Goal: Communication & Community: Answer question/provide support

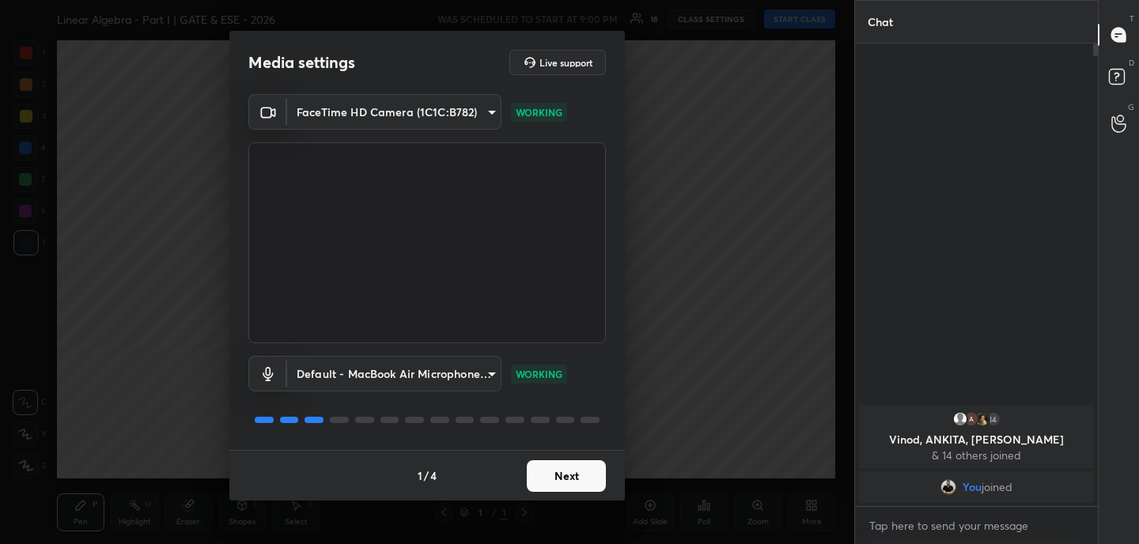
scroll to position [78623, 78275]
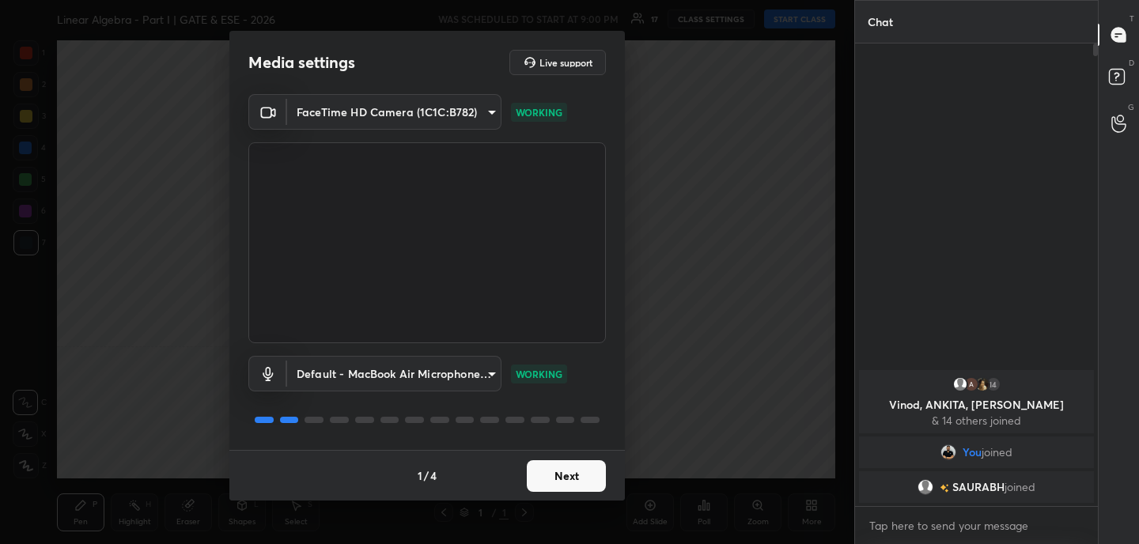
click at [565, 486] on button "Next" at bounding box center [566, 476] width 79 height 32
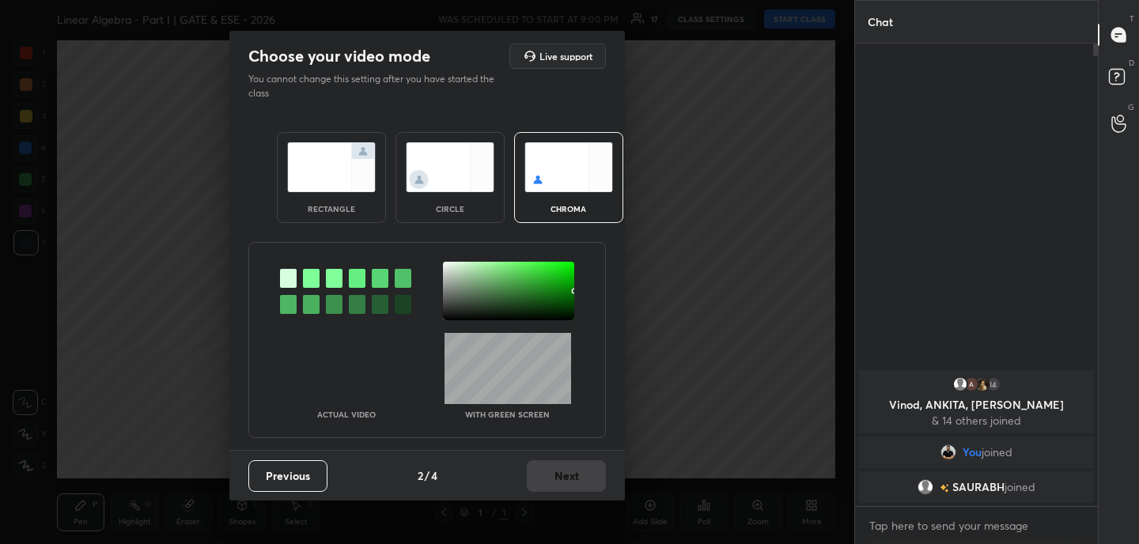
click at [357, 157] on img at bounding box center [331, 167] width 89 height 50
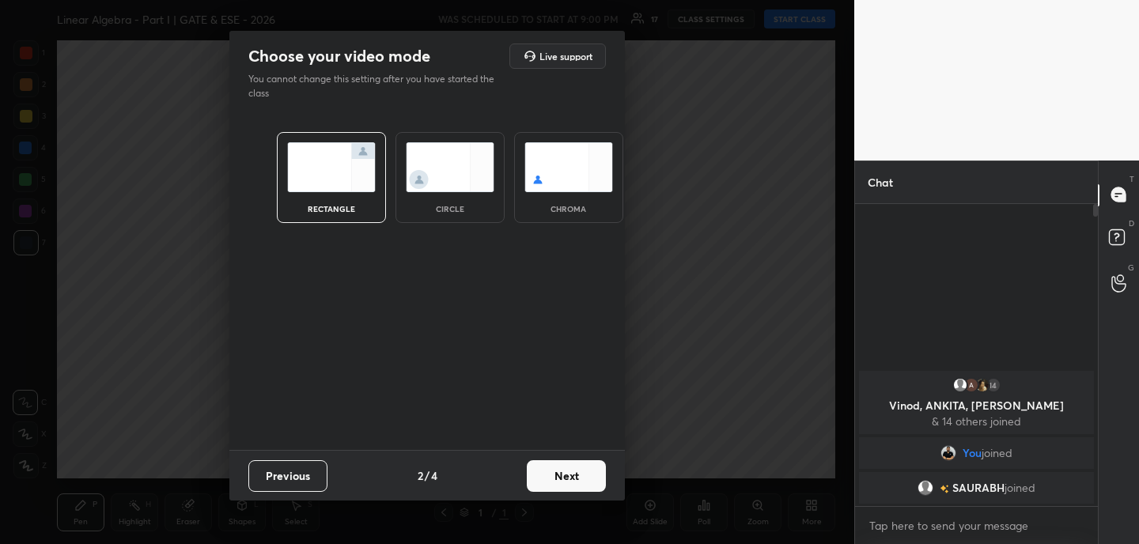
click at [578, 473] on button "Next" at bounding box center [566, 476] width 79 height 32
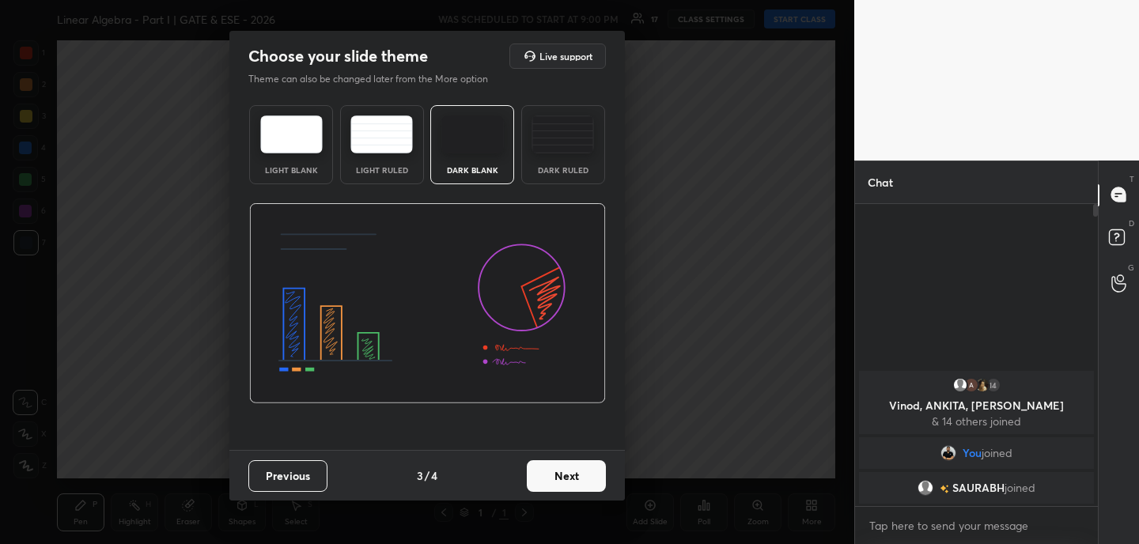
click at [578, 473] on button "Next" at bounding box center [566, 476] width 79 height 32
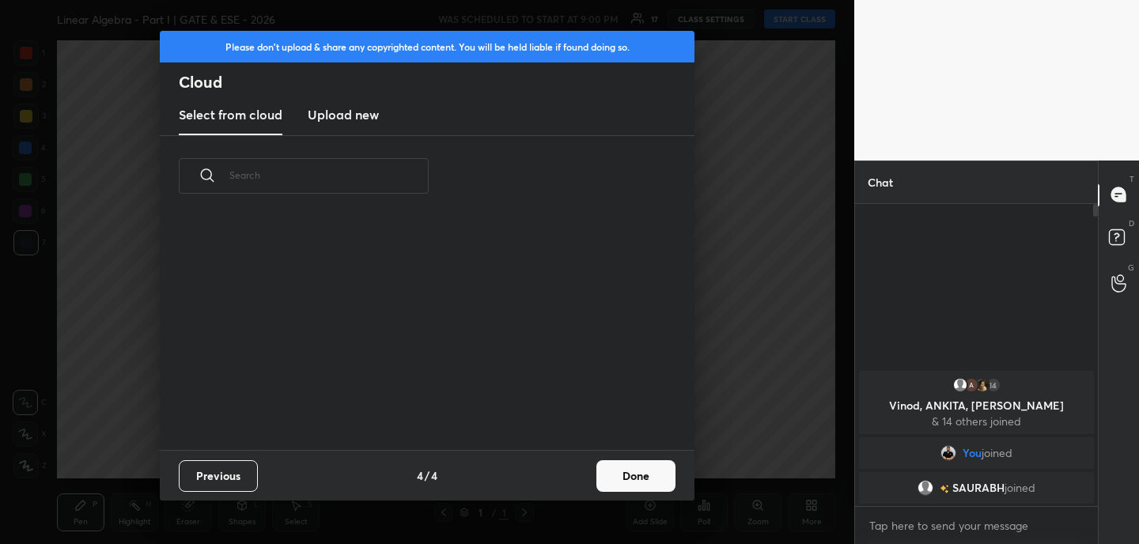
scroll to position [233, 508]
click at [635, 468] on button "Done" at bounding box center [635, 476] width 79 height 32
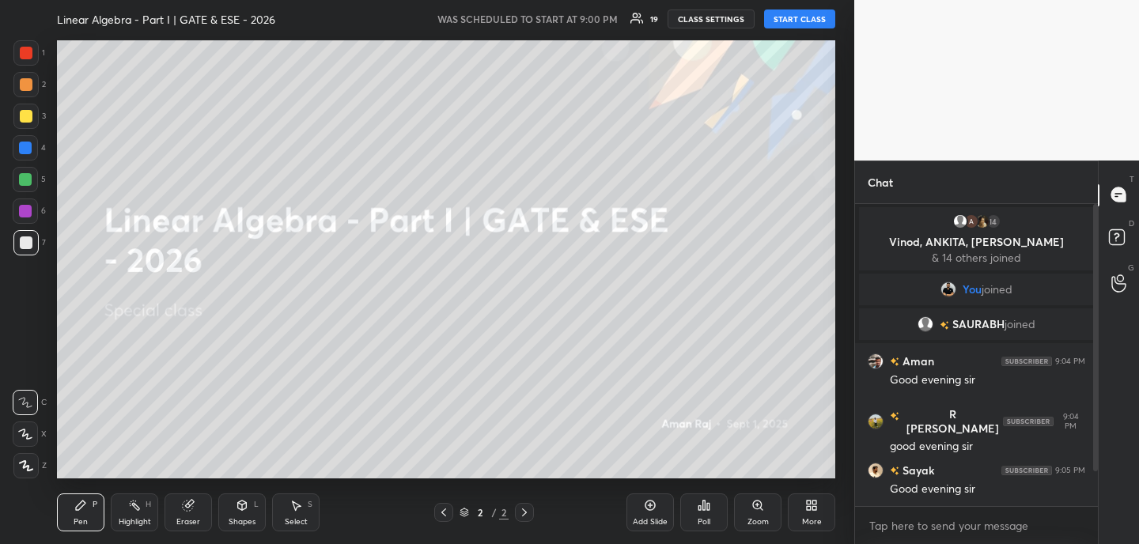
click at [800, 13] on button "START CLASS" at bounding box center [799, 18] width 71 height 19
drag, startPoint x: 651, startPoint y: 23, endPoint x: 659, endPoint y: 16, distance: 10.6
click at [651, 24] on span "mute" at bounding box center [644, 18] width 22 height 11
click at [203, 509] on div "Eraser" at bounding box center [187, 512] width 47 height 38
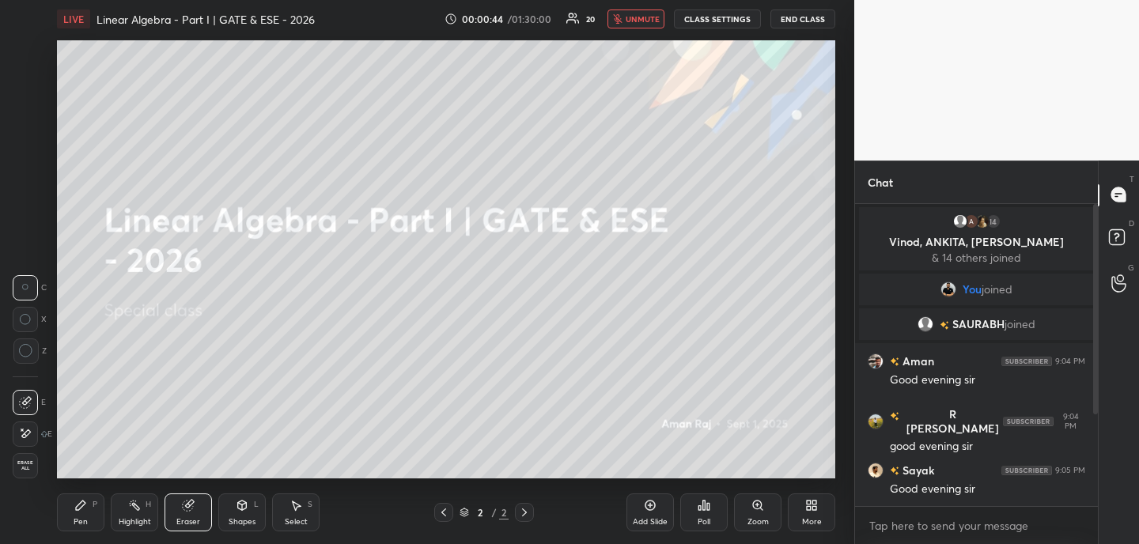
drag, startPoint x: 22, startPoint y: 439, endPoint x: 28, endPoint y: 421, distance: 18.3
click at [24, 430] on icon at bounding box center [25, 433] width 13 height 13
click at [84, 498] on div "Pen P" at bounding box center [80, 512] width 47 height 38
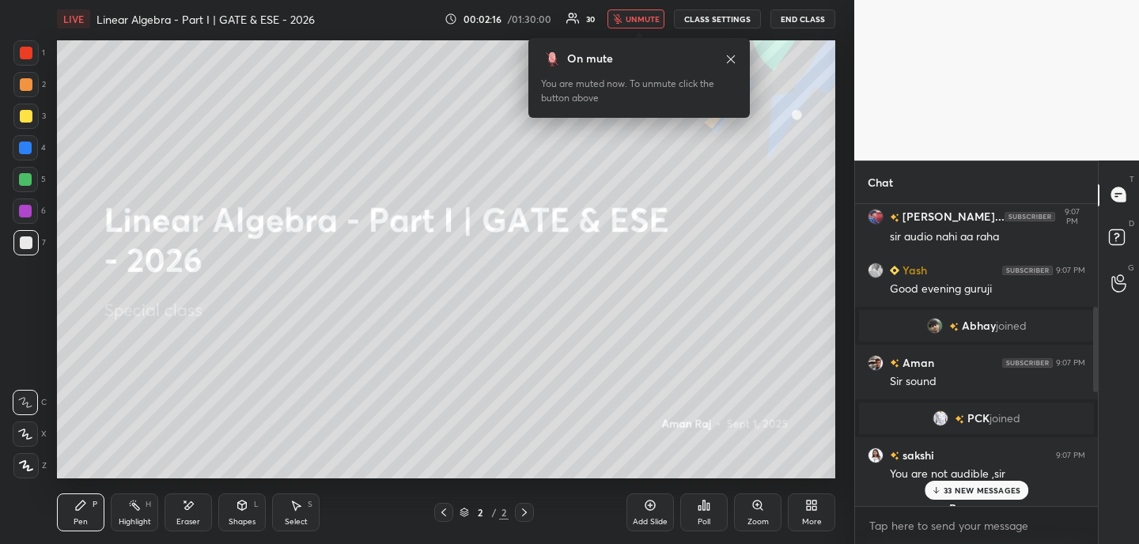
scroll to position [1049, 0]
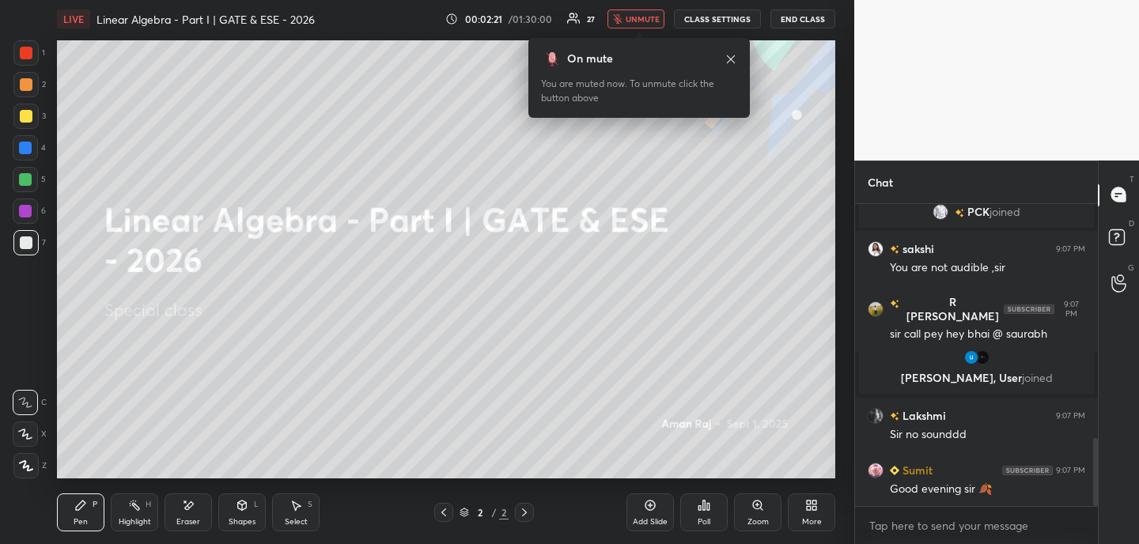
click at [734, 59] on icon at bounding box center [730, 59] width 13 height 13
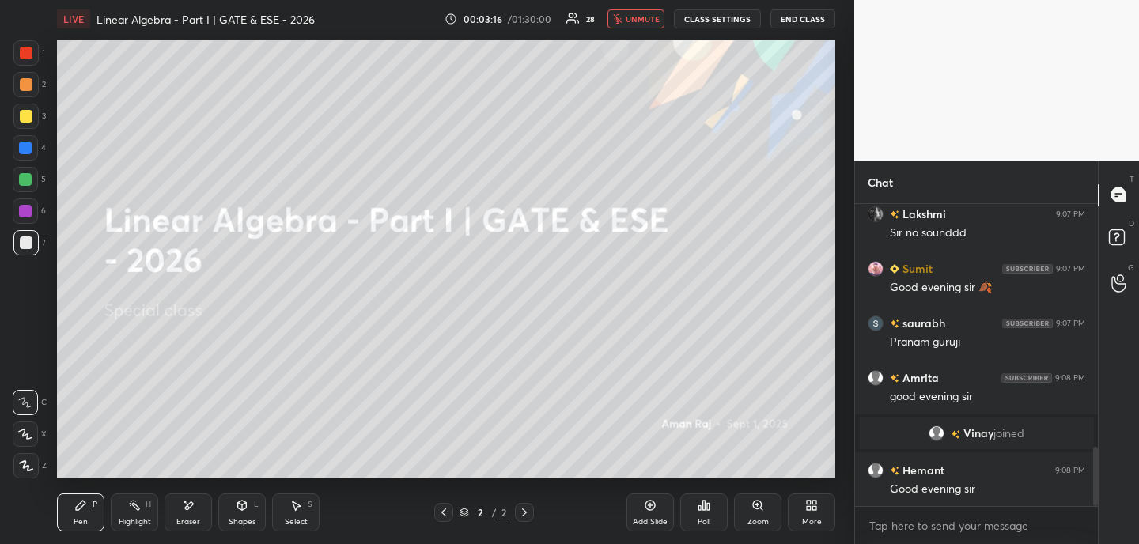
scroll to position [1242, 0]
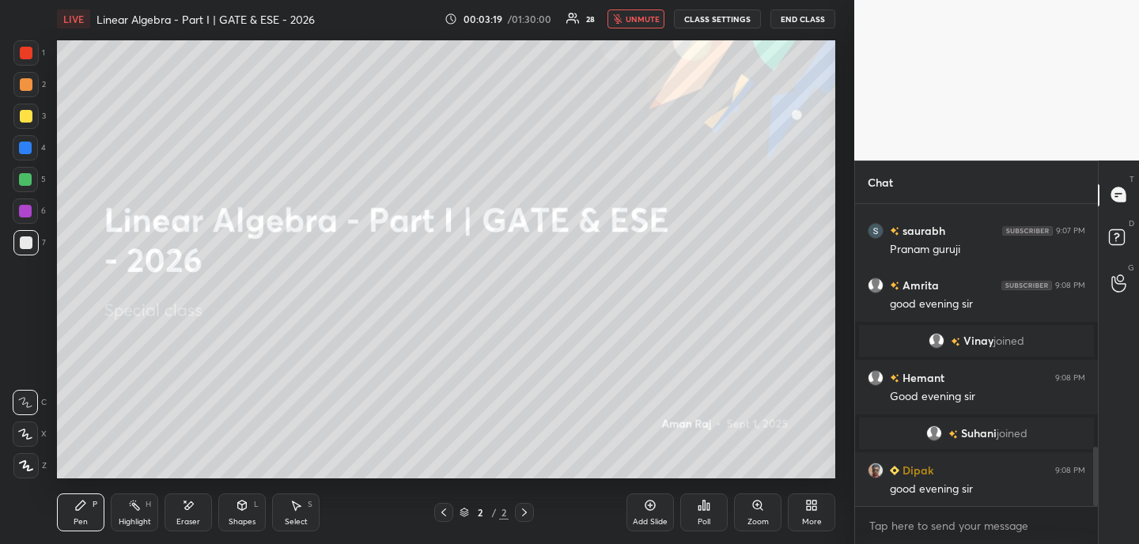
click at [640, 19] on span "unmute" at bounding box center [642, 18] width 34 height 11
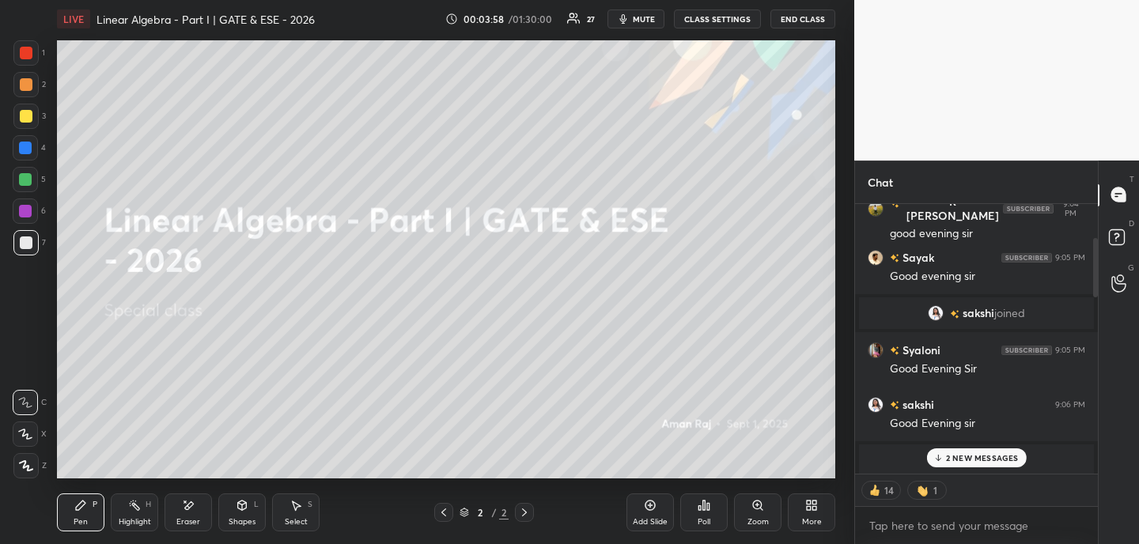
scroll to position [173, 0]
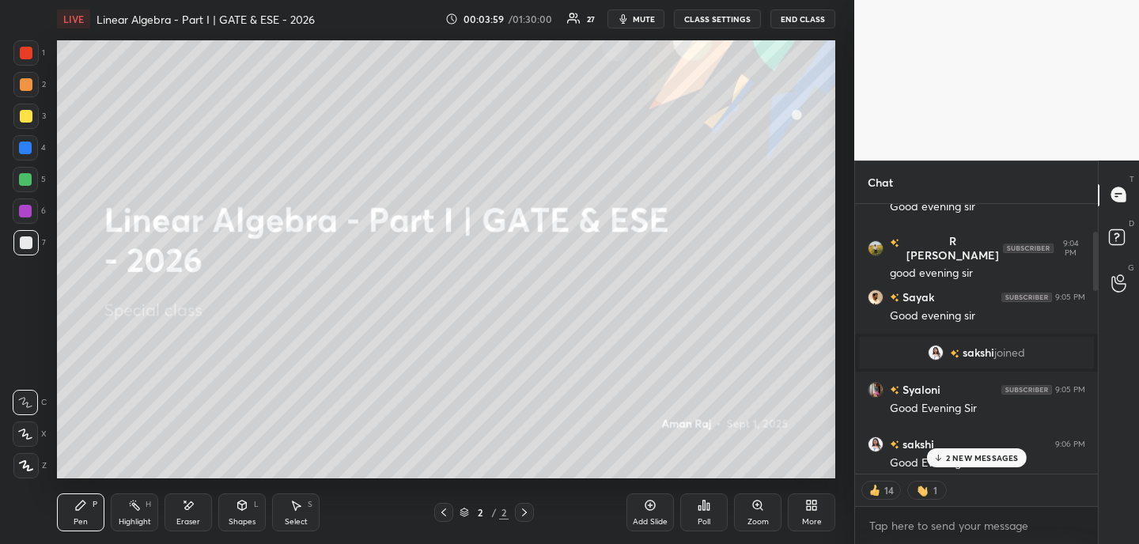
drag, startPoint x: 1093, startPoint y: 444, endPoint x: 1067, endPoint y: 194, distance: 251.1
click at [1073, 194] on div "Chat 14 Vinod, ANKITA, [PERSON_NAME] & 14 others joined You joined [PERSON_NAME…" at bounding box center [976, 353] width 244 height 384
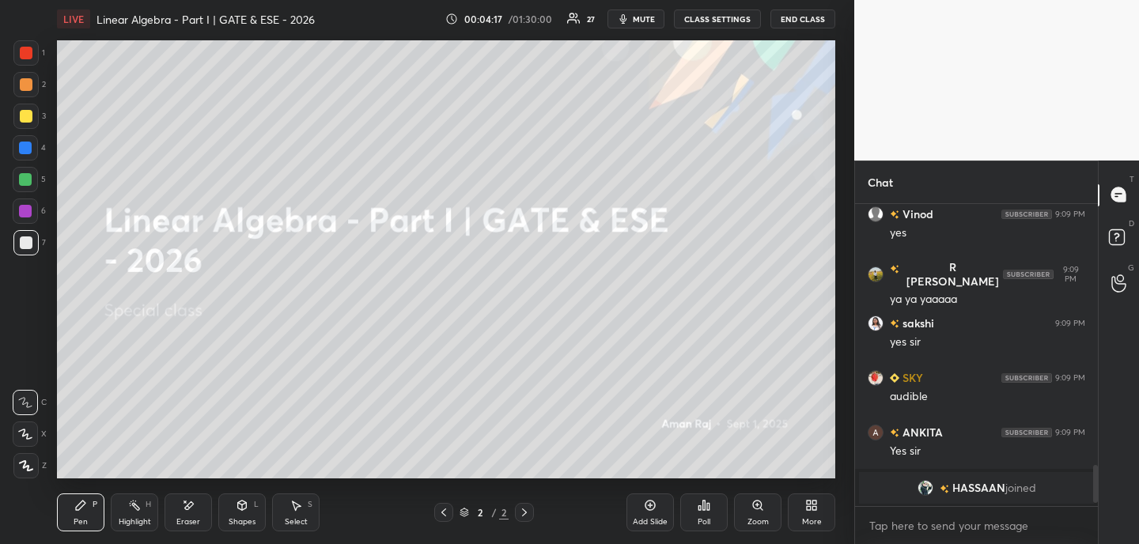
scroll to position [1981, 0]
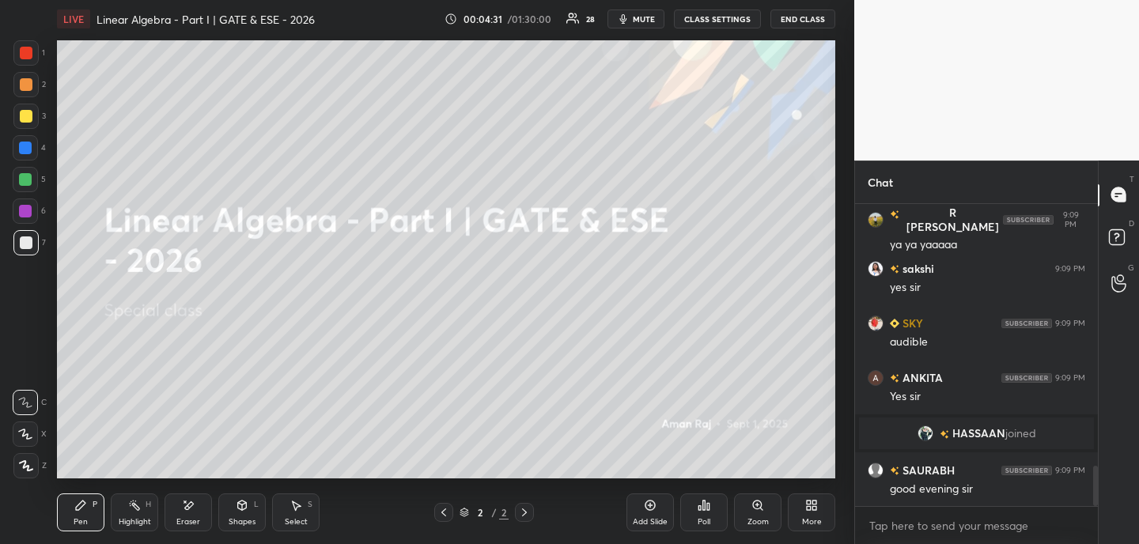
click at [822, 511] on div "More" at bounding box center [810, 512] width 47 height 38
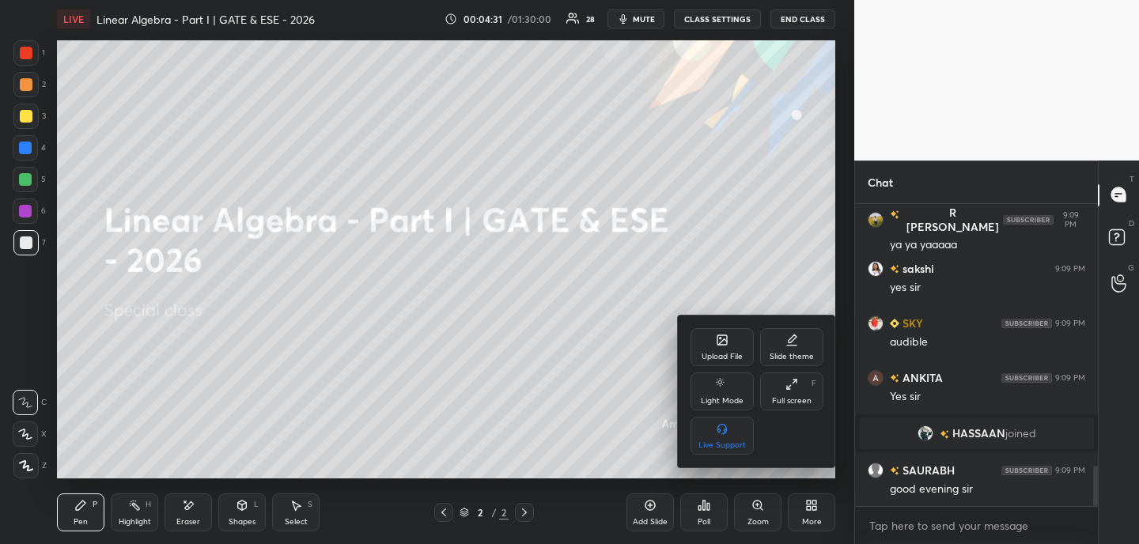
scroll to position [2036, 0]
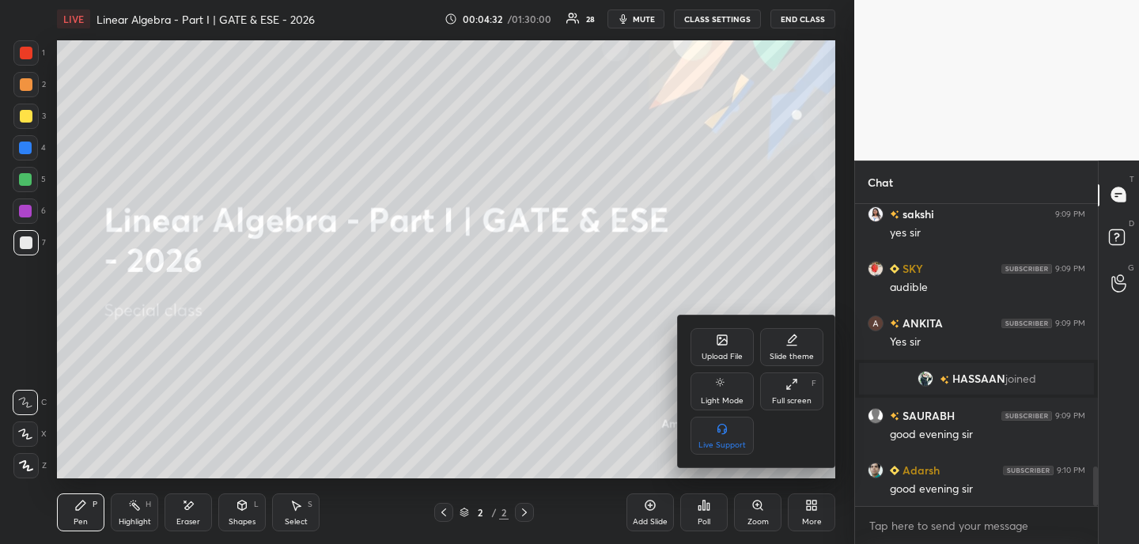
click at [735, 360] on div "Upload File" at bounding box center [721, 357] width 41 height 8
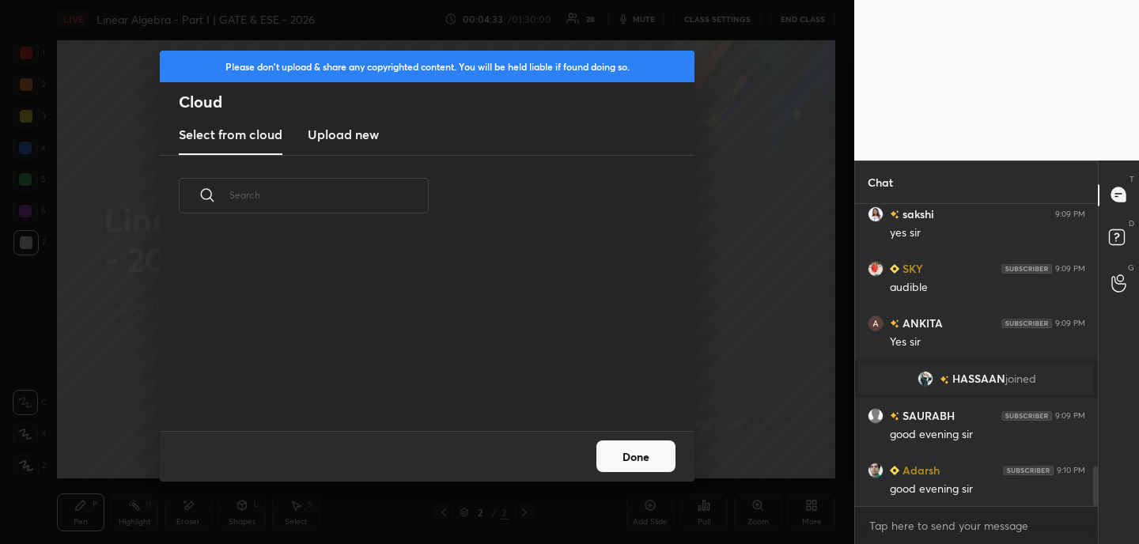
scroll to position [195, 508]
click at [347, 132] on h3 "Upload new" at bounding box center [343, 134] width 71 height 19
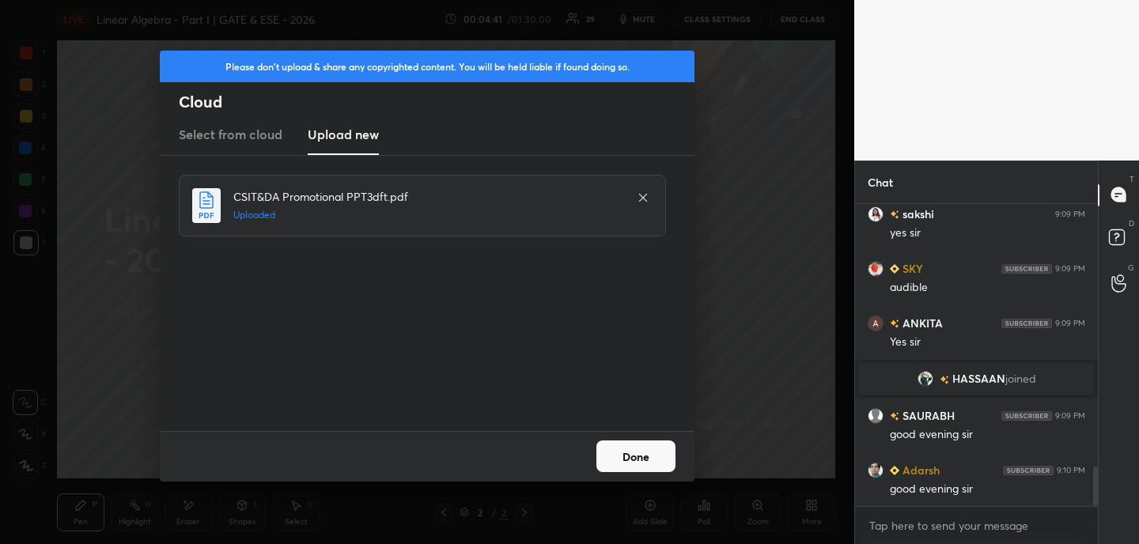
click at [662, 459] on button "Done" at bounding box center [635, 456] width 79 height 32
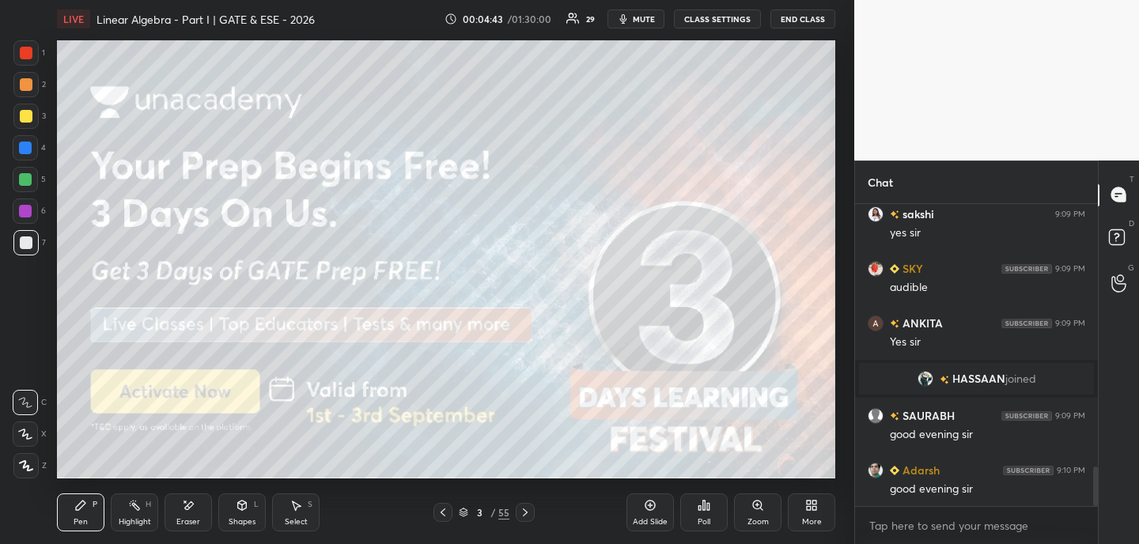
click at [440, 516] on icon at bounding box center [442, 512] width 13 height 13
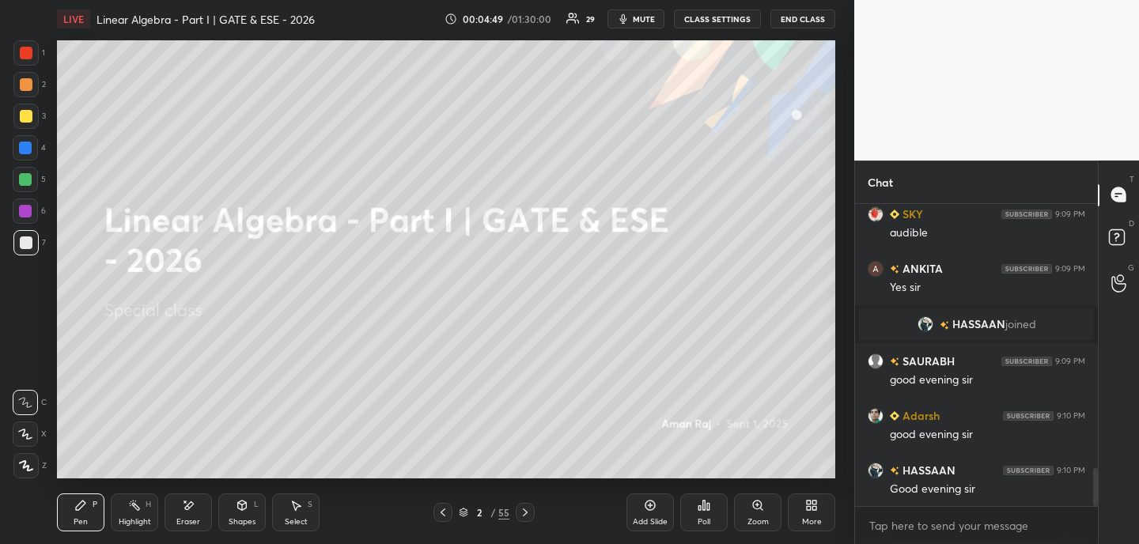
scroll to position [2128, 0]
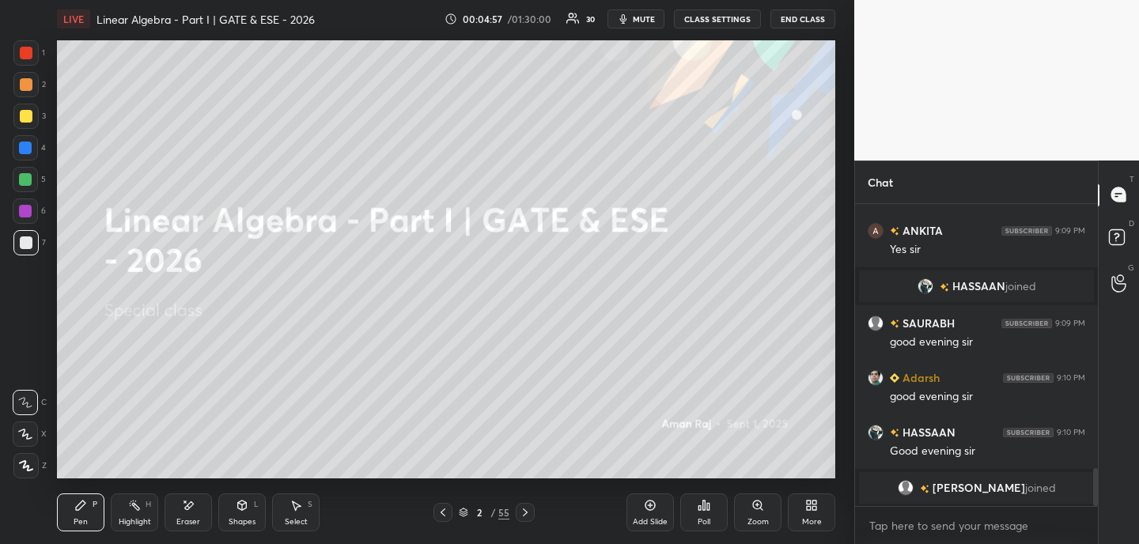
click at [241, 518] on div "Shapes" at bounding box center [241, 522] width 27 height 8
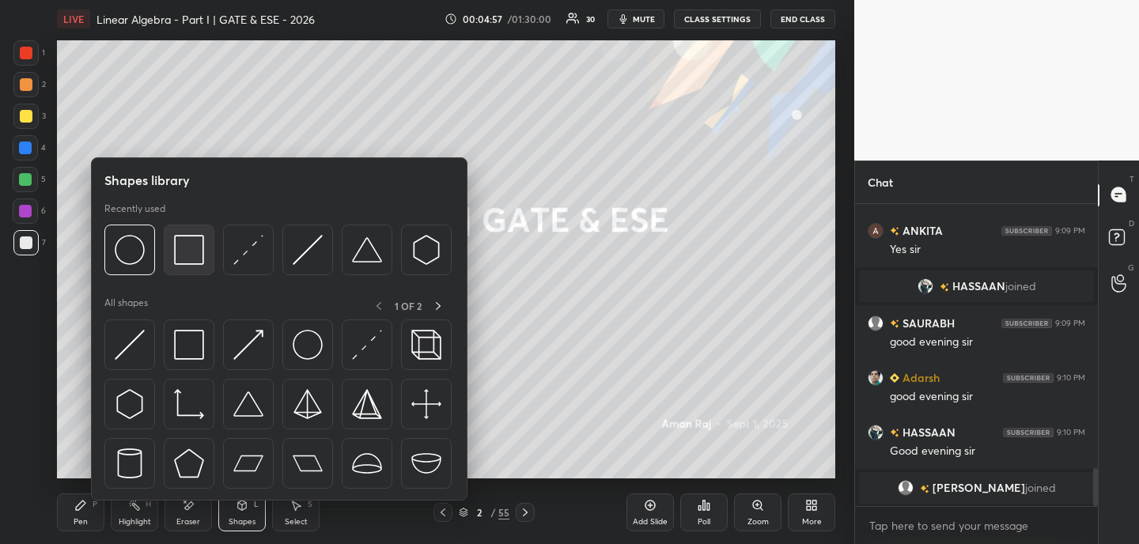
click at [192, 260] on img at bounding box center [189, 250] width 30 height 30
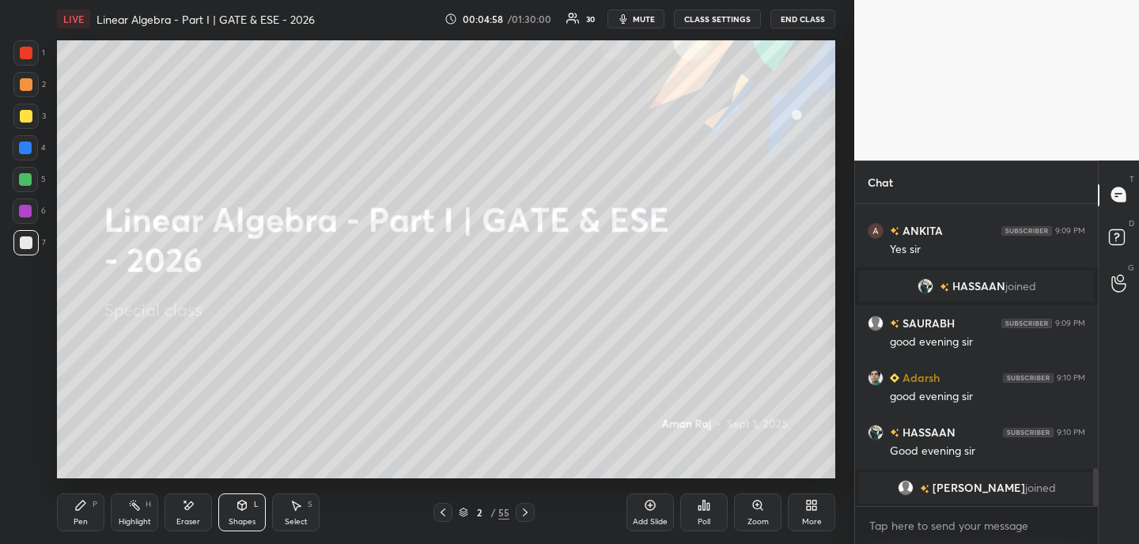
drag, startPoint x: 26, startPoint y: 51, endPoint x: 44, endPoint y: 75, distance: 30.5
click at [26, 51] on div at bounding box center [26, 53] width 13 height 13
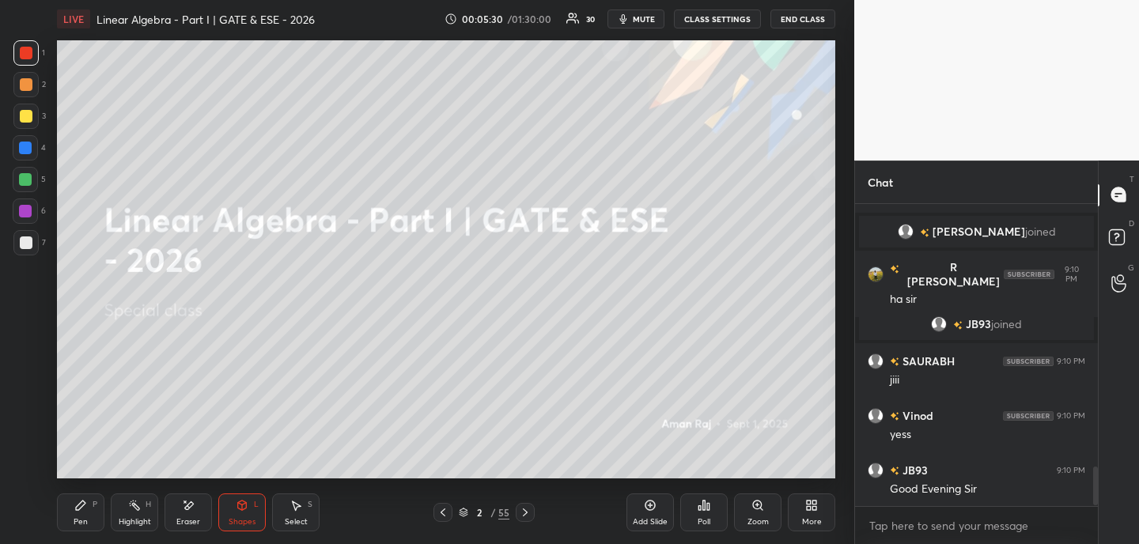
scroll to position [2043, 0]
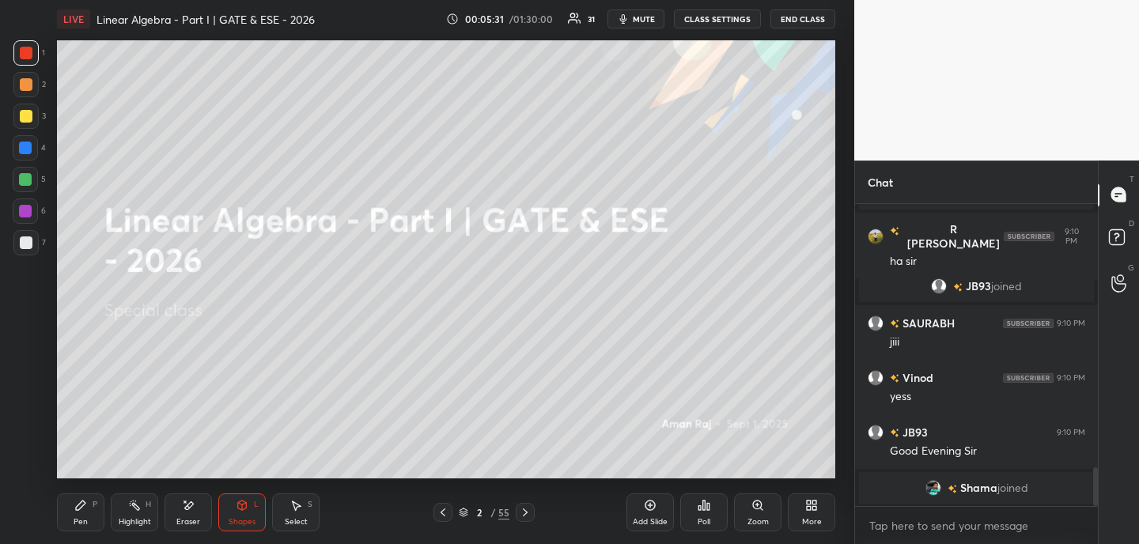
drag, startPoint x: 84, startPoint y: 515, endPoint x: 111, endPoint y: 494, distance: 33.8
click at [85, 515] on div "Pen P" at bounding box center [80, 512] width 47 height 38
click at [645, 17] on span "mute" at bounding box center [644, 18] width 22 height 11
click at [648, 19] on span "unmute" at bounding box center [642, 18] width 34 height 11
click at [525, 512] on icon at bounding box center [525, 512] width 13 height 13
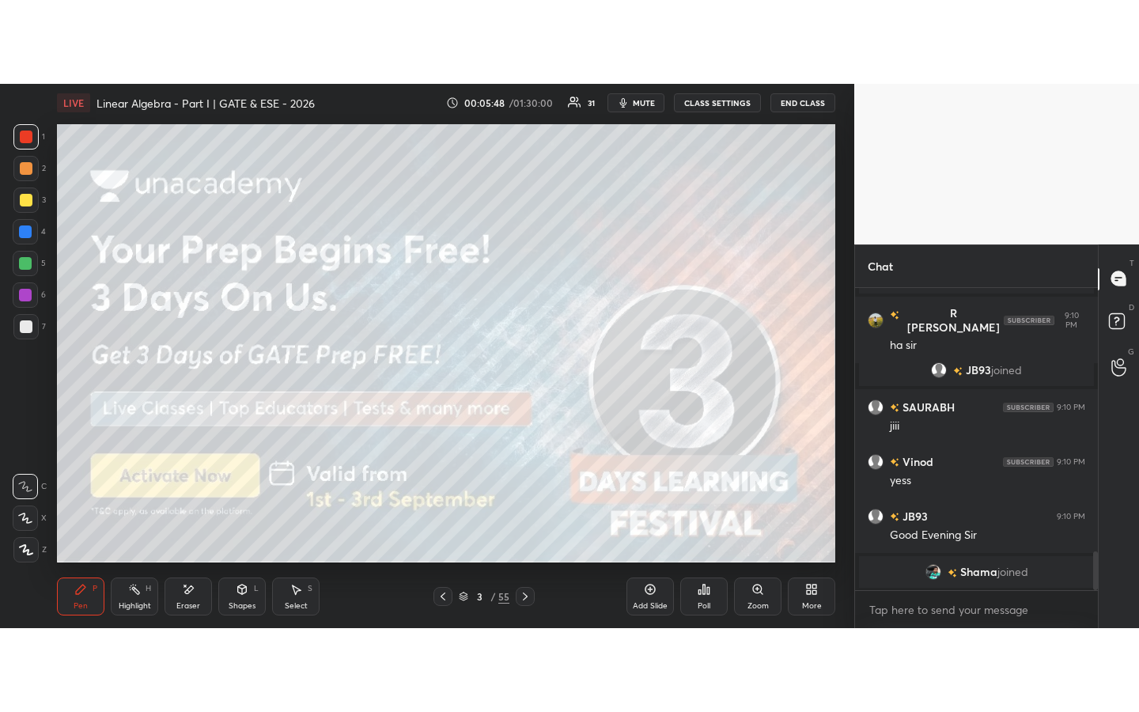
scroll to position [2051, 0]
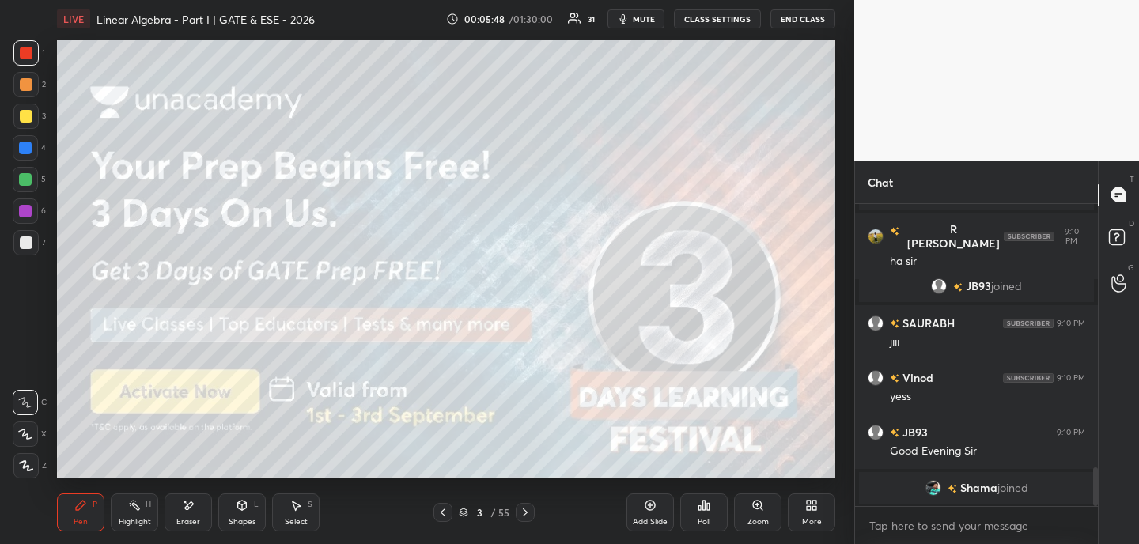
click at [818, 510] on div "More" at bounding box center [810, 512] width 47 height 38
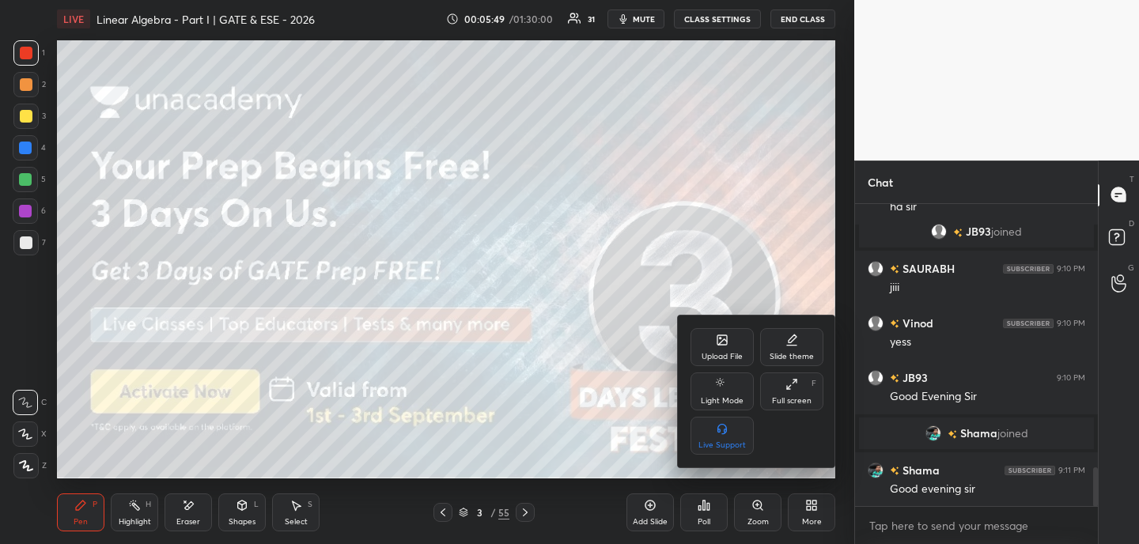
click at [793, 387] on icon at bounding box center [791, 384] width 13 height 13
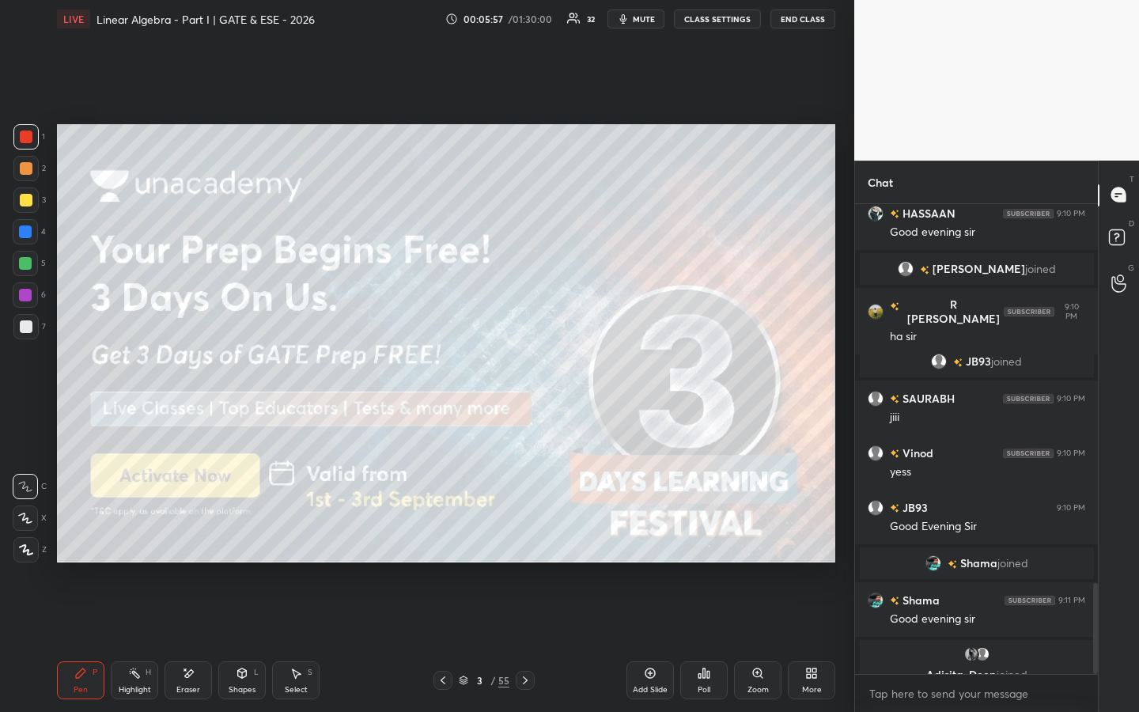
scroll to position [1956, 0]
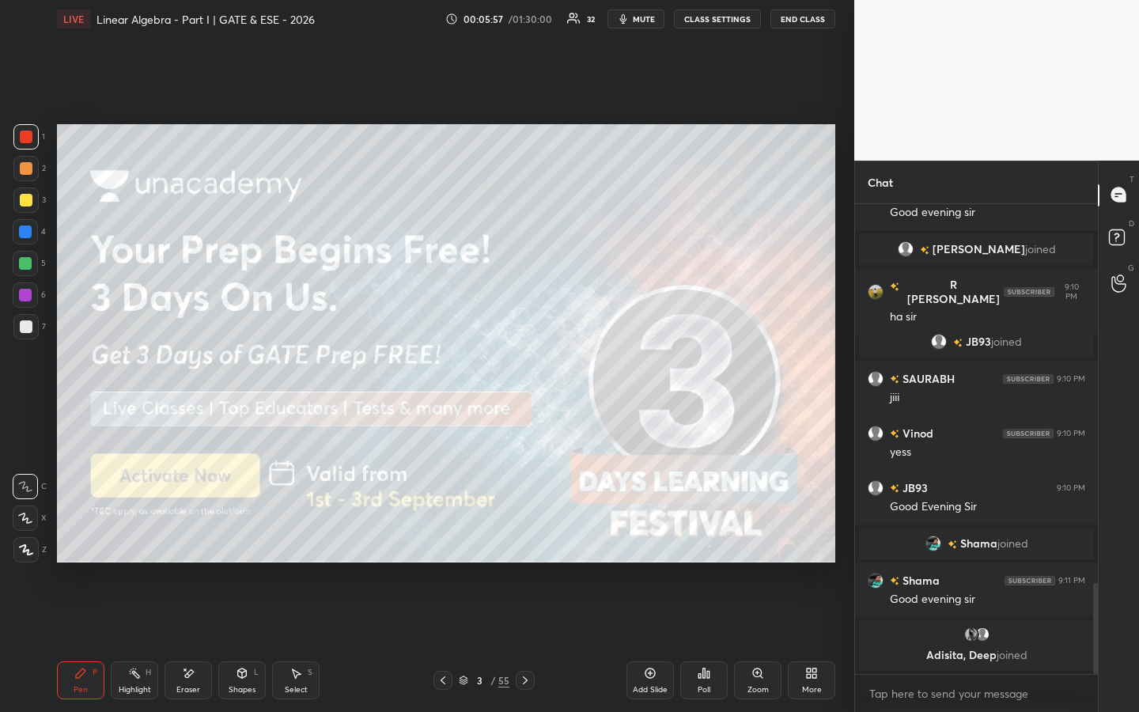
drag, startPoint x: 27, startPoint y: 201, endPoint x: 51, endPoint y: 172, distance: 37.1
click at [28, 201] on div at bounding box center [26, 200] width 13 height 13
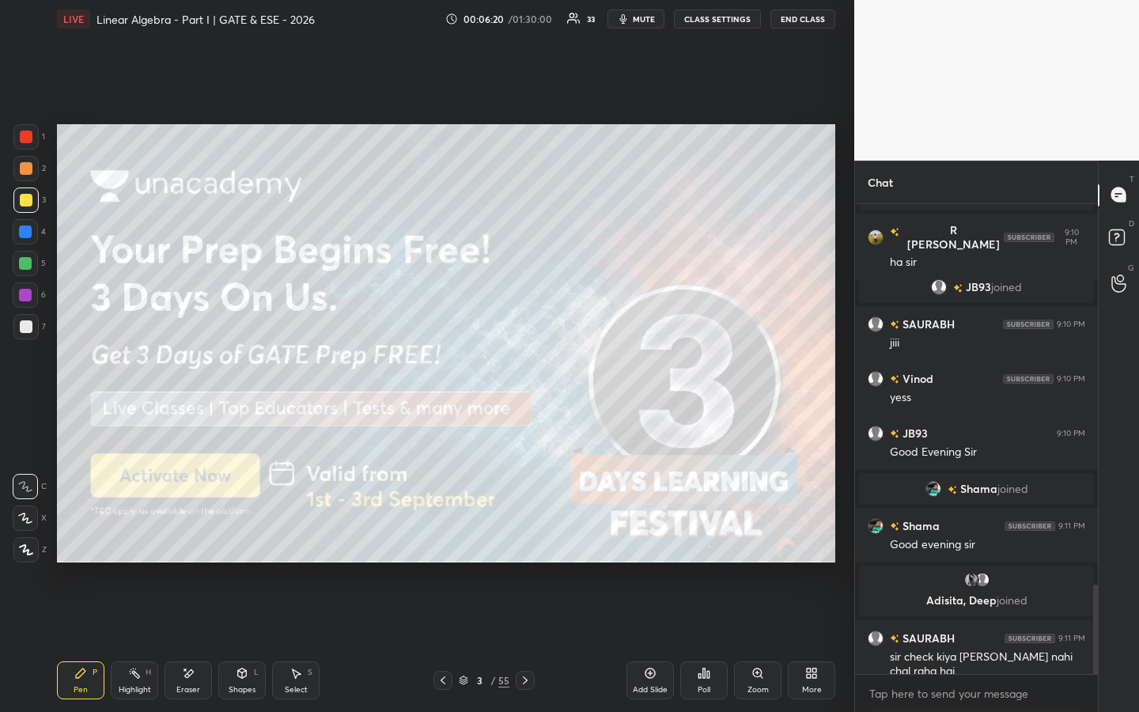
drag, startPoint x: 524, startPoint y: 683, endPoint x: 533, endPoint y: 685, distance: 9.0
click at [524, 543] on icon at bounding box center [525, 680] width 13 height 13
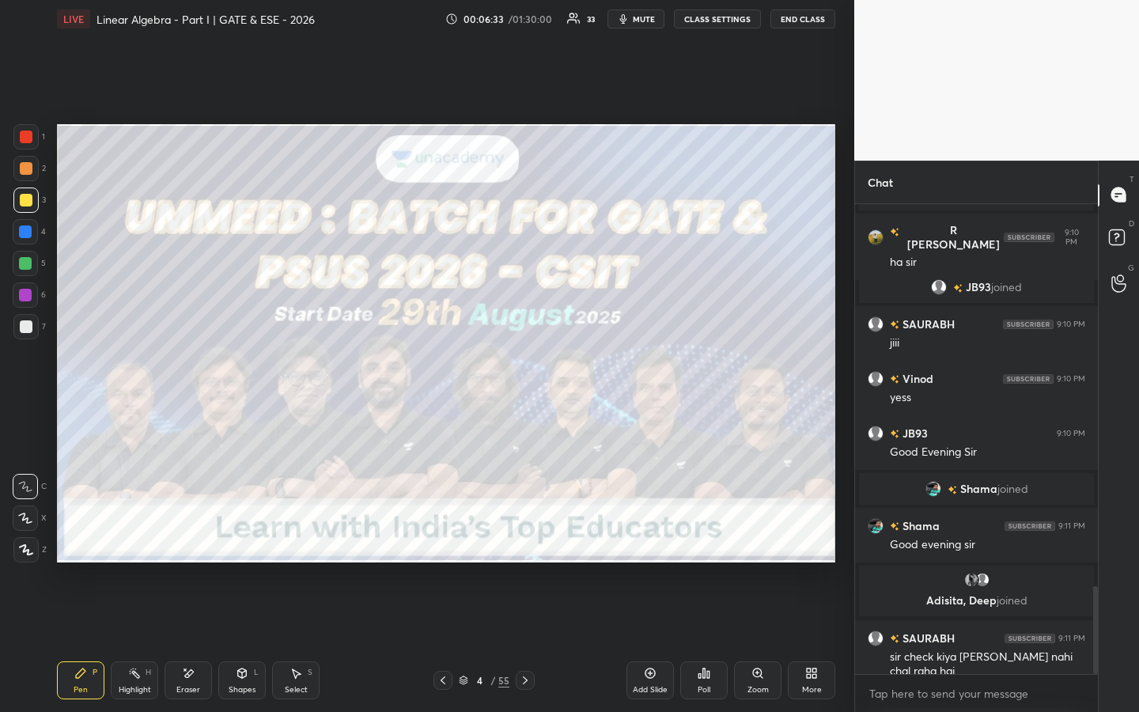
scroll to position [2049, 0]
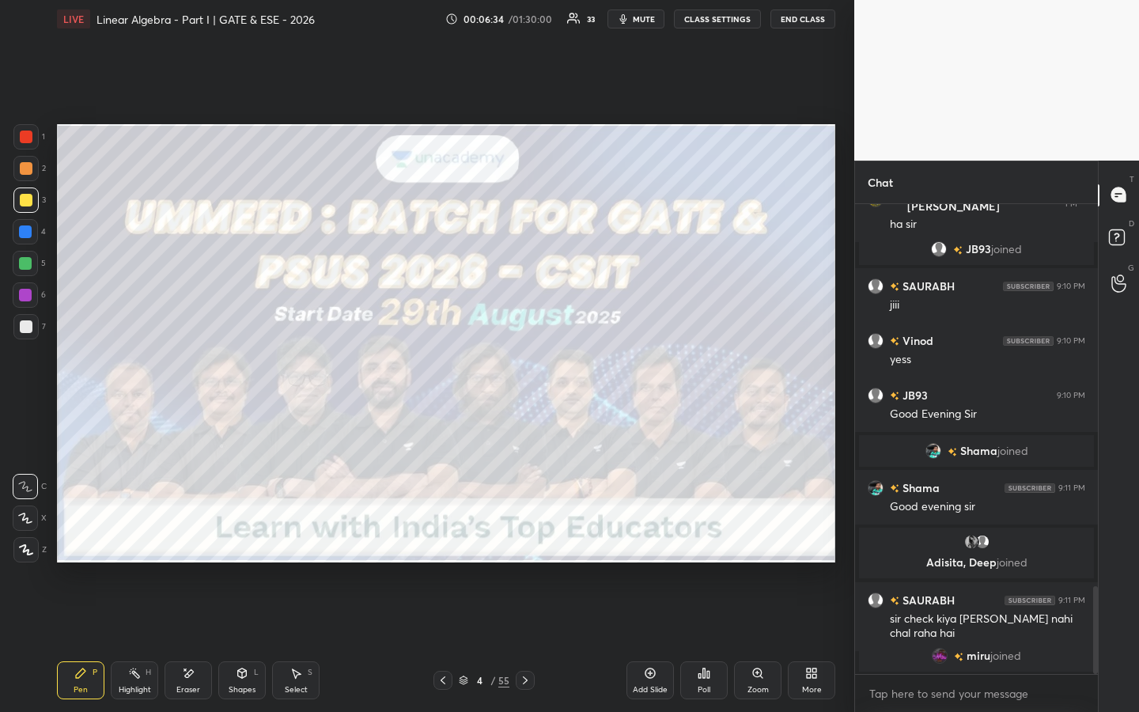
click at [527, 543] on icon at bounding box center [525, 680] width 13 height 13
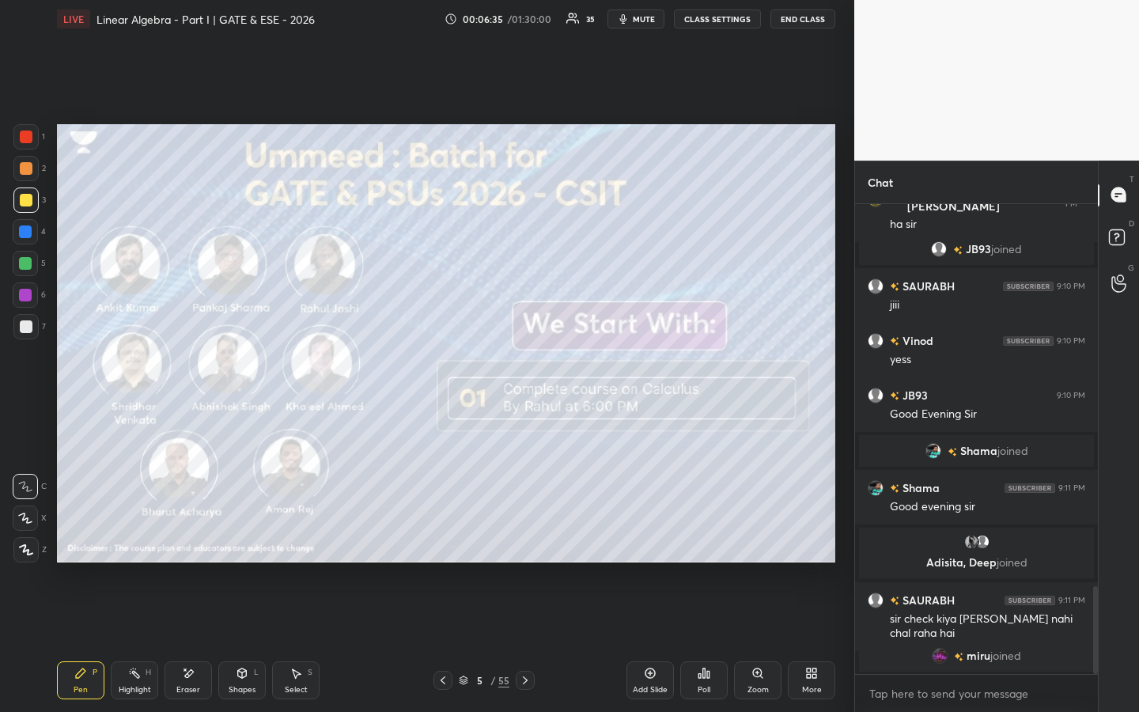
click at [523, 543] on div at bounding box center [525, 679] width 19 height 19
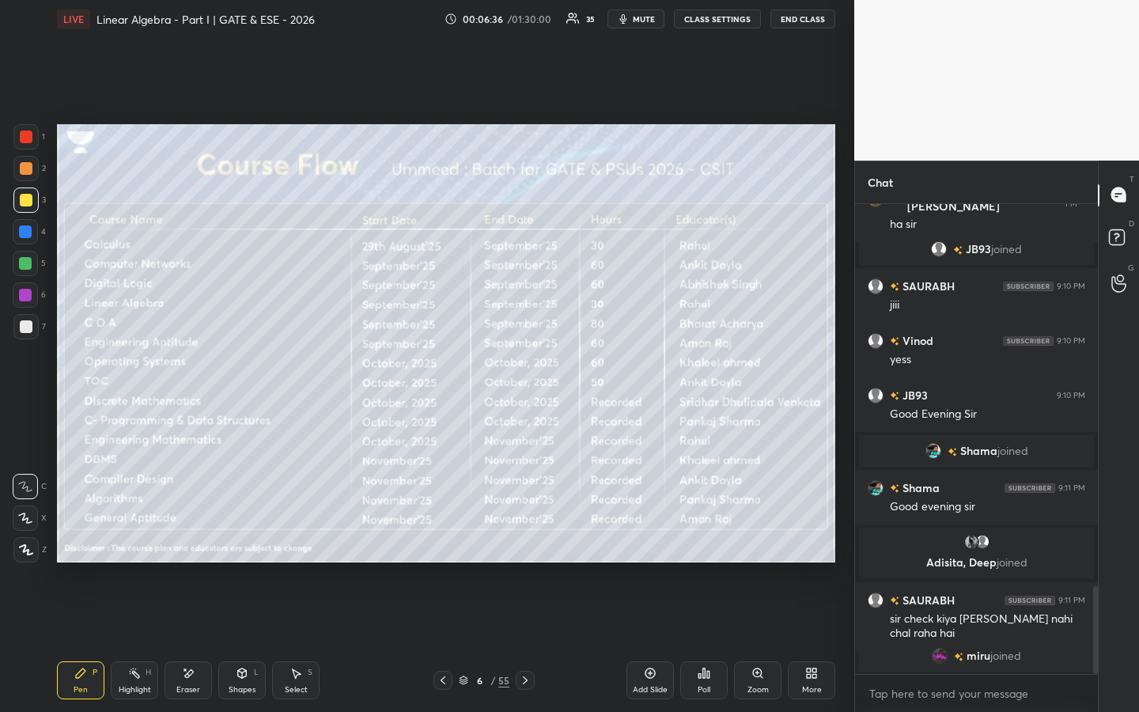
click at [523, 543] on div "Pen P Highlight H Eraser Shapes L Select S 6 / 55 Add Slide Poll Zoom More" at bounding box center [446, 679] width 778 height 63
click at [527, 543] on icon at bounding box center [525, 680] width 13 height 13
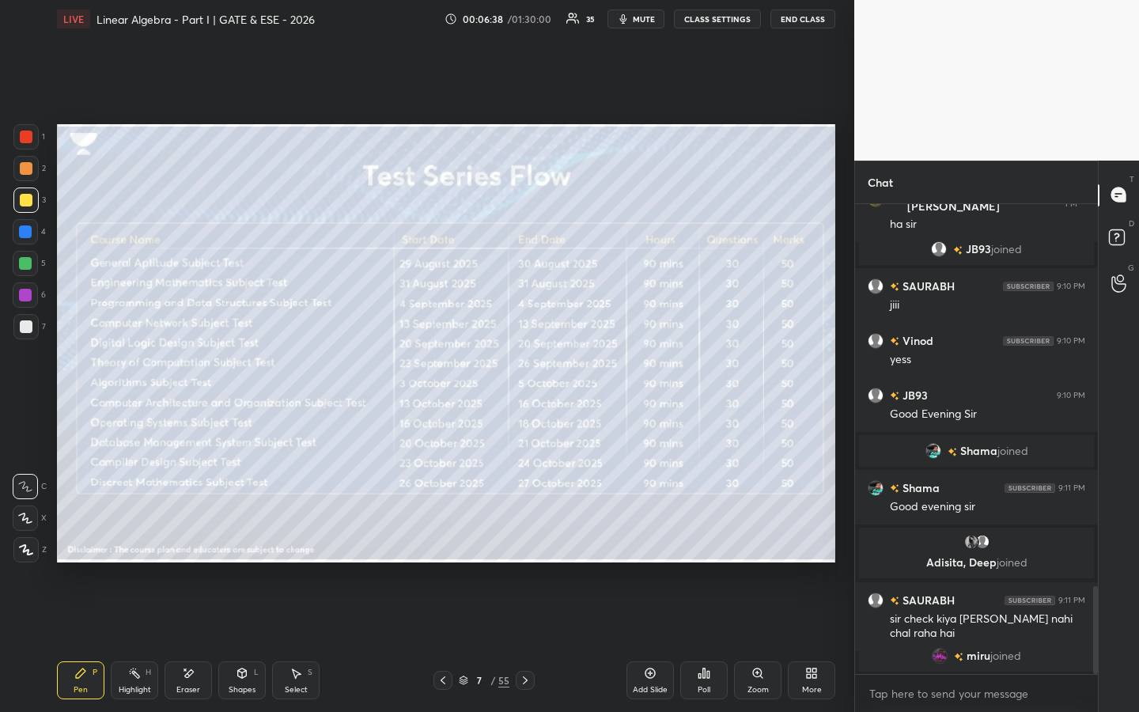
click at [527, 543] on icon at bounding box center [525, 680] width 13 height 13
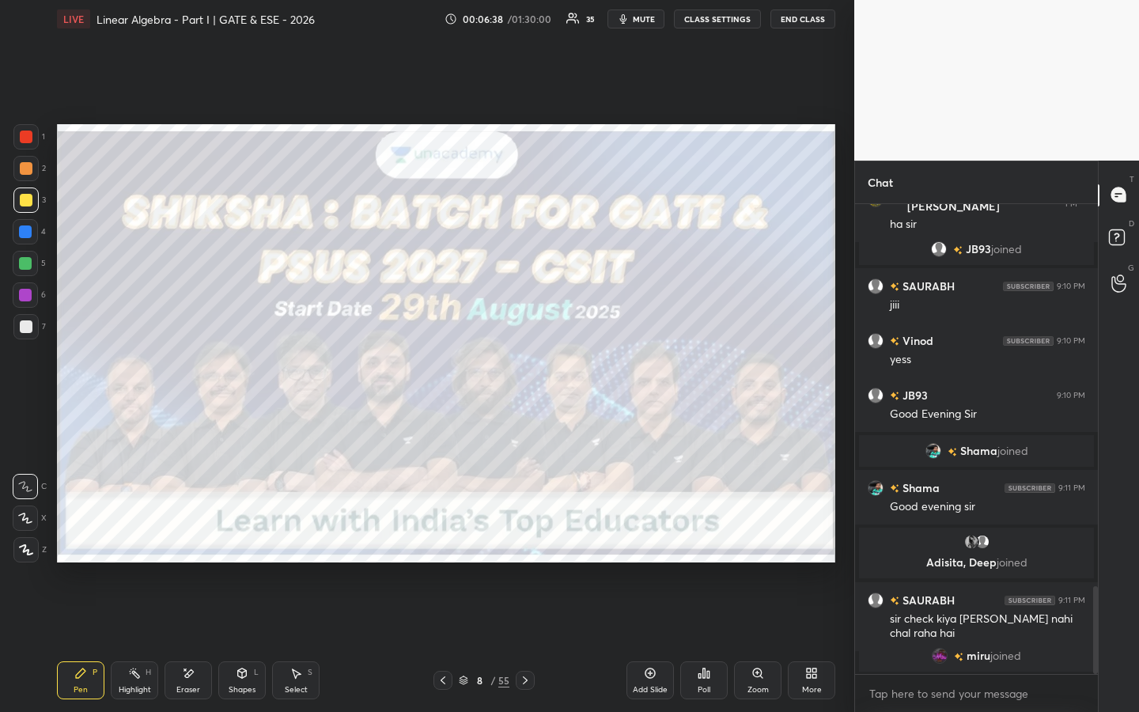
click at [527, 543] on icon at bounding box center [525, 680] width 13 height 13
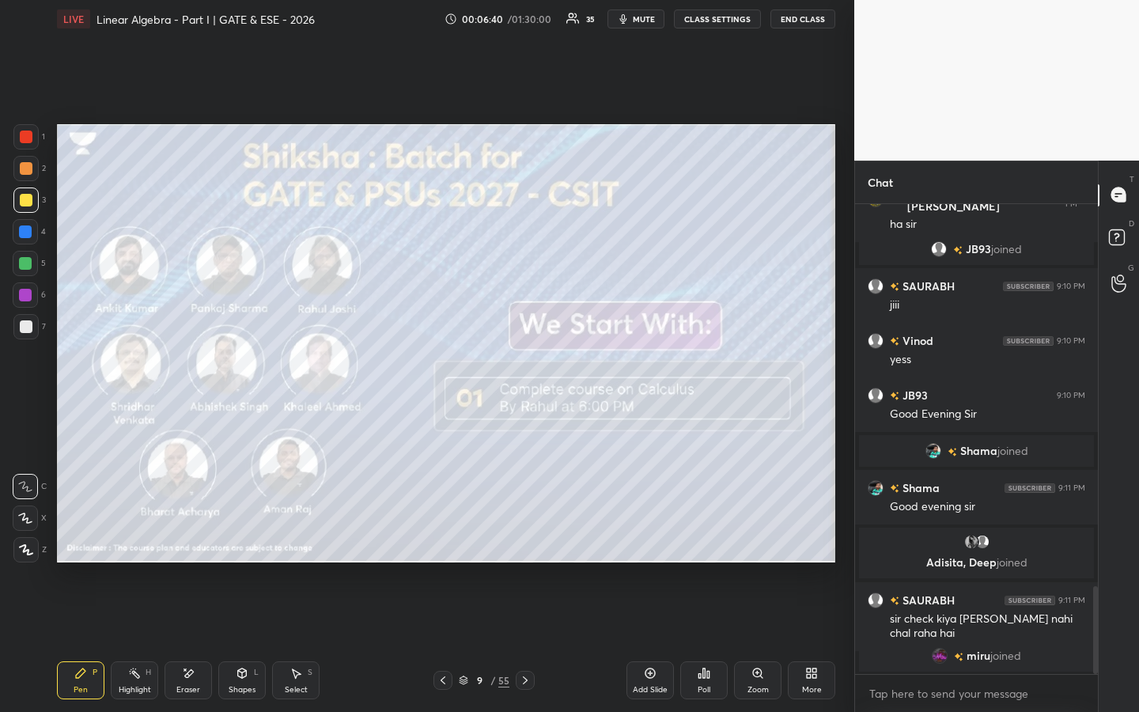
click at [527, 543] on icon at bounding box center [525, 680] width 13 height 13
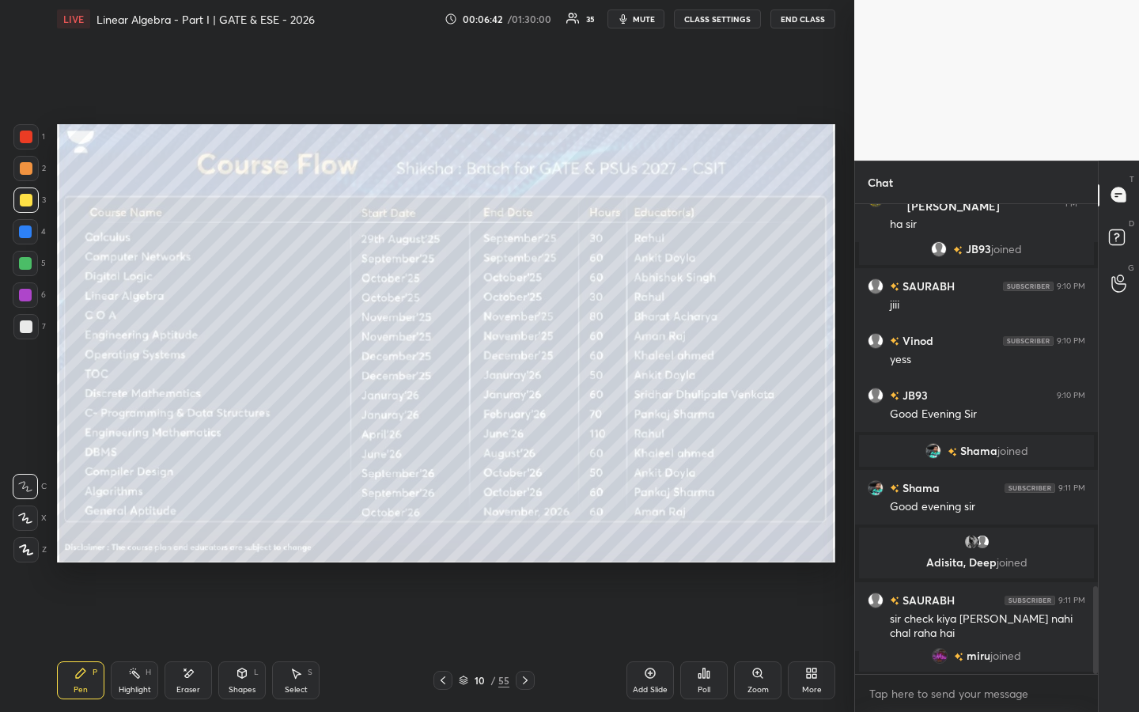
click at [524, 543] on icon at bounding box center [525, 680] width 5 height 8
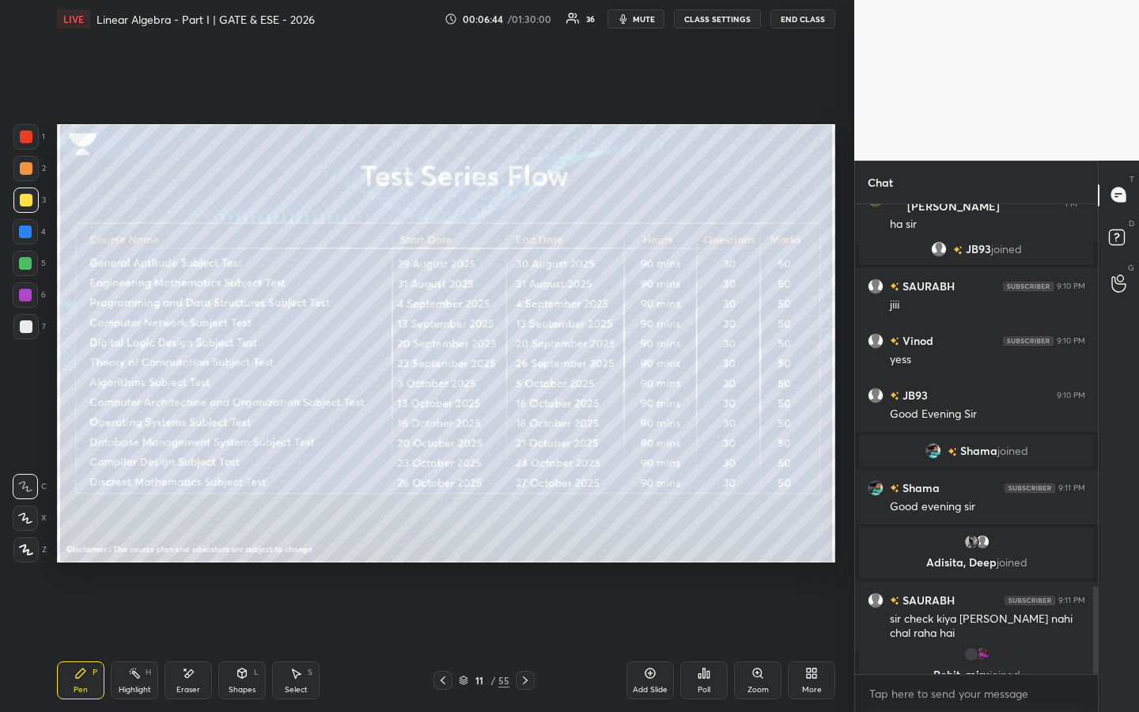
scroll to position [2068, 0]
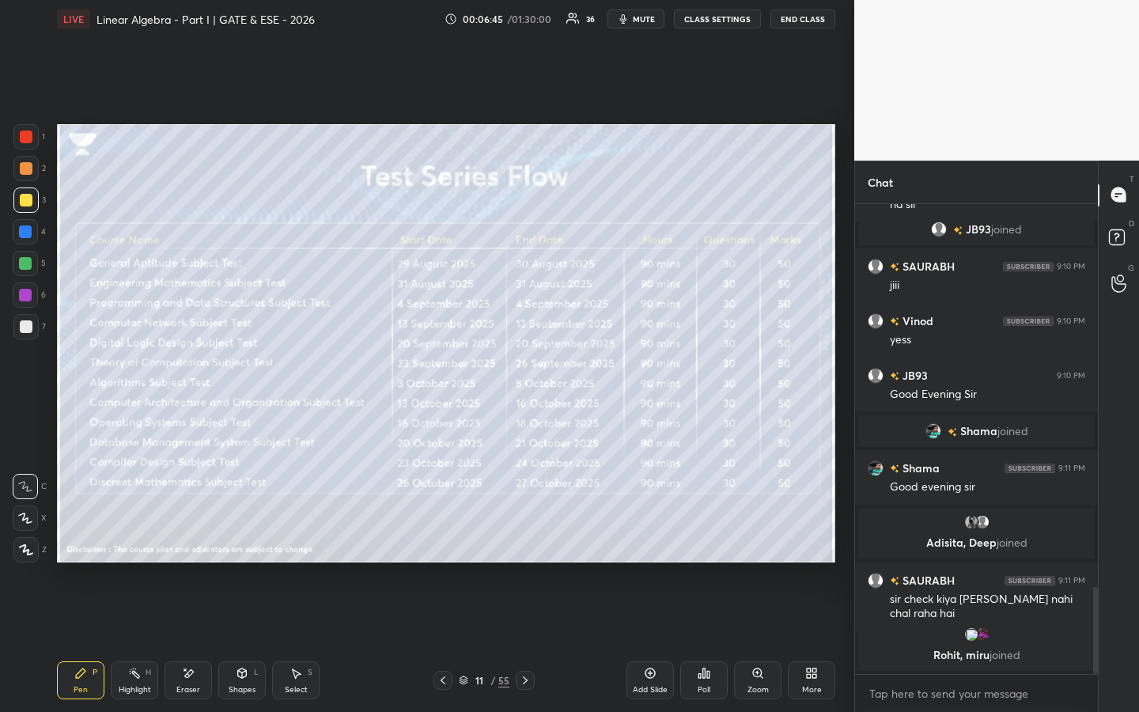
click at [527, 543] on icon at bounding box center [525, 680] width 13 height 13
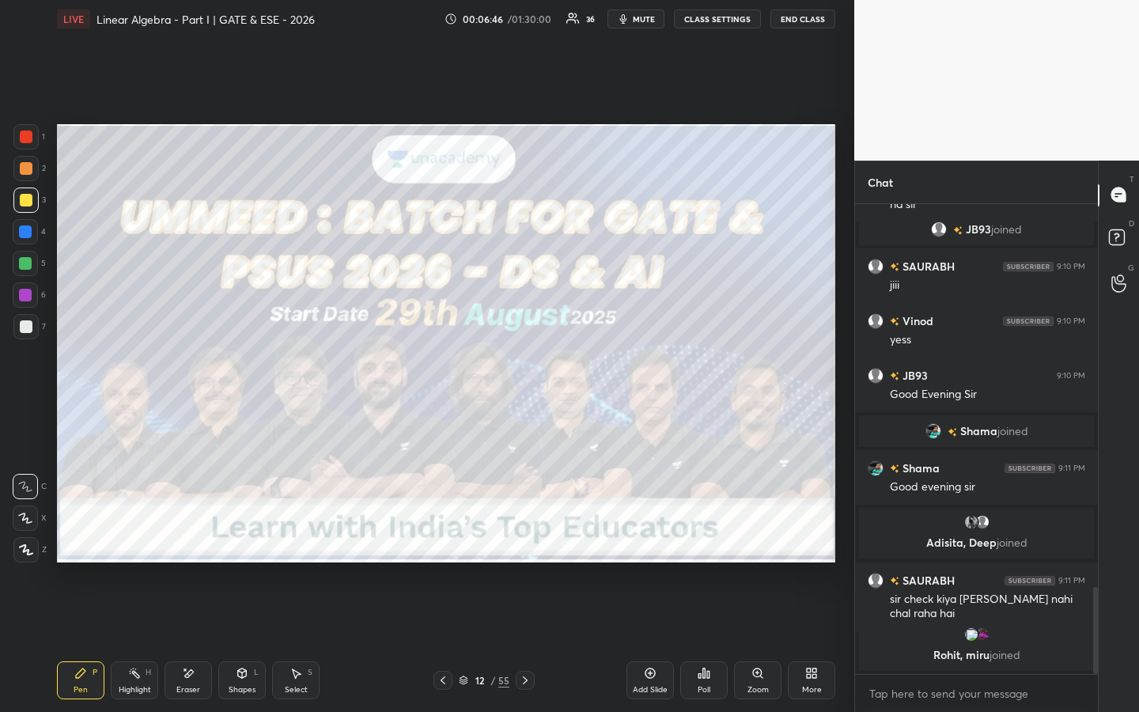
click at [528, 543] on div at bounding box center [525, 679] width 19 height 19
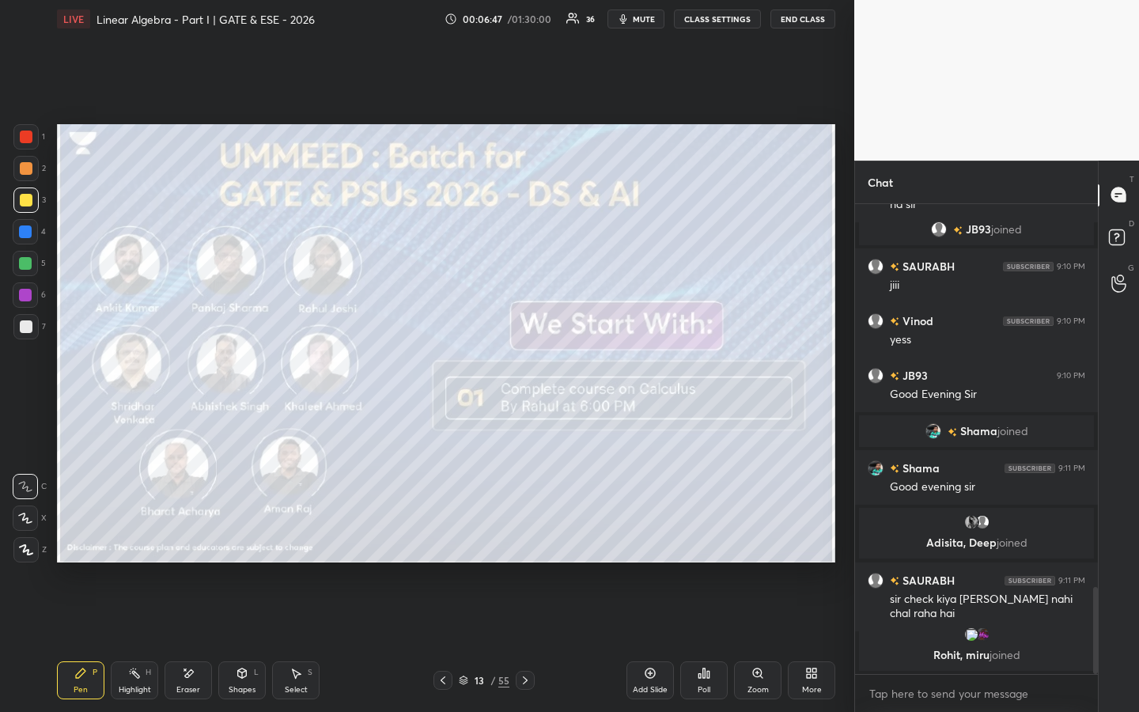
scroll to position [2107, 0]
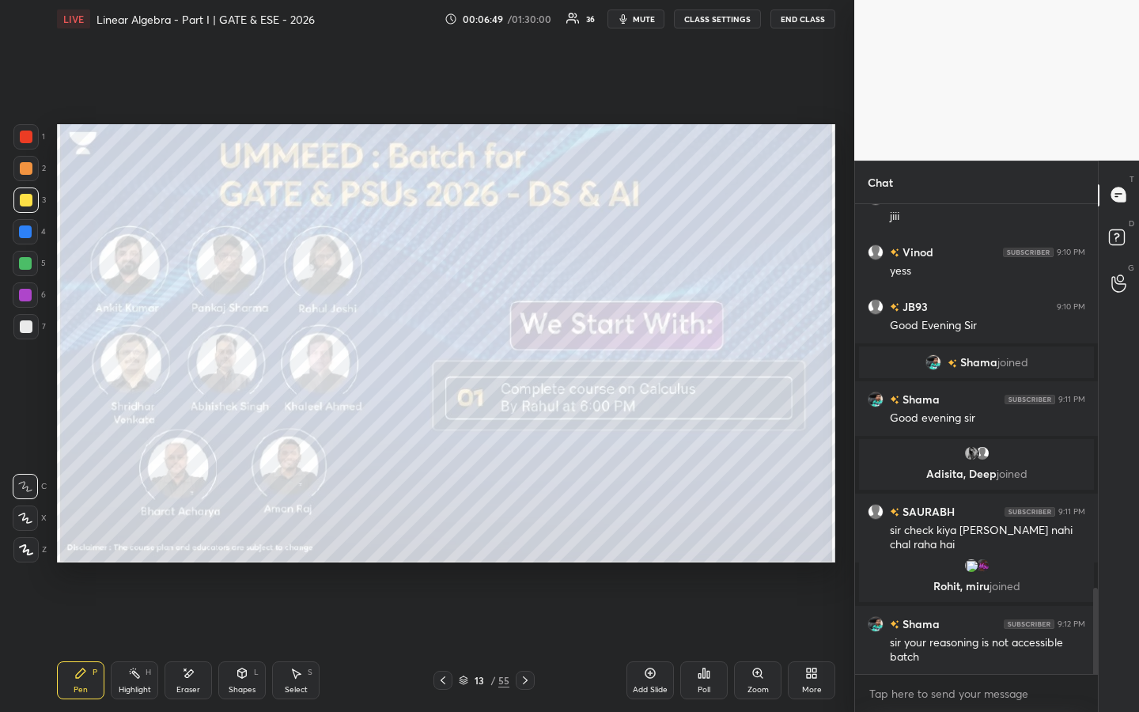
click at [528, 543] on div "Pen P Highlight H Eraser Shapes L Select S 13 / 55 Add Slide Poll Zoom More" at bounding box center [446, 679] width 778 height 63
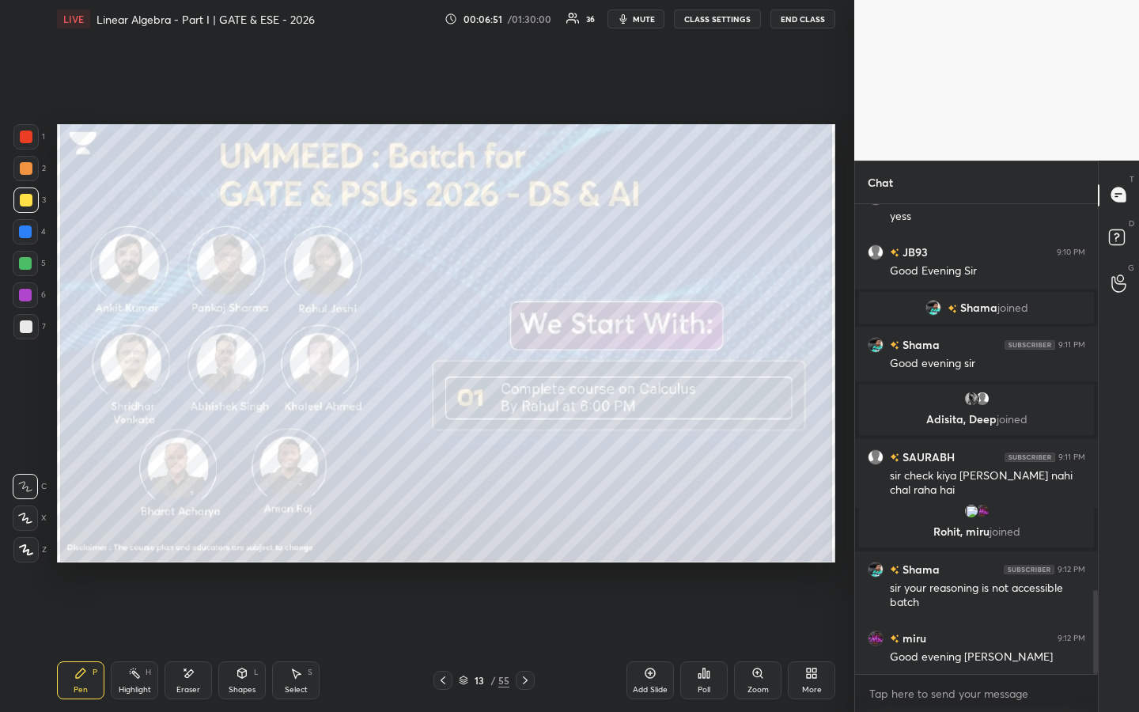
click at [523, 543] on icon at bounding box center [525, 680] width 13 height 13
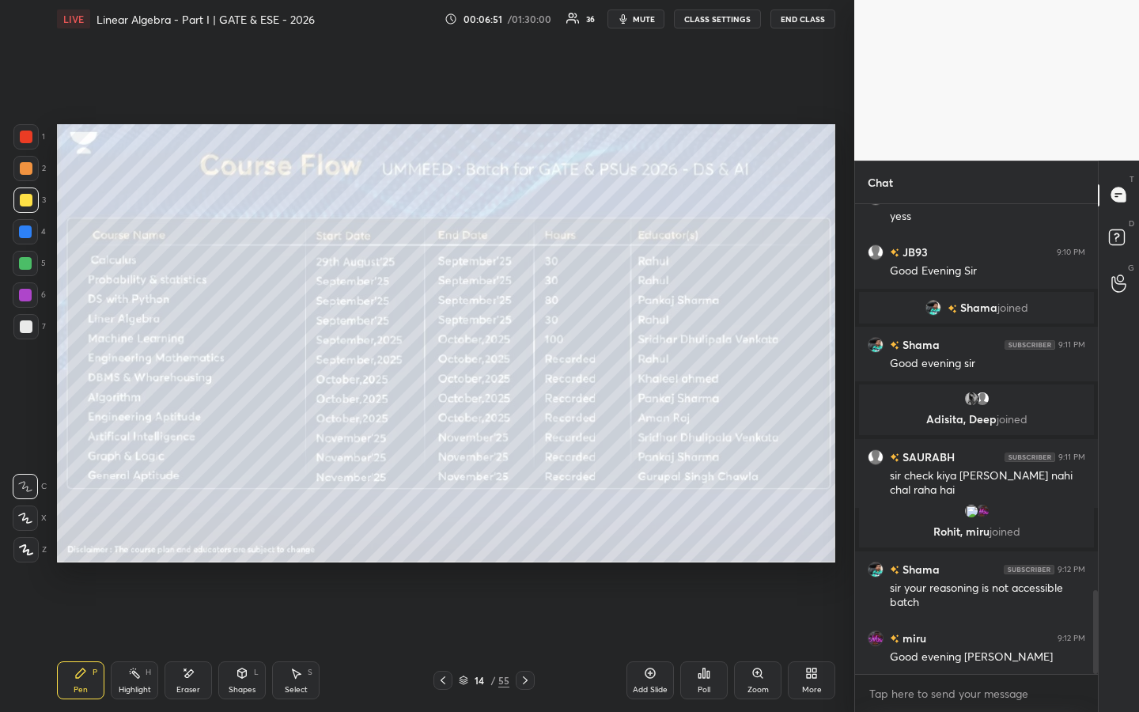
click at [525, 543] on icon at bounding box center [525, 680] width 13 height 13
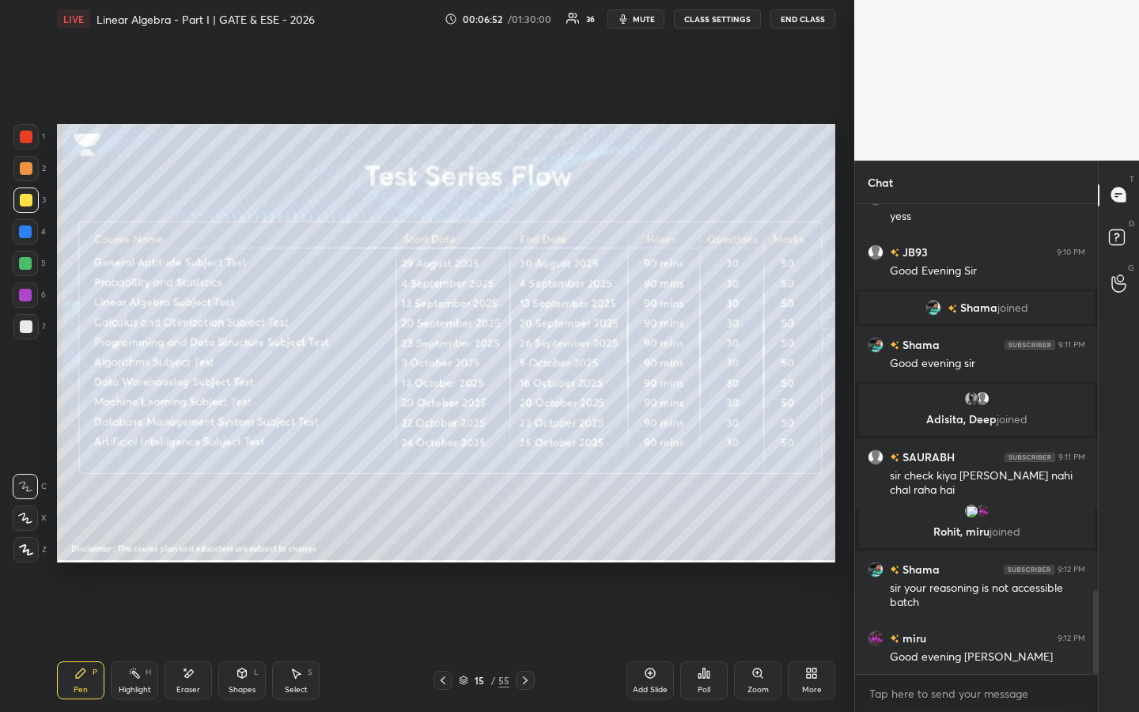
click at [524, 543] on icon at bounding box center [525, 680] width 13 height 13
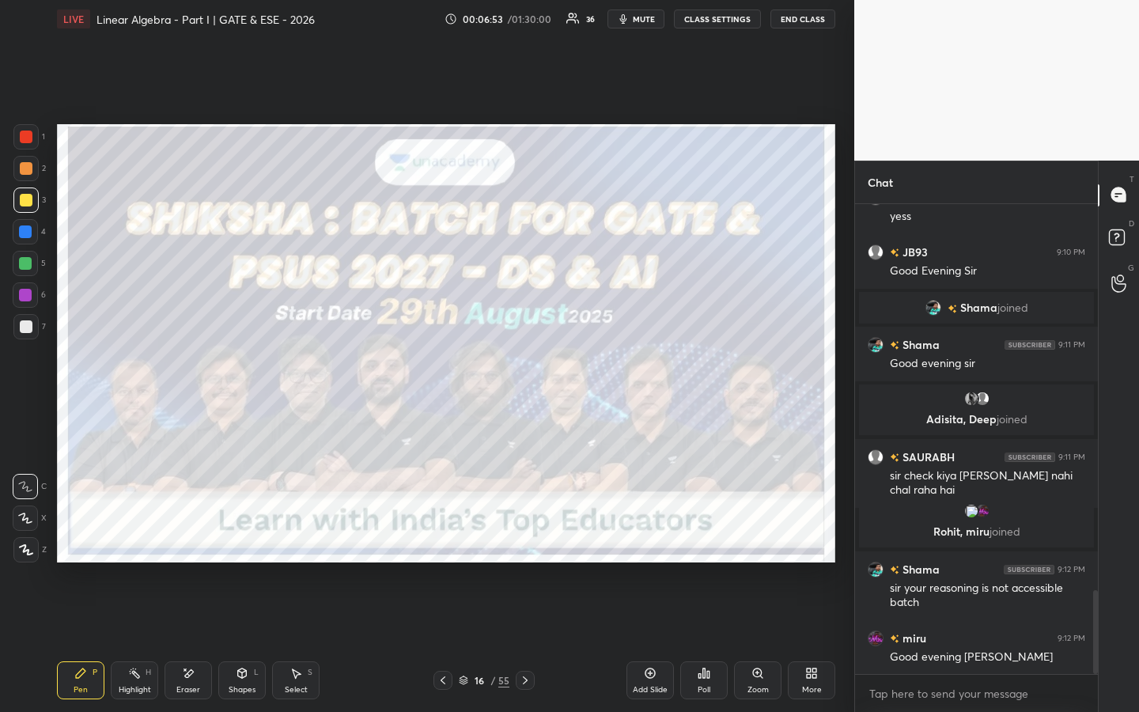
scroll to position [2200, 0]
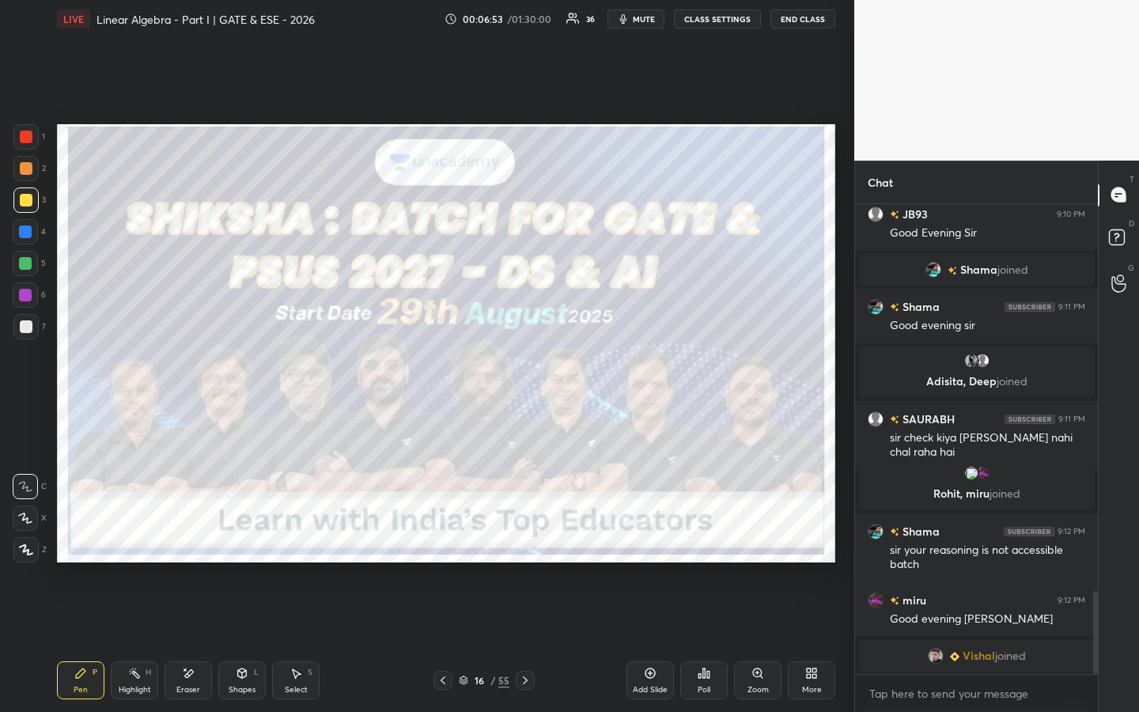
click at [523, 543] on icon at bounding box center [525, 680] width 13 height 13
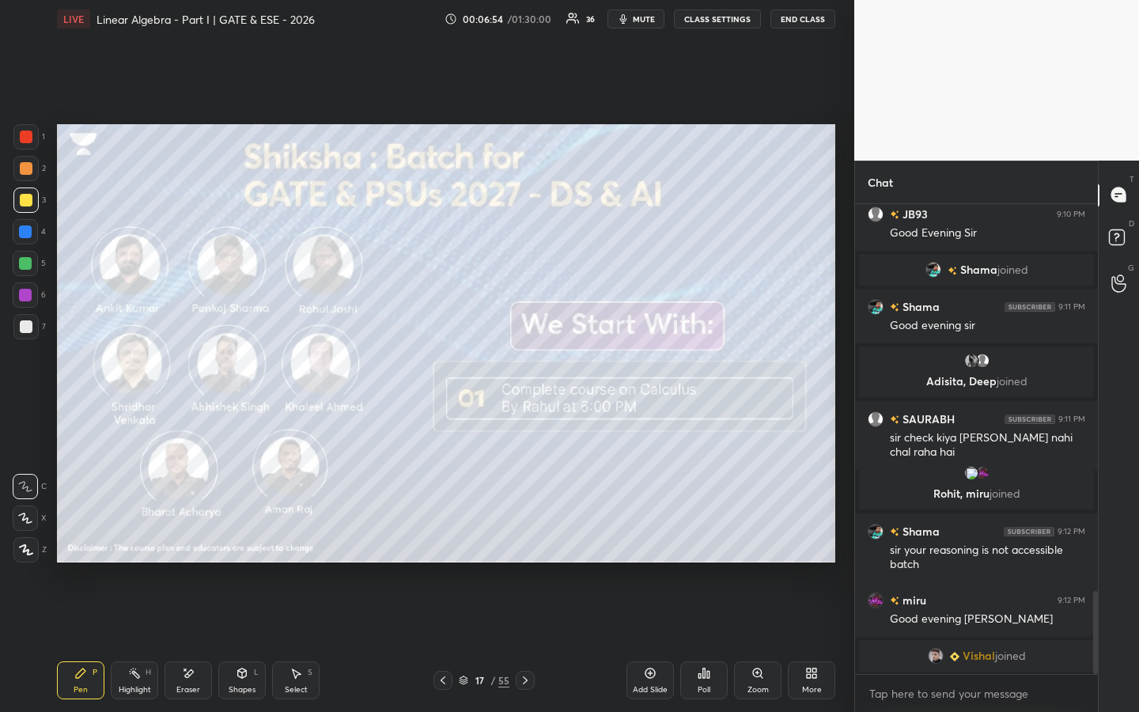
click at [527, 543] on icon at bounding box center [525, 680] width 13 height 13
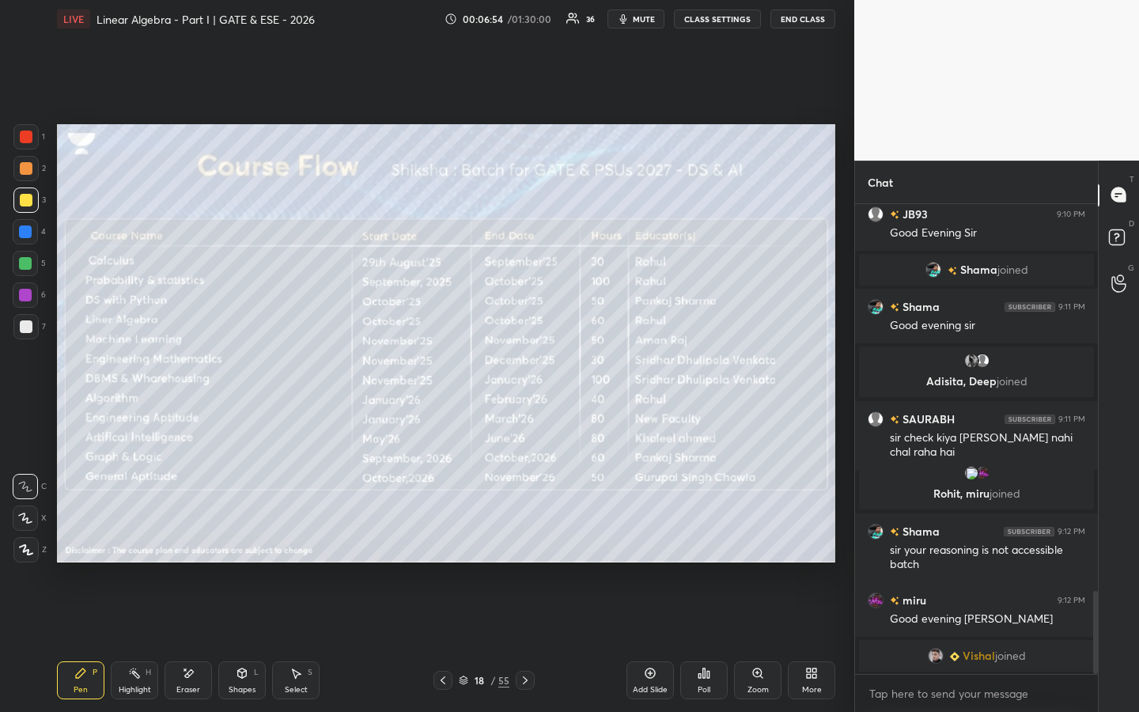
click at [526, 543] on icon at bounding box center [525, 680] width 13 height 13
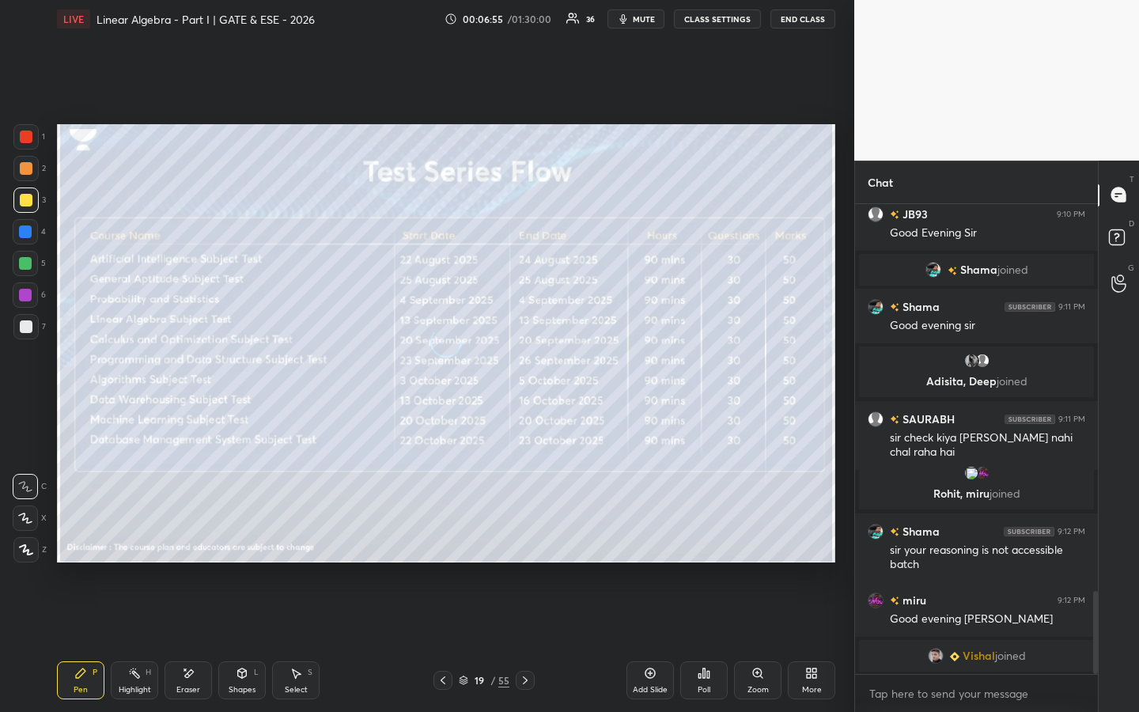
click at [526, 543] on icon at bounding box center [525, 680] width 13 height 13
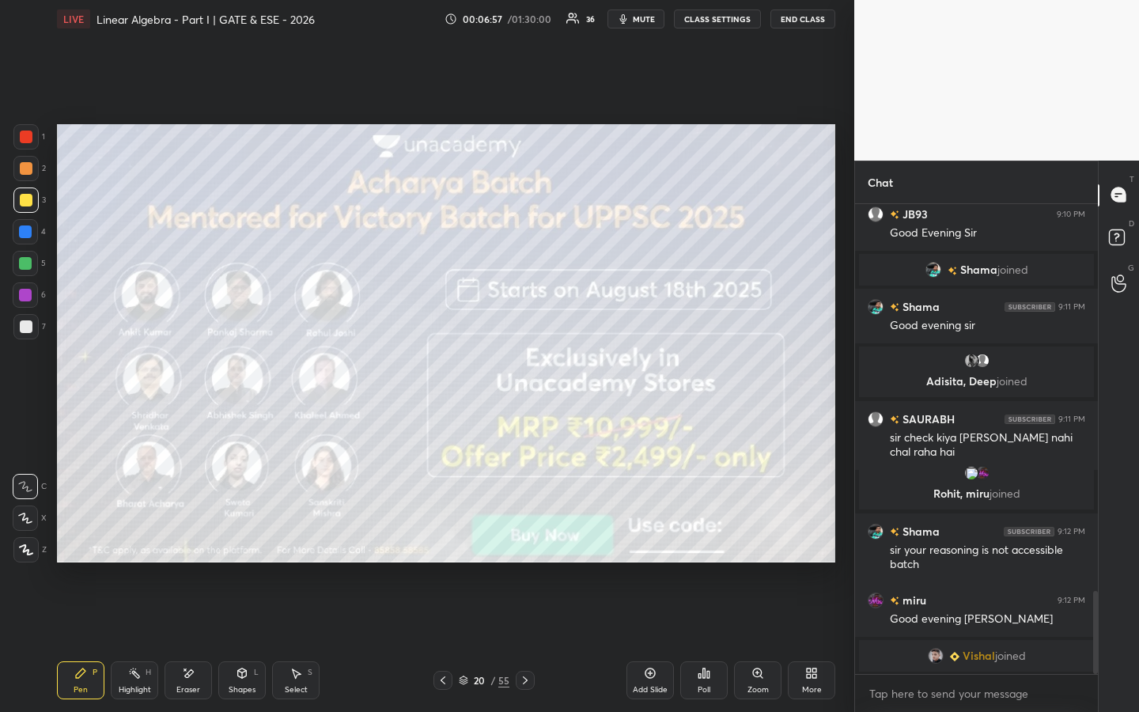
click at [465, 543] on icon at bounding box center [463, 679] width 9 height 9
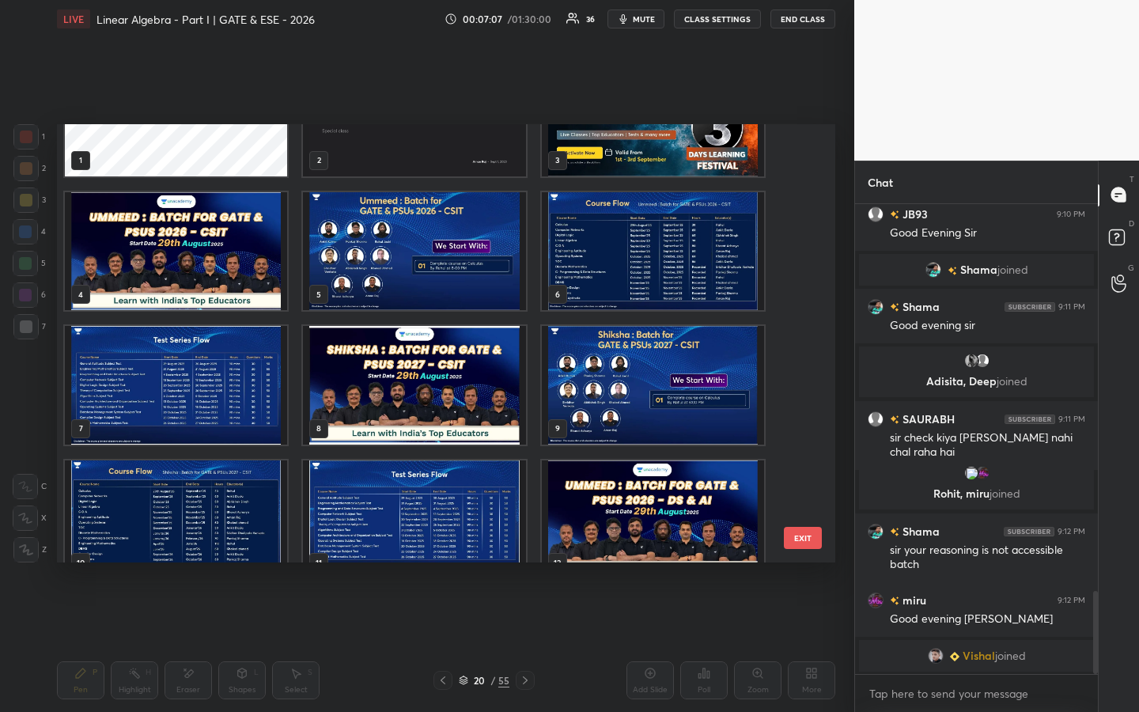
scroll to position [0, 0]
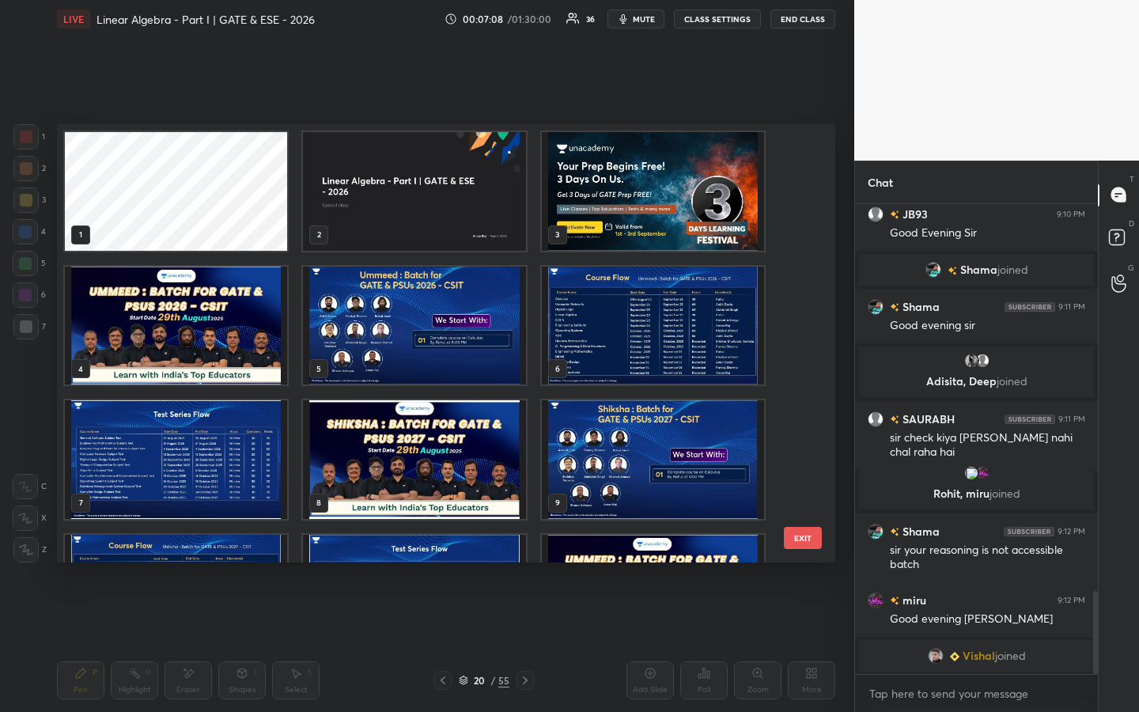
click at [466, 201] on img "grid" at bounding box center [414, 191] width 222 height 119
click at [467, 201] on img "grid" at bounding box center [414, 191] width 222 height 119
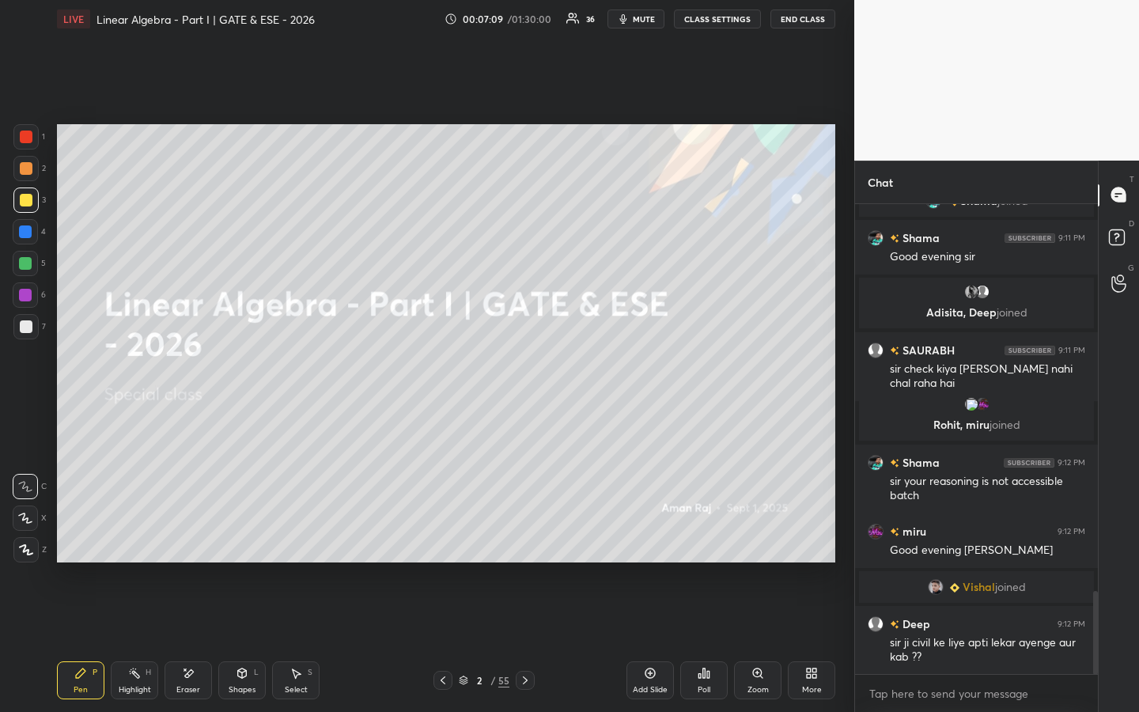
scroll to position [2193, 0]
click at [645, 543] on icon at bounding box center [650, 673] width 10 height 10
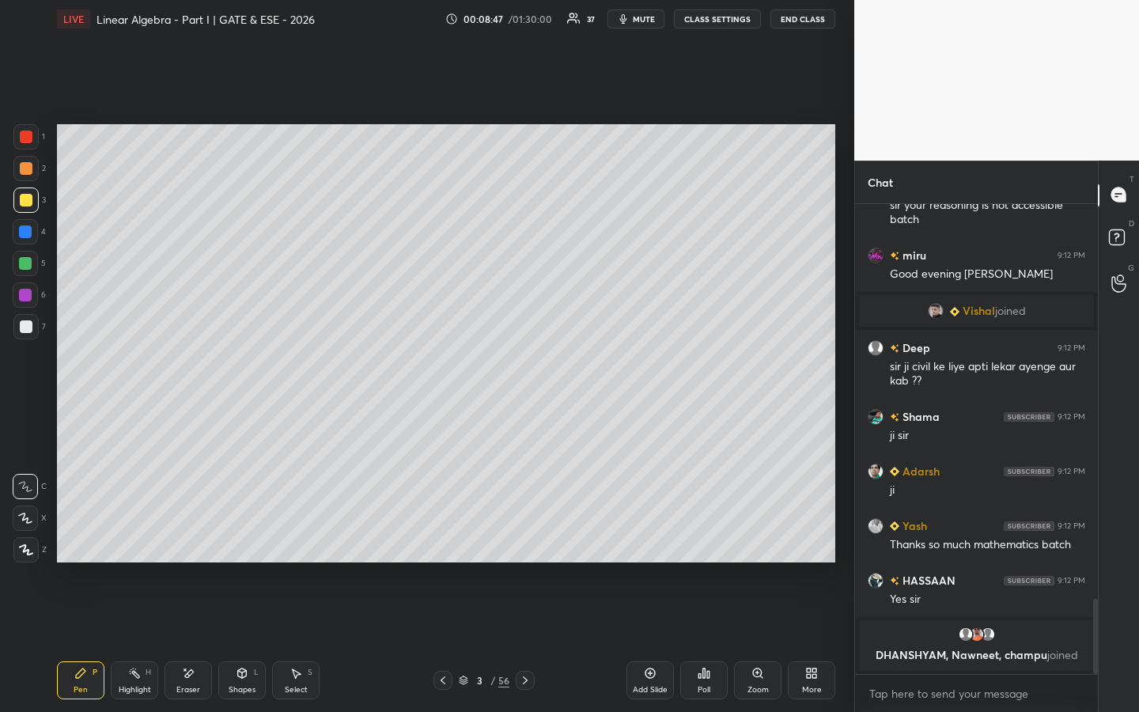
scroll to position [2481, 0]
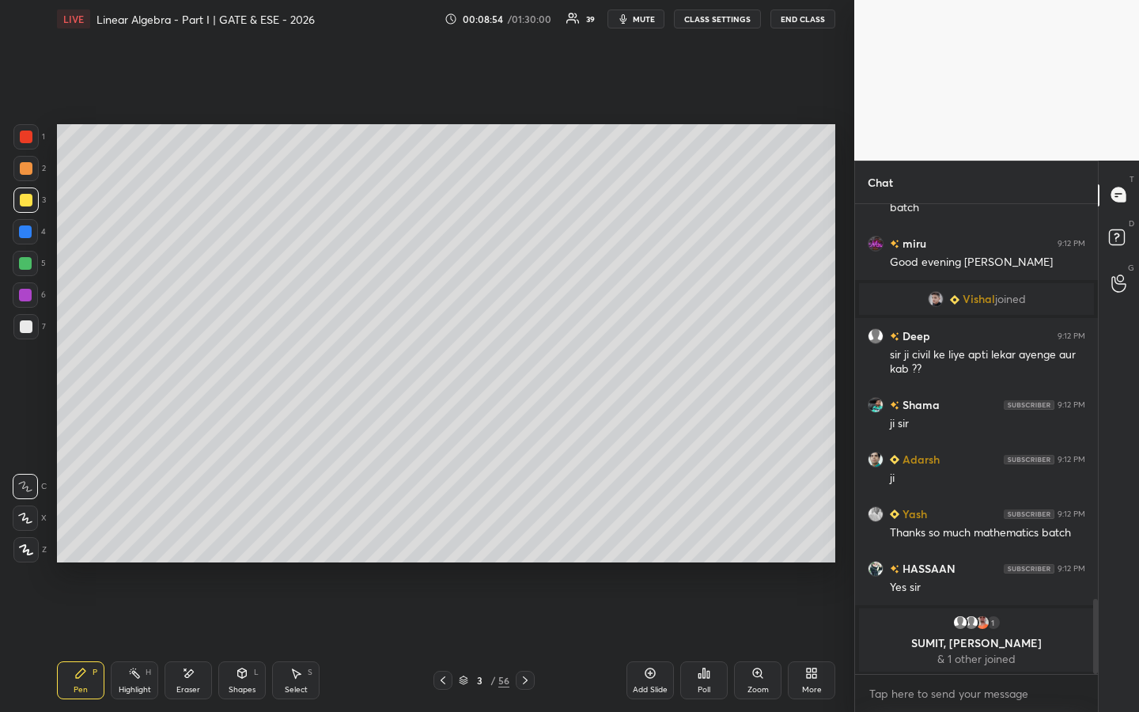
drag, startPoint x: 192, startPoint y: 690, endPoint x: 240, endPoint y: 610, distance: 93.6
click at [194, 543] on div "Eraser" at bounding box center [188, 689] width 24 height 8
drag, startPoint x: 81, startPoint y: 677, endPoint x: 88, endPoint y: 659, distance: 19.3
click at [81, 543] on icon at bounding box center [80, 673] width 13 height 13
click at [201, 543] on div "Eraser" at bounding box center [187, 680] width 47 height 38
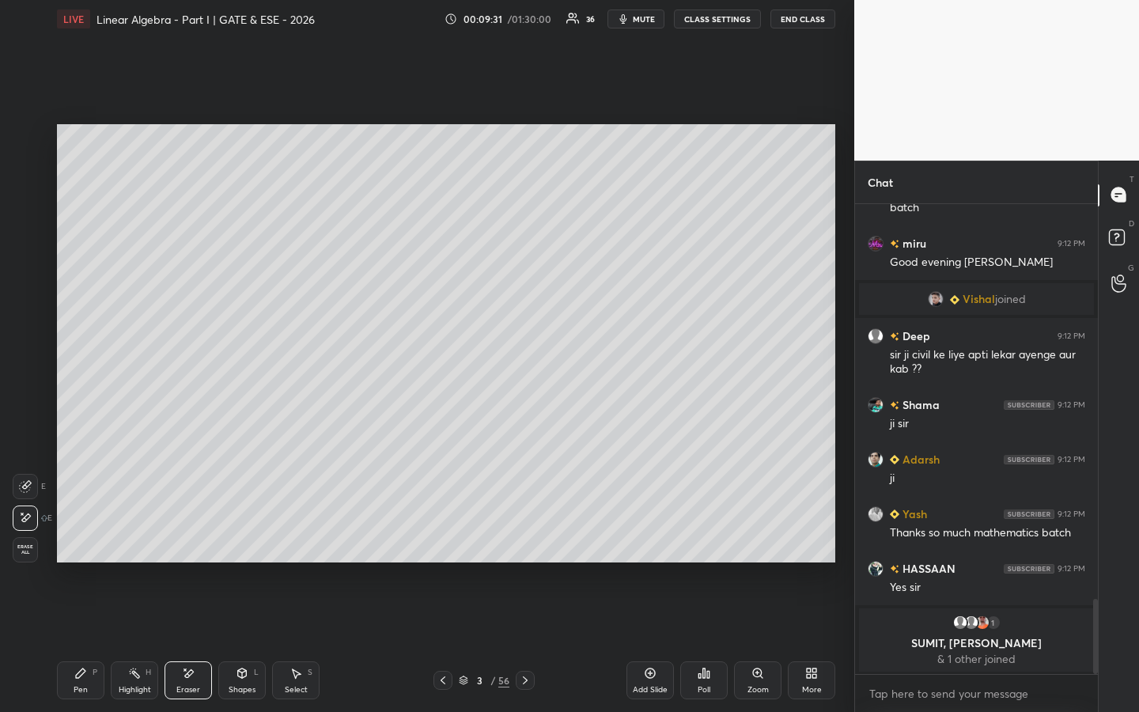
drag, startPoint x: 77, startPoint y: 676, endPoint x: 85, endPoint y: 666, distance: 13.0
click at [77, 543] on icon at bounding box center [80, 672] width 9 height 9
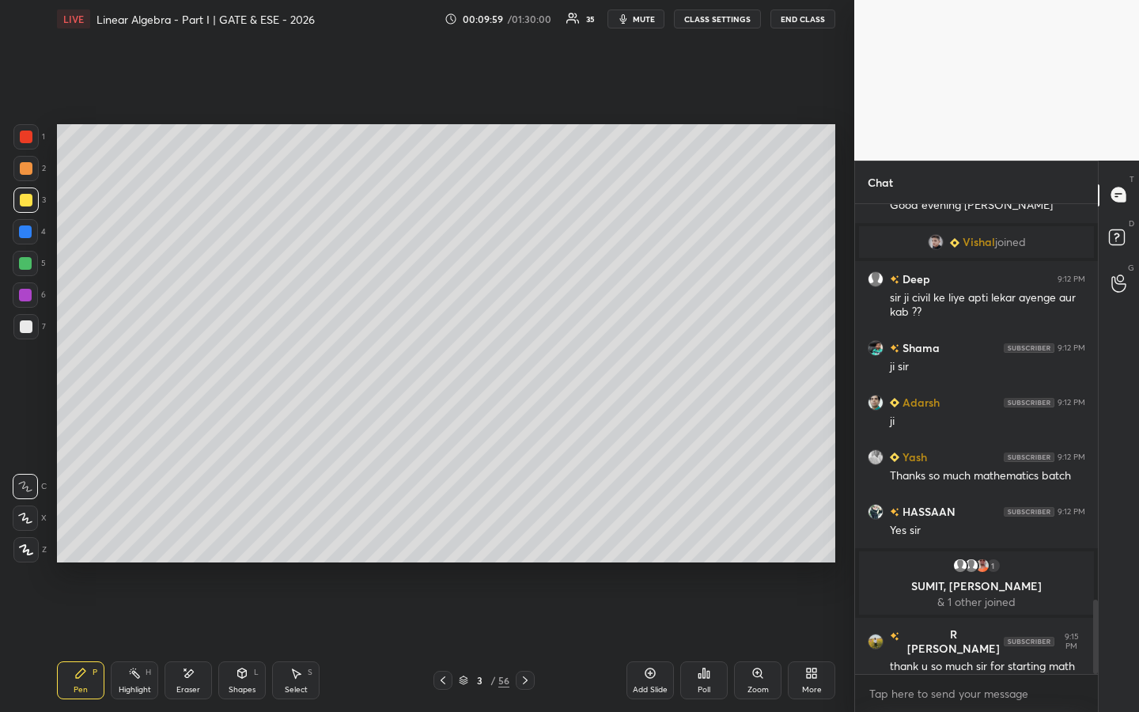
scroll to position [2493, 0]
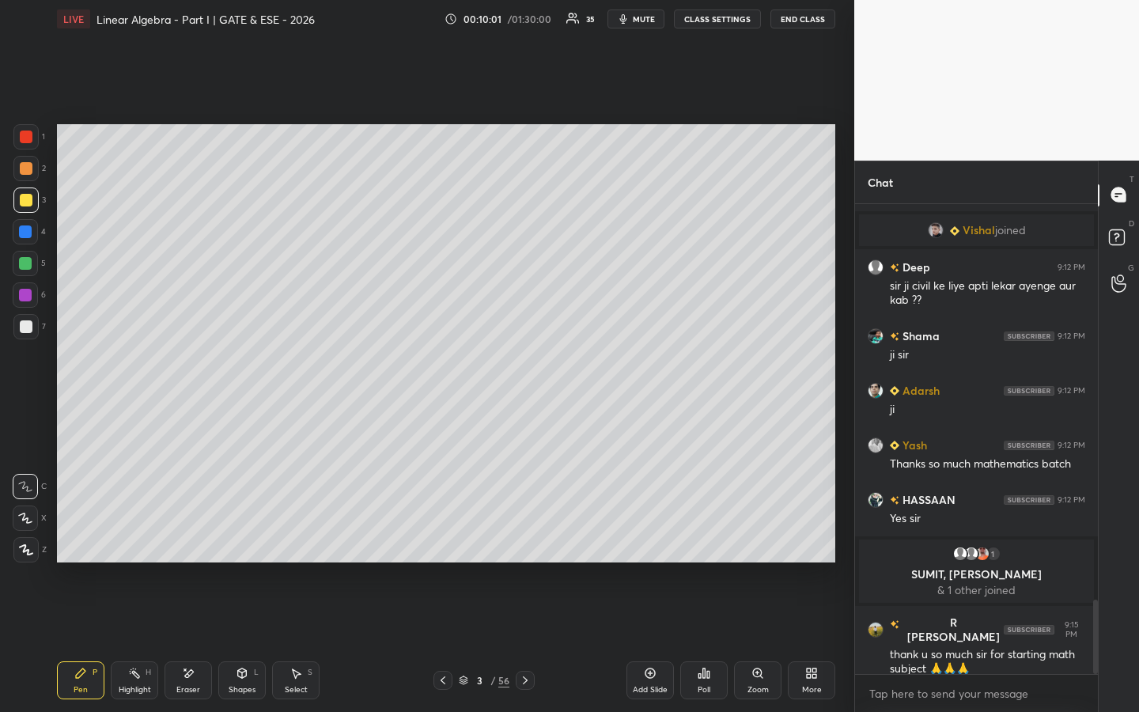
drag, startPoint x: 190, startPoint y: 682, endPoint x: 236, endPoint y: 658, distance: 51.6
click at [196, 543] on div "Eraser" at bounding box center [187, 680] width 47 height 38
drag, startPoint x: 88, startPoint y: 671, endPoint x: 127, endPoint y: 648, distance: 45.7
click at [89, 543] on div "Pen P" at bounding box center [80, 680] width 47 height 38
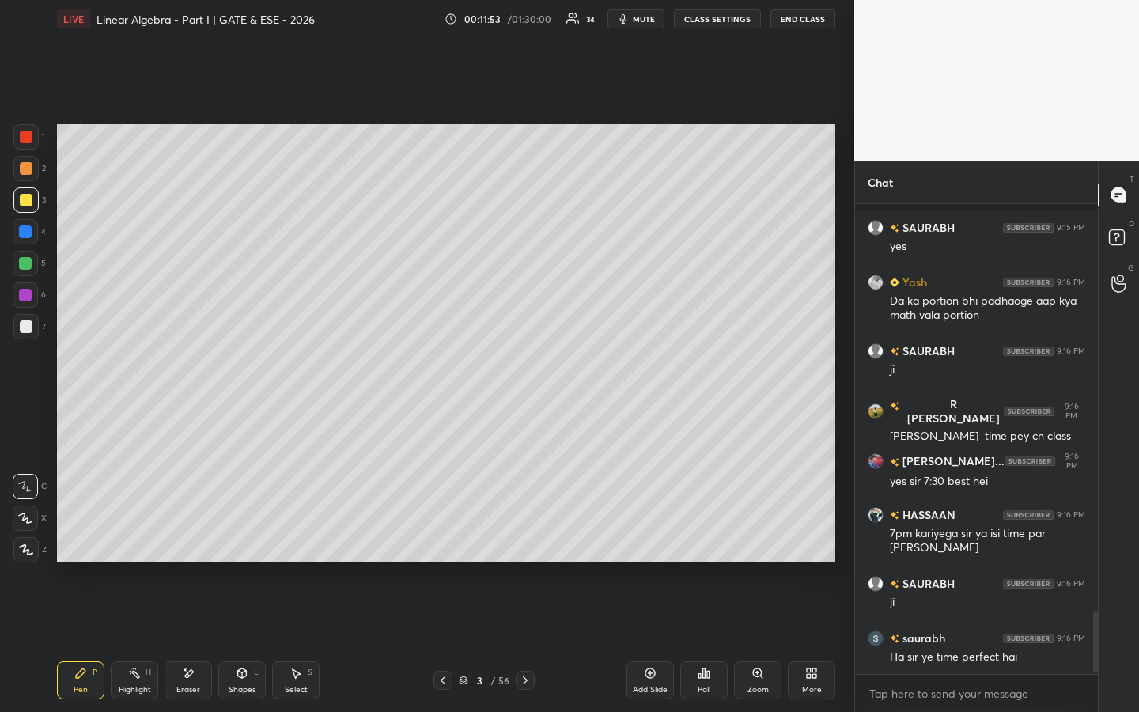
scroll to position [3095, 0]
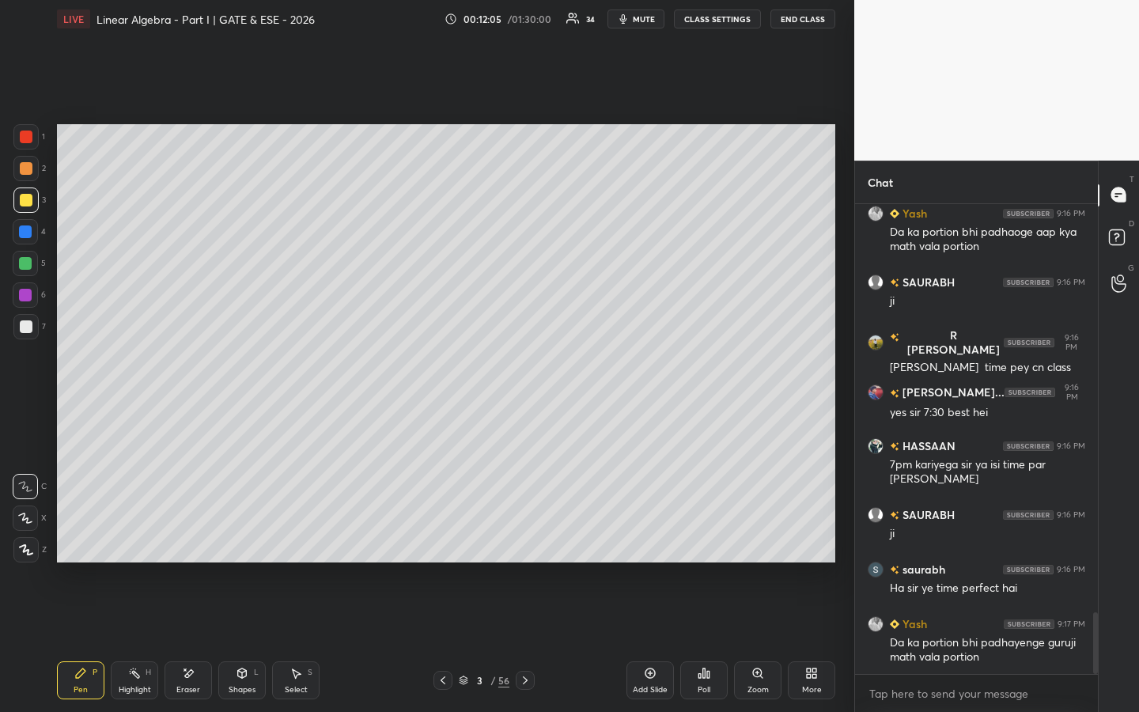
drag, startPoint x: 191, startPoint y: 679, endPoint x: 192, endPoint y: 666, distance: 13.5
click at [195, 543] on div "Eraser" at bounding box center [187, 680] width 47 height 38
click at [91, 543] on div "Pen P" at bounding box center [80, 680] width 47 height 38
click at [194, 543] on icon at bounding box center [188, 673] width 13 height 13
drag, startPoint x: 82, startPoint y: 684, endPoint x: 86, endPoint y: 676, distance: 8.8
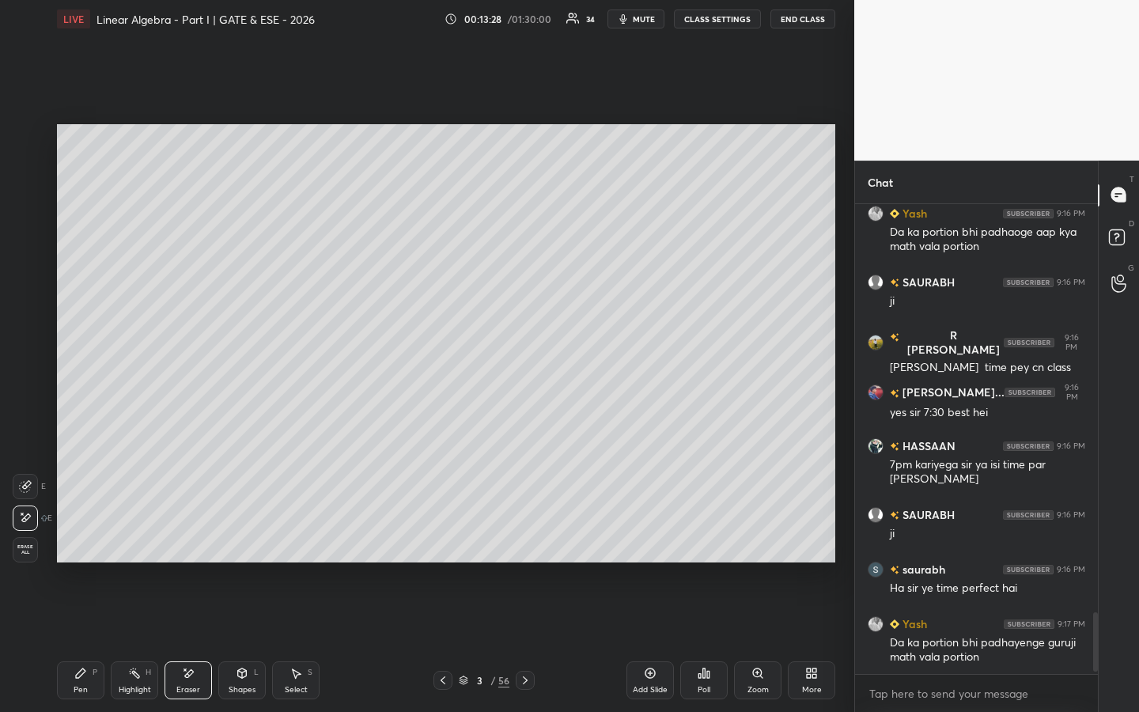
click at [82, 543] on div "Pen" at bounding box center [81, 689] width 14 height 8
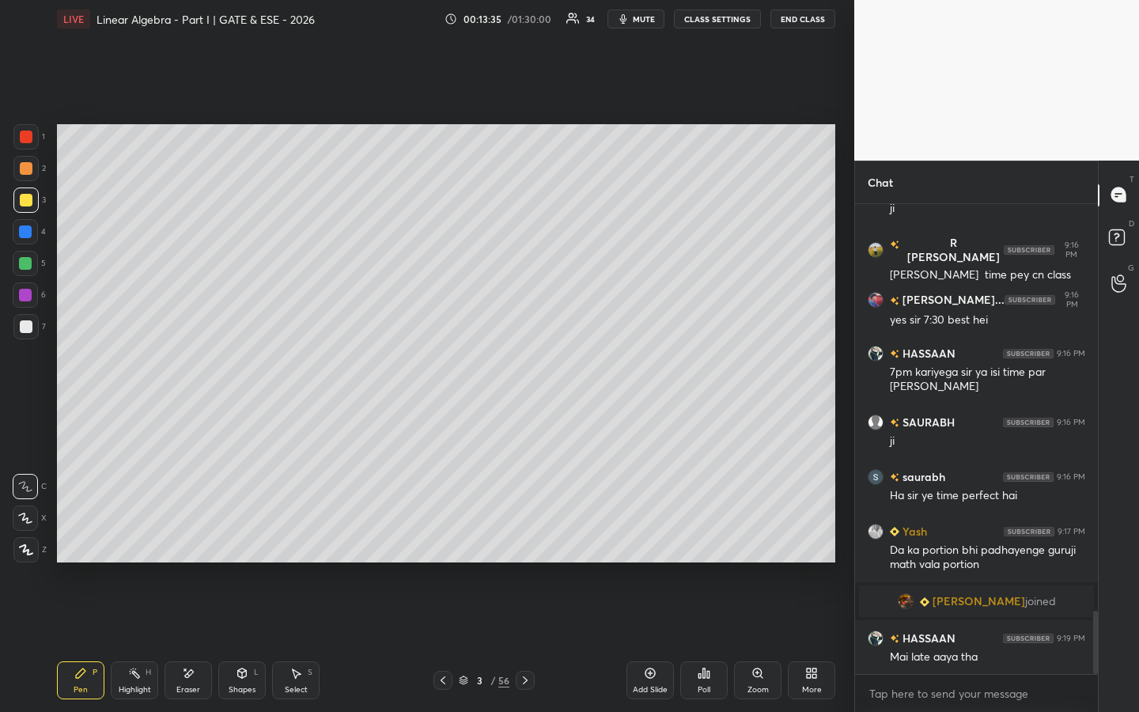
scroll to position [3020, 0]
click at [192, 543] on div "Eraser" at bounding box center [187, 680] width 47 height 38
drag, startPoint x: 89, startPoint y: 677, endPoint x: 103, endPoint y: 659, distance: 22.0
click at [89, 543] on div "Pen P" at bounding box center [80, 680] width 47 height 38
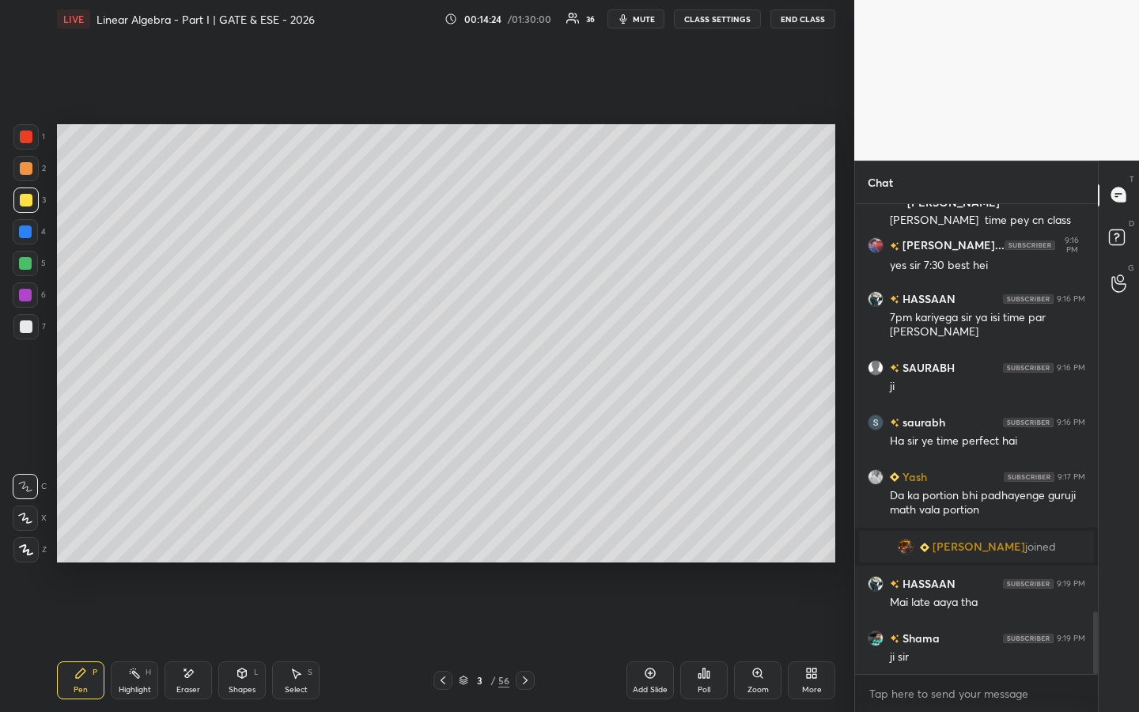
scroll to position [3113, 0]
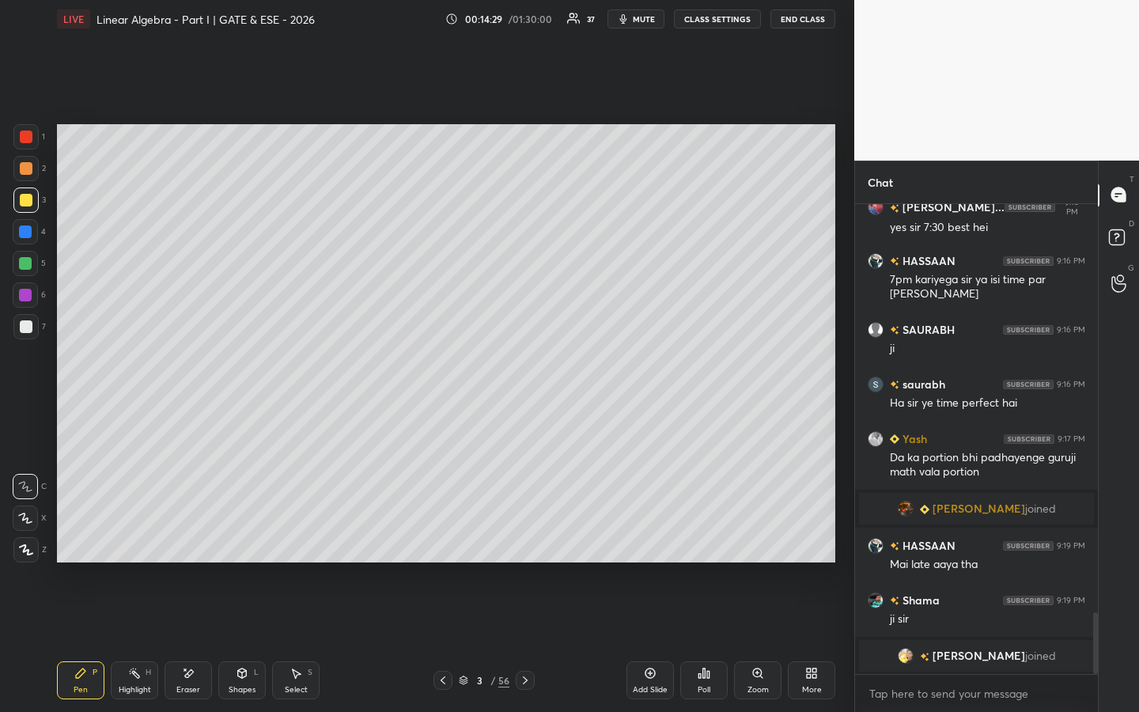
drag, startPoint x: 191, startPoint y: 677, endPoint x: 202, endPoint y: 602, distance: 75.8
click at [191, 543] on icon at bounding box center [188, 673] width 13 height 13
click at [85, 543] on div "Pen P" at bounding box center [80, 680] width 47 height 38
click at [984, 543] on span "[PERSON_NAME]" at bounding box center [978, 655] width 93 height 13
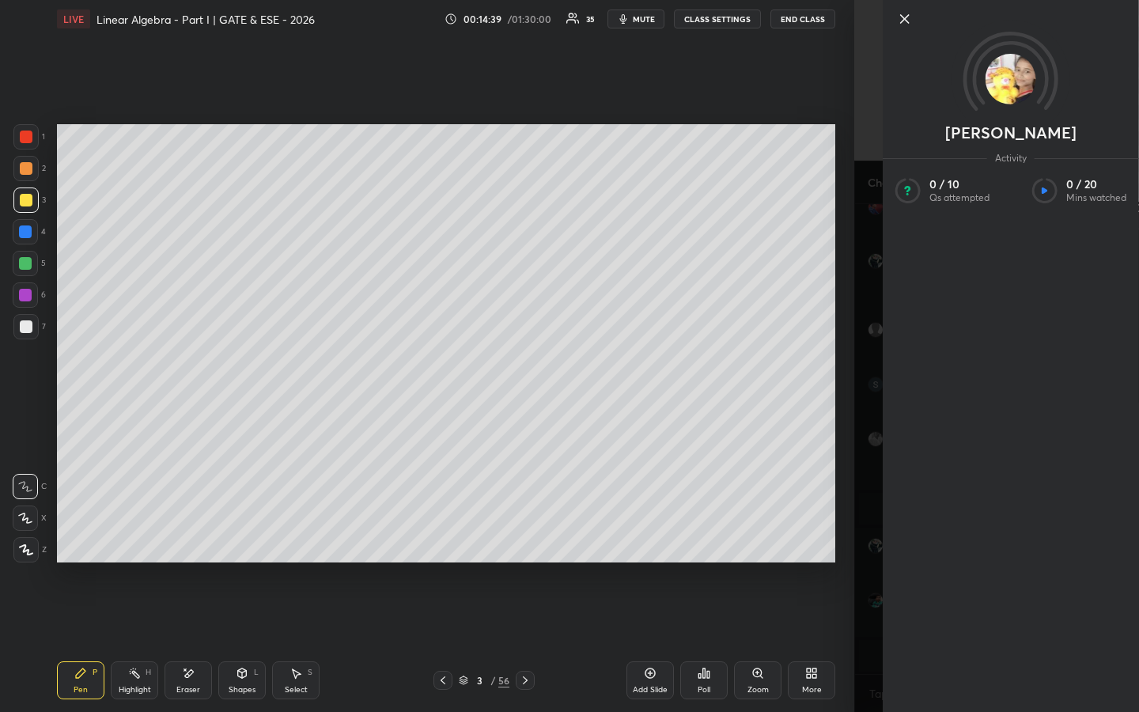
click at [905, 22] on icon at bounding box center [904, 18] width 19 height 19
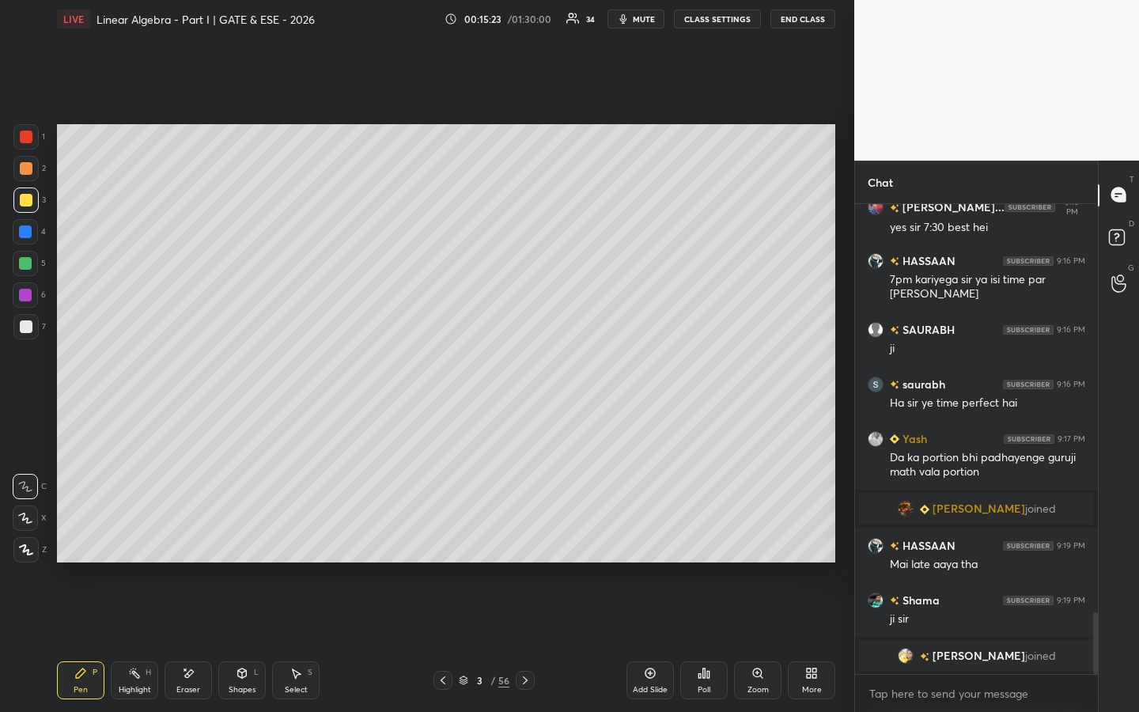
drag, startPoint x: 187, startPoint y: 677, endPoint x: 220, endPoint y: 583, distance: 99.8
click at [196, 543] on div "Eraser" at bounding box center [187, 680] width 47 height 38
click at [85, 543] on icon at bounding box center [80, 673] width 13 height 13
drag, startPoint x: 192, startPoint y: 682, endPoint x: 223, endPoint y: 639, distance: 53.3
click at [192, 543] on div "Eraser" at bounding box center [187, 680] width 47 height 38
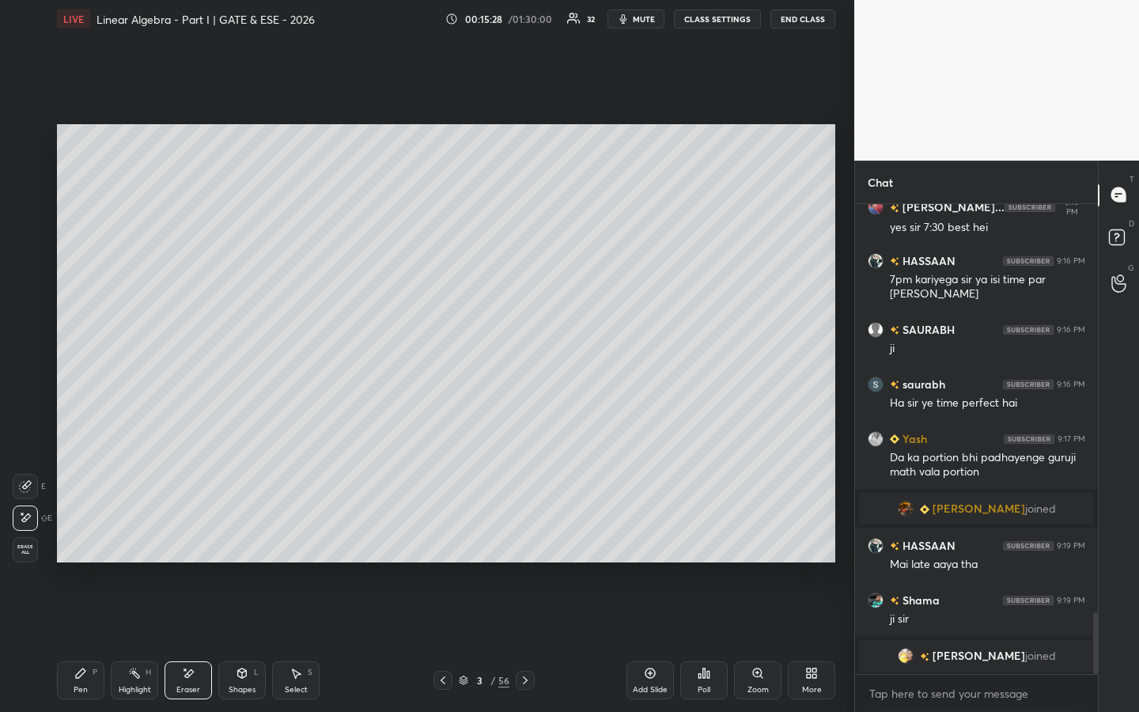
scroll to position [3167, 0]
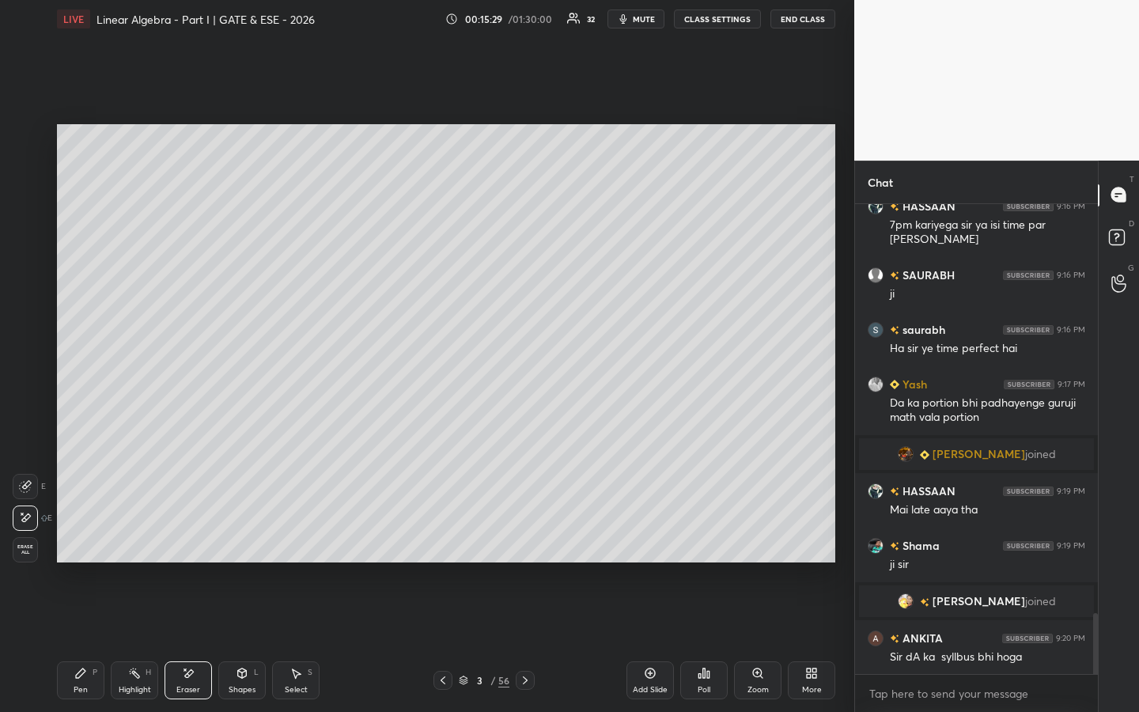
click at [96, 543] on div "Pen P" at bounding box center [80, 680] width 47 height 38
click at [187, 543] on div "Eraser" at bounding box center [188, 689] width 24 height 8
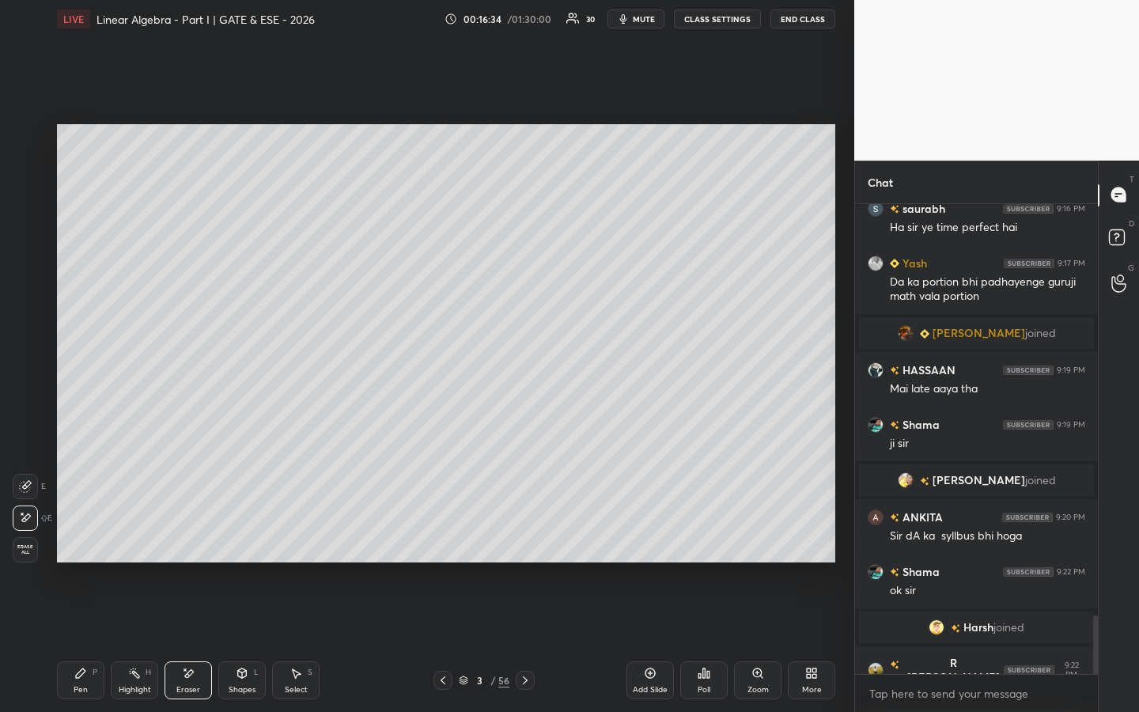
scroll to position [3288, 0]
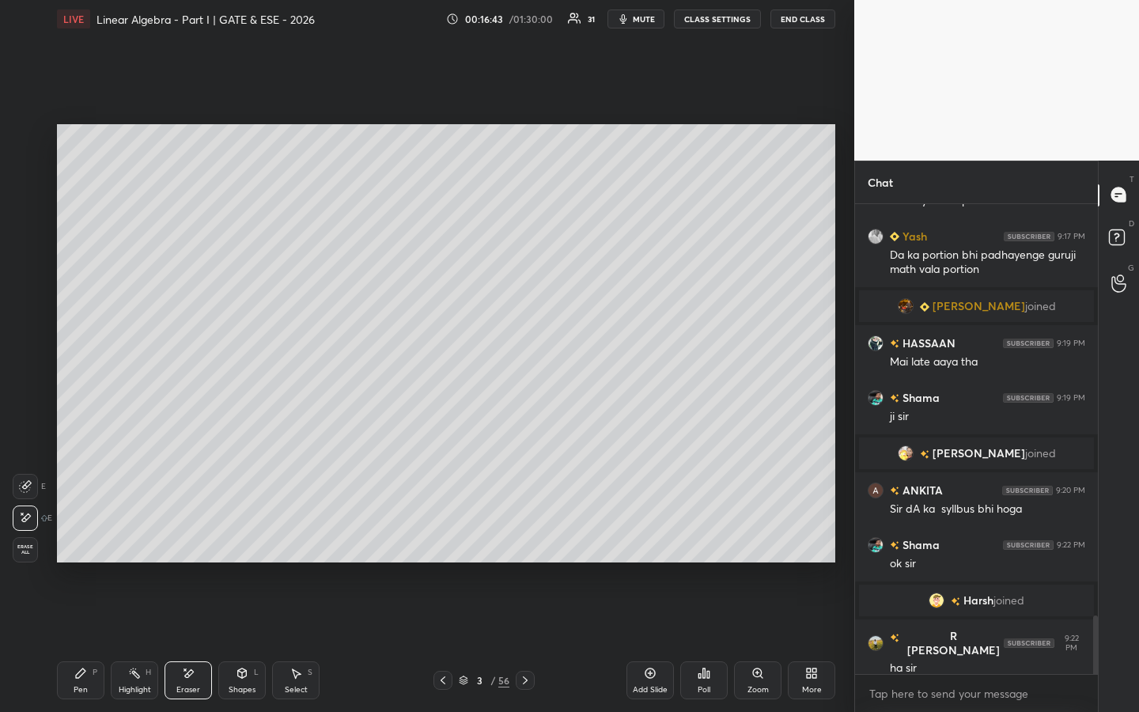
click at [76, 543] on div "Pen P" at bounding box center [80, 680] width 47 height 38
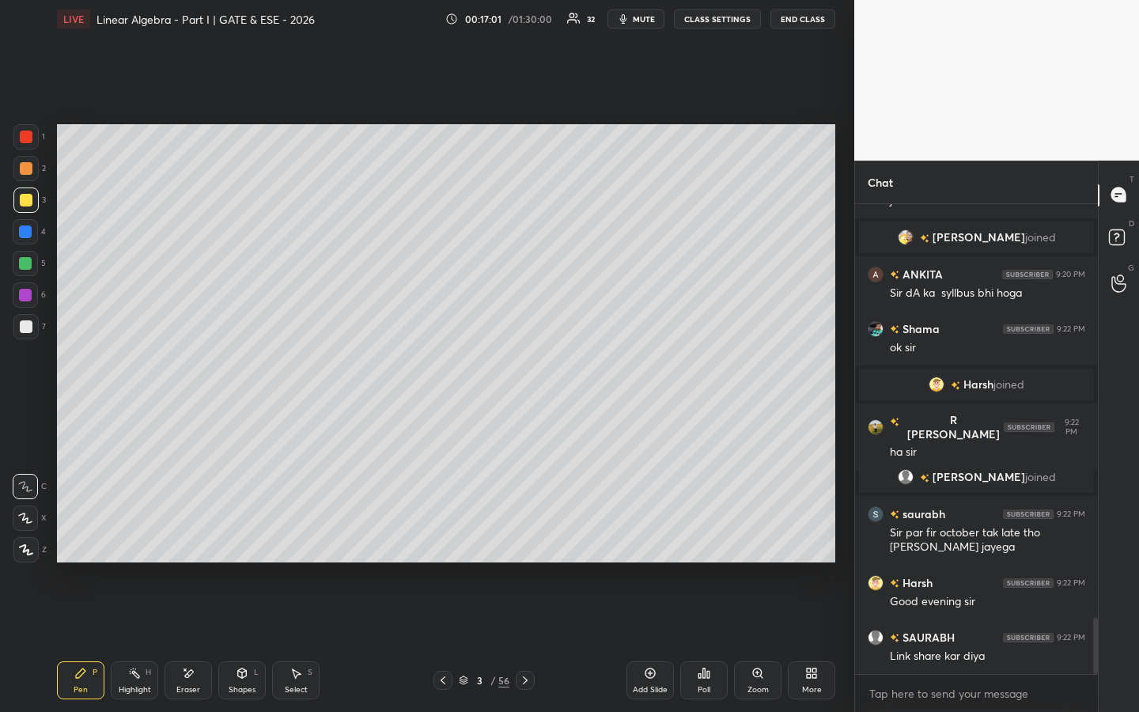
scroll to position [3542, 0]
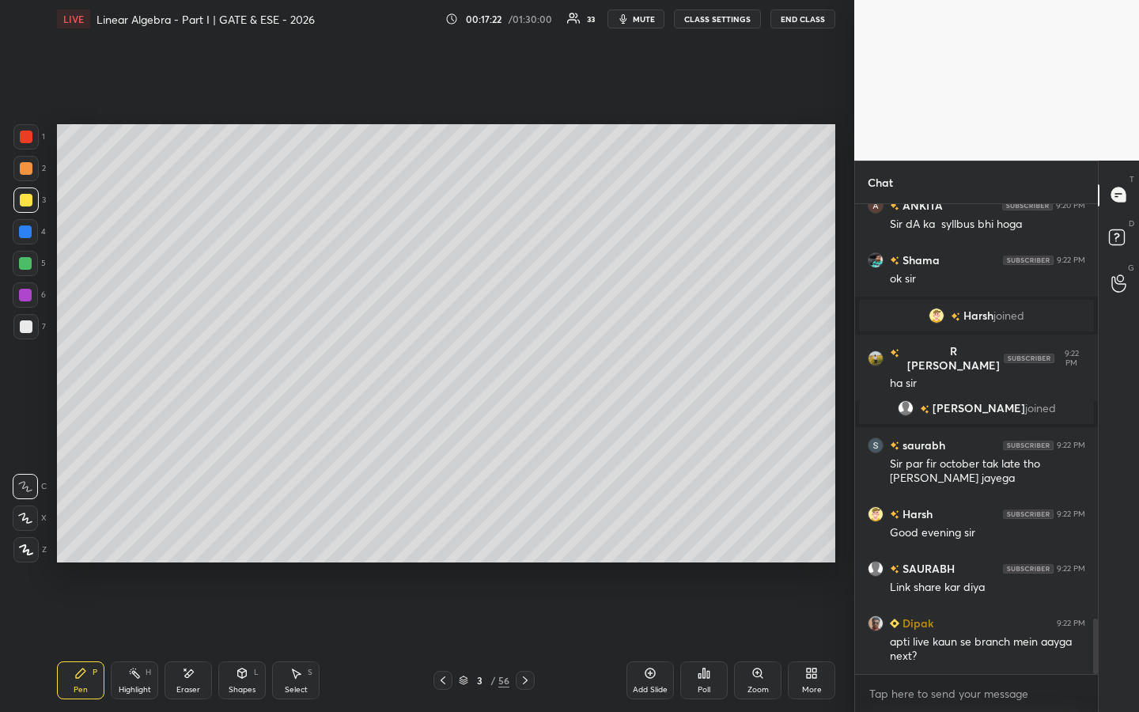
click at [190, 543] on div "Eraser" at bounding box center [187, 680] width 47 height 38
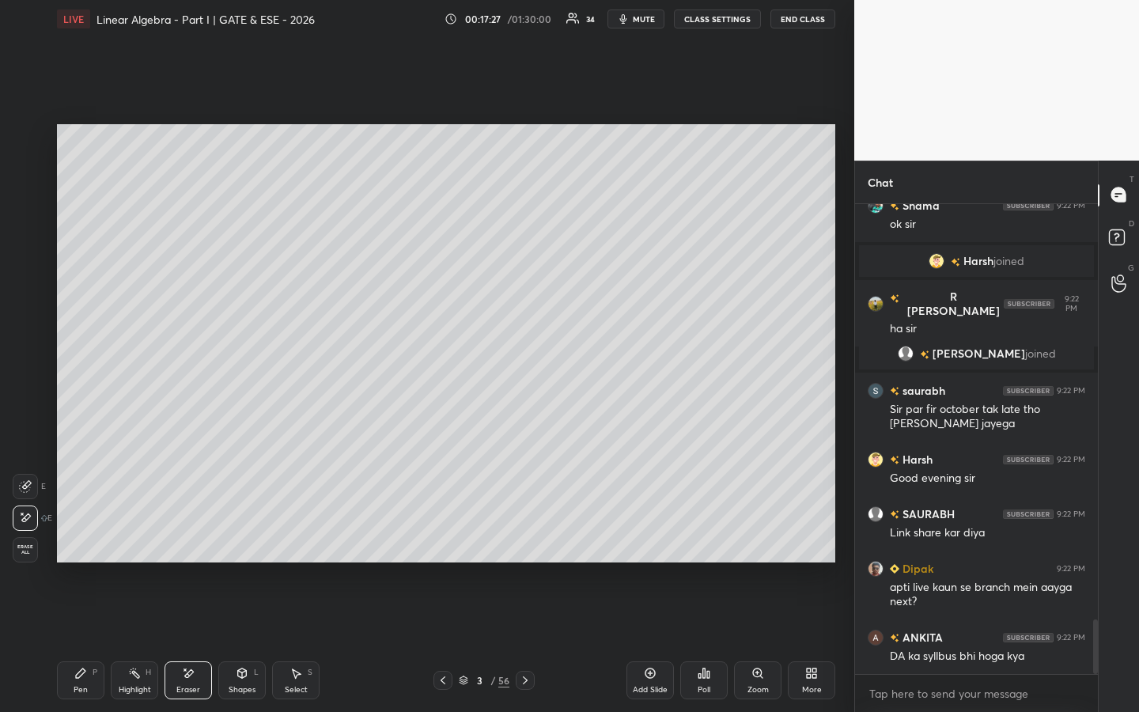
click at [81, 543] on icon at bounding box center [80, 672] width 9 height 9
click at [707, 543] on div "Poll" at bounding box center [703, 689] width 13 height 8
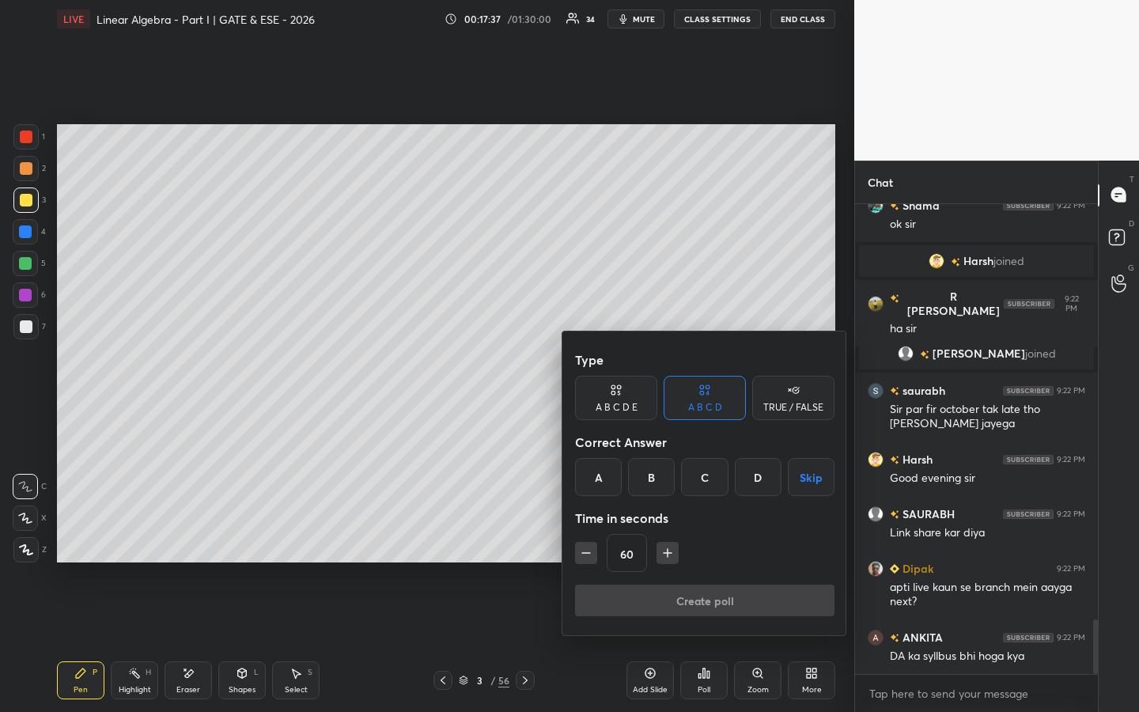
drag, startPoint x: 803, startPoint y: 398, endPoint x: 795, endPoint y: 403, distance: 9.7
click at [803, 398] on div "TRUE / FALSE" at bounding box center [793, 398] width 82 height 44
click at [623, 477] on div "True" at bounding box center [616, 477] width 82 height 38
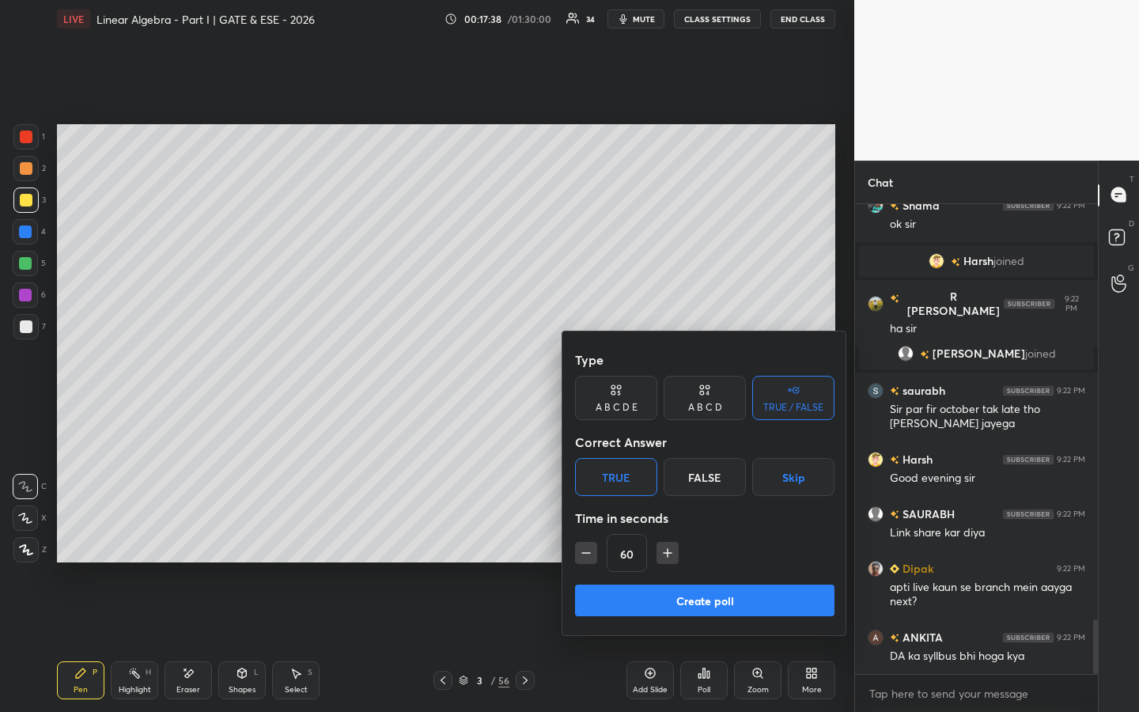
click at [690, 543] on button "Create poll" at bounding box center [704, 600] width 259 height 32
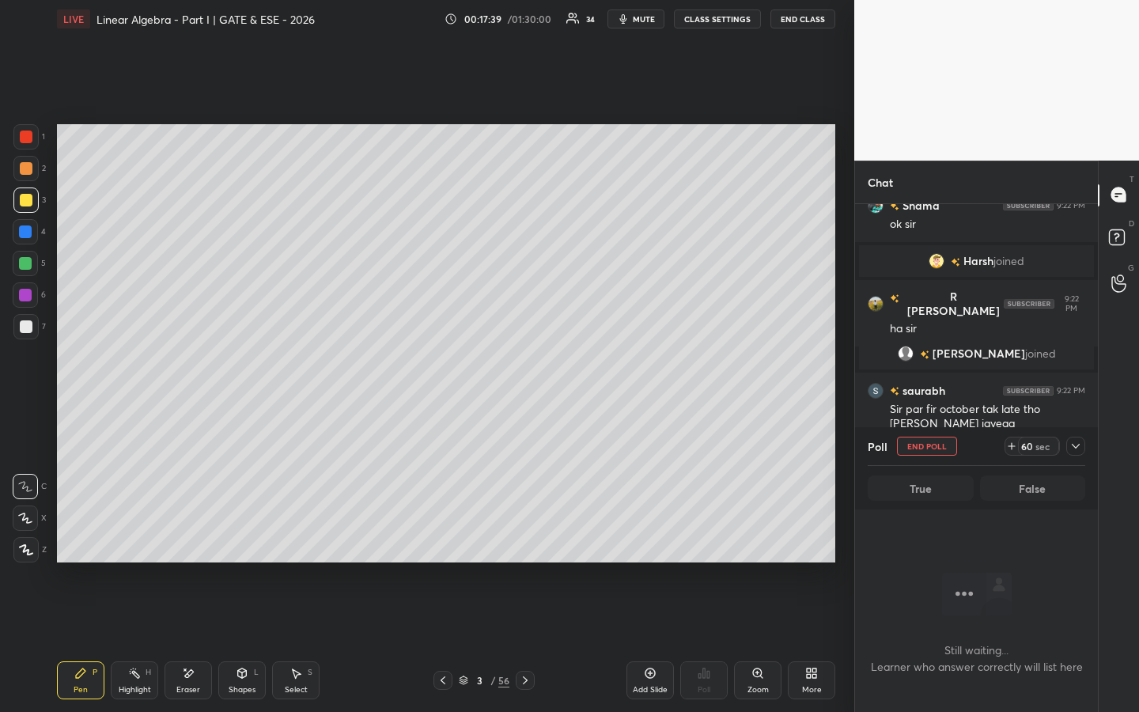
scroll to position [6, 6]
click at [1014, 444] on icon at bounding box center [1011, 446] width 13 height 13
click at [1014, 443] on icon at bounding box center [1011, 446] width 13 height 13
click at [1013, 443] on icon at bounding box center [1006, 446] width 13 height 13
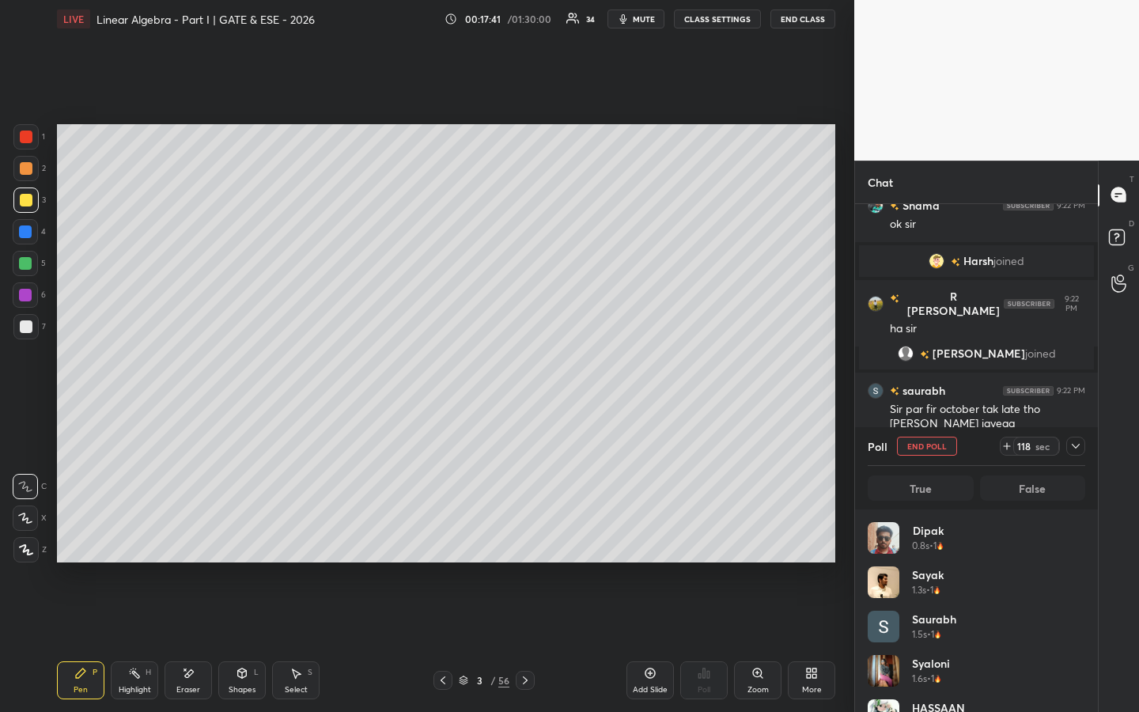
scroll to position [185, 213]
drag, startPoint x: 1010, startPoint y: 446, endPoint x: 1017, endPoint y: 451, distance: 8.4
click at [1011, 446] on icon at bounding box center [1006, 446] width 13 height 13
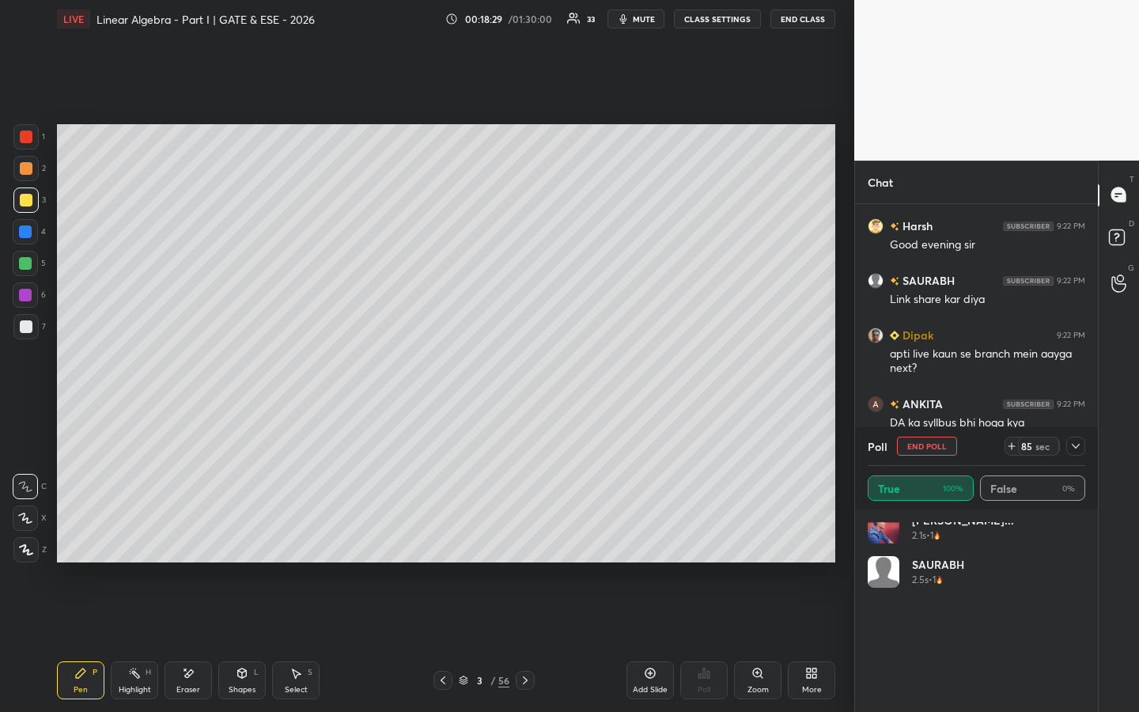
scroll to position [0, 0]
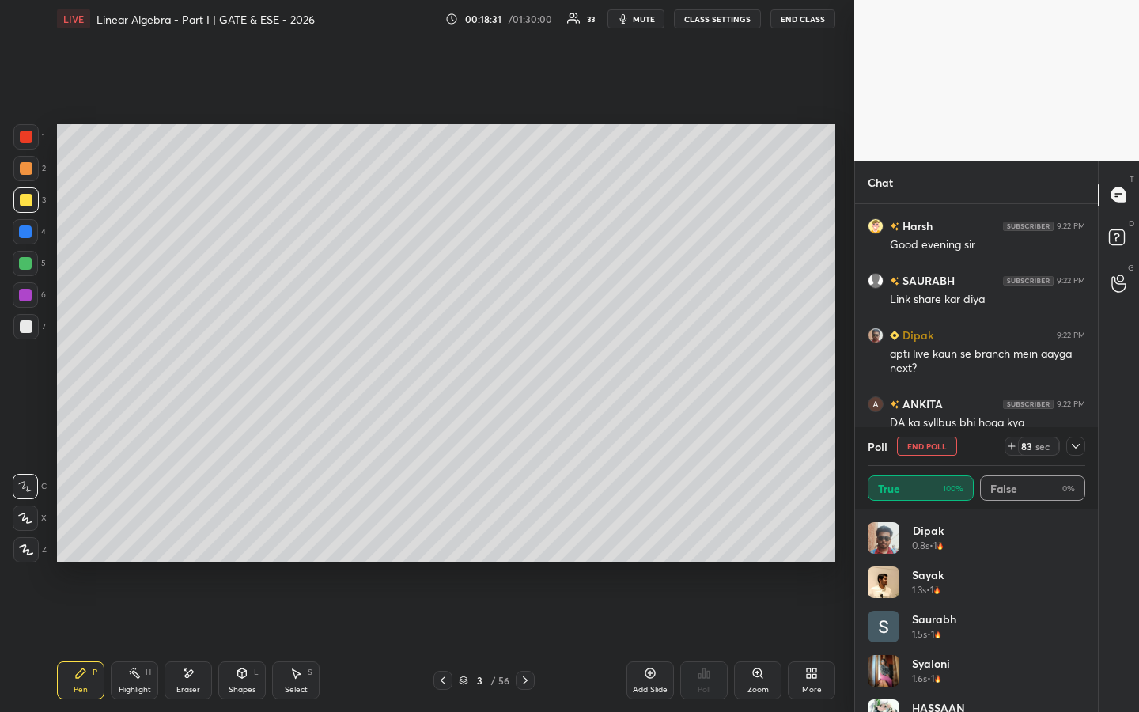
click at [1074, 442] on icon at bounding box center [1075, 446] width 13 height 13
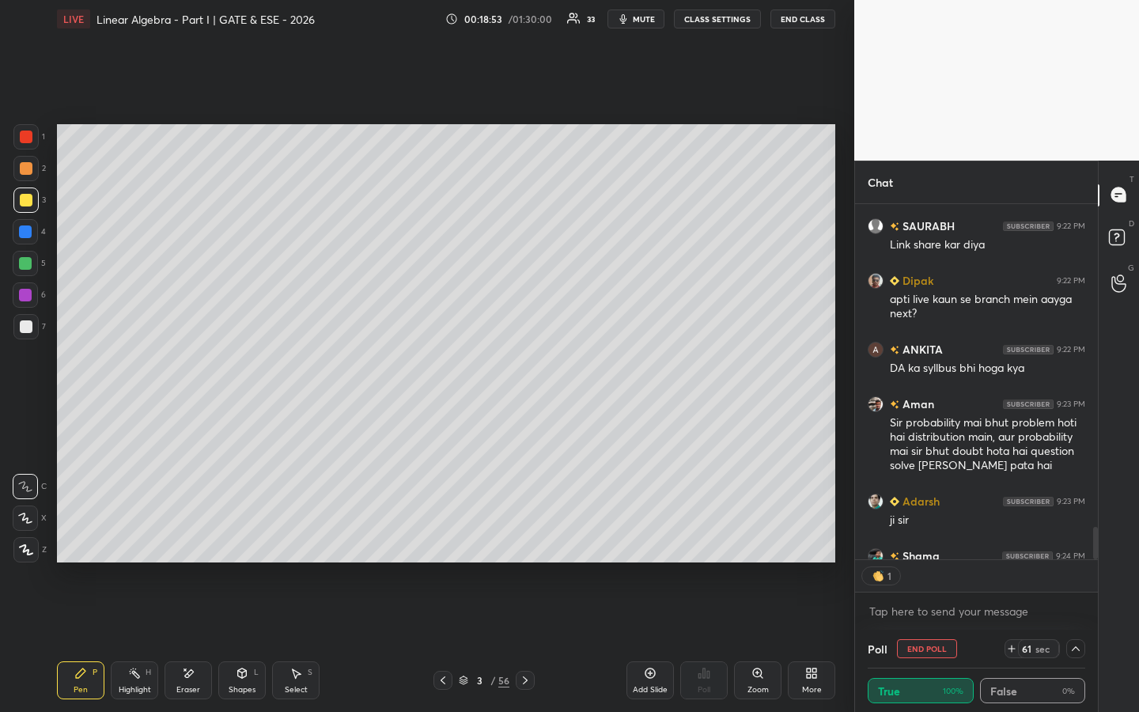
scroll to position [6, 6]
click at [195, 543] on div "Eraser" at bounding box center [187, 680] width 47 height 38
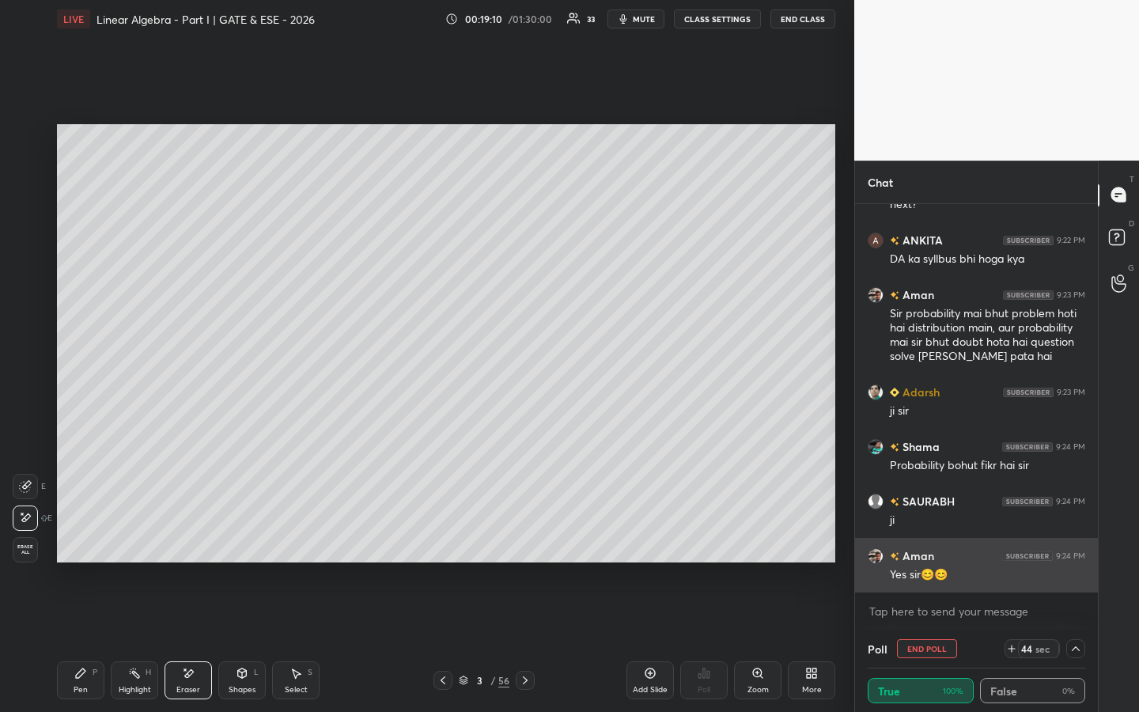
scroll to position [4048, 0]
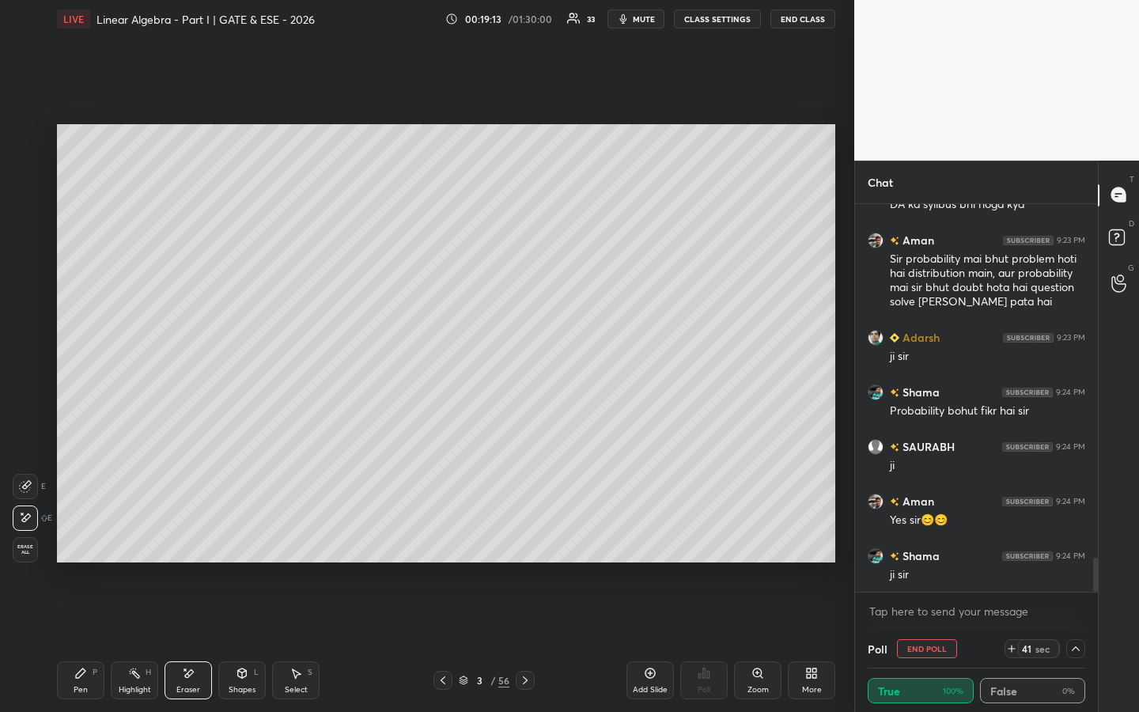
click at [1078, 543] on icon at bounding box center [1075, 648] width 13 height 13
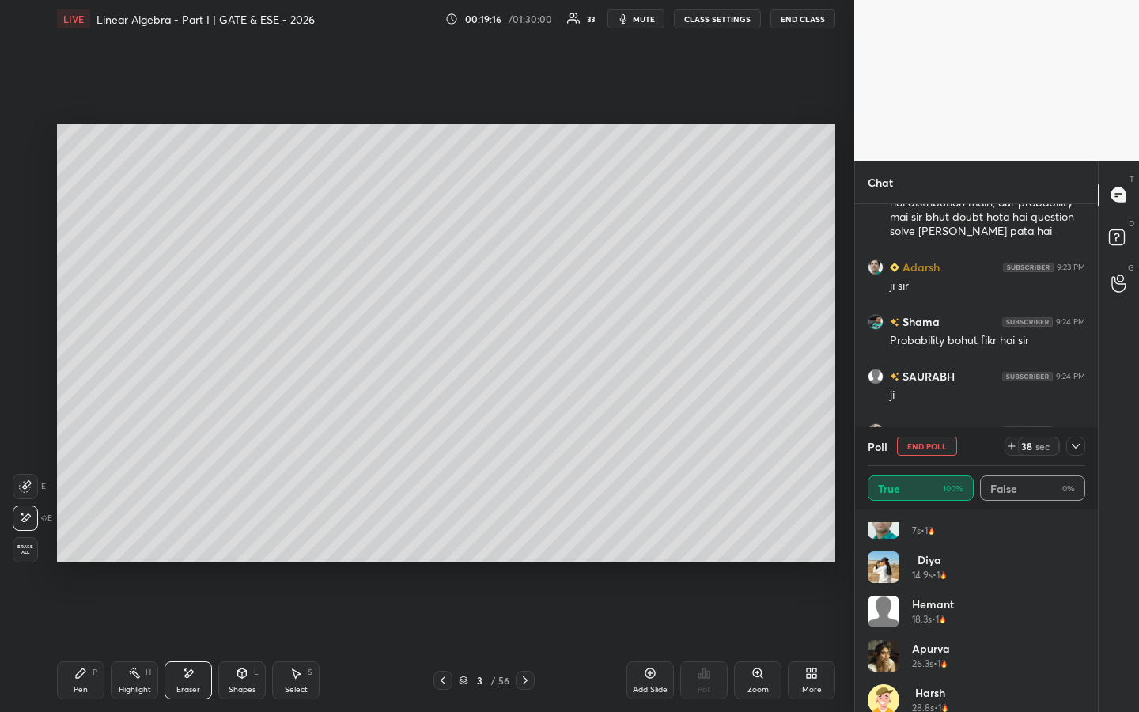
scroll to position [917, 0]
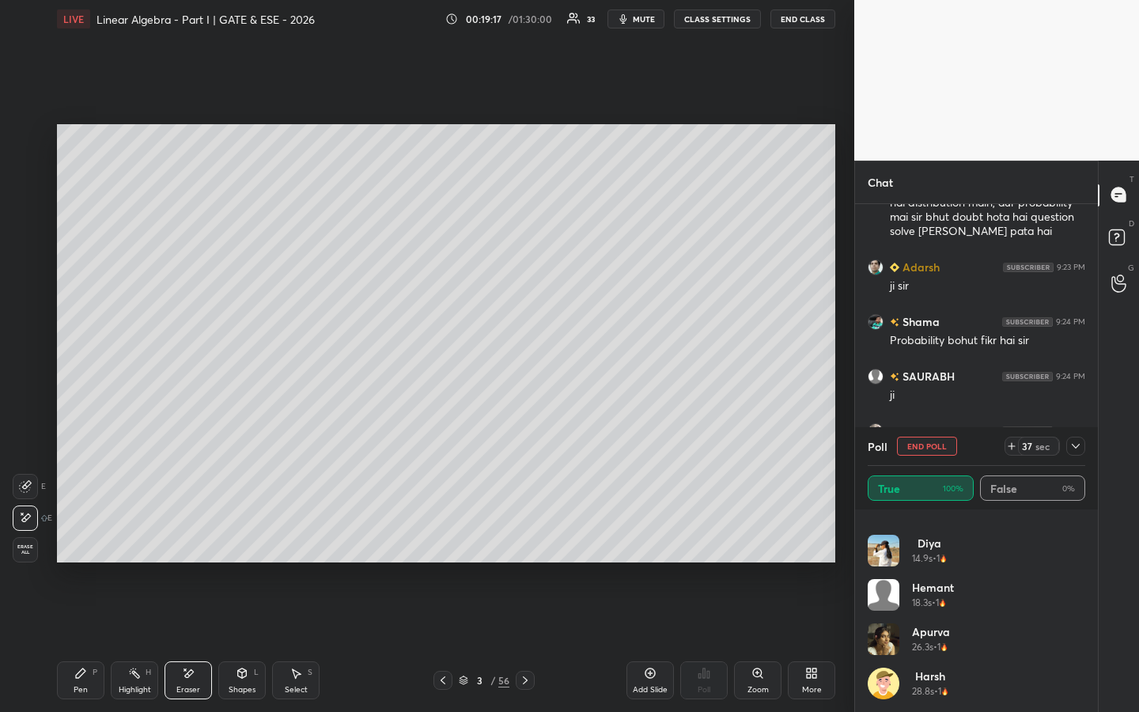
drag, startPoint x: 1079, startPoint y: 448, endPoint x: 1067, endPoint y: 455, distance: 13.4
click at [1078, 450] on icon at bounding box center [1075, 446] width 13 height 13
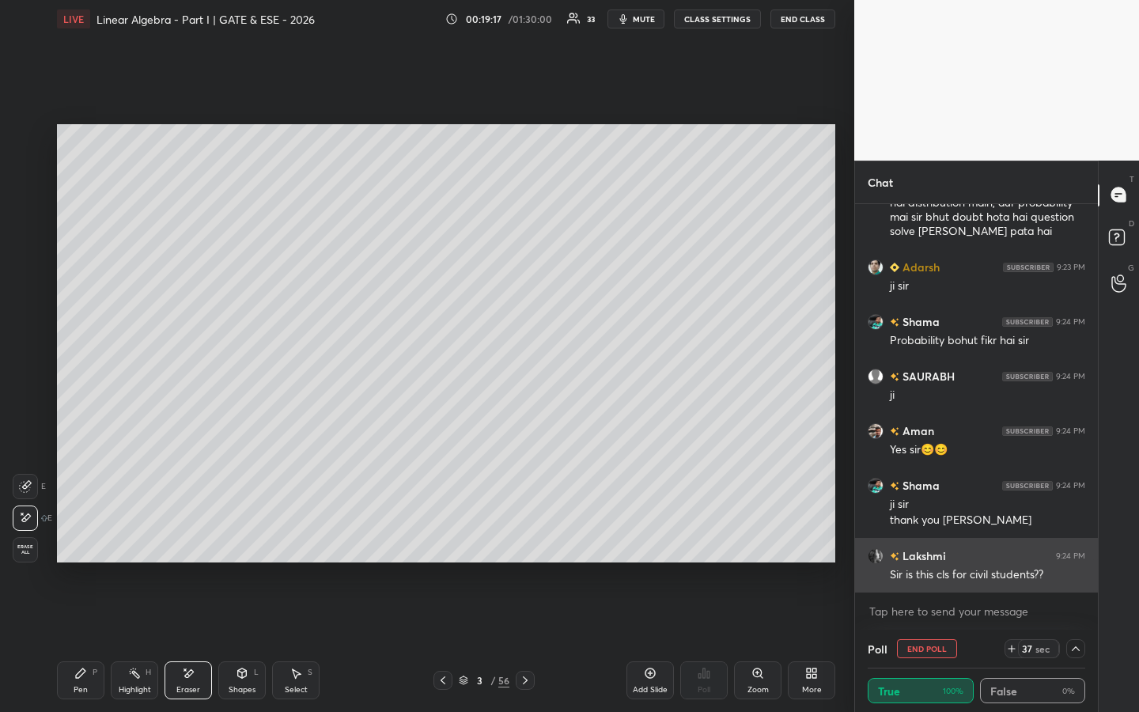
scroll to position [0, 0]
click at [916, 543] on h6 "Lakshmi" at bounding box center [922, 555] width 47 height 17
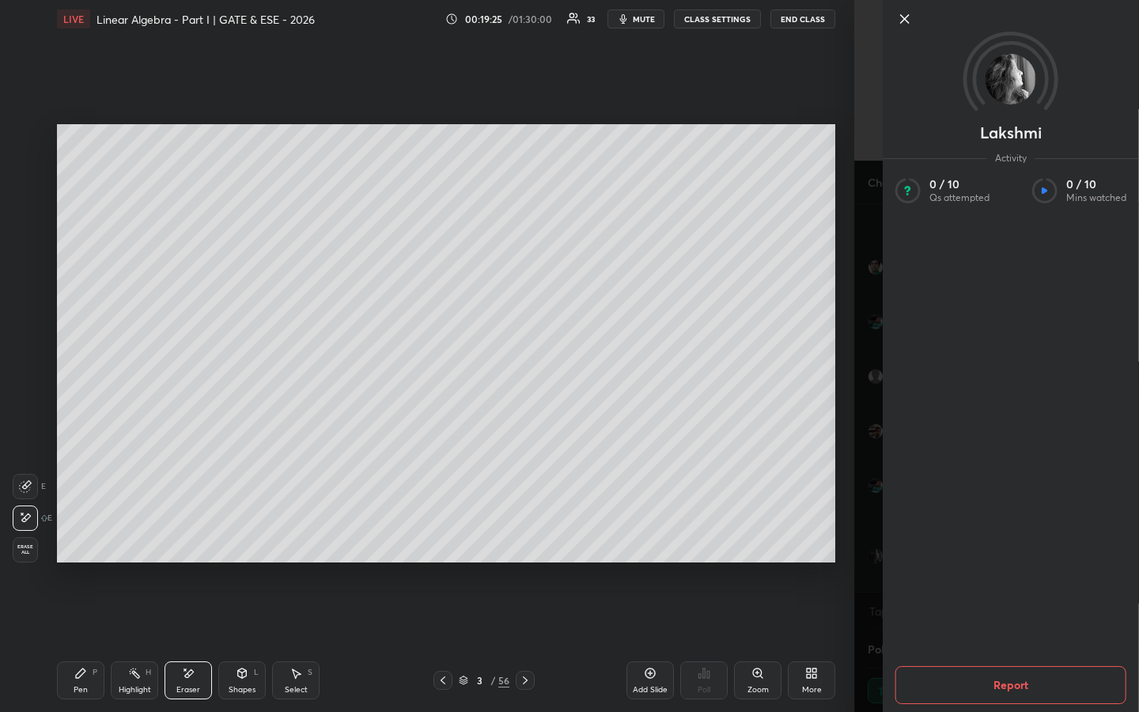
click at [906, 19] on icon at bounding box center [904, 18] width 19 height 19
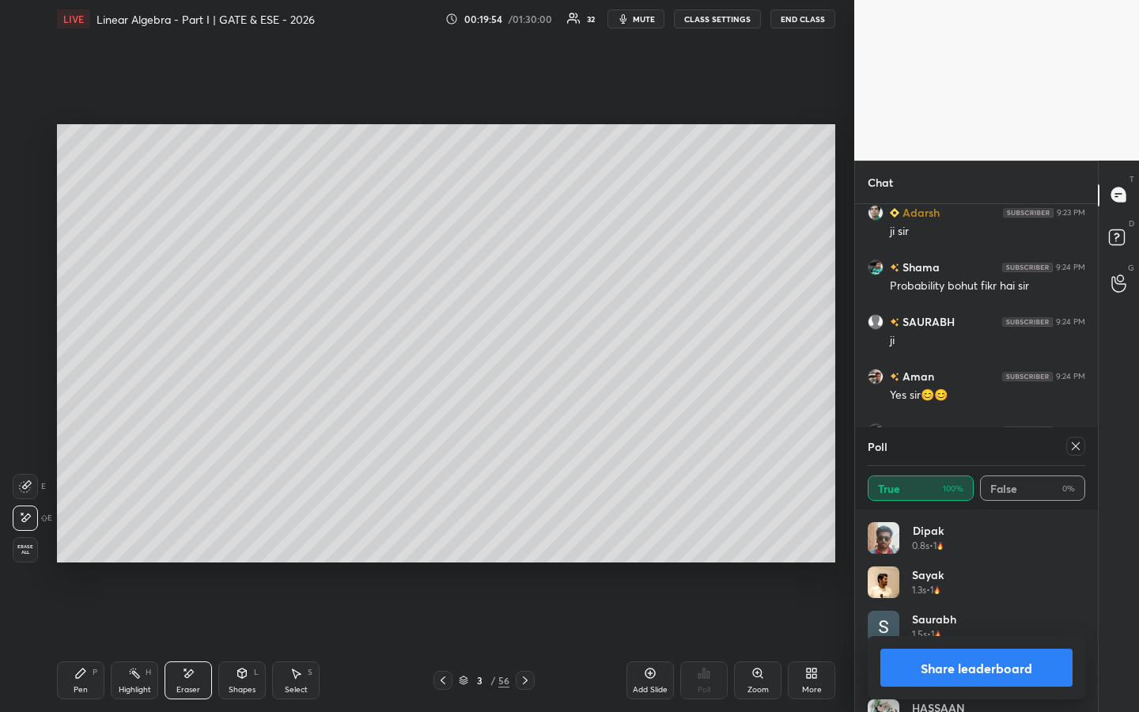
scroll to position [185, 213]
click at [1079, 445] on icon at bounding box center [1075, 446] width 13 height 13
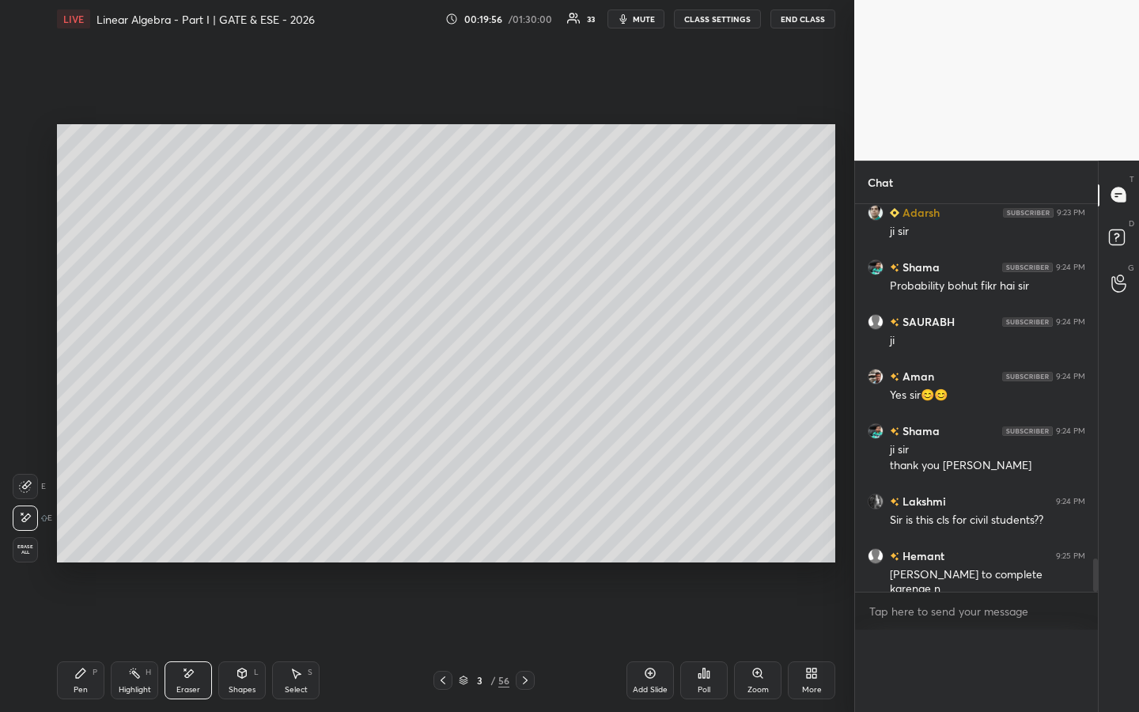
scroll to position [6, 6]
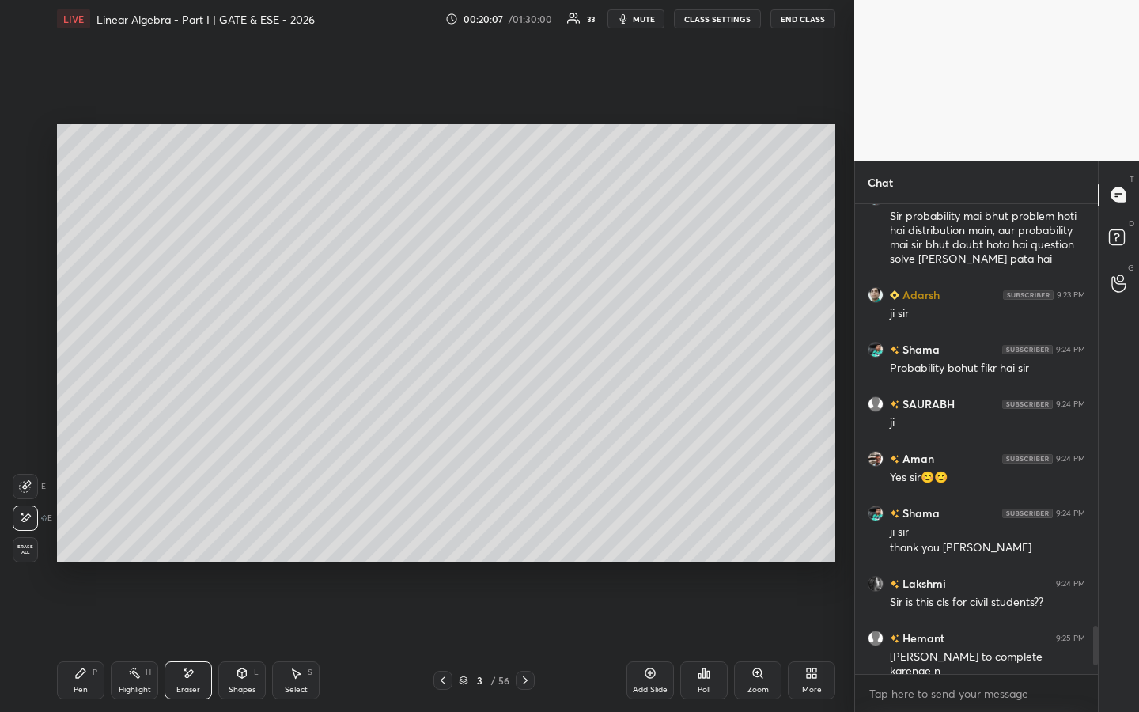
drag, startPoint x: 80, startPoint y: 679, endPoint x: 119, endPoint y: 616, distance: 74.6
click at [79, 543] on div "Pen P" at bounding box center [80, 680] width 47 height 38
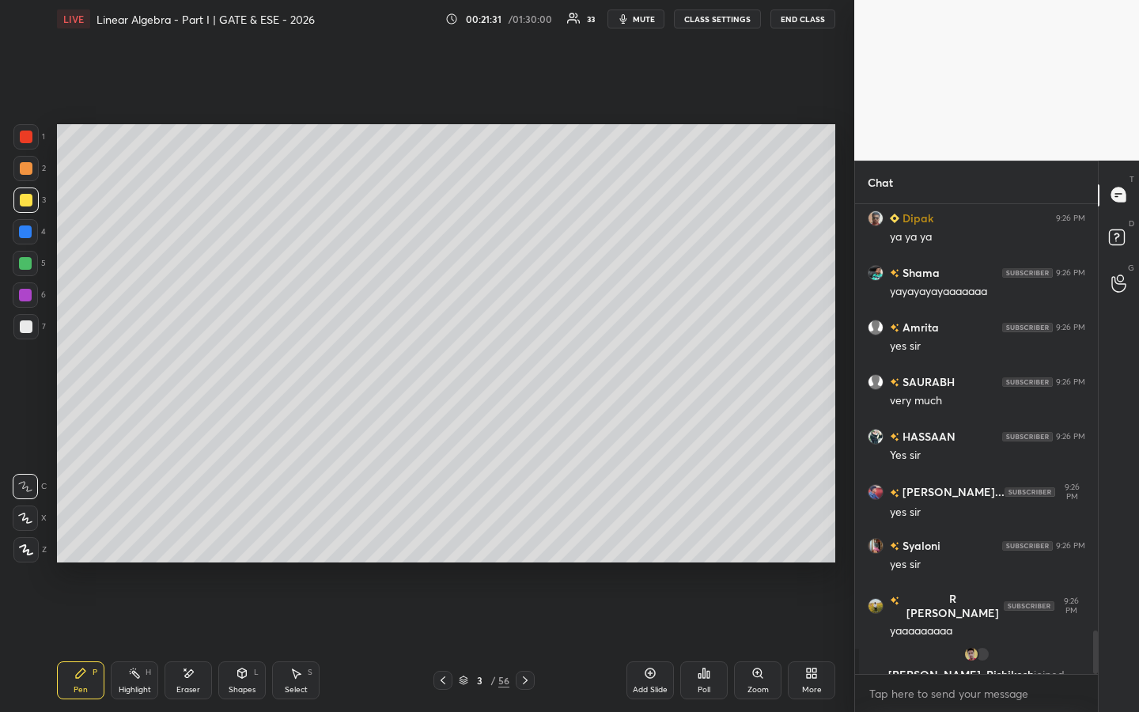
scroll to position [4585, 0]
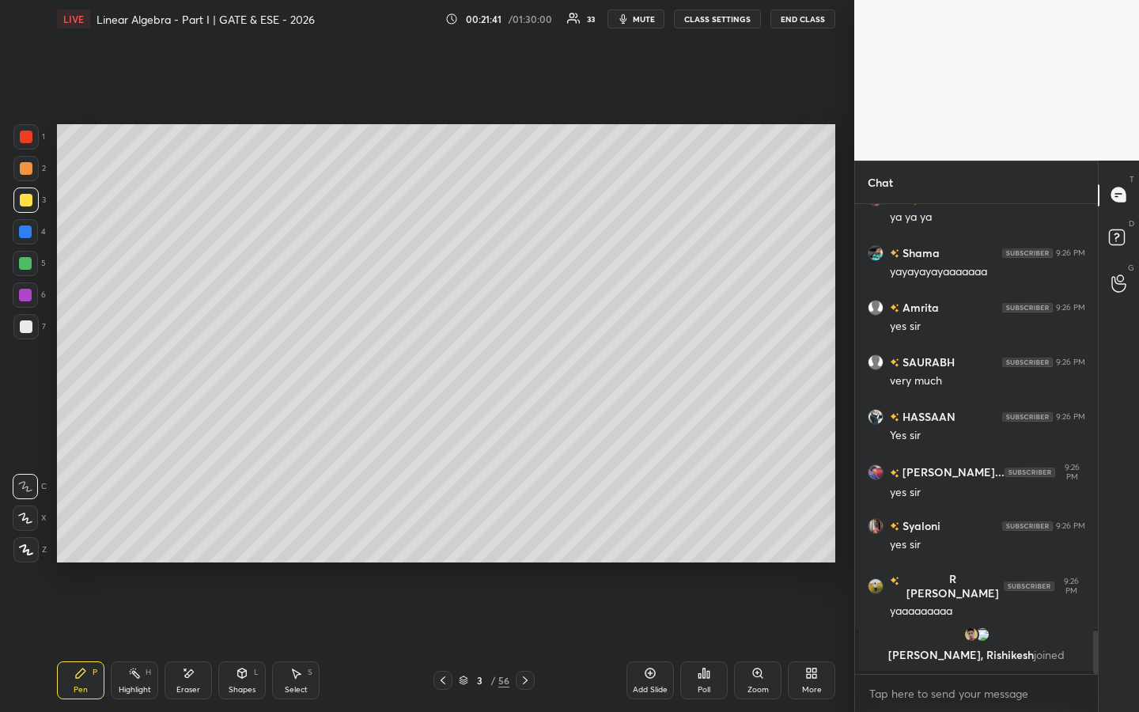
click at [28, 264] on div at bounding box center [25, 263] width 13 height 13
click at [29, 296] on div at bounding box center [25, 295] width 13 height 13
click at [194, 543] on div "Eraser" at bounding box center [187, 680] width 47 height 38
click at [90, 543] on div "Pen P" at bounding box center [80, 680] width 47 height 38
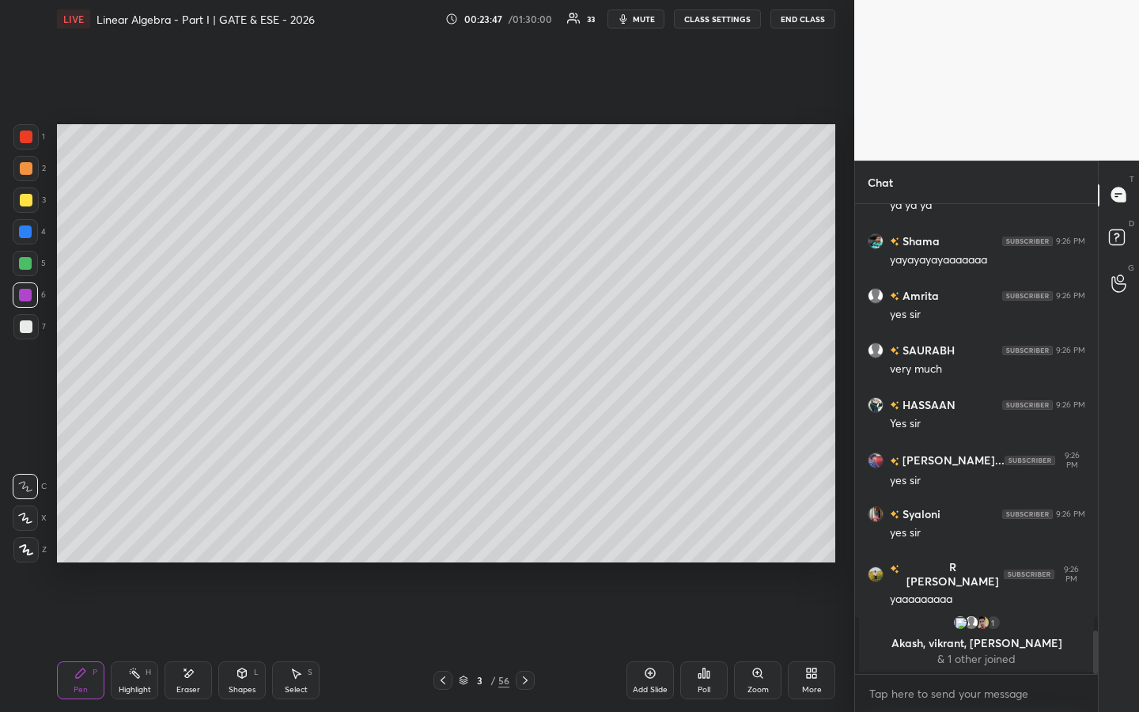
click at [31, 326] on div at bounding box center [26, 326] width 13 height 13
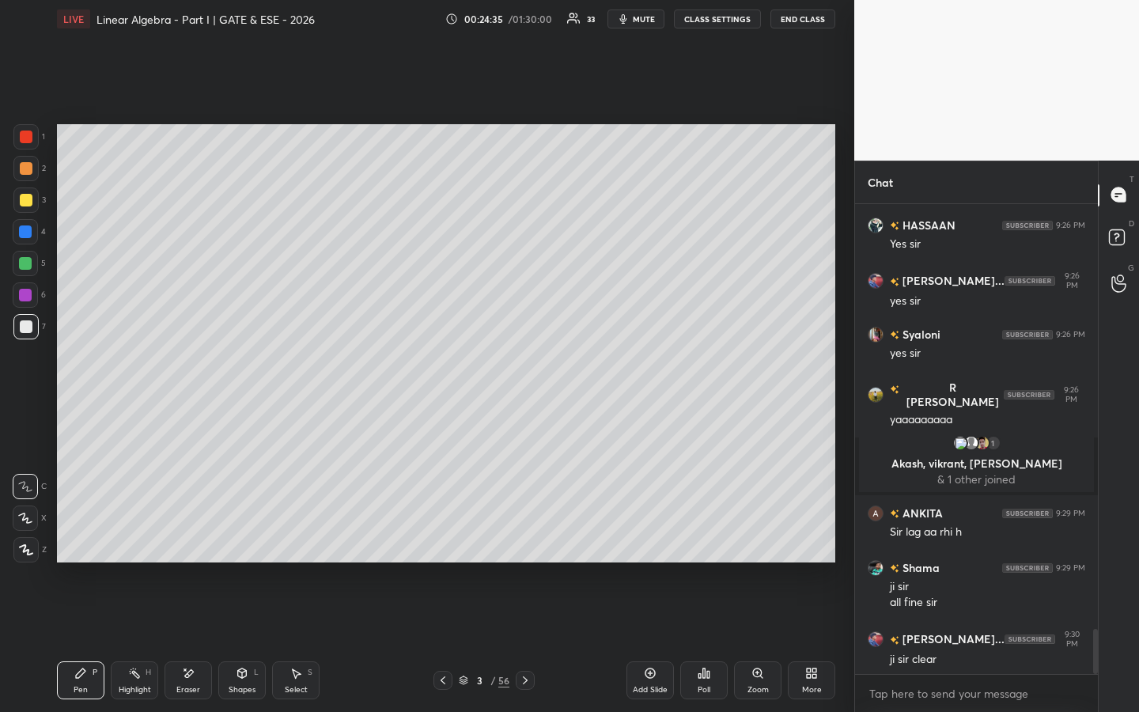
scroll to position [4466, 0]
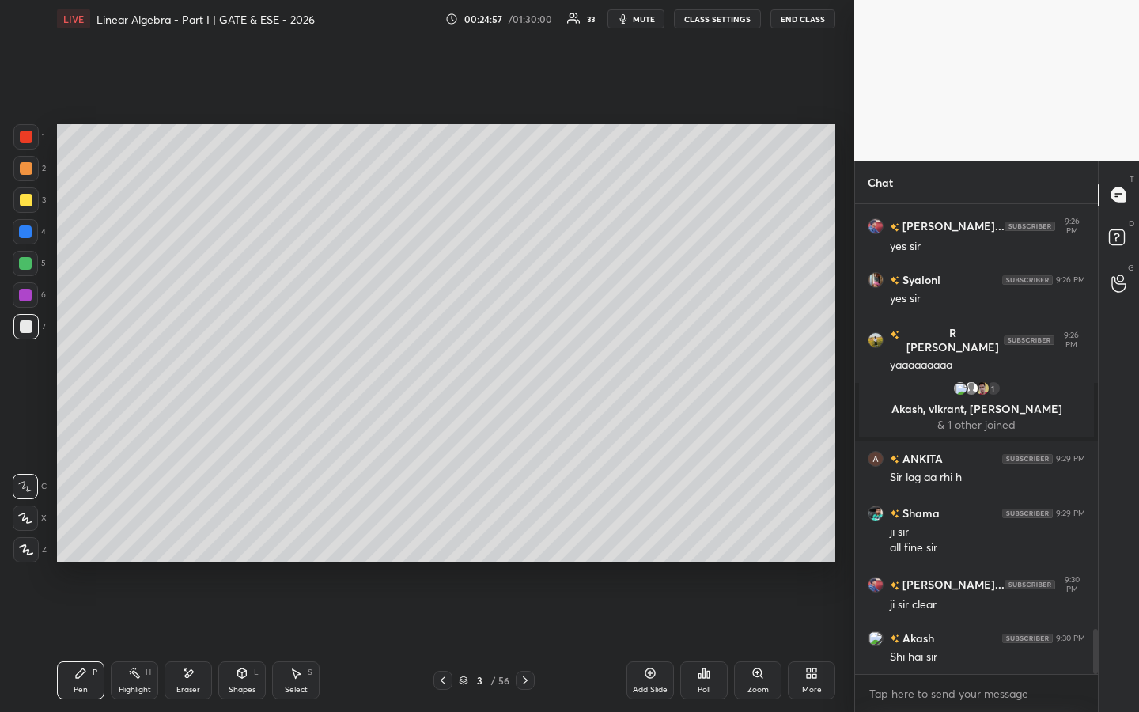
click at [648, 543] on icon at bounding box center [650, 673] width 13 height 13
drag, startPoint x: 190, startPoint y: 685, endPoint x: 210, endPoint y: 620, distance: 68.8
click at [190, 543] on div "Eraser" at bounding box center [188, 689] width 24 height 8
click at [81, 543] on div "Pen P" at bounding box center [80, 680] width 47 height 38
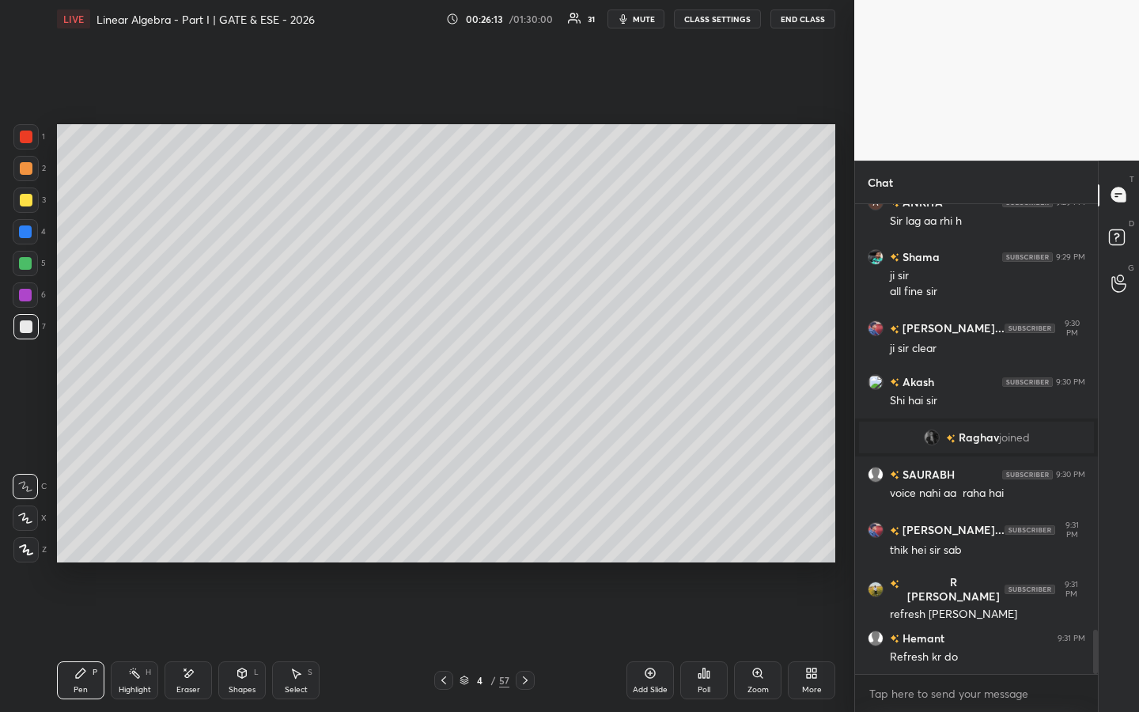
scroll to position [4615, 0]
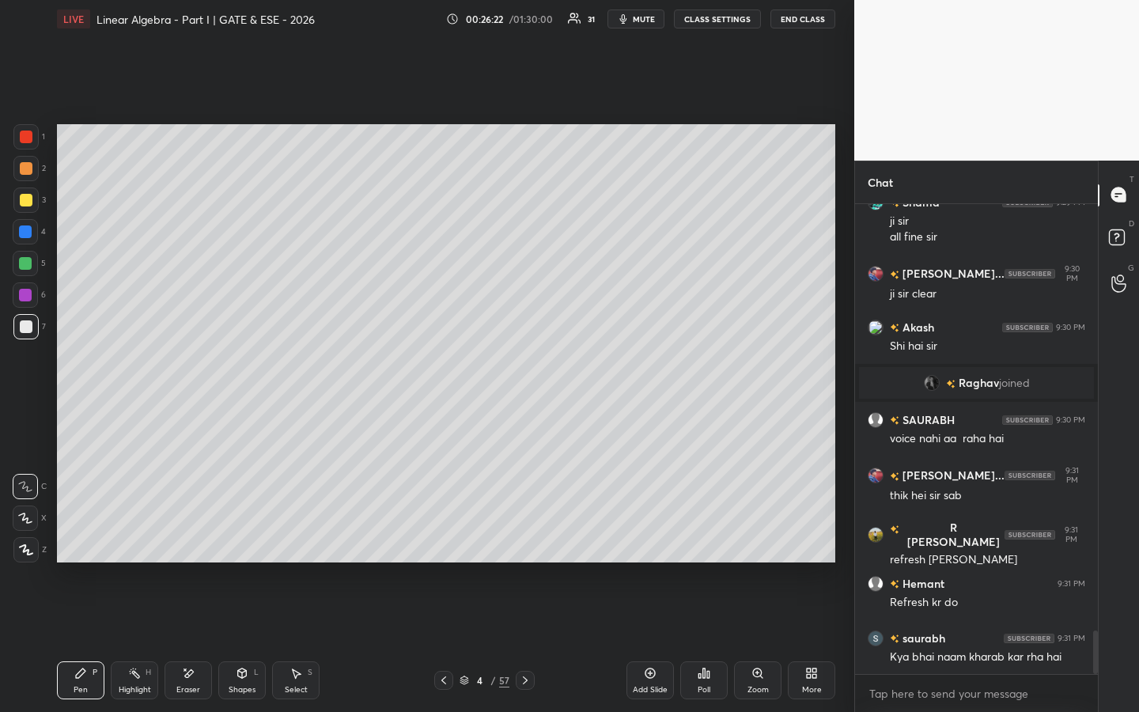
drag, startPoint x: 30, startPoint y: 134, endPoint x: 36, endPoint y: 122, distance: 13.8
click at [30, 135] on div at bounding box center [26, 136] width 13 height 13
click at [25, 168] on div at bounding box center [26, 168] width 13 height 13
drag, startPoint x: 134, startPoint y: 680, endPoint x: 157, endPoint y: 629, distance: 55.9
click at [137, 543] on div "Highlight H" at bounding box center [134, 680] width 47 height 38
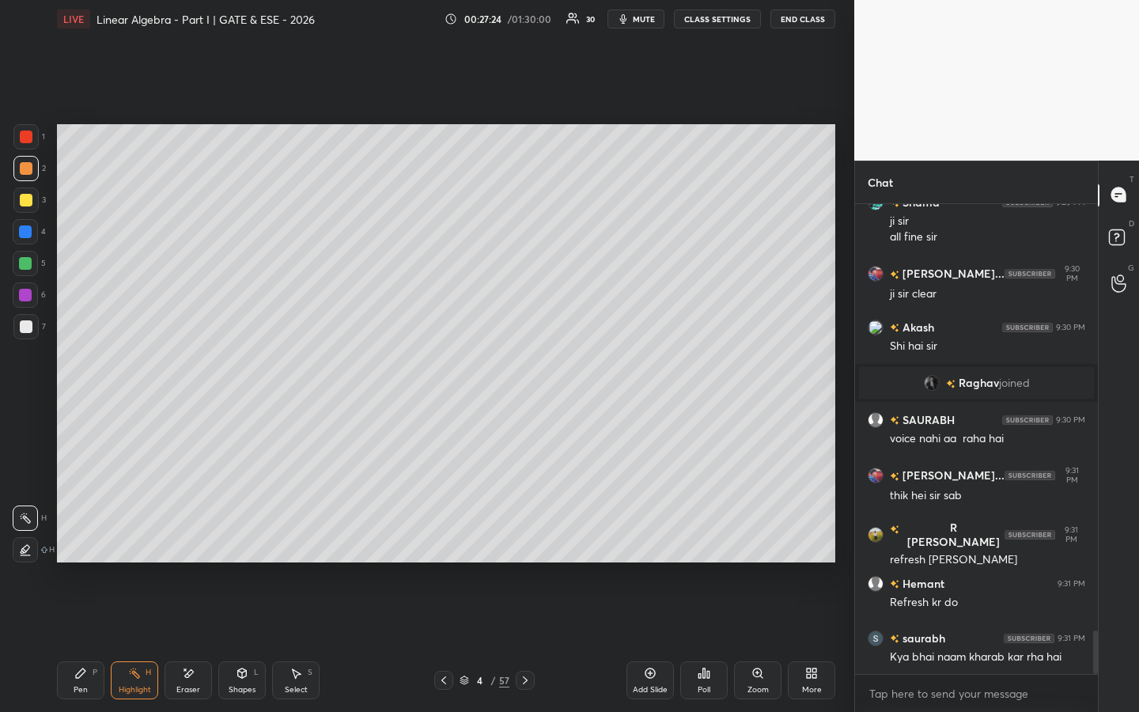
drag, startPoint x: 89, startPoint y: 673, endPoint x: 168, endPoint y: 613, distance: 98.7
click at [89, 543] on div "Pen P" at bounding box center [80, 680] width 47 height 38
click at [176, 543] on div "Eraser" at bounding box center [188, 689] width 24 height 8
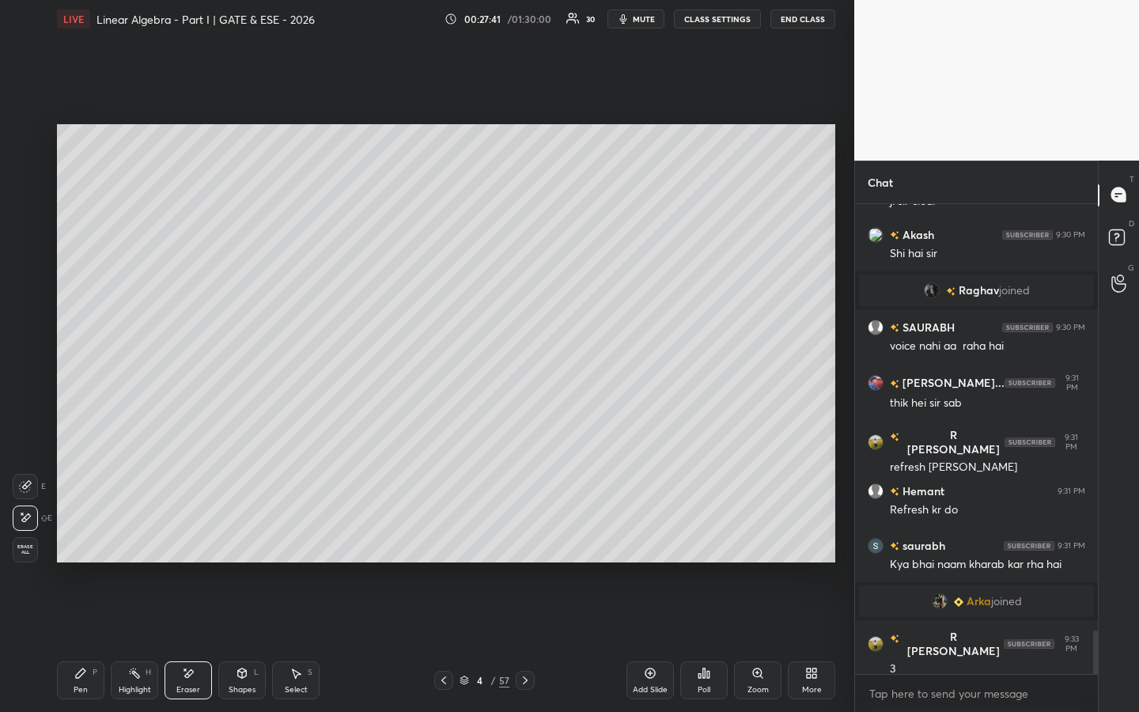
drag, startPoint x: 75, startPoint y: 682, endPoint x: 198, endPoint y: 633, distance: 132.4
click at [77, 543] on div "Pen P" at bounding box center [80, 680] width 47 height 38
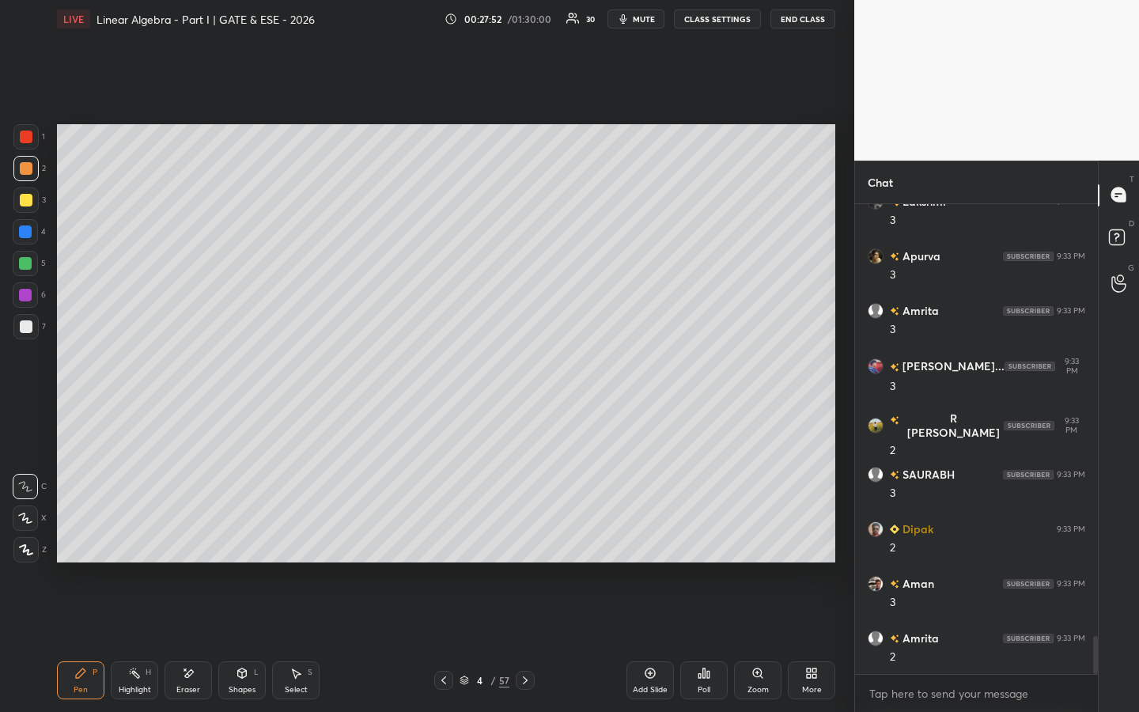
scroll to position [5420, 0]
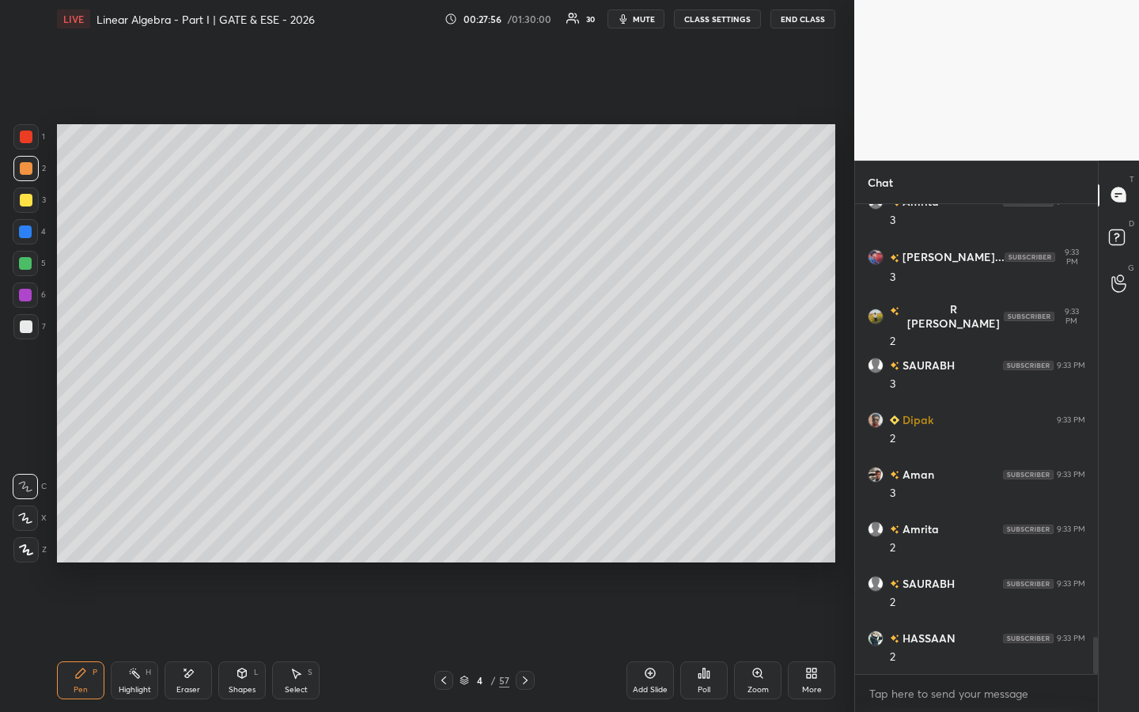
click at [707, 543] on div "Poll" at bounding box center [703, 689] width 13 height 8
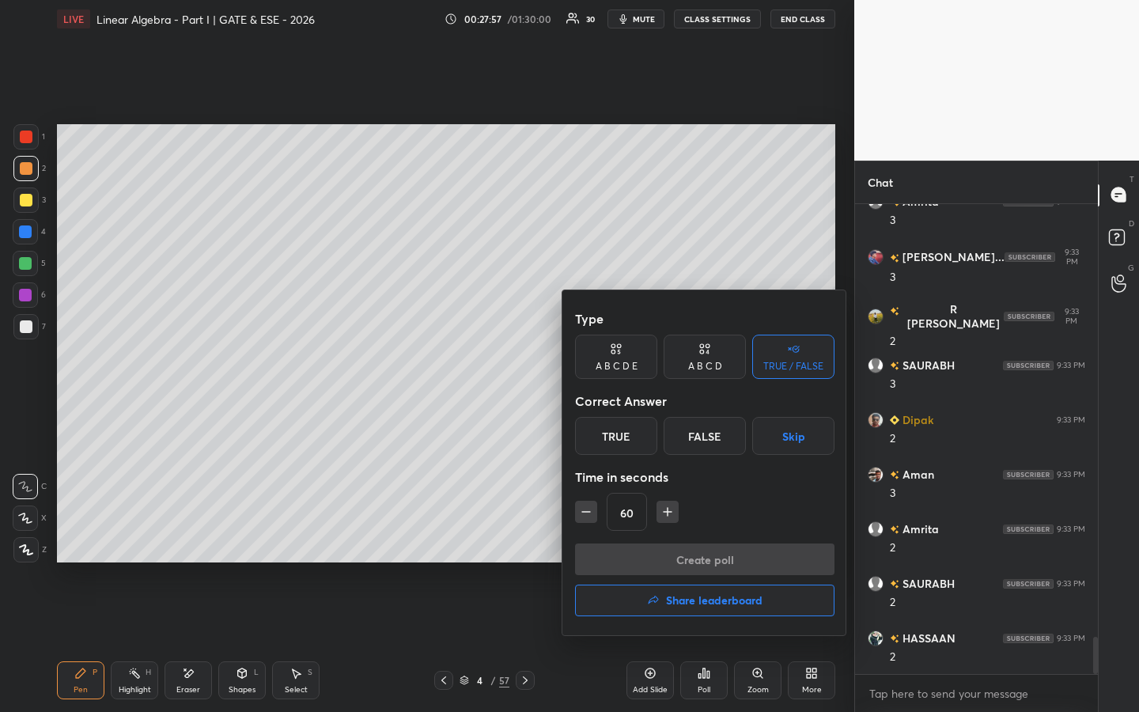
scroll to position [5474, 0]
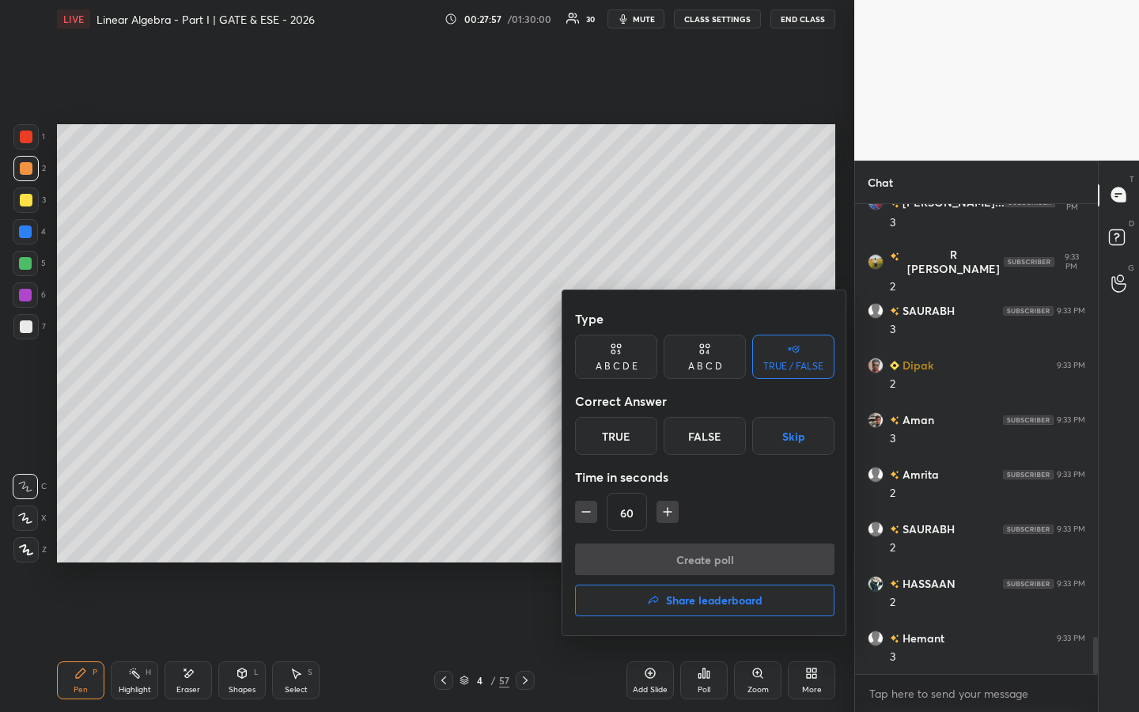
click at [621, 436] on div "True" at bounding box center [616, 436] width 82 height 38
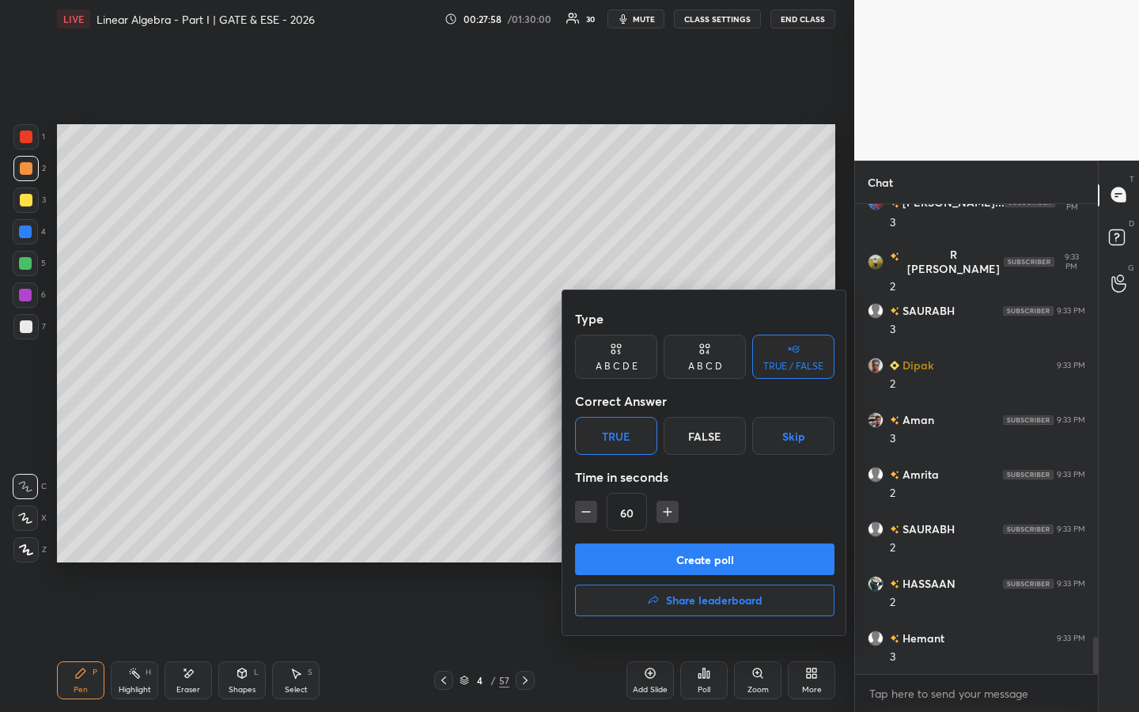
drag, startPoint x: 656, startPoint y: 566, endPoint x: 658, endPoint y: 580, distance: 13.5
click at [656, 543] on button "Create poll" at bounding box center [704, 559] width 259 height 32
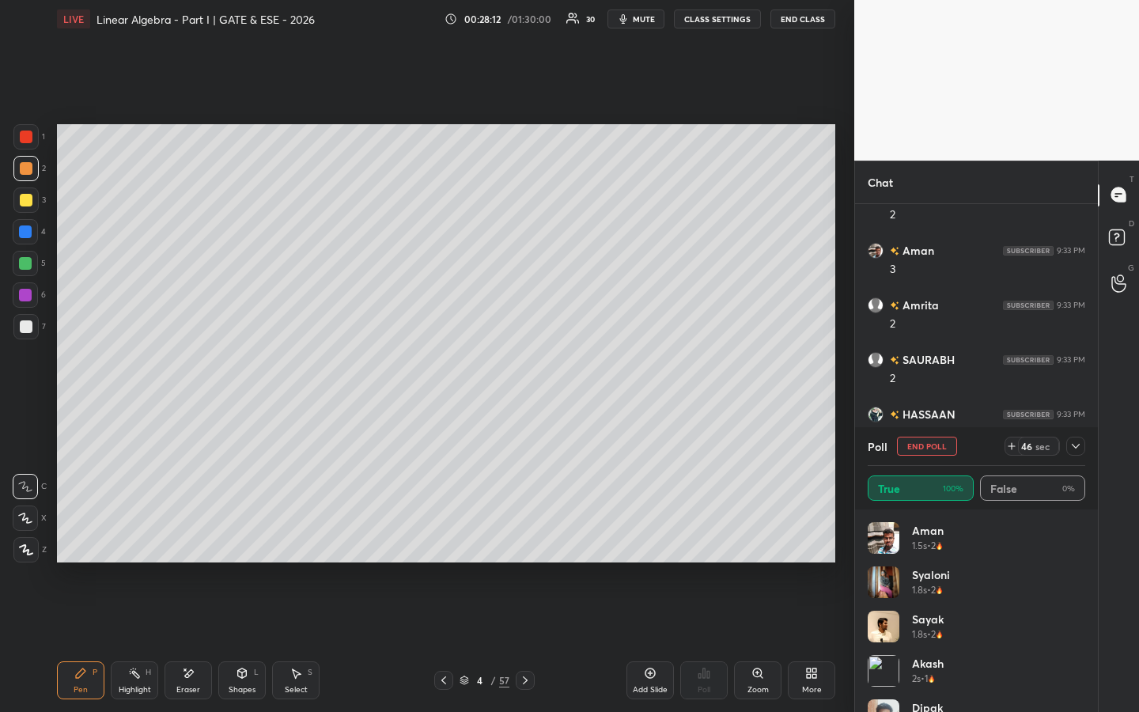
scroll to position [651, 0]
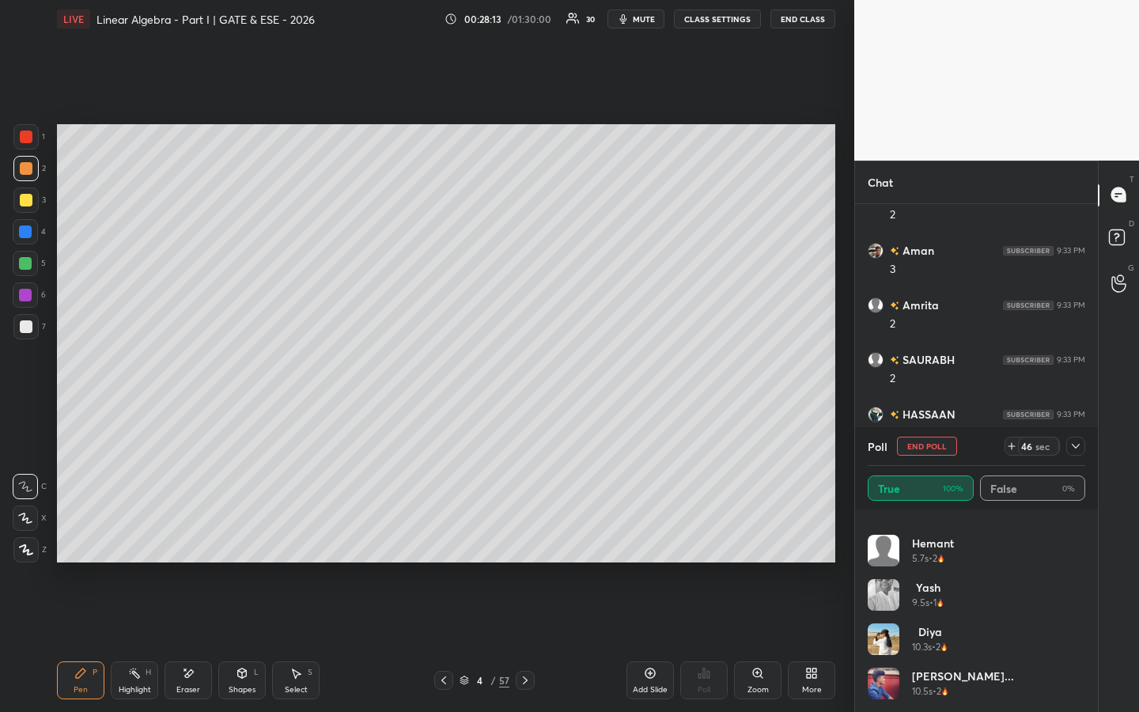
click at [1073, 543] on div "[PERSON_NAME]... 10.5s • 2" at bounding box center [975, 689] width 217 height 44
click at [924, 448] on button "End Poll" at bounding box center [927, 445] width 60 height 19
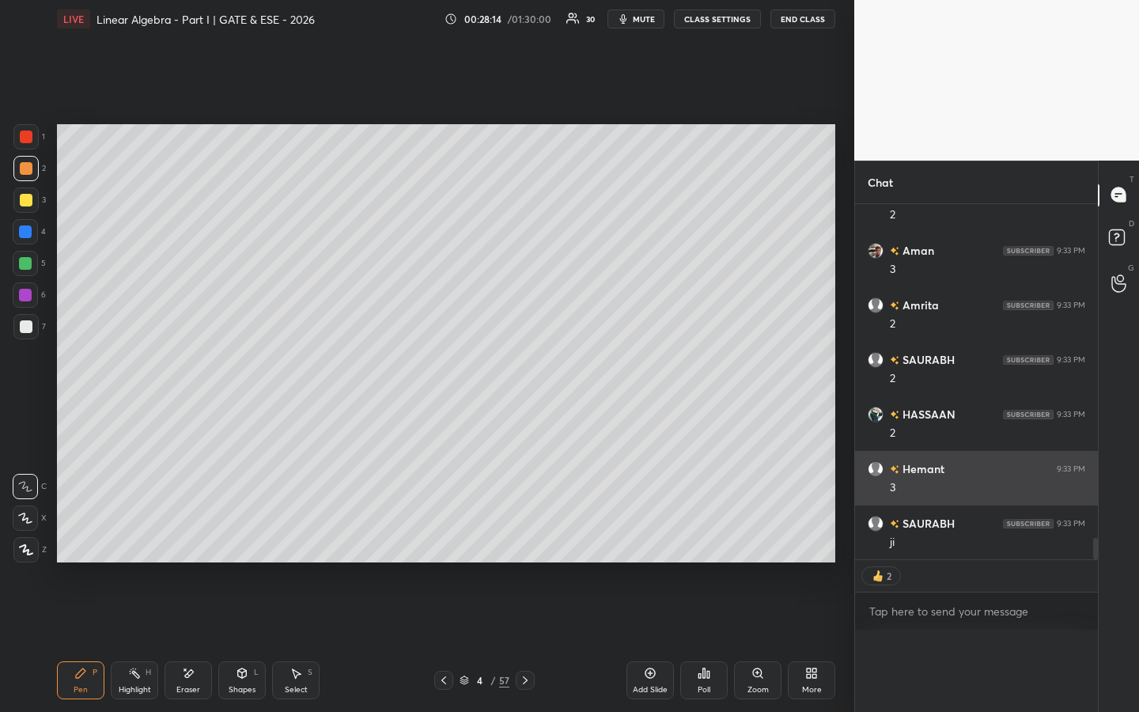
scroll to position [96, 213]
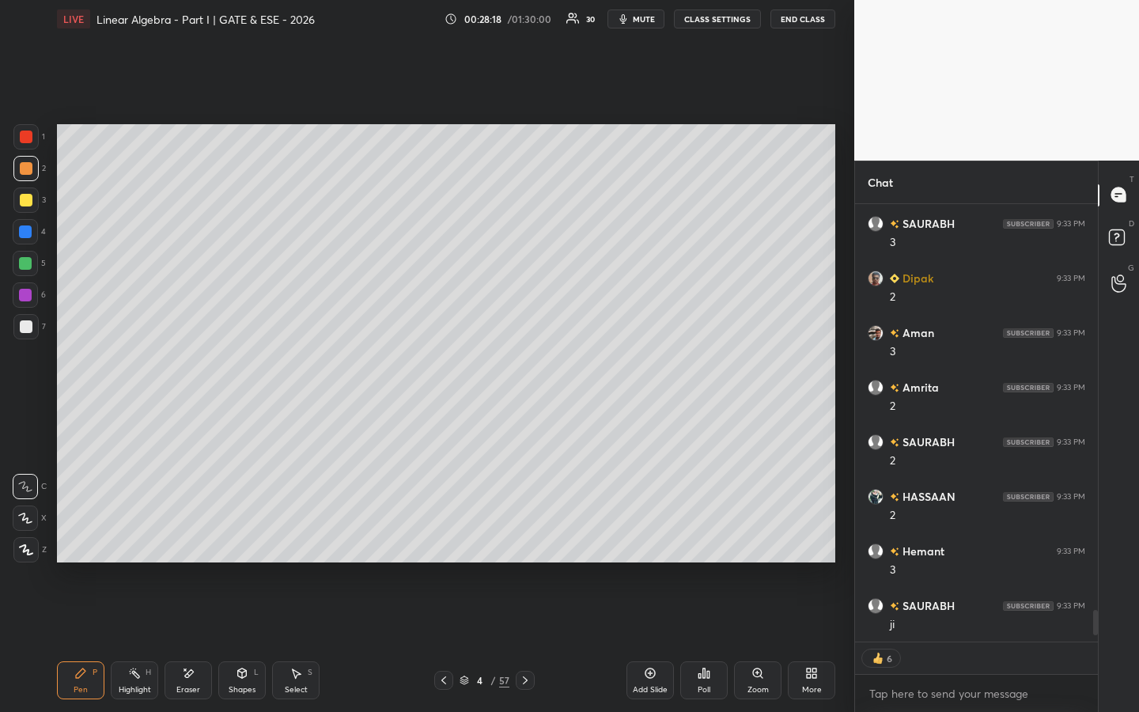
click at [655, 543] on div "Add Slide" at bounding box center [649, 680] width 47 height 38
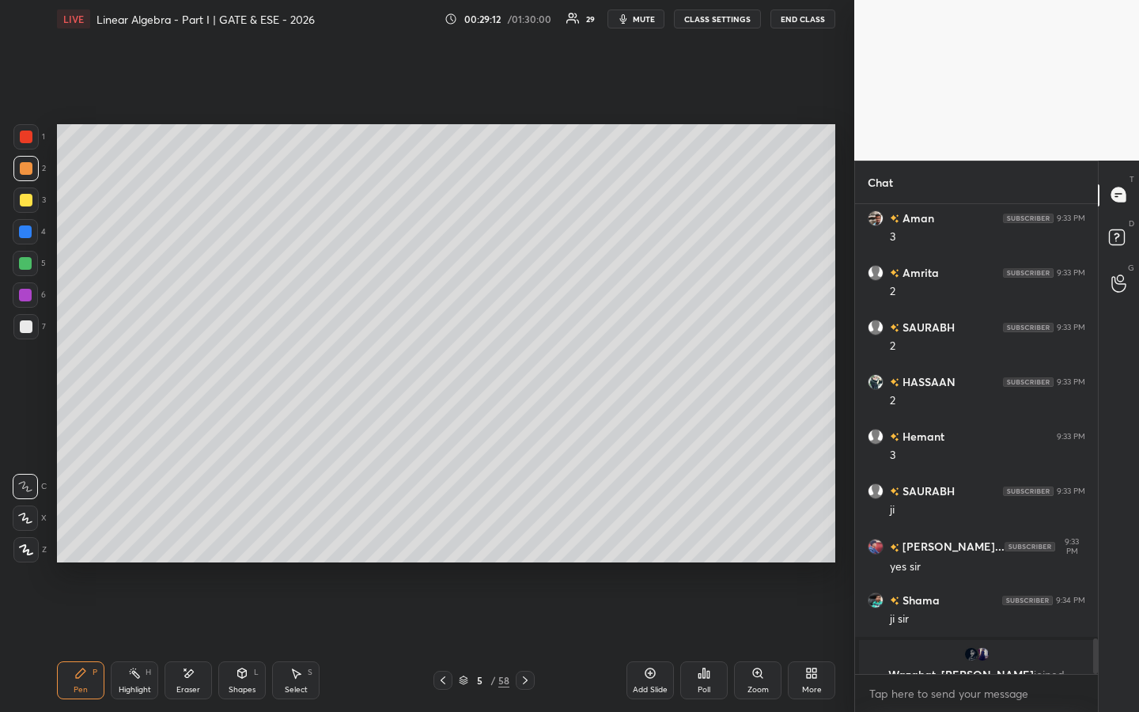
scroll to position [5696, 0]
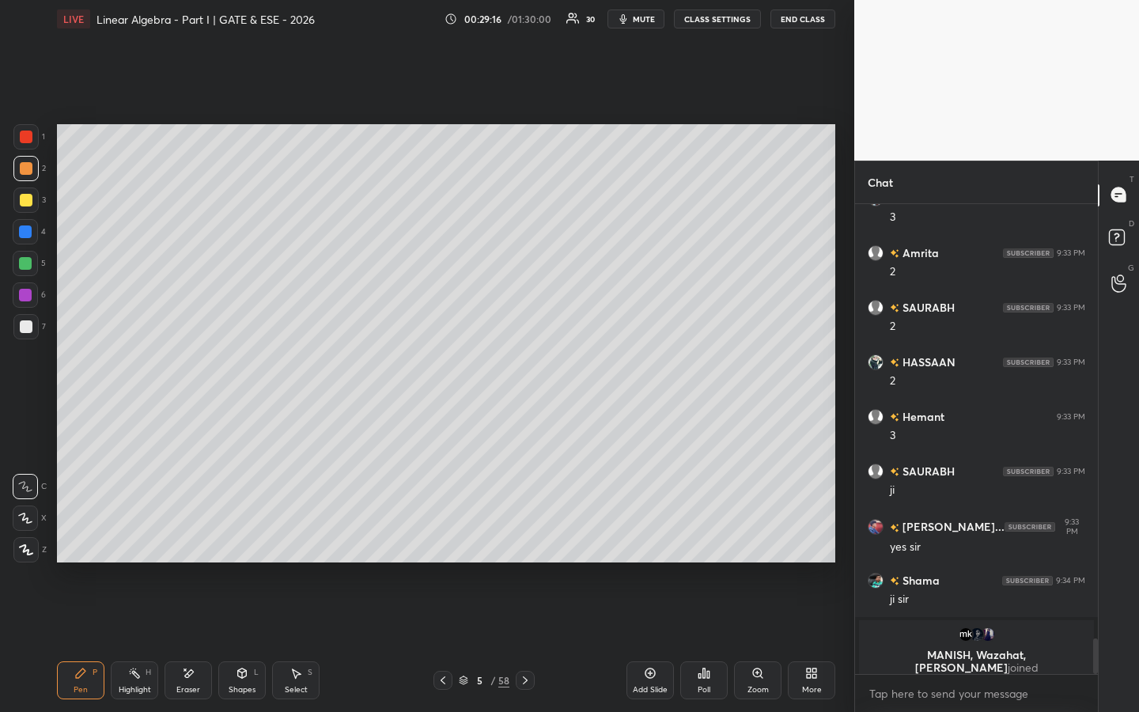
click at [1001, 543] on p "MANISH, Wazahat, [PERSON_NAME] joined" at bounding box center [976, 660] width 216 height 25
click at [981, 543] on img "grid" at bounding box center [977, 634] width 16 height 16
click at [654, 543] on icon at bounding box center [650, 673] width 13 height 13
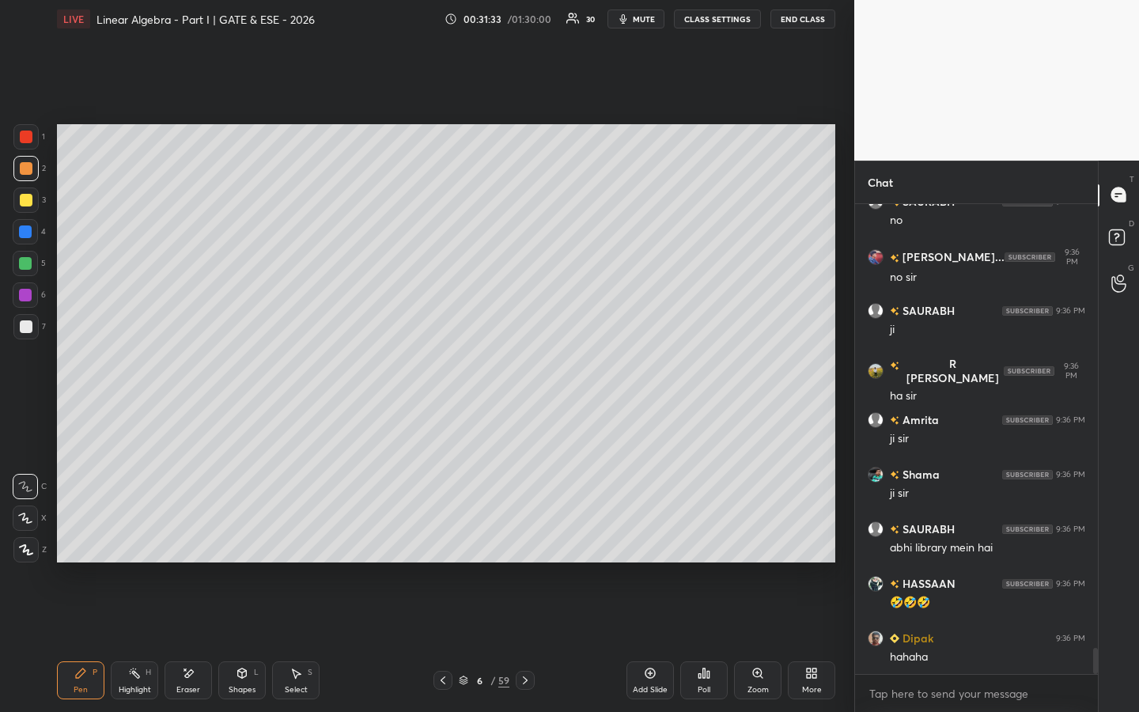
scroll to position [8165, 0]
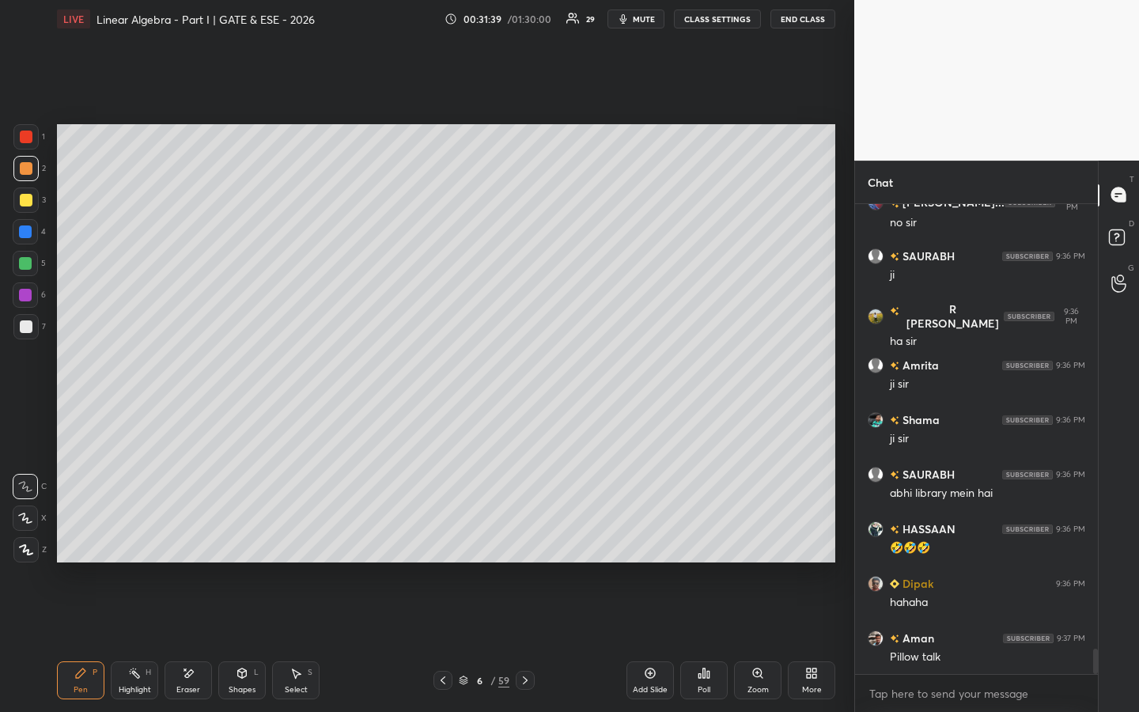
click at [440, 543] on icon at bounding box center [442, 680] width 13 height 13
click at [525, 543] on icon at bounding box center [525, 680] width 13 height 13
click at [524, 543] on icon at bounding box center [525, 680] width 13 height 13
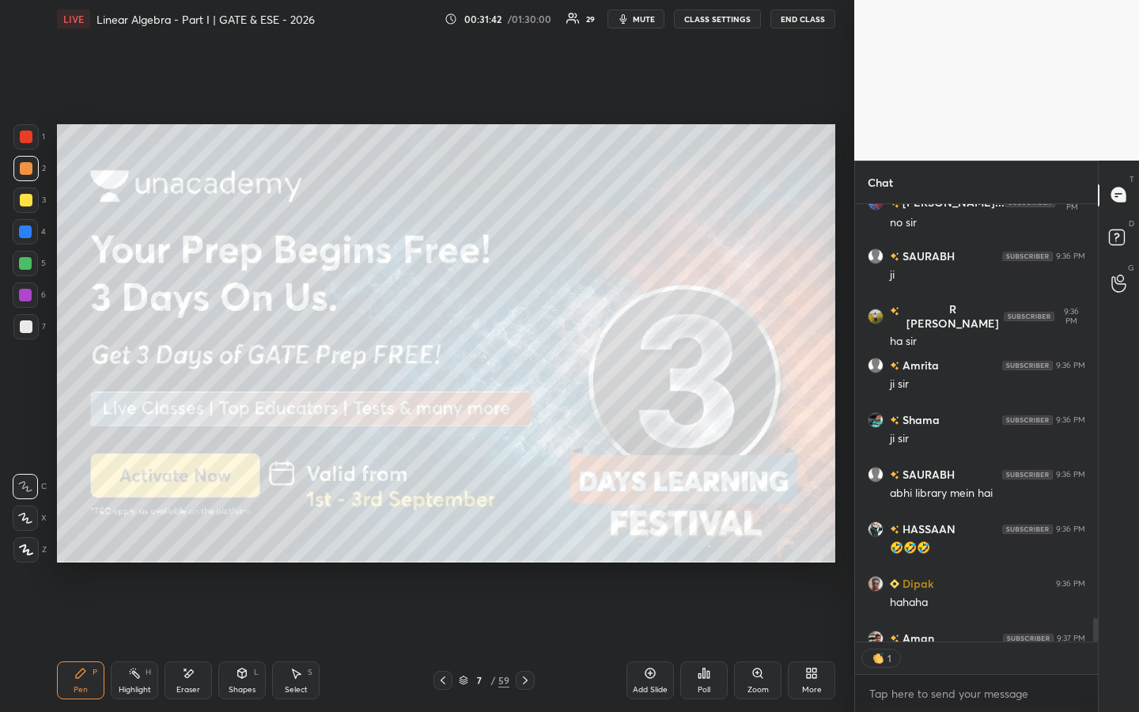
scroll to position [6, 6]
click at [442, 543] on icon at bounding box center [442, 680] width 13 height 13
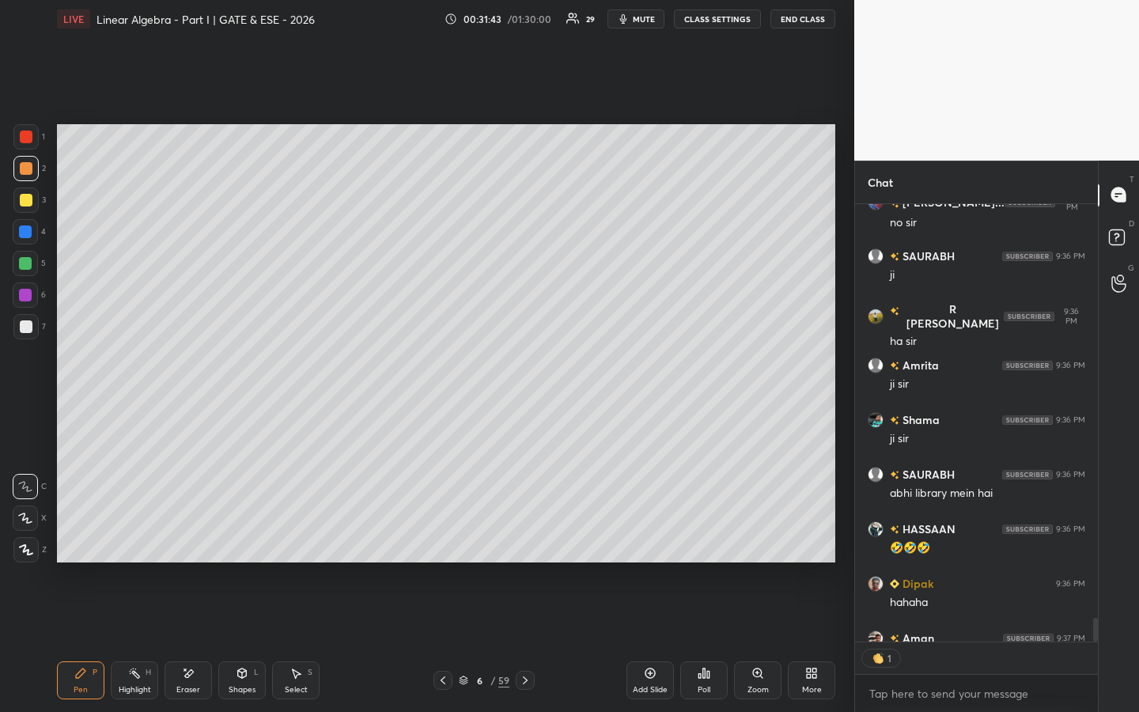
click at [662, 543] on div "Add Slide" at bounding box center [649, 680] width 47 height 38
click at [28, 195] on div at bounding box center [26, 200] width 13 height 13
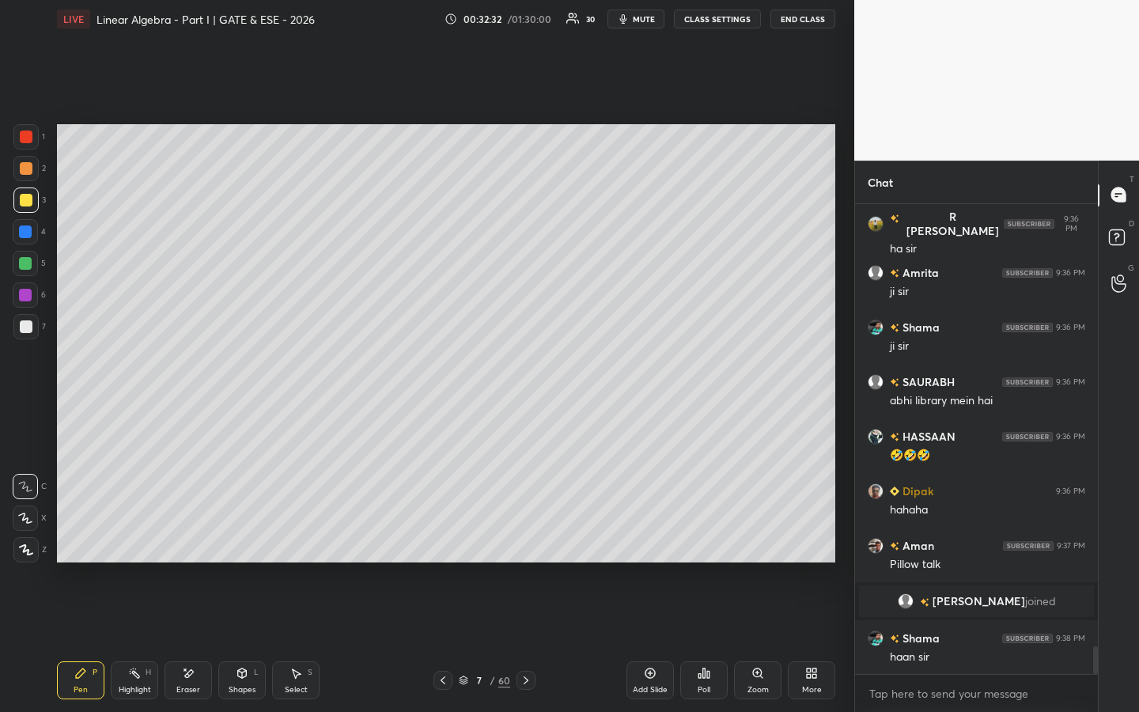
scroll to position [7458, 0]
click at [132, 543] on icon at bounding box center [134, 673] width 13 height 13
drag, startPoint x: 78, startPoint y: 678, endPoint x: 78, endPoint y: 663, distance: 14.2
click at [78, 543] on icon at bounding box center [80, 673] width 13 height 13
click at [293, 543] on icon at bounding box center [295, 673] width 13 height 13
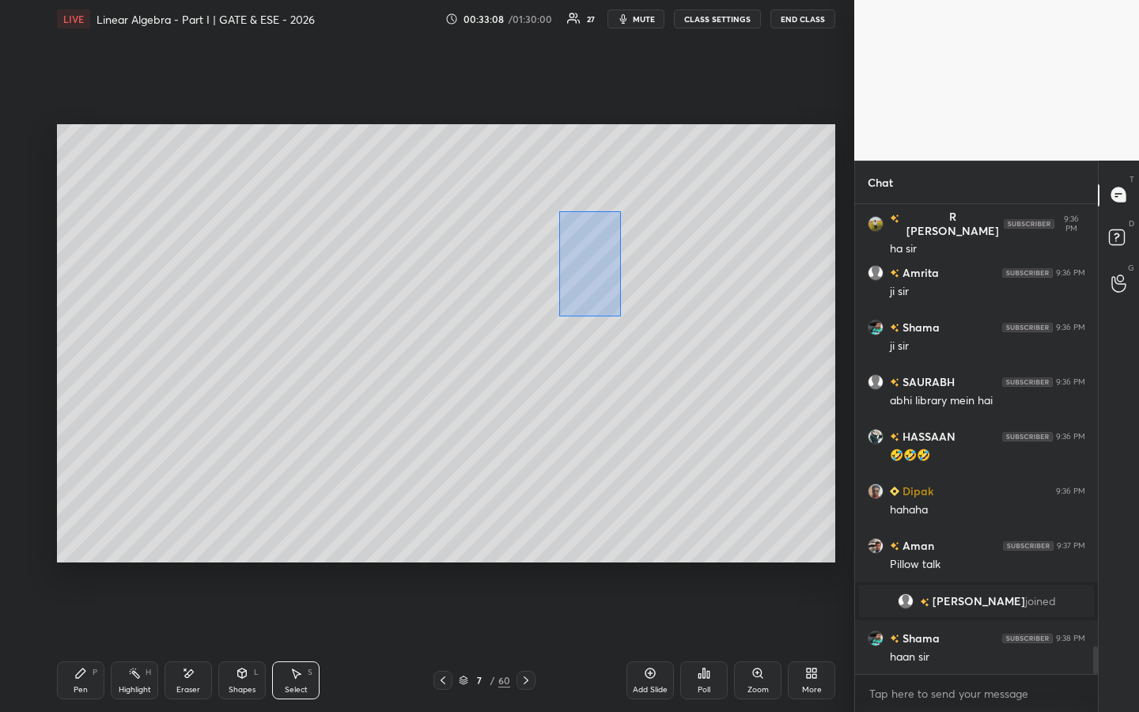
drag, startPoint x: 558, startPoint y: 210, endPoint x: 650, endPoint y: 318, distance: 141.3
click at [674, 338] on div "0 ° Undo Copy Duplicate Duplicate to new slide Delete" at bounding box center [446, 343] width 778 height 438
drag, startPoint x: 600, startPoint y: 274, endPoint x: 646, endPoint y: 272, distance: 45.9
click at [649, 269] on div "0 ° Undo Copy Duplicate Duplicate to new slide Delete" at bounding box center [446, 343] width 778 height 438
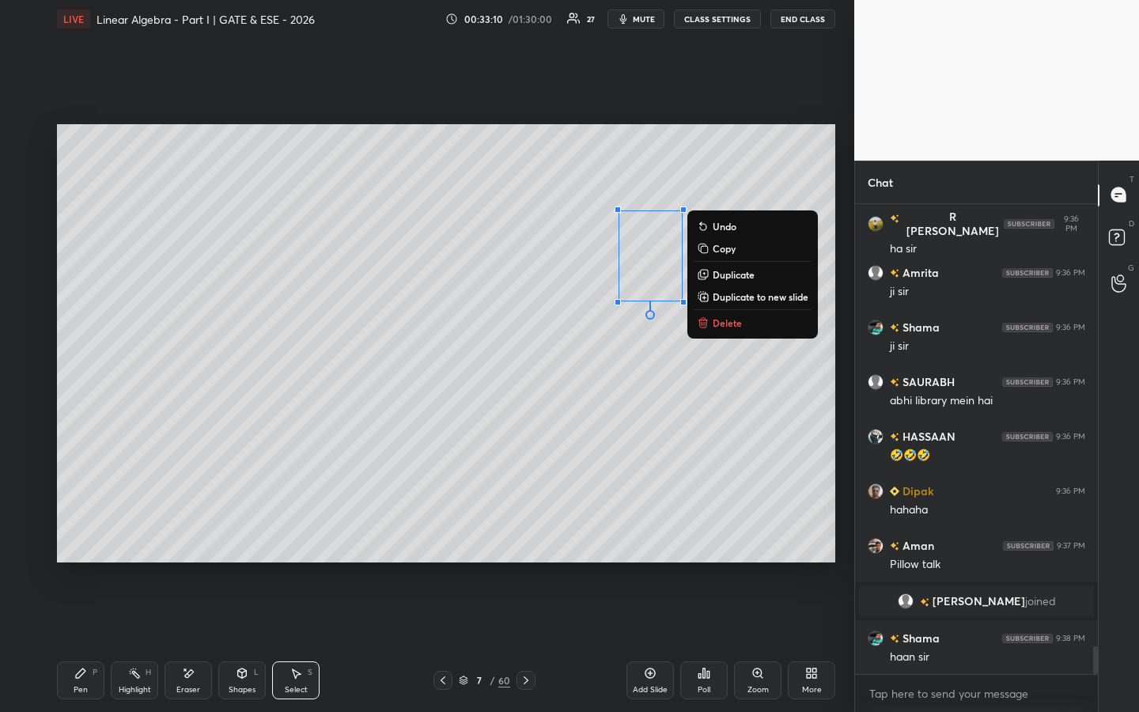
drag, startPoint x: 76, startPoint y: 689, endPoint x: 104, endPoint y: 641, distance: 55.3
click at [76, 543] on div "Pen" at bounding box center [81, 689] width 14 height 8
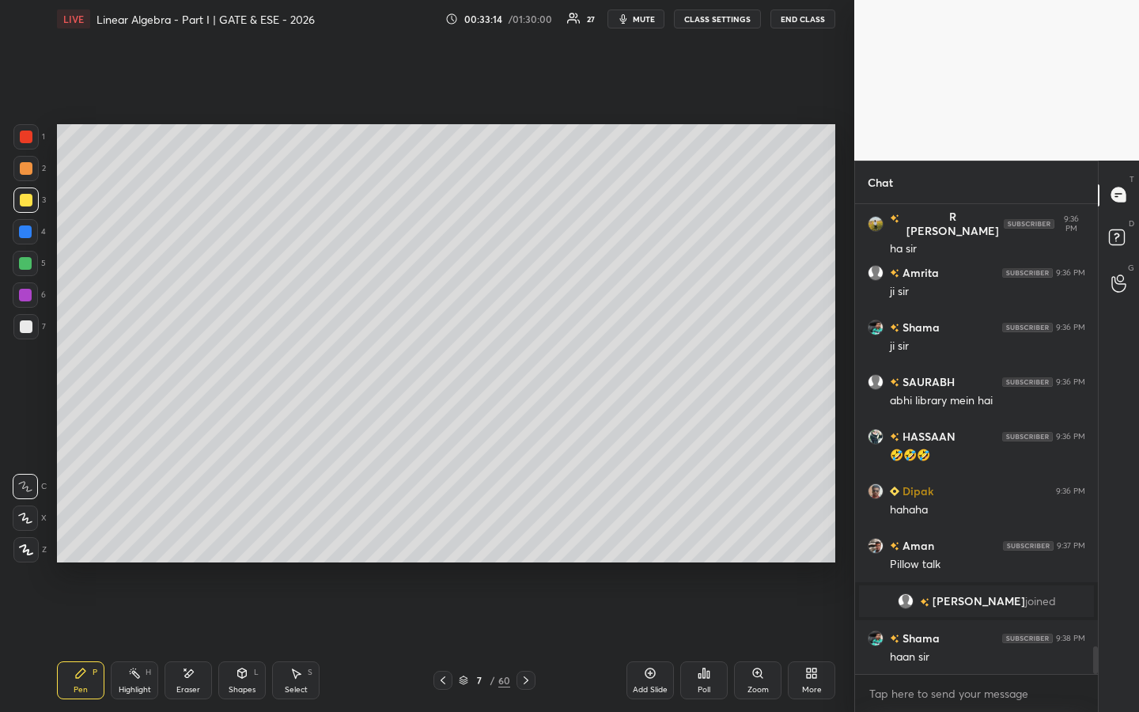
click at [133, 543] on div "Highlight H" at bounding box center [134, 680] width 47 height 38
drag, startPoint x: 86, startPoint y: 681, endPoint x: 99, endPoint y: 584, distance: 97.3
click at [86, 543] on div "Pen P" at bounding box center [80, 680] width 47 height 38
click at [139, 543] on div "Highlight H" at bounding box center [134, 680] width 47 height 38
click at [85, 543] on icon at bounding box center [80, 673] width 13 height 13
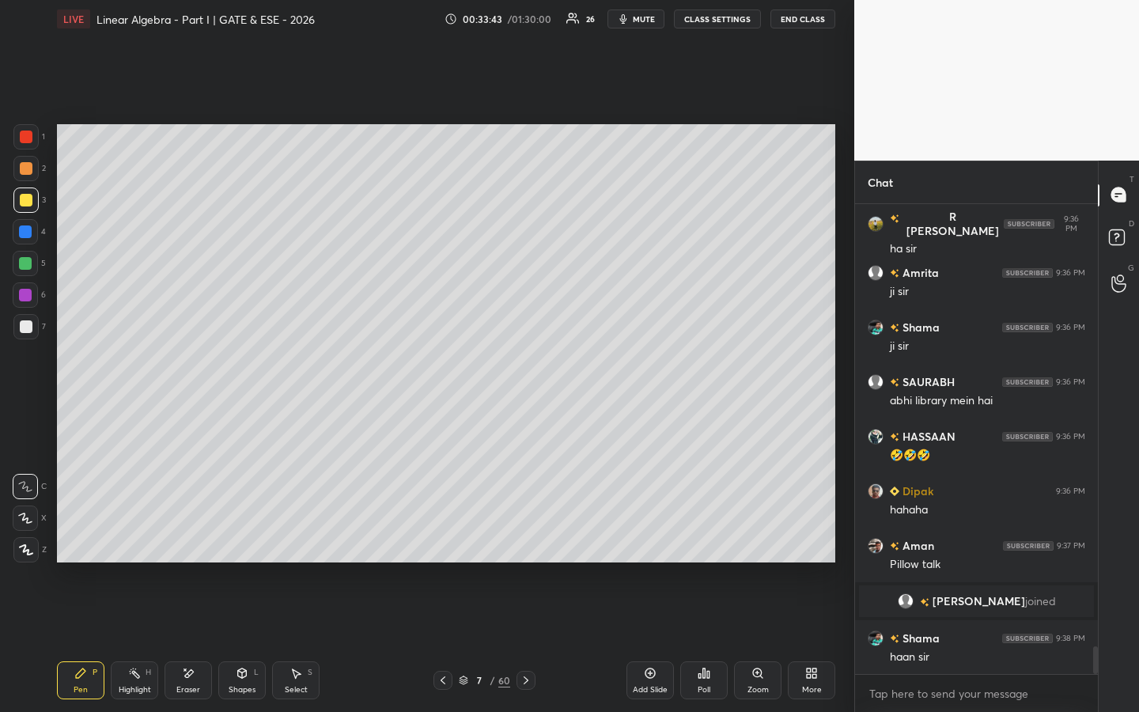
click at [142, 543] on div "Highlight H" at bounding box center [134, 680] width 47 height 38
click at [76, 543] on icon at bounding box center [80, 673] width 13 height 13
click at [710, 543] on div "Poll" at bounding box center [703, 680] width 47 height 38
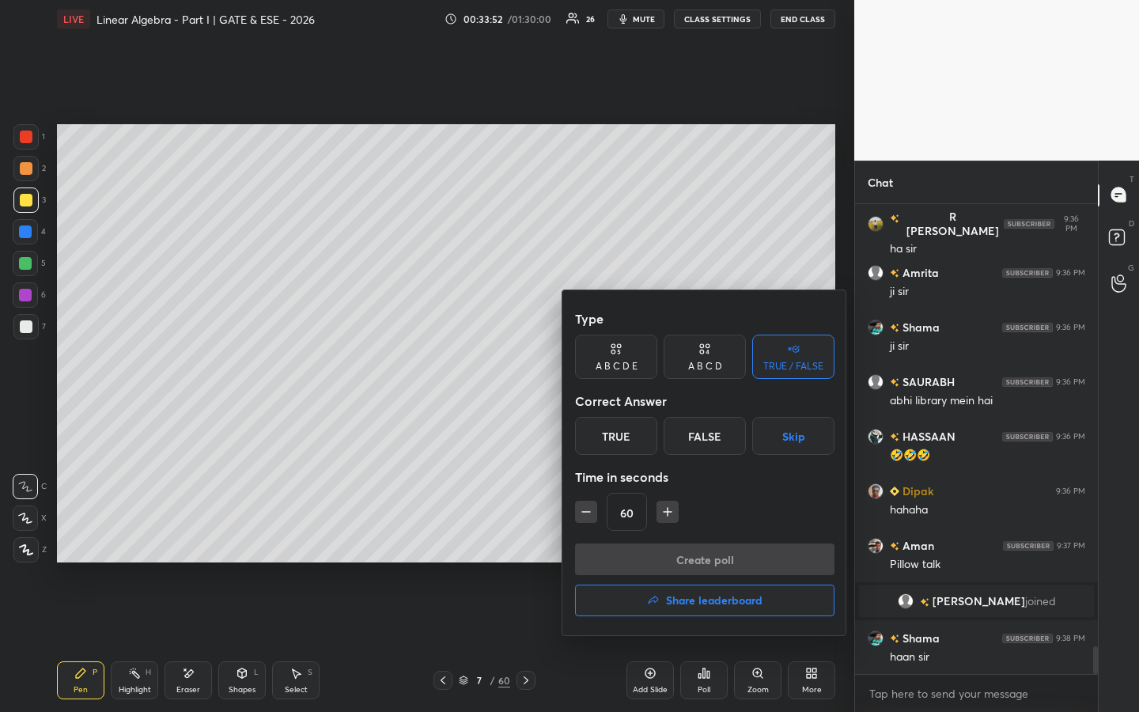
click at [630, 429] on div "True" at bounding box center [616, 436] width 82 height 38
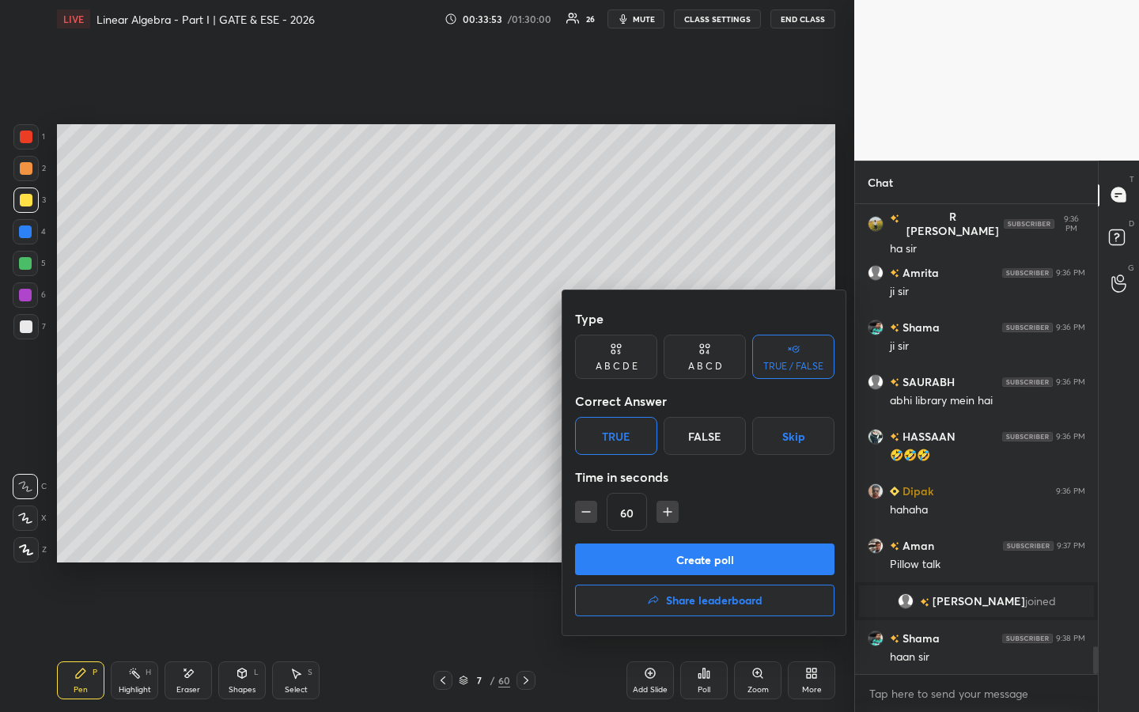
drag, startPoint x: 667, startPoint y: 576, endPoint x: 656, endPoint y: 575, distance: 10.3
click at [669, 543] on div "Create poll Share leaderboard" at bounding box center [704, 582] width 259 height 79
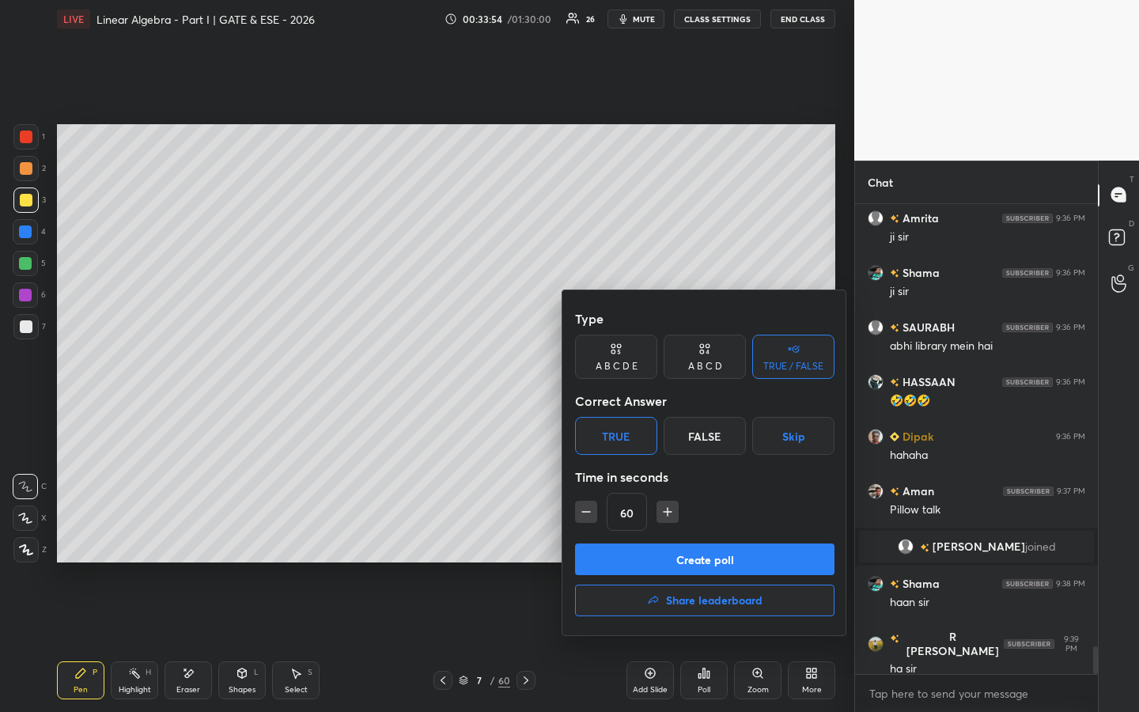
drag, startPoint x: 659, startPoint y: 552, endPoint x: 651, endPoint y: 555, distance: 8.5
click at [661, 543] on button "Create poll" at bounding box center [704, 559] width 259 height 32
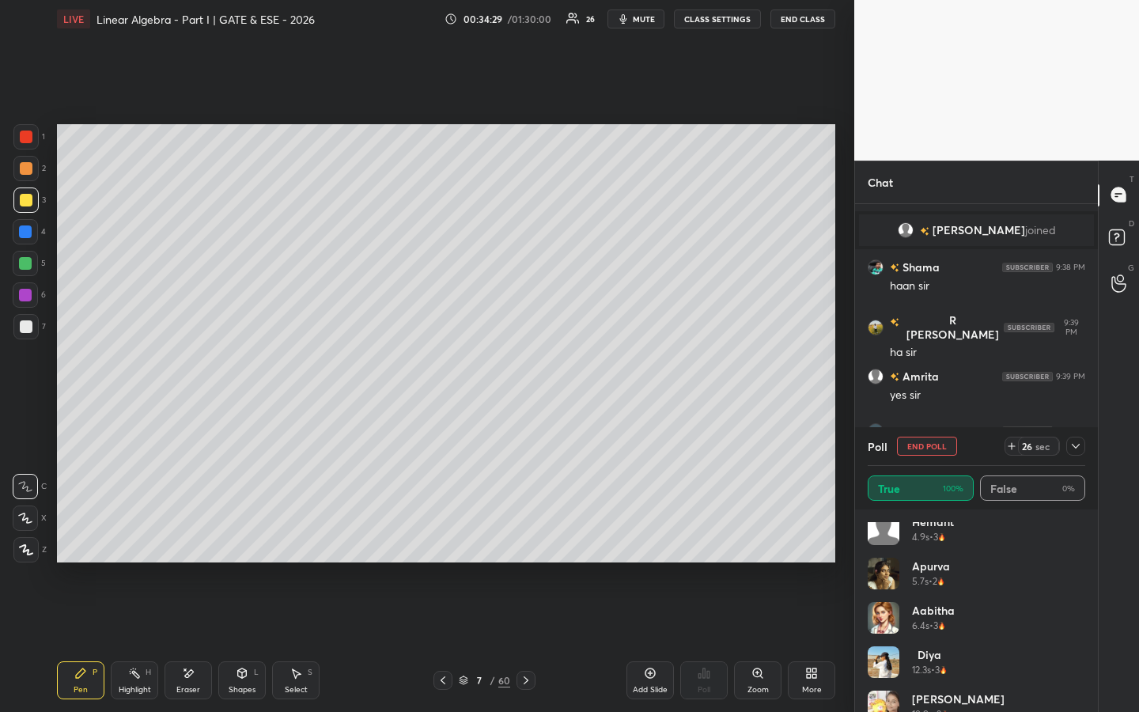
scroll to position [696, 0]
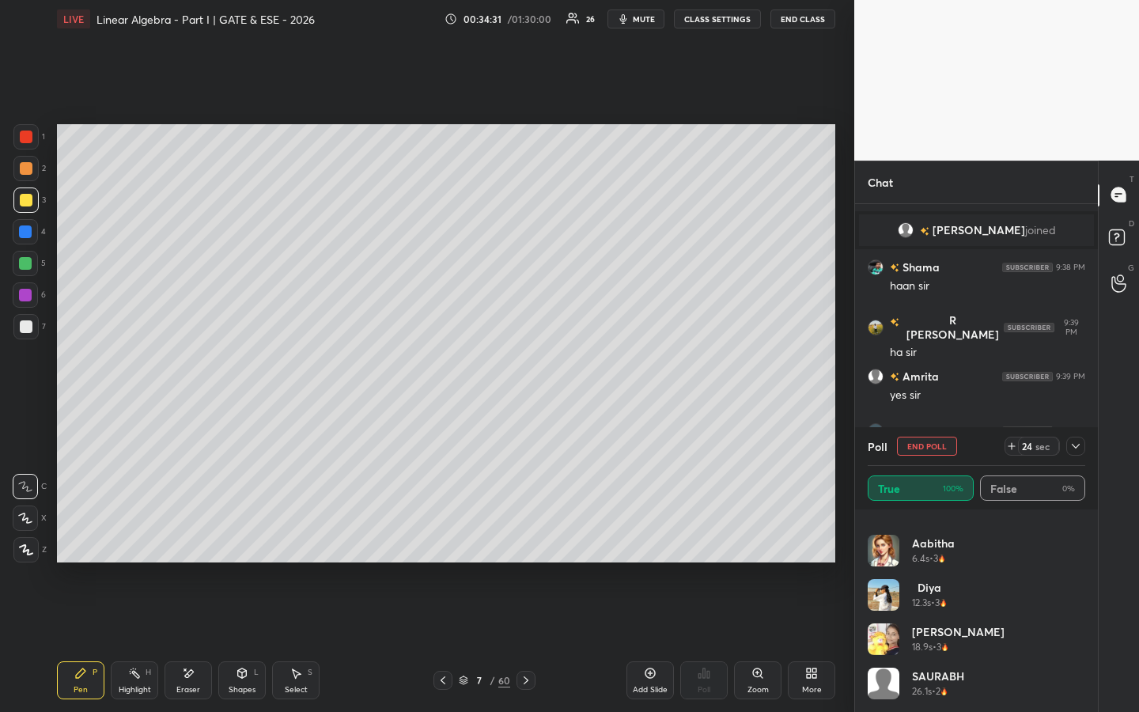
drag, startPoint x: 919, startPoint y: 443, endPoint x: 920, endPoint y: 470, distance: 27.7
click at [919, 443] on button "End Poll" at bounding box center [927, 445] width 60 height 19
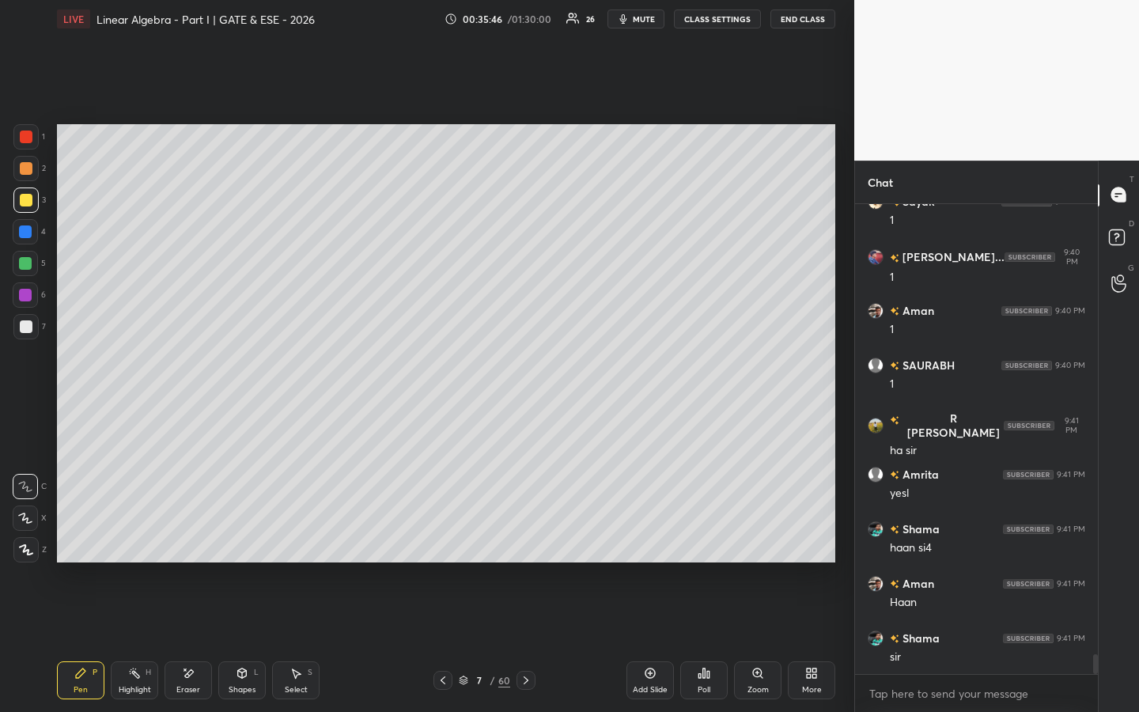
scroll to position [10638, 0]
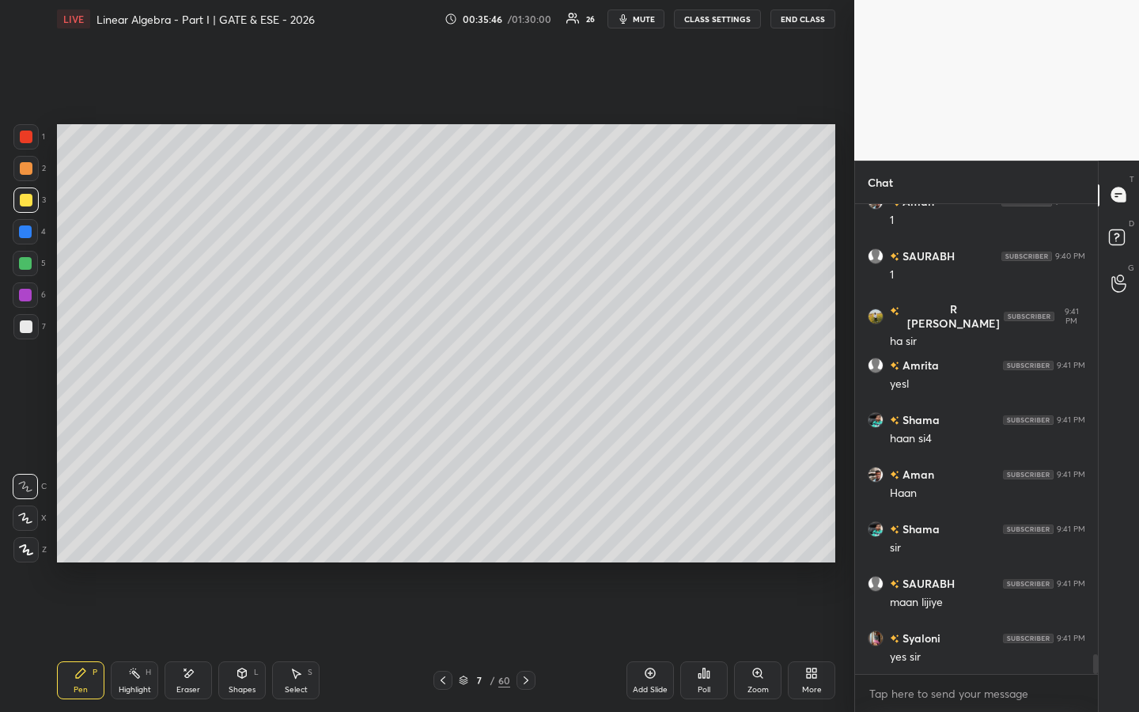
click at [31, 236] on div at bounding box center [25, 231] width 13 height 13
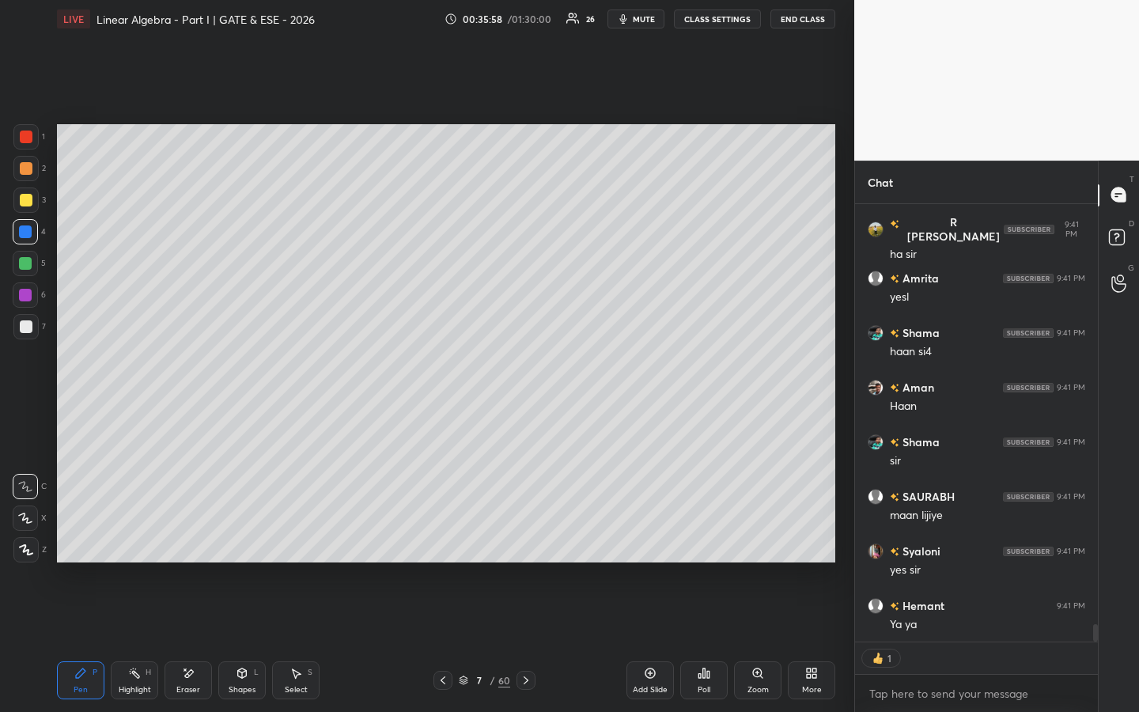
scroll to position [10780, 0]
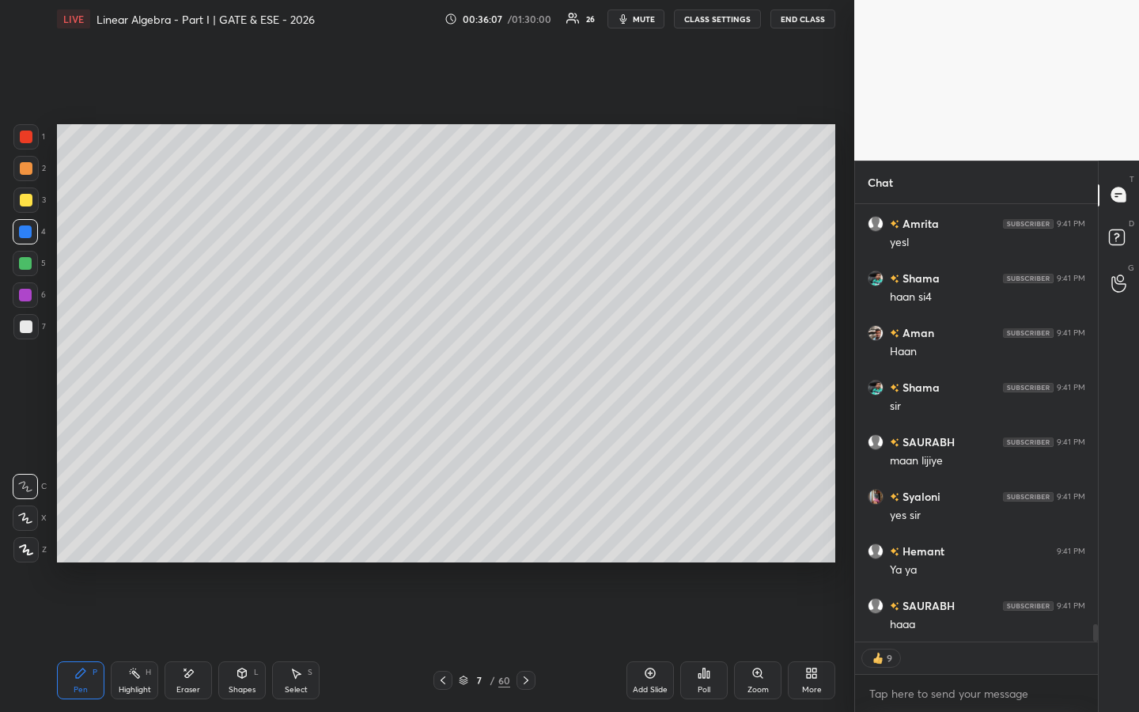
click at [661, 543] on div "Add Slide" at bounding box center [649, 680] width 47 height 38
drag, startPoint x: 30, startPoint y: 263, endPoint x: 41, endPoint y: 253, distance: 15.1
click at [29, 262] on div at bounding box center [25, 263] width 13 height 13
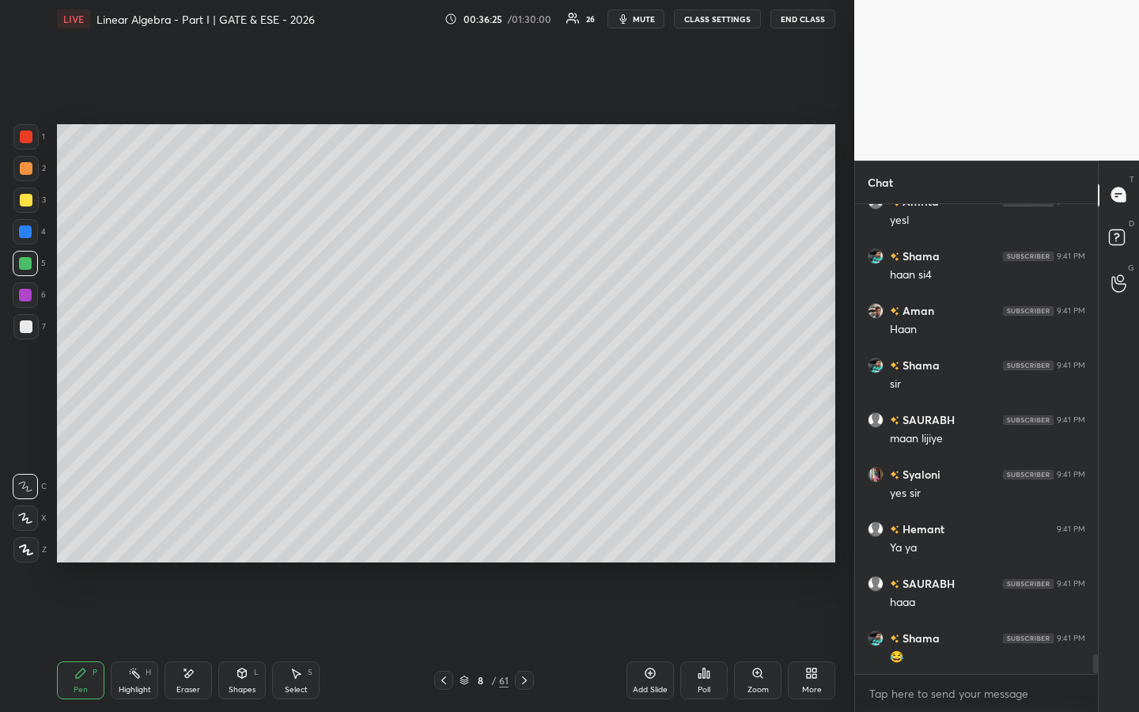
scroll to position [10856, 0]
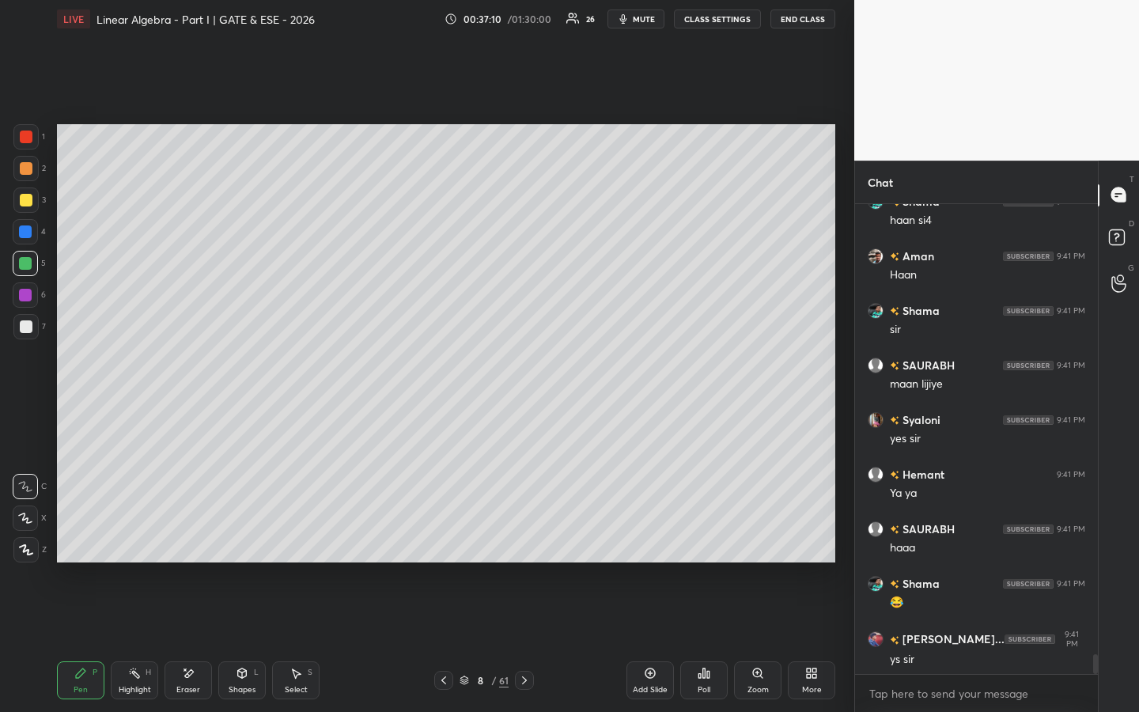
click at [180, 543] on div "Eraser" at bounding box center [187, 680] width 47 height 38
click at [72, 543] on div "Pen P" at bounding box center [80, 680] width 47 height 38
drag, startPoint x: 125, startPoint y: 683, endPoint x: 127, endPoint y: 644, distance: 38.8
click at [127, 543] on div "Highlight H" at bounding box center [134, 680] width 47 height 38
click at [77, 543] on icon at bounding box center [80, 673] width 13 height 13
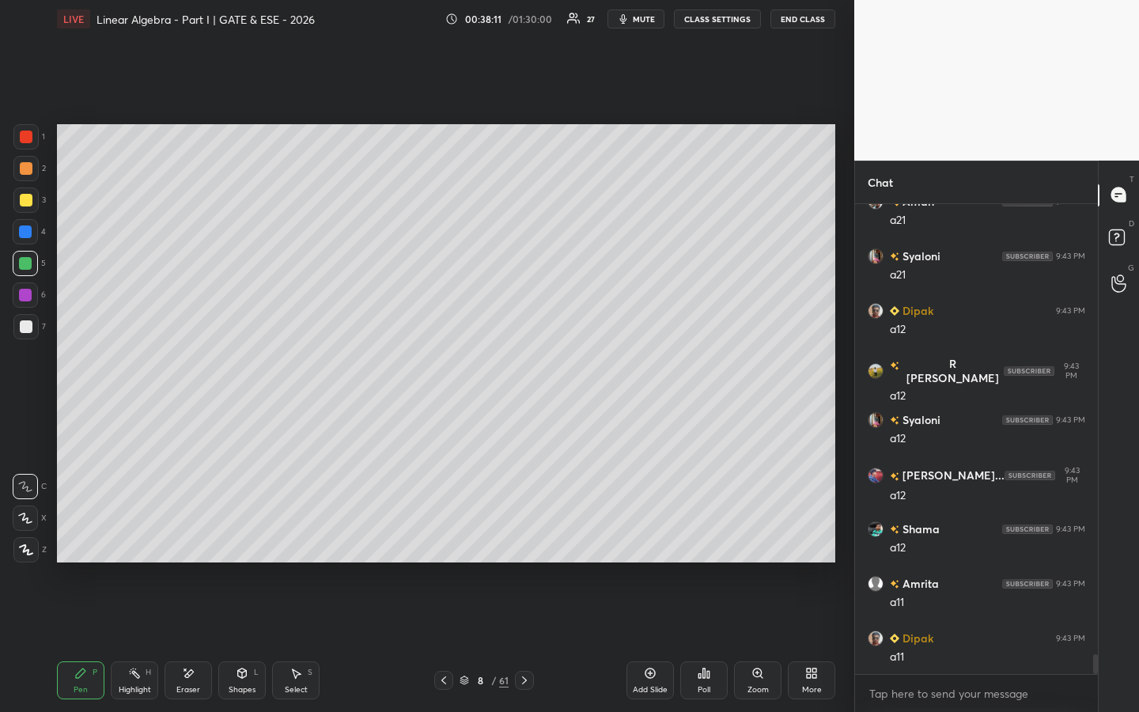
scroll to position [10767, 0]
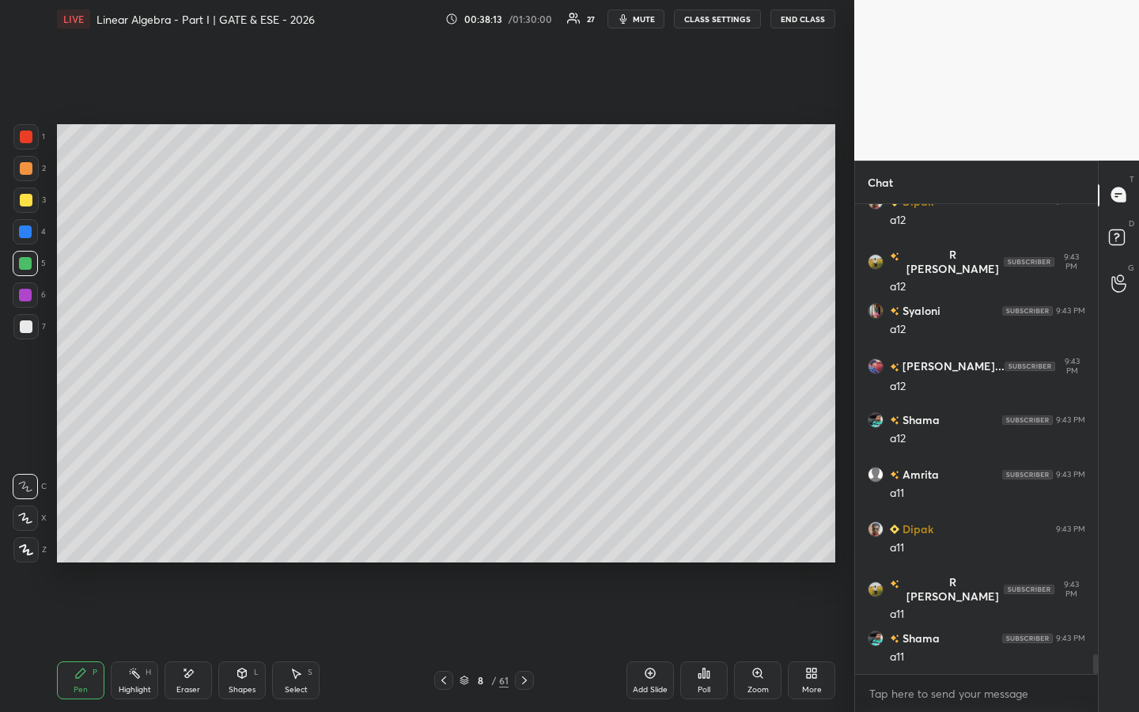
drag, startPoint x: 649, startPoint y: 673, endPoint x: 650, endPoint y: 665, distance: 7.9
click at [649, 543] on icon at bounding box center [650, 672] width 5 height 5
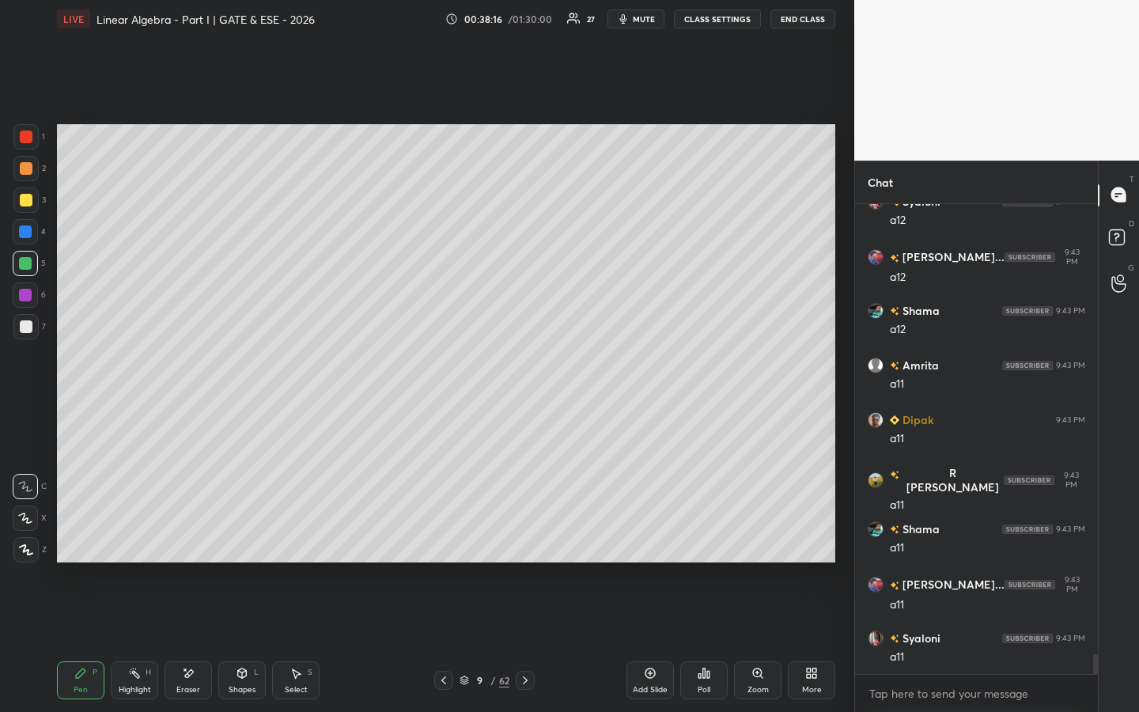
scroll to position [10985, 0]
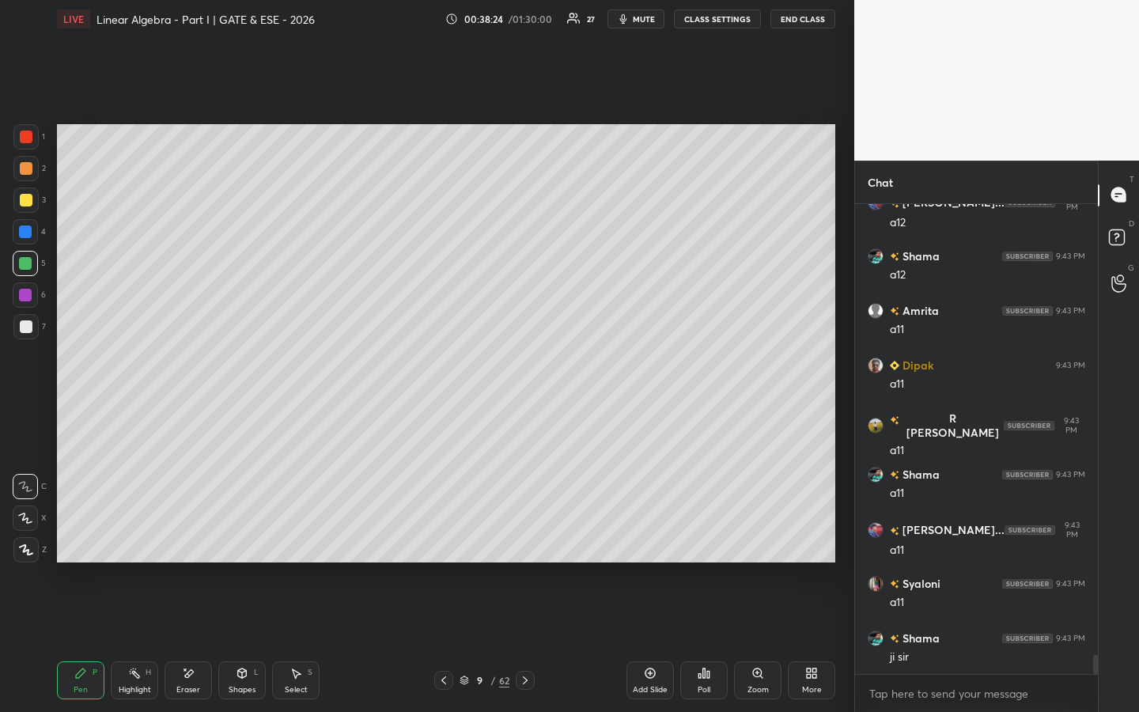
drag, startPoint x: 26, startPoint y: 293, endPoint x: 55, endPoint y: 285, distance: 30.3
click at [28, 293] on div at bounding box center [25, 295] width 13 height 13
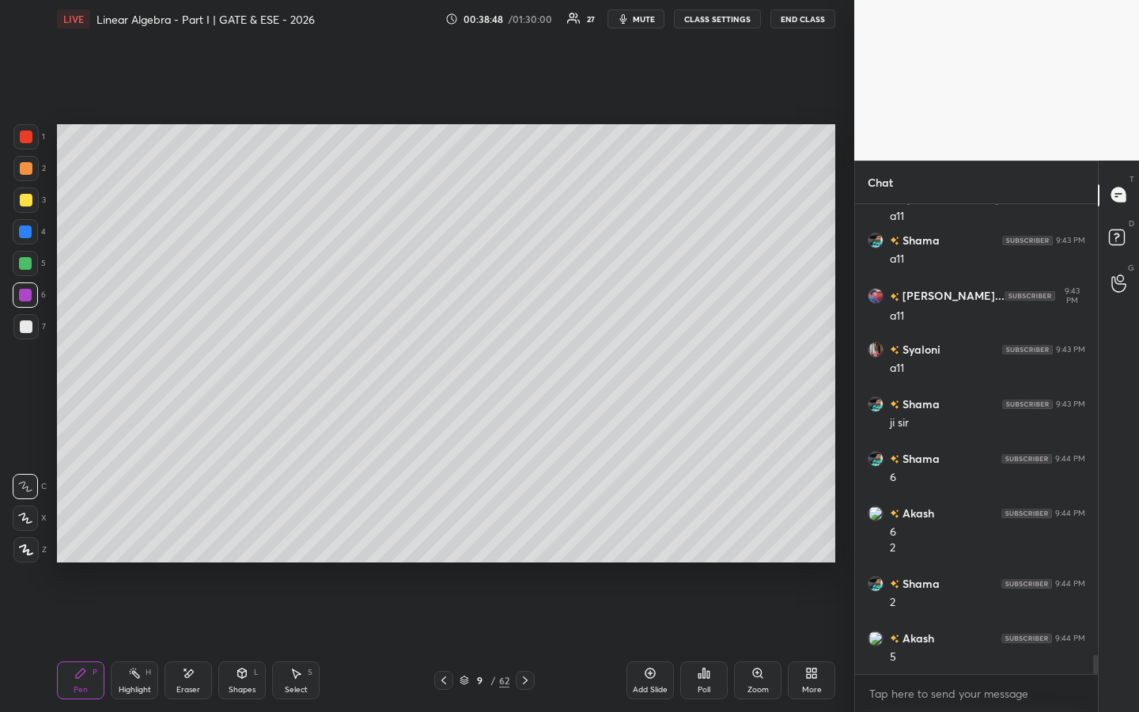
scroll to position [11274, 0]
click at [30, 204] on div at bounding box center [26, 200] width 13 height 13
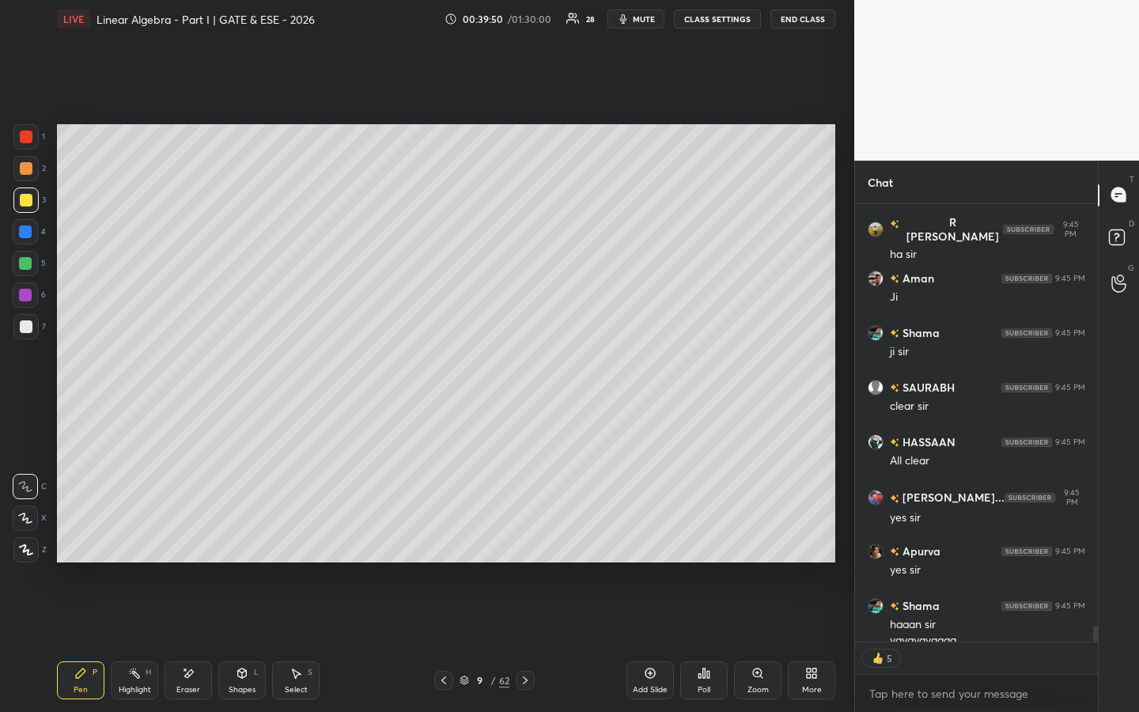
scroll to position [11982, 0]
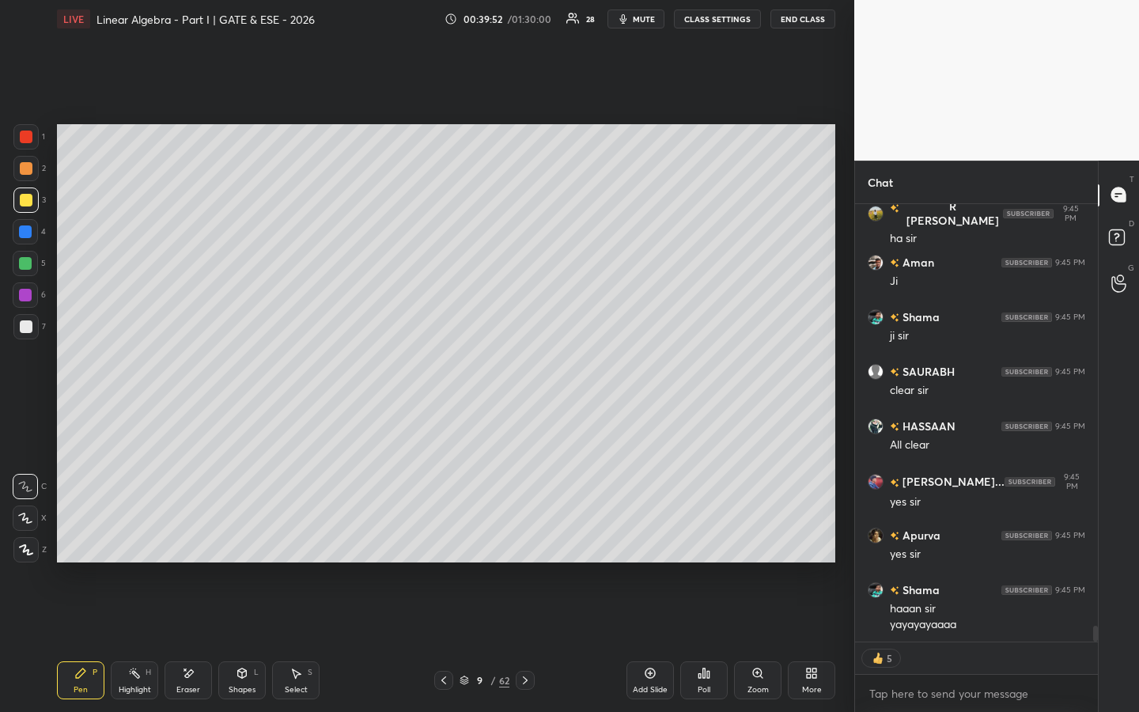
drag, startPoint x: 651, startPoint y: 680, endPoint x: 648, endPoint y: 653, distance: 27.1
click at [650, 543] on div "Add Slide" at bounding box center [649, 680] width 47 height 38
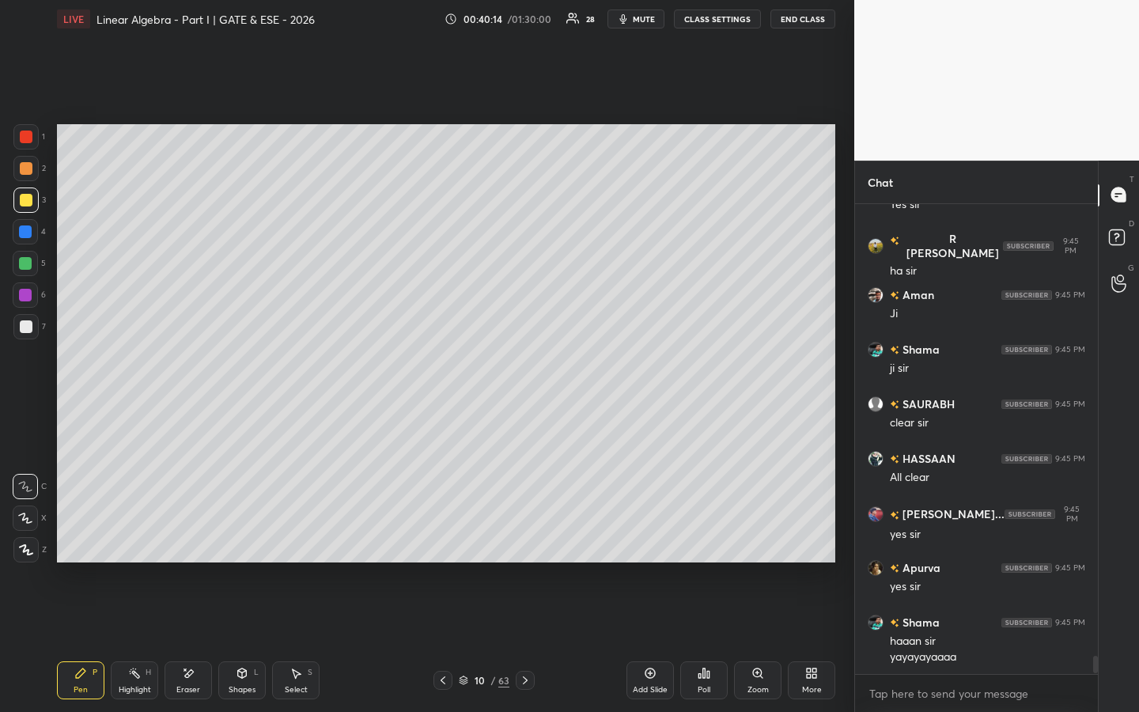
click at [32, 235] on div at bounding box center [25, 231] width 25 height 25
drag, startPoint x: 136, startPoint y: 685, endPoint x: 138, endPoint y: 677, distance: 8.8
click at [137, 543] on div "Highlight" at bounding box center [135, 689] width 32 height 8
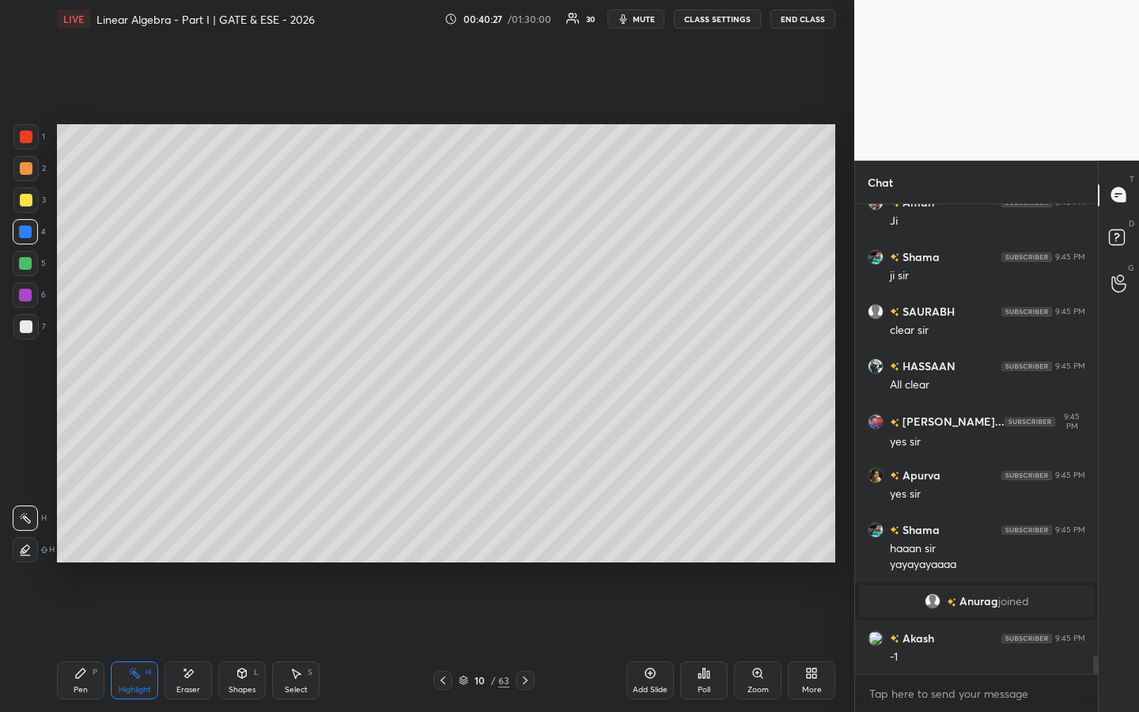
scroll to position [11884, 0]
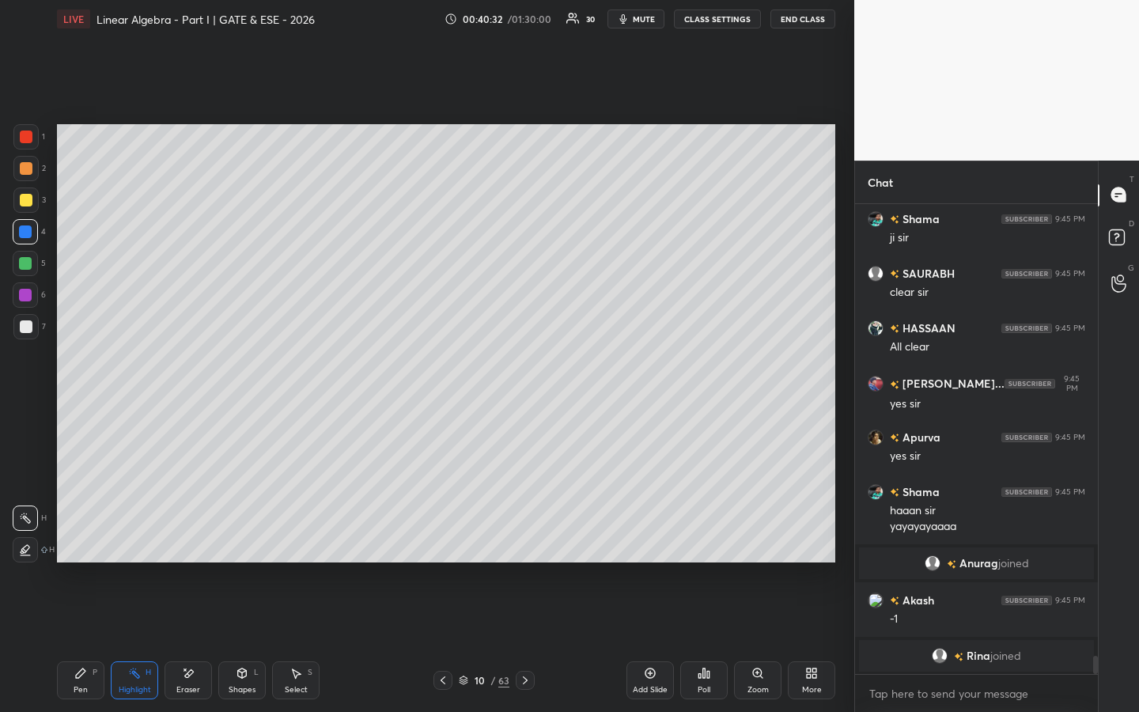
click at [84, 543] on icon at bounding box center [80, 673] width 13 height 13
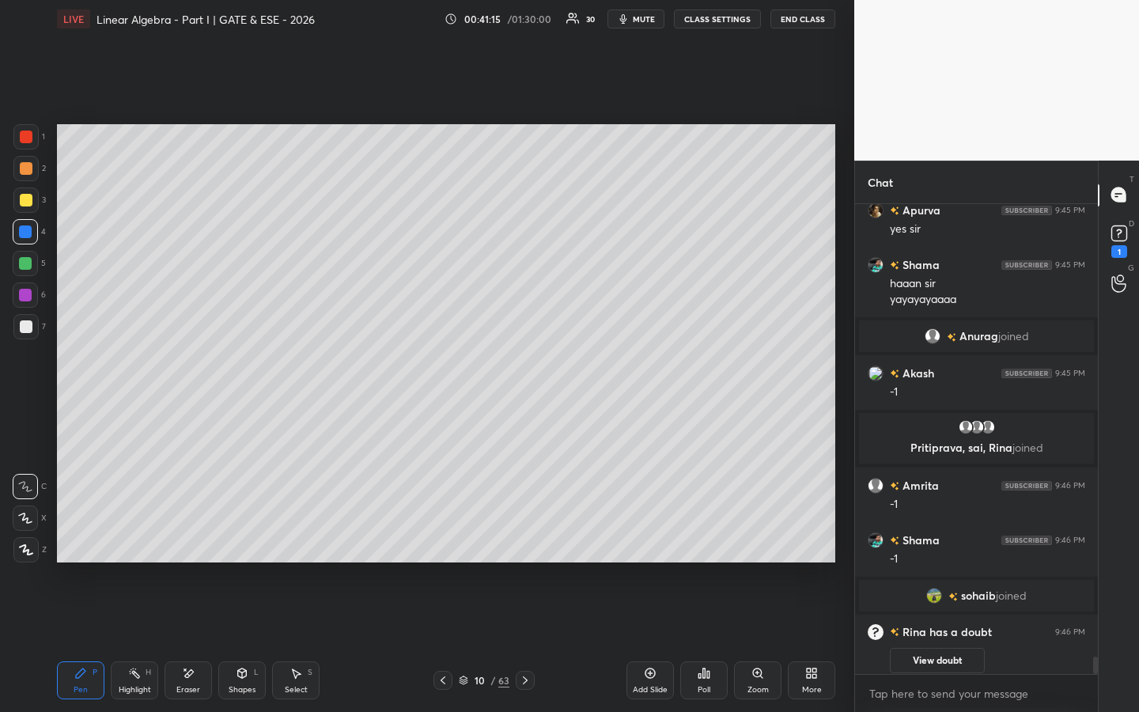
scroll to position [12043, 0]
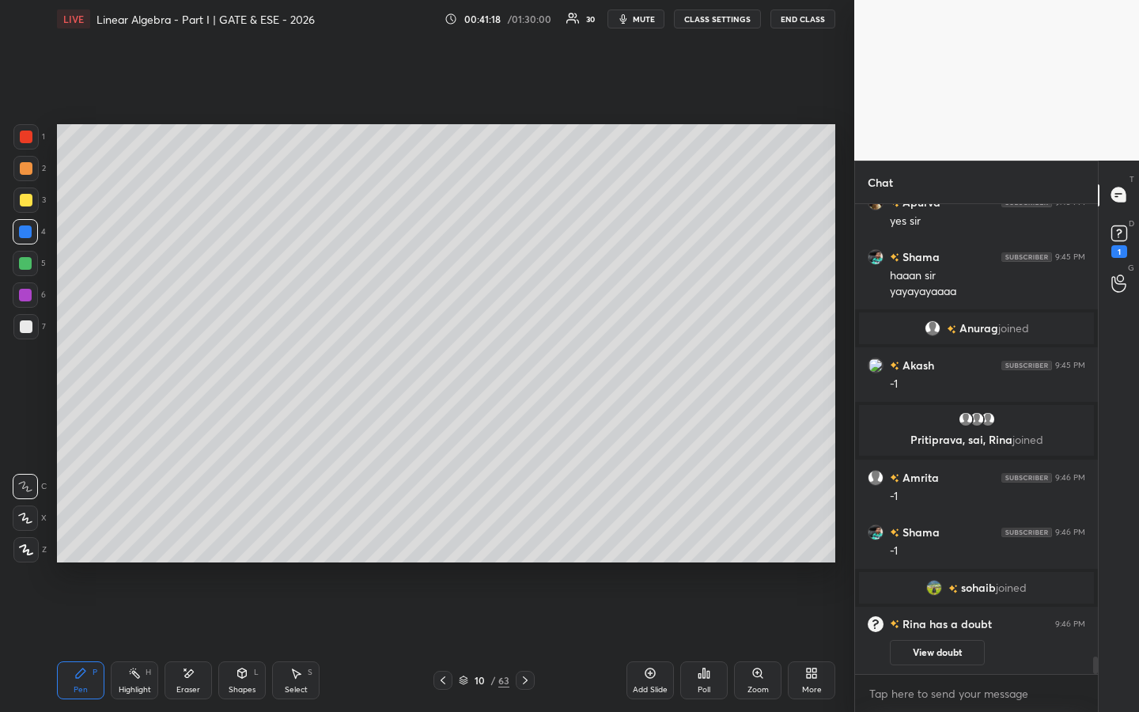
click at [911, 543] on button "View doubt" at bounding box center [936, 652] width 95 height 25
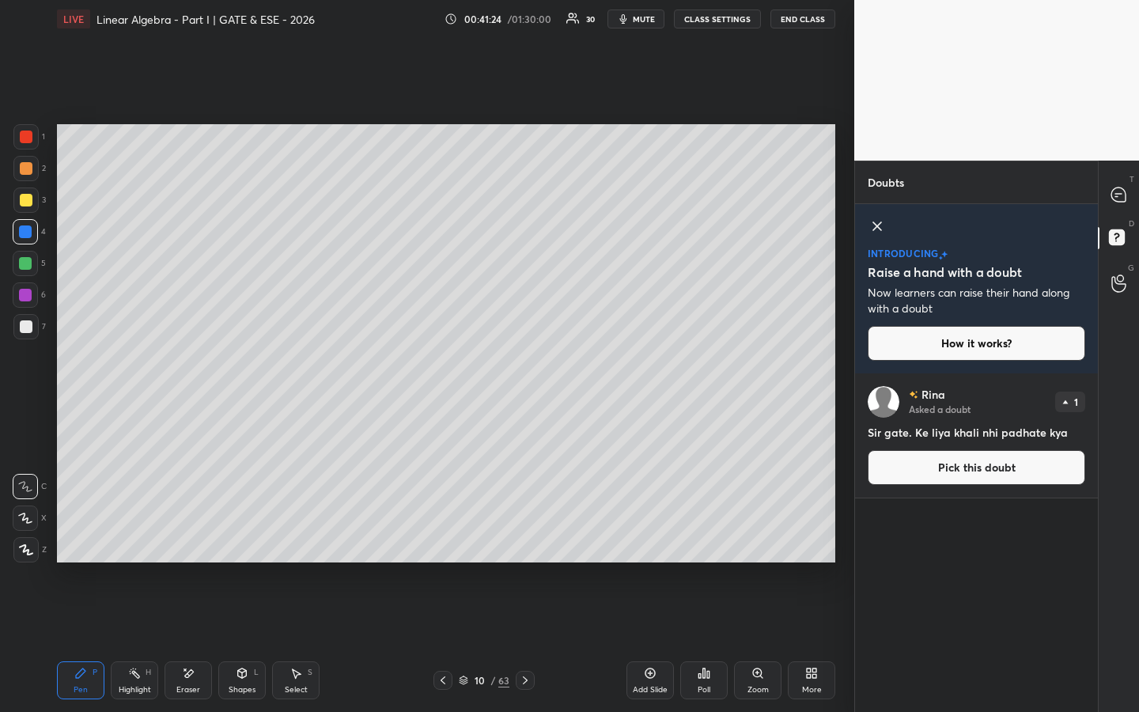
click at [881, 222] on icon at bounding box center [876, 226] width 19 height 19
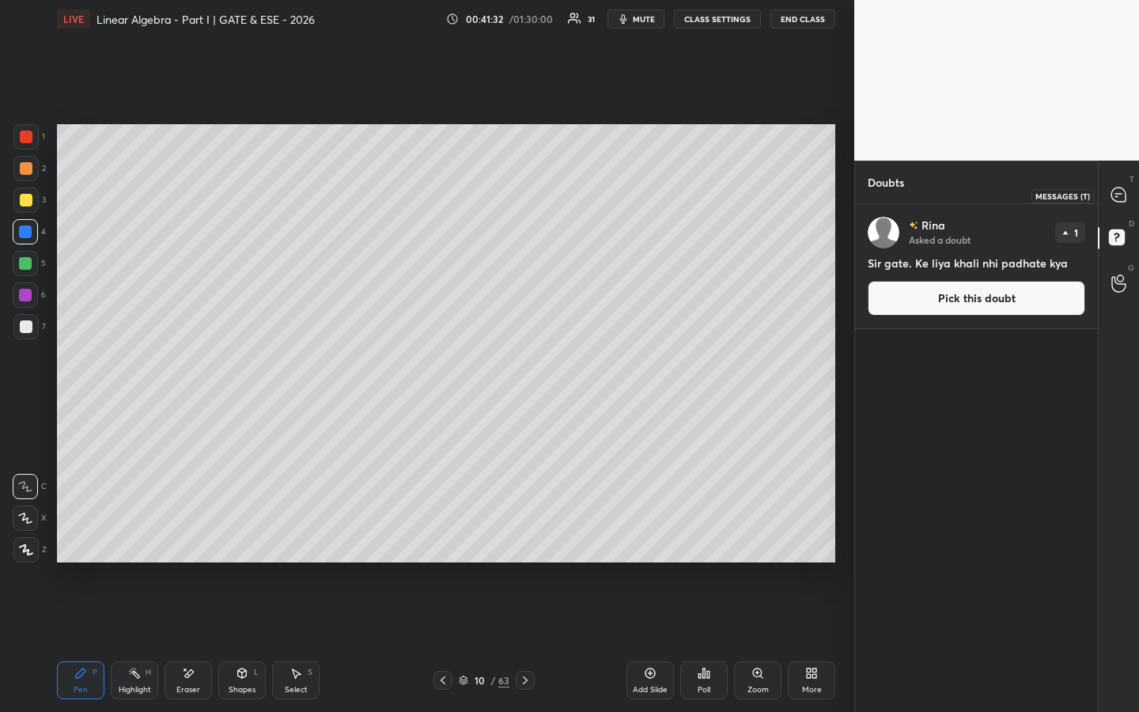
click at [1124, 192] on icon at bounding box center [1118, 194] width 14 height 14
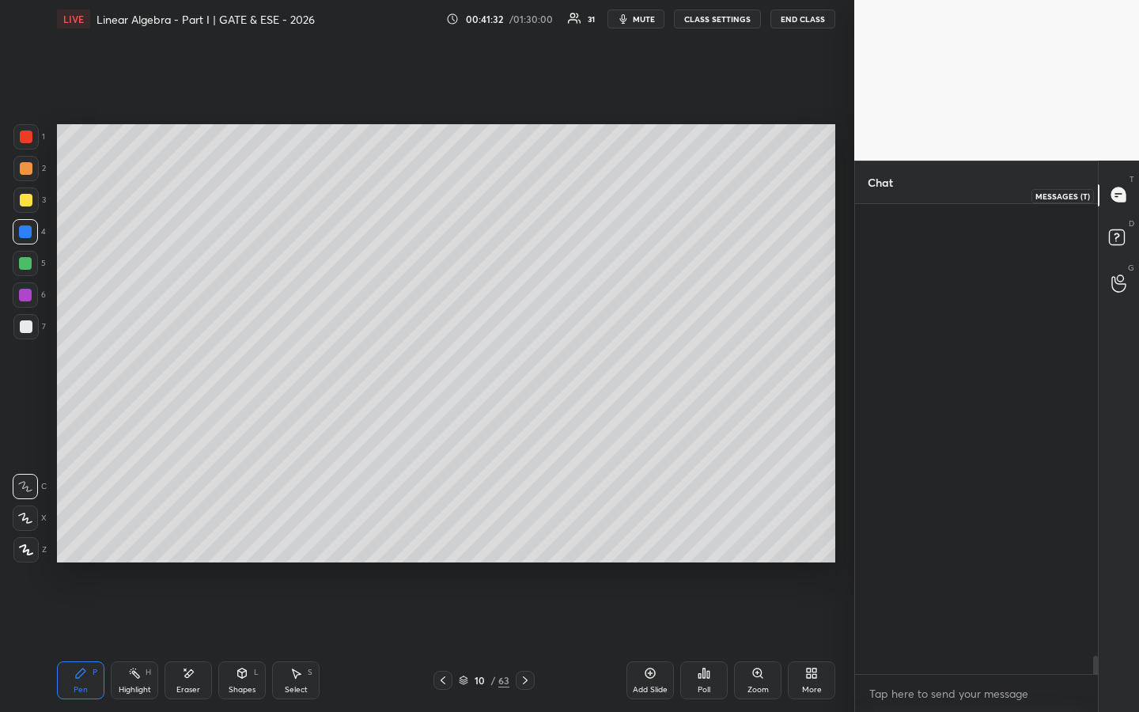
scroll to position [465, 238]
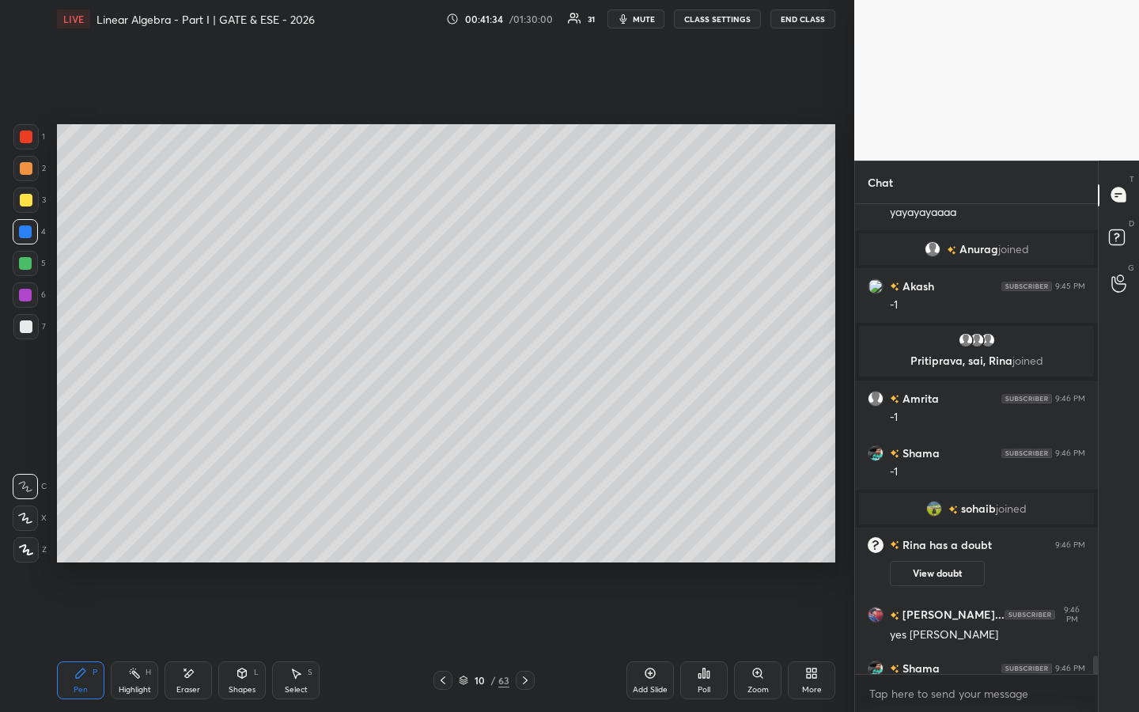
drag, startPoint x: 1090, startPoint y: 658, endPoint x: 1090, endPoint y: 670, distance: 11.9
click at [1090, 543] on div at bounding box center [1092, 439] width 9 height 470
drag, startPoint x: 1093, startPoint y: 669, endPoint x: 1086, endPoint y: 682, distance: 14.1
click at [1092, 543] on div "Shama 9:45 PM haaan [PERSON_NAME] joined Akash 9:45 PM -1 Pritiprava, sai, [PER…" at bounding box center [976, 458] width 243 height 508
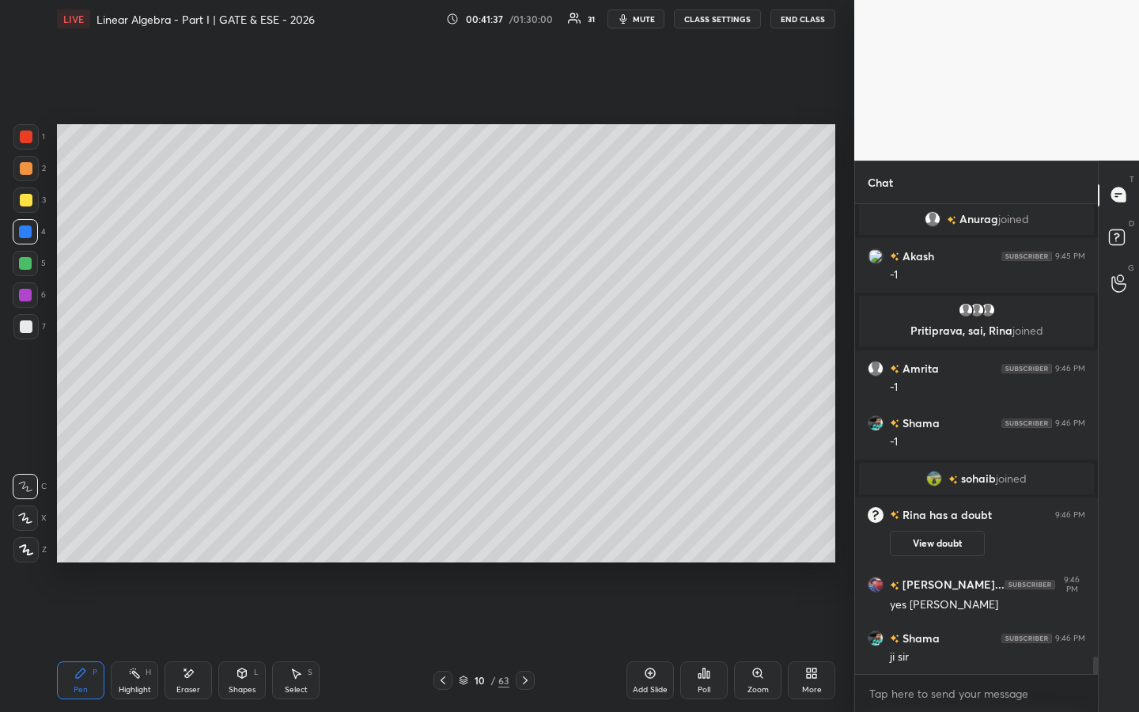
click at [191, 543] on icon at bounding box center [188, 673] width 13 height 13
click at [915, 543] on button "View doubt" at bounding box center [936, 543] width 95 height 25
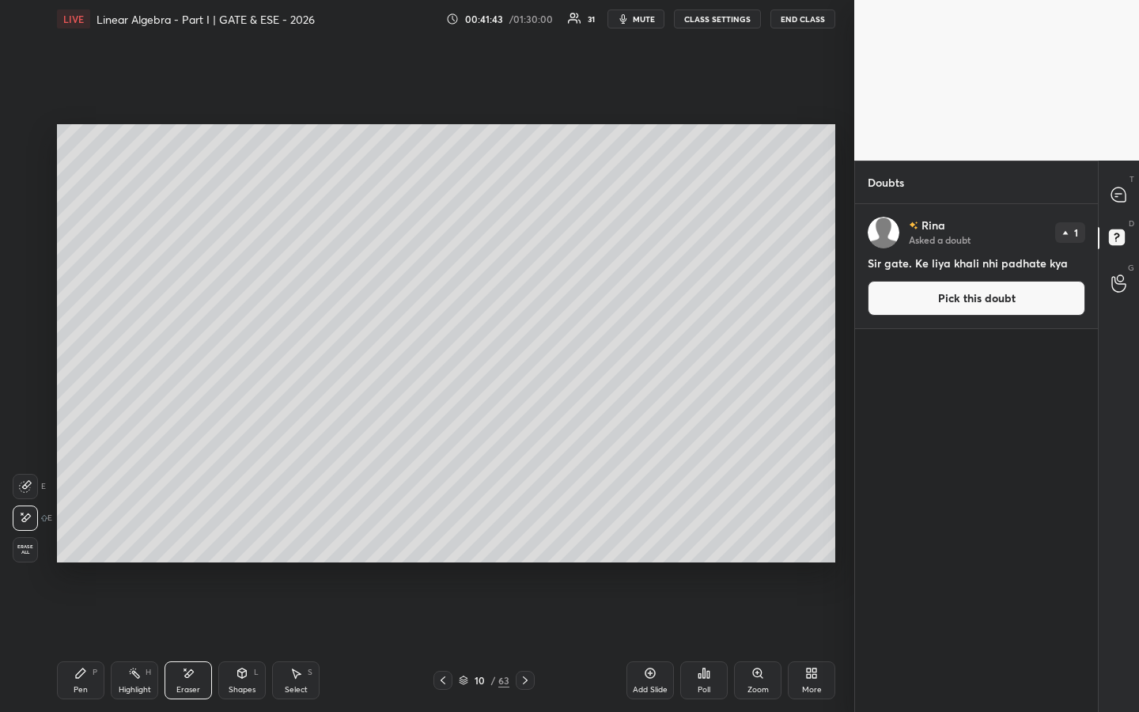
click at [950, 305] on button "Pick this doubt" at bounding box center [975, 298] width 217 height 35
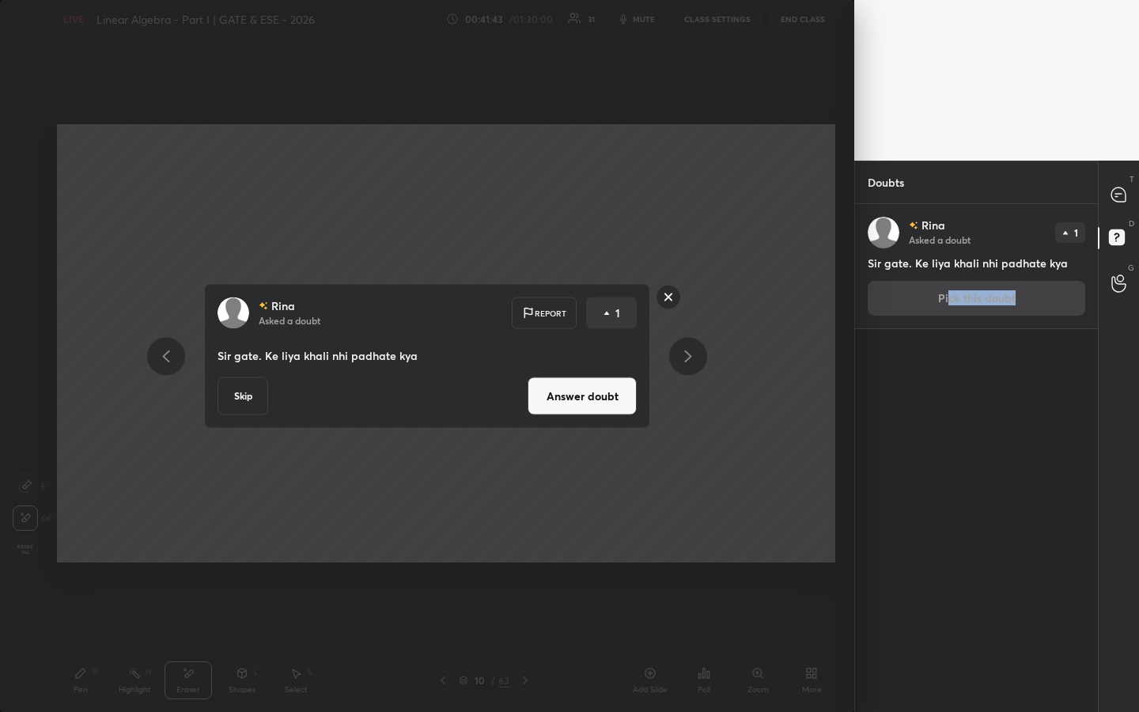
click at [552, 398] on button "Answer doubt" at bounding box center [581, 396] width 109 height 38
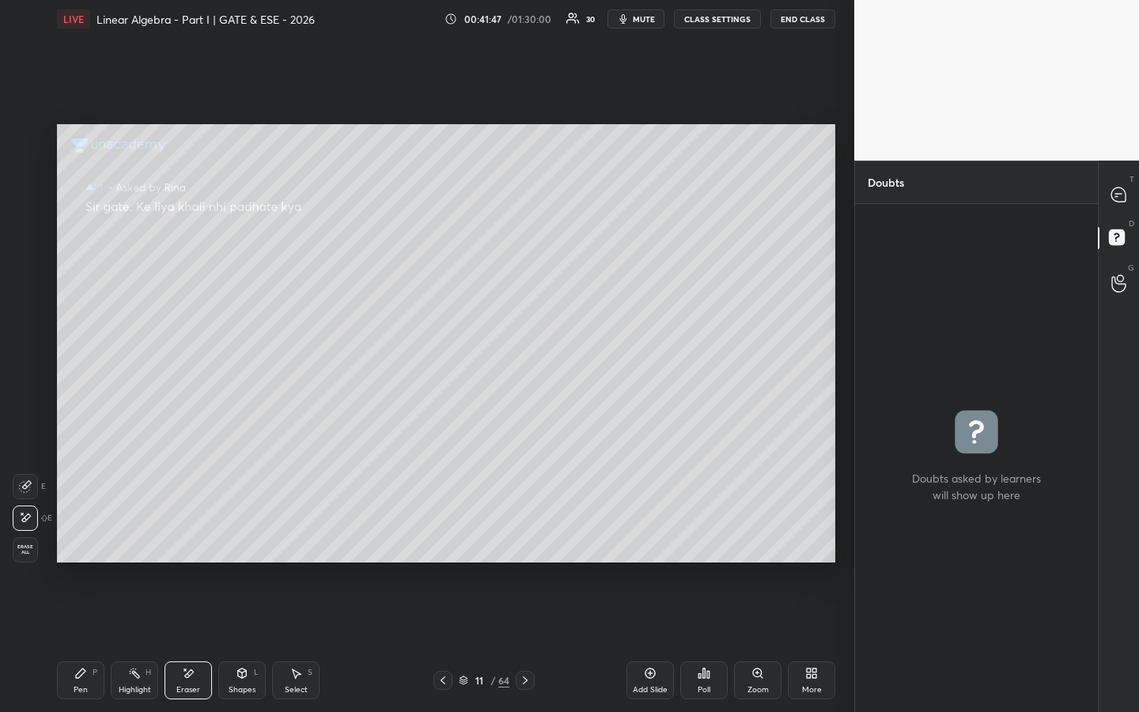
click at [72, 543] on div "Pen P" at bounding box center [80, 680] width 47 height 38
click at [1120, 193] on icon at bounding box center [1118, 195] width 17 height 17
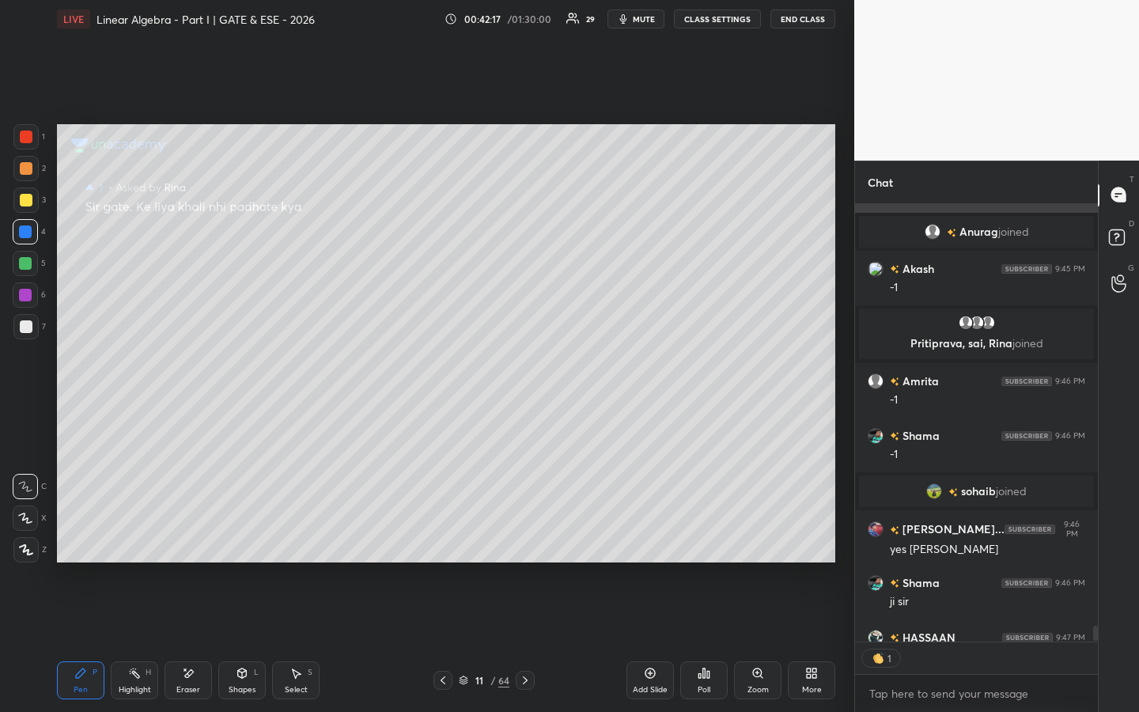
scroll to position [6, 6]
drag, startPoint x: 192, startPoint y: 670, endPoint x: 187, endPoint y: 659, distance: 12.0
click at [193, 543] on icon at bounding box center [188, 673] width 13 height 13
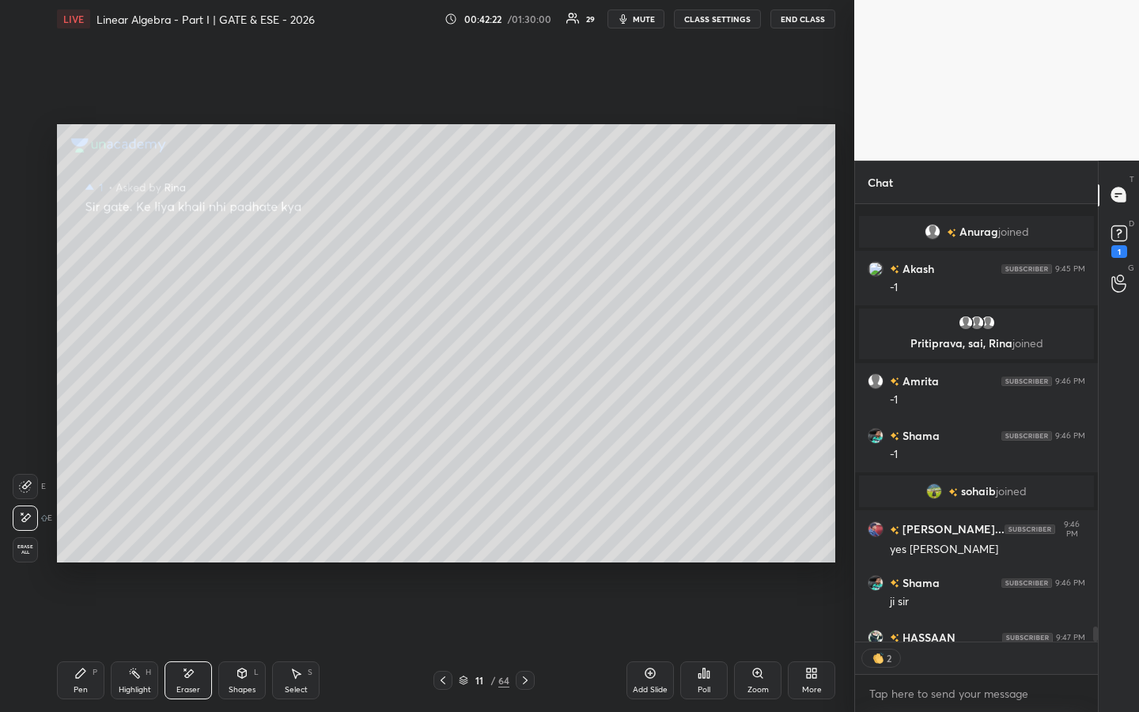
scroll to position [12497, 0]
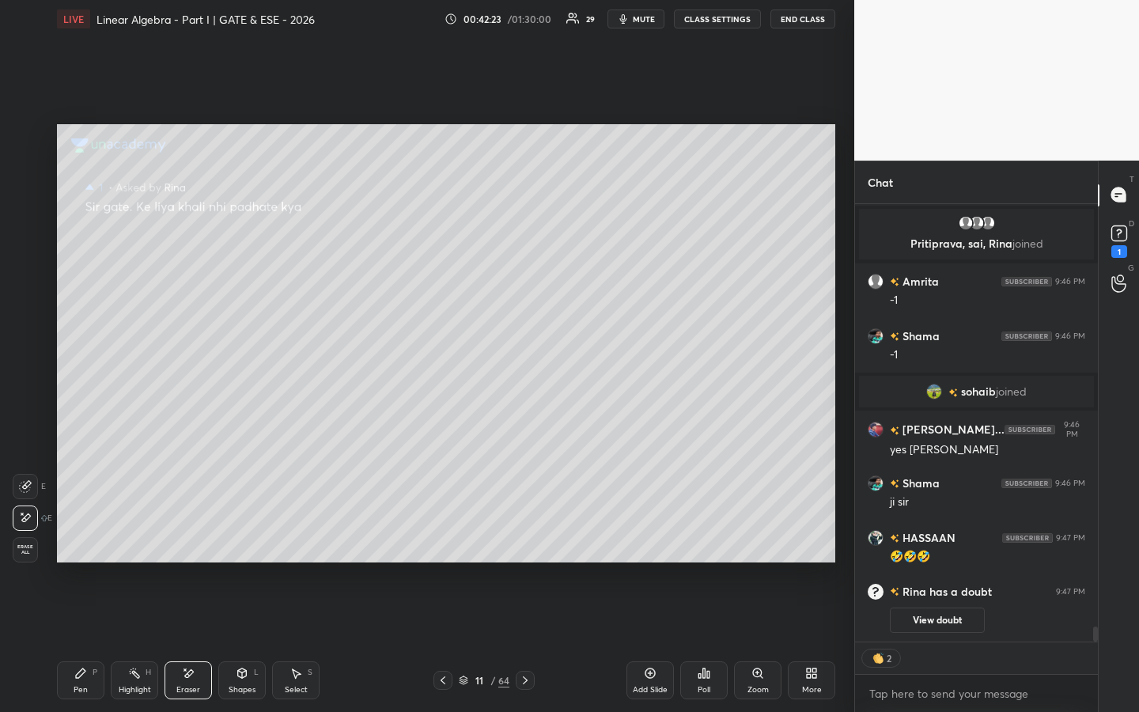
drag, startPoint x: 87, startPoint y: 674, endPoint x: 135, endPoint y: 616, distance: 75.2
click at [89, 543] on div "Pen P" at bounding box center [80, 680] width 47 height 38
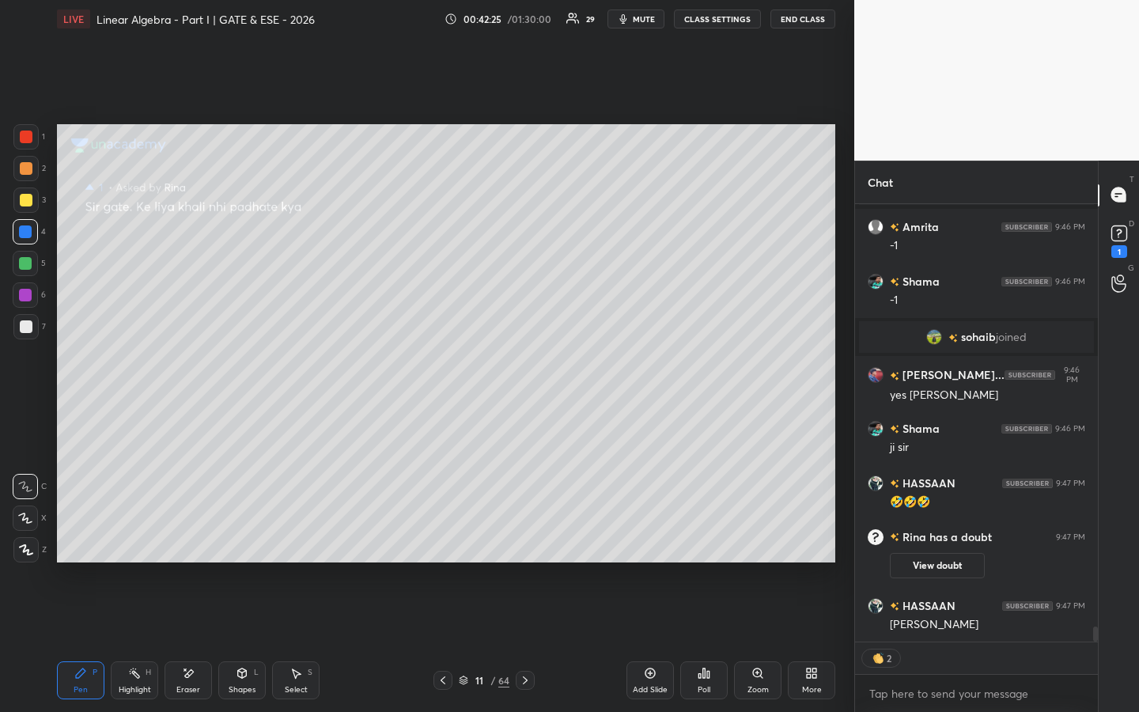
click at [942, 543] on button "View doubt" at bounding box center [936, 565] width 95 height 25
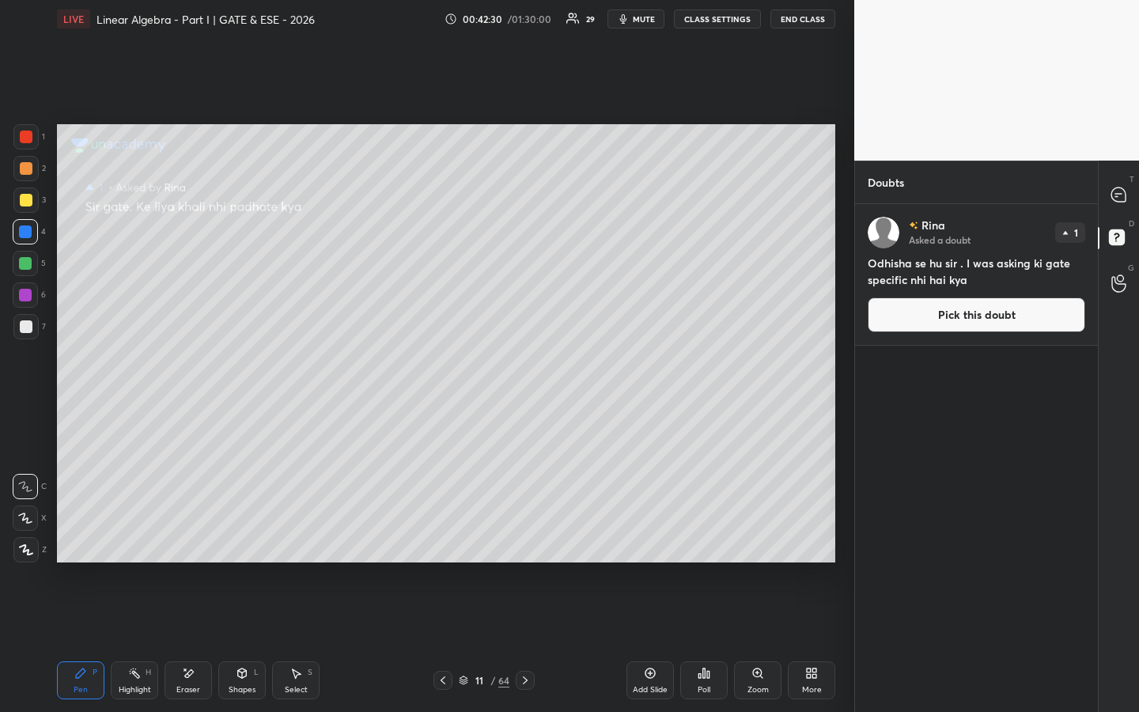
click at [971, 308] on button "Pick this doubt" at bounding box center [975, 314] width 217 height 35
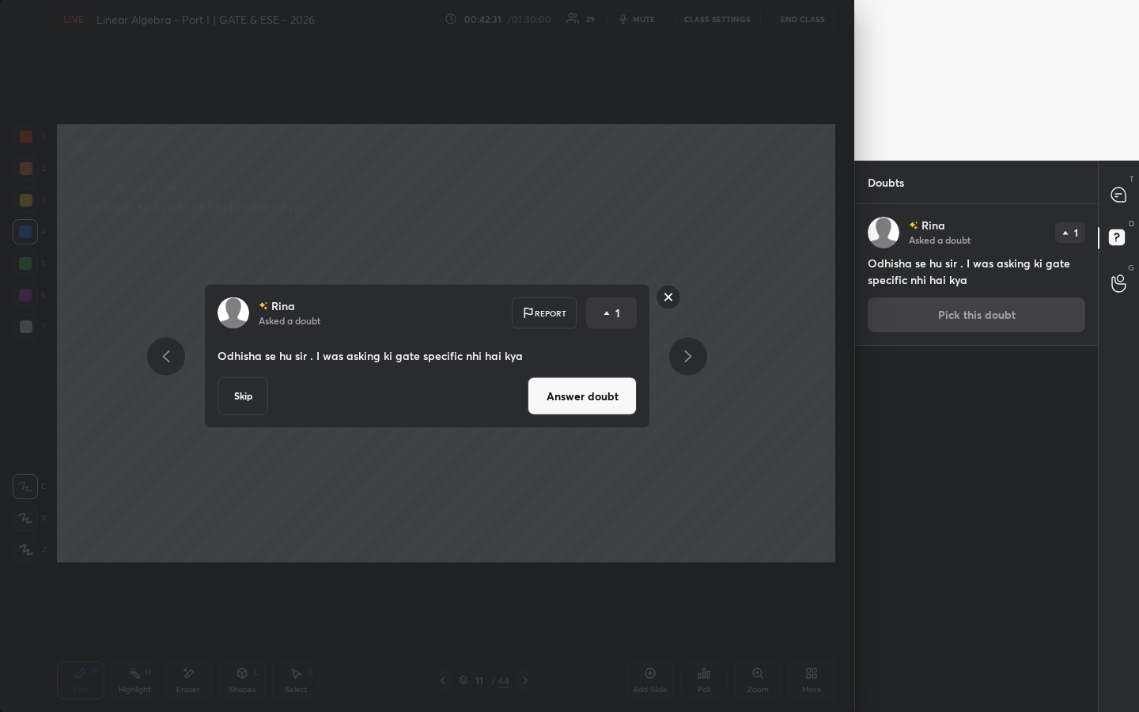
click at [590, 391] on button "Answer doubt" at bounding box center [581, 396] width 109 height 38
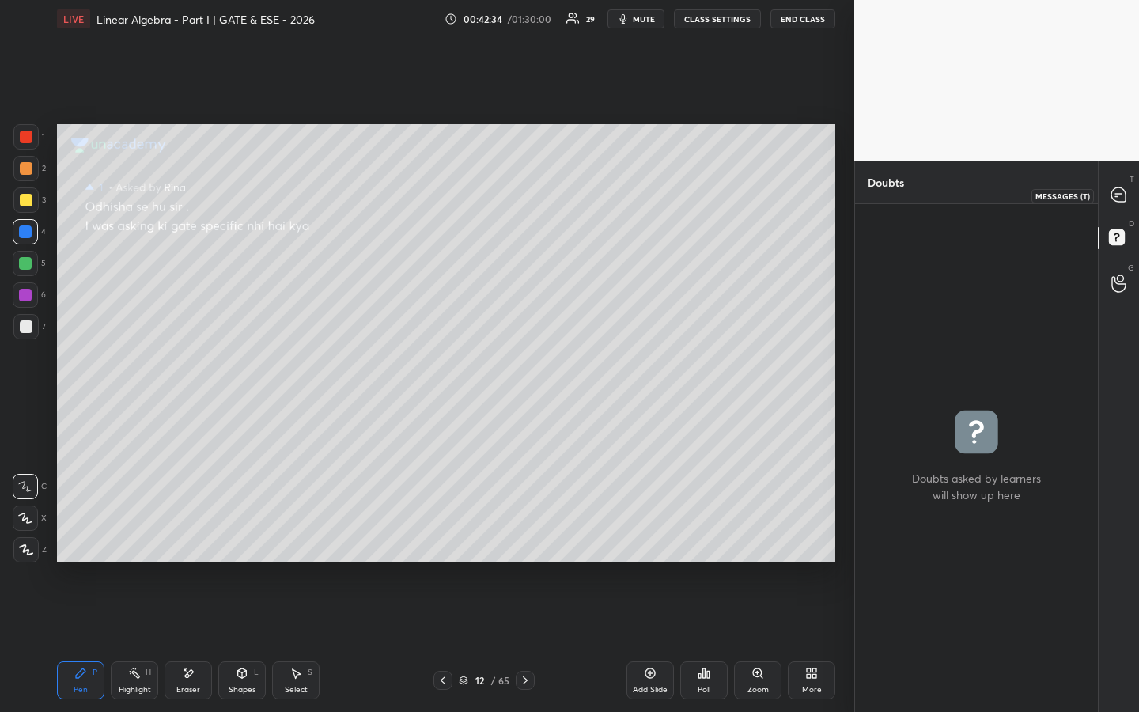
click at [1124, 199] on icon at bounding box center [1118, 194] width 14 height 14
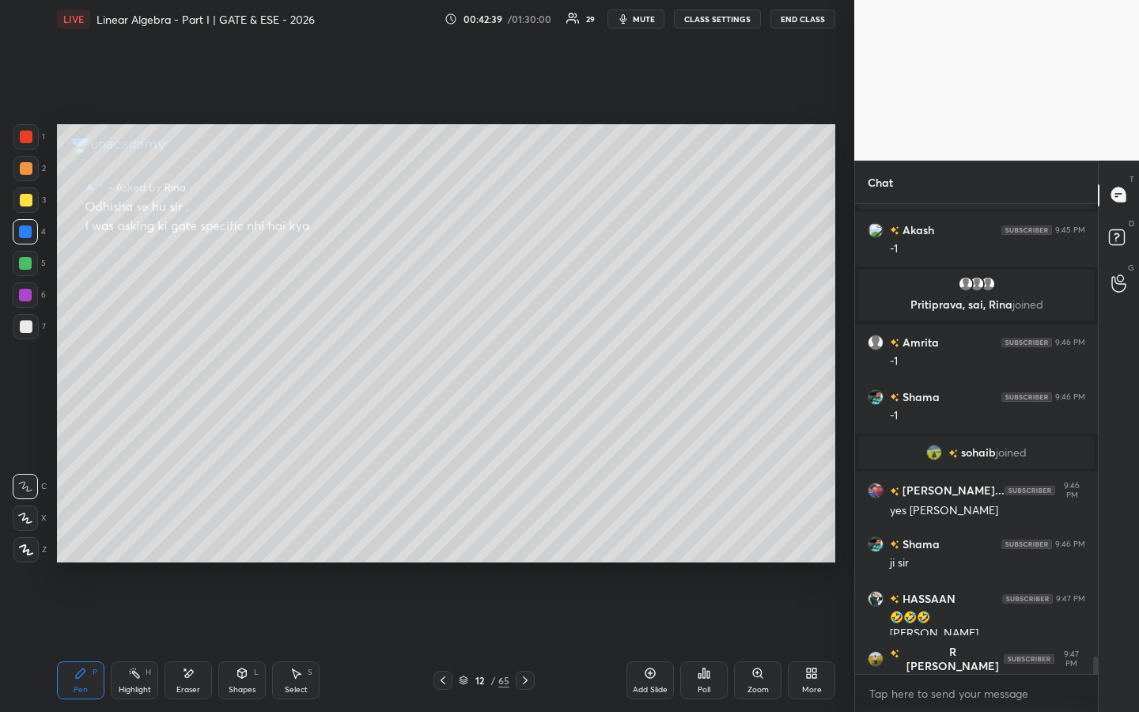
scroll to position [12461, 0]
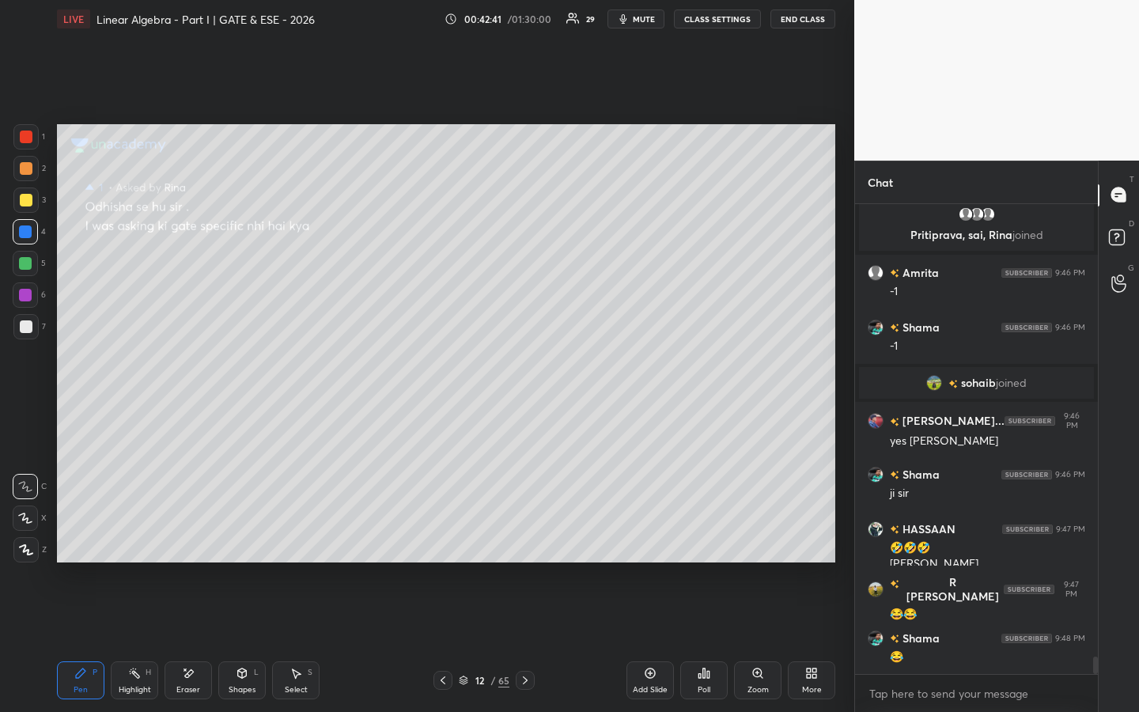
click at [440, 543] on icon at bounding box center [442, 680] width 13 height 13
click at [444, 543] on icon at bounding box center [442, 680] width 13 height 13
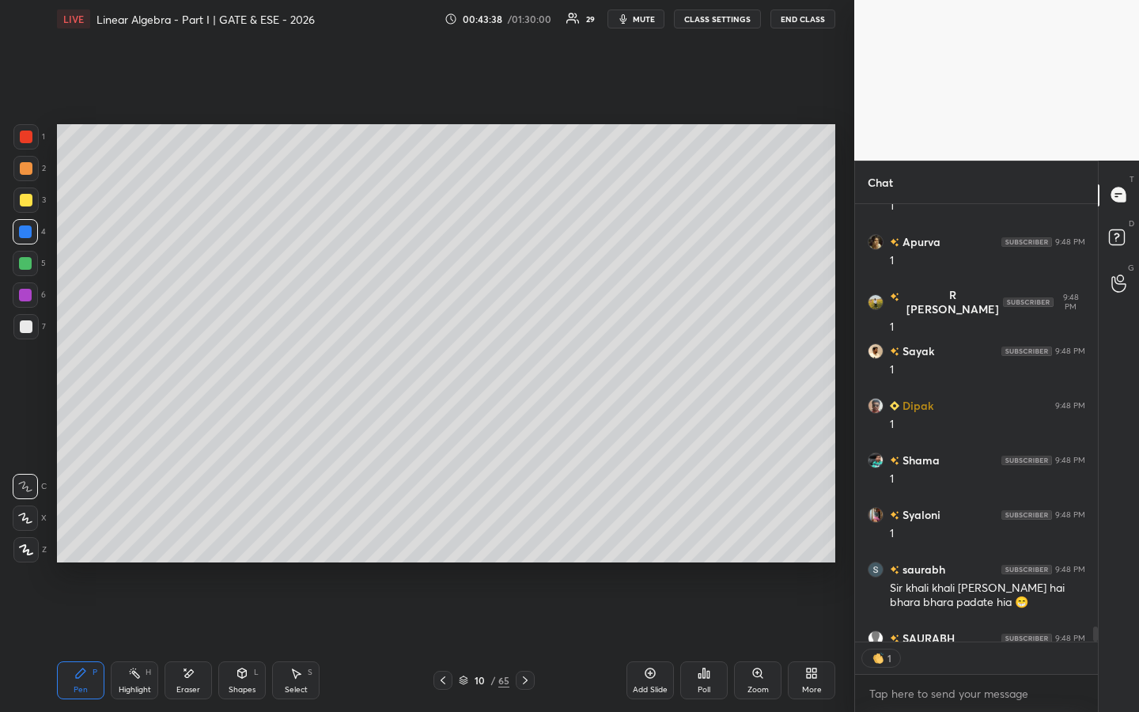
scroll to position [13217, 0]
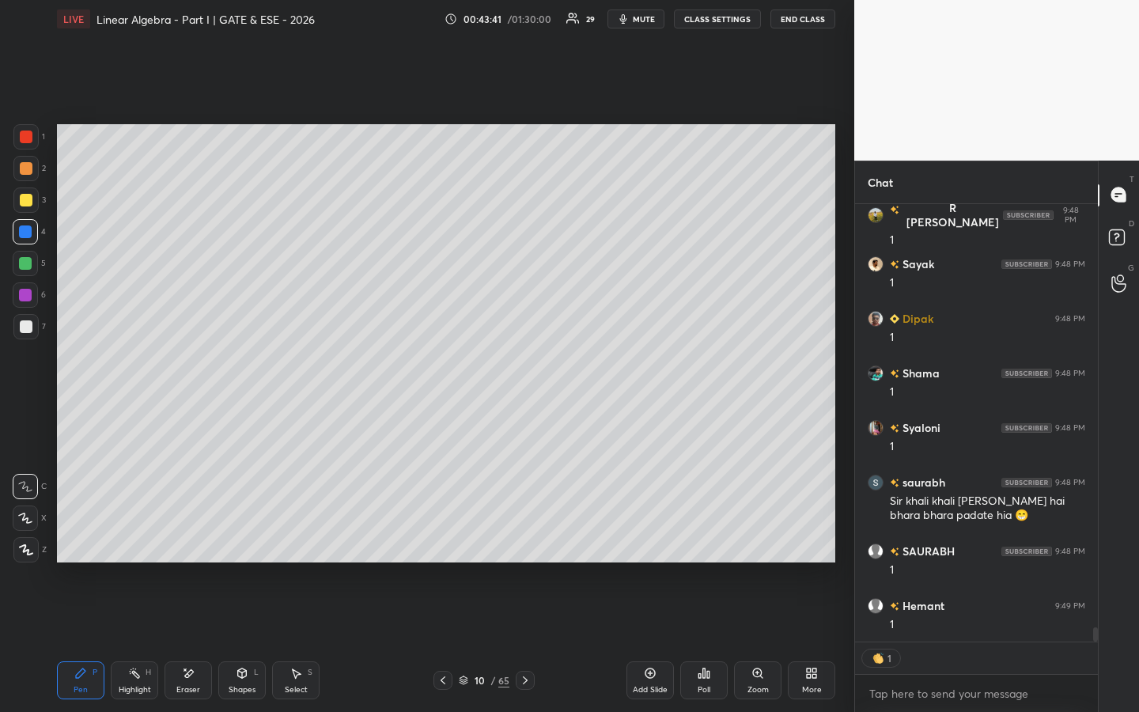
click at [130, 543] on div "Highlight H" at bounding box center [134, 680] width 47 height 38
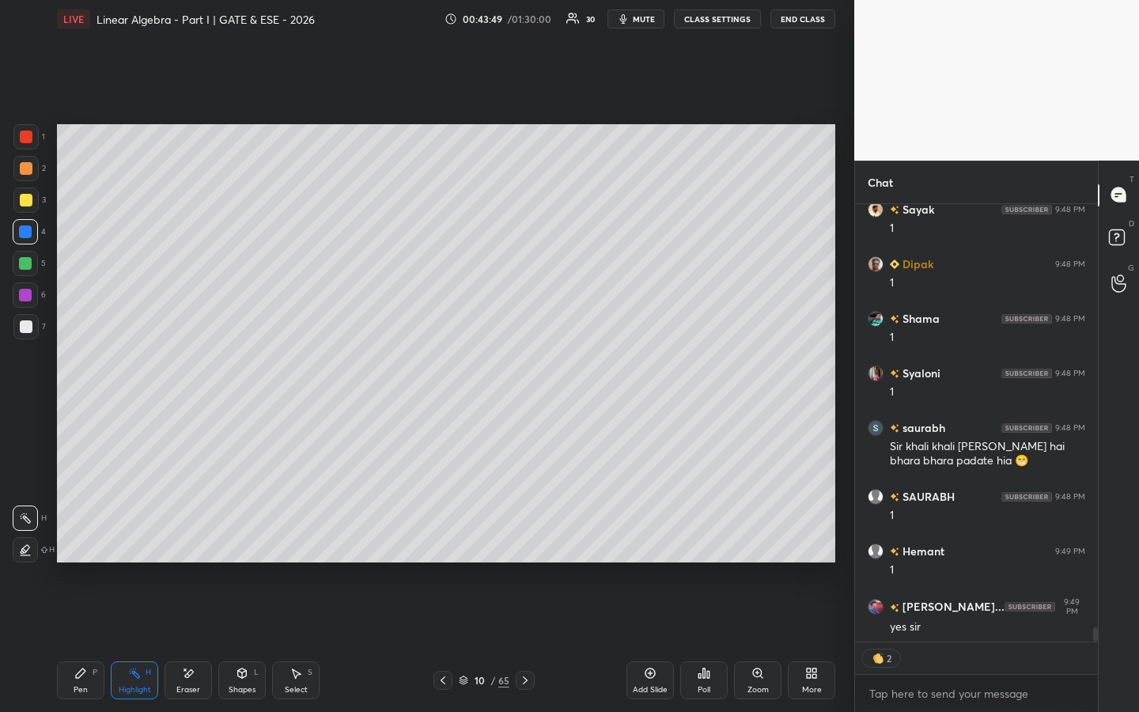
click at [77, 543] on icon at bounding box center [80, 672] width 9 height 9
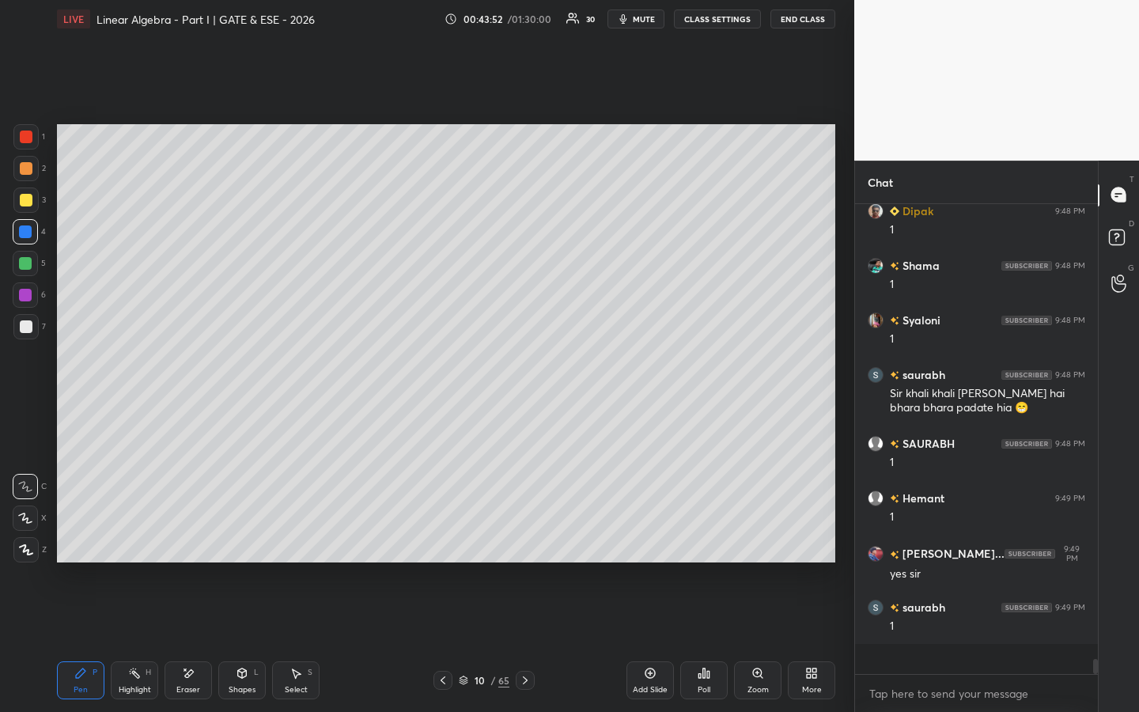
scroll to position [13293, 0]
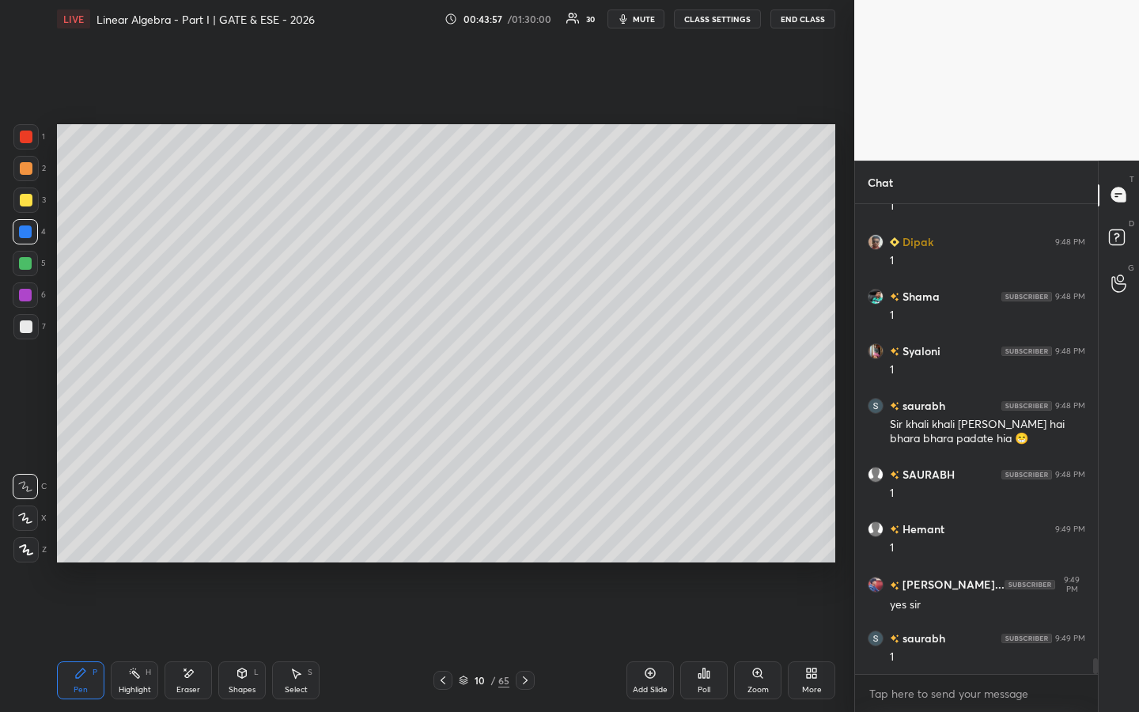
click at [711, 543] on div "Poll" at bounding box center [703, 680] width 47 height 38
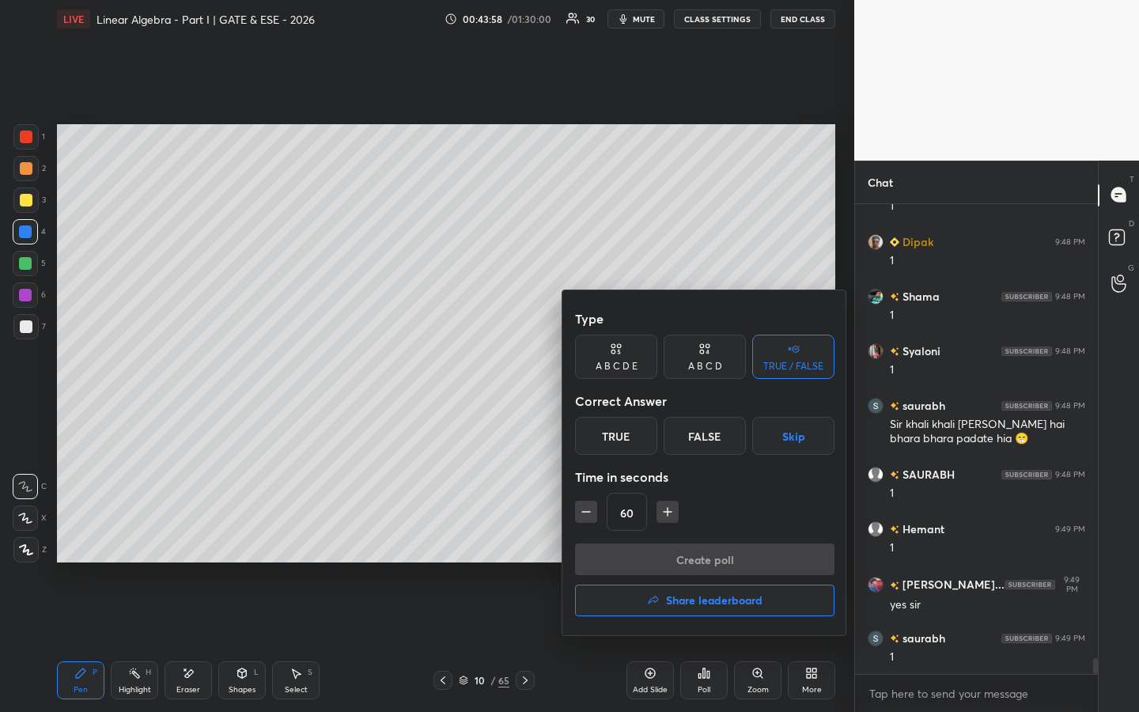
drag, startPoint x: 619, startPoint y: 431, endPoint x: 640, endPoint y: 490, distance: 62.8
click at [623, 432] on div "True" at bounding box center [616, 436] width 82 height 38
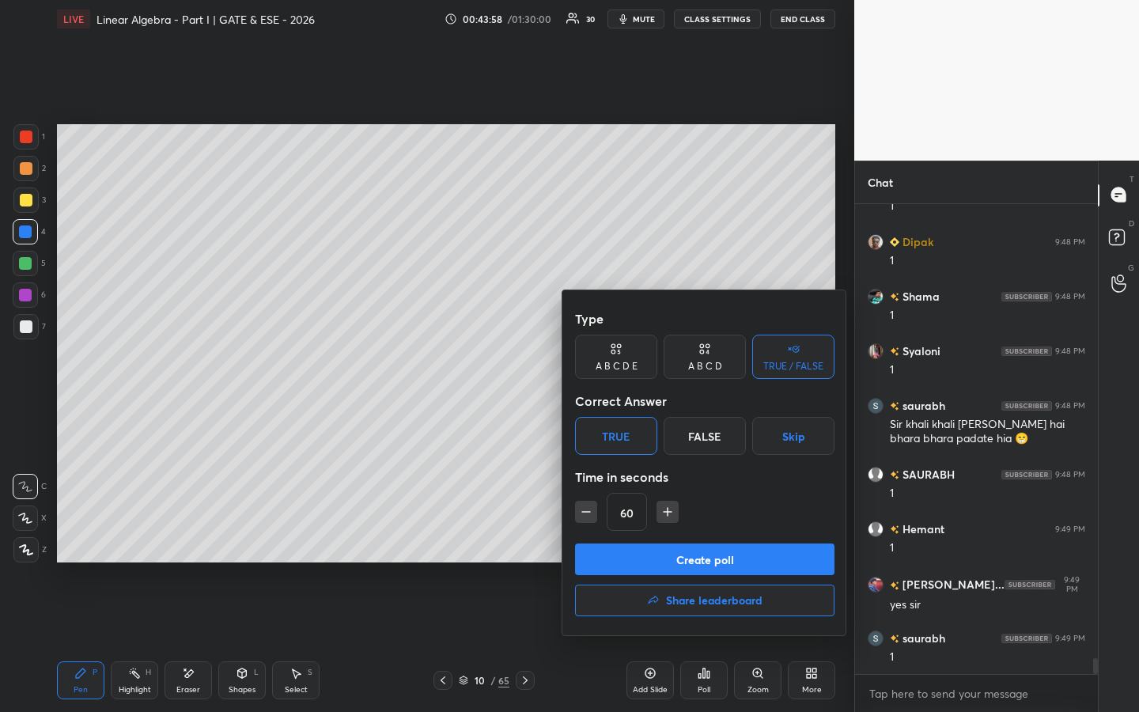
click at [655, 543] on div "Create poll Share leaderboard" at bounding box center [704, 582] width 259 height 79
click at [656, 543] on button "Create poll" at bounding box center [704, 559] width 259 height 32
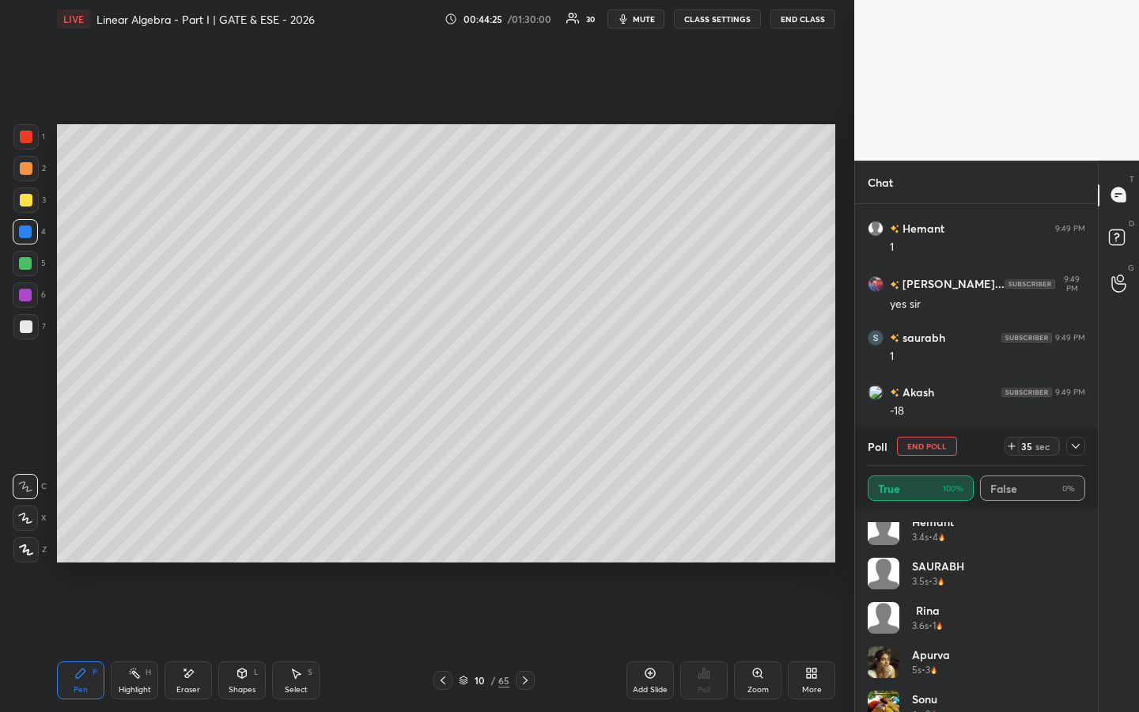
scroll to position [13648, 0]
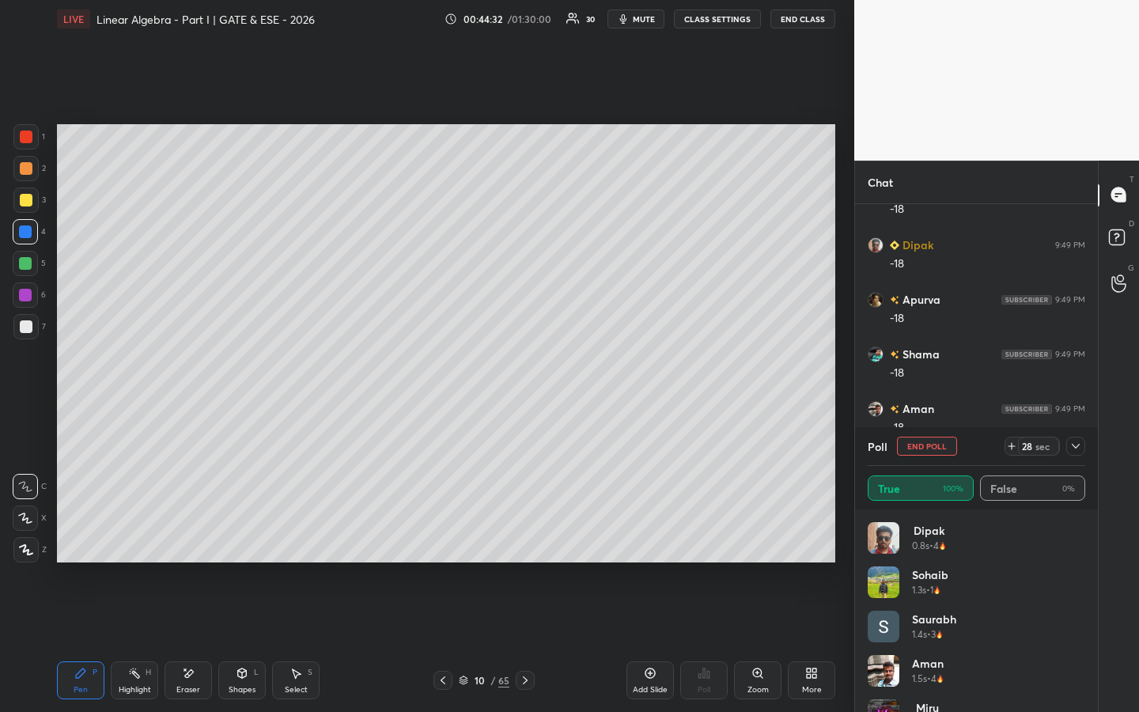
click at [954, 439] on div "Poll End Poll 28 sec" at bounding box center [975, 446] width 217 height 38
click at [950, 448] on button "End Poll" at bounding box center [927, 445] width 60 height 19
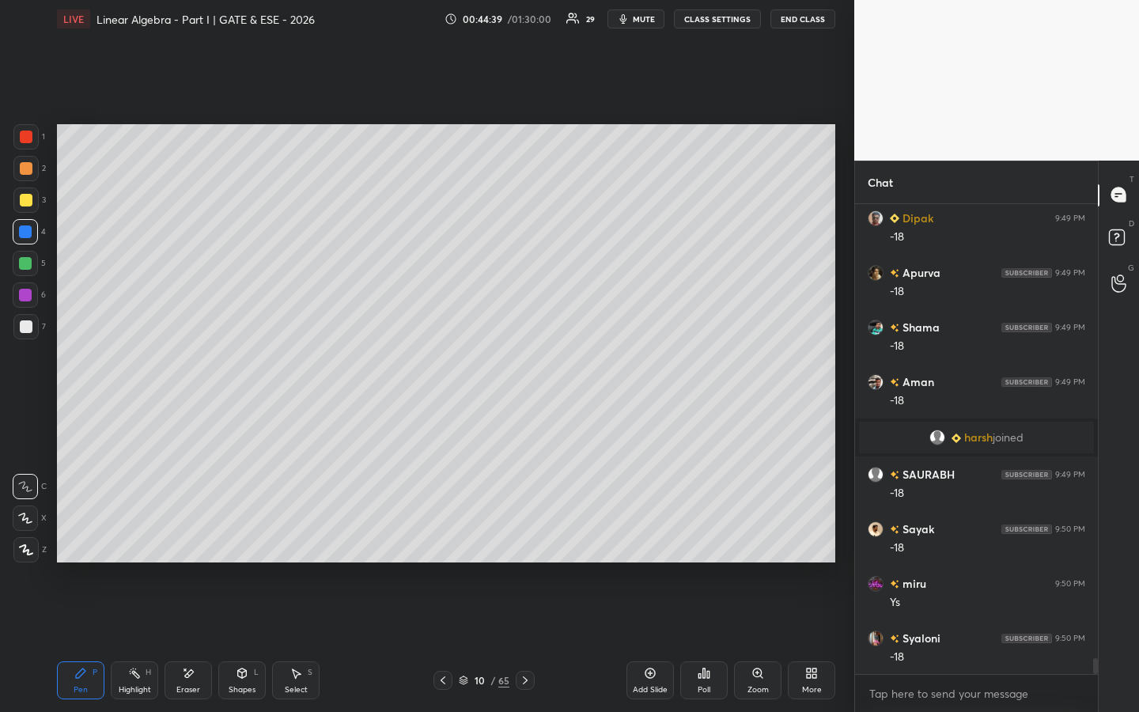
drag, startPoint x: 130, startPoint y: 692, endPoint x: 142, endPoint y: 589, distance: 103.6
click at [131, 543] on div "Highlight" at bounding box center [135, 689] width 32 height 8
drag, startPoint x: 80, startPoint y: 675, endPoint x: 95, endPoint y: 667, distance: 17.4
click at [82, 543] on icon at bounding box center [80, 673] width 13 height 13
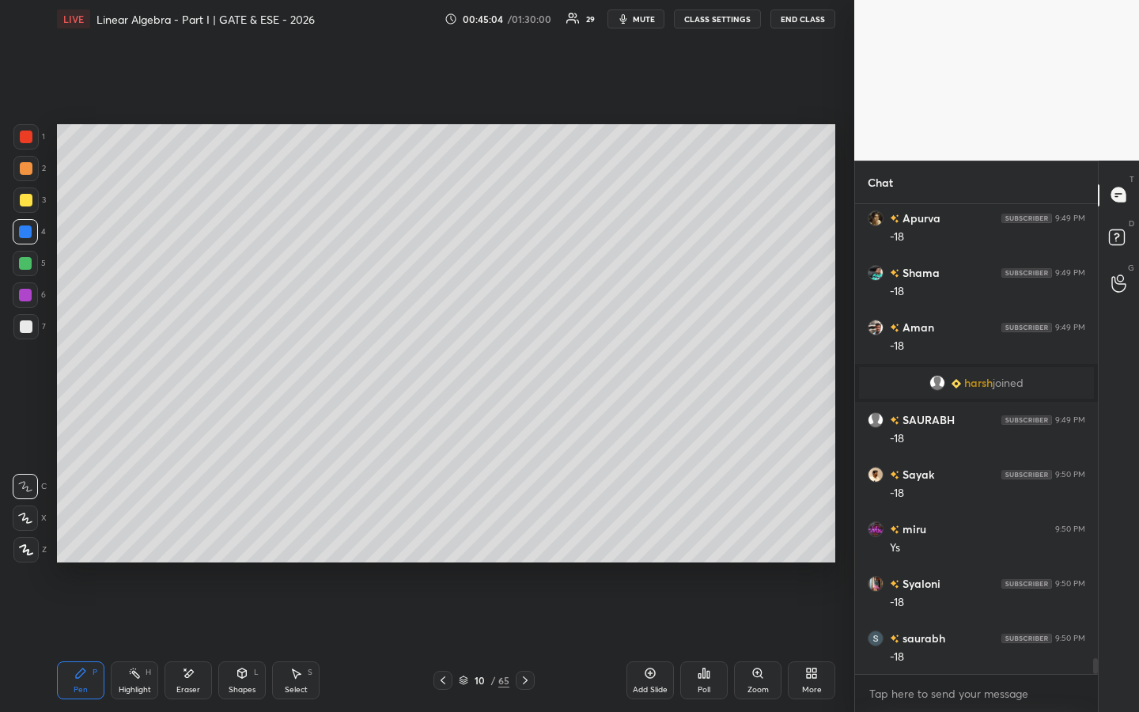
drag, startPoint x: 649, startPoint y: 669, endPoint x: 640, endPoint y: 668, distance: 9.5
click at [644, 543] on icon at bounding box center [650, 673] width 13 height 13
click at [23, 264] on div at bounding box center [25, 263] width 13 height 13
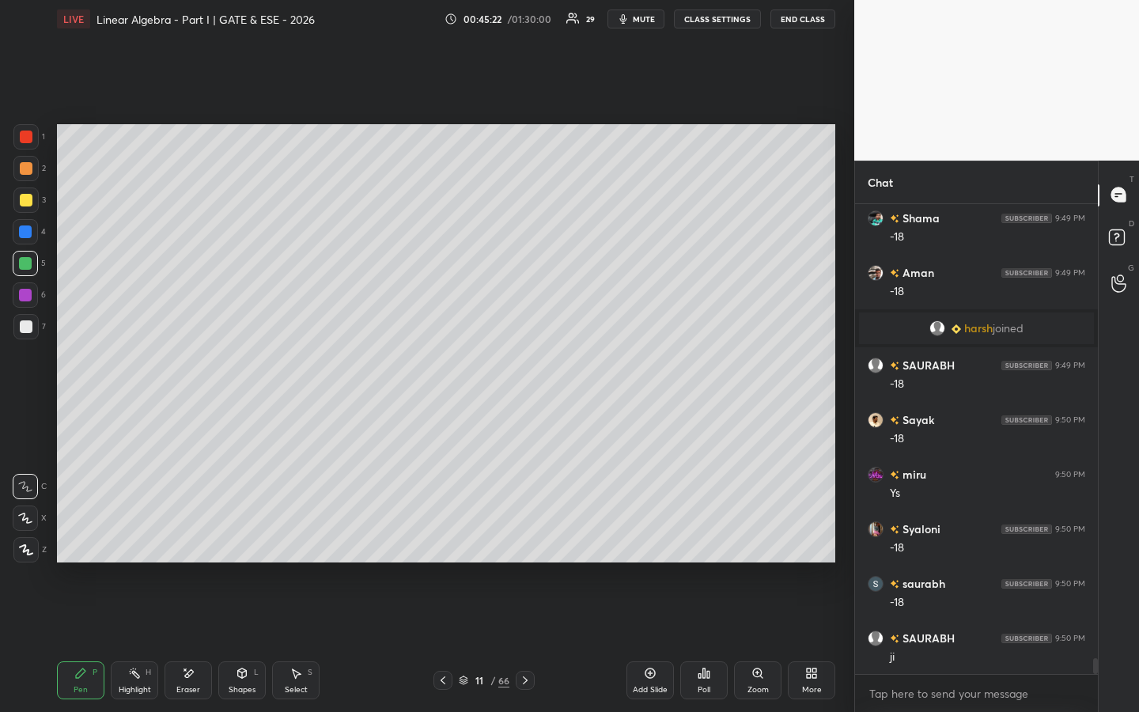
click at [28, 293] on div at bounding box center [25, 295] width 13 height 13
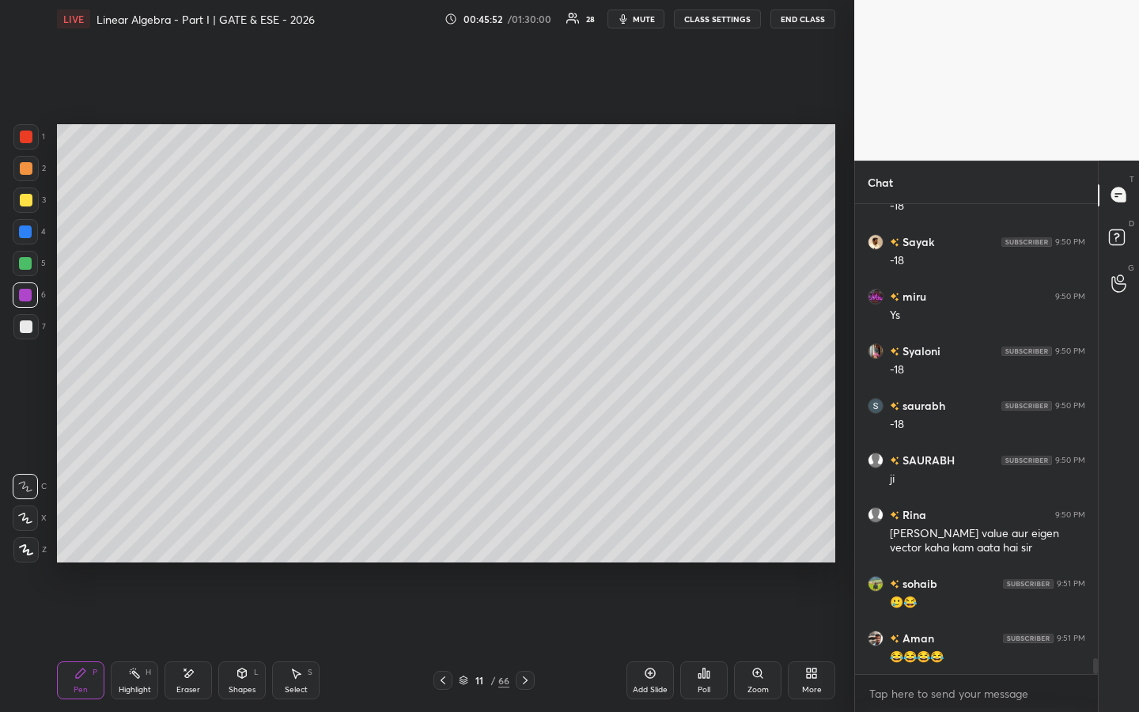
scroll to position [13670, 0]
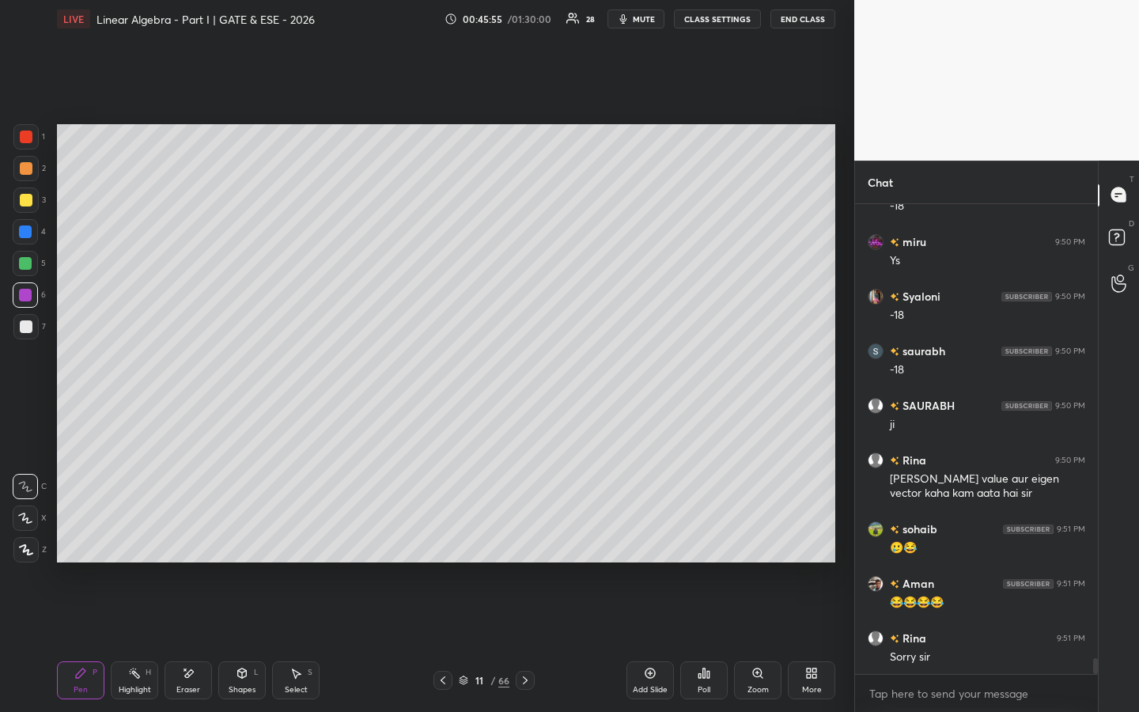
click at [198, 543] on div "Eraser" at bounding box center [187, 680] width 47 height 38
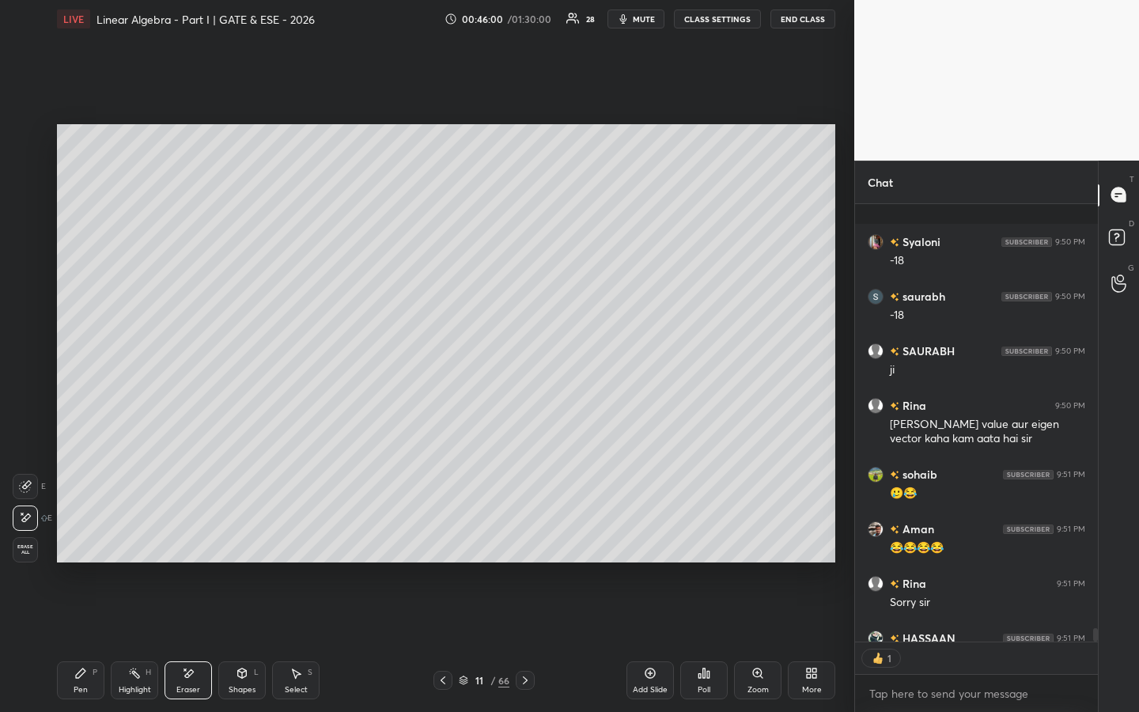
scroll to position [13812, 0]
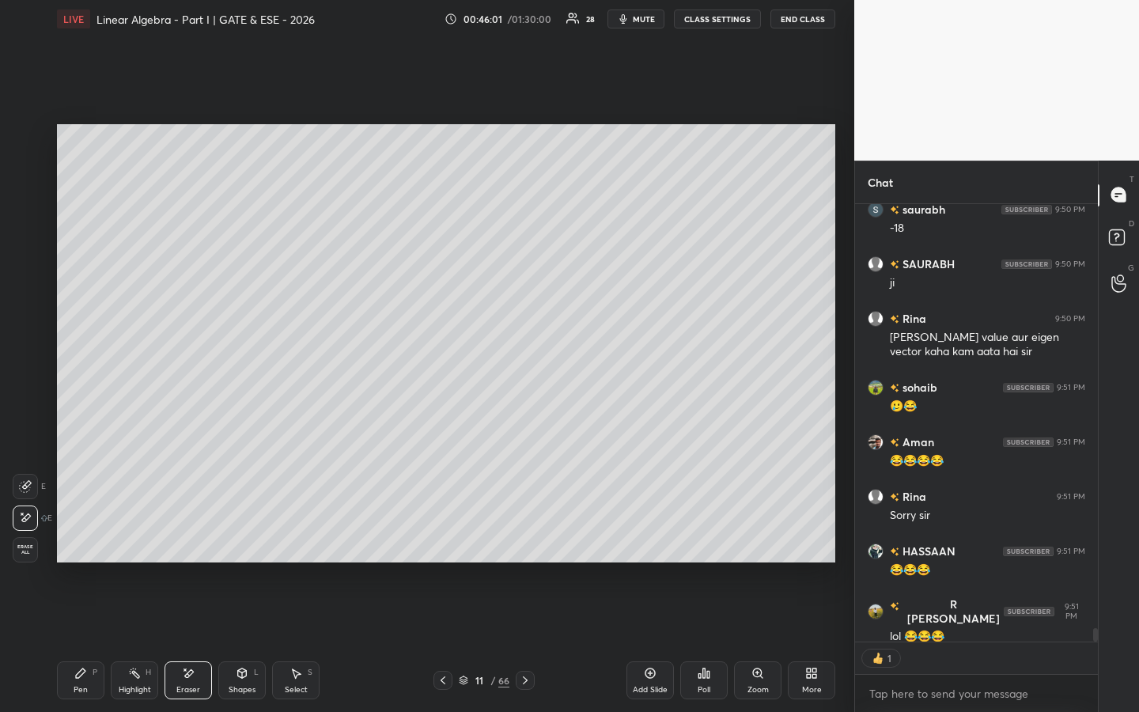
click at [80, 543] on icon at bounding box center [80, 672] width 9 height 9
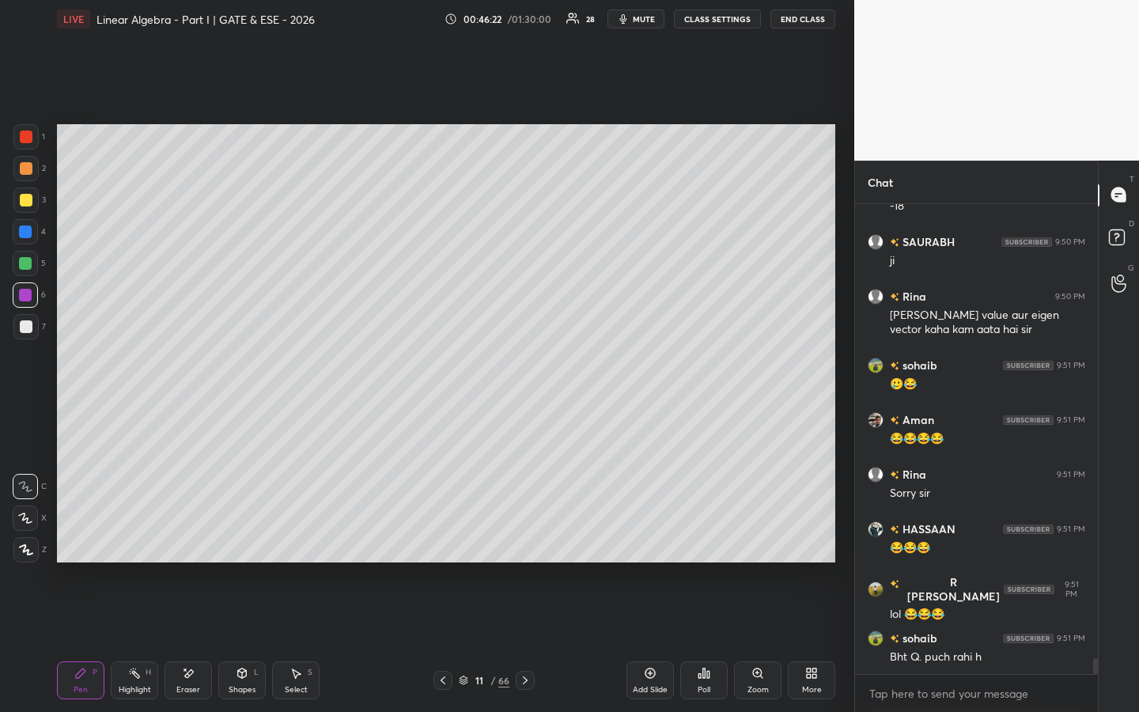
scroll to position [13889, 0]
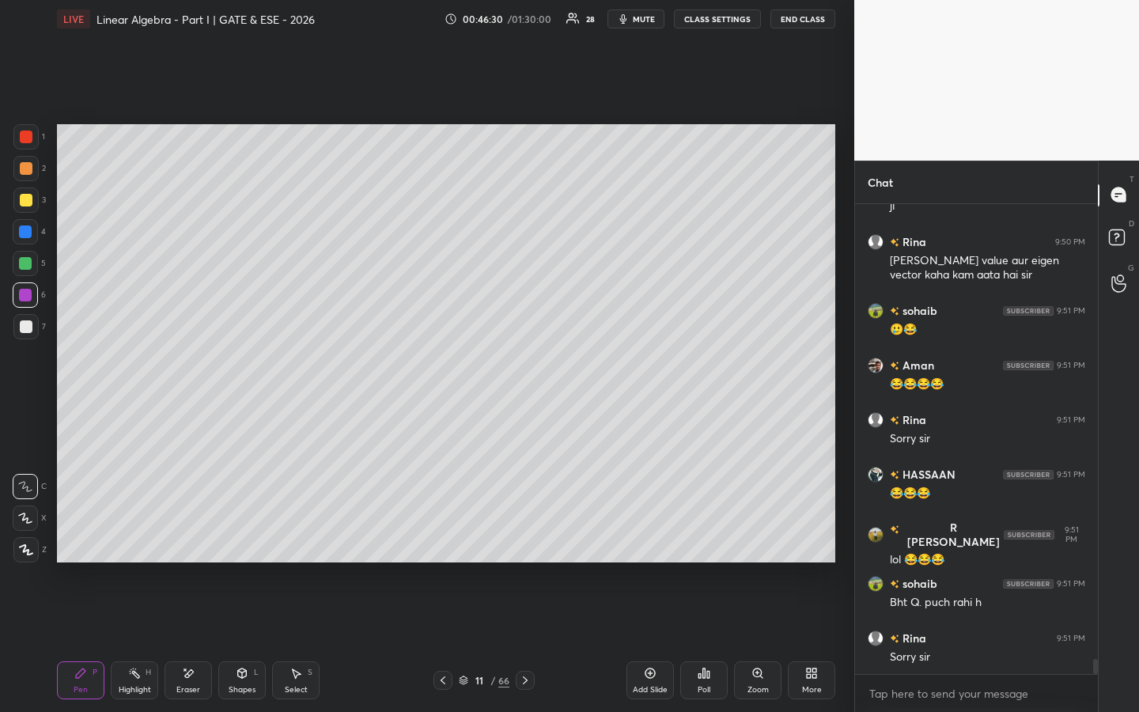
click at [187, 543] on icon at bounding box center [188, 673] width 13 height 13
click at [81, 543] on icon at bounding box center [80, 672] width 9 height 9
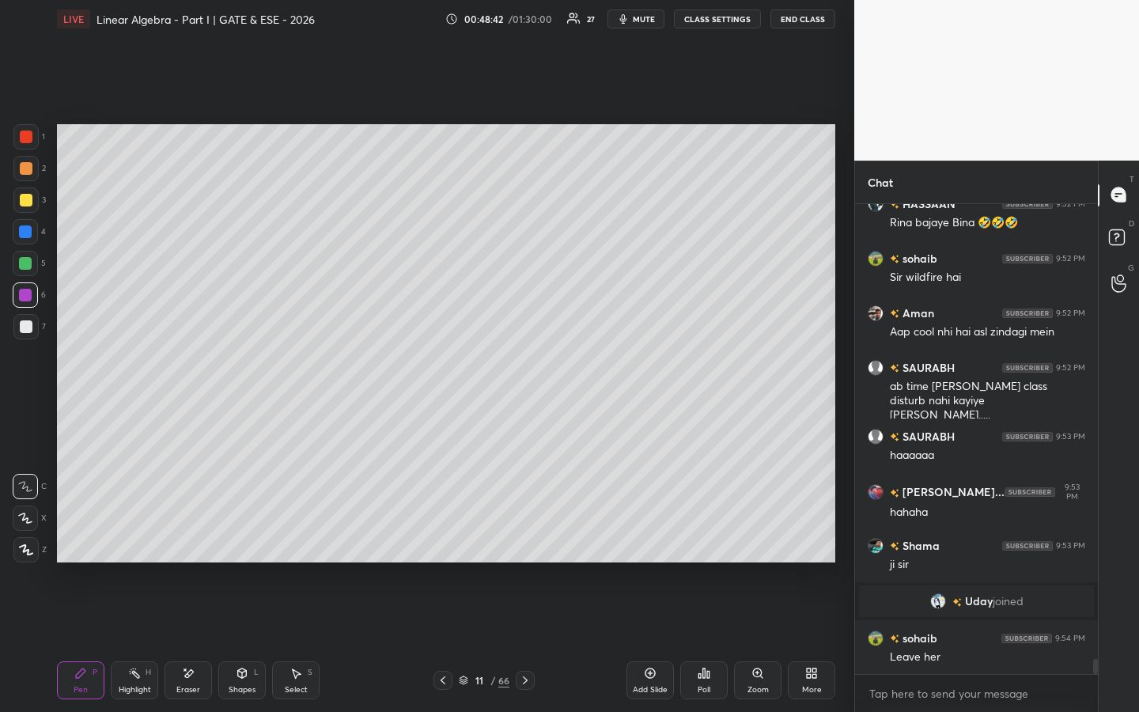
scroll to position [14119, 0]
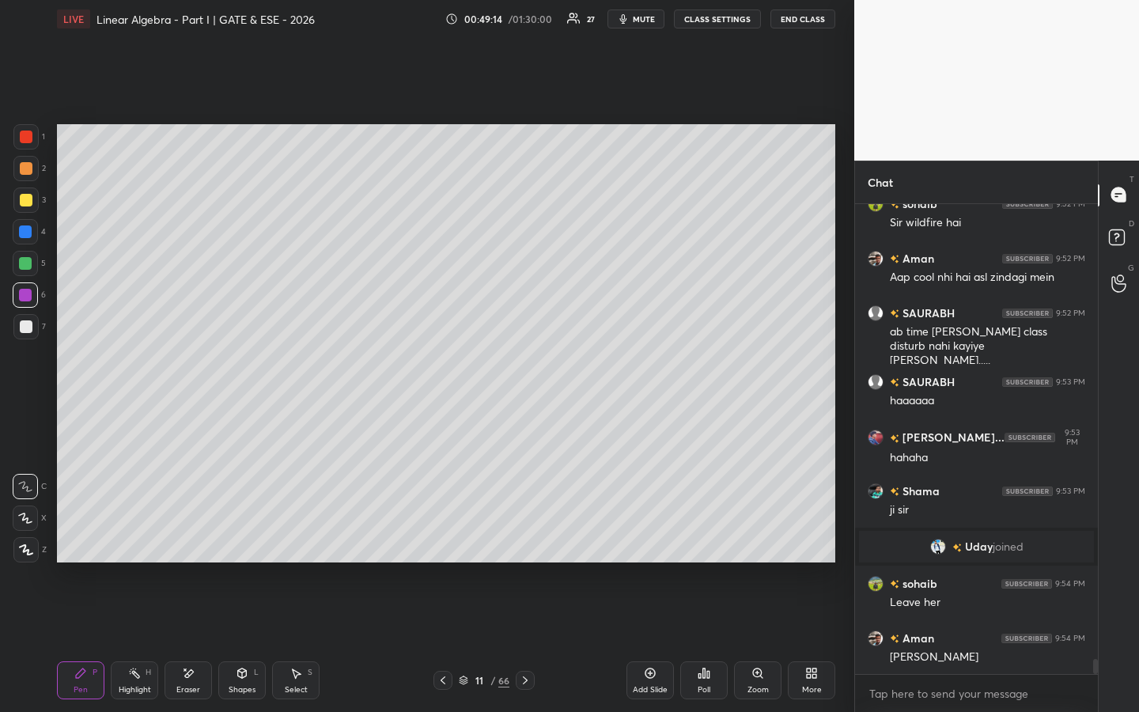
click at [25, 328] on div at bounding box center [26, 326] width 13 height 13
click at [176, 543] on div "Eraser" at bounding box center [187, 680] width 47 height 38
click at [80, 543] on icon at bounding box center [80, 673] width 13 height 13
click at [698, 543] on div "Poll" at bounding box center [703, 689] width 13 height 8
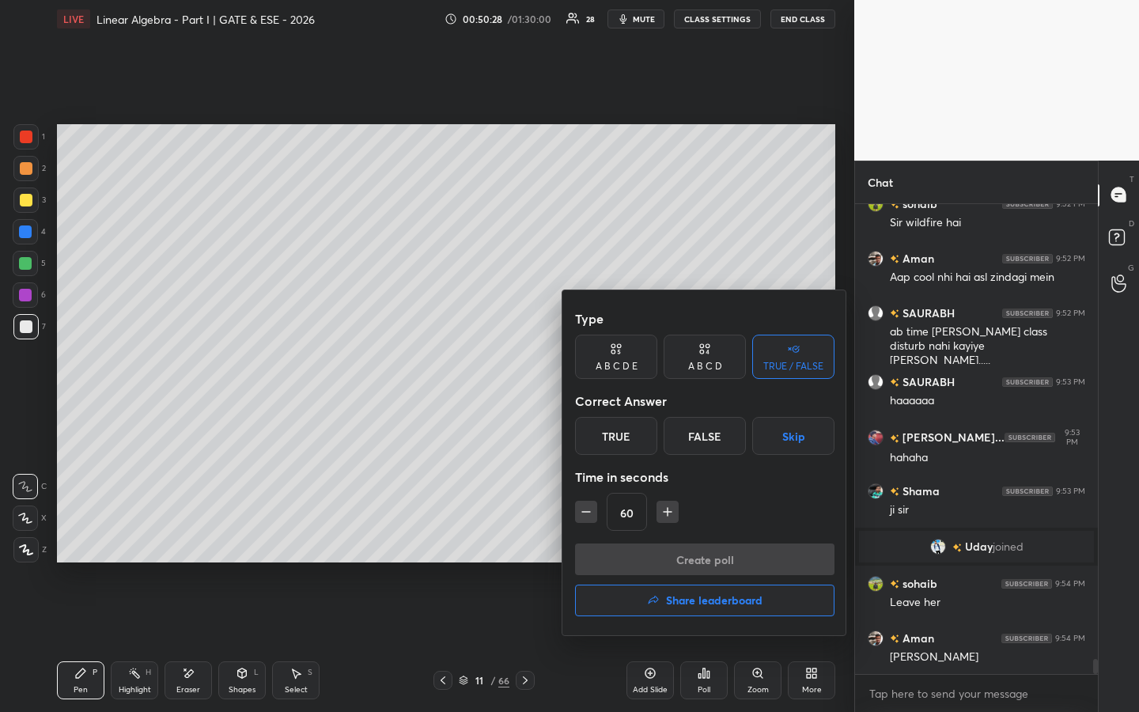
click at [632, 440] on div "True" at bounding box center [616, 436] width 82 height 38
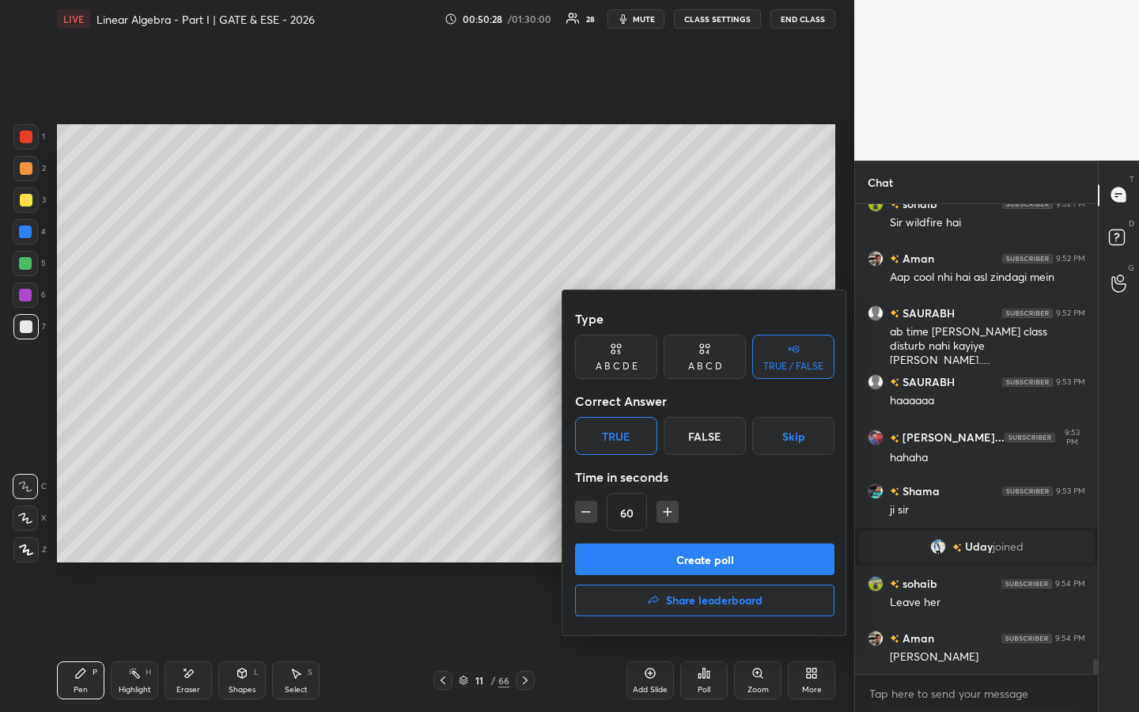
drag, startPoint x: 651, startPoint y: 565, endPoint x: 656, endPoint y: 553, distance: 12.8
click at [651, 543] on button "Create poll" at bounding box center [704, 559] width 259 height 32
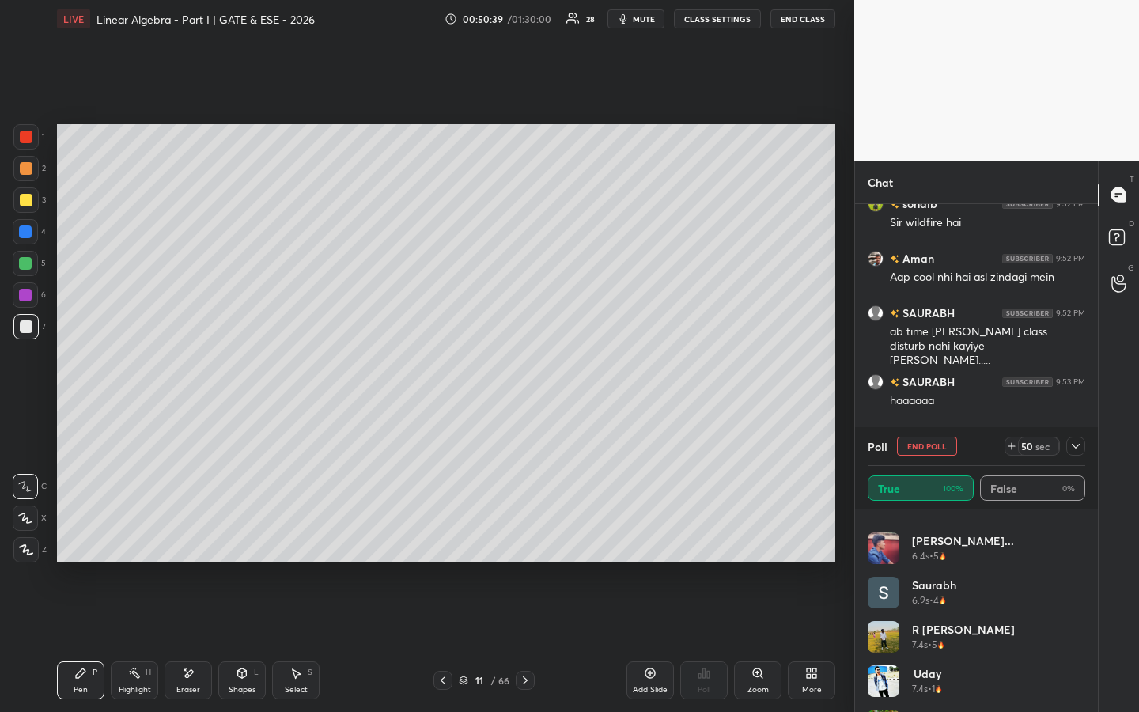
scroll to position [607, 0]
click at [1073, 450] on icon at bounding box center [1075, 446] width 13 height 13
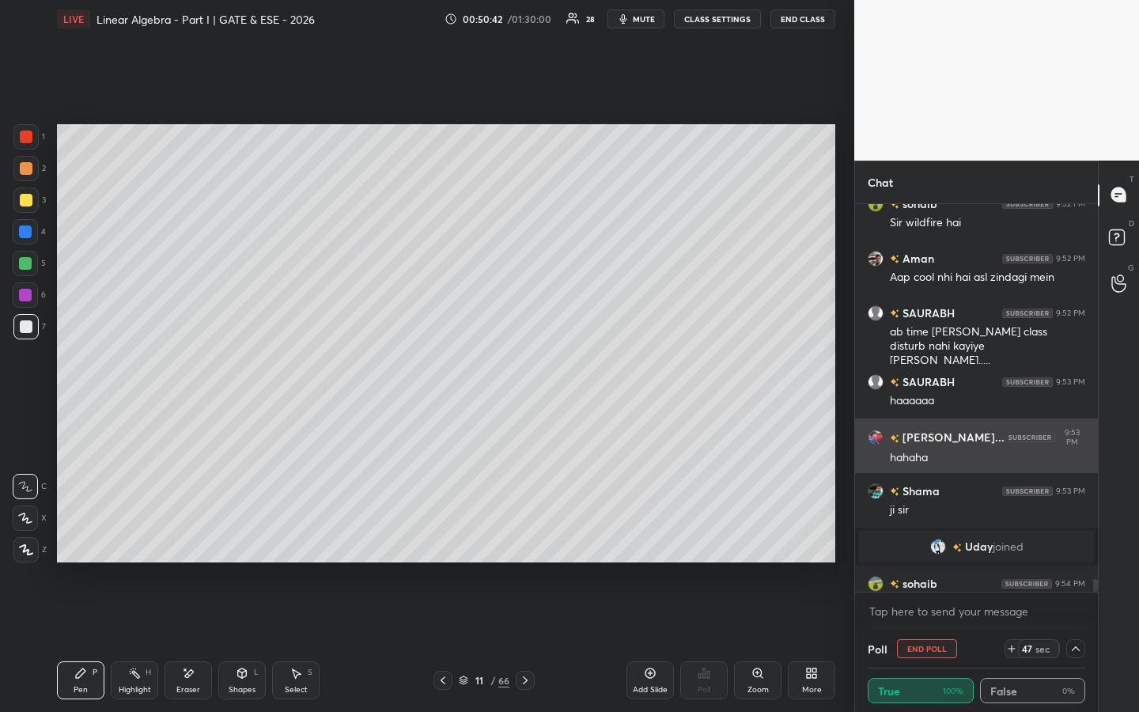
scroll to position [0, 0]
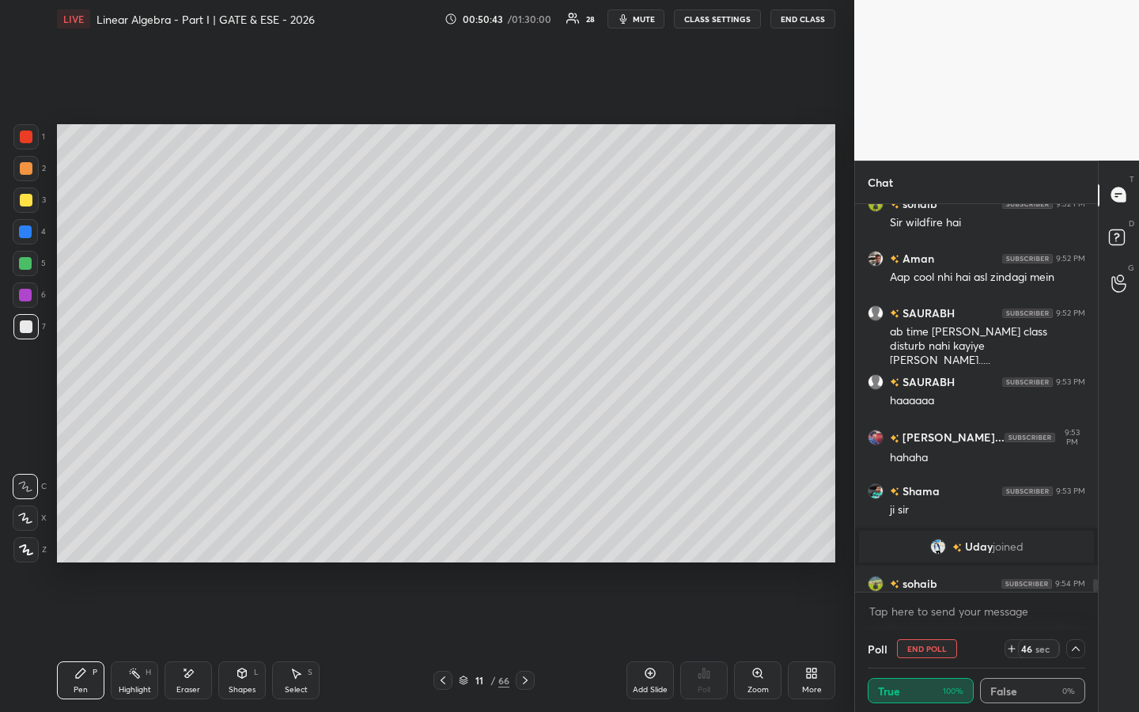
drag, startPoint x: 1095, startPoint y: 583, endPoint x: 1095, endPoint y: 610, distance: 27.7
click at [1097, 543] on div "Chat HASSAAN 9:52 PM [PERSON_NAME] 🤣🤣🤣 sohaib 9:52 PM Sir wildfire [PERSON_NAME…" at bounding box center [996, 437] width 285 height 552
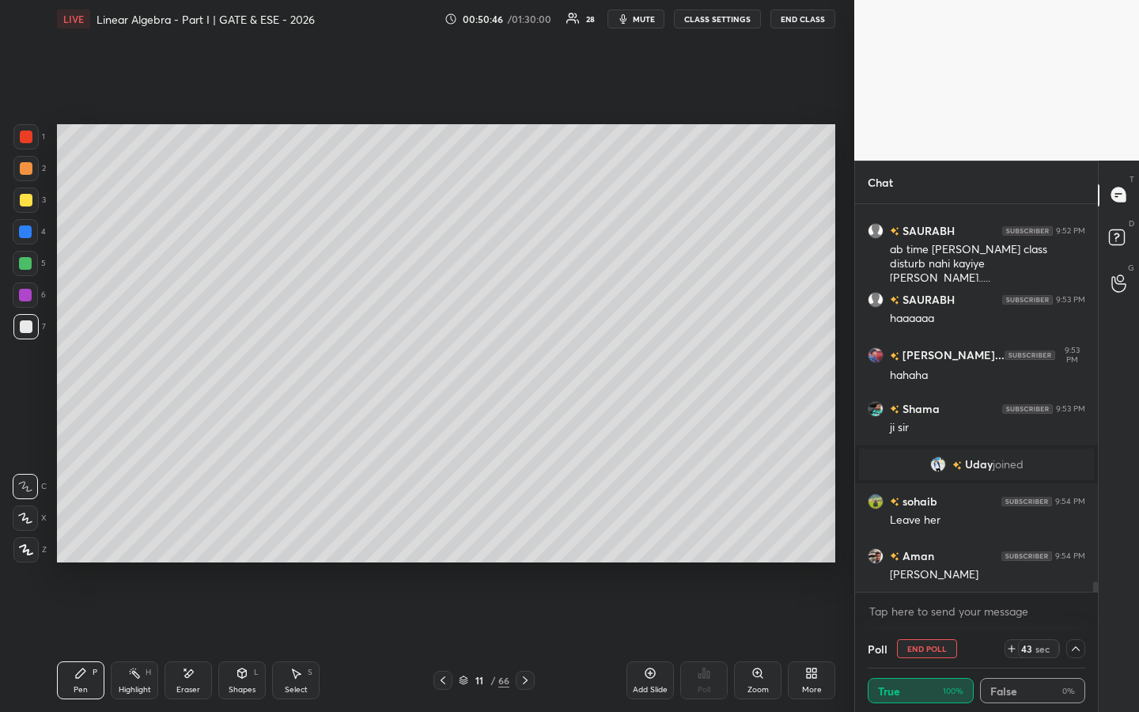
click at [139, 543] on icon at bounding box center [134, 673] width 13 height 13
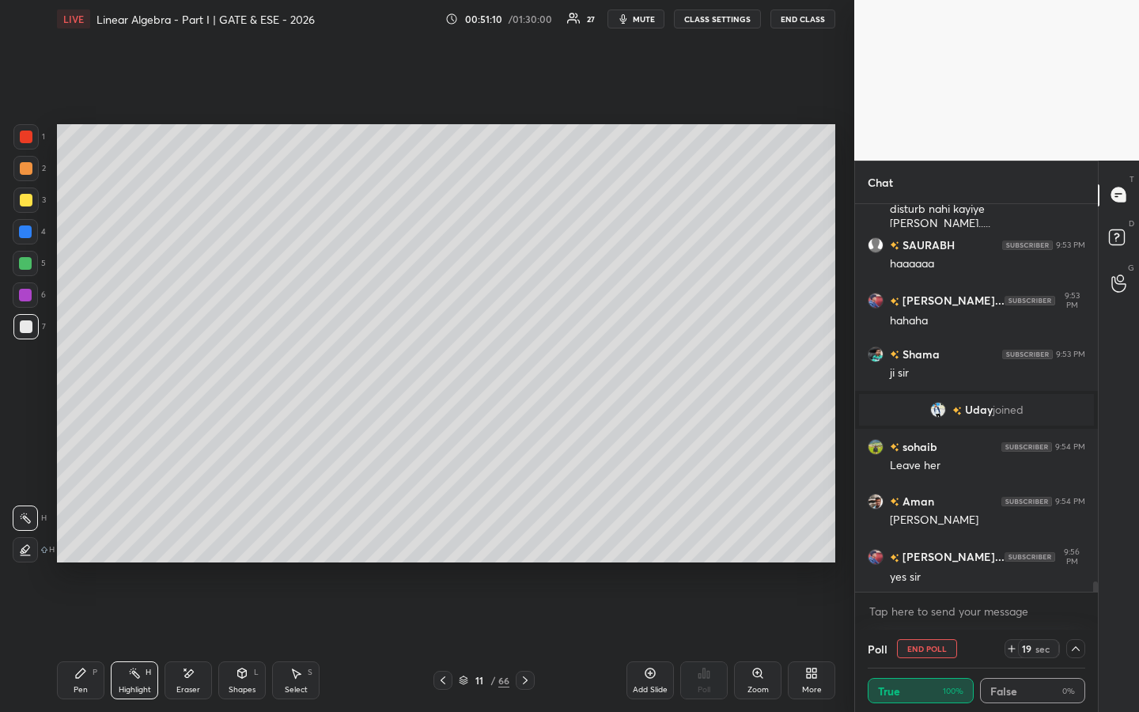
click at [80, 543] on div "Pen P" at bounding box center [80, 680] width 47 height 38
click at [646, 543] on div "Add Slide" at bounding box center [649, 680] width 47 height 38
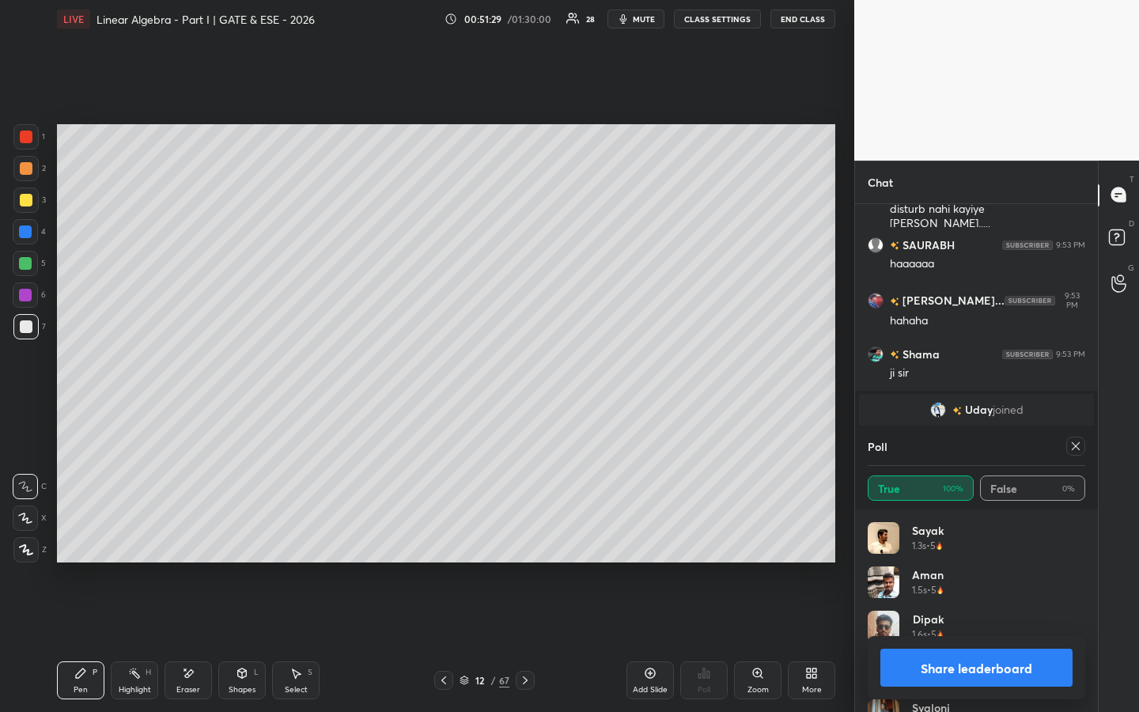
scroll to position [185, 213]
click at [1074, 443] on icon at bounding box center [1075, 446] width 13 height 13
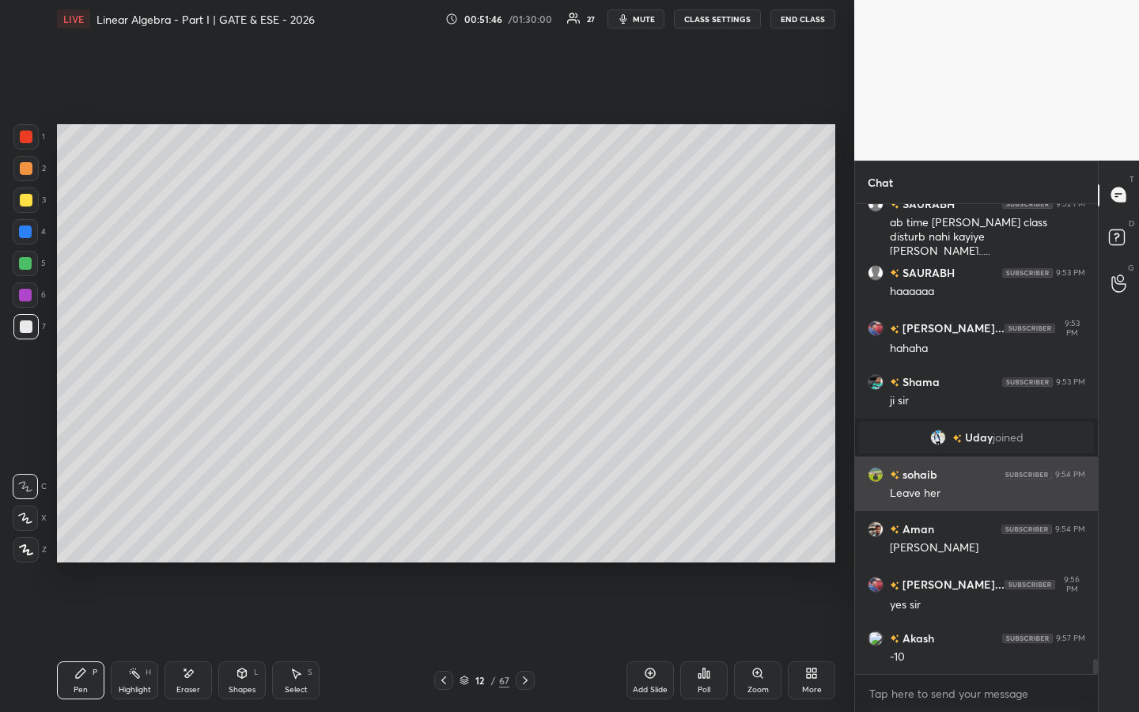
scroll to position [14266, 0]
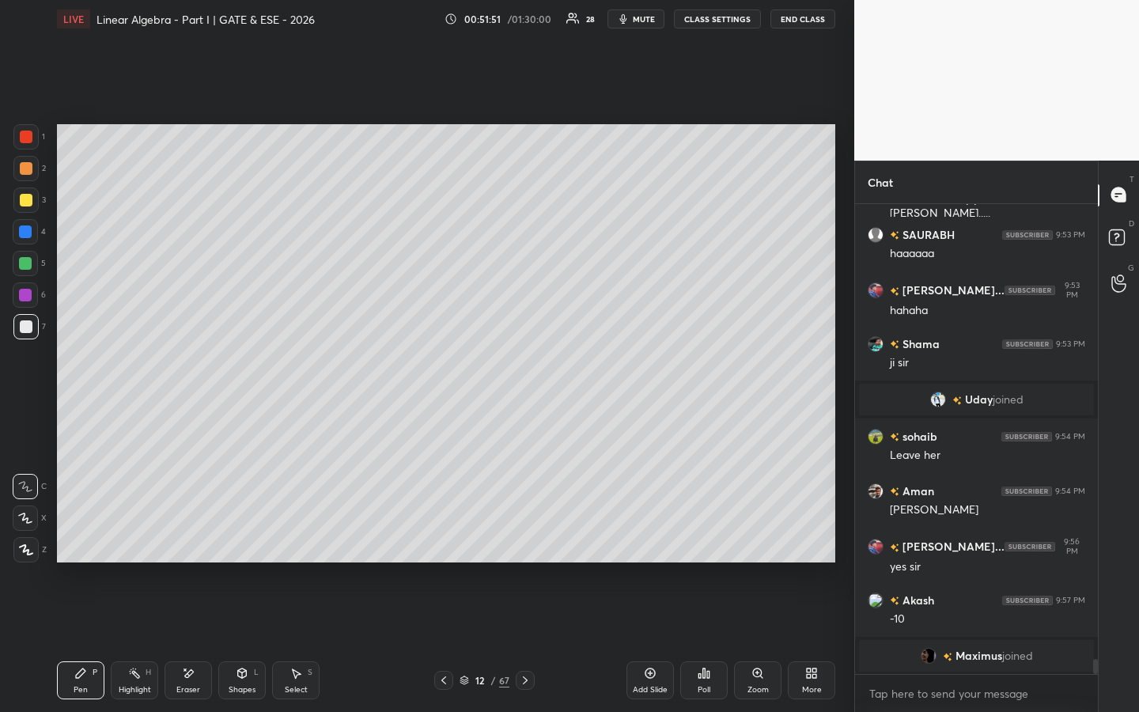
click at [960, 543] on span "Maximus" at bounding box center [978, 655] width 47 height 13
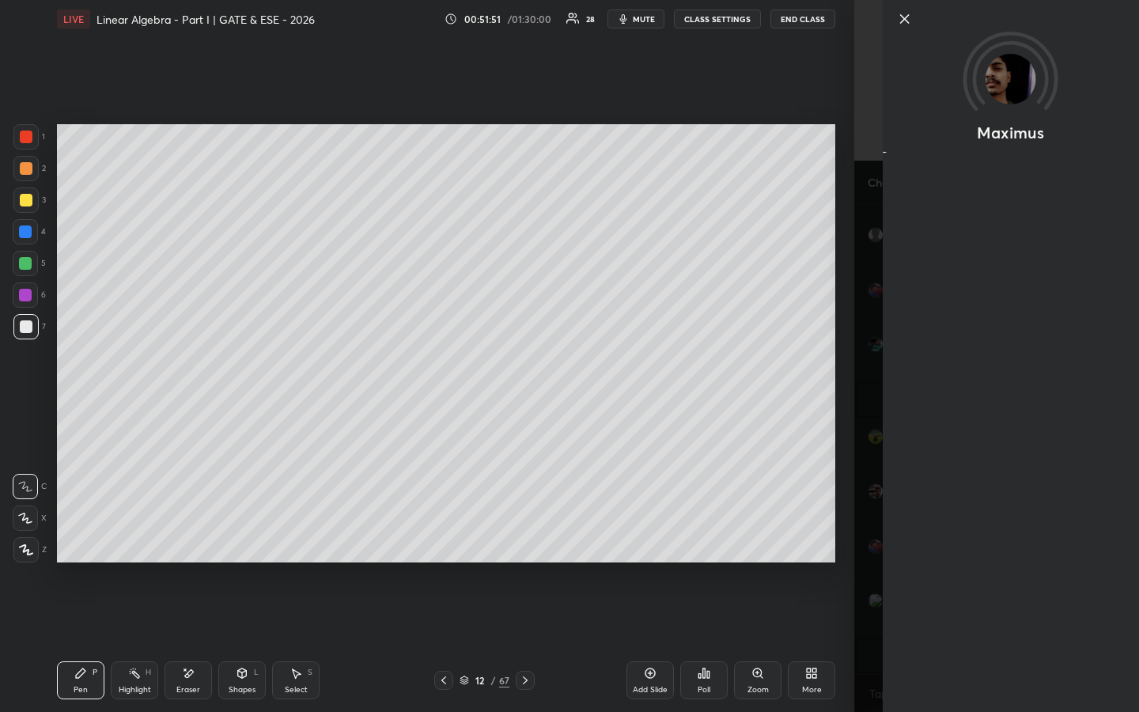
click at [961, 543] on div "Maximus" at bounding box center [996, 356] width 285 height 712
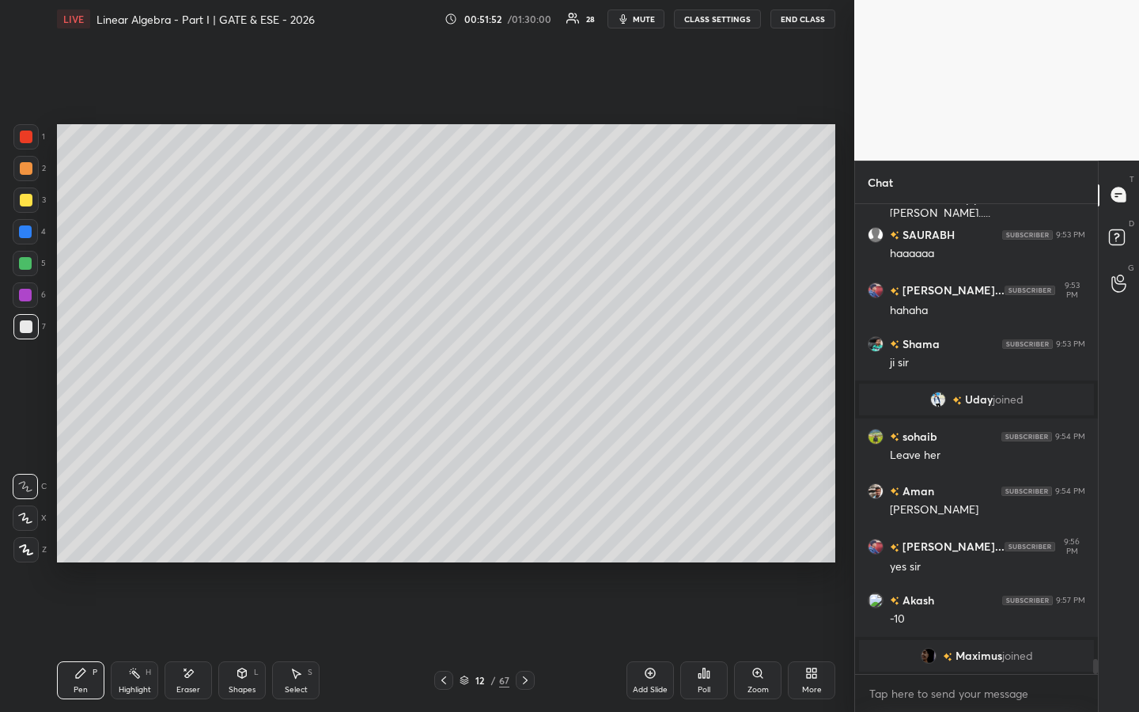
click at [964, 543] on span "Maximus" at bounding box center [978, 655] width 47 height 13
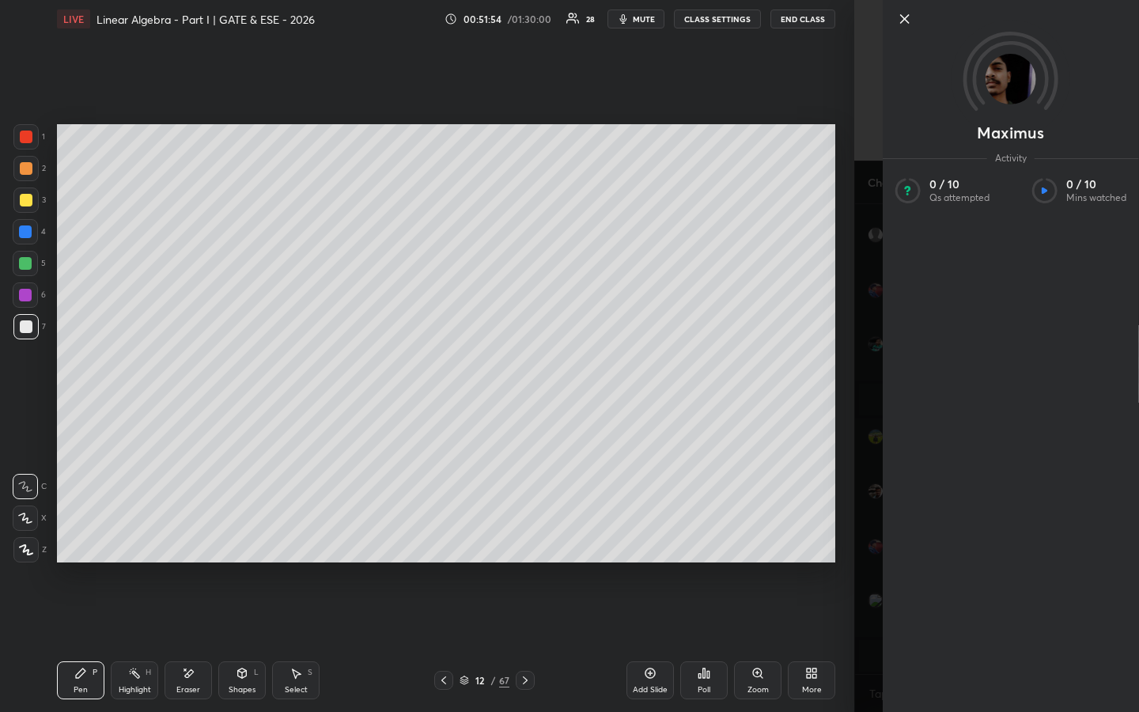
click at [897, 22] on icon at bounding box center [904, 18] width 19 height 19
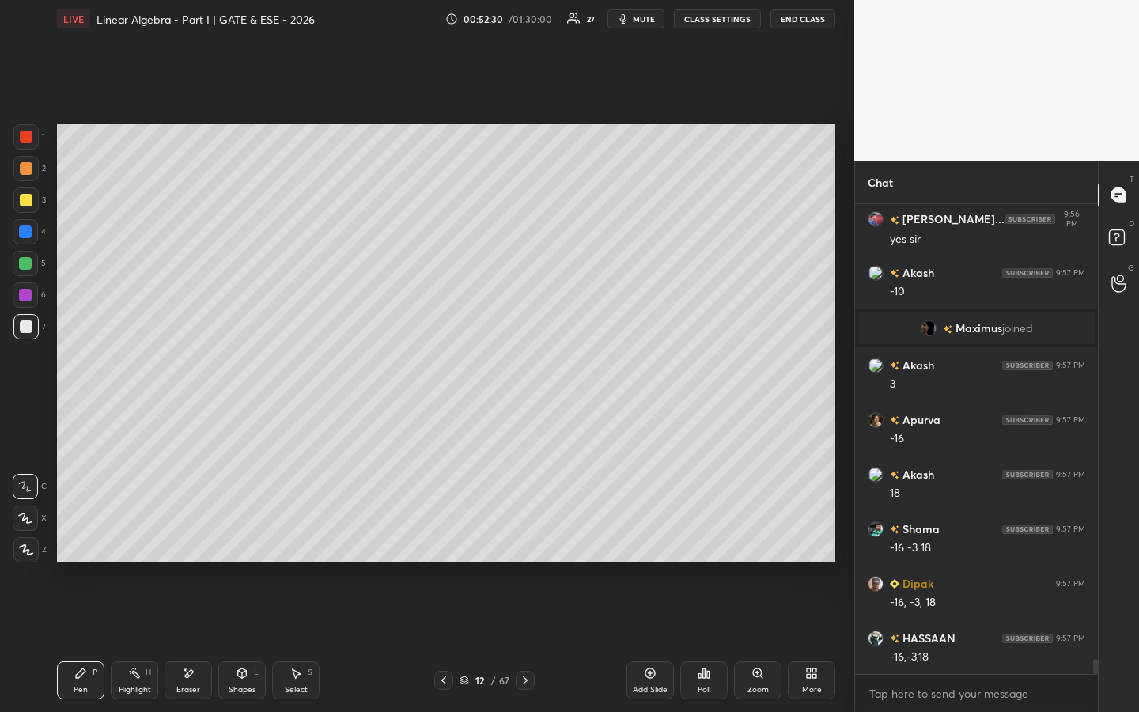
scroll to position [14573, 0]
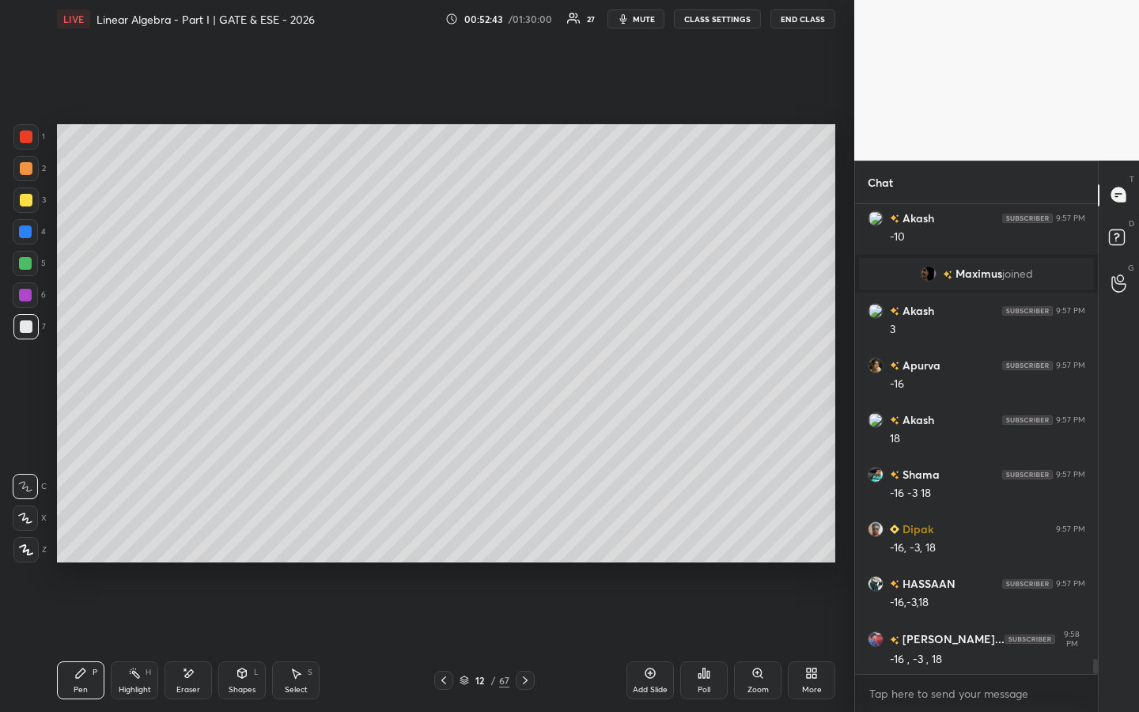
drag, startPoint x: 32, startPoint y: 138, endPoint x: 32, endPoint y: 123, distance: 15.0
click at [30, 141] on div at bounding box center [25, 136] width 25 height 25
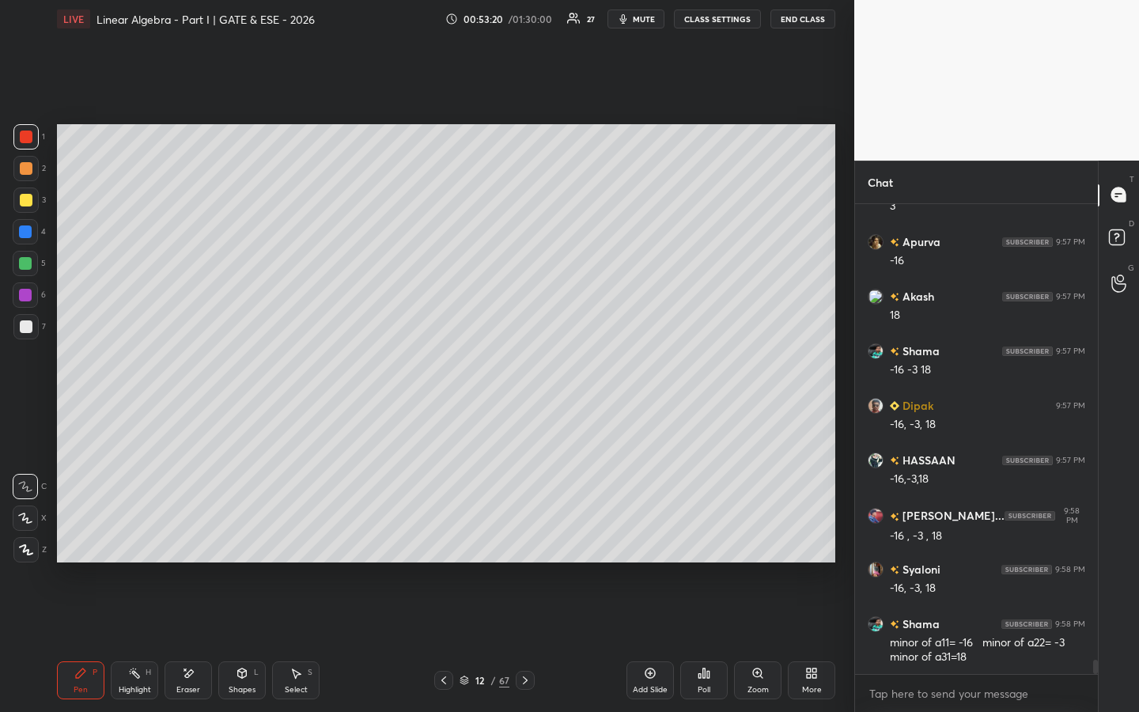
scroll to position [14734, 0]
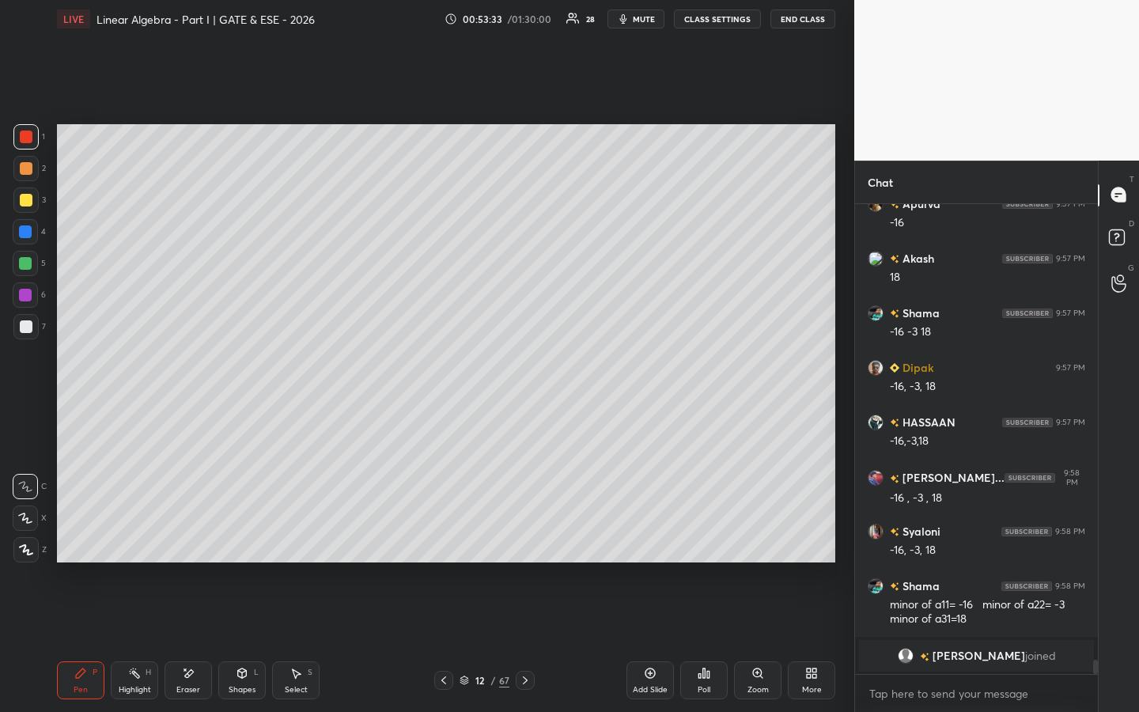
click at [701, 543] on icon at bounding box center [703, 673] width 13 height 13
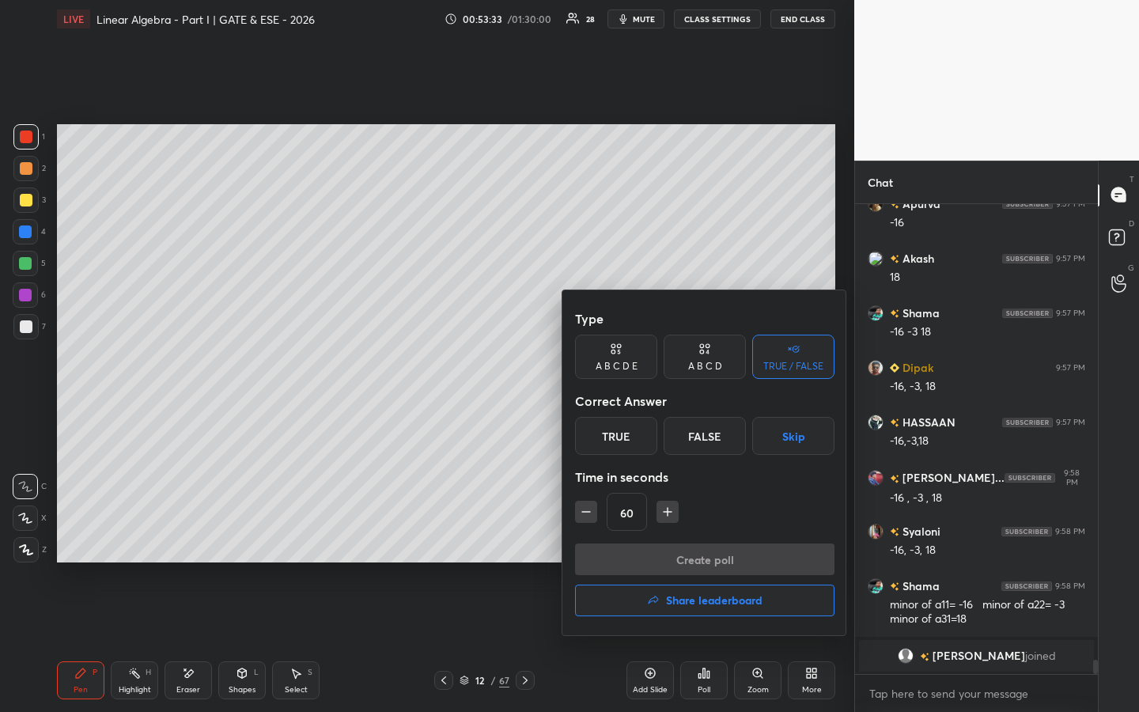
drag, startPoint x: 622, startPoint y: 442, endPoint x: 625, endPoint y: 479, distance: 37.3
click at [622, 443] on div "True" at bounding box center [616, 436] width 82 height 38
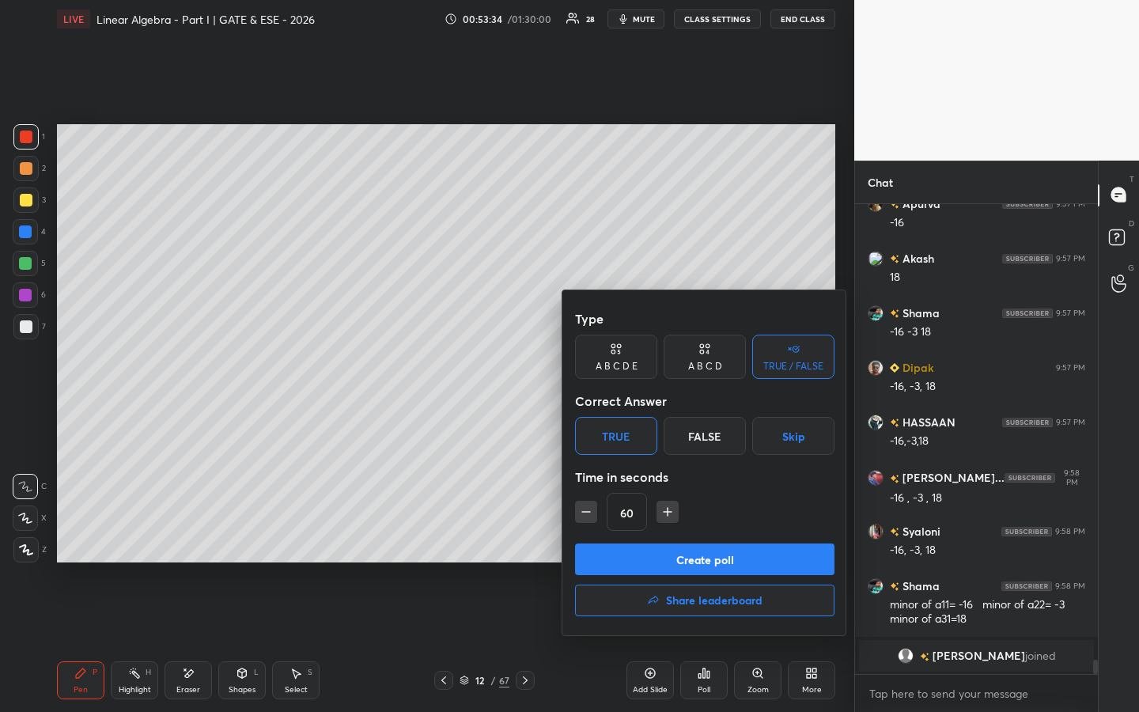
click at [627, 543] on button "Create poll" at bounding box center [704, 559] width 259 height 32
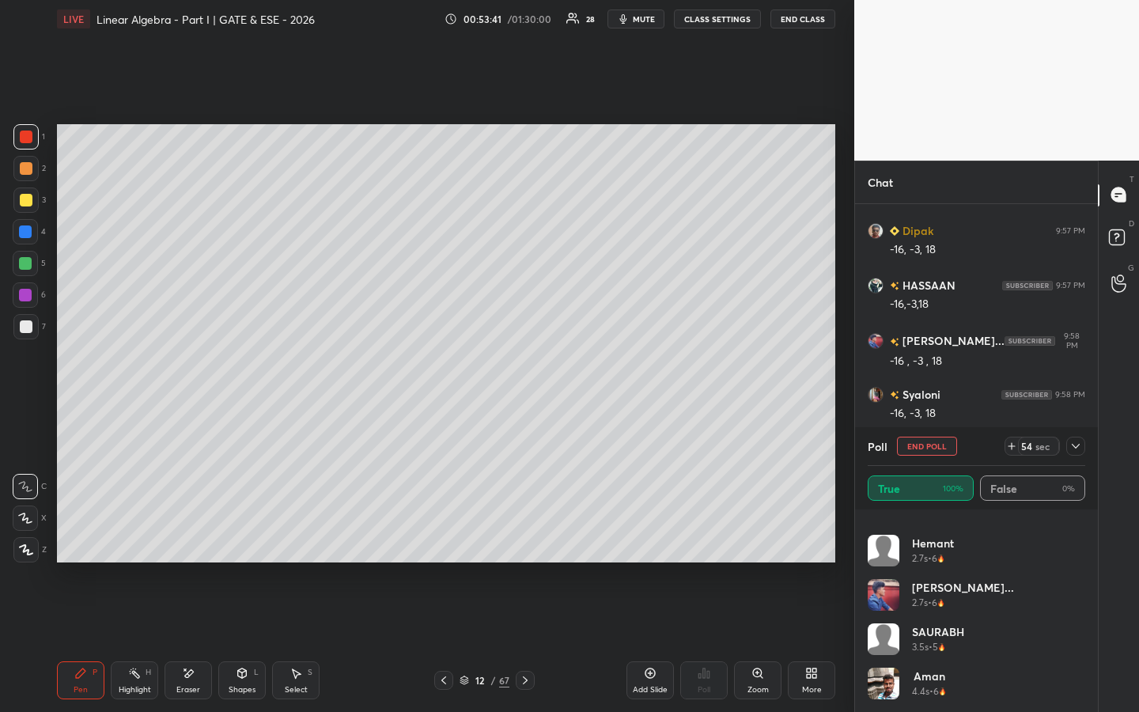
scroll to position [465, 0]
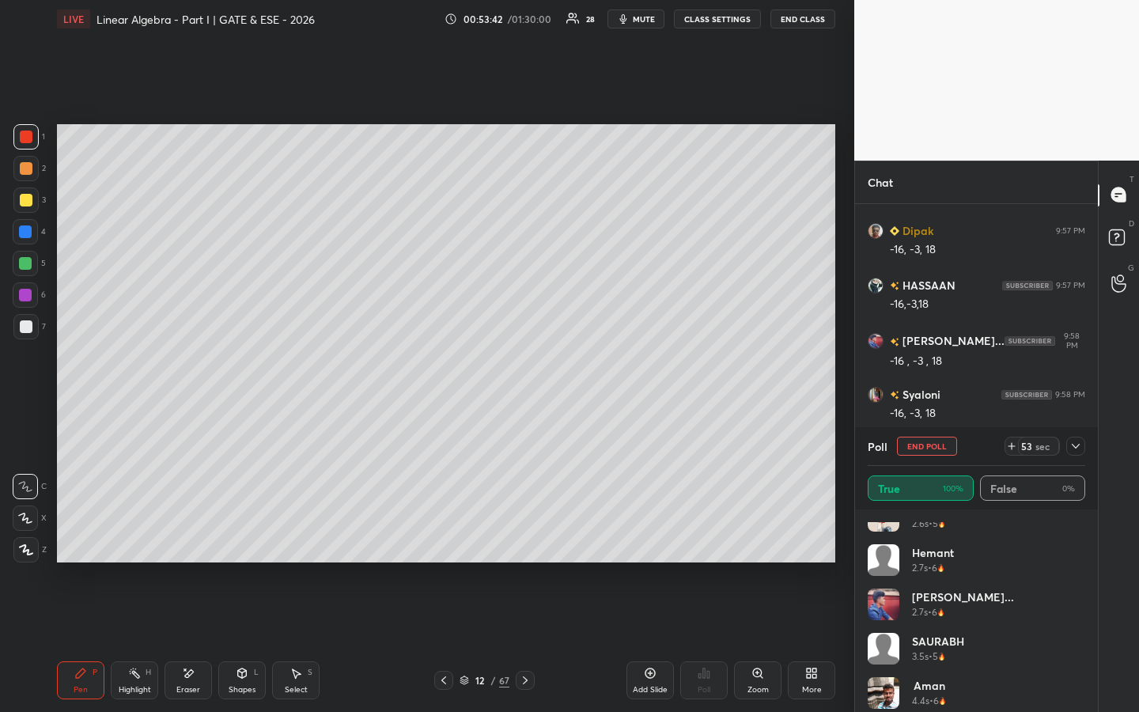
drag, startPoint x: 1078, startPoint y: 673, endPoint x: 1074, endPoint y: 591, distance: 82.3
click at [1074, 543] on div "[PERSON_NAME] 2s • 5 SKY 2.6s • 5 Hemant 2.7s • 6 [PERSON_NAME]... 2.7s • 6 SAU…" at bounding box center [975, 389] width 217 height 664
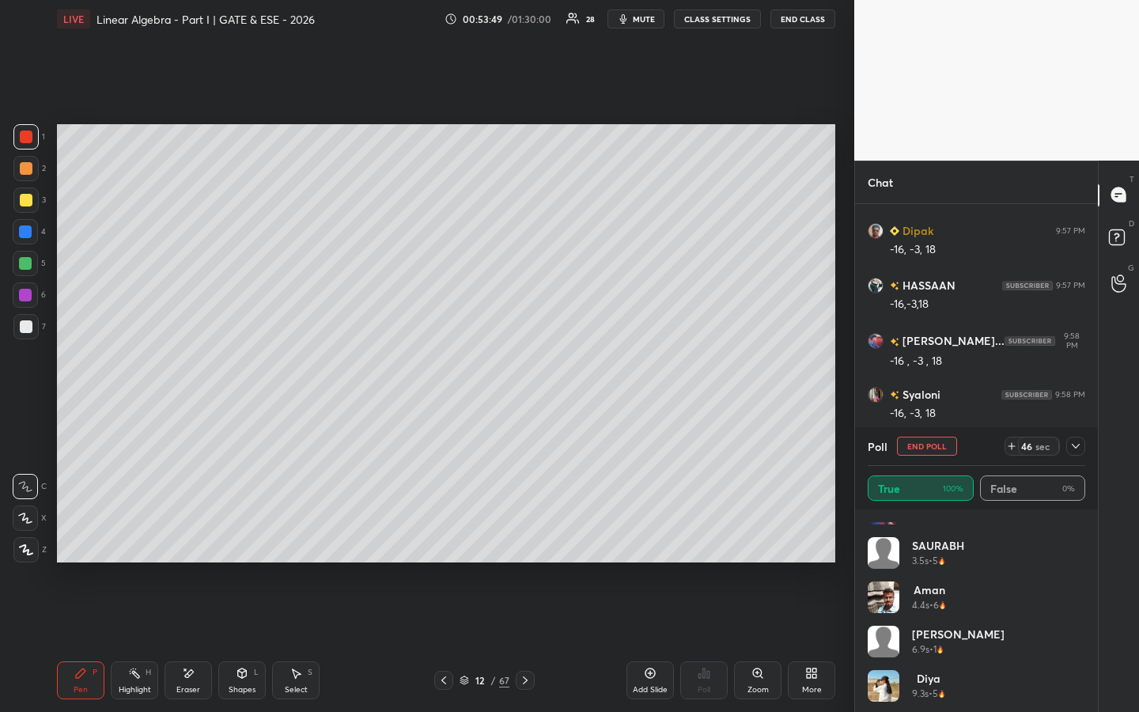
scroll to position [607, 0]
click at [939, 444] on button "End Poll" at bounding box center [927, 445] width 60 height 19
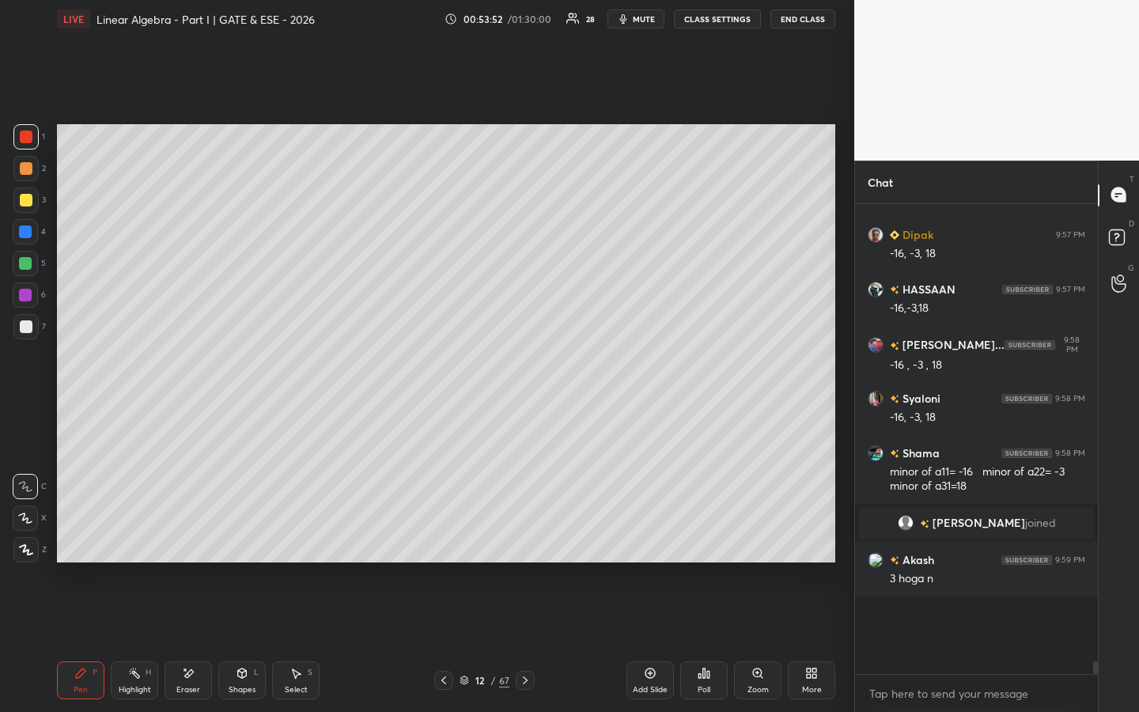
scroll to position [495, 238]
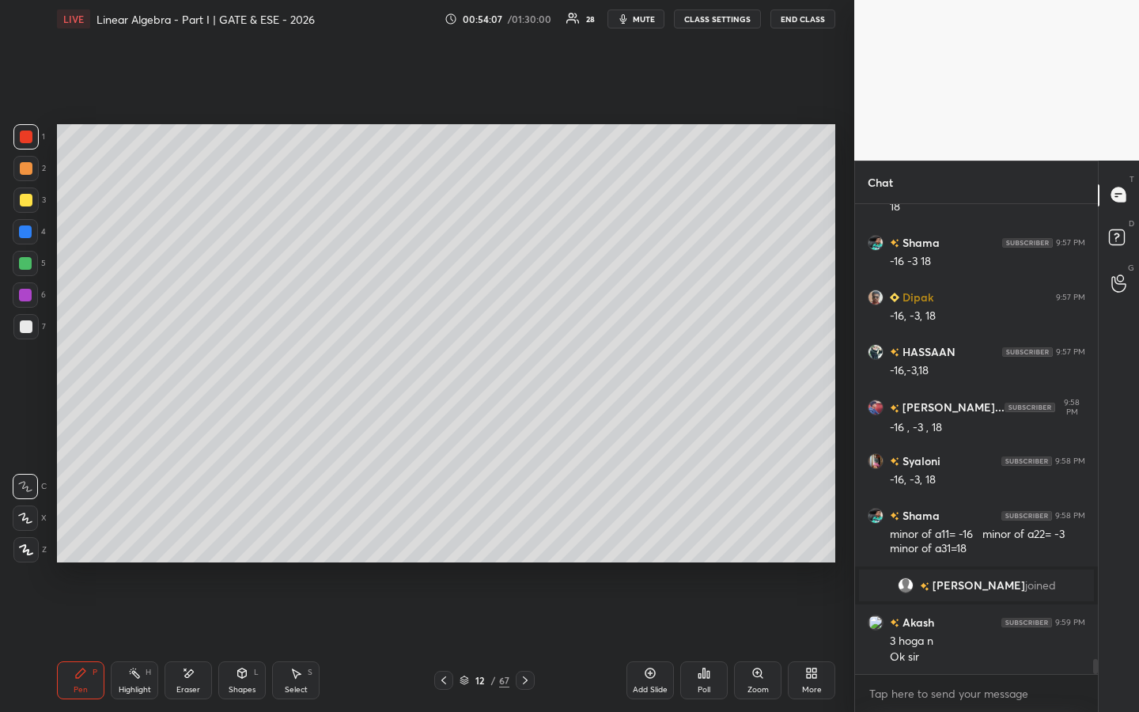
click at [652, 543] on icon at bounding box center [650, 673] width 13 height 13
click at [25, 174] on div at bounding box center [26, 168] width 13 height 13
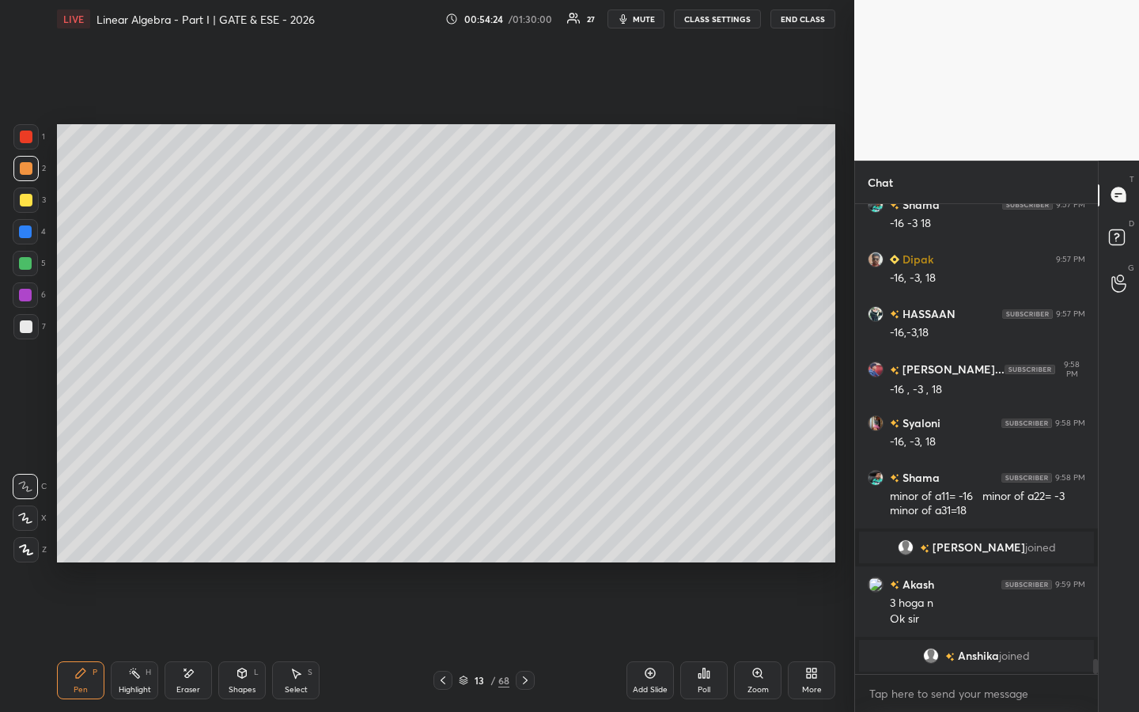
click at [28, 202] on div at bounding box center [26, 200] width 13 height 13
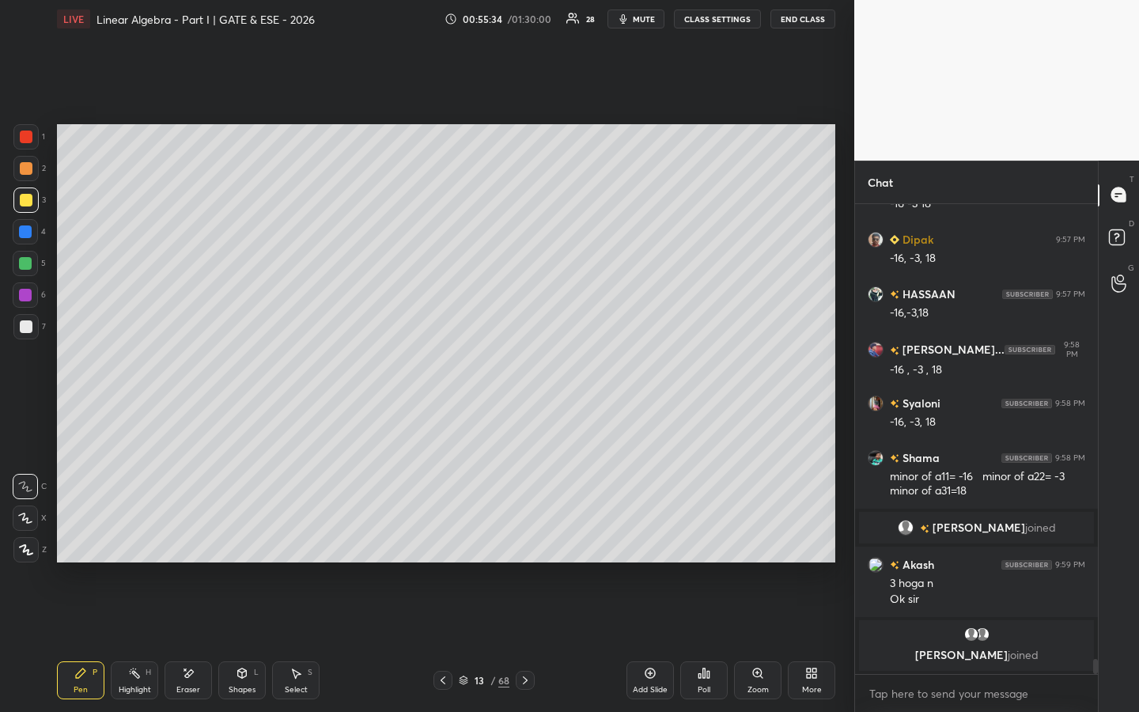
click at [434, 543] on div at bounding box center [442, 679] width 19 height 19
click at [437, 543] on icon at bounding box center [442, 680] width 13 height 13
click at [438, 543] on icon at bounding box center [442, 680] width 13 height 13
click at [441, 543] on icon at bounding box center [442, 680] width 13 height 13
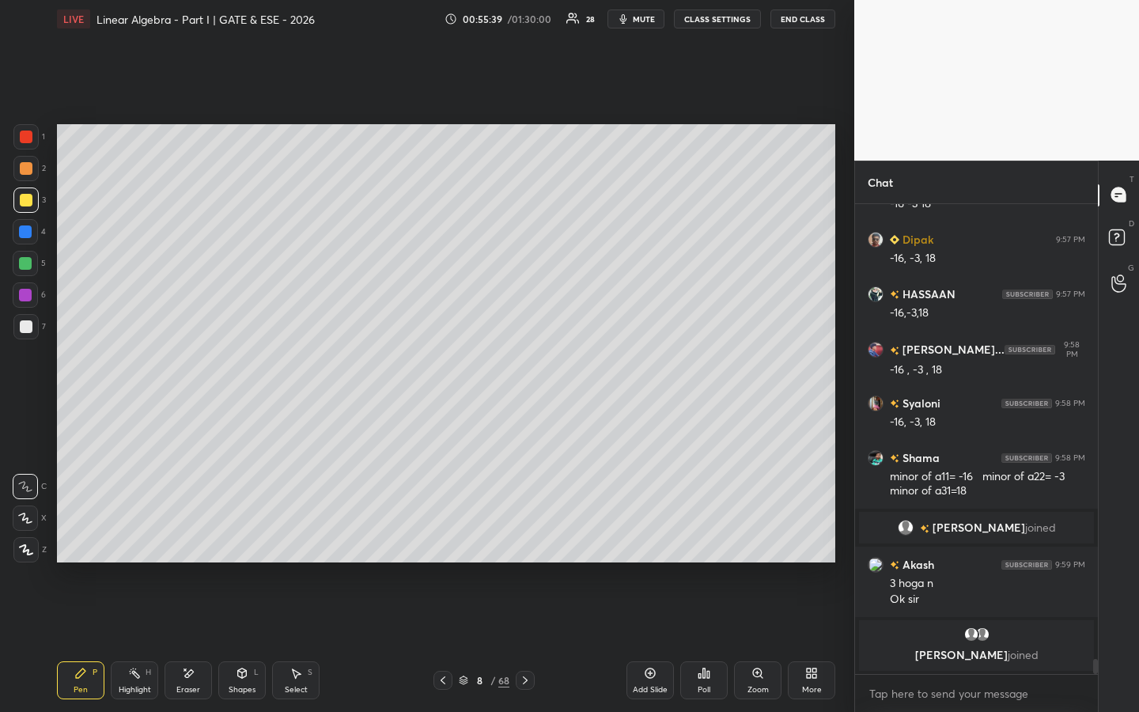
click at [442, 543] on icon at bounding box center [442, 680] width 13 height 13
click at [524, 543] on icon at bounding box center [525, 680] width 5 height 8
click at [524, 543] on icon at bounding box center [525, 680] width 13 height 13
click at [523, 543] on icon at bounding box center [525, 680] width 13 height 13
click at [524, 543] on icon at bounding box center [525, 680] width 13 height 13
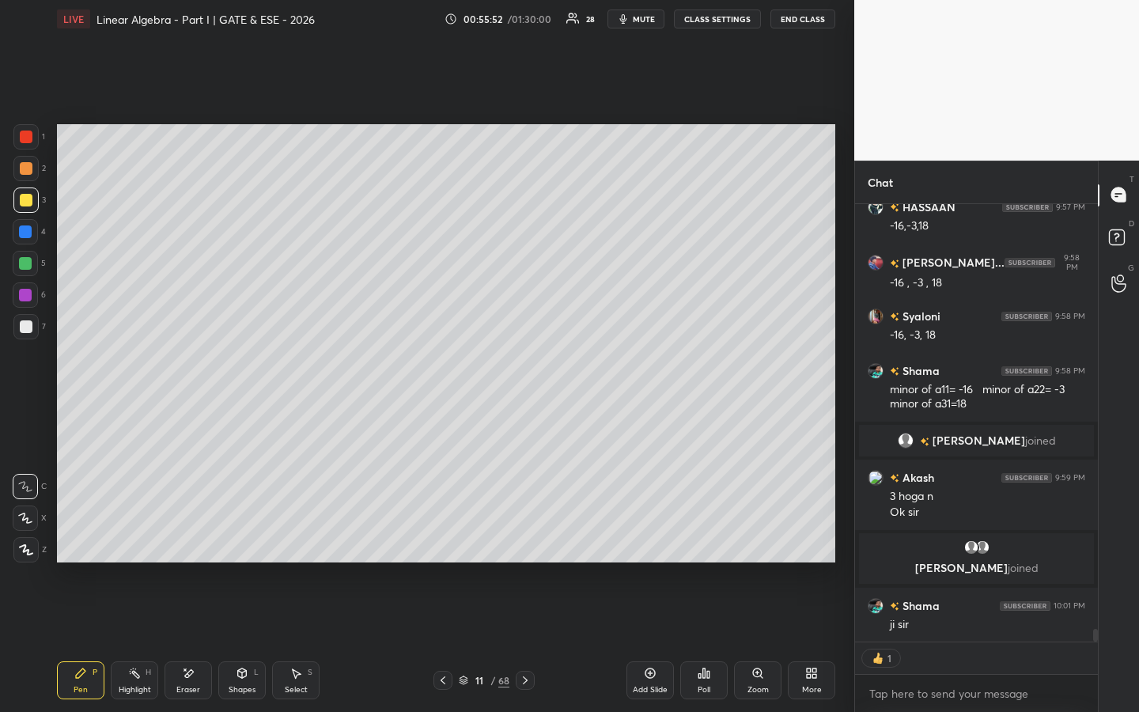
scroll to position [14765, 0]
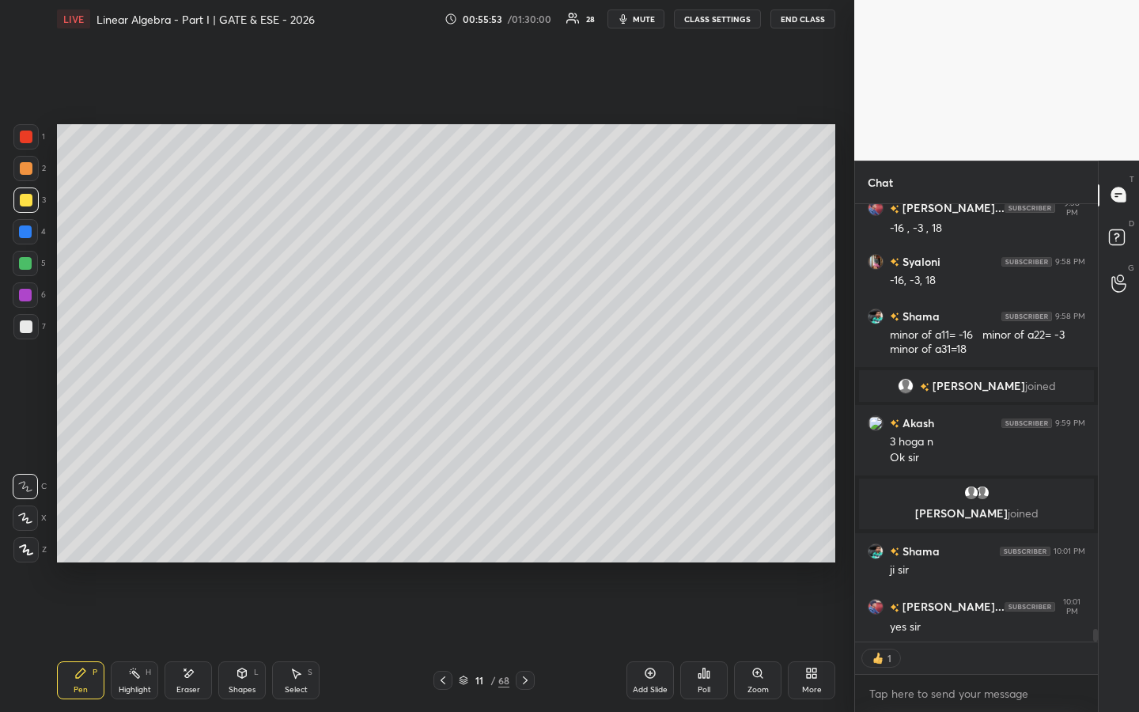
click at [445, 543] on icon at bounding box center [442, 680] width 13 height 13
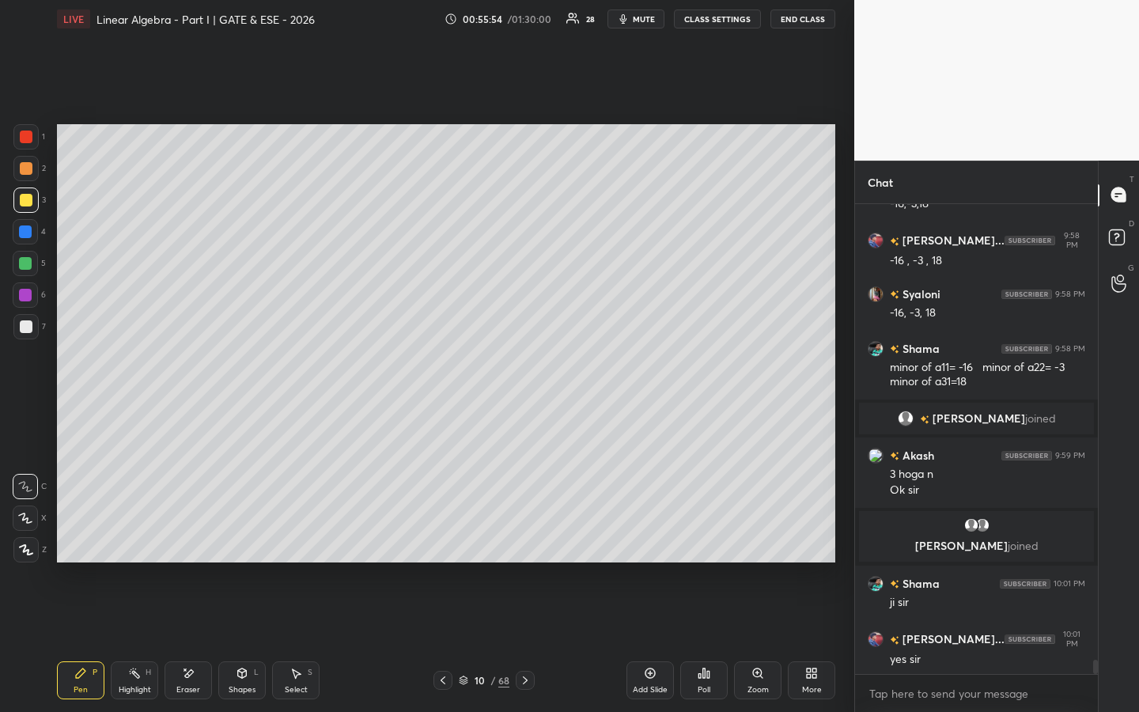
scroll to position [14732, 0]
click at [436, 543] on icon at bounding box center [442, 680] width 13 height 13
click at [440, 543] on icon at bounding box center [442, 680] width 13 height 13
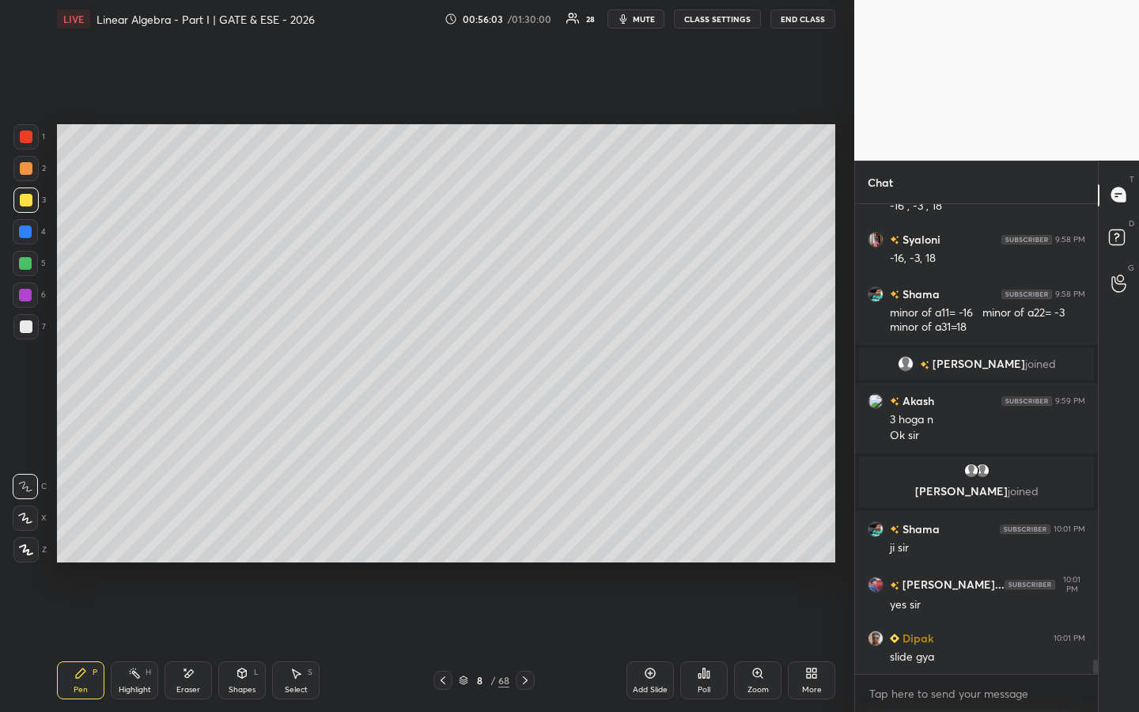
click at [440, 543] on icon at bounding box center [442, 680] width 13 height 13
click at [441, 543] on icon at bounding box center [442, 680] width 5 height 8
click at [442, 543] on icon at bounding box center [442, 680] width 13 height 13
click at [520, 543] on icon at bounding box center [525, 680] width 13 height 13
click at [519, 543] on icon at bounding box center [525, 680] width 13 height 13
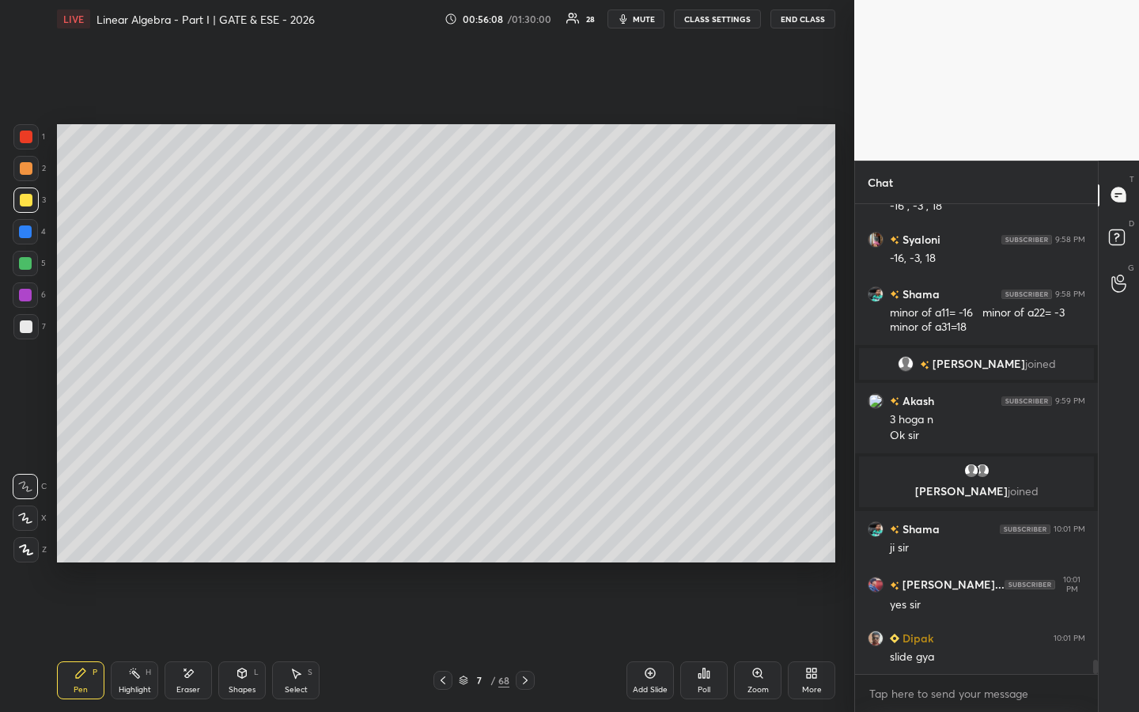
click at [517, 543] on div at bounding box center [525, 679] width 19 height 19
click at [521, 543] on icon at bounding box center [525, 680] width 13 height 13
click at [520, 543] on icon at bounding box center [525, 680] width 13 height 13
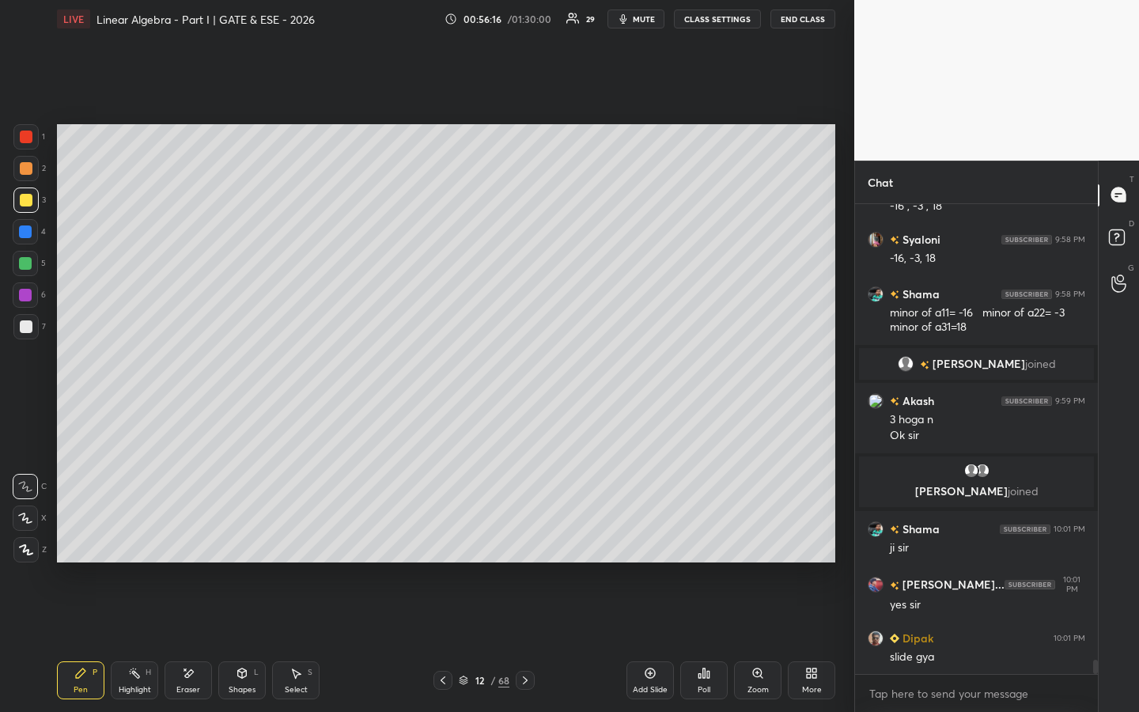
click at [519, 543] on icon at bounding box center [525, 680] width 13 height 13
click at [439, 543] on icon at bounding box center [442, 680] width 13 height 13
click at [443, 543] on icon at bounding box center [442, 680] width 13 height 13
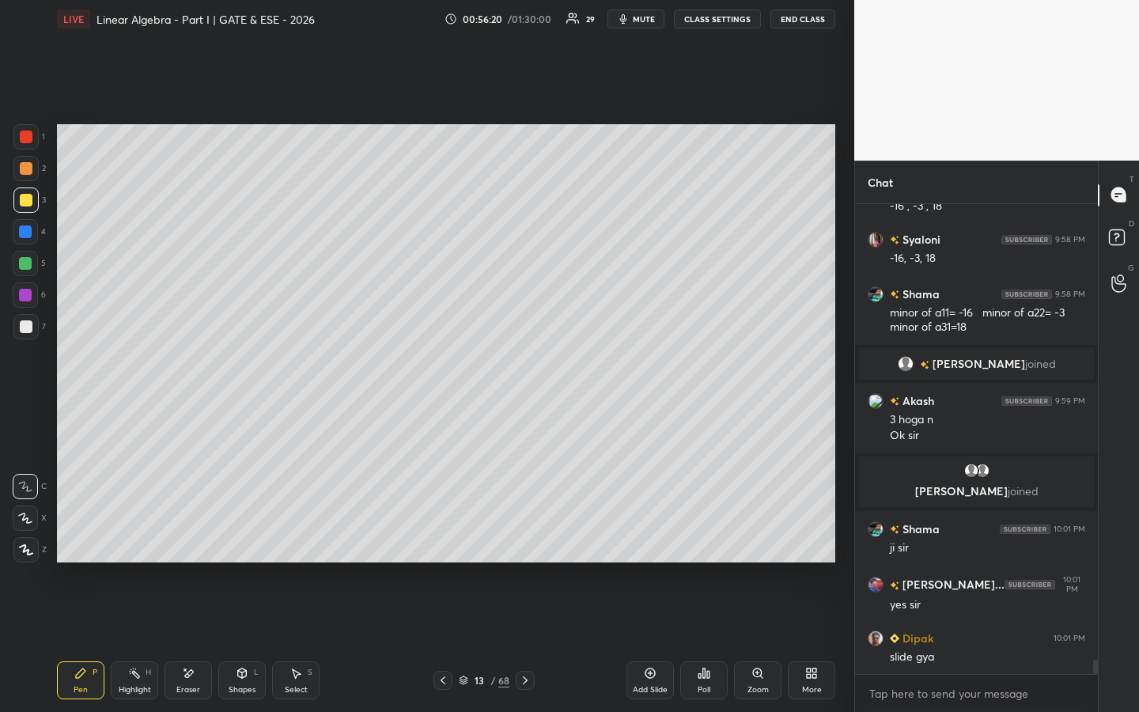
click at [444, 543] on icon at bounding box center [442, 680] width 13 height 13
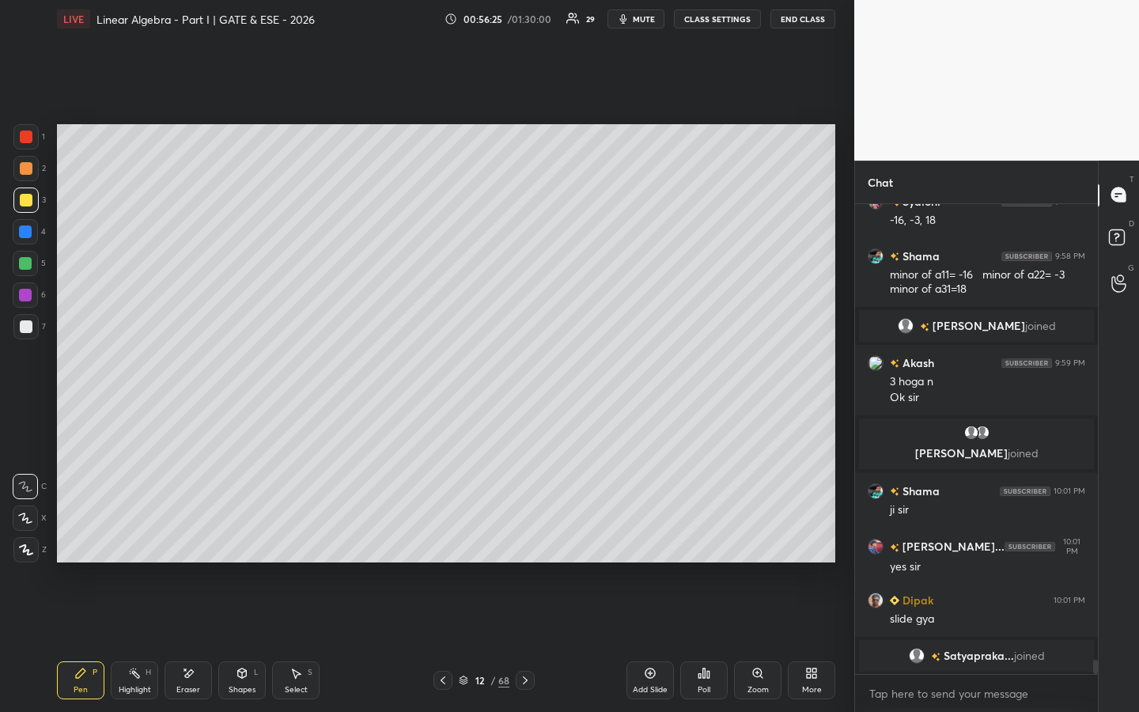
scroll to position [14845, 0]
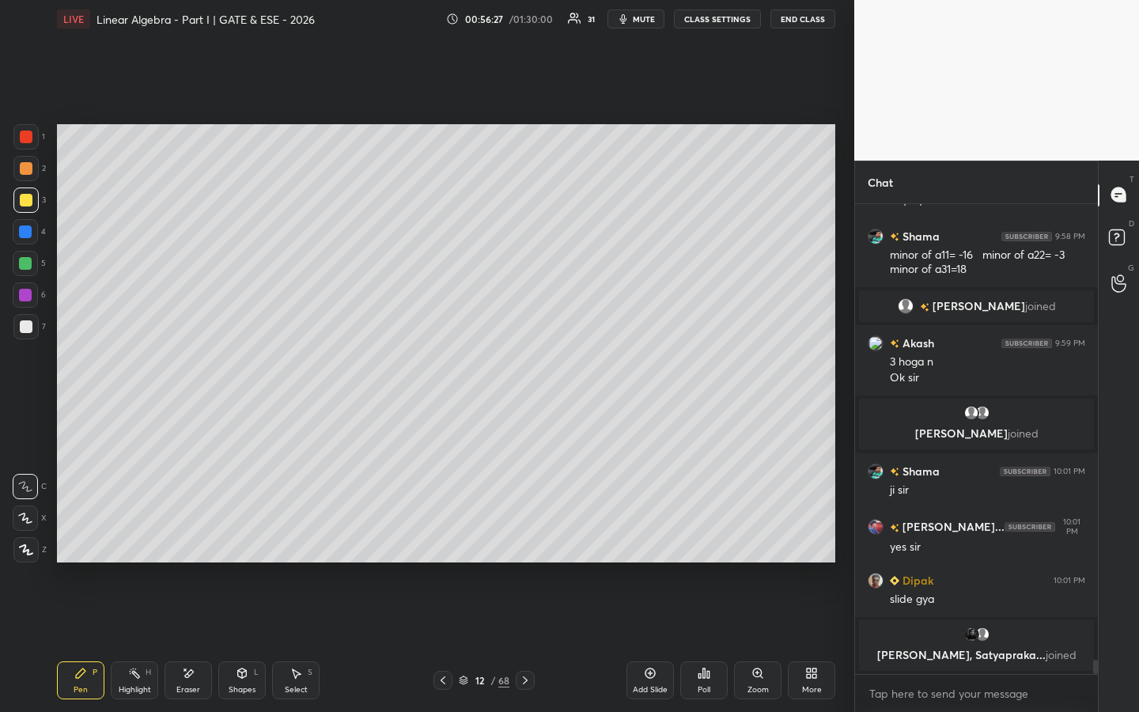
click at [441, 543] on icon at bounding box center [442, 680] width 13 height 13
click at [446, 543] on icon at bounding box center [442, 680] width 13 height 13
click at [444, 543] on icon at bounding box center [442, 680] width 13 height 13
click at [442, 543] on icon at bounding box center [442, 680] width 13 height 13
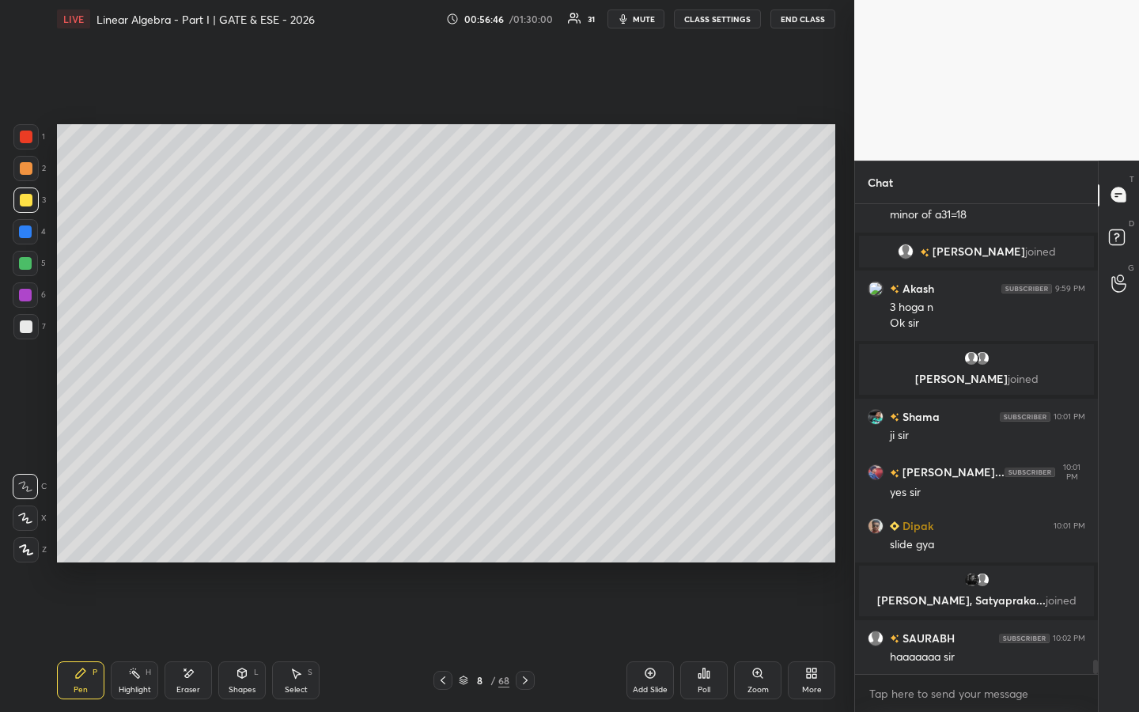
scroll to position [14925, 0]
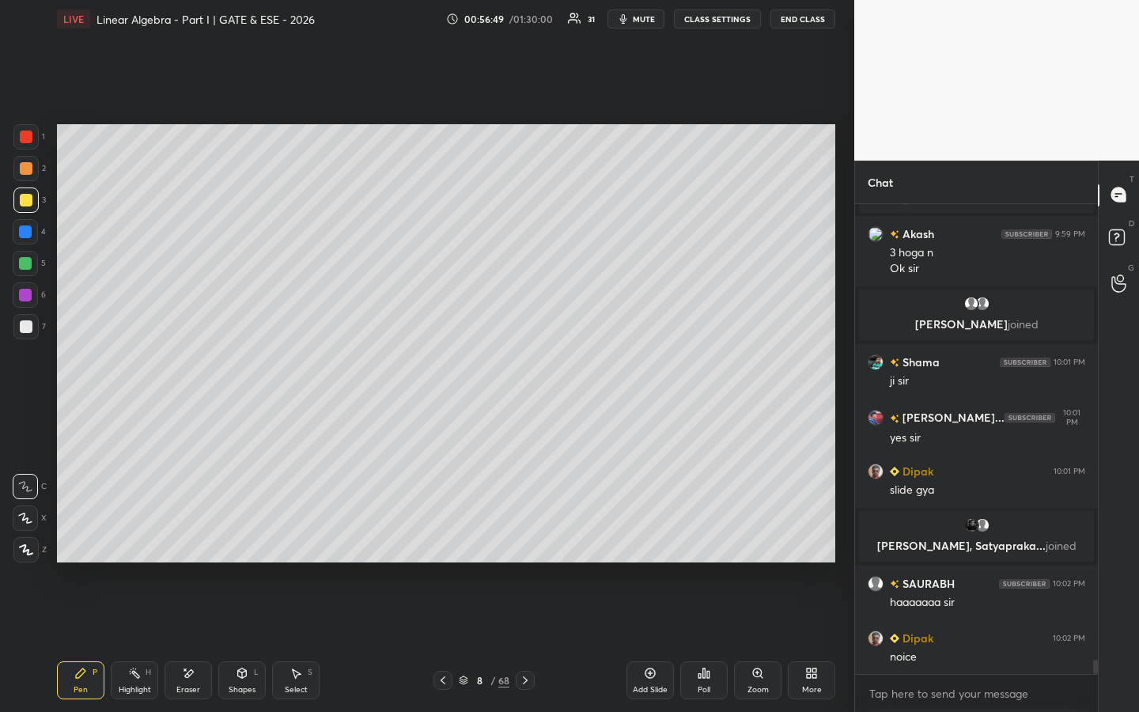
click at [444, 543] on icon at bounding box center [442, 680] width 13 height 13
click at [525, 543] on icon at bounding box center [525, 680] width 13 height 13
drag, startPoint x: 187, startPoint y: 681, endPoint x: 164, endPoint y: 577, distance: 106.1
click at [187, 543] on div "Eraser" at bounding box center [187, 680] width 47 height 38
click at [76, 543] on icon at bounding box center [80, 672] width 9 height 9
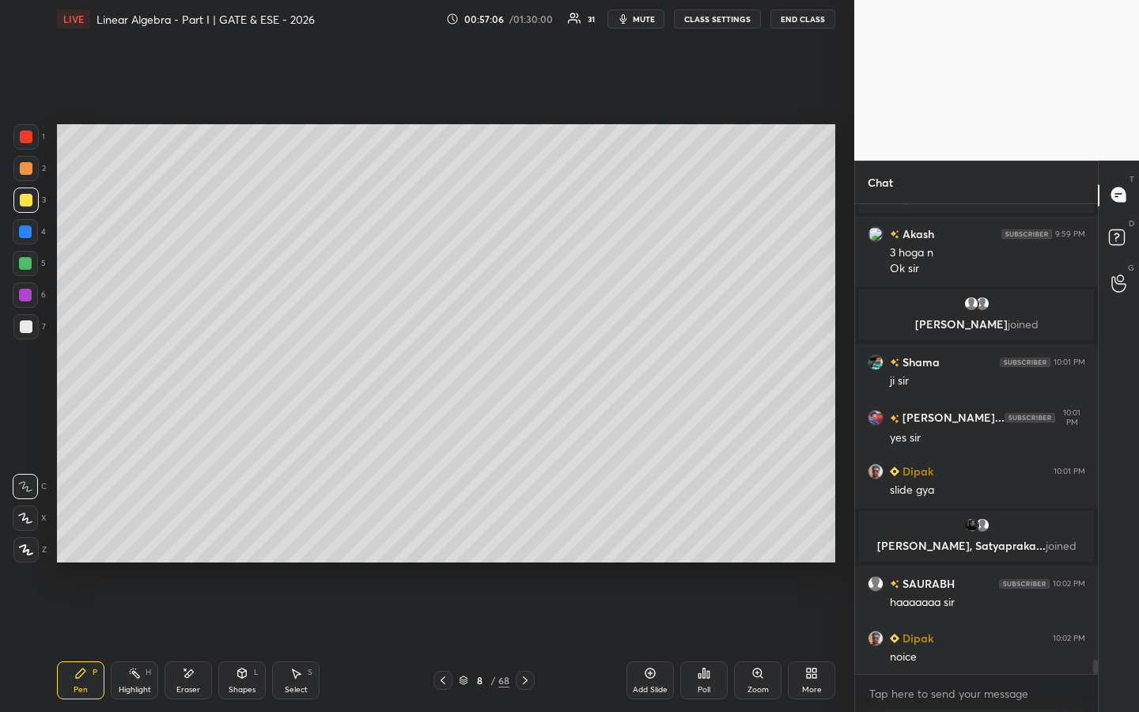
scroll to position [14980, 0]
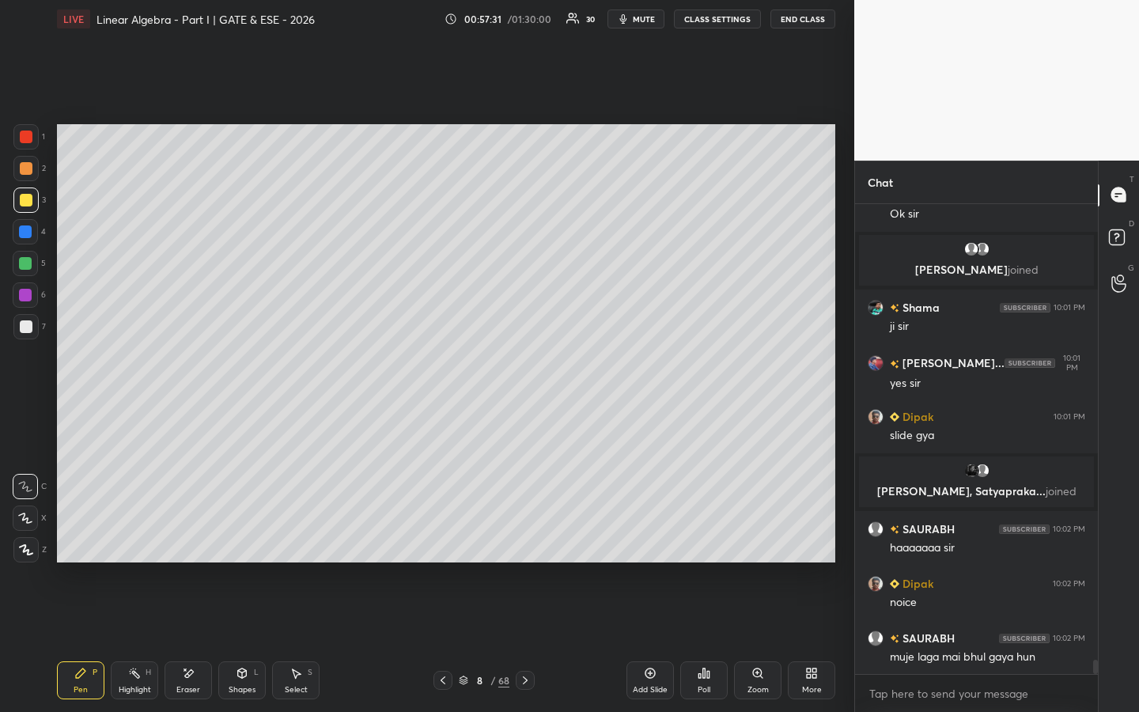
click at [525, 543] on icon at bounding box center [525, 680] width 13 height 13
click at [129, 543] on div "Highlight H" at bounding box center [134, 680] width 47 height 38
click at [186, 543] on icon at bounding box center [188, 673] width 13 height 13
click at [68, 543] on div "Pen P" at bounding box center [80, 680] width 47 height 38
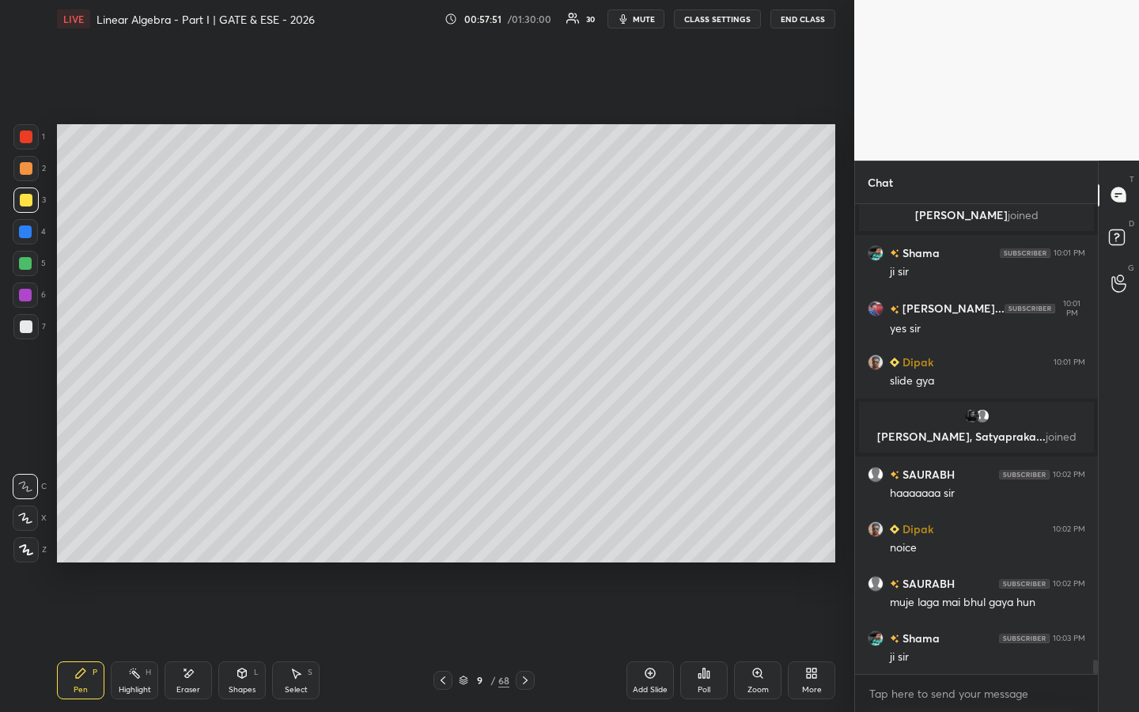
click at [523, 543] on icon at bounding box center [525, 680] width 13 height 13
click at [141, 543] on div "Highlight" at bounding box center [135, 689] width 32 height 8
drag, startPoint x: 189, startPoint y: 675, endPoint x: 221, endPoint y: 585, distance: 95.8
click at [189, 543] on icon at bounding box center [189, 673] width 9 height 8
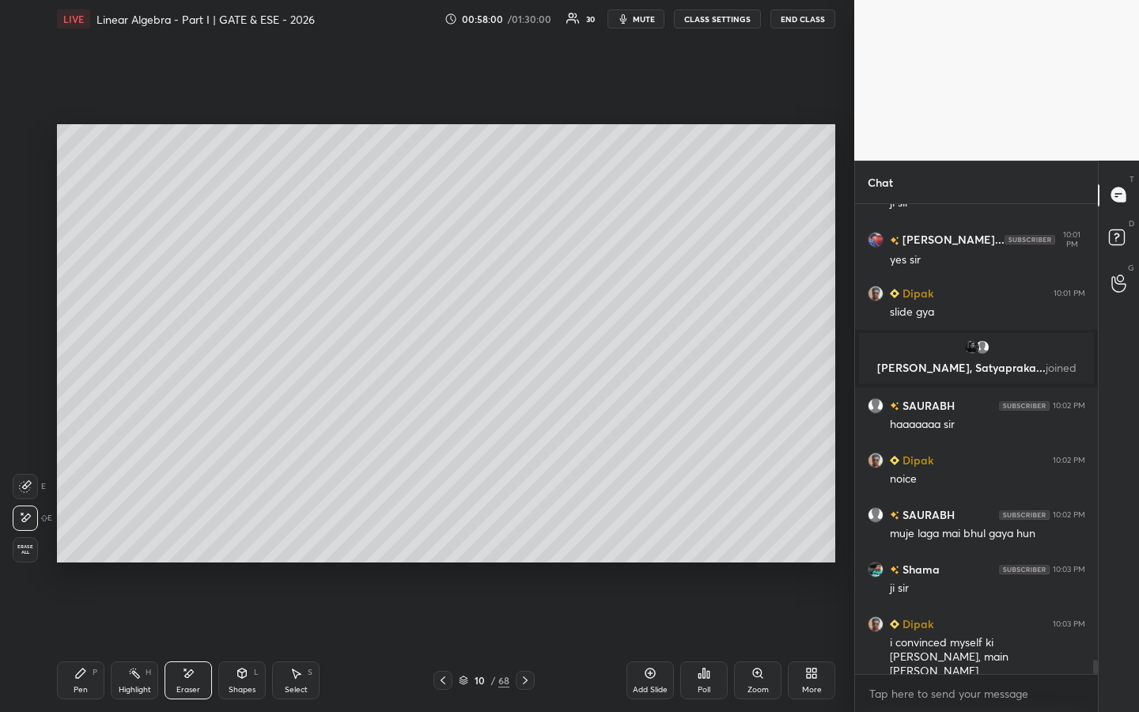
scroll to position [15158, 0]
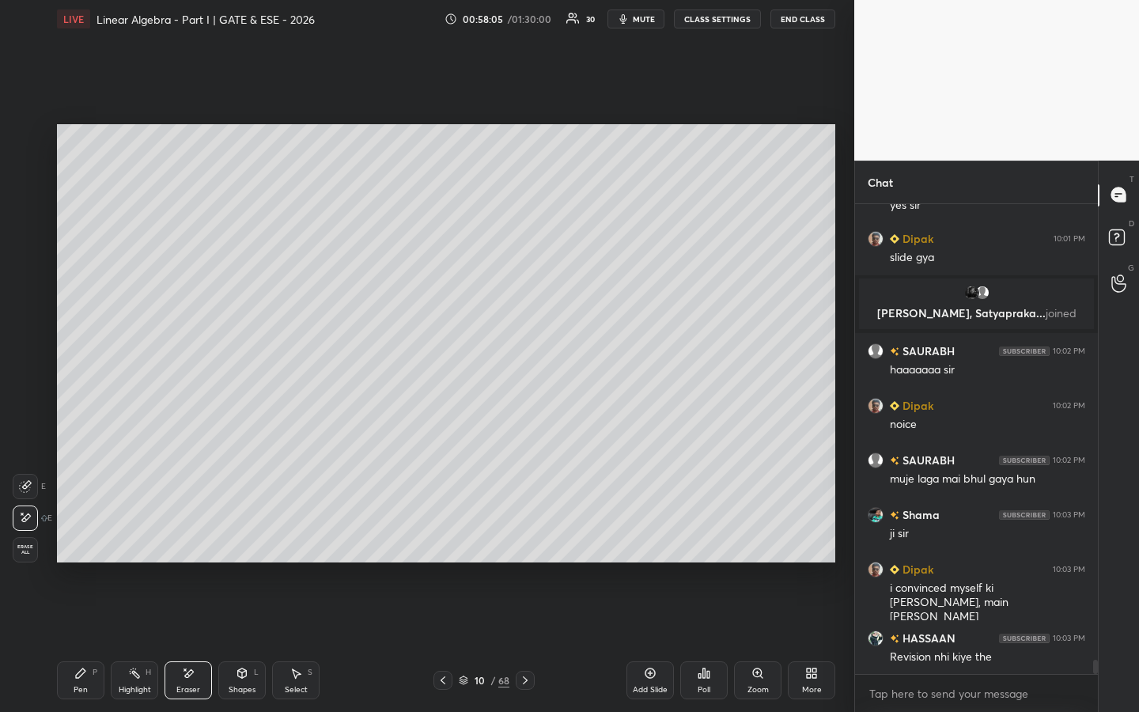
drag, startPoint x: 70, startPoint y: 684, endPoint x: 103, endPoint y: 565, distance: 123.9
click at [70, 543] on div "Pen P" at bounding box center [80, 680] width 47 height 38
drag, startPoint x: 526, startPoint y: 680, endPoint x: 535, endPoint y: 682, distance: 9.8
click at [523, 543] on icon at bounding box center [525, 680] width 13 height 13
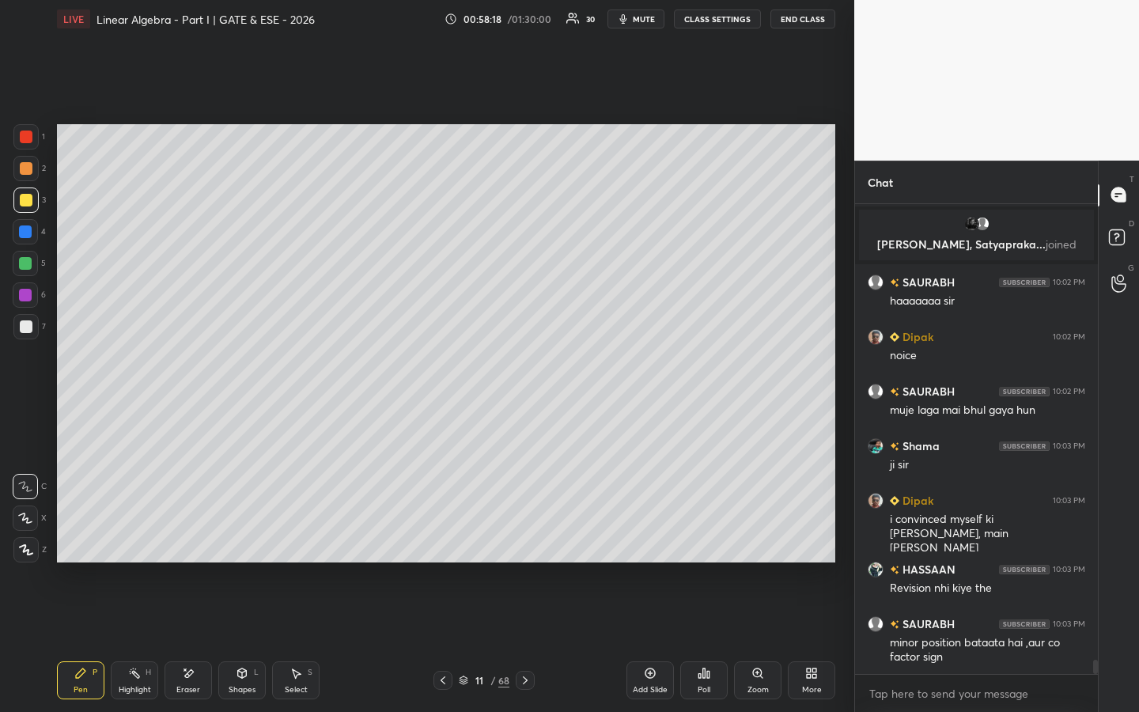
click at [193, 543] on div "Eraser" at bounding box center [188, 689] width 24 height 8
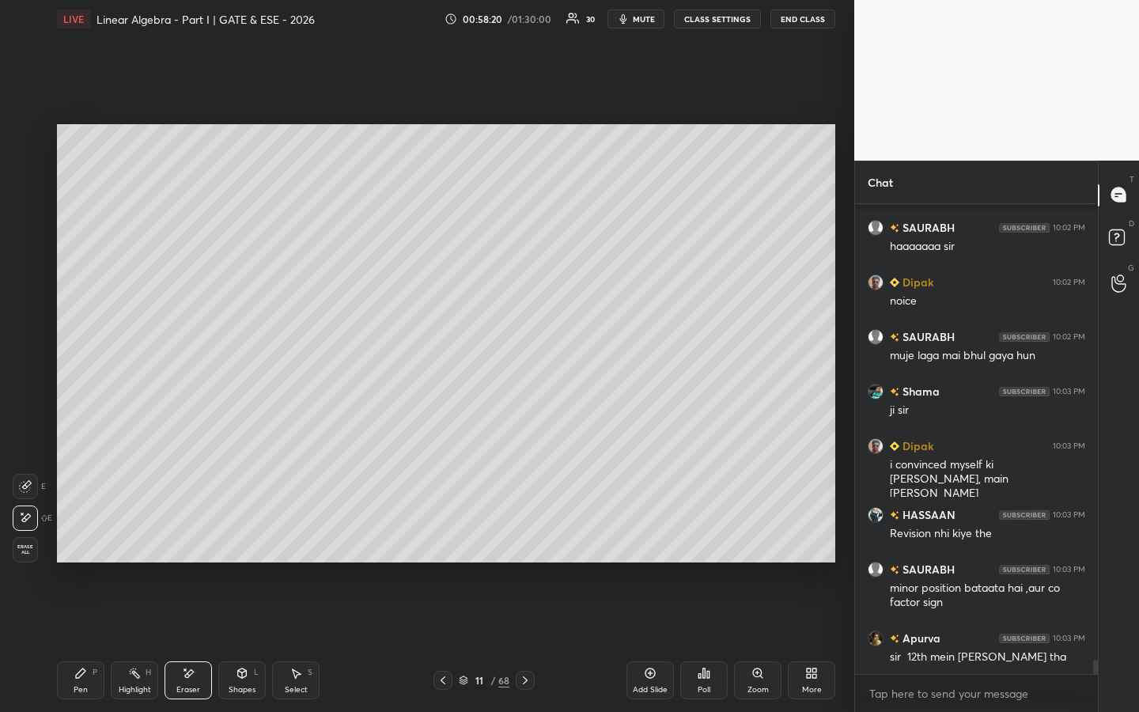
scroll to position [15336, 0]
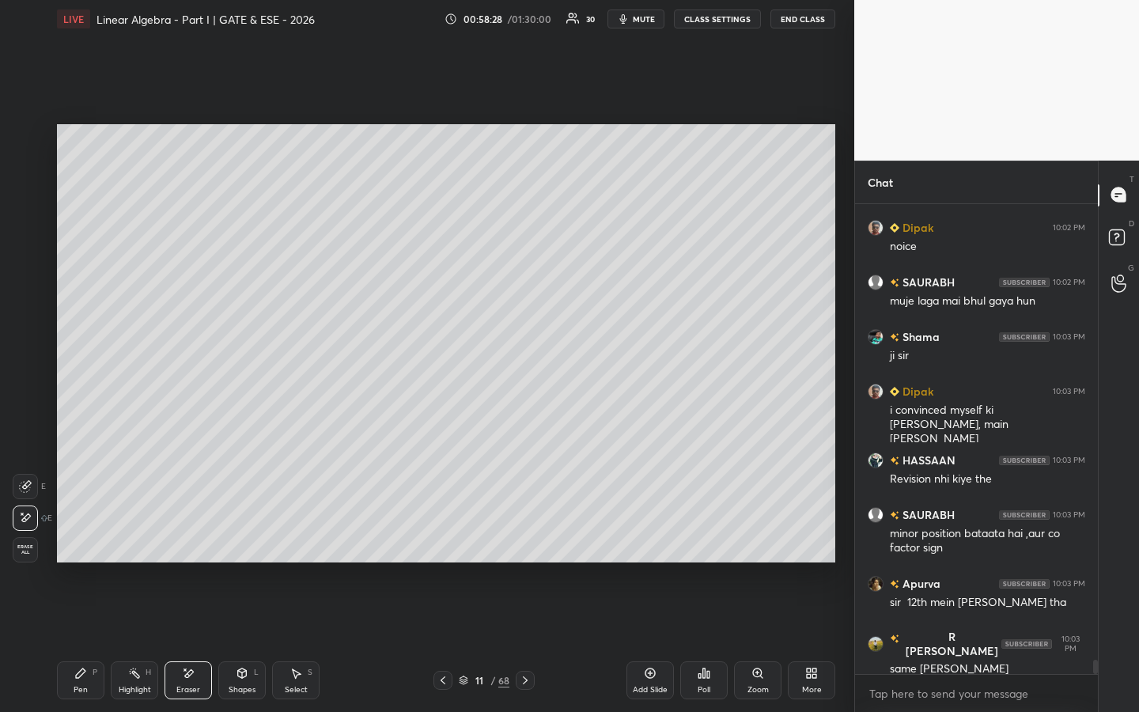
click at [524, 543] on icon at bounding box center [525, 680] width 13 height 13
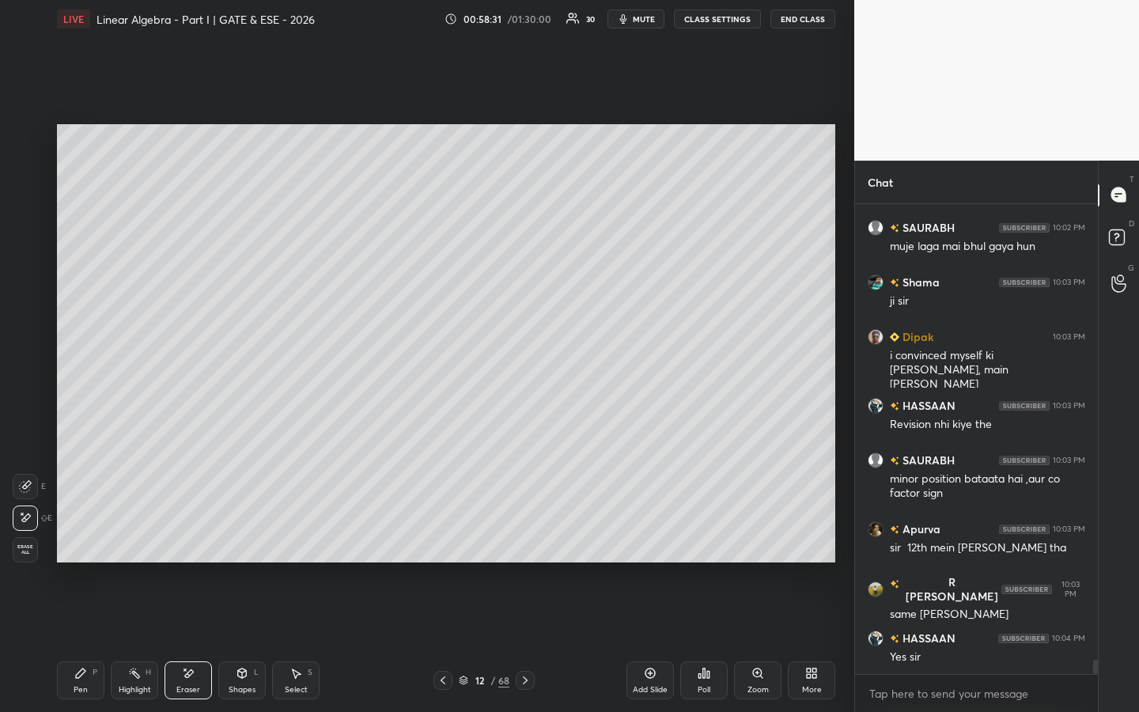
scroll to position [15428, 0]
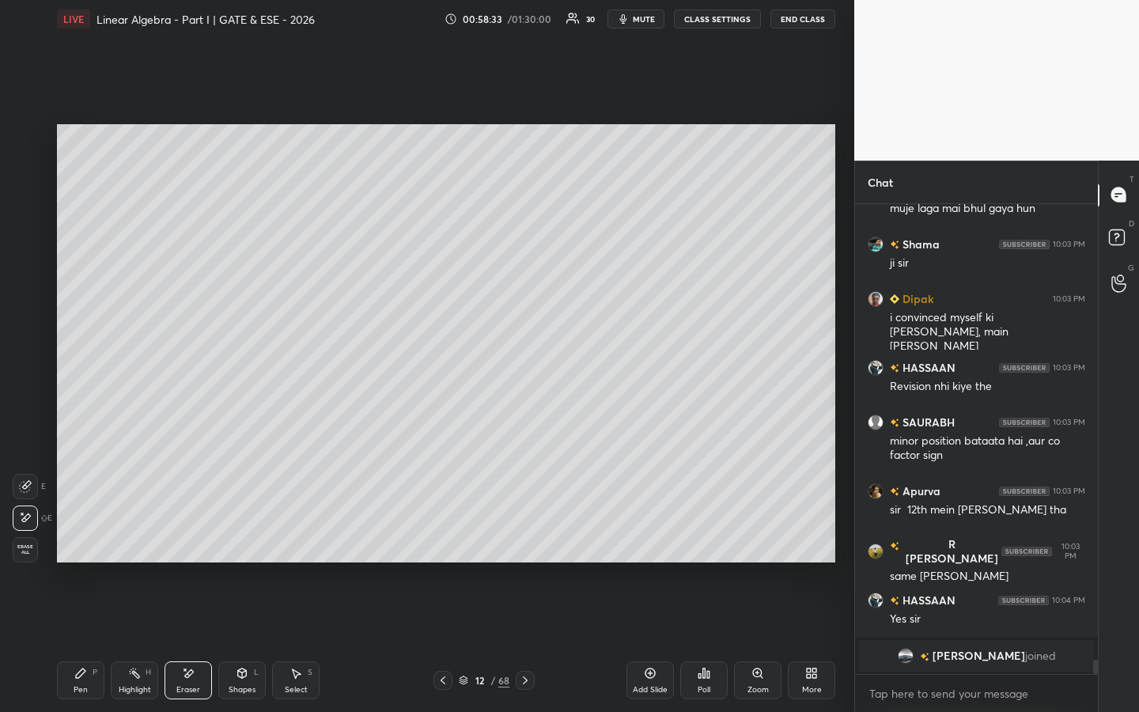
click at [524, 543] on icon at bounding box center [525, 680] width 13 height 13
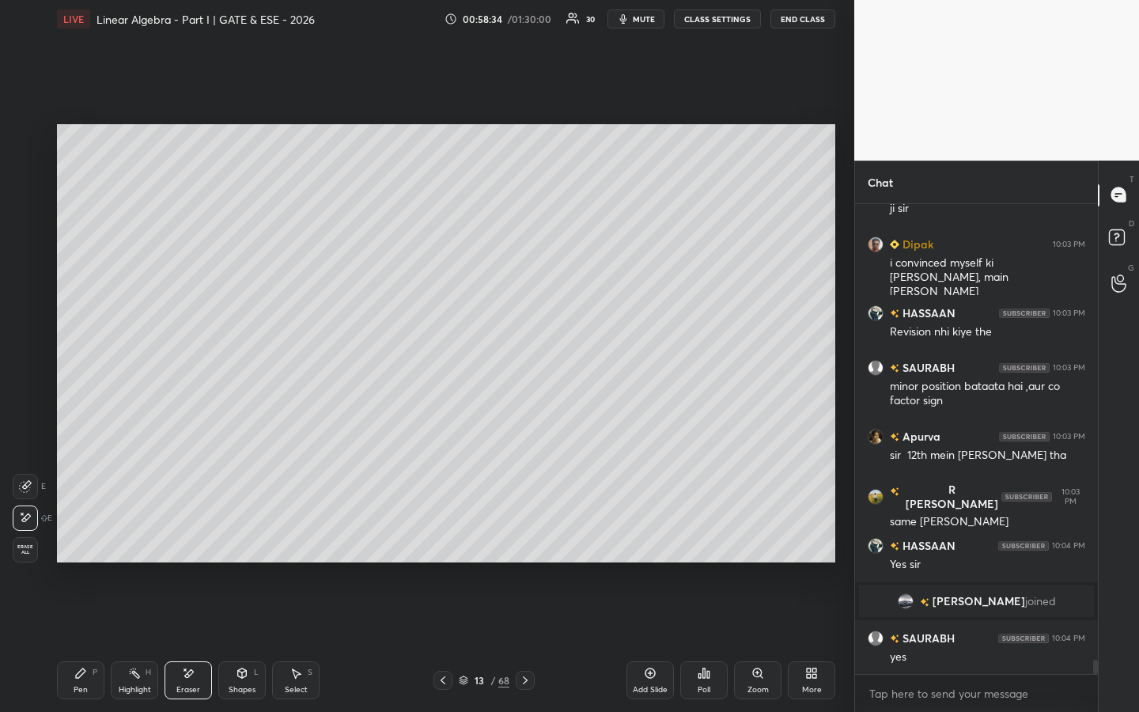
scroll to position [15349, 0]
click at [446, 543] on icon at bounding box center [442, 680] width 13 height 13
click at [444, 543] on div at bounding box center [442, 679] width 19 height 19
drag, startPoint x: 81, startPoint y: 671, endPoint x: 55, endPoint y: 598, distance: 78.0
click at [81, 543] on icon at bounding box center [80, 672] width 9 height 9
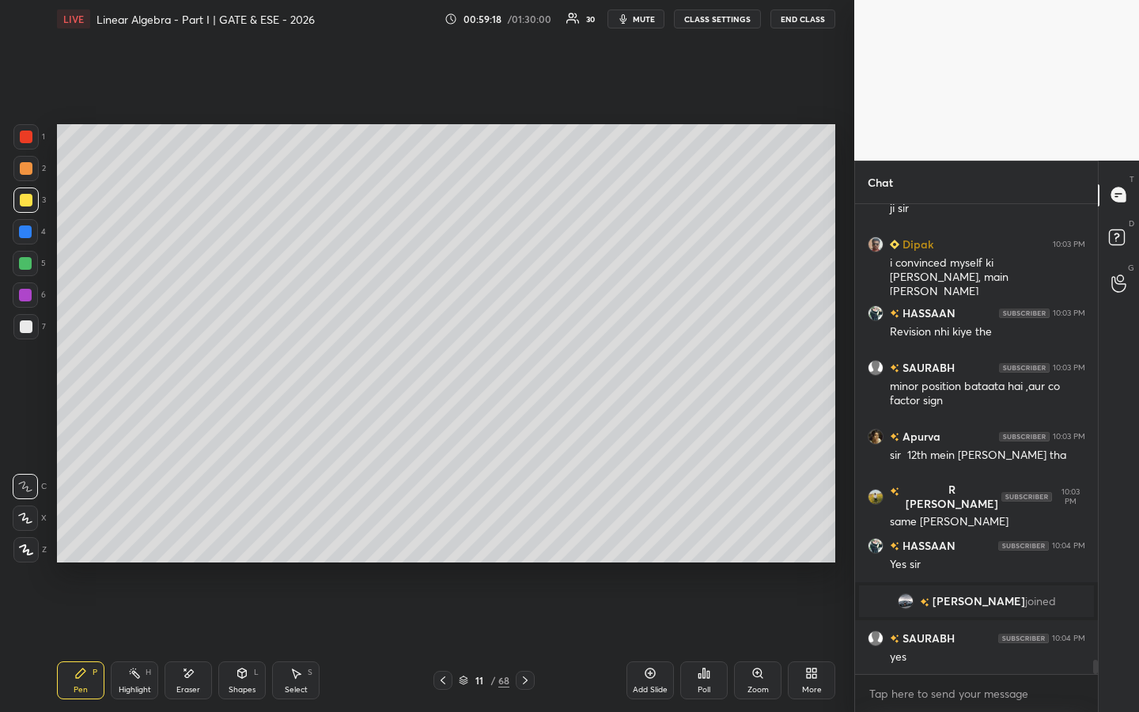
click at [527, 543] on icon at bounding box center [525, 680] width 13 height 13
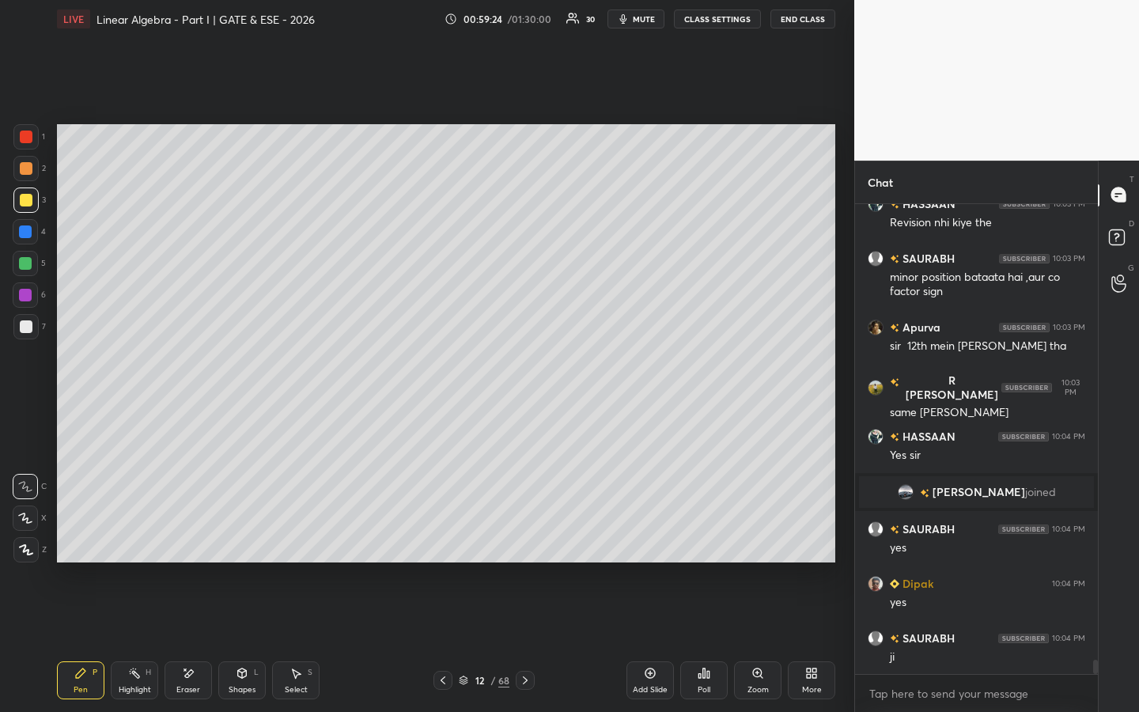
scroll to position [15513, 0]
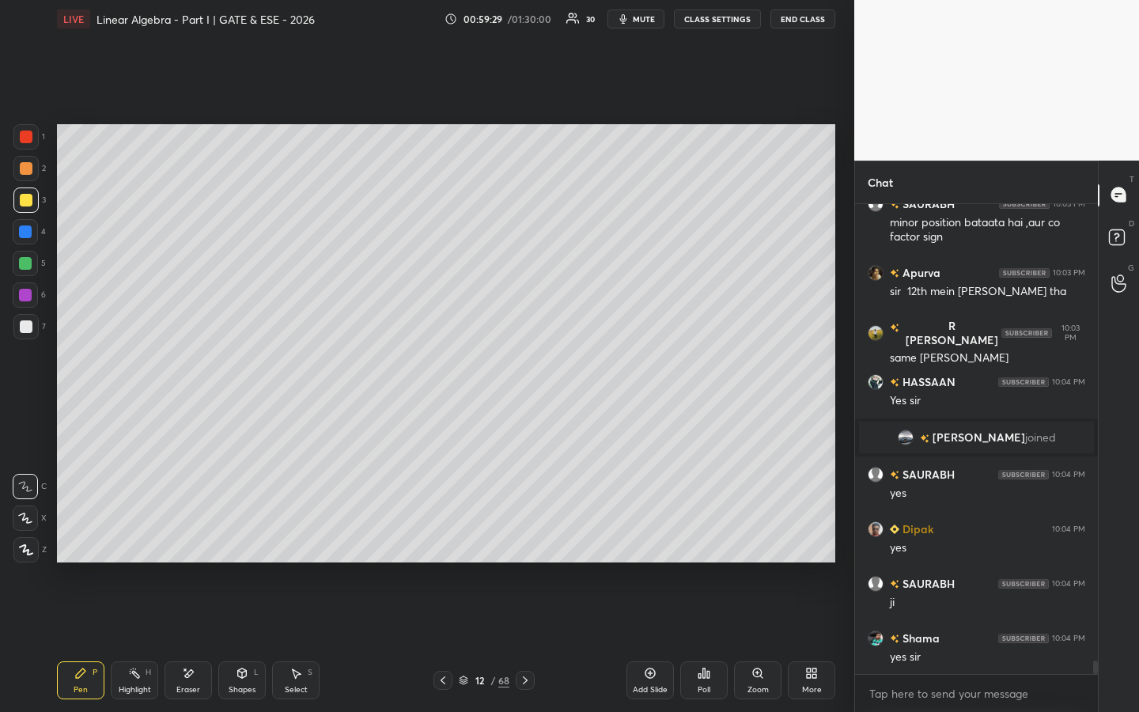
click at [524, 543] on icon at bounding box center [525, 680] width 5 height 8
click at [437, 543] on icon at bounding box center [442, 680] width 13 height 13
click at [432, 543] on div "12 / 68" at bounding box center [484, 679] width 285 height 19
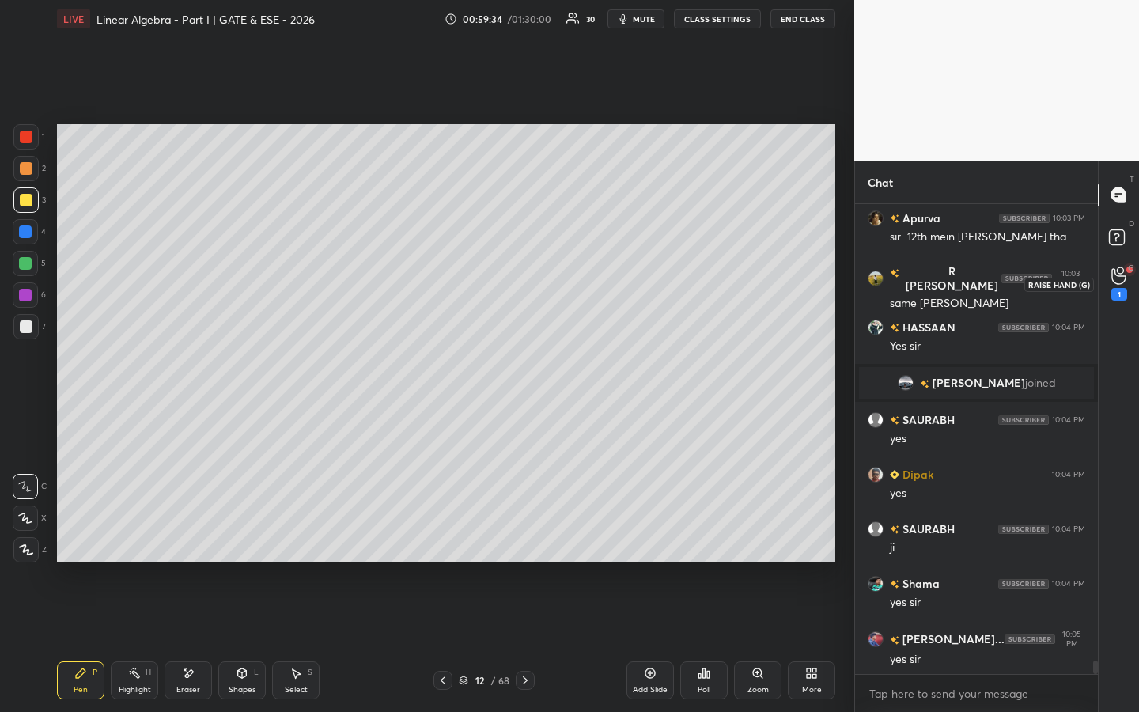
click at [1121, 286] on div "1" at bounding box center [1119, 283] width 16 height 34
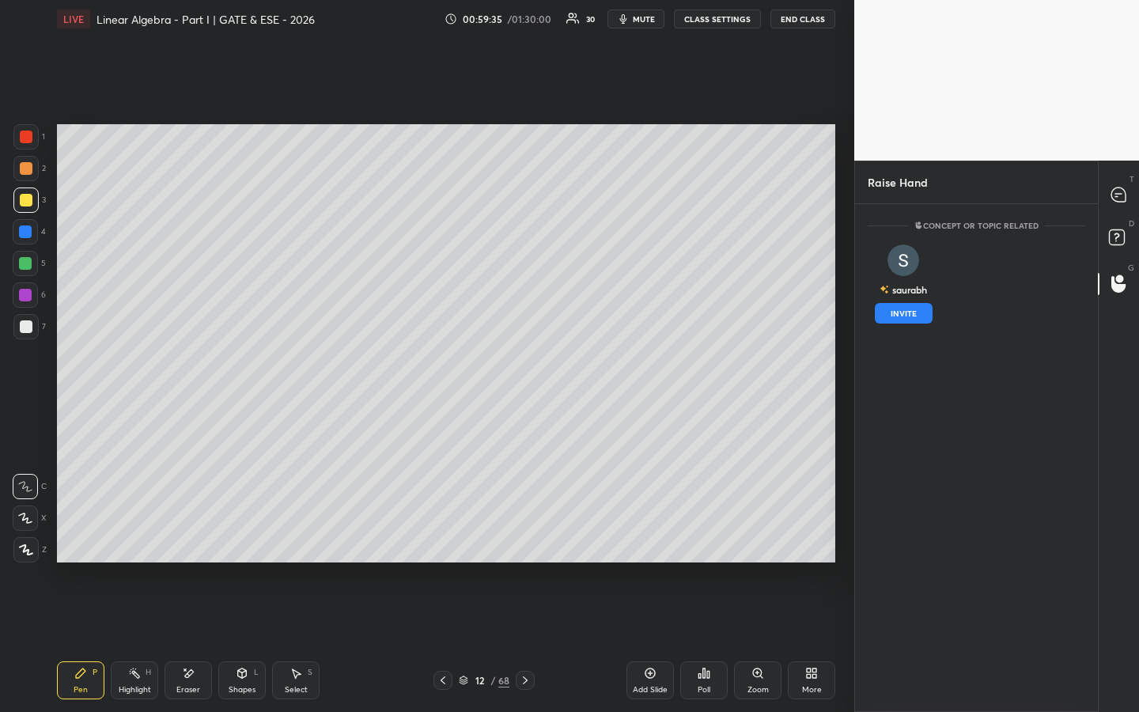
click at [909, 313] on button "INVITE" at bounding box center [903, 313] width 58 height 21
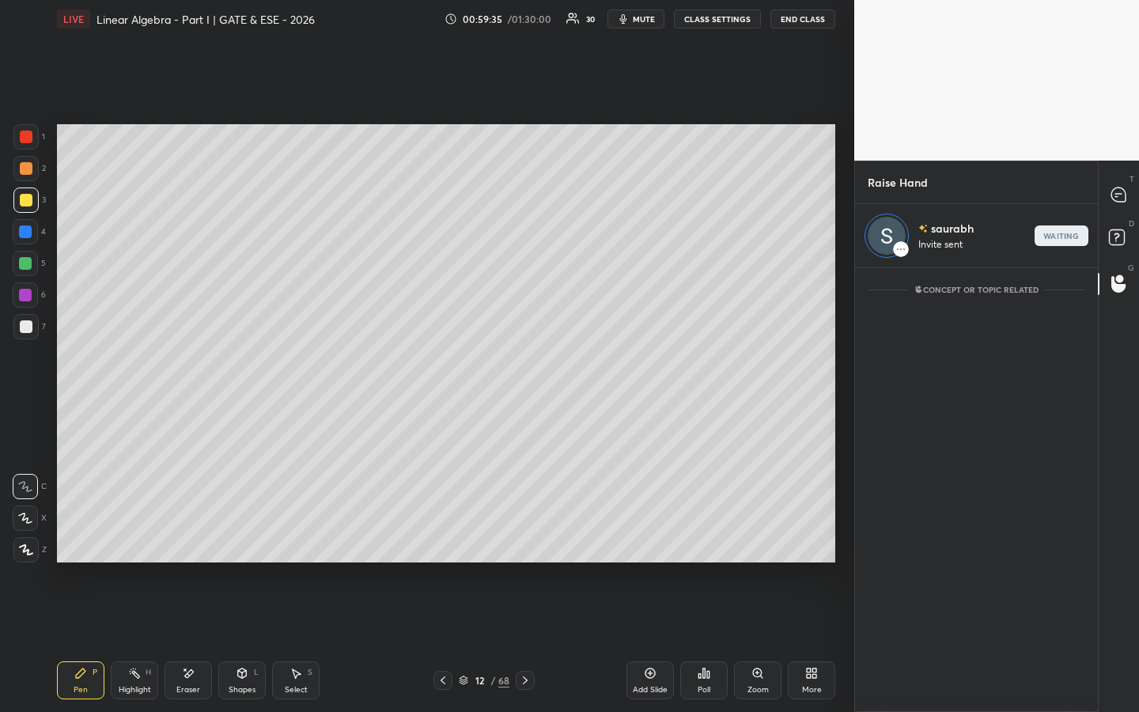
scroll to position [439, 238]
drag, startPoint x: 1116, startPoint y: 236, endPoint x: 1128, endPoint y: 202, distance: 37.0
click at [1117, 235] on icon at bounding box center [1116, 235] width 6 height 6
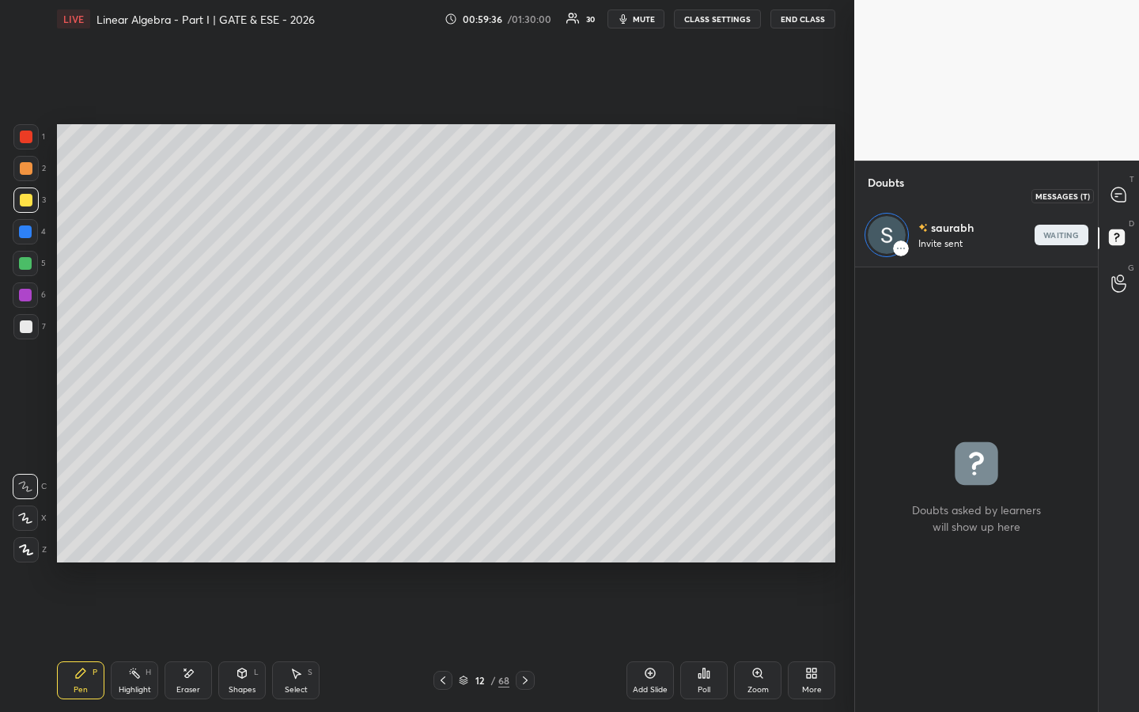
click at [1127, 189] on div at bounding box center [1119, 195] width 32 height 28
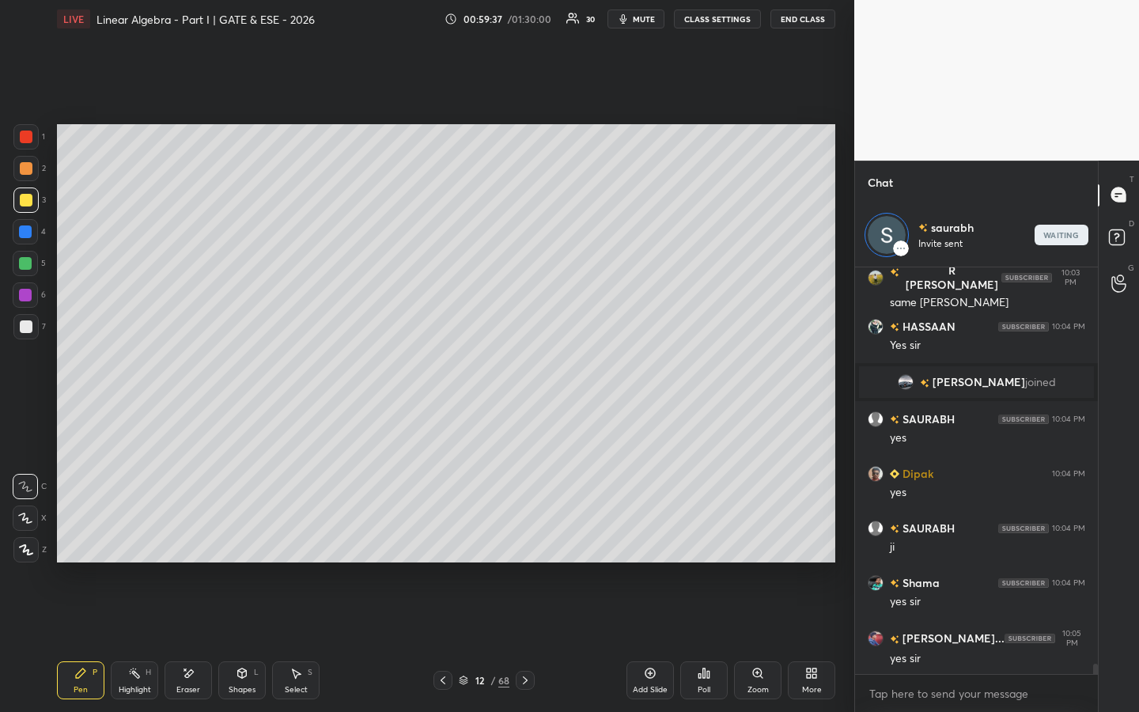
scroll to position [15929, 0]
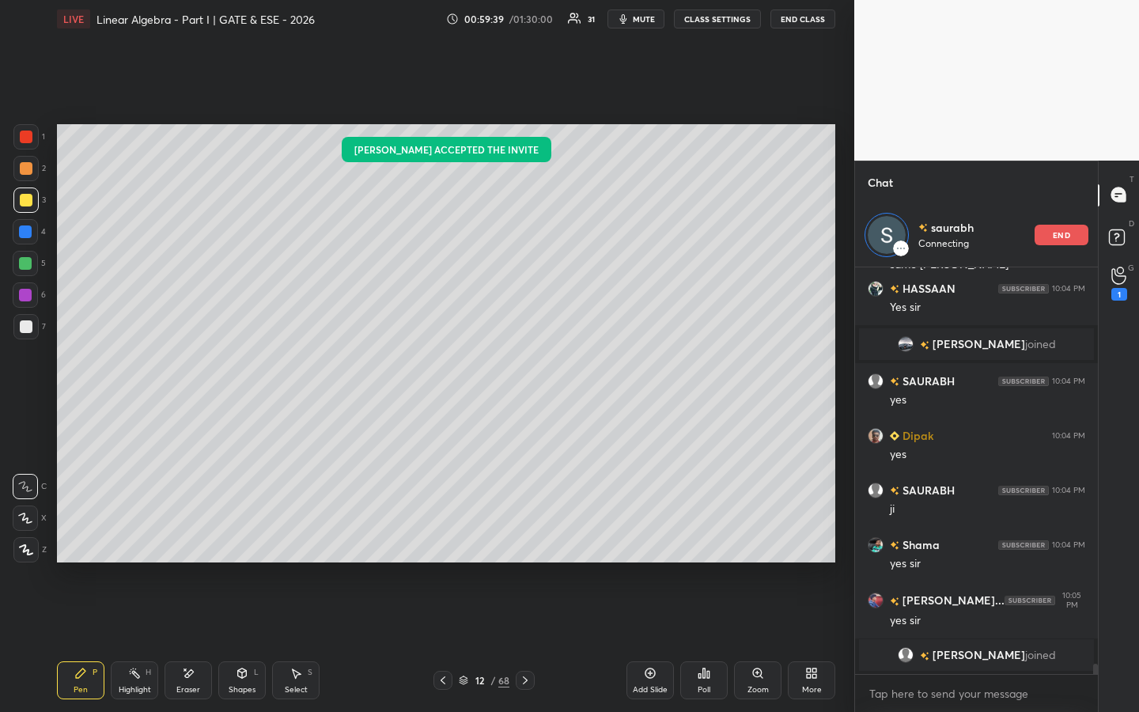
click at [441, 543] on icon at bounding box center [442, 680] width 5 height 8
click at [436, 543] on icon at bounding box center [442, 680] width 13 height 13
click at [434, 543] on div at bounding box center [442, 679] width 19 height 19
click at [1121, 286] on div "1" at bounding box center [1119, 283] width 16 height 34
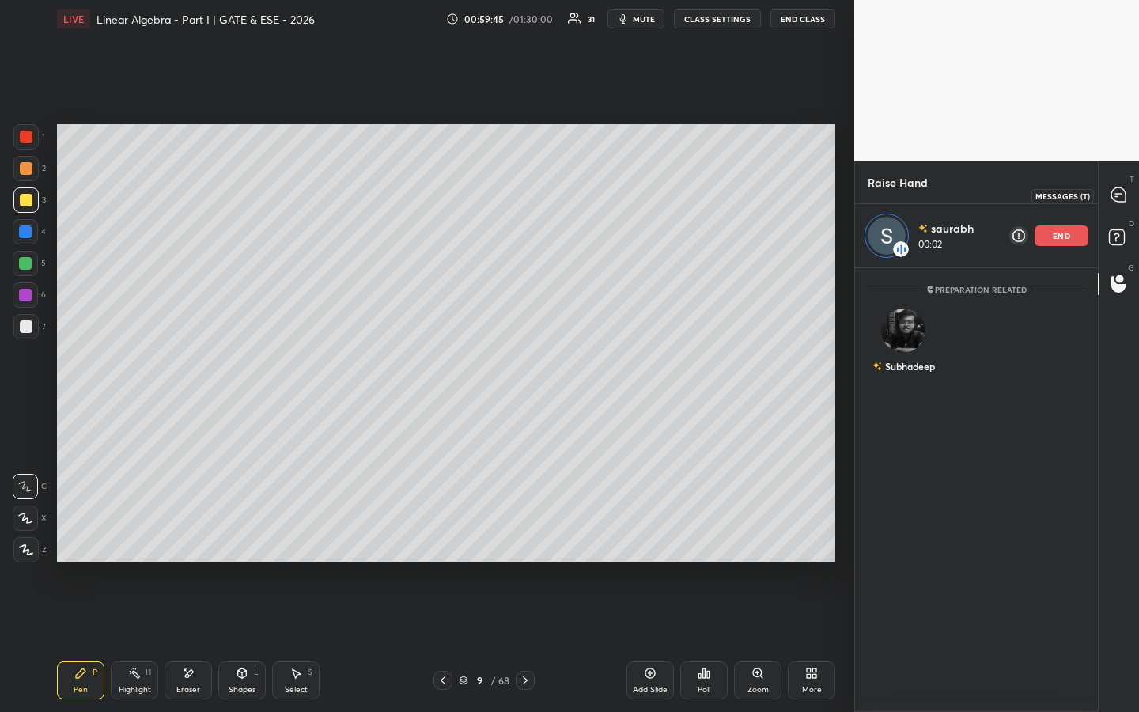
click at [1121, 189] on icon at bounding box center [1118, 194] width 14 height 14
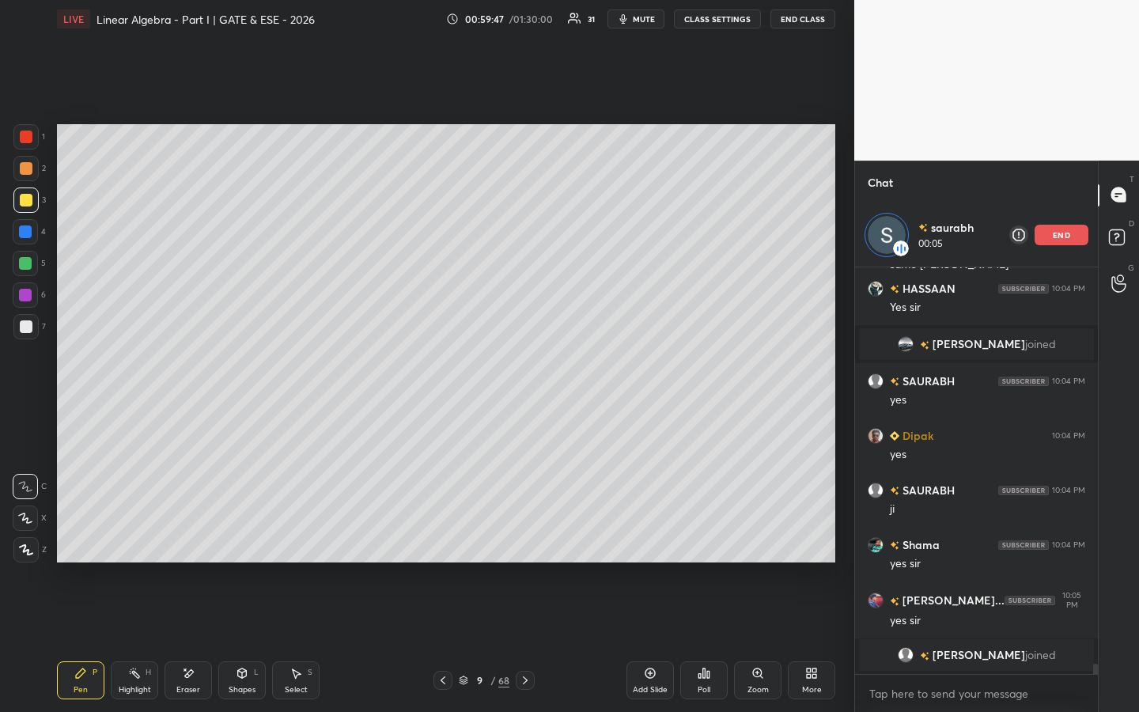
click at [440, 543] on icon at bounding box center [442, 680] width 13 height 13
drag, startPoint x: 36, startPoint y: 138, endPoint x: 32, endPoint y: 126, distance: 12.8
click at [36, 138] on div at bounding box center [25, 136] width 25 height 25
click at [520, 543] on icon at bounding box center [525, 680] width 13 height 13
click at [522, 543] on icon at bounding box center [525, 680] width 13 height 13
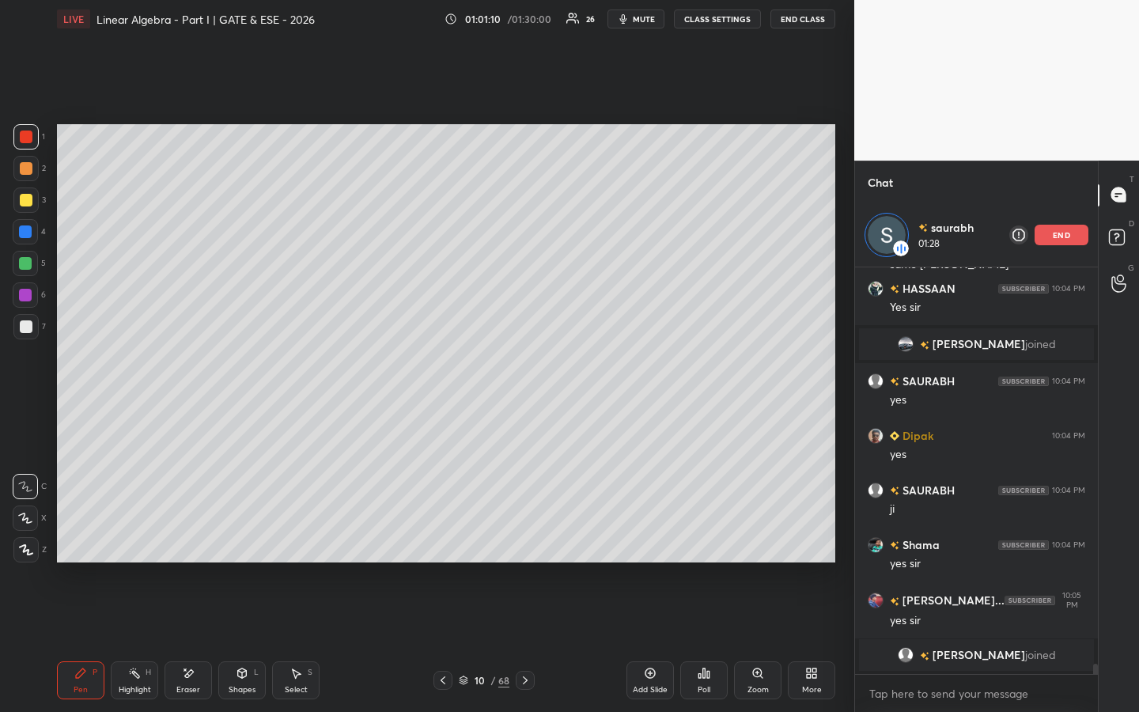
click at [440, 543] on icon at bounding box center [442, 680] width 13 height 13
click at [526, 543] on icon at bounding box center [525, 680] width 13 height 13
click at [523, 543] on icon at bounding box center [525, 680] width 13 height 13
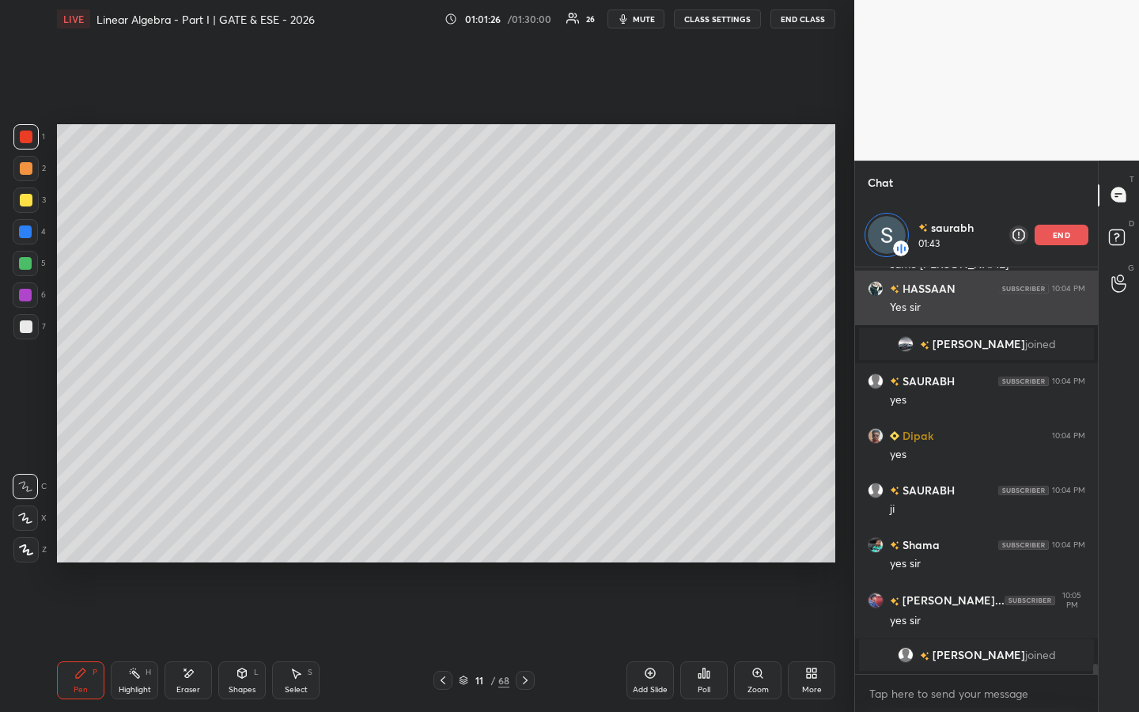
click at [1065, 236] on p "end" at bounding box center [1060, 235] width 17 height 8
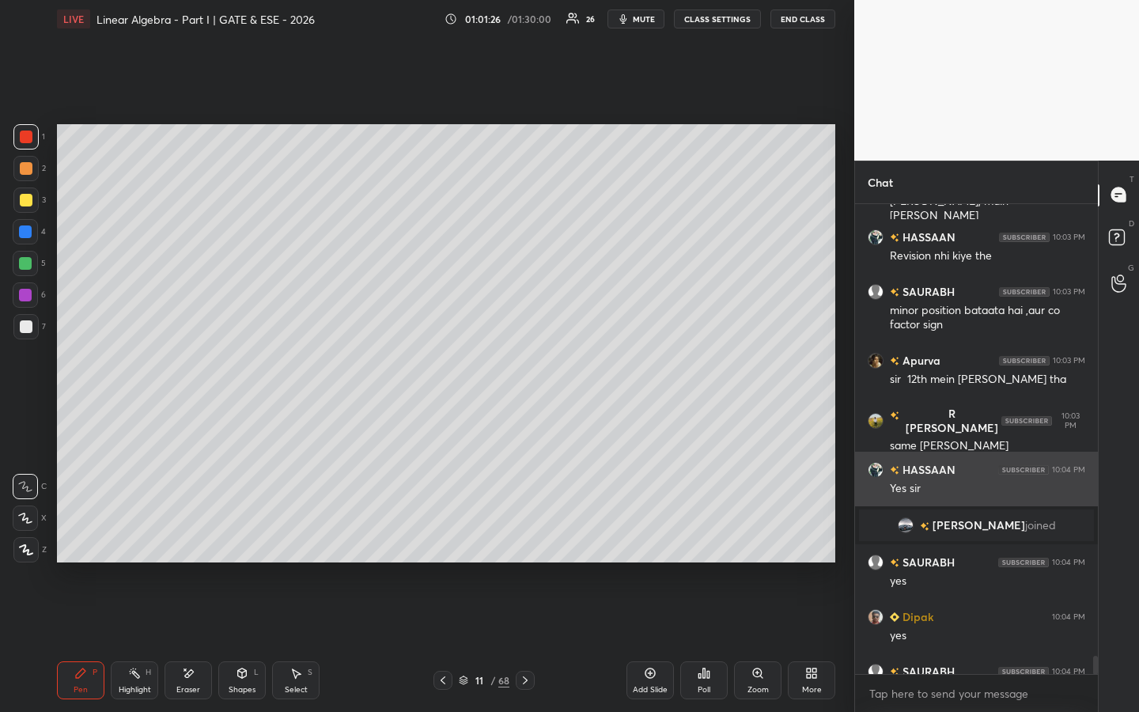
scroll to position [15561, 0]
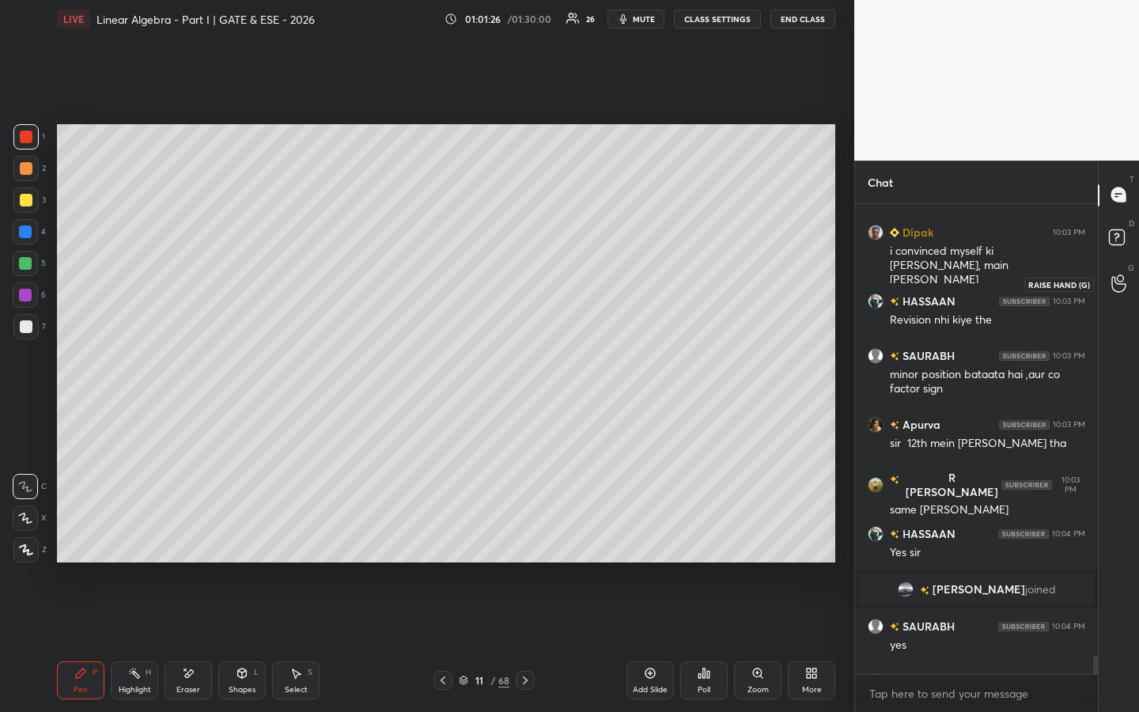
click at [1119, 271] on div at bounding box center [1119, 284] width 32 height 28
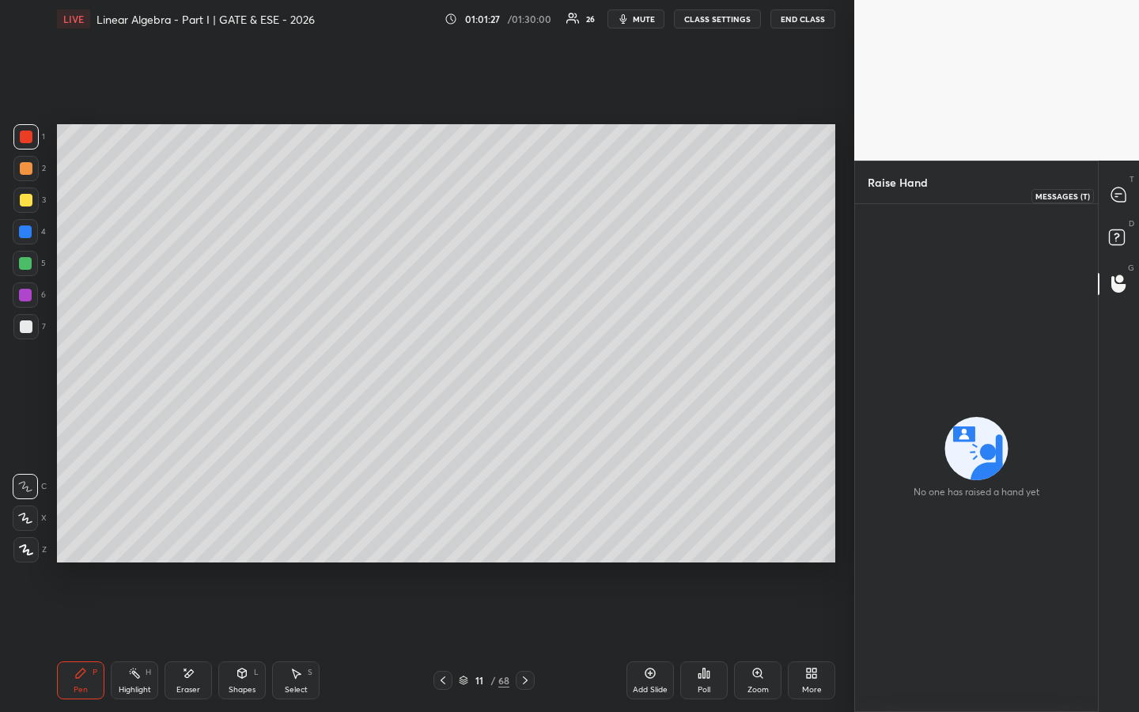
click at [1122, 185] on div at bounding box center [1119, 195] width 32 height 28
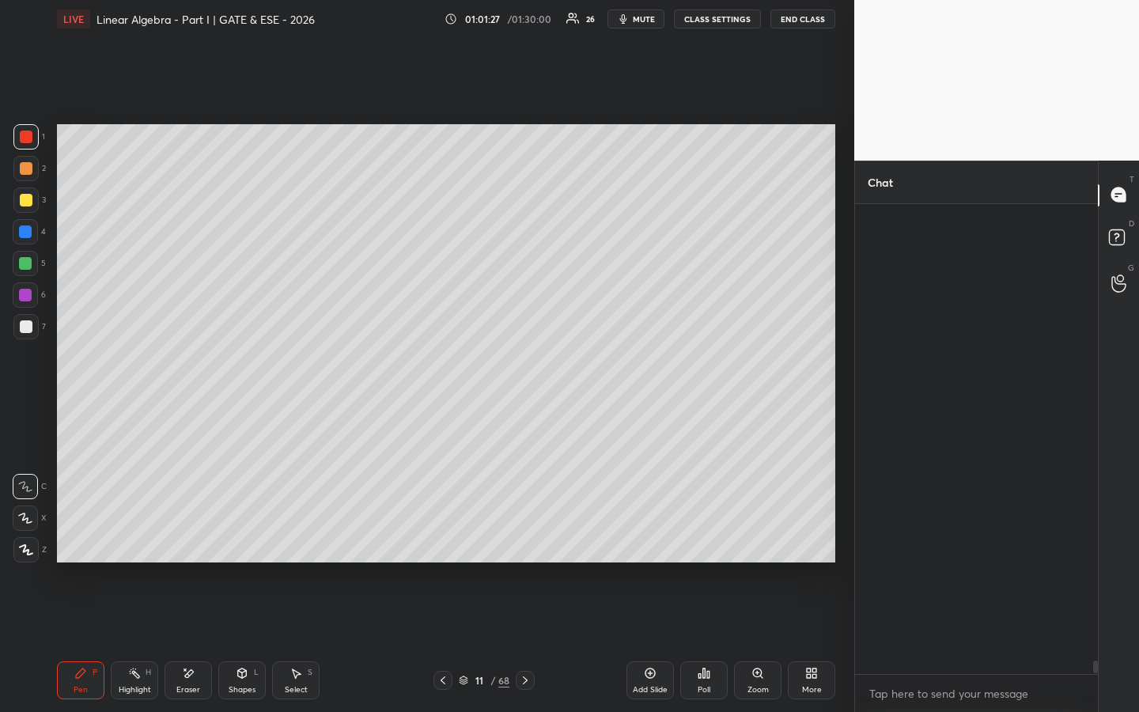
scroll to position [465, 238]
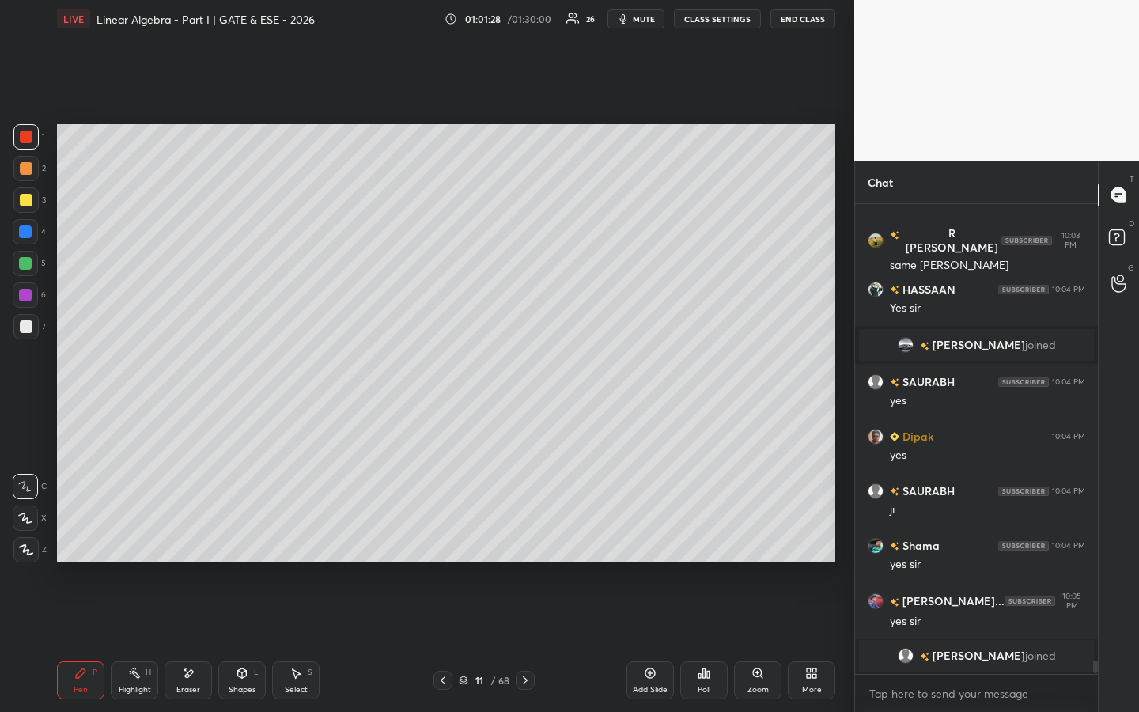
click at [236, 543] on icon at bounding box center [242, 673] width 13 height 13
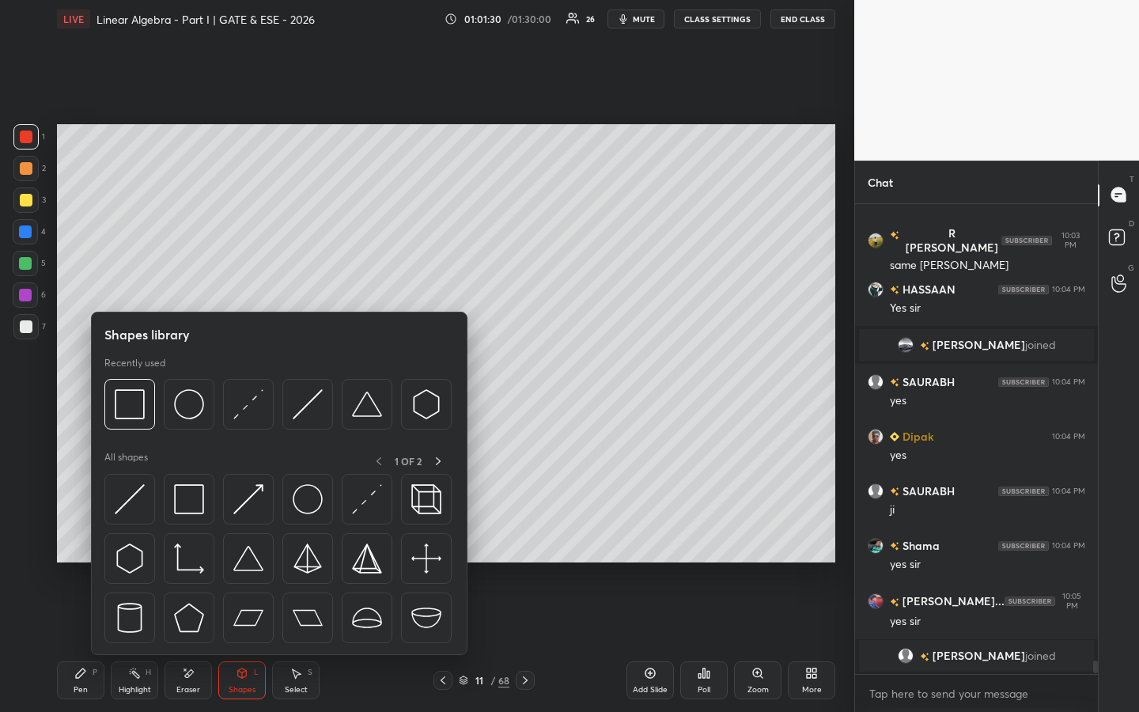
click at [25, 203] on div at bounding box center [26, 200] width 13 height 13
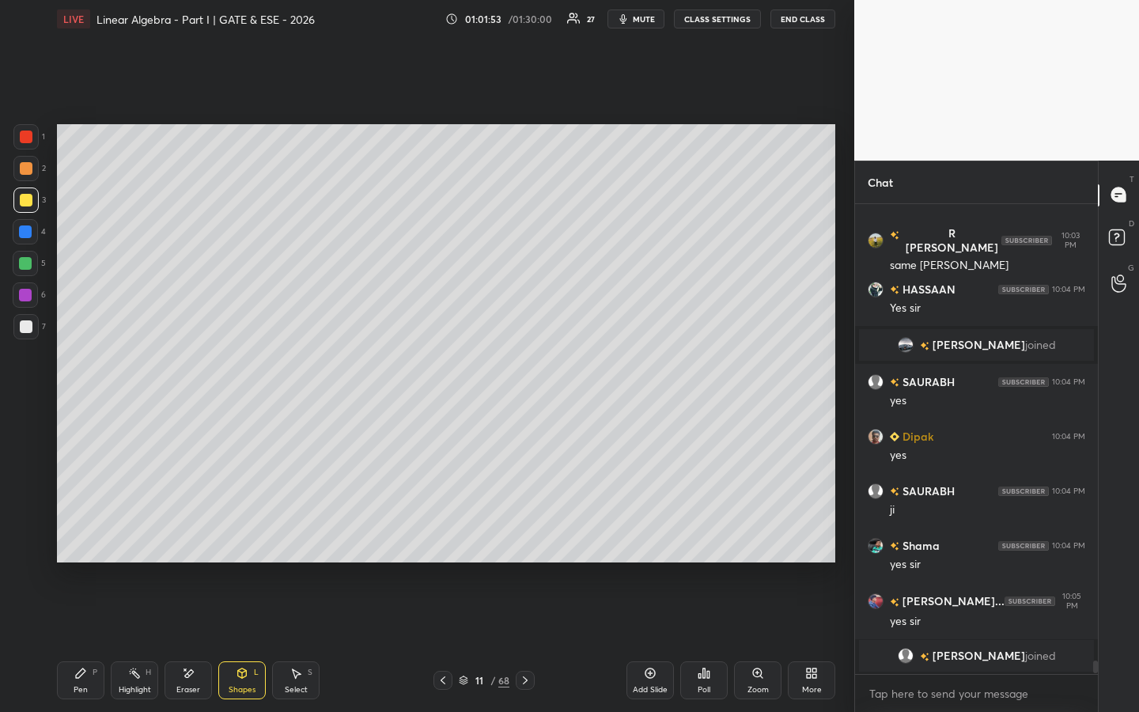
click at [85, 543] on icon at bounding box center [80, 673] width 13 height 13
click at [522, 543] on icon at bounding box center [525, 680] width 13 height 13
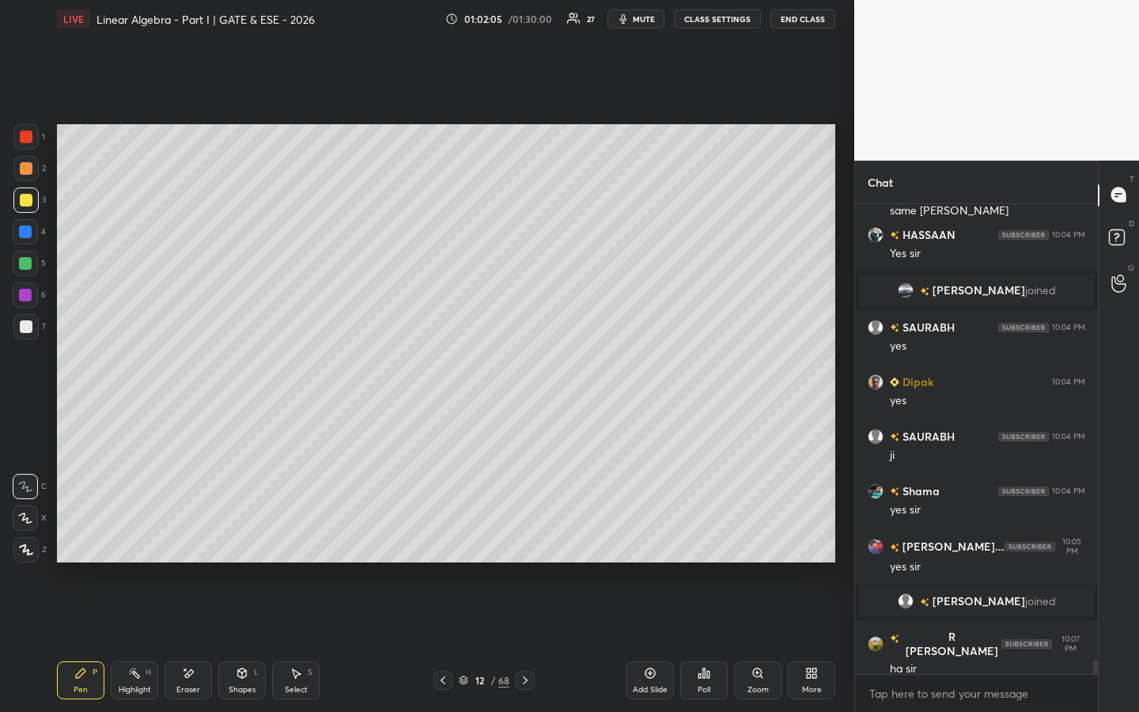
click at [523, 543] on icon at bounding box center [525, 680] width 13 height 13
click at [440, 543] on icon at bounding box center [442, 680] width 13 height 13
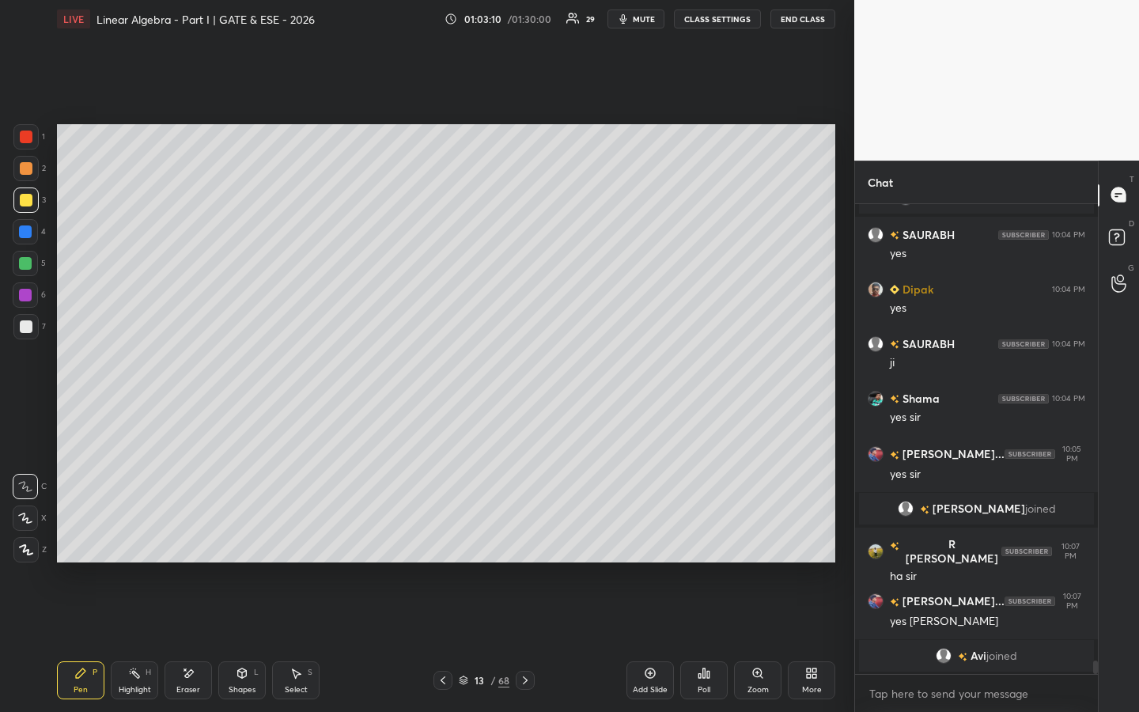
scroll to position [15972, 0]
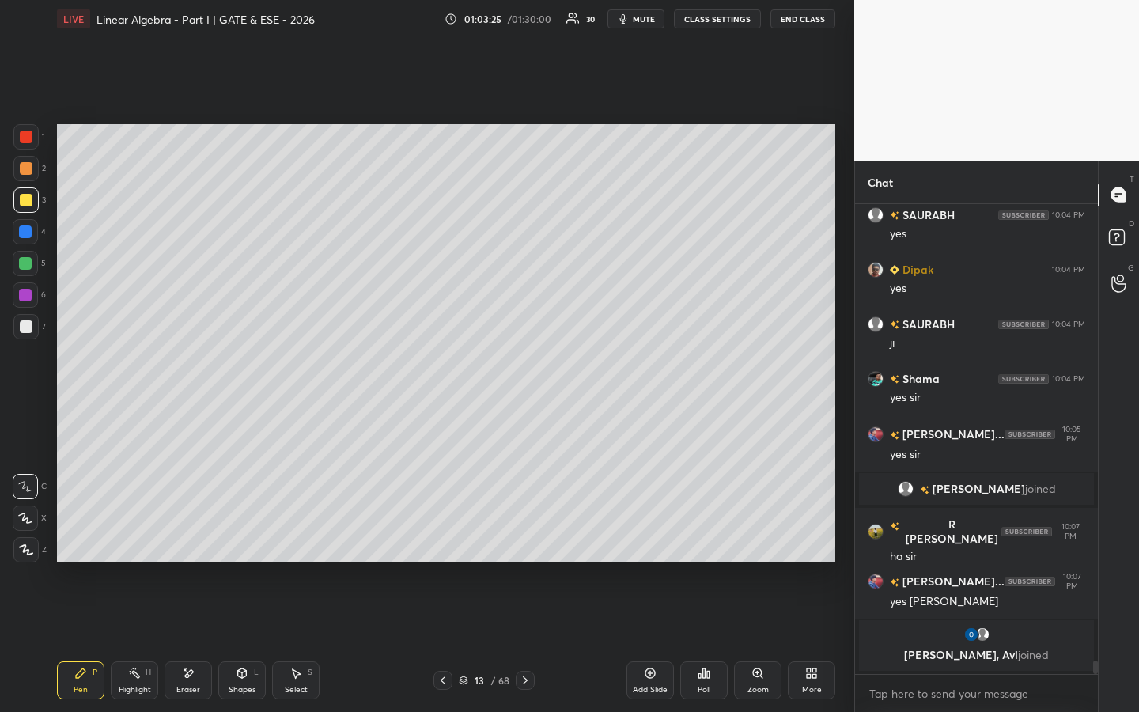
click at [814, 543] on div "Setting up your live class Poll for secs No correct answer Start poll" at bounding box center [446, 343] width 791 height 610
drag, startPoint x: 196, startPoint y: 682, endPoint x: 321, endPoint y: 640, distance: 131.8
click at [196, 543] on div "Eraser" at bounding box center [187, 680] width 47 height 38
click at [638, 543] on div "Setting up your live class Poll for secs No correct answer Start poll" at bounding box center [446, 343] width 791 height 610
click at [76, 543] on div "Pen P" at bounding box center [80, 680] width 47 height 38
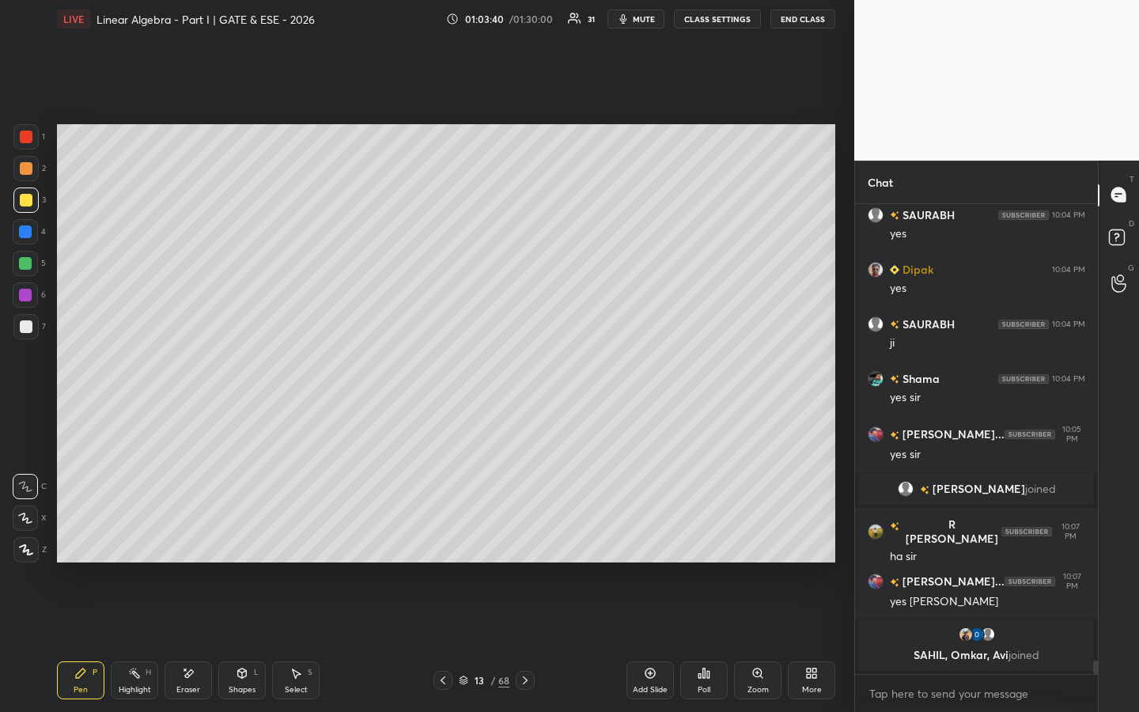
click at [655, 543] on icon at bounding box center [650, 673] width 13 height 13
click at [25, 231] on div at bounding box center [25, 231] width 13 height 13
click at [33, 262] on div at bounding box center [25, 263] width 25 height 25
click at [713, 543] on div "Poll" at bounding box center [703, 680] width 47 height 38
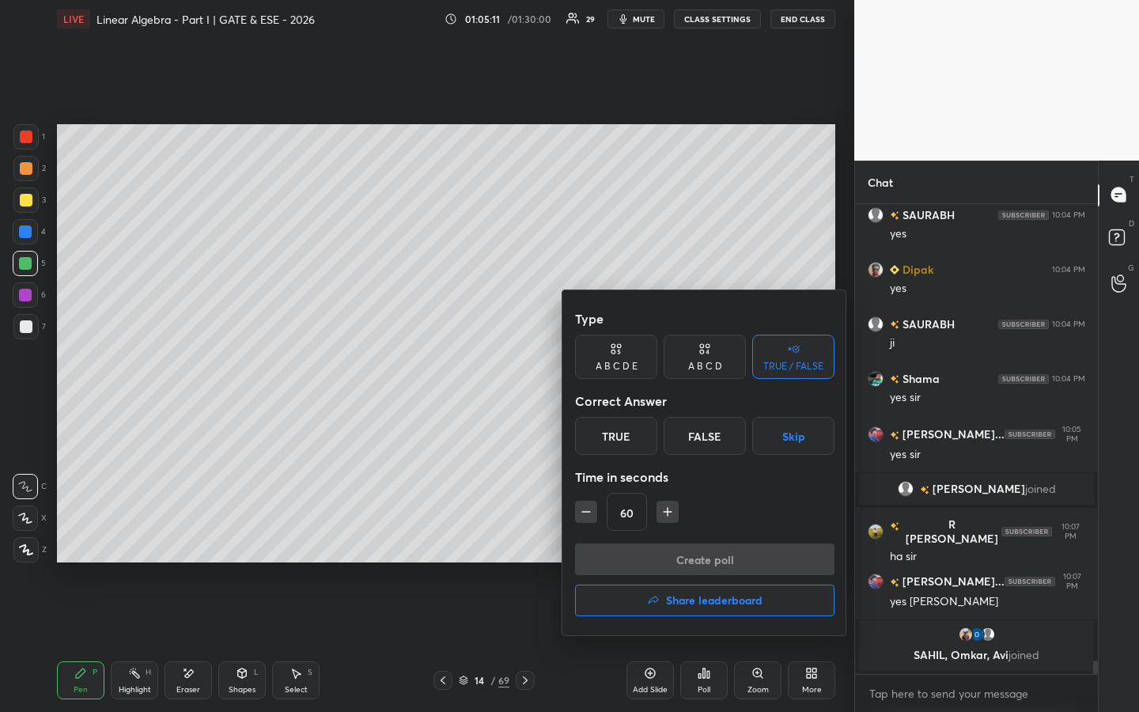
click at [629, 444] on div "True" at bounding box center [616, 436] width 82 height 38
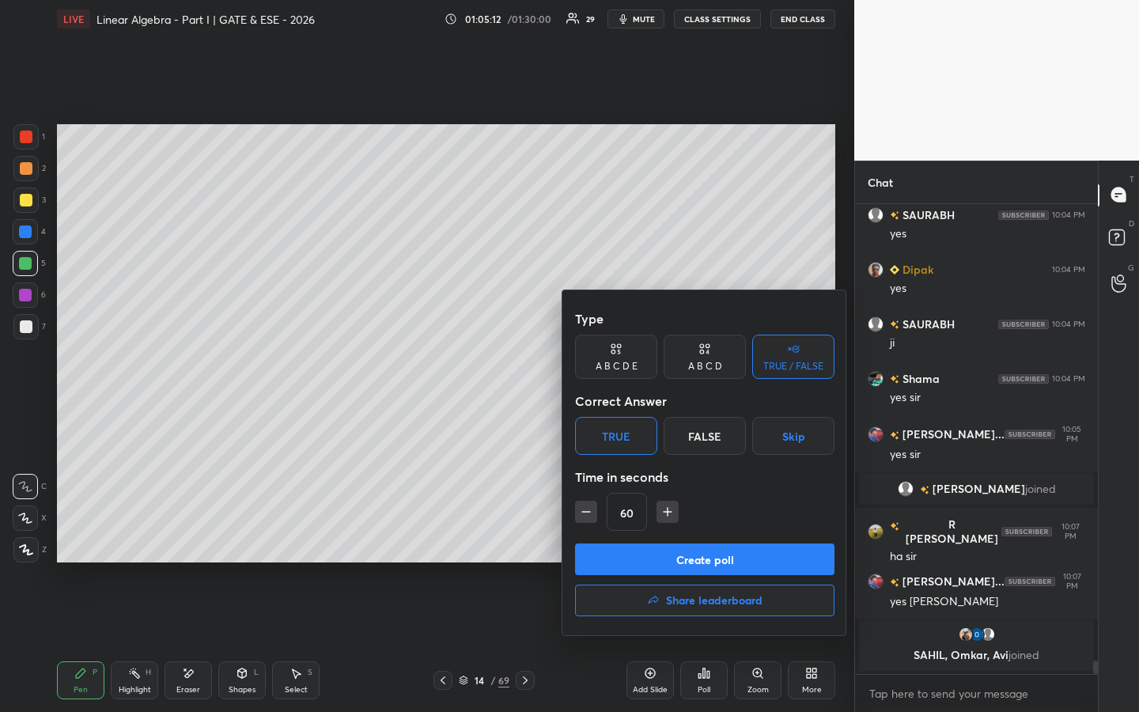
drag, startPoint x: 648, startPoint y: 544, endPoint x: 662, endPoint y: 542, distance: 14.3
click at [649, 543] on button "Create poll" at bounding box center [704, 559] width 259 height 32
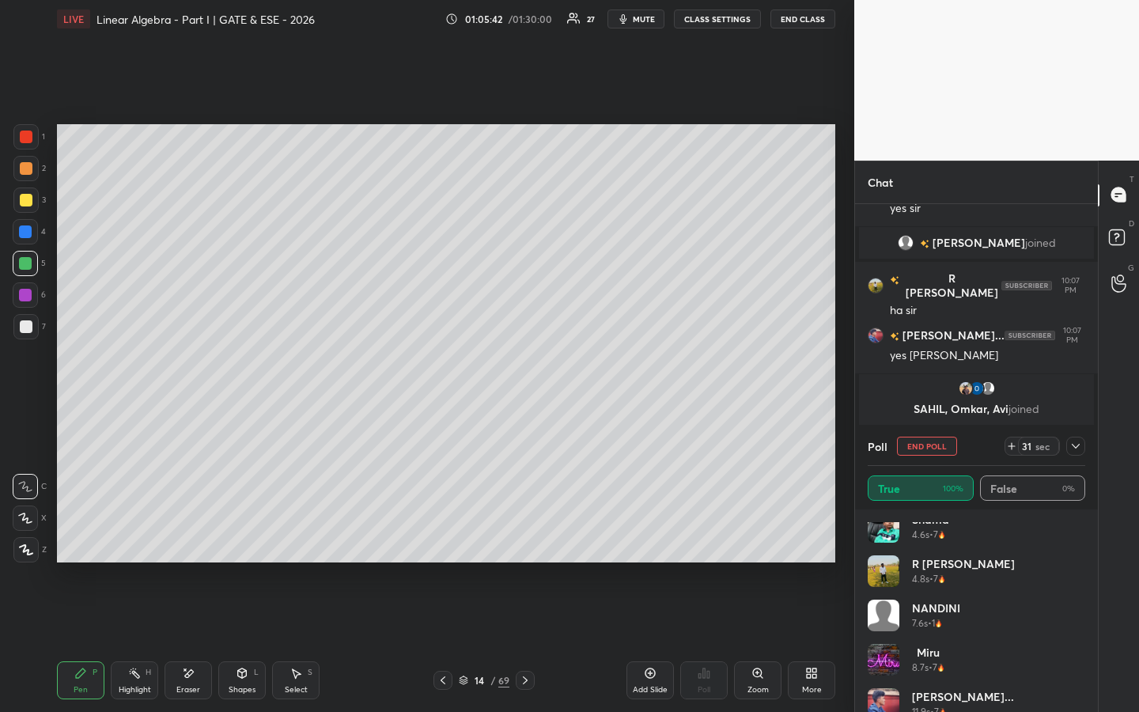
scroll to position [519, 0]
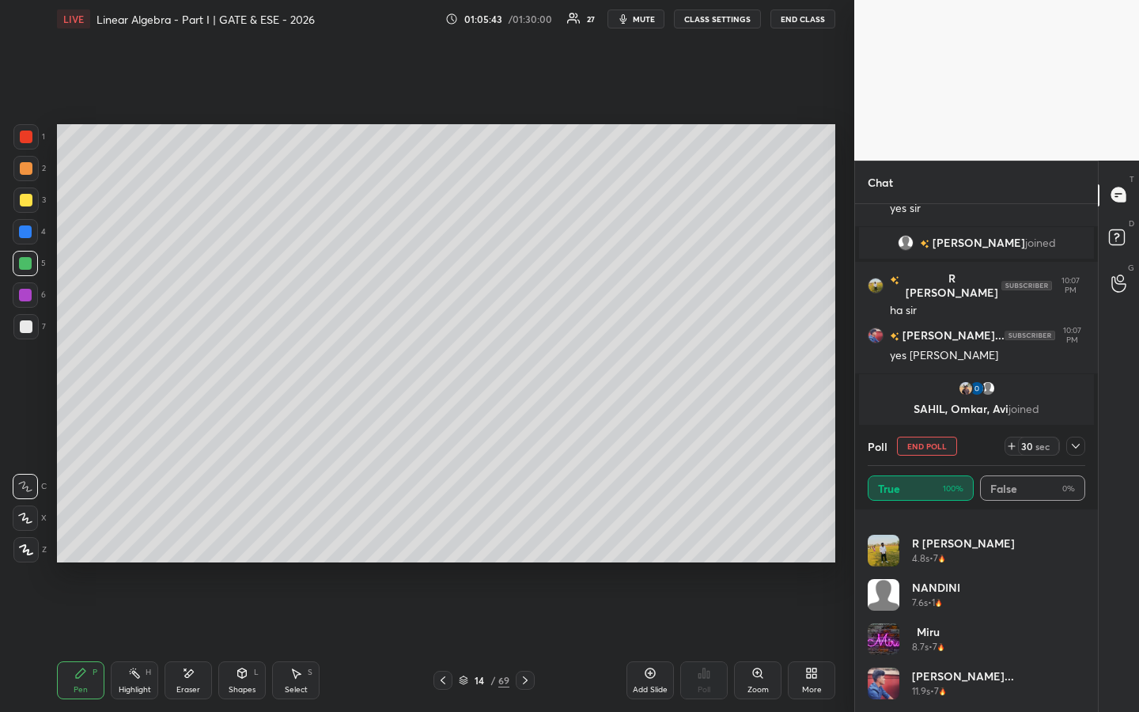
click at [1075, 444] on icon at bounding box center [1075, 446] width 13 height 13
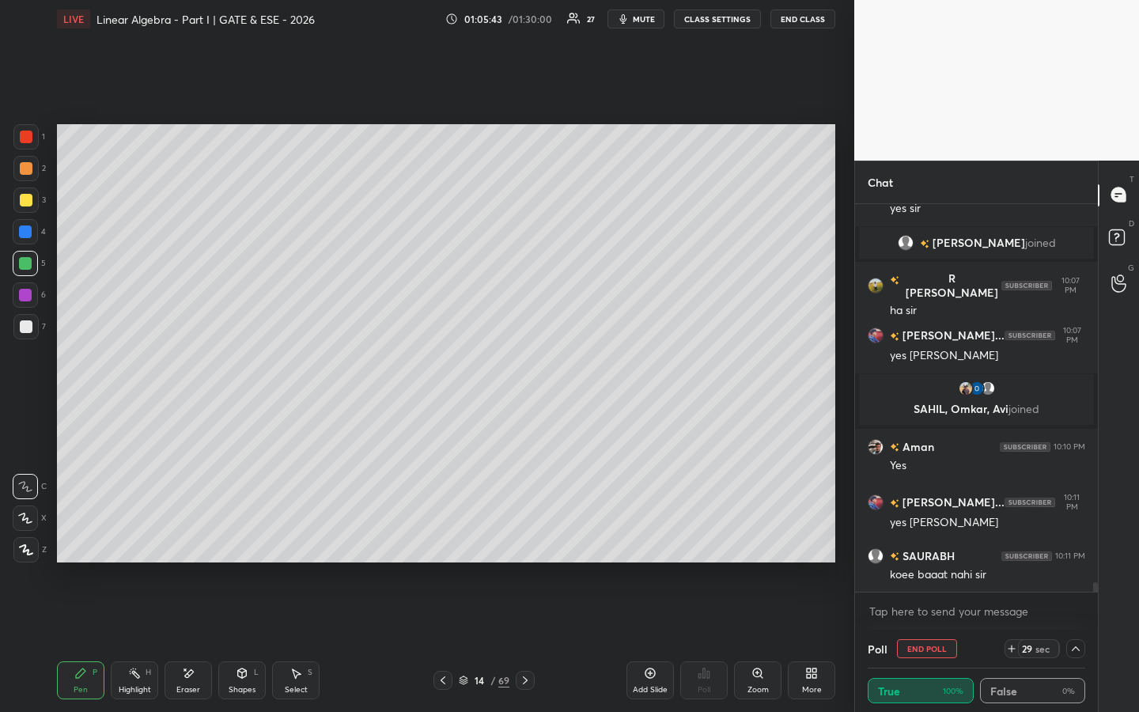
scroll to position [0, 0]
drag, startPoint x: 935, startPoint y: 652, endPoint x: 947, endPoint y: 652, distance: 12.7
click at [935, 543] on button "End Poll" at bounding box center [927, 648] width 60 height 19
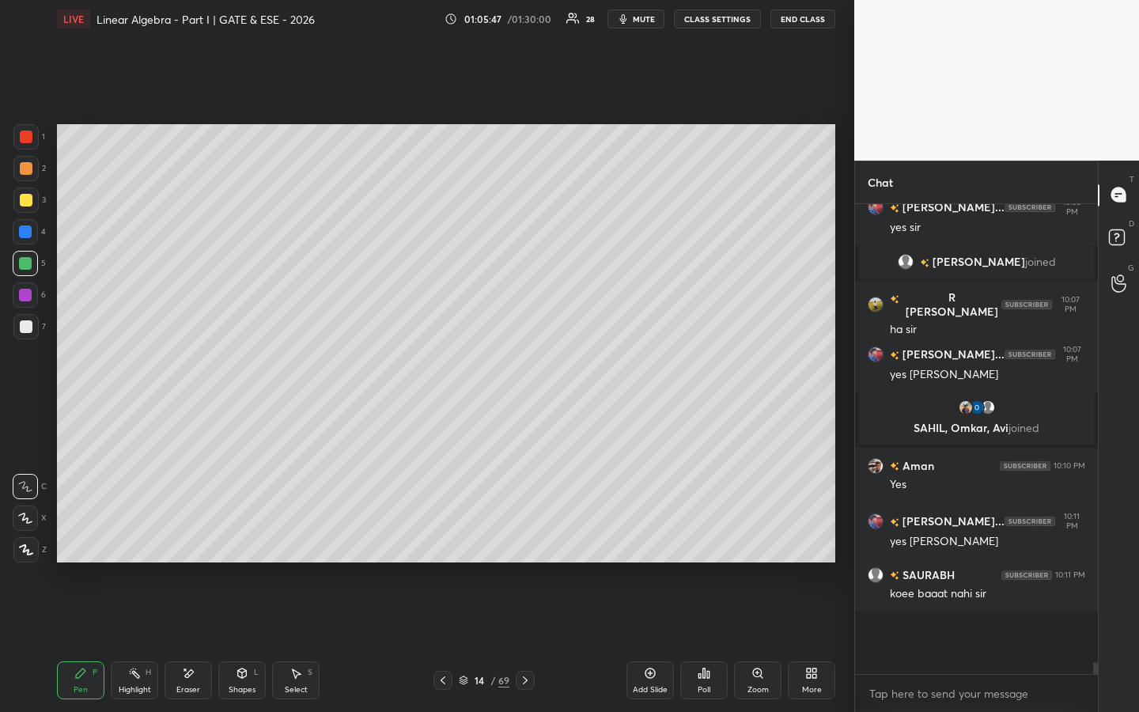
scroll to position [456, 238]
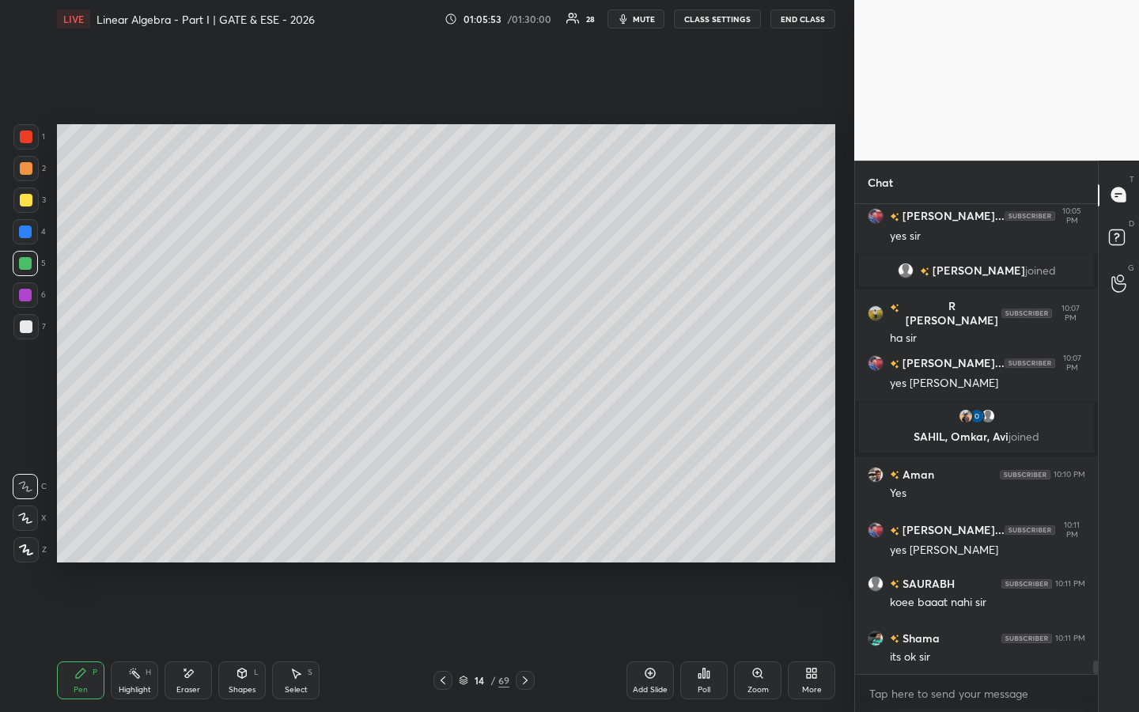
click at [149, 543] on div "Highlight" at bounding box center [135, 689] width 32 height 8
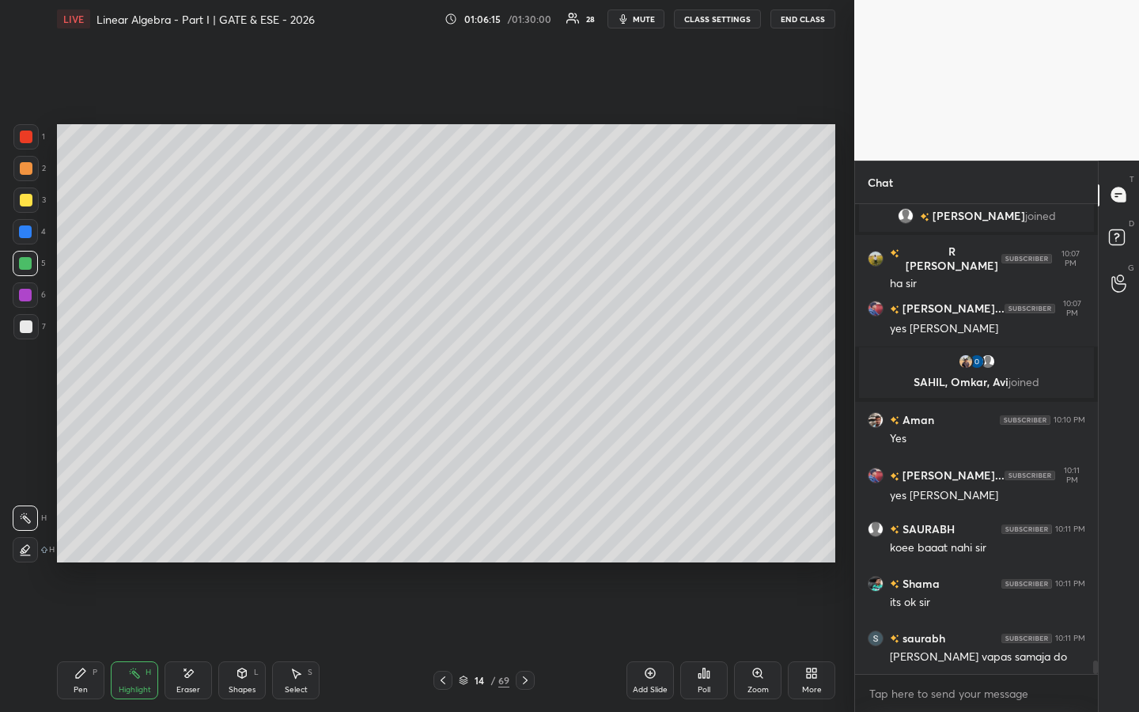
click at [76, 543] on icon at bounding box center [80, 672] width 9 height 9
click at [142, 543] on div "Highlight H" at bounding box center [134, 680] width 47 height 38
click at [705, 543] on icon at bounding box center [703, 673] width 13 height 13
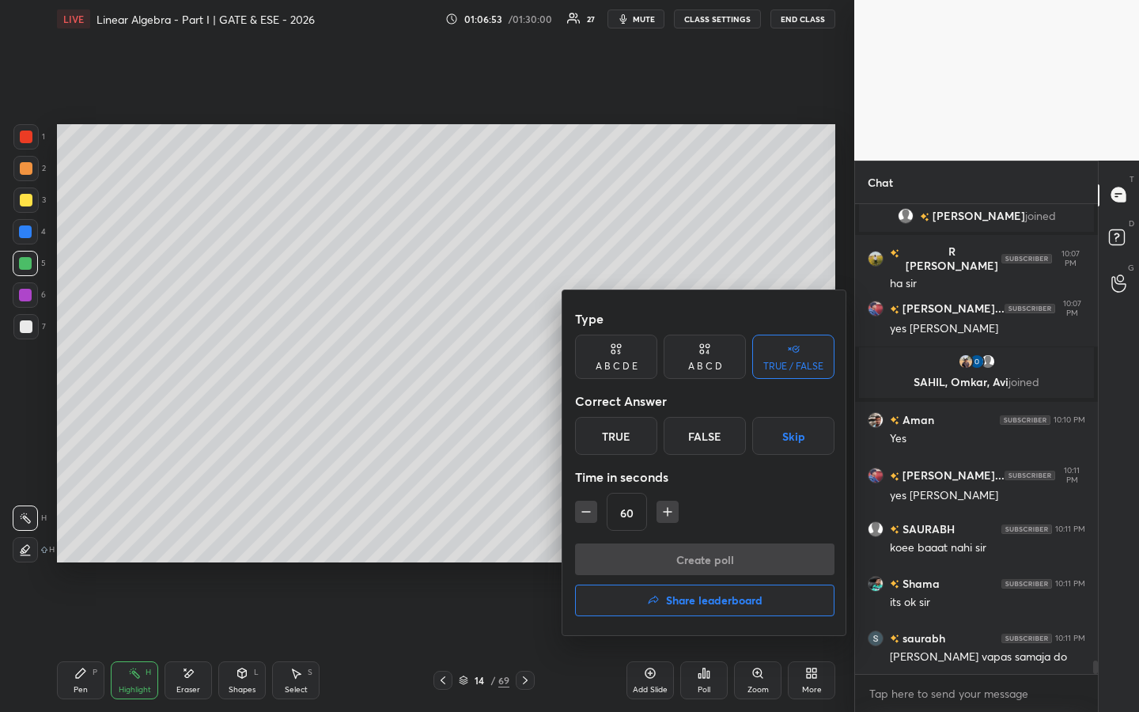
click at [617, 437] on div "True" at bounding box center [616, 436] width 82 height 38
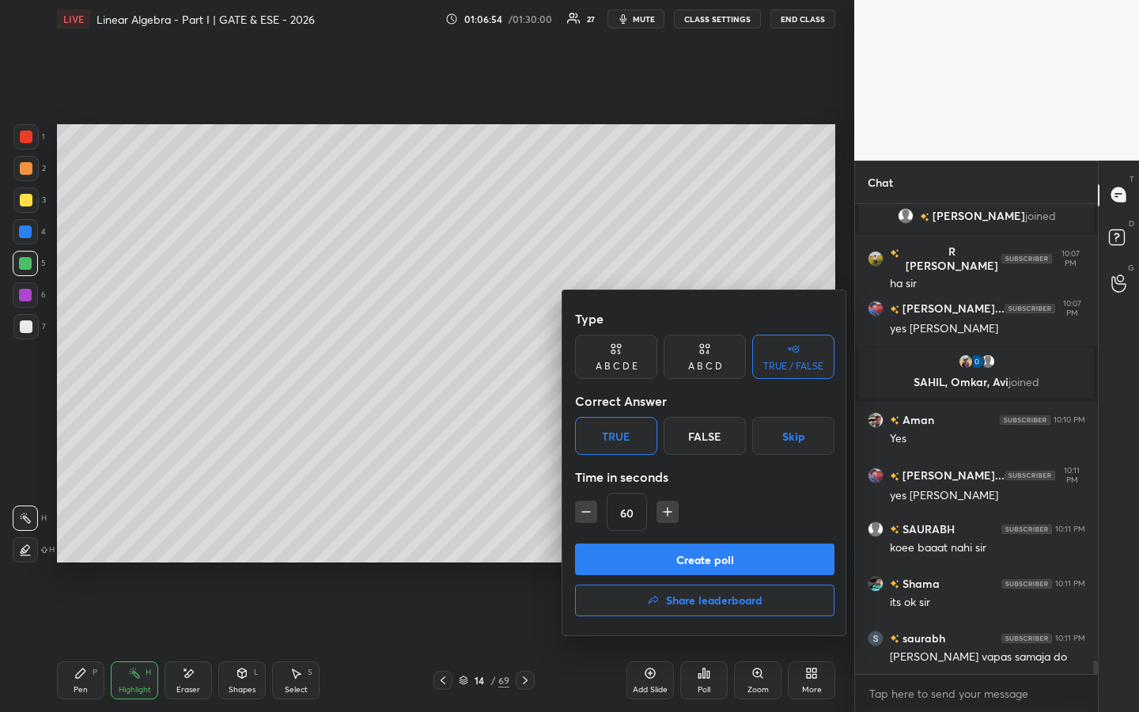
click at [664, 543] on button "Create poll" at bounding box center [704, 559] width 259 height 32
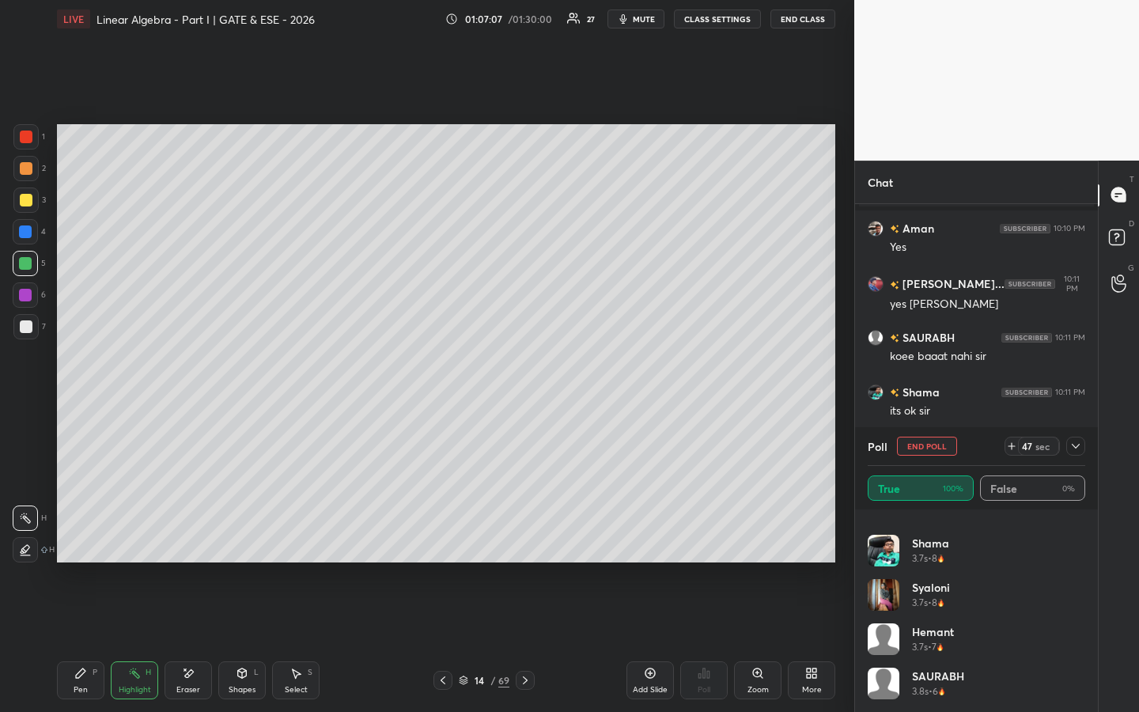
scroll to position [607, 0]
click at [932, 455] on button "End Poll" at bounding box center [927, 445] width 60 height 19
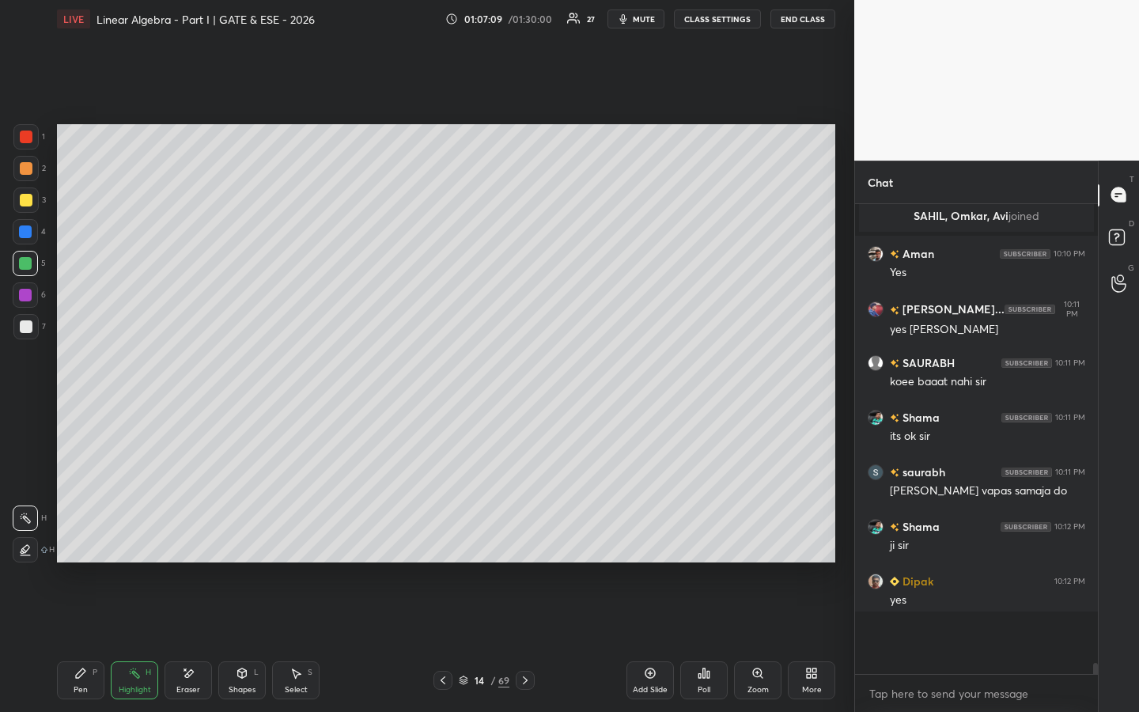
scroll to position [465, 238]
click at [93, 543] on div "Pen P" at bounding box center [80, 680] width 47 height 38
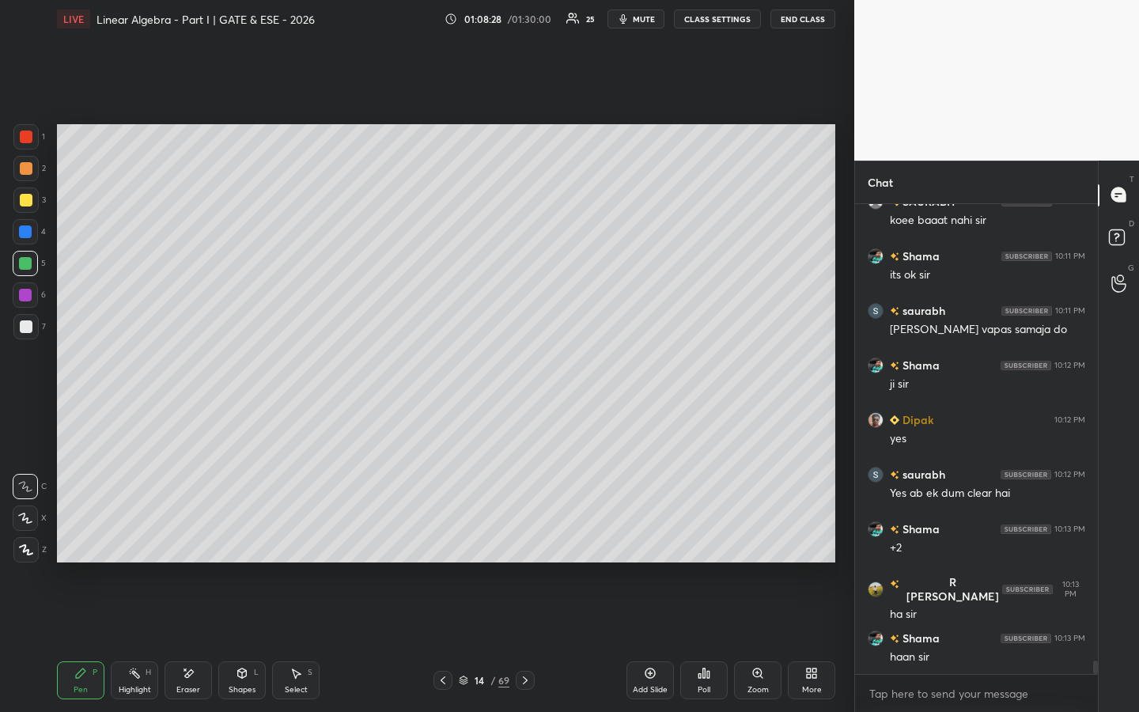
scroll to position [16290, 0]
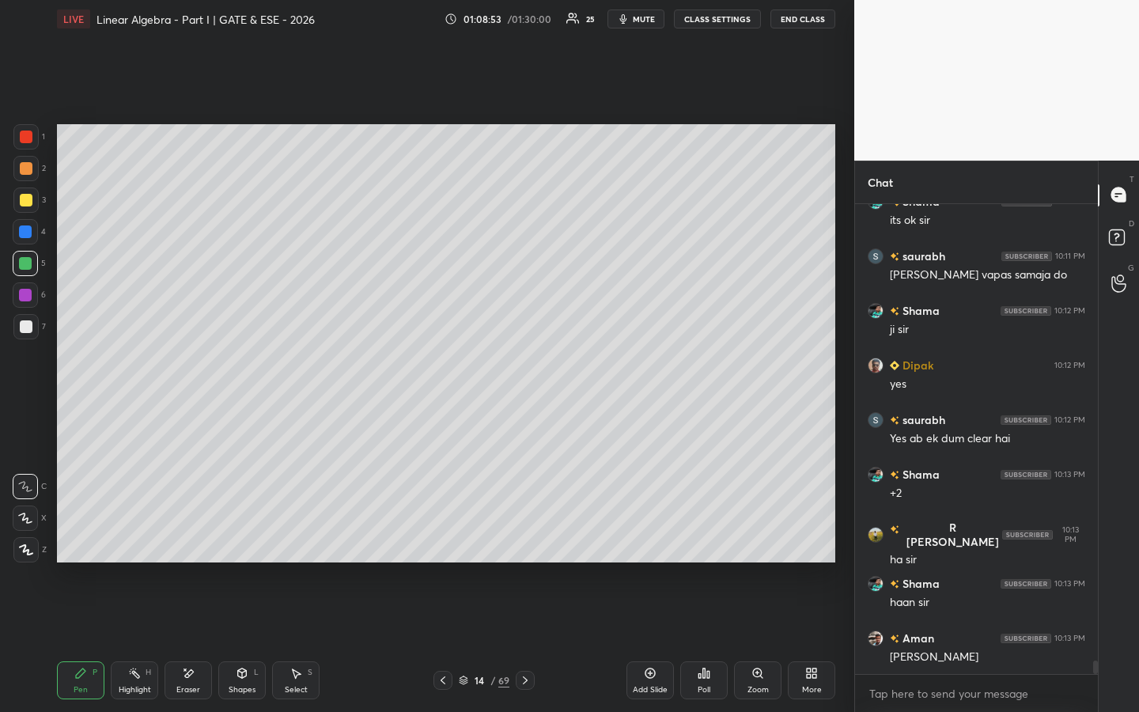
drag, startPoint x: 650, startPoint y: 672, endPoint x: 641, endPoint y: 609, distance: 63.8
click at [651, 543] on icon at bounding box center [650, 673] width 13 height 13
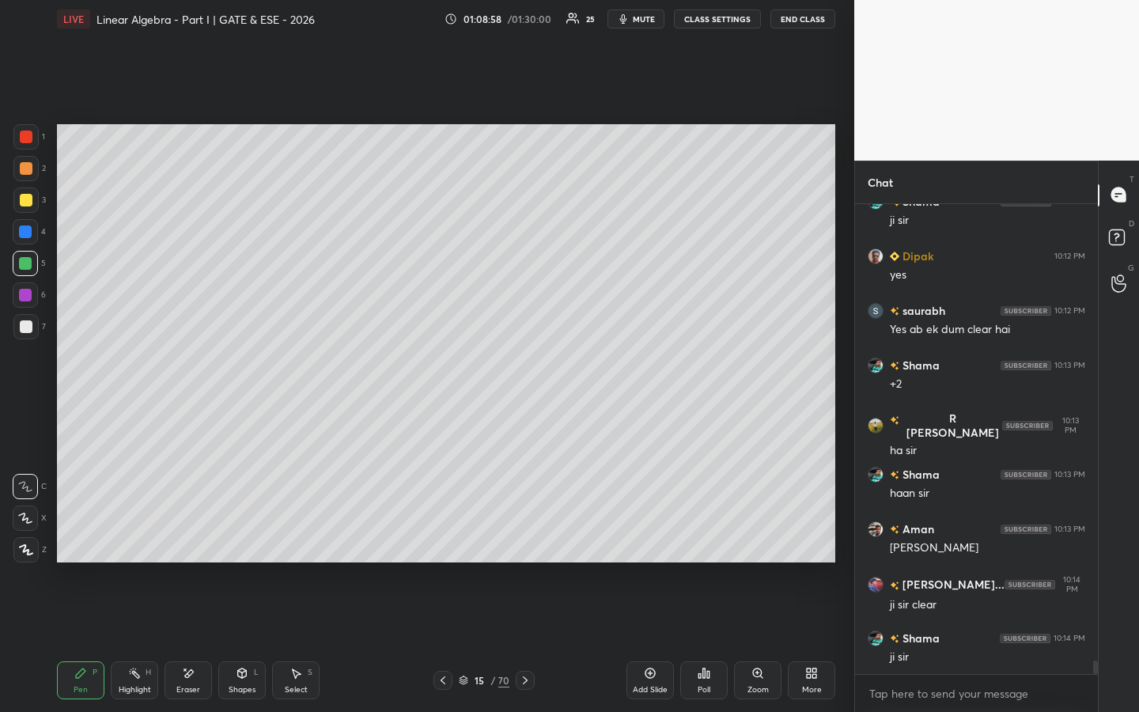
scroll to position [16454, 0]
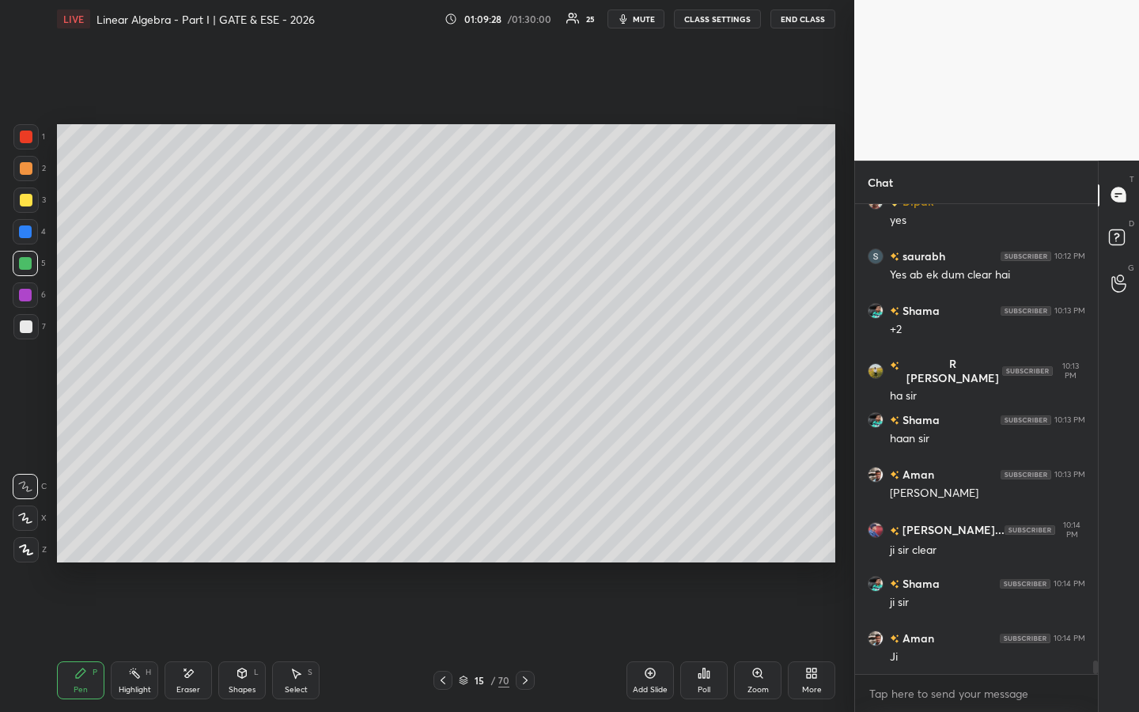
click at [28, 298] on div at bounding box center [25, 295] width 13 height 13
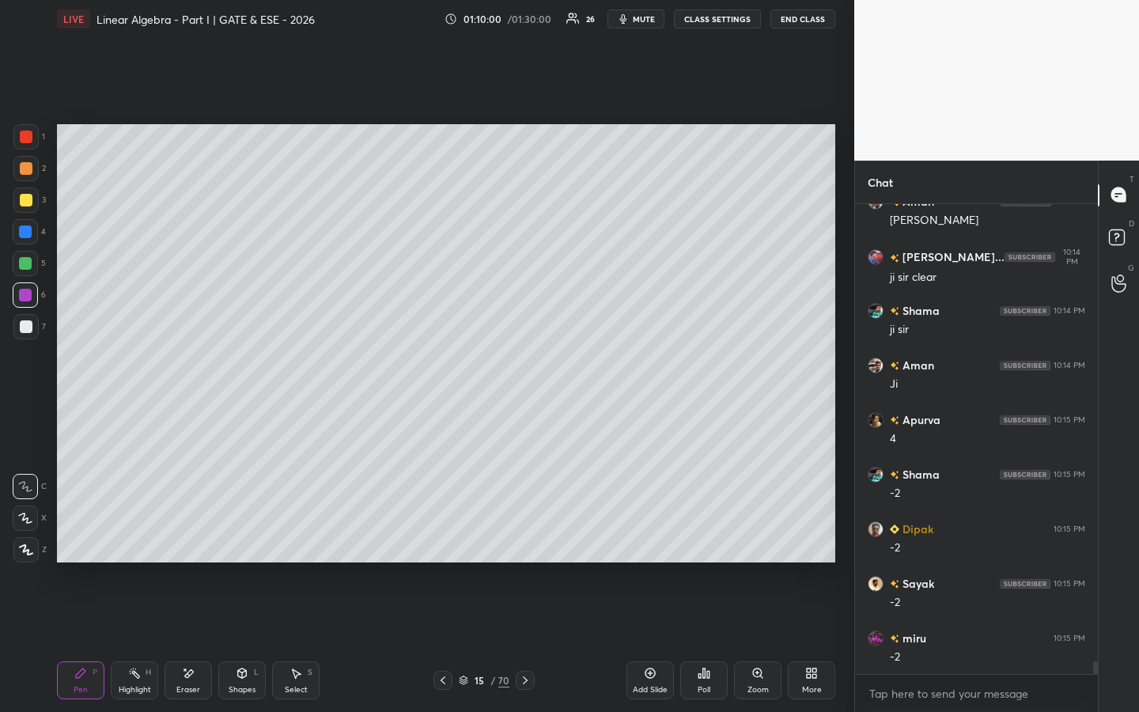
scroll to position [16781, 0]
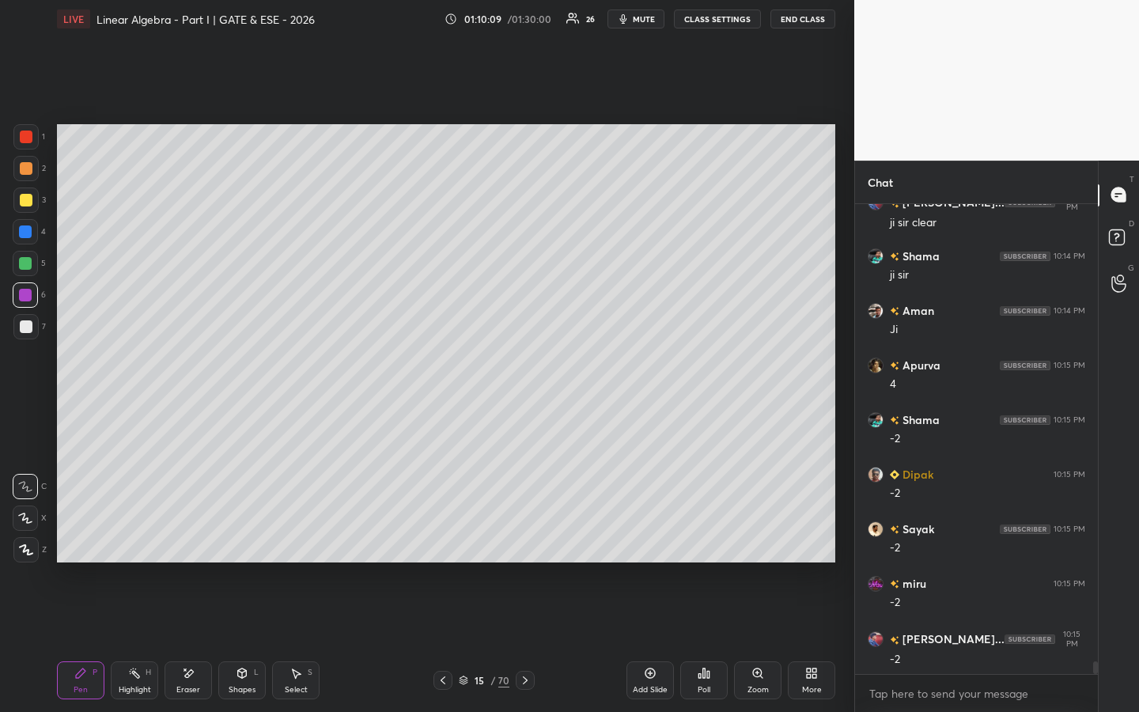
drag, startPoint x: 29, startPoint y: 206, endPoint x: 45, endPoint y: 202, distance: 16.3
click at [28, 206] on div at bounding box center [26, 200] width 13 height 13
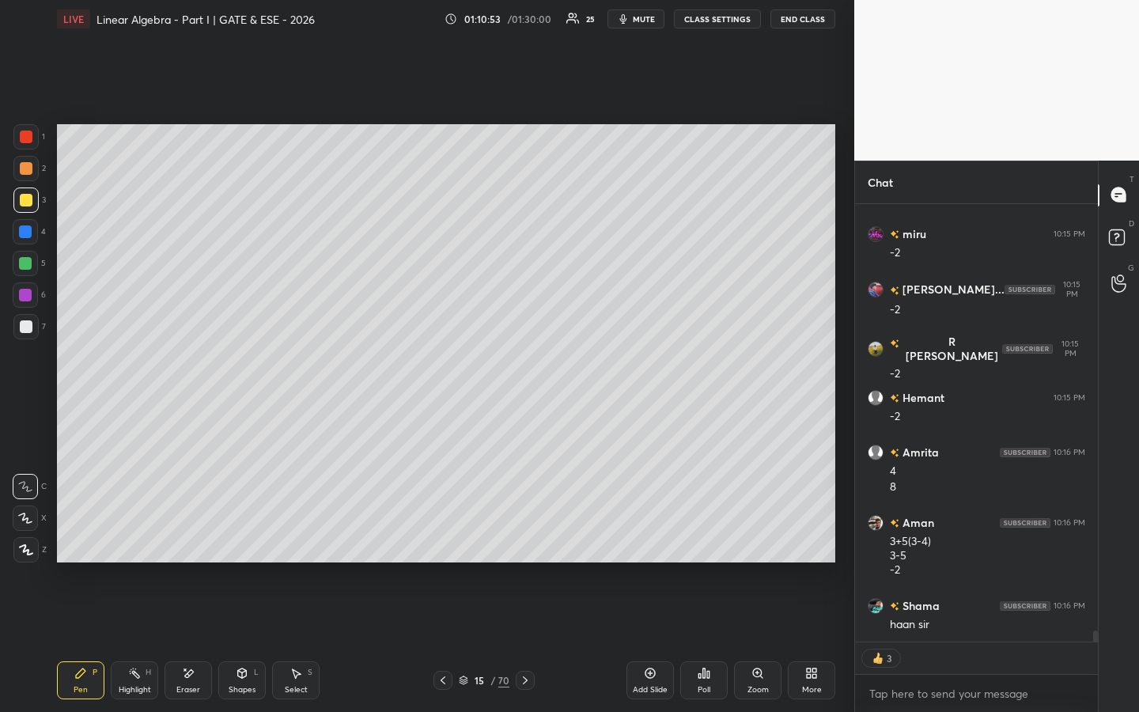
scroll to position [17185, 0]
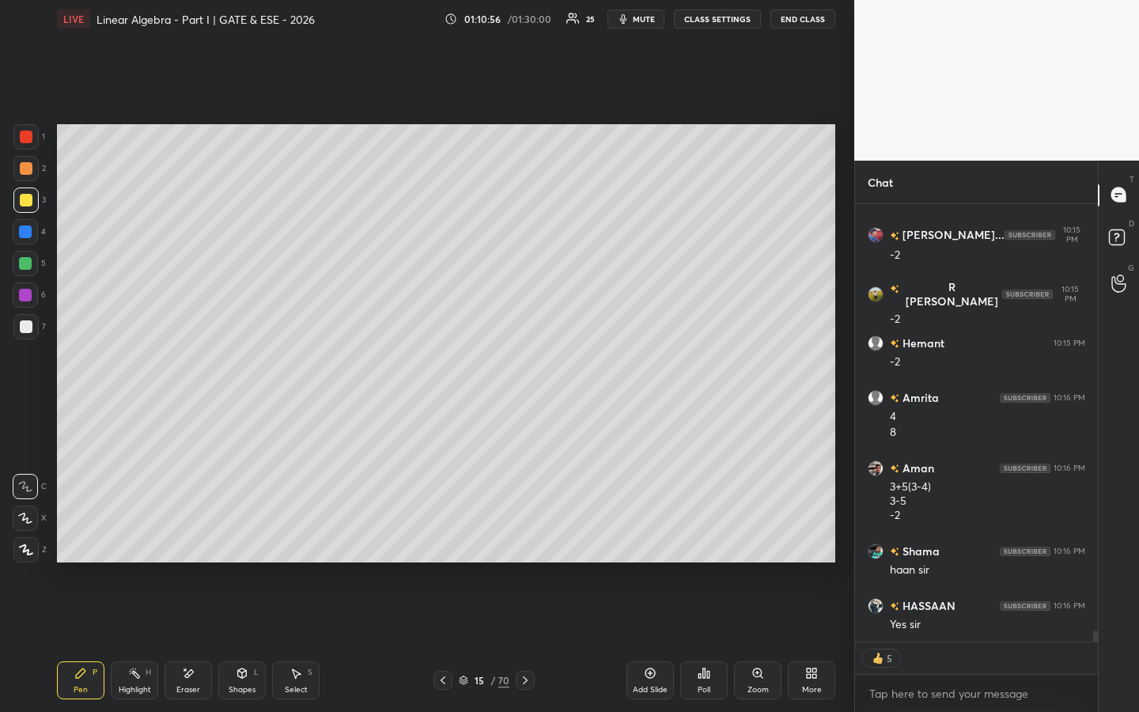
drag, startPoint x: 28, startPoint y: 299, endPoint x: 21, endPoint y: 293, distance: 10.1
click at [28, 299] on div at bounding box center [25, 295] width 13 height 13
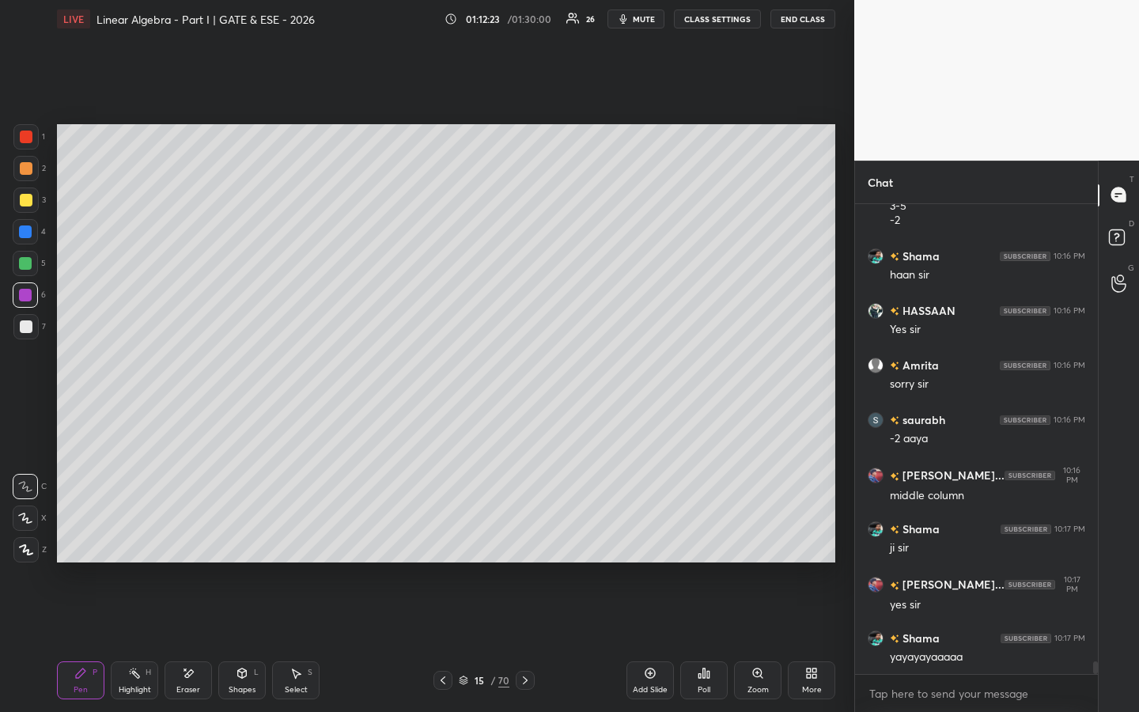
scroll to position [17534, 0]
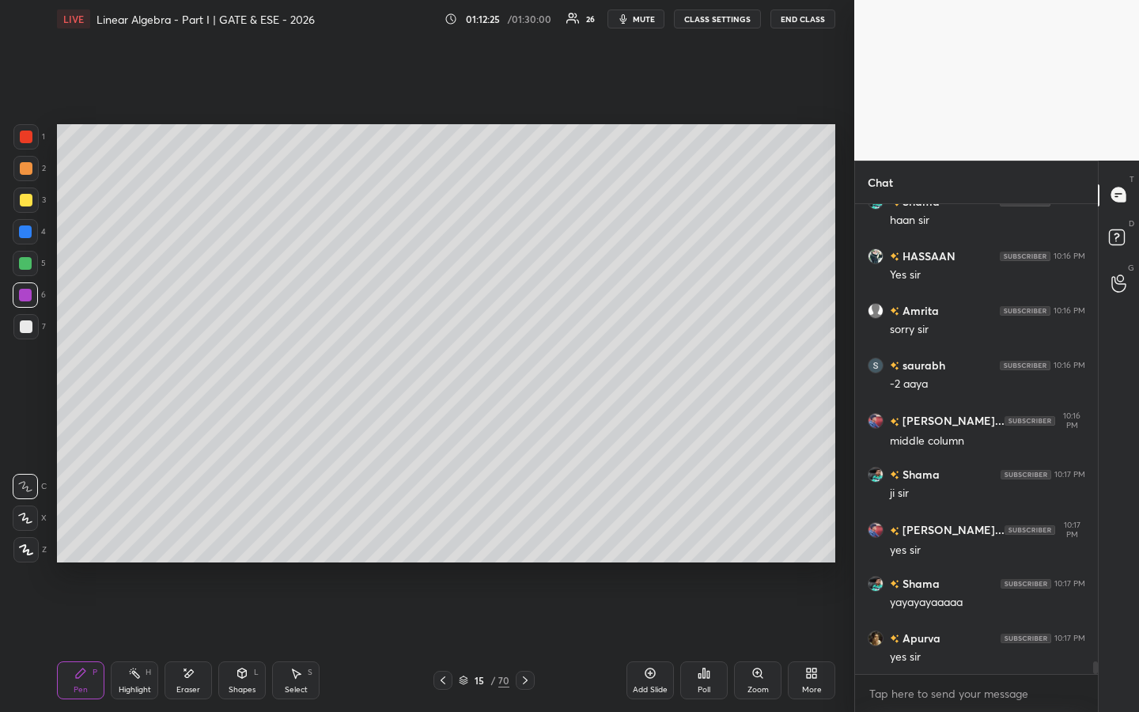
click at [659, 543] on div "Add Slide" at bounding box center [650, 689] width 35 height 8
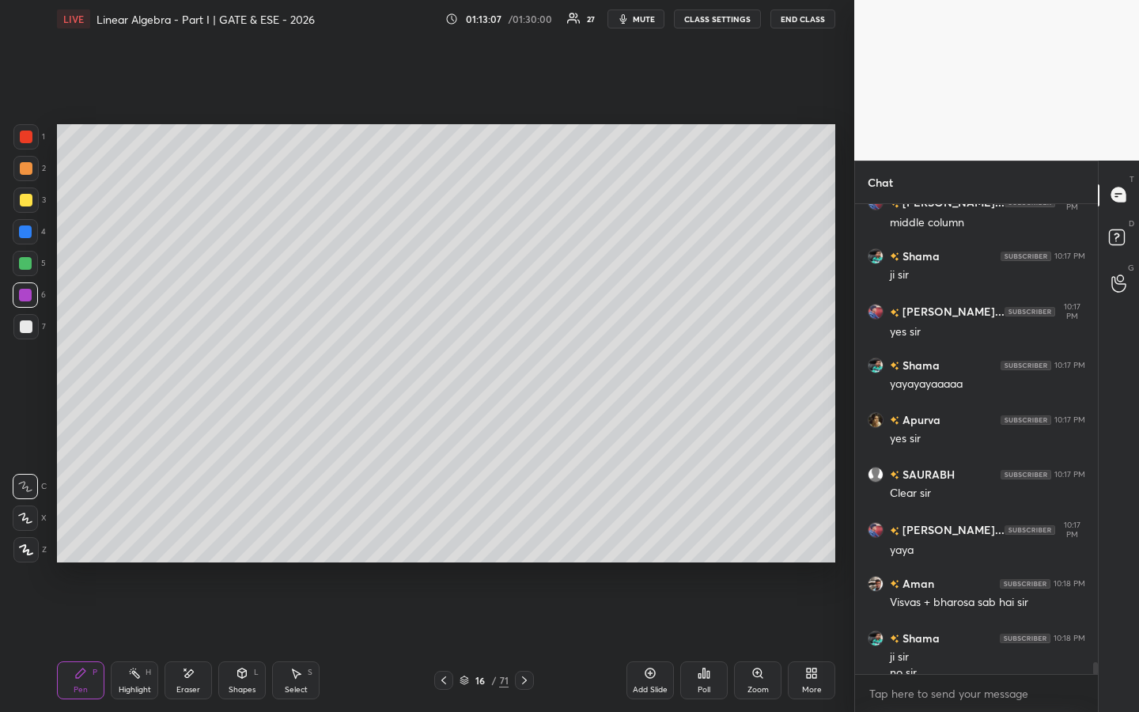
scroll to position [17768, 0]
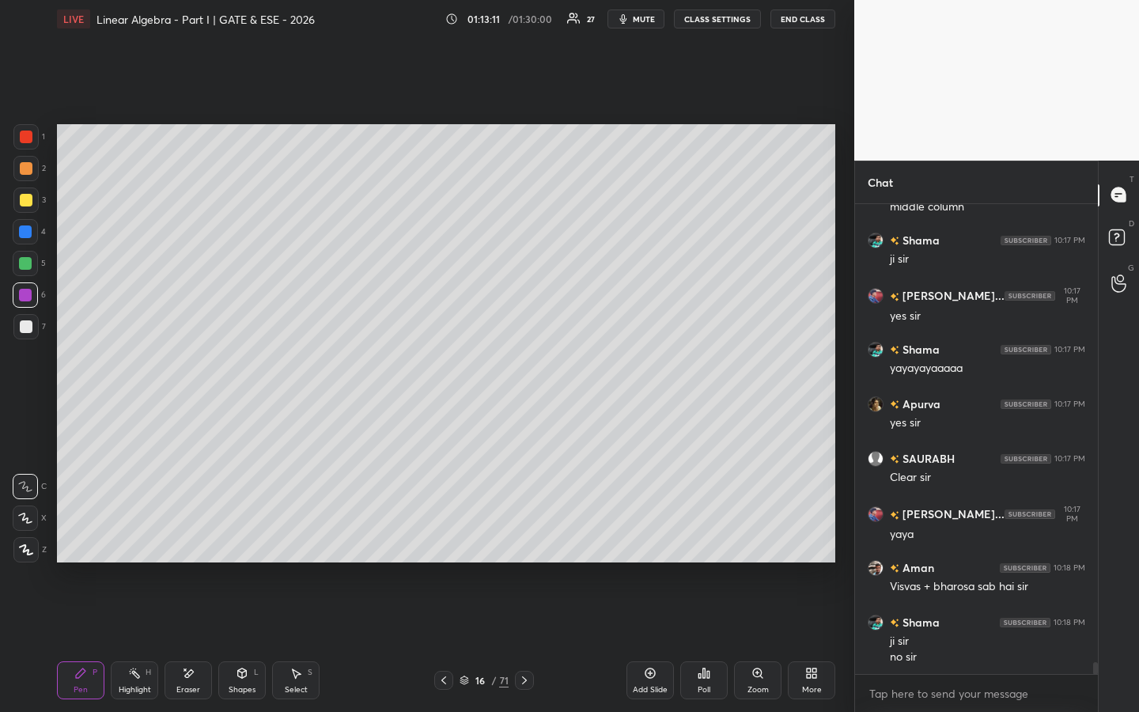
click at [701, 543] on div "Poll" at bounding box center [703, 680] width 47 height 38
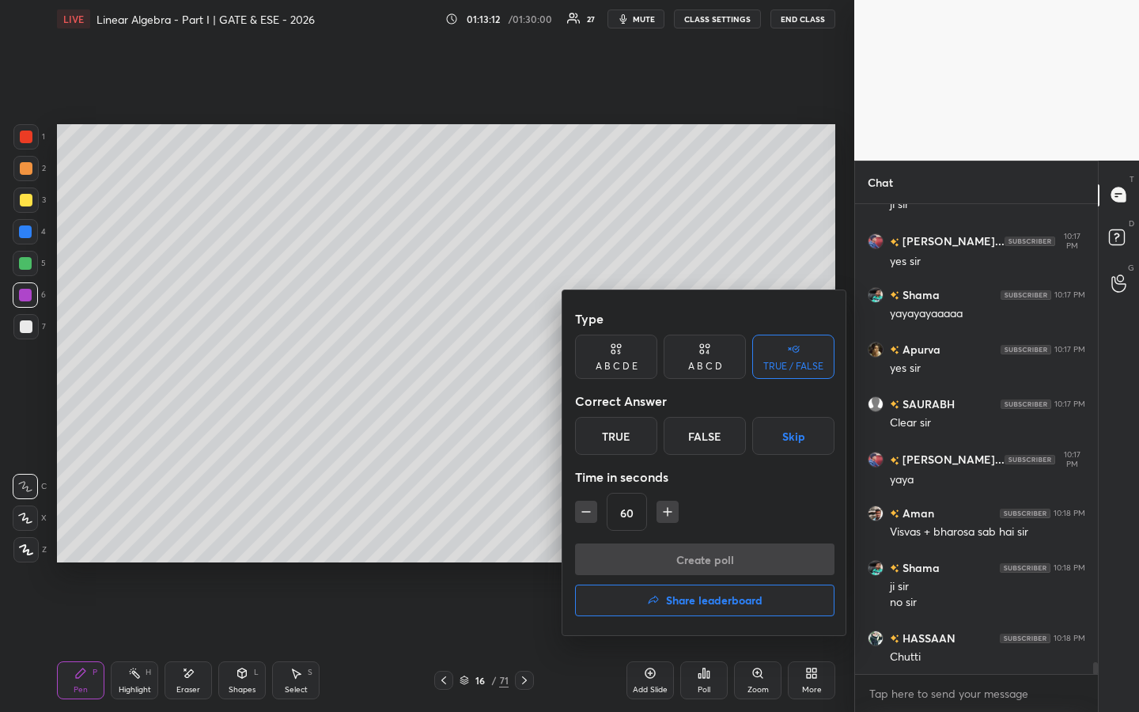
scroll to position [17877, 0]
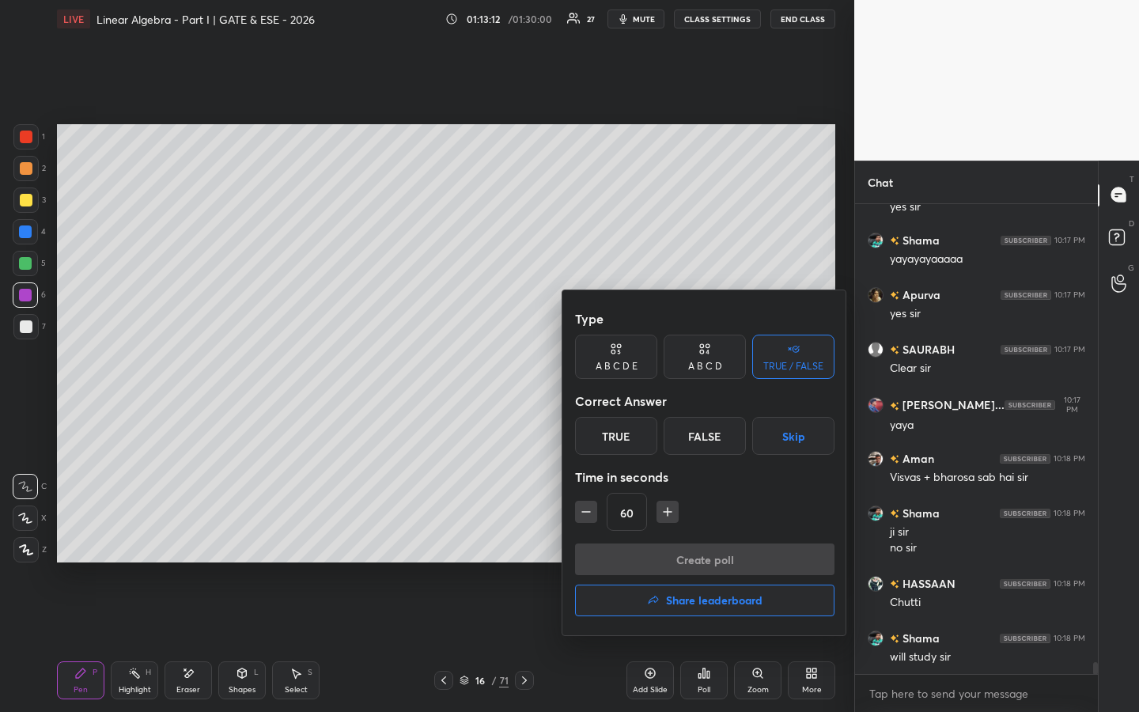
click at [621, 429] on div "True" at bounding box center [616, 436] width 82 height 38
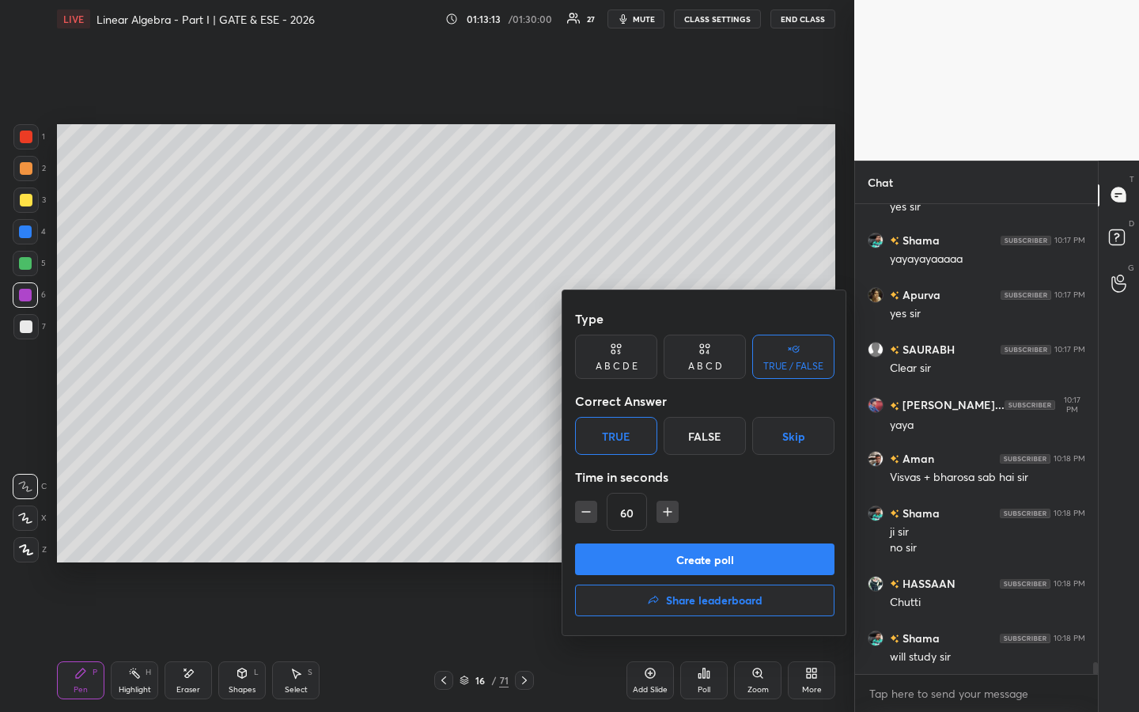
click at [584, 511] on icon "button" at bounding box center [586, 512] width 16 height 16
type input "45"
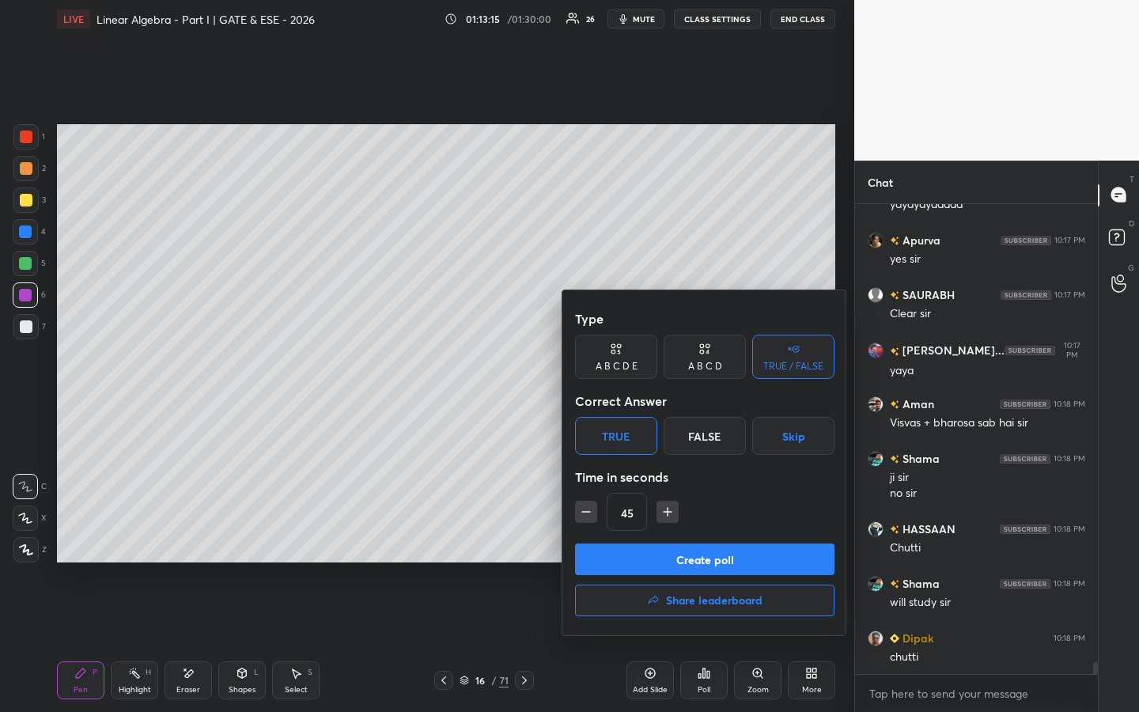
click at [637, 543] on button "Create poll" at bounding box center [704, 559] width 259 height 32
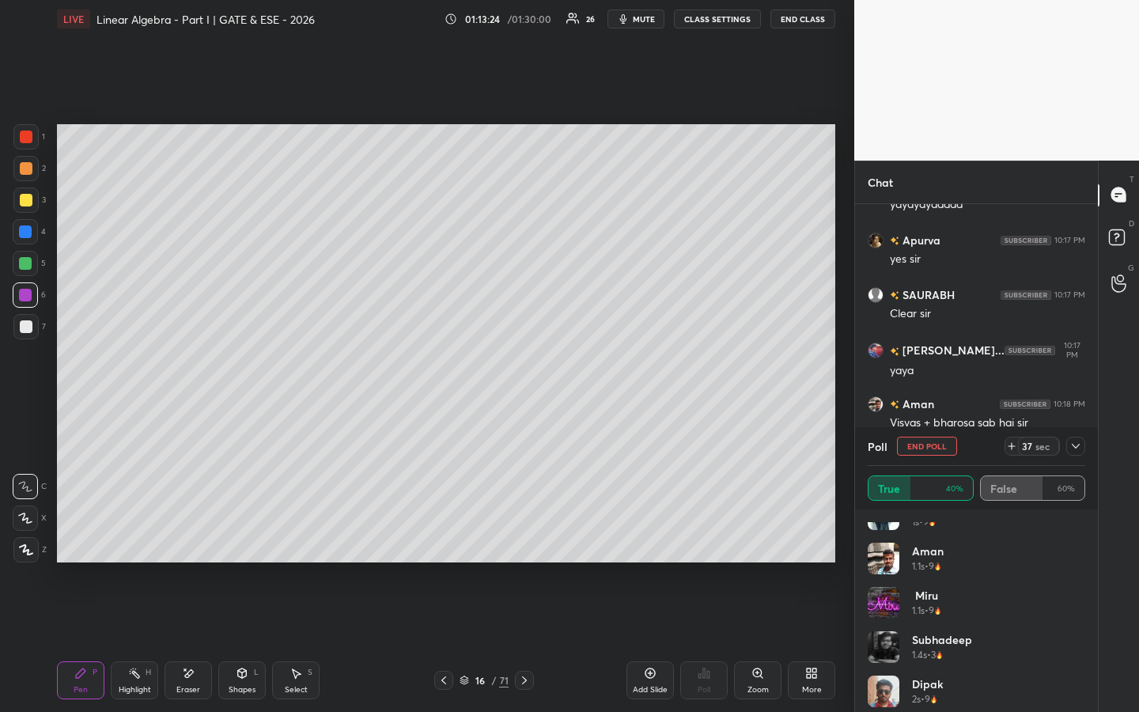
scroll to position [27, 0]
drag, startPoint x: 1086, startPoint y: 553, endPoint x: 1078, endPoint y: 613, distance: 59.8
click at [1075, 543] on div "HASSAAN 1s • 9 Aman 1.1s • 9 miru 1.1s • 9 [PERSON_NAME] 1.4s • 3 [PERSON_NAME]…" at bounding box center [976, 610] width 243 height 202
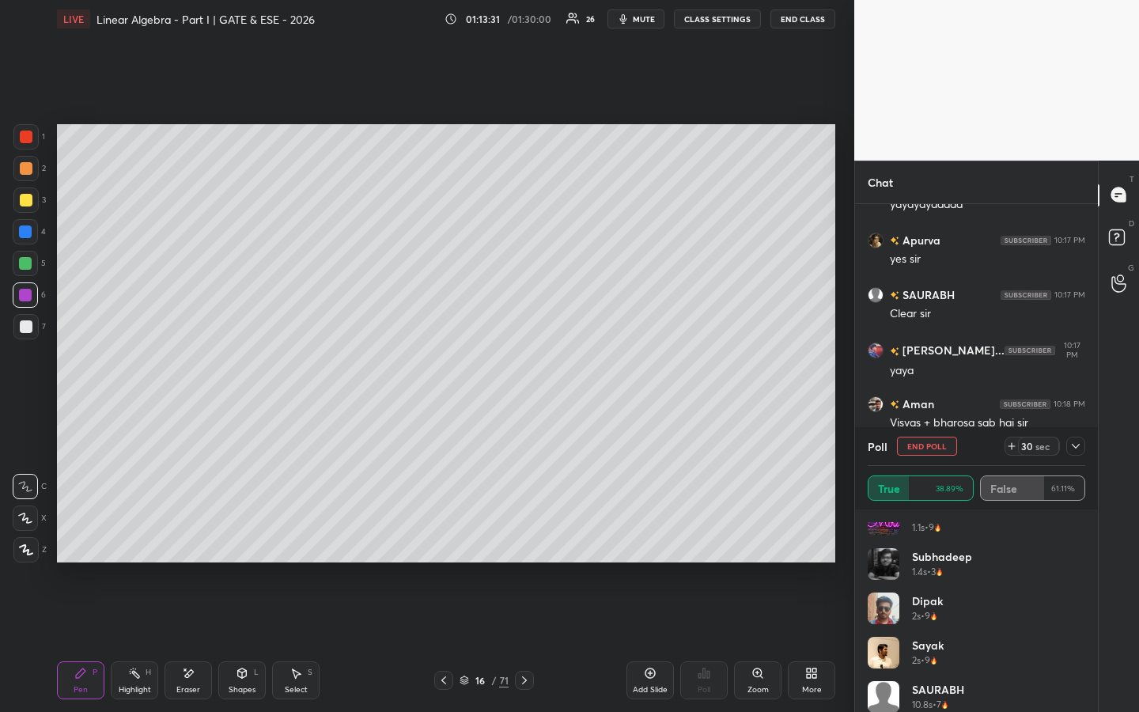
scroll to position [120, 0]
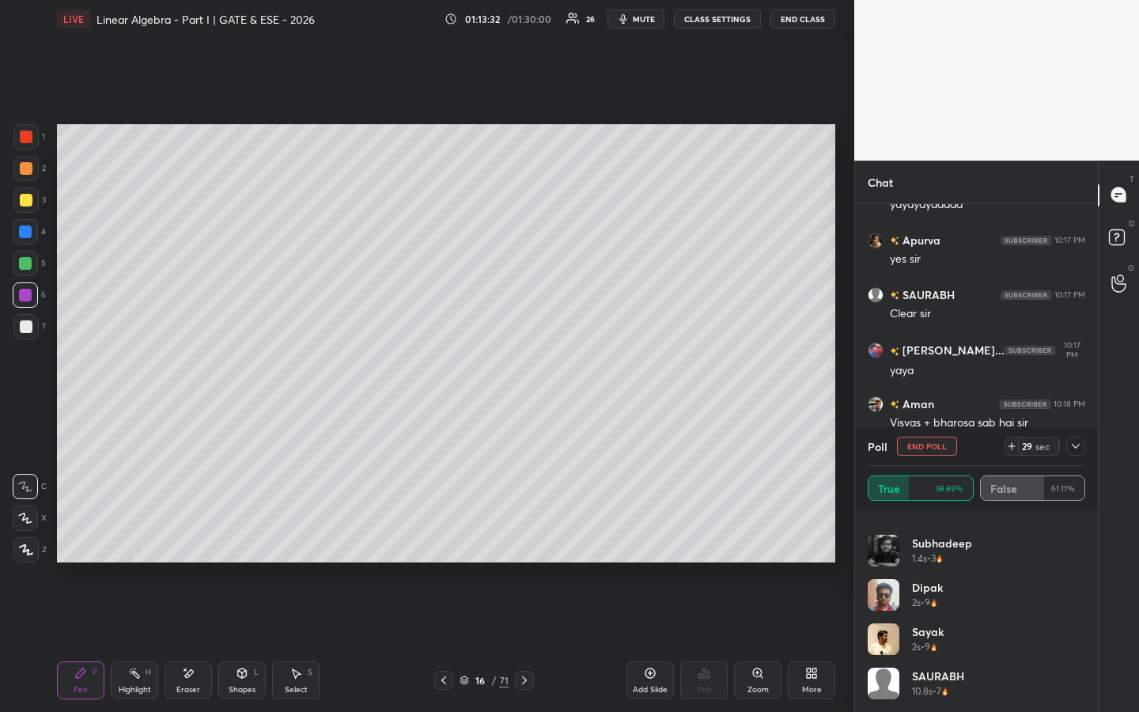
drag, startPoint x: 1078, startPoint y: 624, endPoint x: 1076, endPoint y: 571, distance: 53.0
click at [1080, 543] on div "Aman 1.1s • 9 miru 1.1s • 9 [PERSON_NAME] 1.4s • 3 [PERSON_NAME] 2s • 9 [PERSON…" at bounding box center [975, 617] width 217 height 190
drag, startPoint x: 1082, startPoint y: 613, endPoint x: 1084, endPoint y: 588, distance: 24.6
click at [1086, 543] on div "Aman 1.1s • 9 miru 1.1s • 9 [PERSON_NAME] 1.4s • 3 [PERSON_NAME] 2s • 9 [PERSON…" at bounding box center [976, 610] width 243 height 202
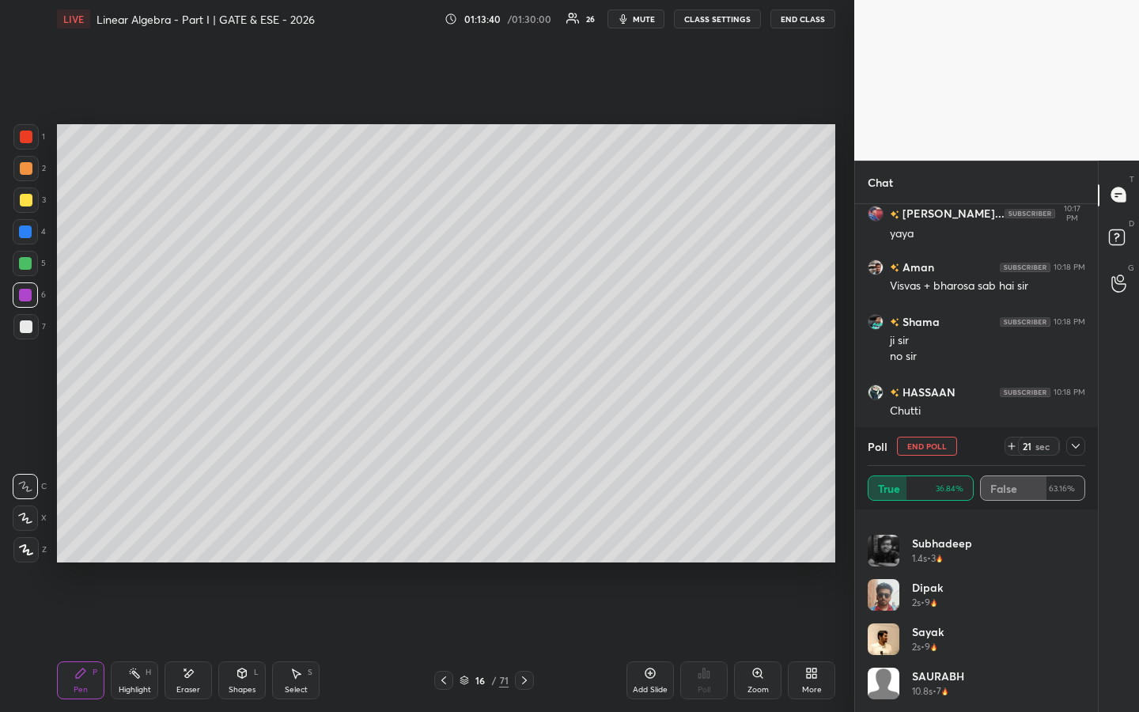
click at [1079, 445] on icon at bounding box center [1075, 446] width 13 height 13
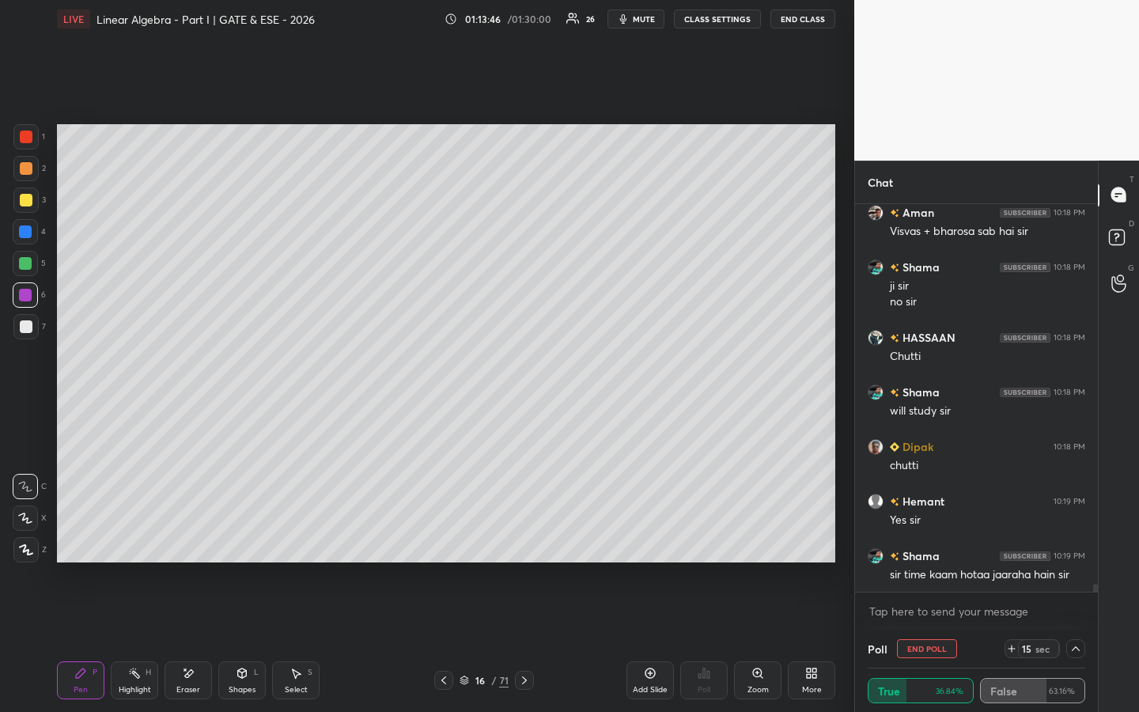
click at [930, 543] on button "End Poll" at bounding box center [927, 648] width 60 height 19
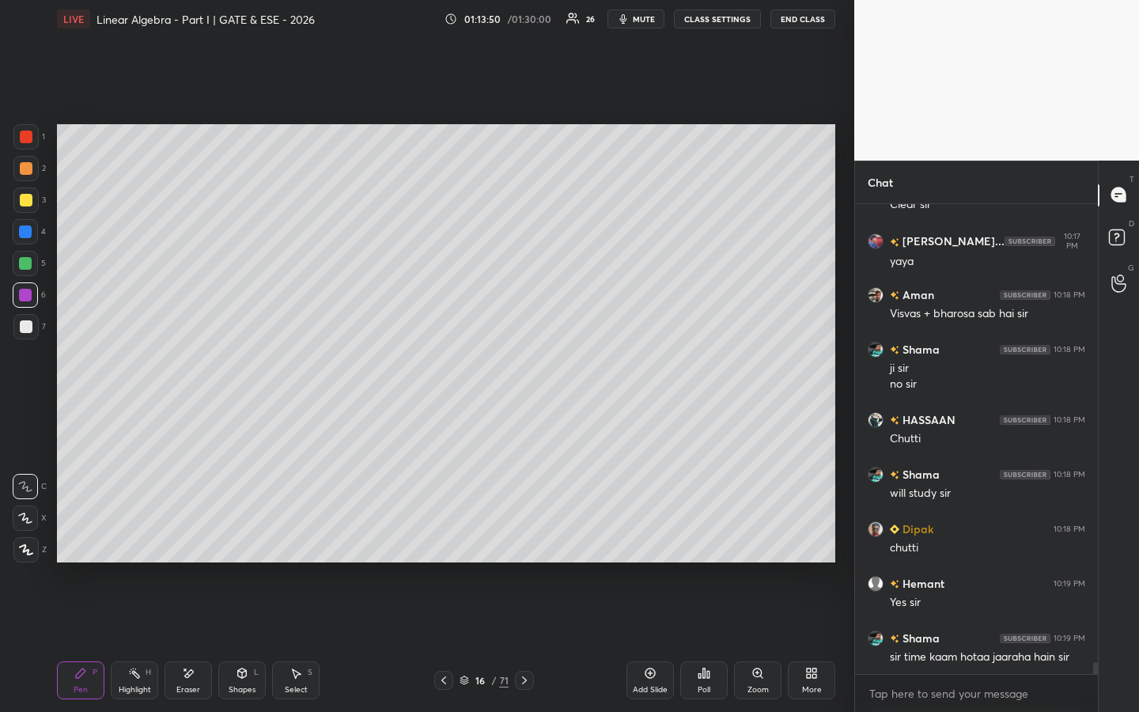
click at [647, 543] on div "Add Slide" at bounding box center [649, 680] width 47 height 38
click at [443, 543] on icon at bounding box center [443, 680] width 13 height 13
click at [446, 543] on icon at bounding box center [443, 680] width 13 height 13
click at [448, 543] on icon at bounding box center [443, 680] width 13 height 13
click at [525, 543] on icon at bounding box center [524, 680] width 5 height 8
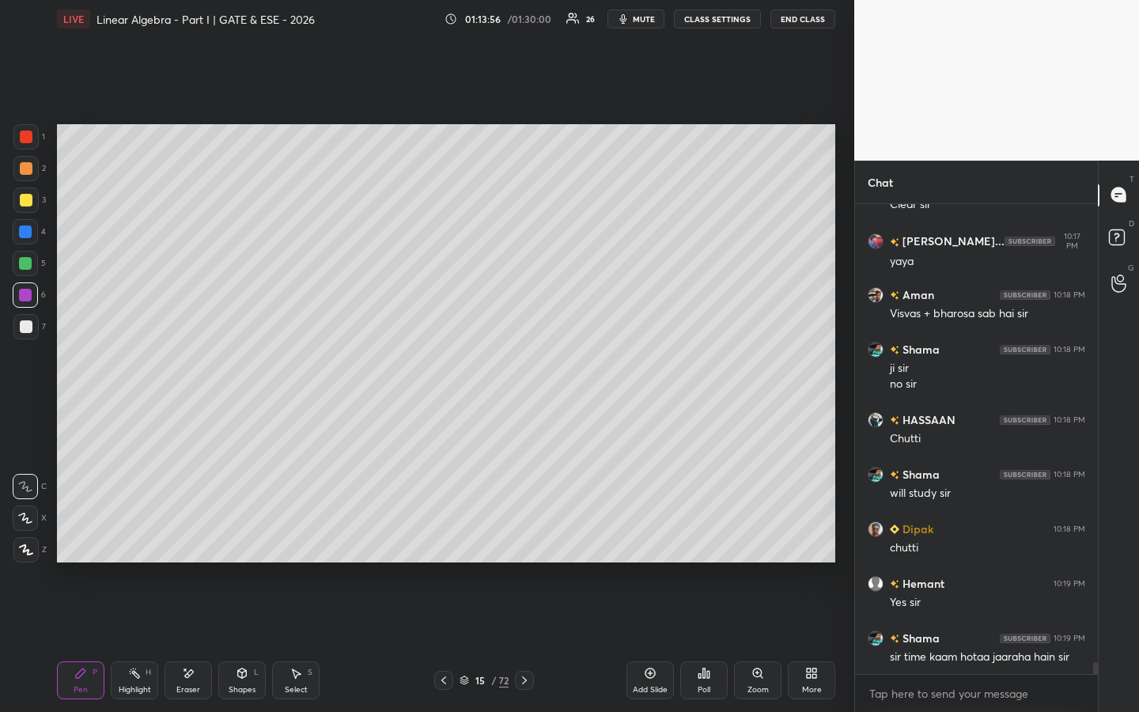
click at [530, 543] on icon at bounding box center [524, 680] width 13 height 13
click at [138, 543] on div "Highlight H" at bounding box center [134, 680] width 47 height 38
click at [28, 346] on div "1 2 3 4 5 6 7 C X Z E E Erase all H H" at bounding box center [25, 343] width 51 height 438
click at [28, 331] on div at bounding box center [26, 326] width 13 height 13
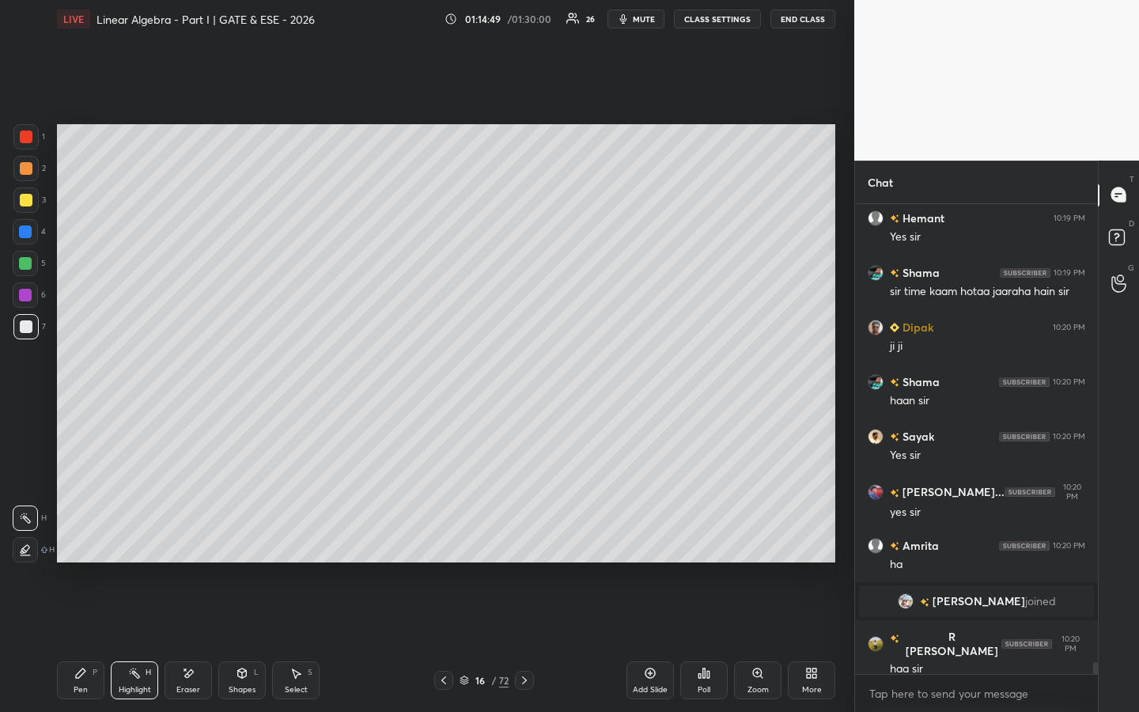
scroll to position [17664, 0]
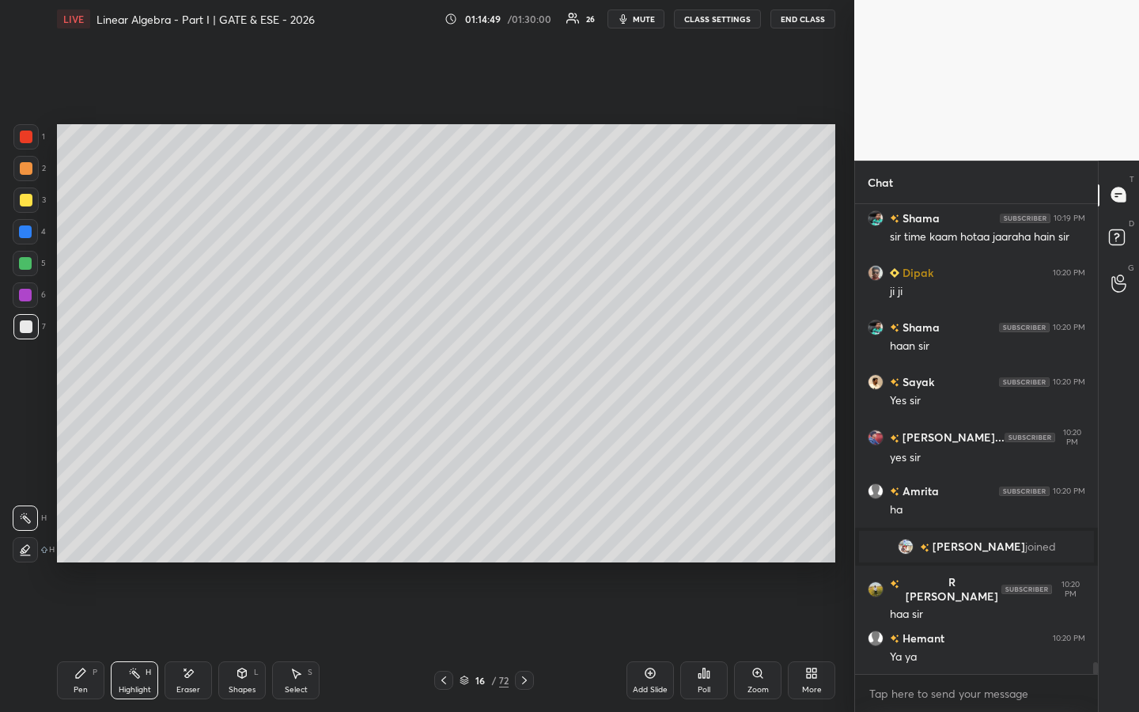
click at [79, 543] on div "Pen P" at bounding box center [80, 680] width 47 height 38
drag, startPoint x: 651, startPoint y: 673, endPoint x: 657, endPoint y: 686, distance: 14.5
click at [649, 543] on icon at bounding box center [650, 673] width 13 height 13
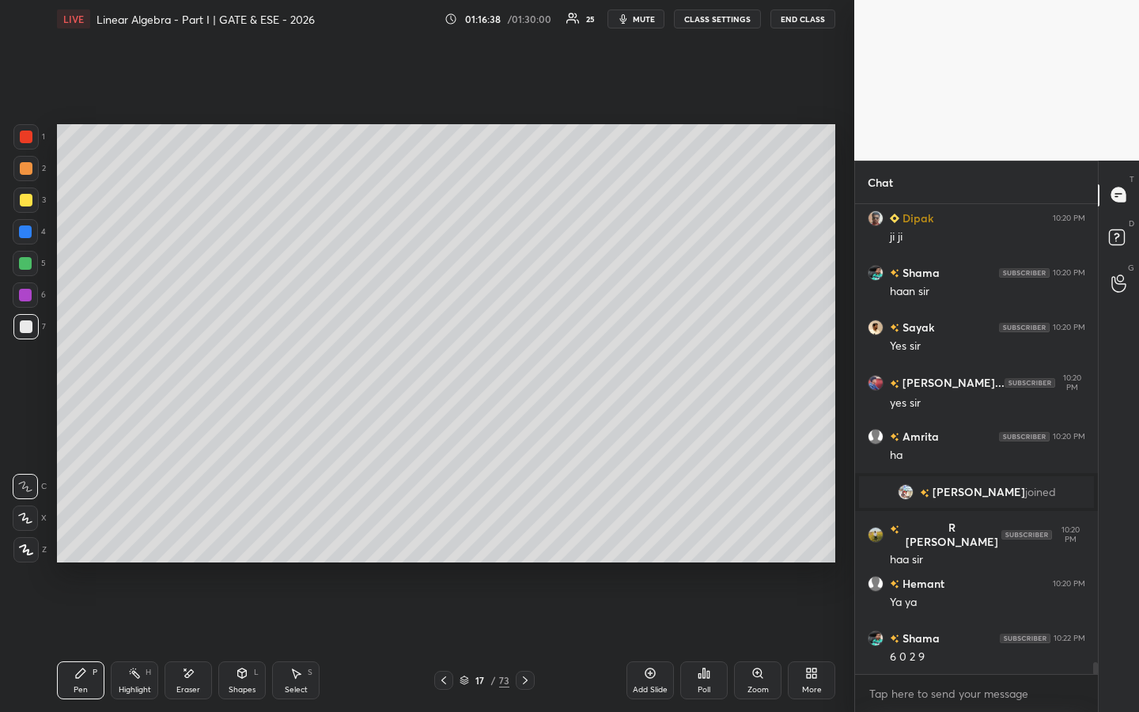
click at [34, 200] on div at bounding box center [25, 199] width 25 height 25
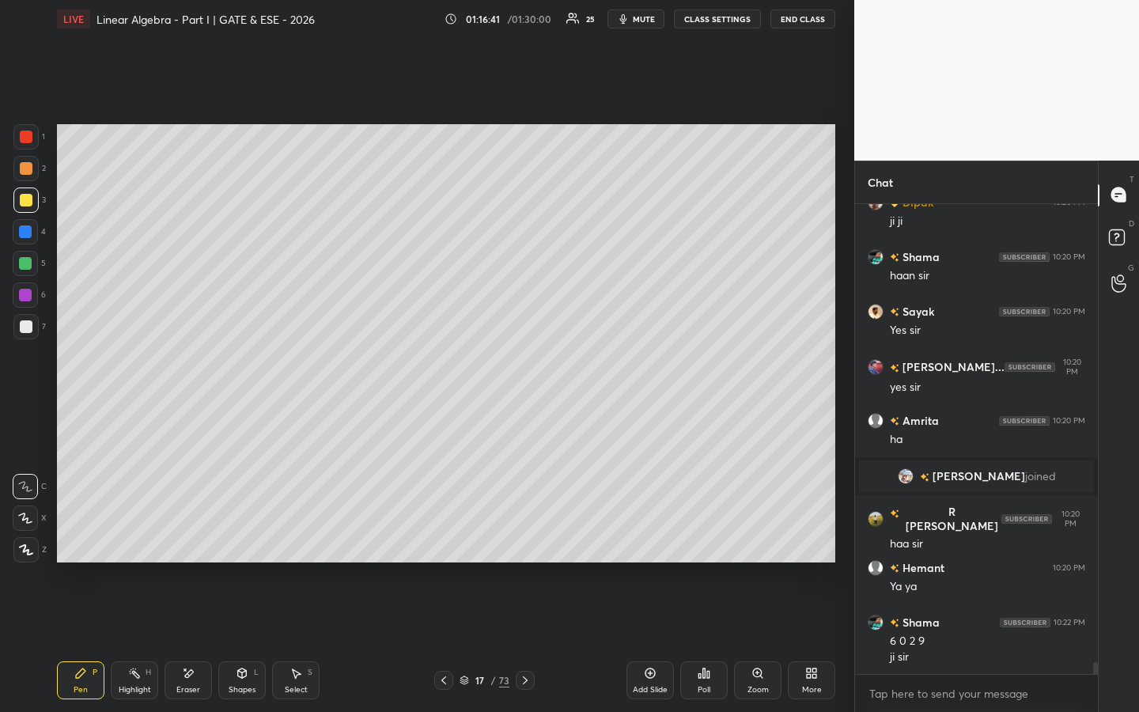
click at [198, 543] on div "Eraser" at bounding box center [187, 680] width 47 height 38
click at [82, 543] on div "Pen P" at bounding box center [80, 680] width 47 height 38
click at [28, 268] on div at bounding box center [25, 263] width 13 height 13
click at [649, 543] on icon at bounding box center [650, 673] width 13 height 13
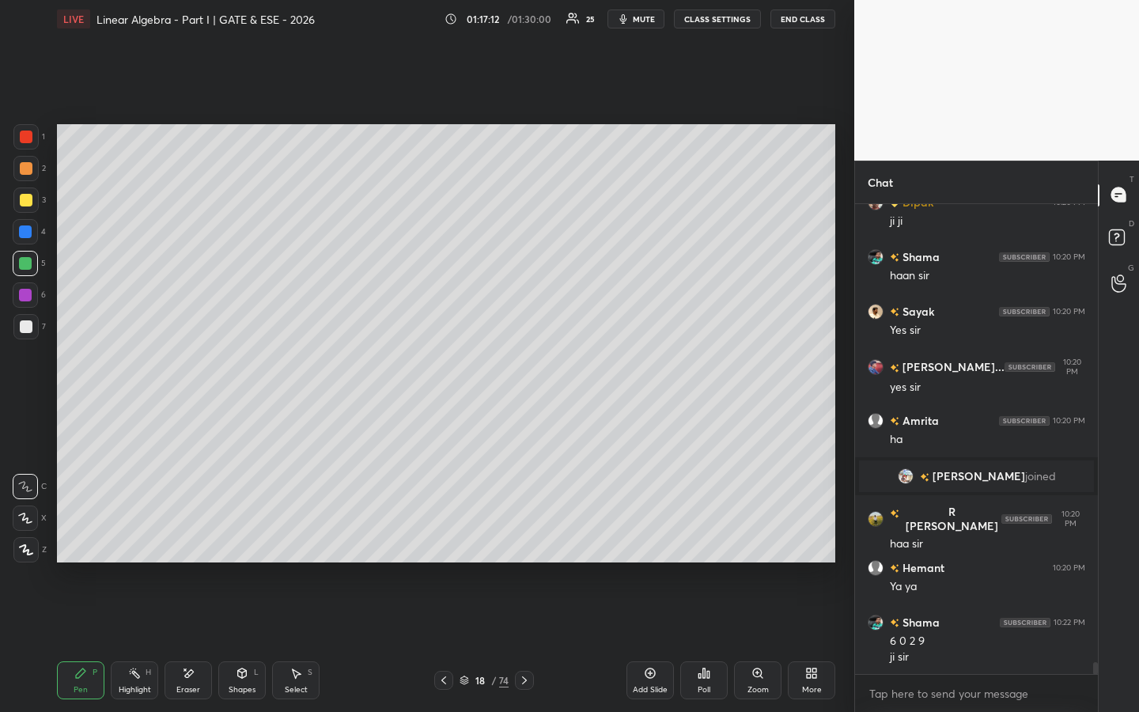
scroll to position [17789, 0]
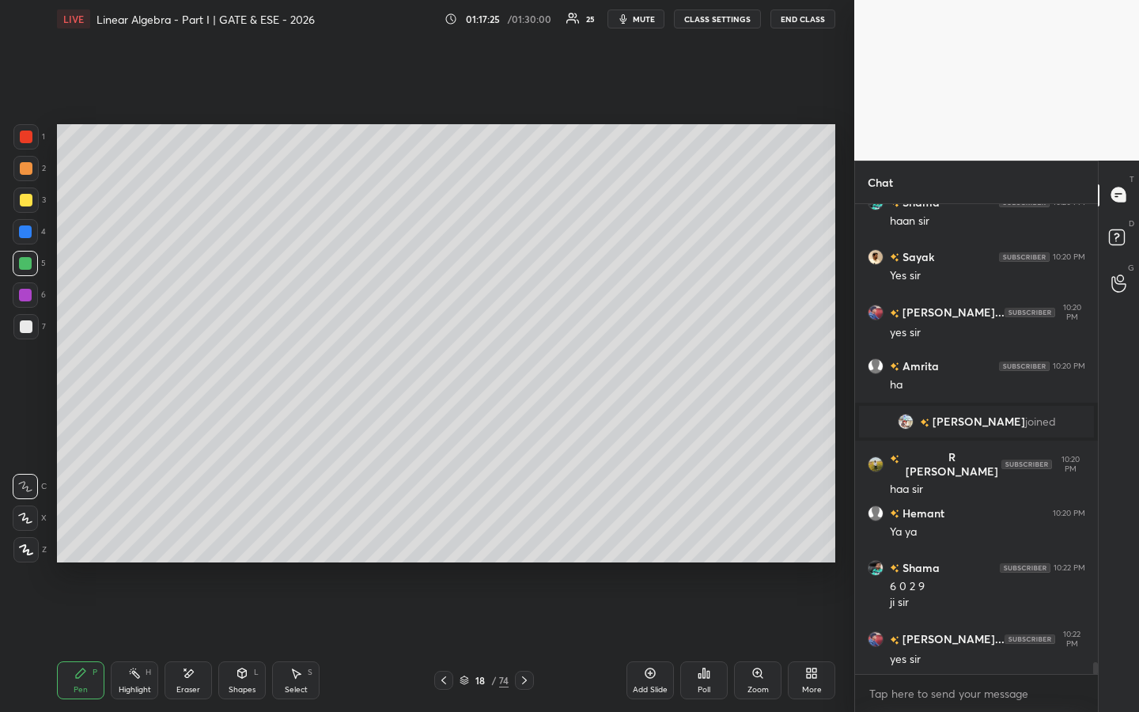
click at [31, 296] on div at bounding box center [25, 295] width 13 height 13
click at [188, 543] on icon at bounding box center [189, 673] width 9 height 8
click at [66, 543] on div "Pen P" at bounding box center [80, 680] width 47 height 38
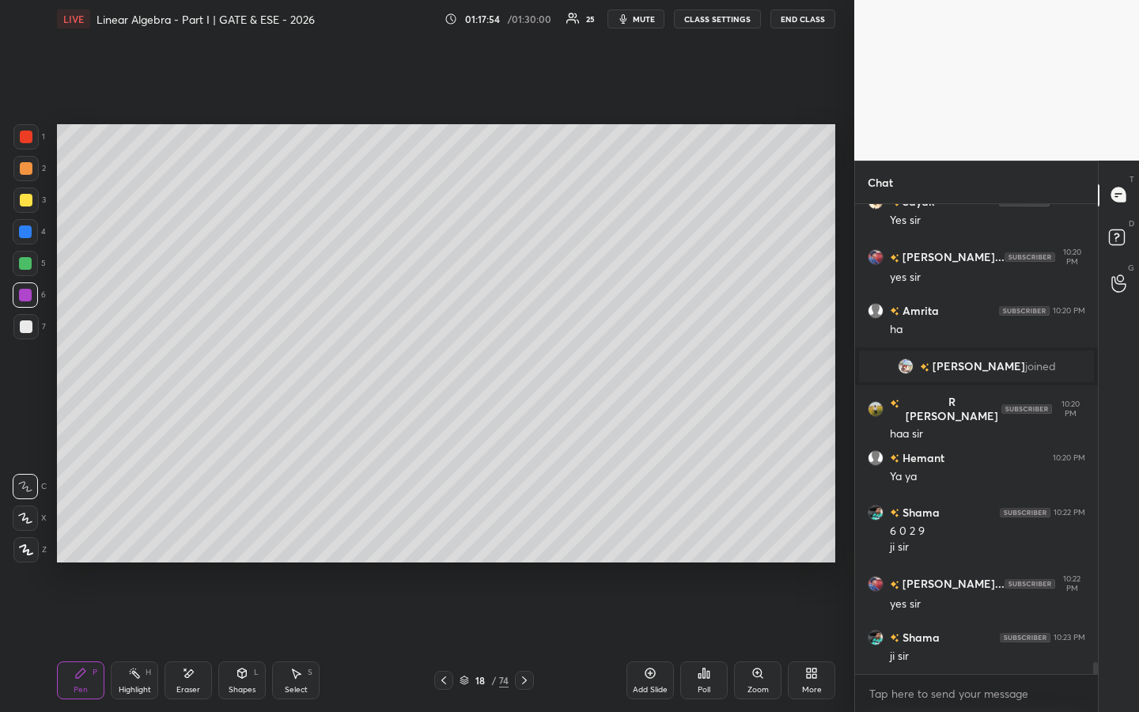
click at [28, 323] on div at bounding box center [26, 326] width 13 height 13
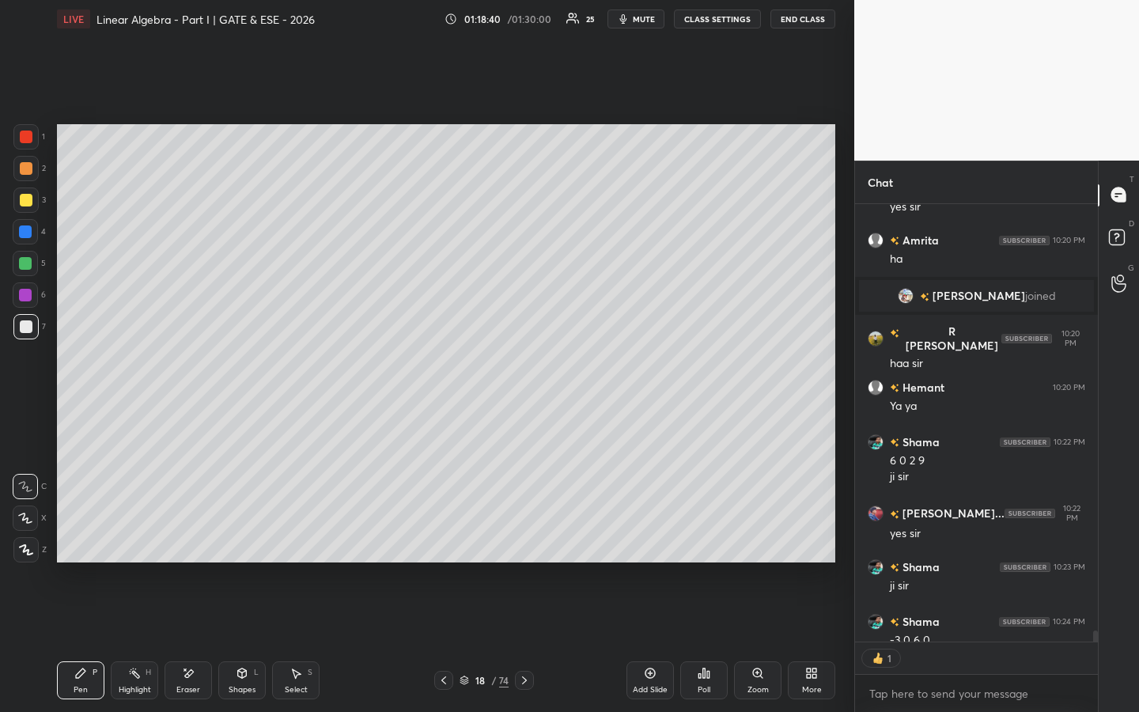
scroll to position [6, 6]
click at [651, 543] on icon at bounding box center [650, 673] width 13 height 13
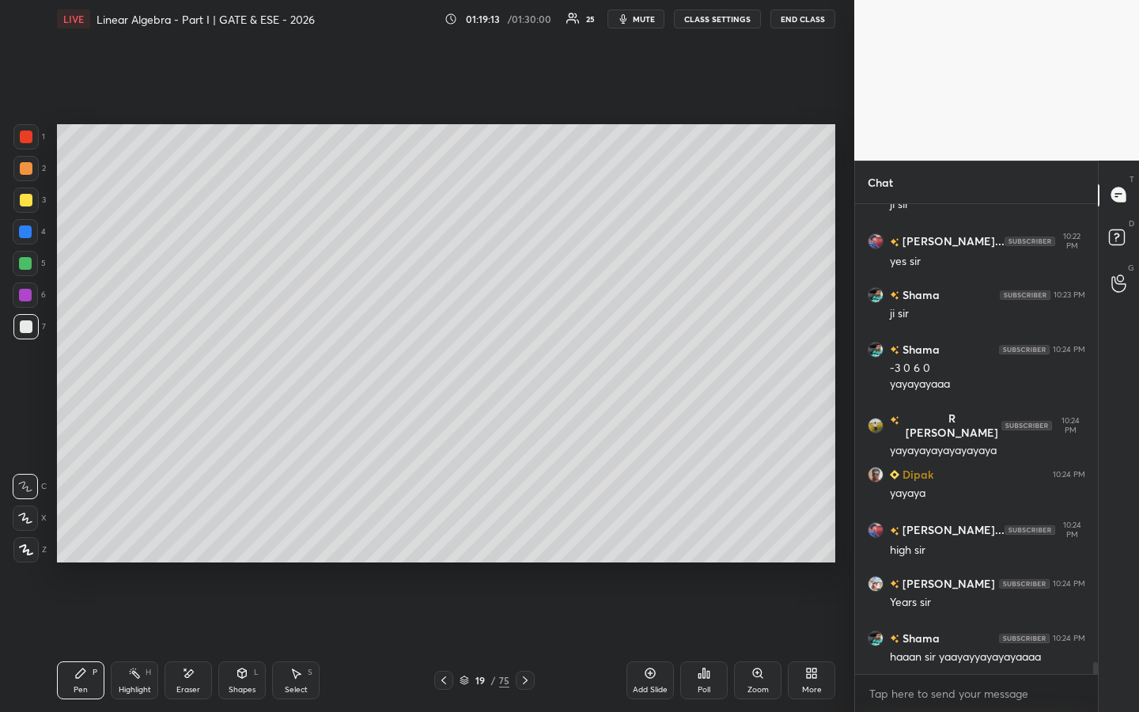
scroll to position [18241, 0]
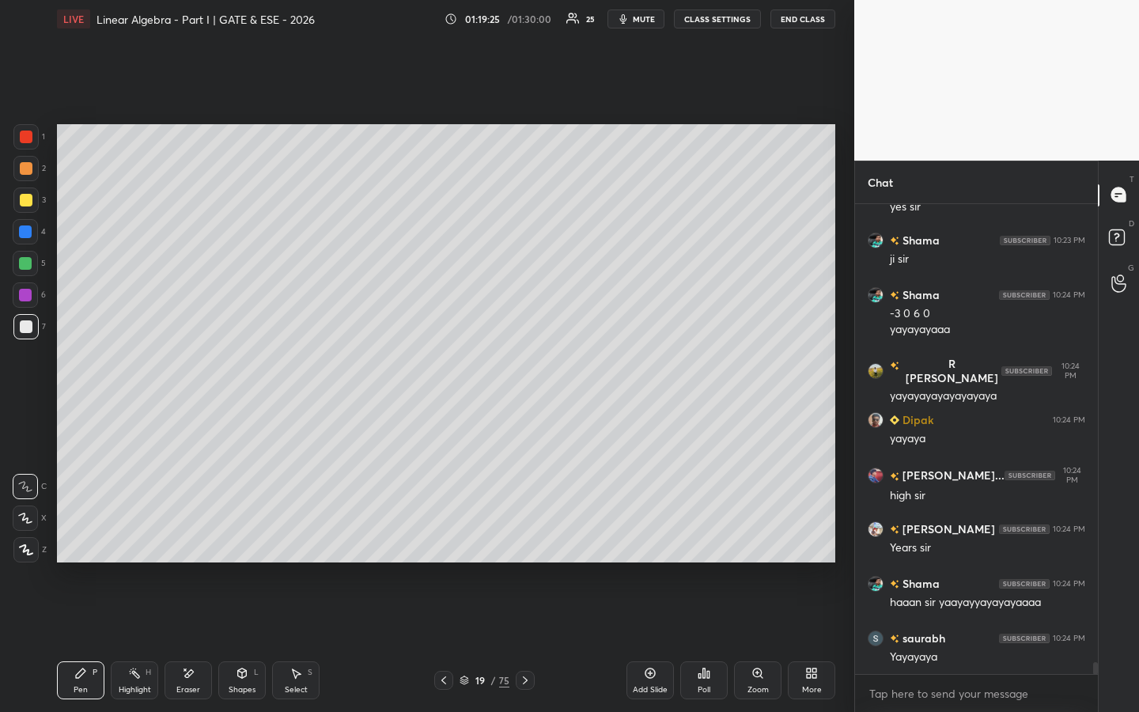
click at [28, 138] on div at bounding box center [26, 136] width 13 height 13
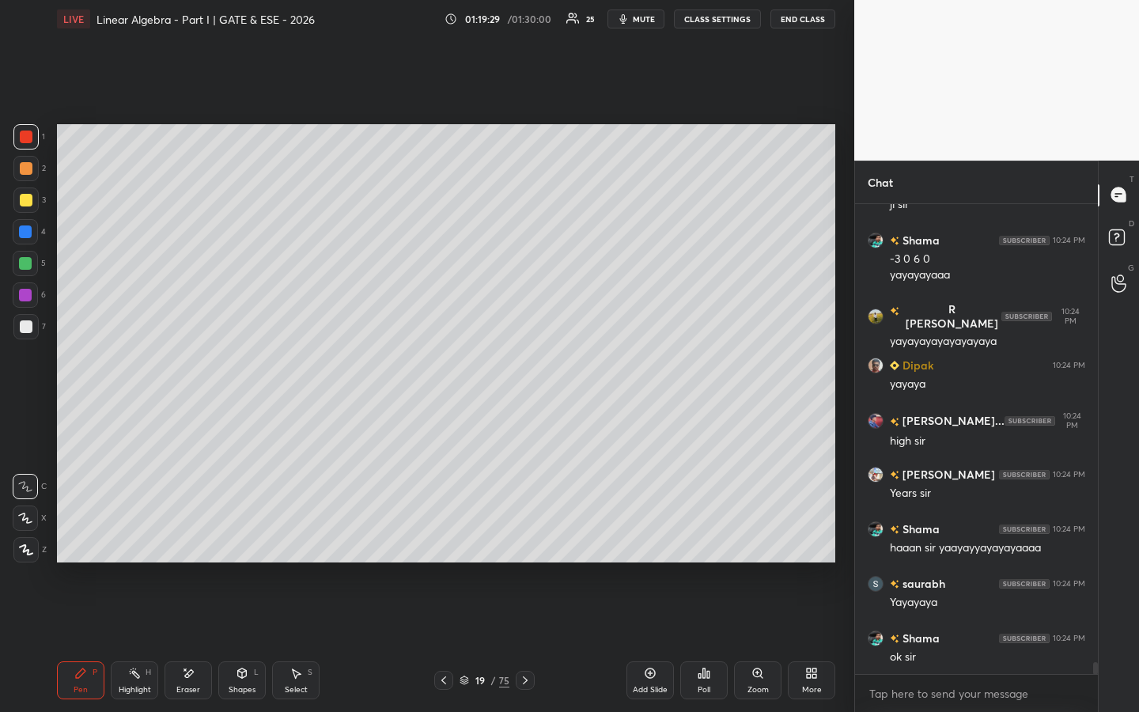
drag, startPoint x: 195, startPoint y: 688, endPoint x: 231, endPoint y: 592, distance: 102.1
click at [195, 543] on div "Eraser" at bounding box center [188, 689] width 24 height 8
drag, startPoint x: 78, startPoint y: 704, endPoint x: 100, endPoint y: 621, distance: 85.2
click at [78, 543] on div "Pen P Highlight H Eraser Shapes L Select S 19 / 75 Add Slide Poll Zoom More" at bounding box center [446, 679] width 778 height 63
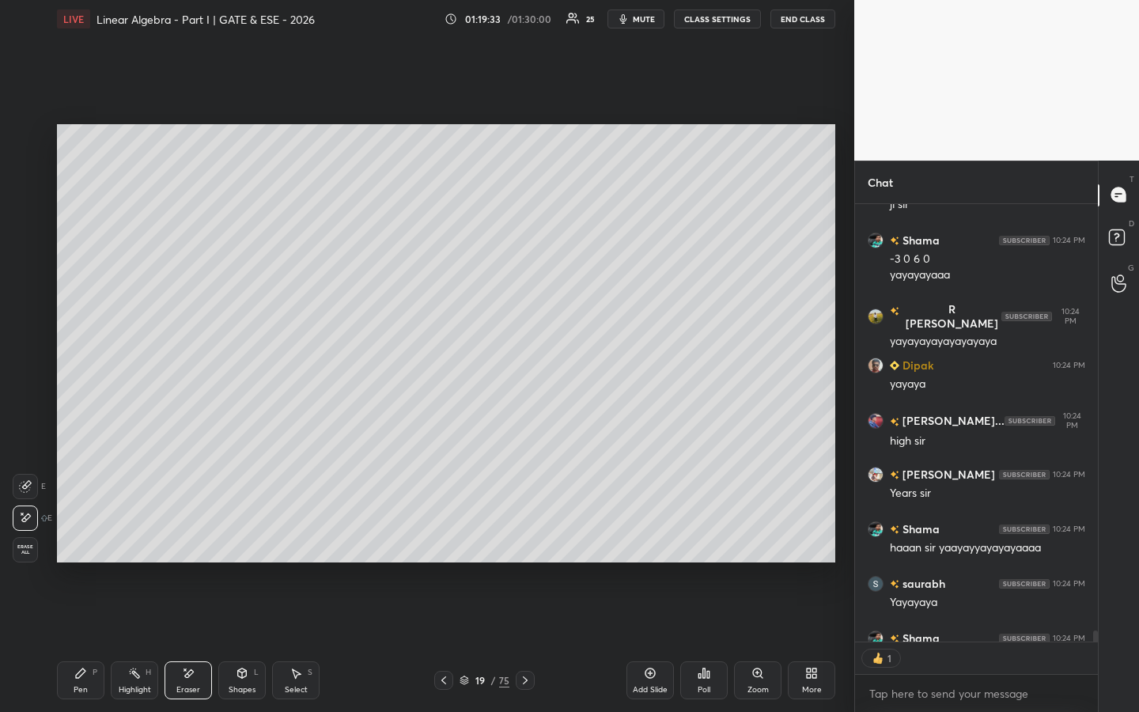
drag, startPoint x: 78, startPoint y: 670, endPoint x: 81, endPoint y: 646, distance: 24.7
click at [78, 543] on icon at bounding box center [80, 673] width 13 height 13
click at [31, 175] on div at bounding box center [25, 168] width 25 height 25
click at [198, 543] on div "Eraser" at bounding box center [187, 680] width 47 height 38
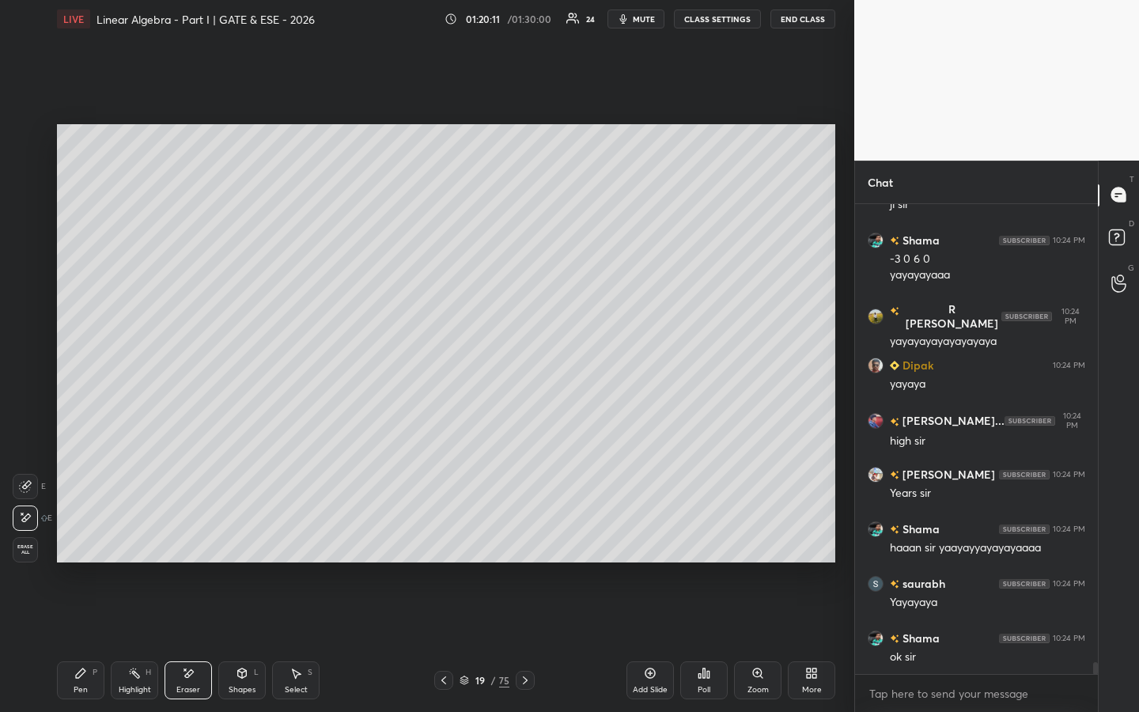
click at [89, 543] on div "Pen P" at bounding box center [80, 680] width 47 height 38
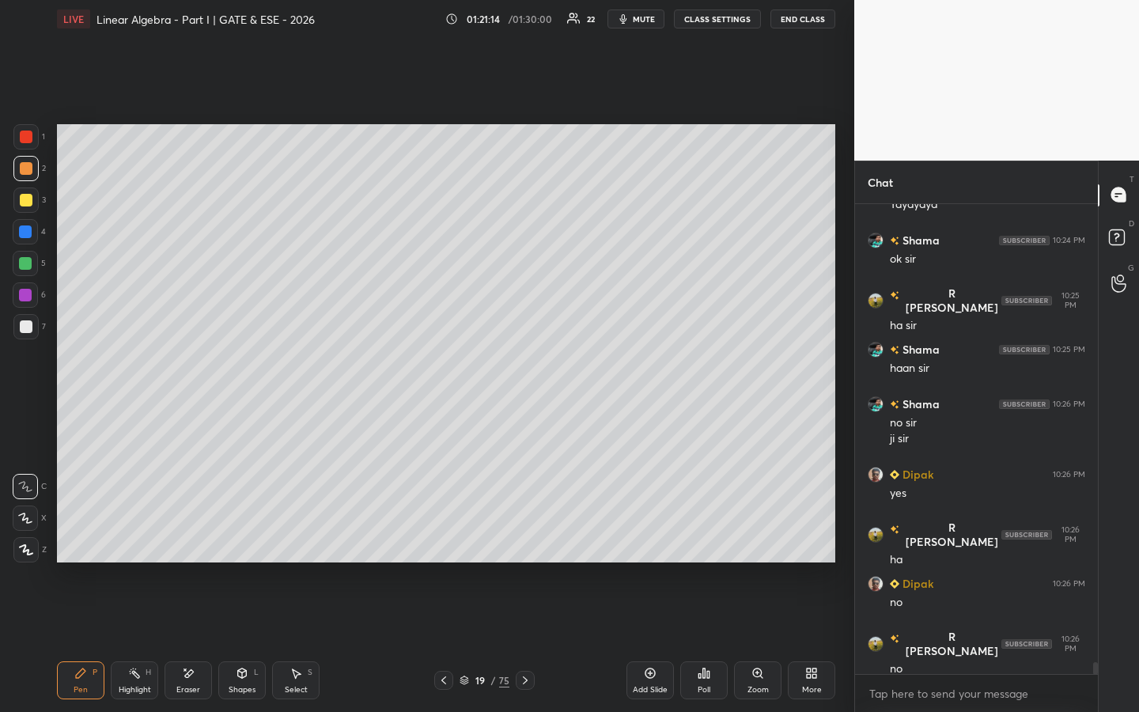
scroll to position [18748, 0]
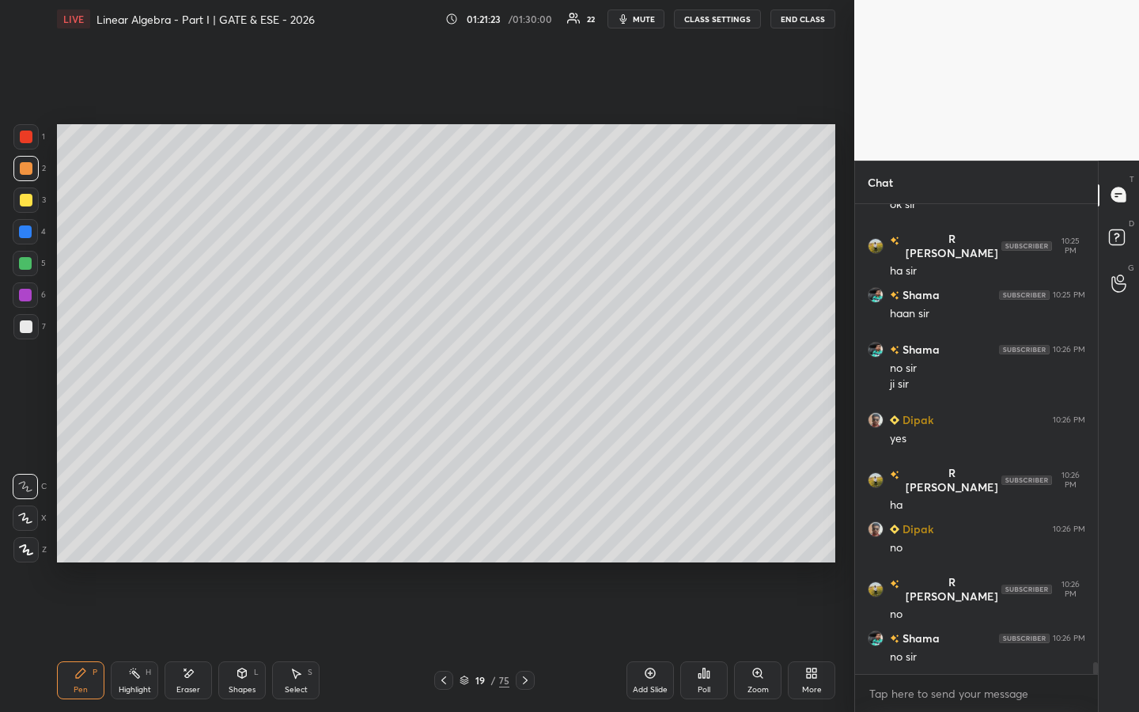
click at [198, 543] on div "Eraser" at bounding box center [187, 680] width 47 height 38
click at [99, 543] on div "Pen P" at bounding box center [80, 680] width 47 height 38
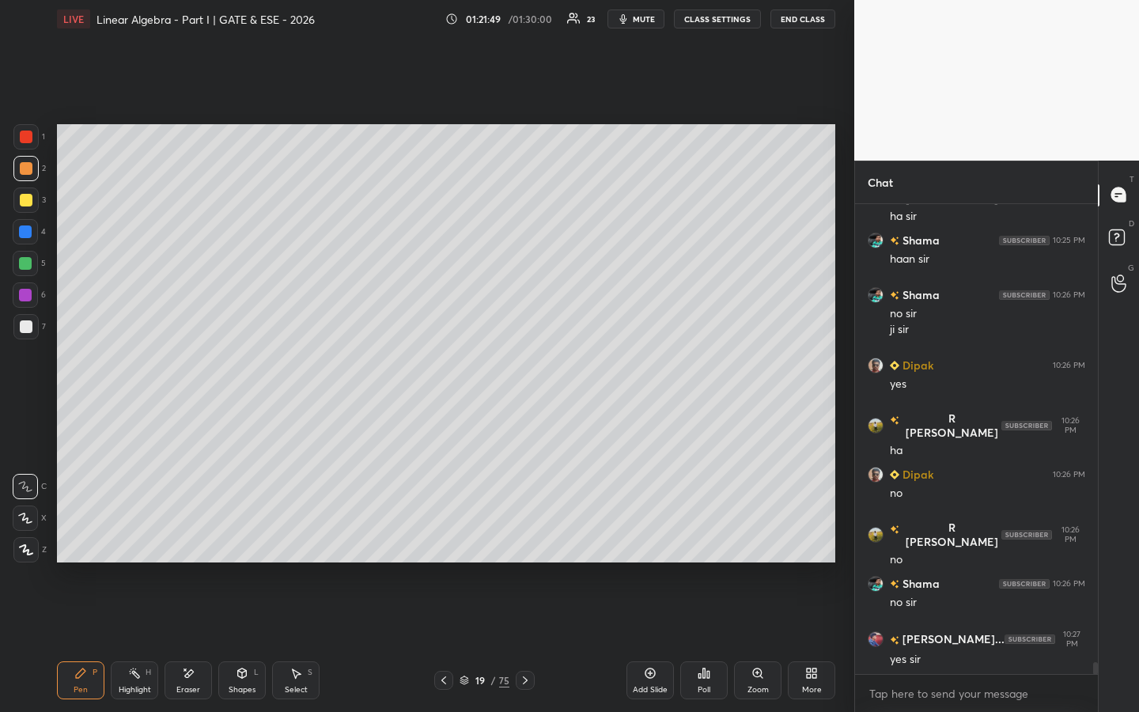
click at [31, 193] on div at bounding box center [25, 199] width 25 height 25
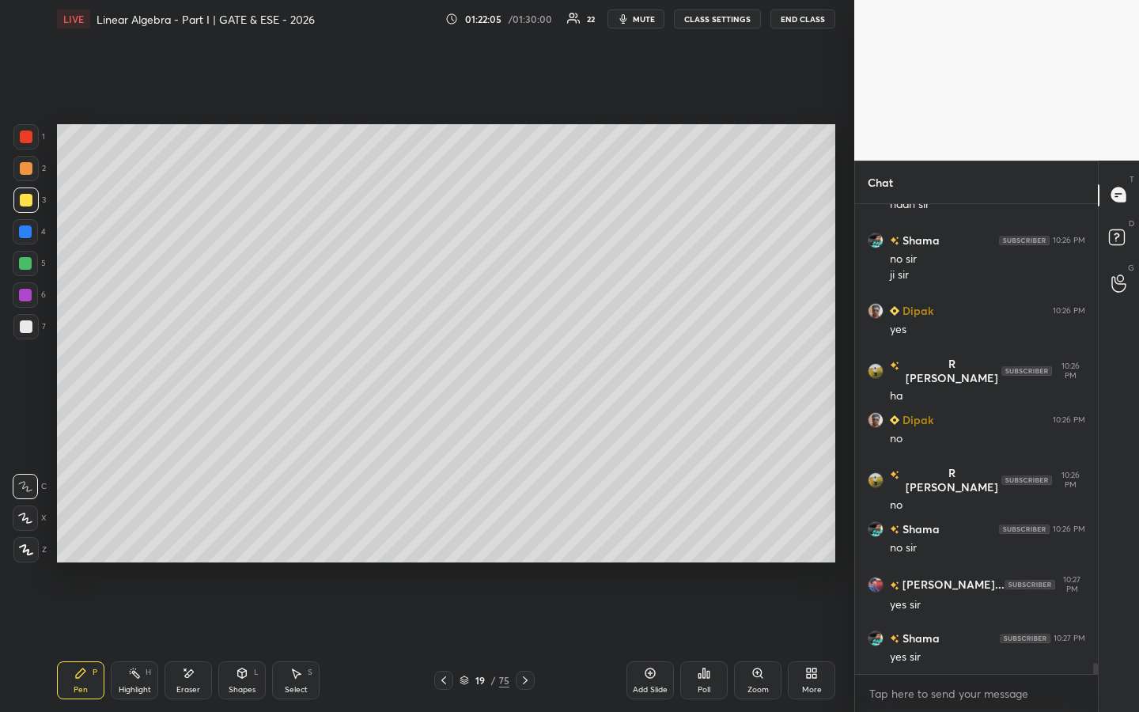
click at [648, 543] on icon at bounding box center [650, 673] width 13 height 13
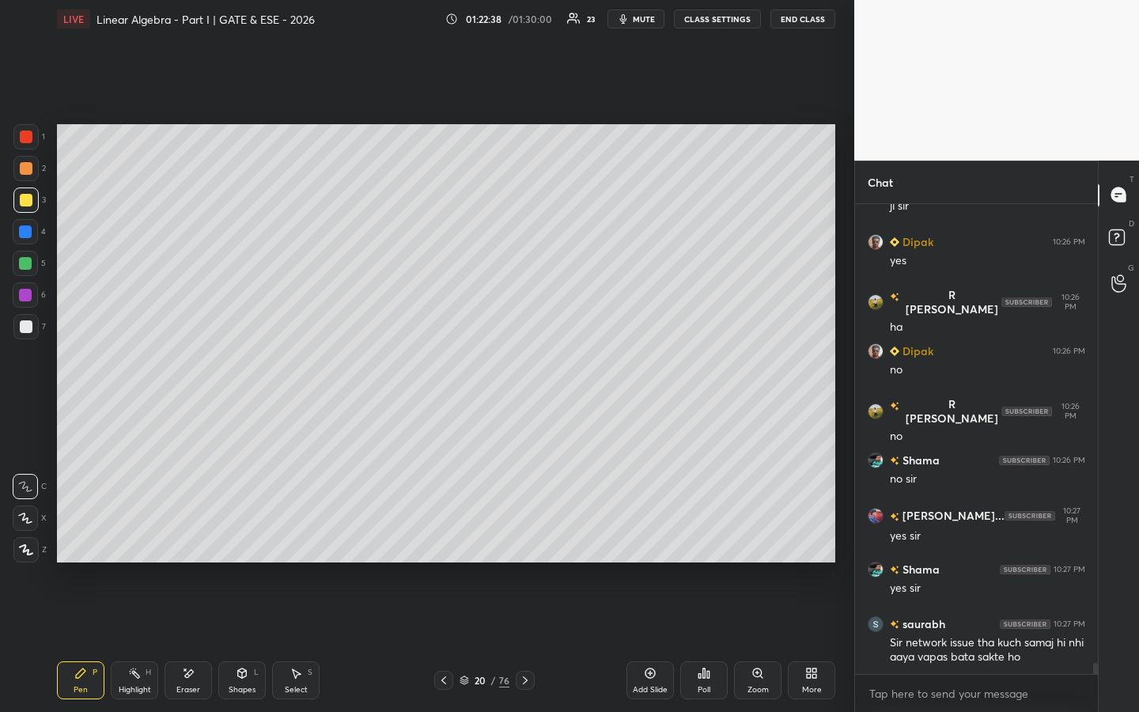
click at [711, 543] on div "Poll" at bounding box center [703, 680] width 47 height 38
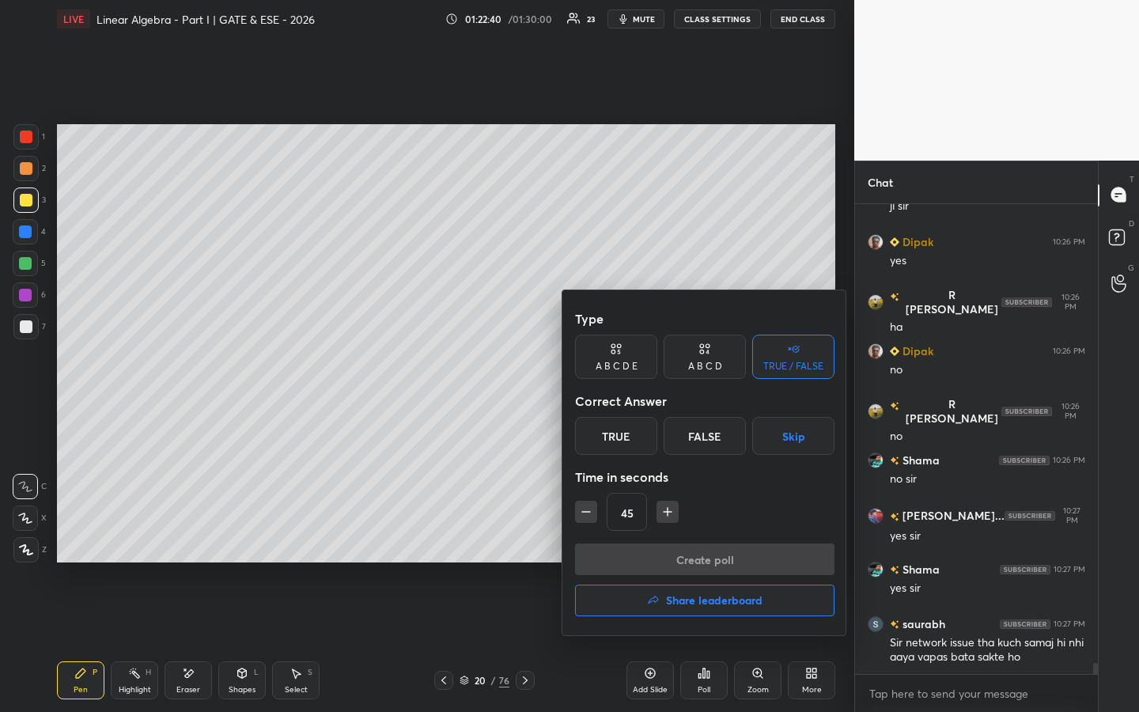
click at [651, 429] on div "True" at bounding box center [616, 436] width 82 height 38
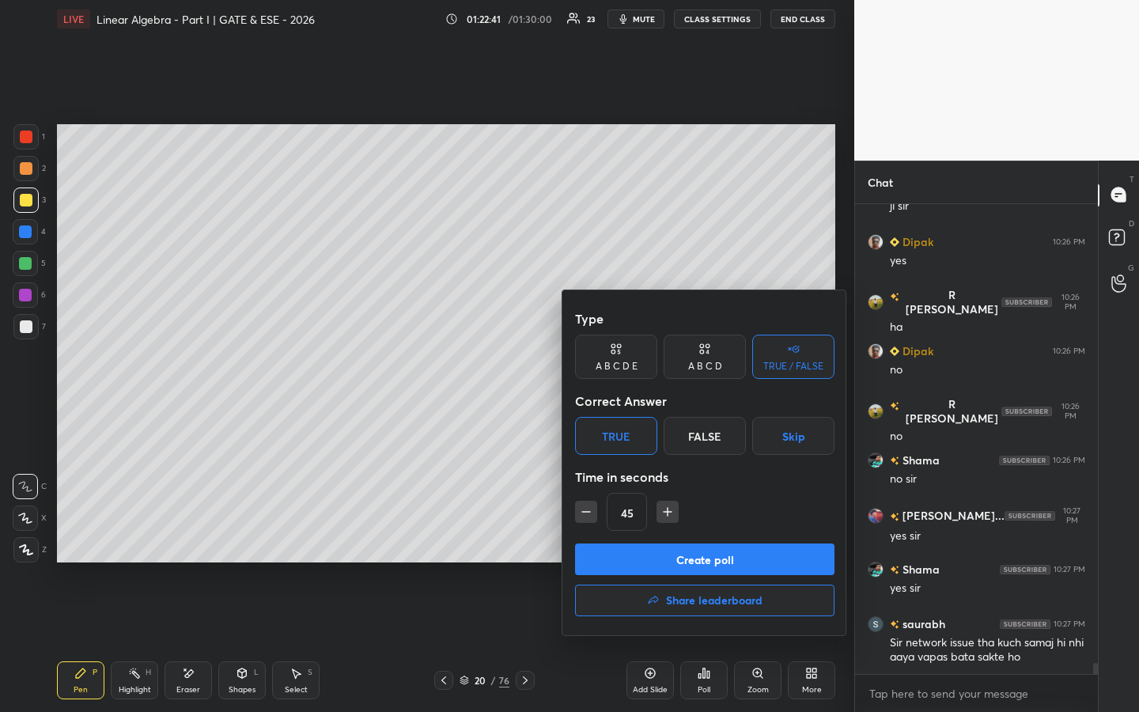
drag, startPoint x: 697, startPoint y: 553, endPoint x: 703, endPoint y: 468, distance: 85.6
click at [697, 543] on button "Create poll" at bounding box center [704, 559] width 259 height 32
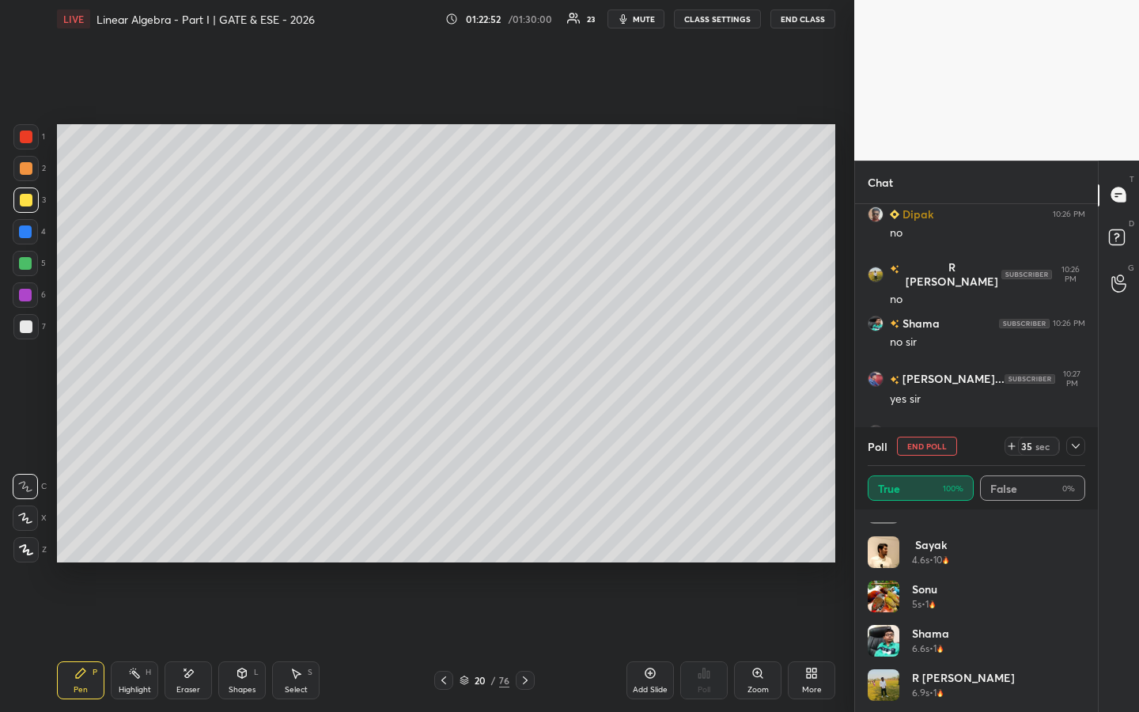
scroll to position [209, 0]
drag, startPoint x: 22, startPoint y: 233, endPoint x: 52, endPoint y: 236, distance: 30.2
click at [23, 233] on div at bounding box center [25, 231] width 13 height 13
drag, startPoint x: 1086, startPoint y: 653, endPoint x: 1079, endPoint y: 621, distance: 33.0
click at [1078, 543] on div "sohaib 2.5s • 2 Hemant 3.1s • 1 [PERSON_NAME] 4.6s • 10 [PERSON_NAME] 5s • 1 Sh…" at bounding box center [976, 610] width 243 height 202
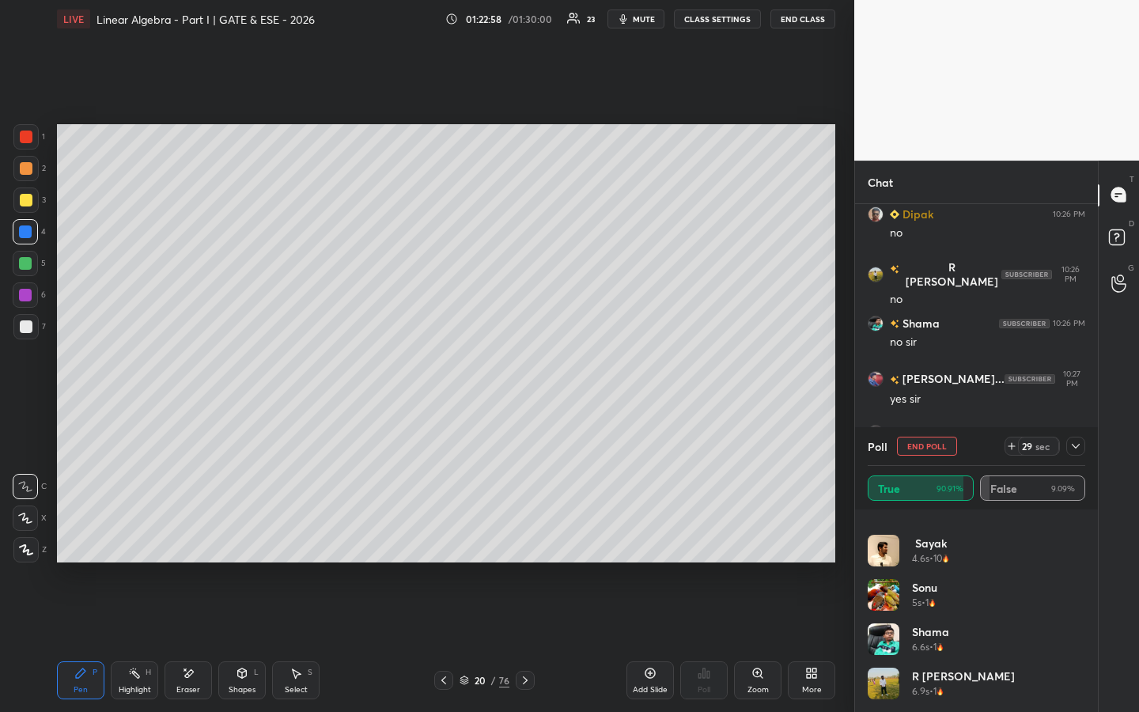
click at [1010, 448] on icon at bounding box center [1011, 446] width 13 height 13
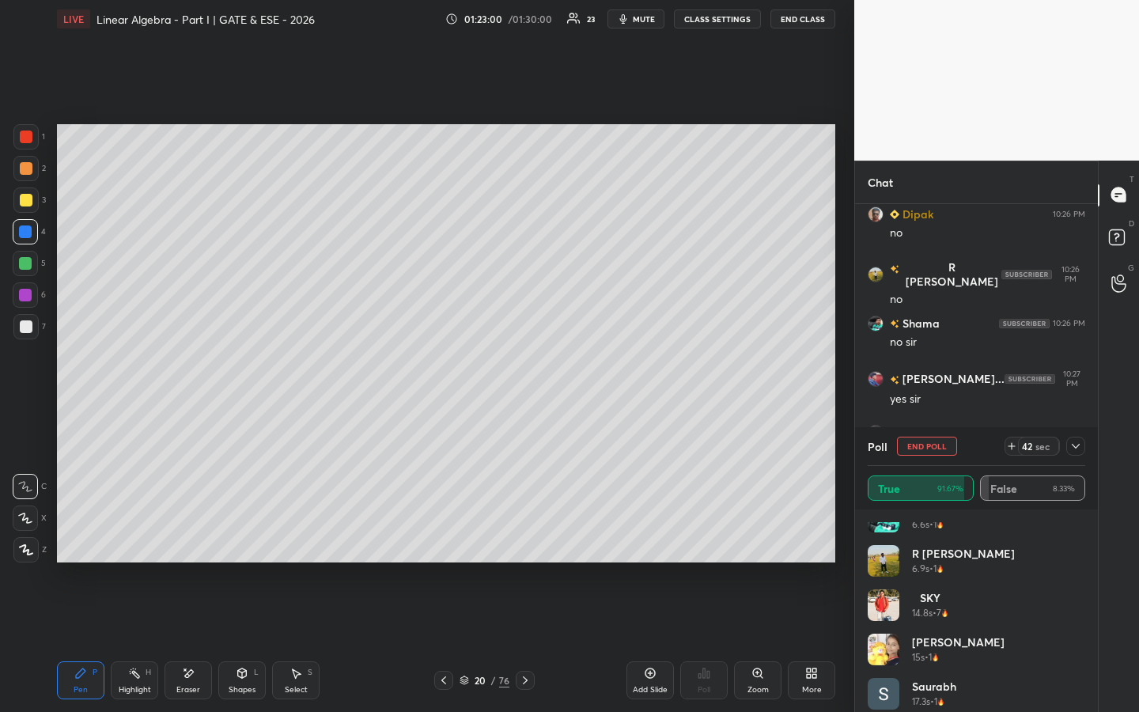
scroll to position [342, 0]
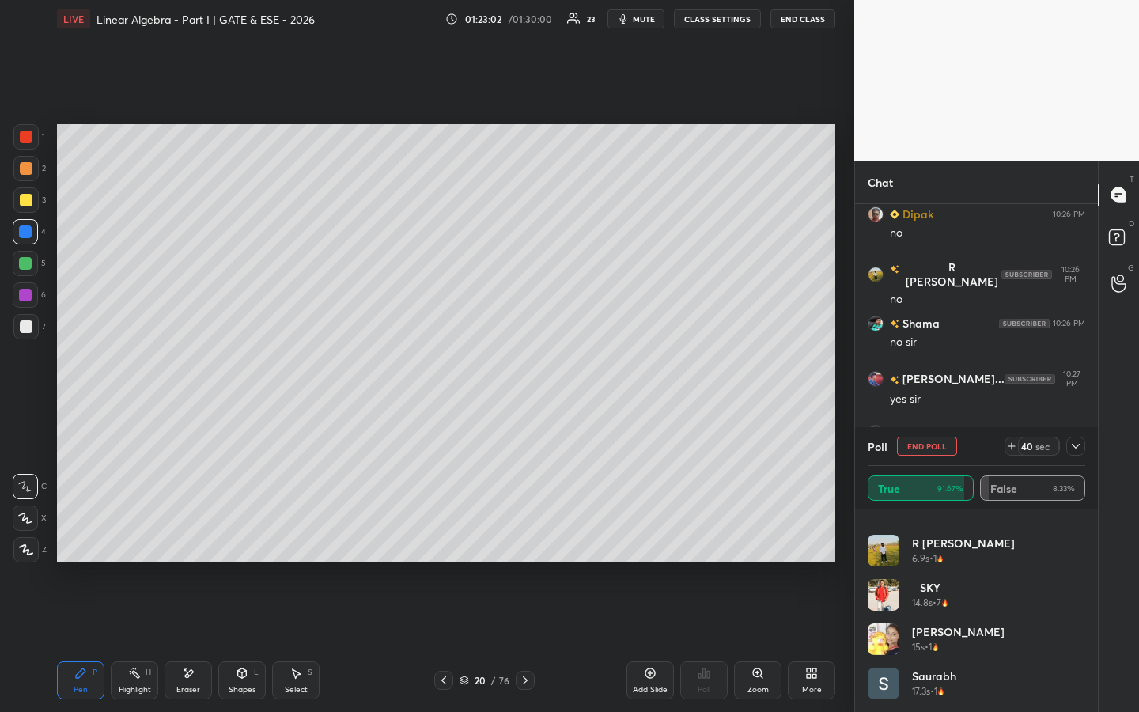
click at [940, 454] on button "End Poll" at bounding box center [927, 445] width 60 height 19
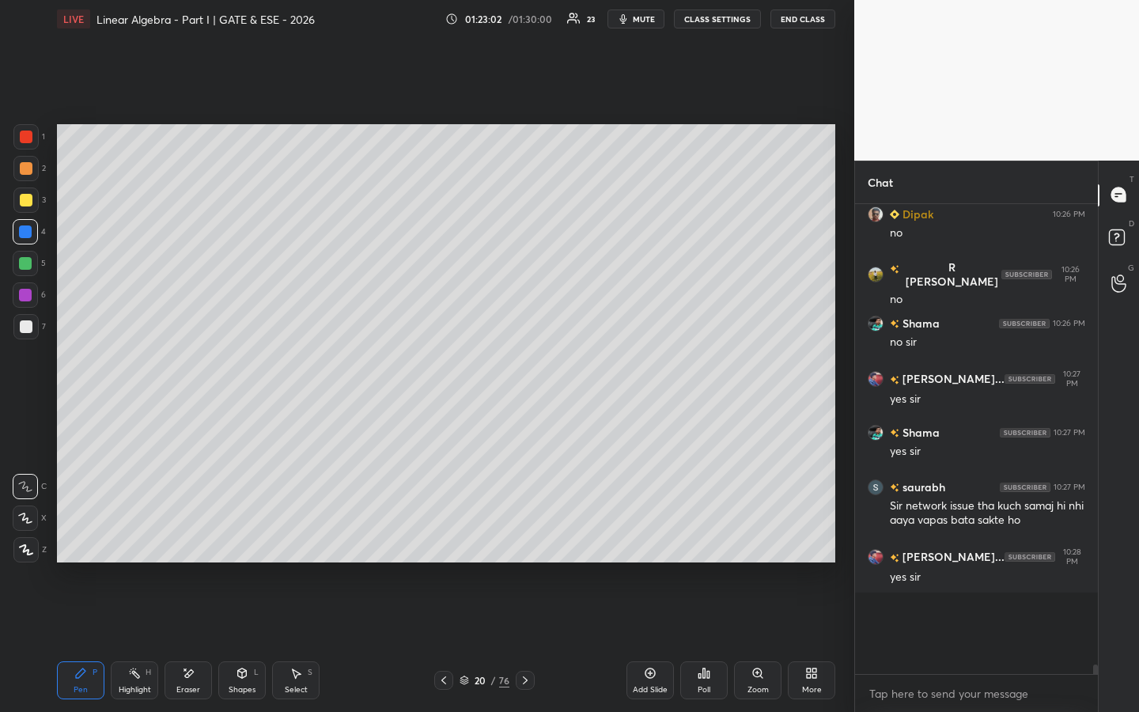
scroll to position [417, 238]
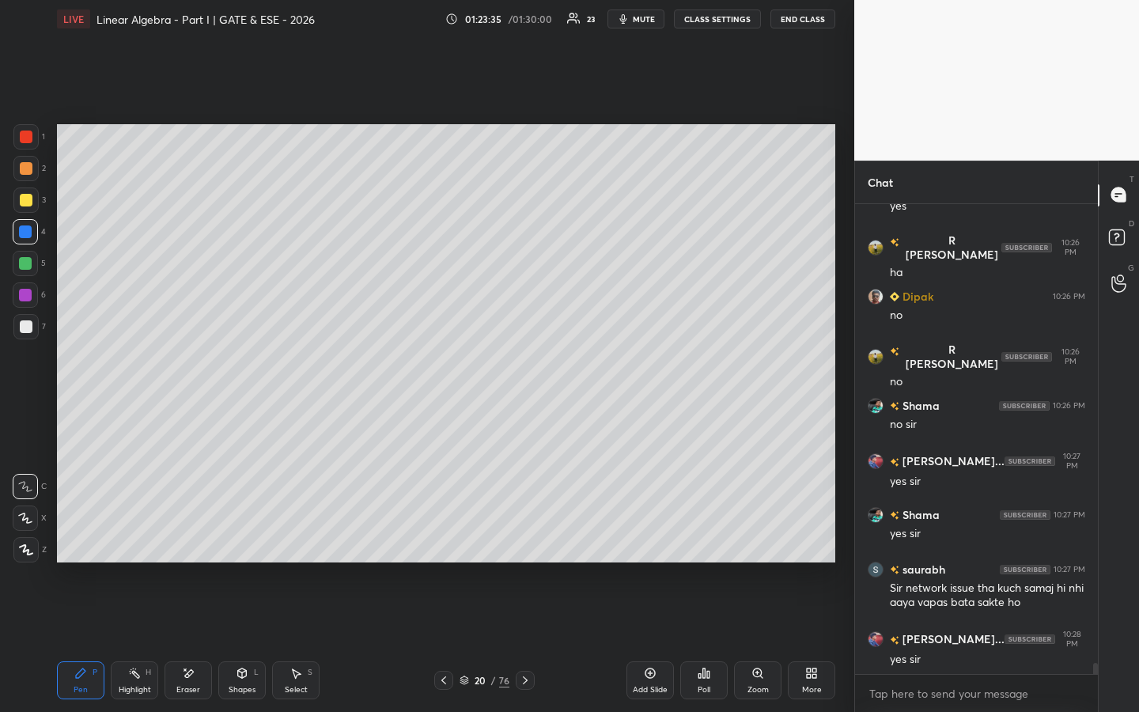
click at [28, 266] on div at bounding box center [25, 263] width 13 height 13
click at [126, 543] on div "Highlight H" at bounding box center [134, 680] width 47 height 38
drag, startPoint x: 76, startPoint y: 669, endPoint x: 115, endPoint y: 583, distance: 94.8
click at [77, 543] on icon at bounding box center [80, 673] width 13 height 13
drag, startPoint x: 141, startPoint y: 687, endPoint x: 163, endPoint y: 663, distance: 33.0
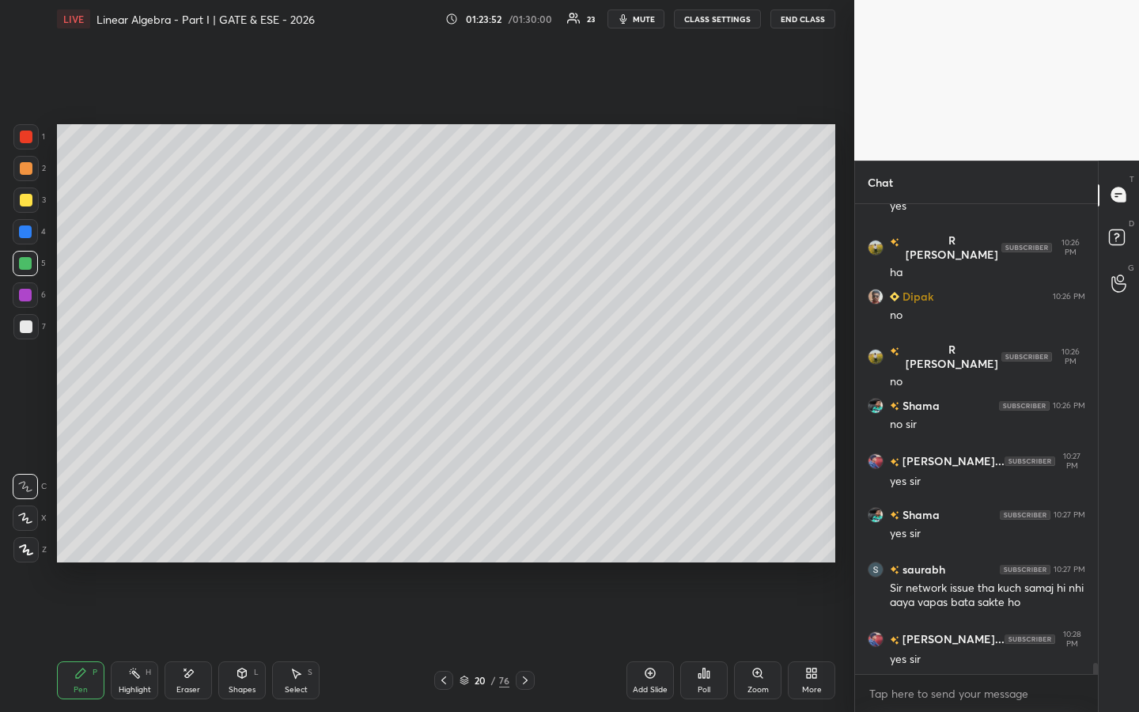
click at [141, 543] on div "Highlight" at bounding box center [135, 689] width 32 height 8
drag, startPoint x: 74, startPoint y: 674, endPoint x: 153, endPoint y: 605, distance: 105.3
click at [76, 543] on icon at bounding box center [80, 673] width 13 height 13
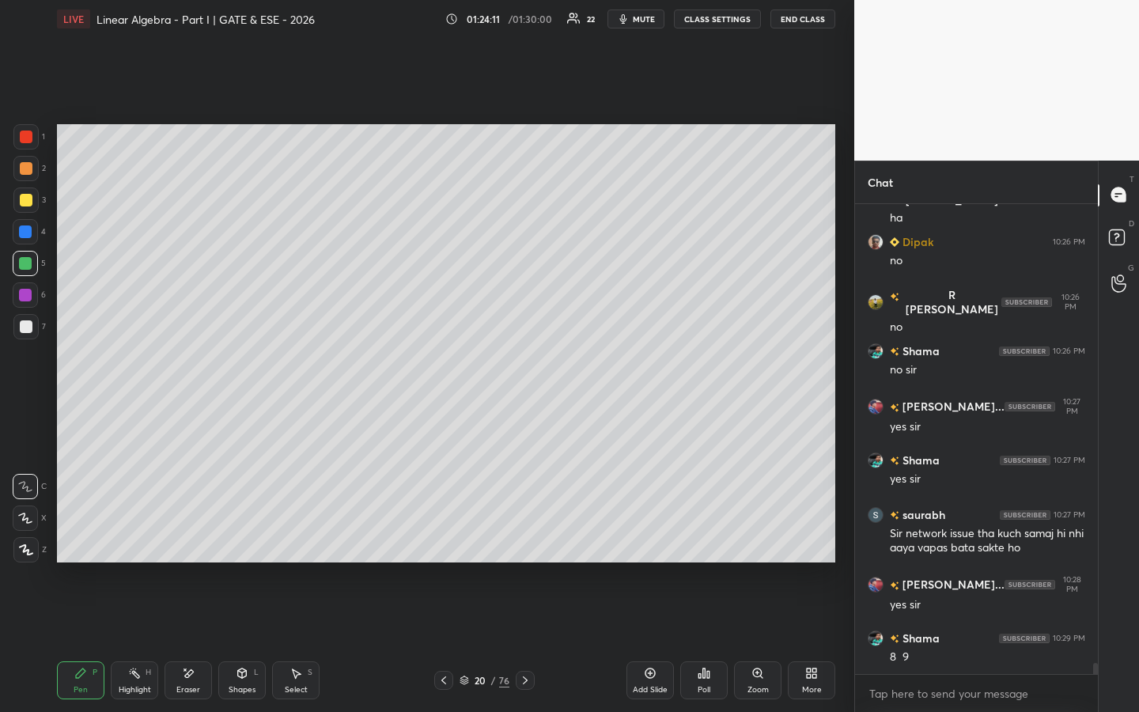
drag, startPoint x: 195, startPoint y: 680, endPoint x: 206, endPoint y: 676, distance: 11.0
click at [198, 543] on div "Eraser" at bounding box center [187, 680] width 47 height 38
drag, startPoint x: 78, startPoint y: 681, endPoint x: 227, endPoint y: 633, distance: 156.3
click at [80, 543] on div "Pen P" at bounding box center [80, 680] width 47 height 38
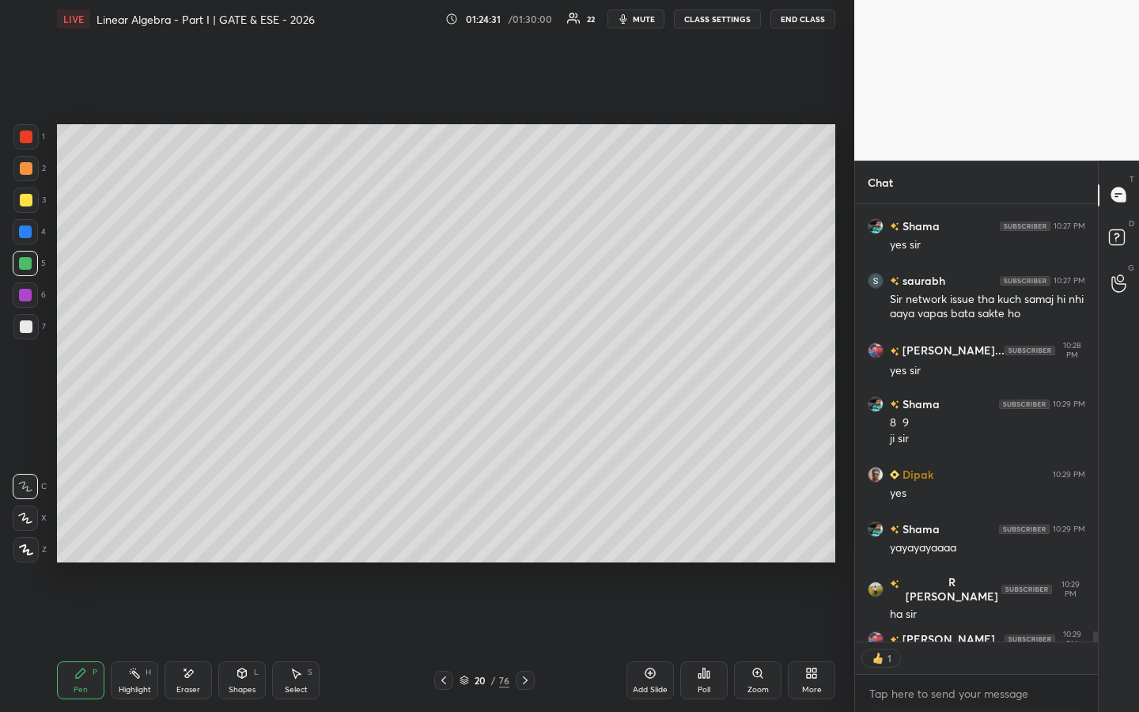
scroll to position [19356, 0]
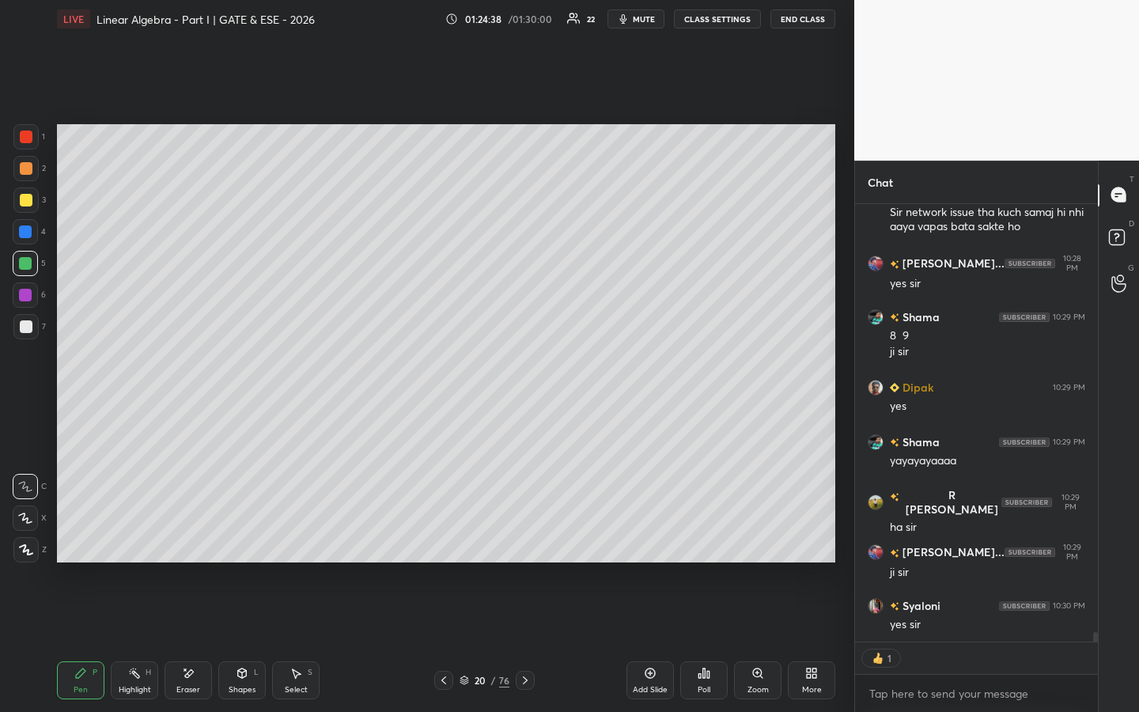
click at [651, 543] on div "Add Slide" at bounding box center [649, 680] width 47 height 38
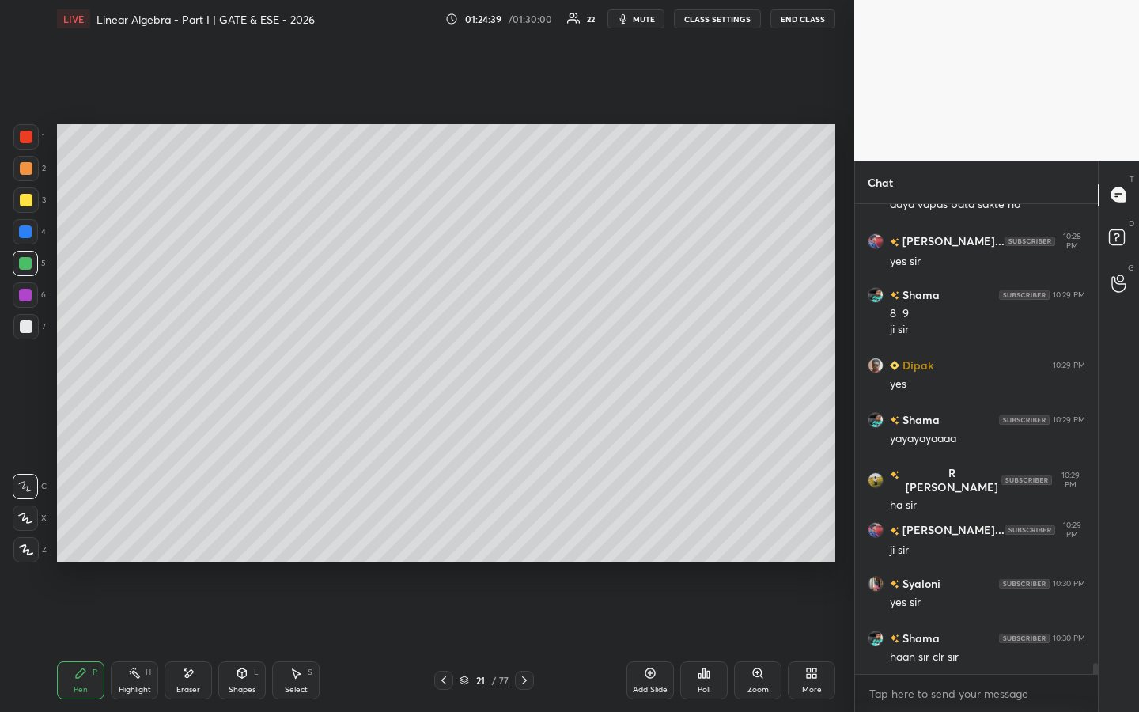
scroll to position [19378, 0]
drag, startPoint x: 30, startPoint y: 136, endPoint x: 40, endPoint y: 136, distance: 9.5
click at [30, 138] on div at bounding box center [26, 136] width 13 height 13
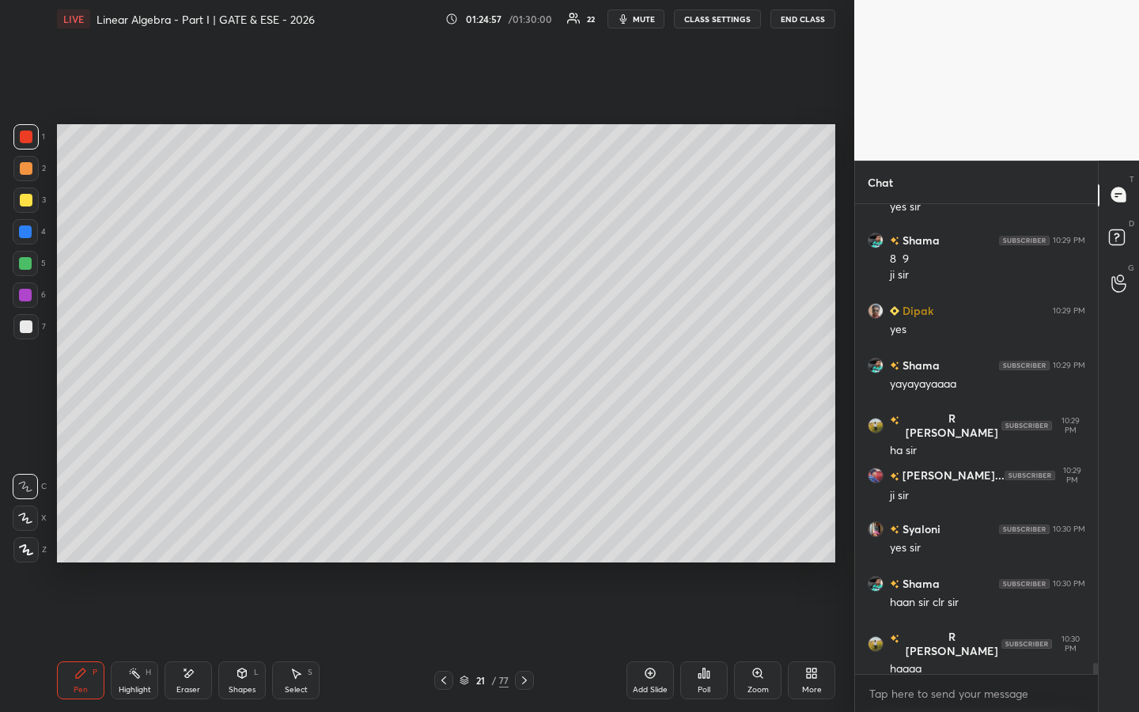
click at [29, 169] on div at bounding box center [26, 168] width 13 height 13
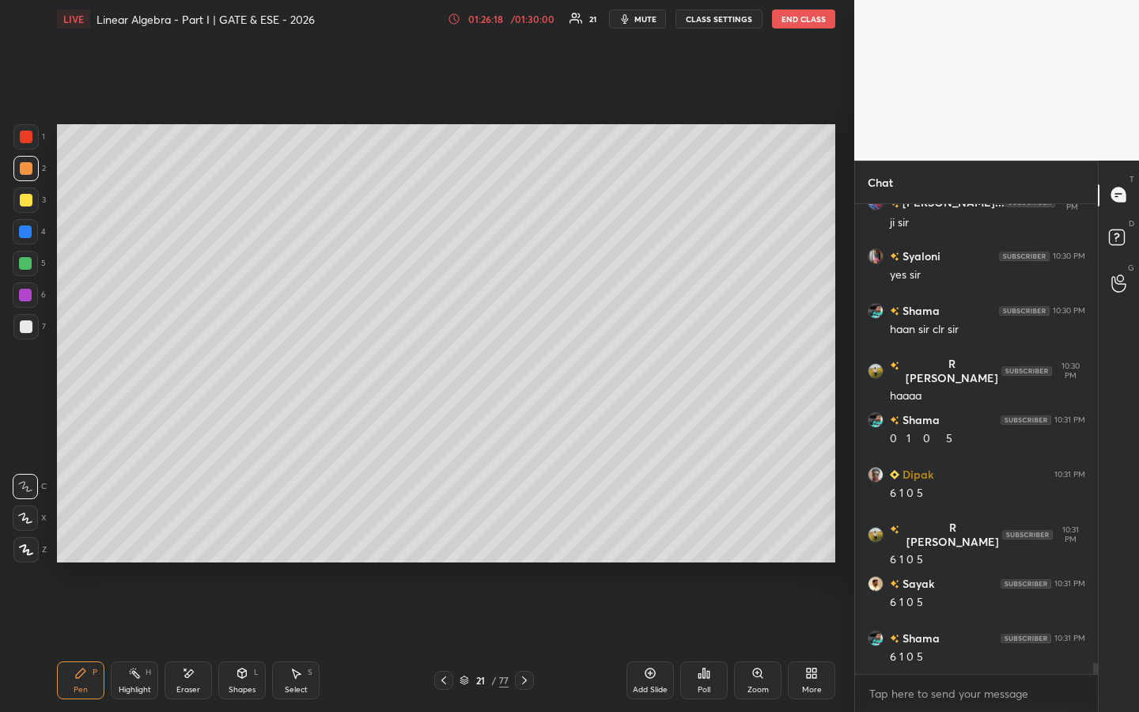
scroll to position [19743, 0]
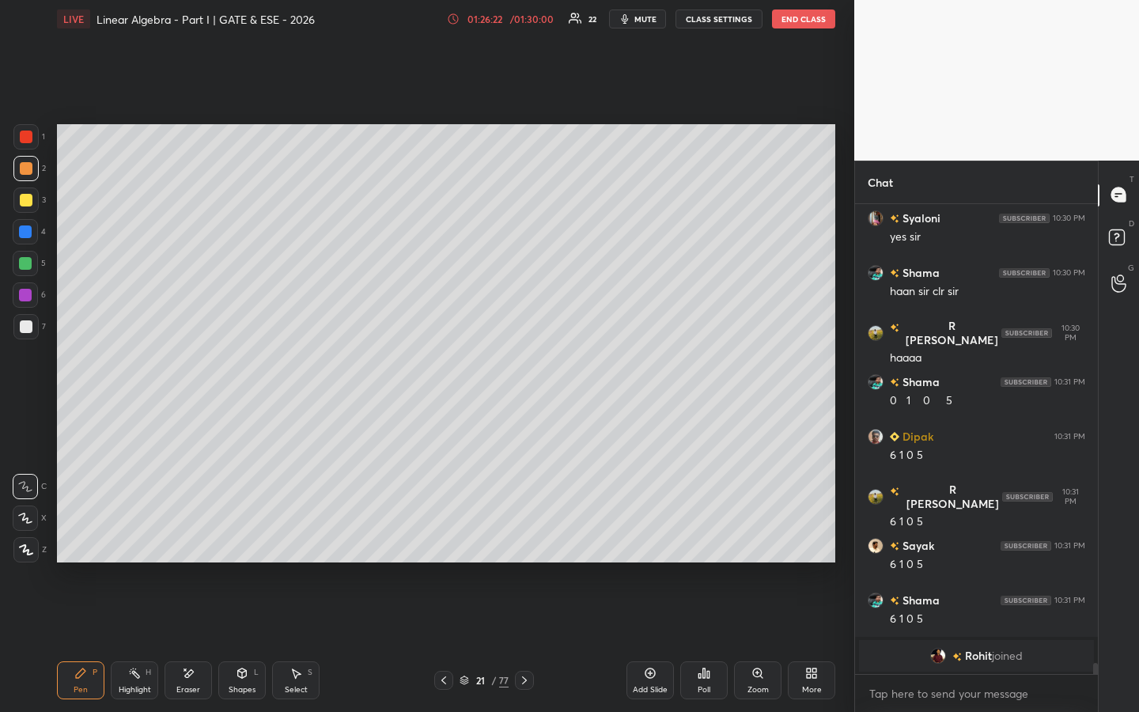
click at [981, 543] on span "Rohit" at bounding box center [978, 655] width 27 height 13
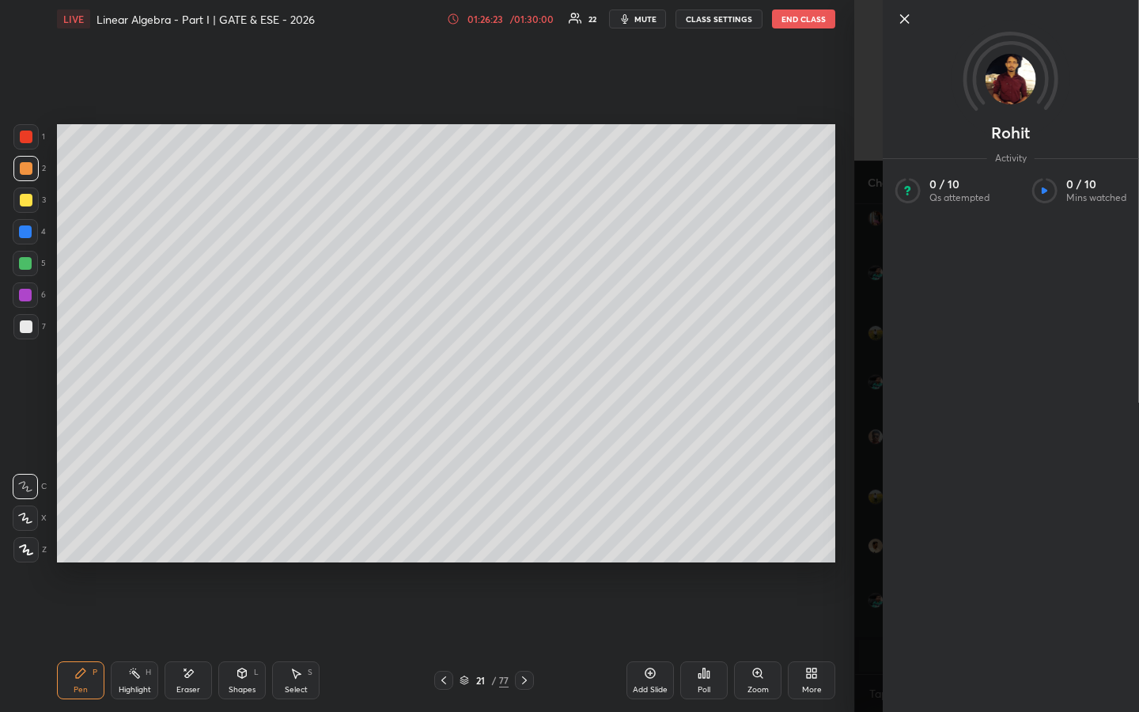
click at [907, 21] on icon at bounding box center [905, 19] width 8 height 8
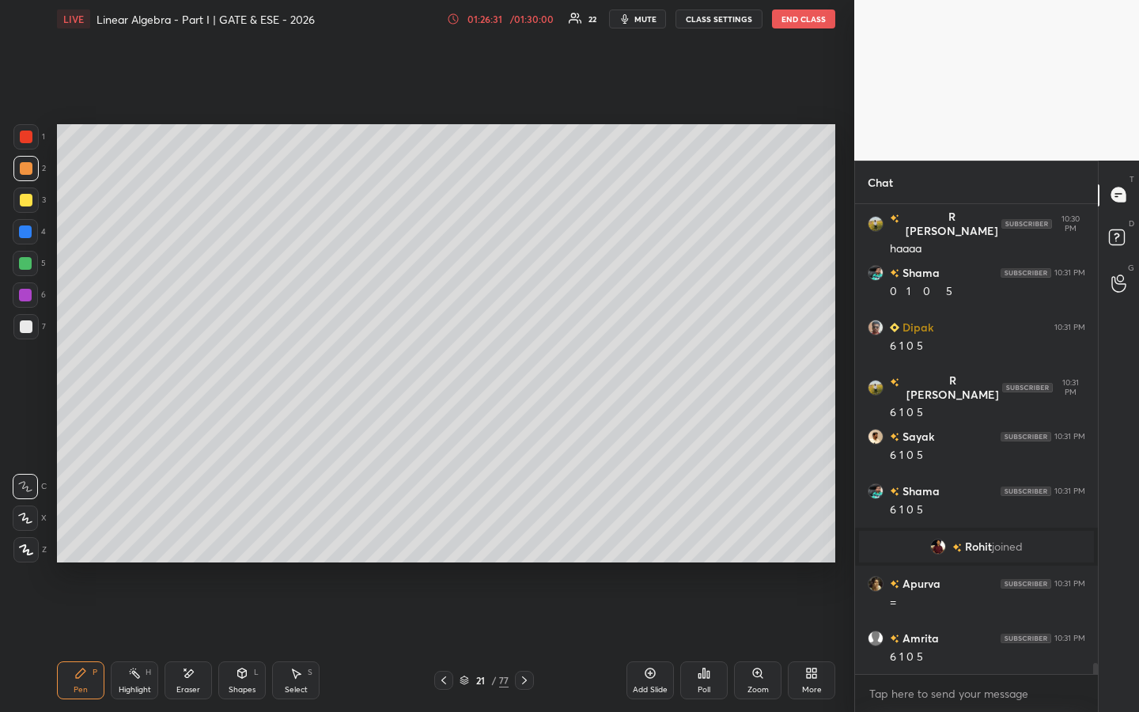
scroll to position [19290, 0]
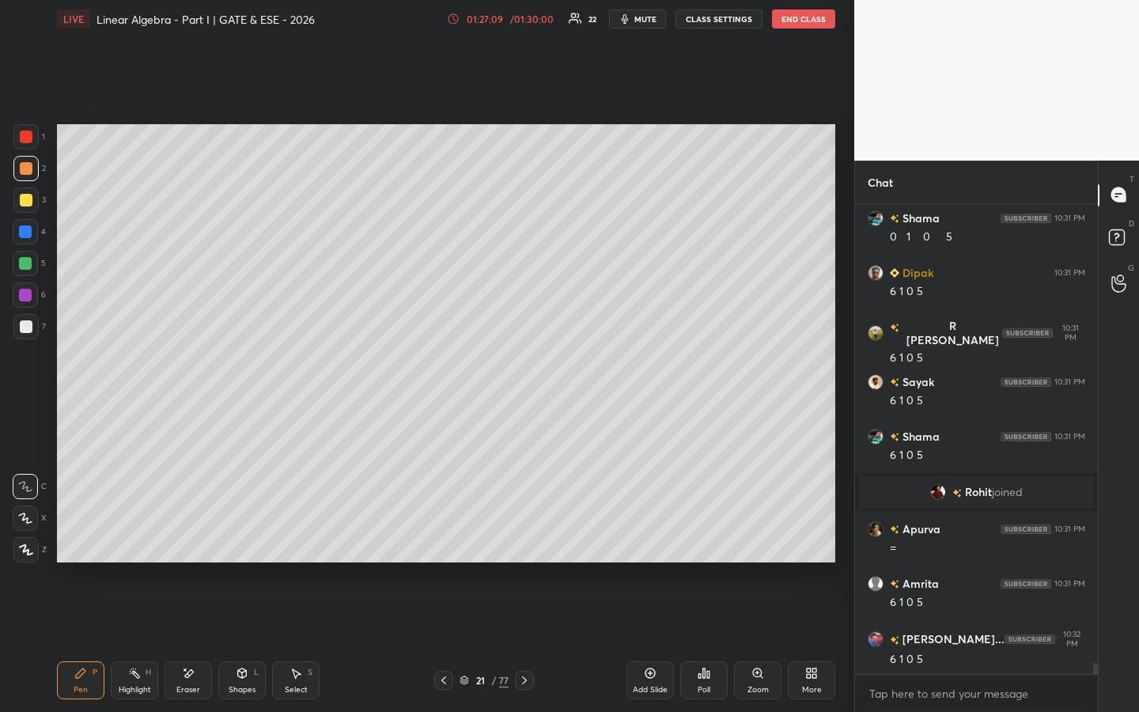
click at [713, 543] on div "Poll" at bounding box center [703, 680] width 47 height 38
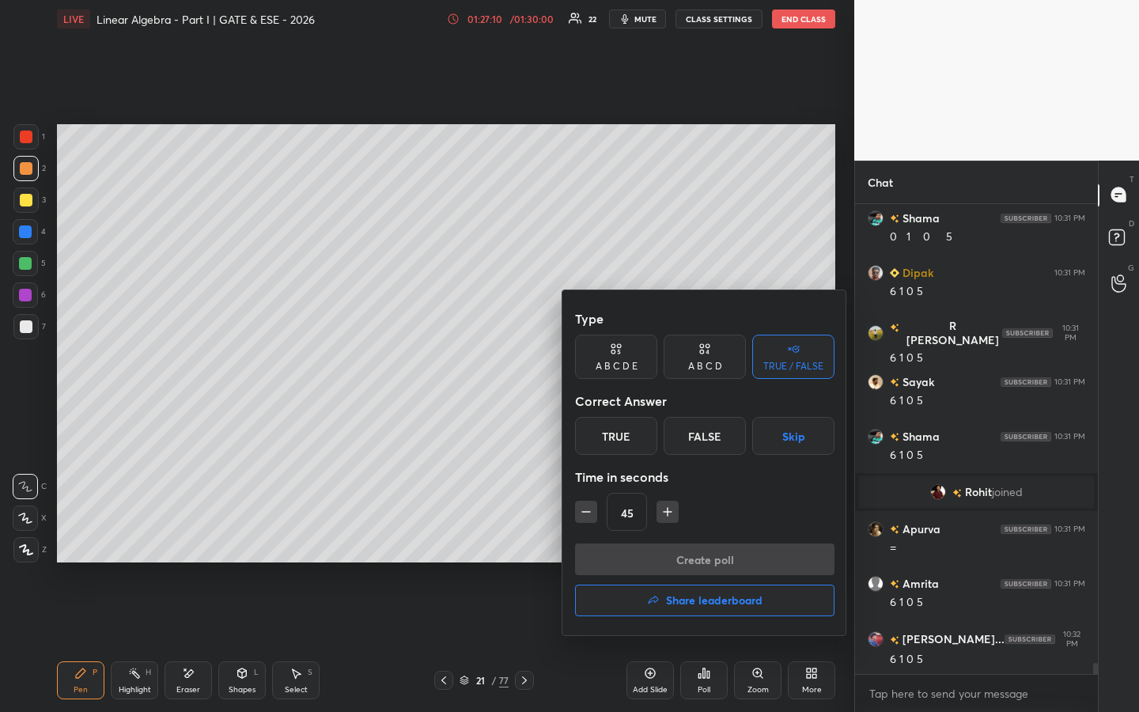
click at [625, 440] on div "True" at bounding box center [616, 436] width 82 height 38
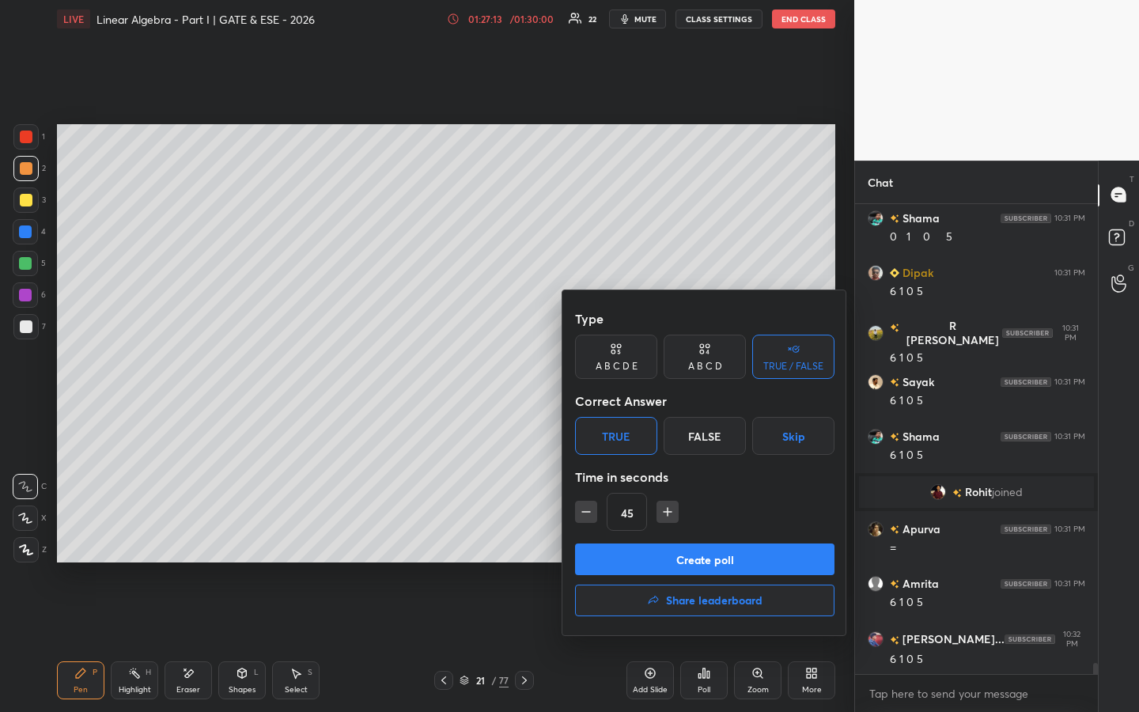
click at [685, 543] on button "Create poll" at bounding box center [704, 559] width 259 height 32
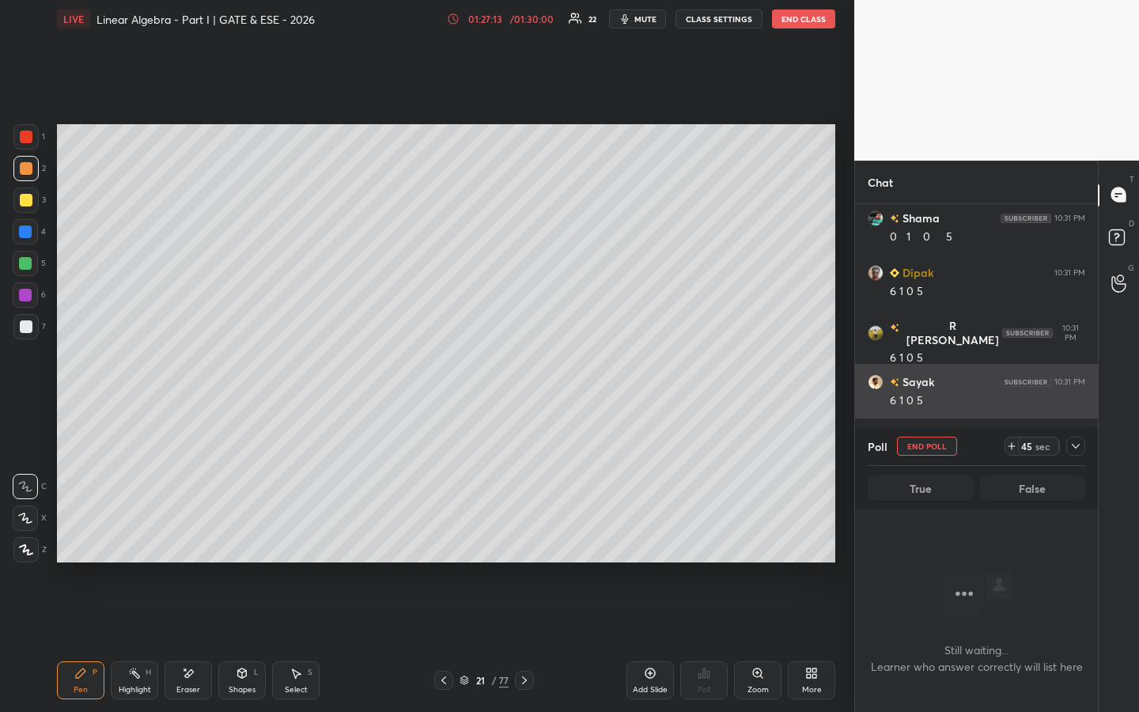
scroll to position [6, 6]
click at [1012, 446] on icon at bounding box center [1011, 446] width 13 height 13
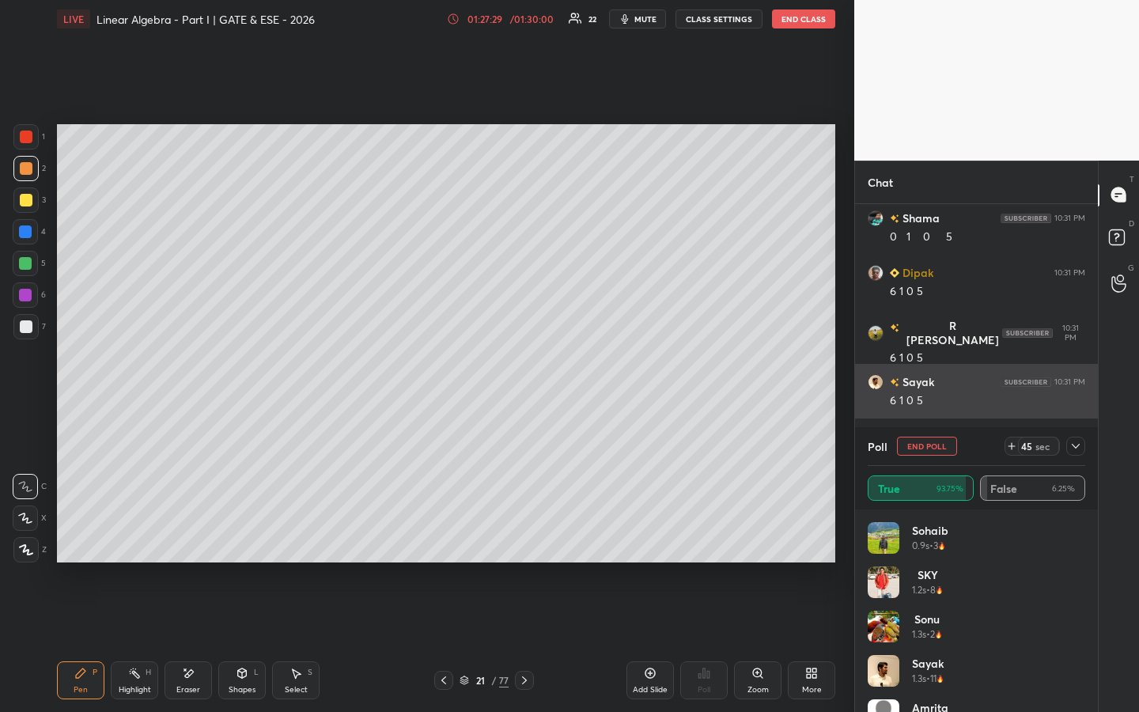
scroll to position [19388, 0]
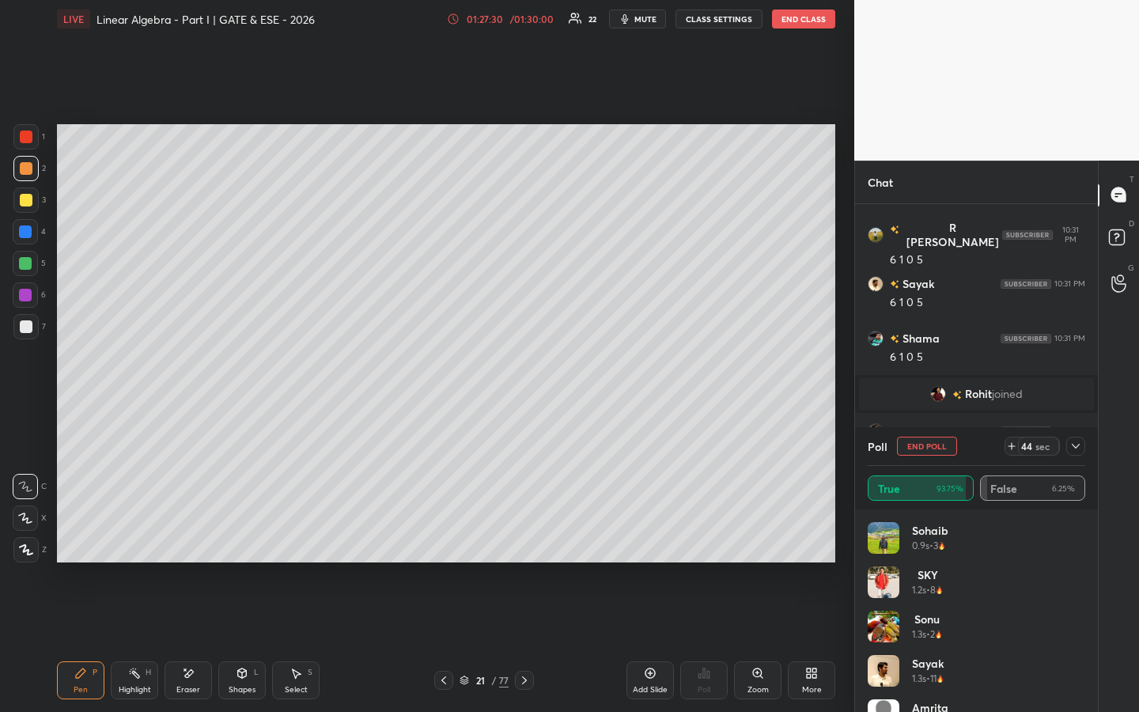
click at [187, 543] on icon at bounding box center [188, 673] width 13 height 13
drag, startPoint x: 93, startPoint y: 667, endPoint x: 88, endPoint y: 650, distance: 17.5
click at [85, 543] on div "Pen P" at bounding box center [80, 680] width 47 height 38
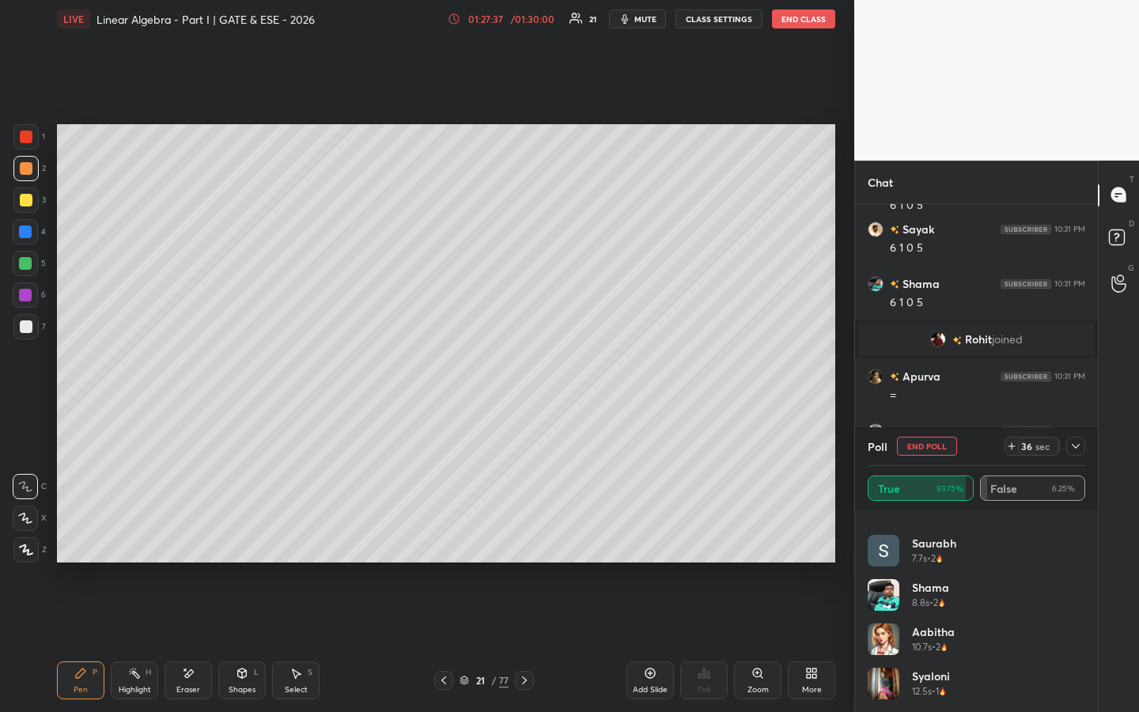
scroll to position [19497, 0]
drag, startPoint x: 939, startPoint y: 444, endPoint x: 949, endPoint y: 456, distance: 15.2
click at [940, 445] on button "End Poll" at bounding box center [927, 445] width 60 height 19
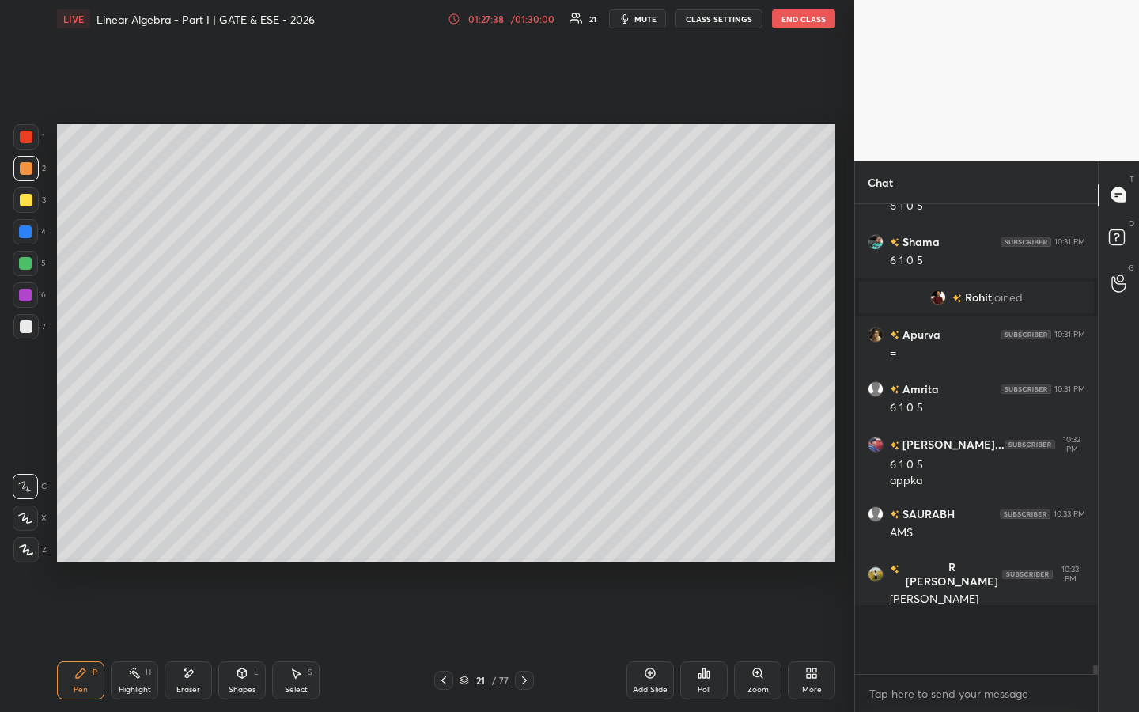
scroll to position [454, 238]
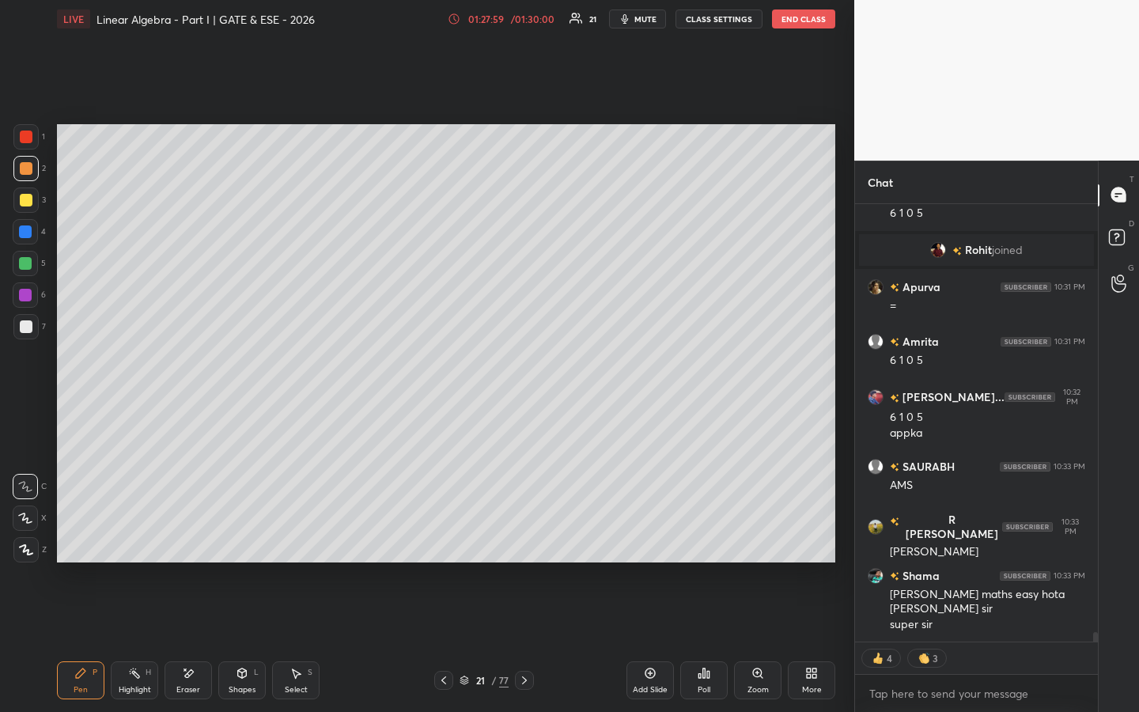
click at [191, 543] on icon at bounding box center [188, 673] width 13 height 13
drag, startPoint x: 75, startPoint y: 673, endPoint x: 74, endPoint y: 663, distance: 10.3
click at [76, 543] on icon at bounding box center [80, 673] width 13 height 13
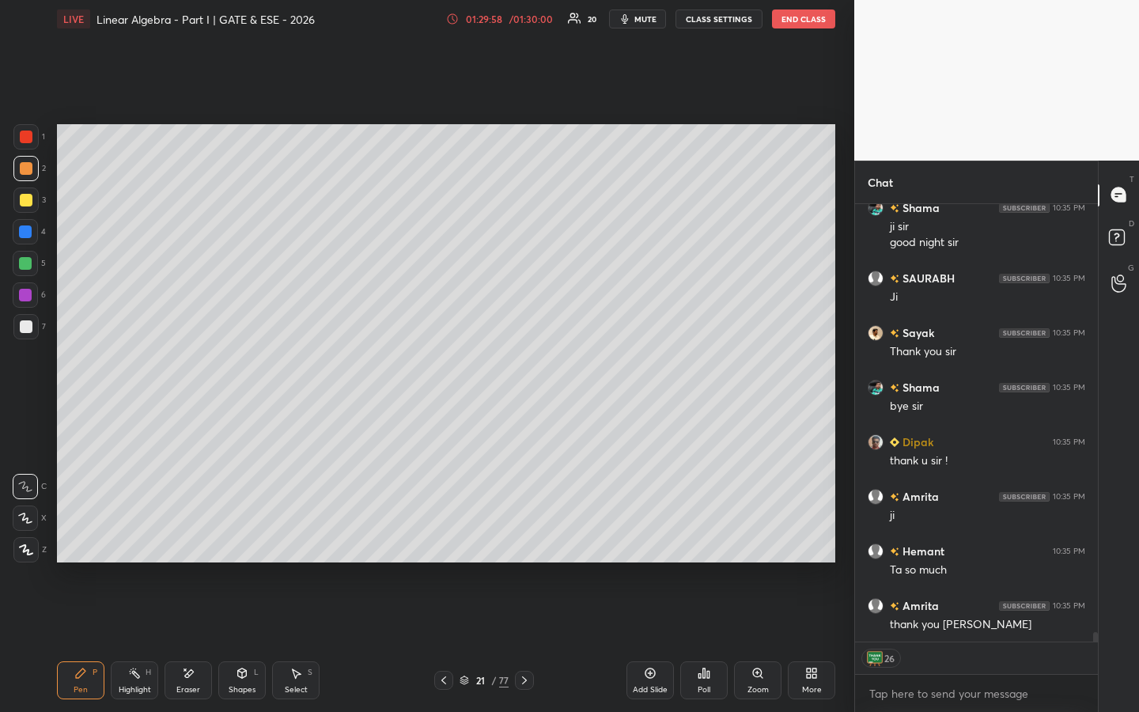
scroll to position [20600, 0]
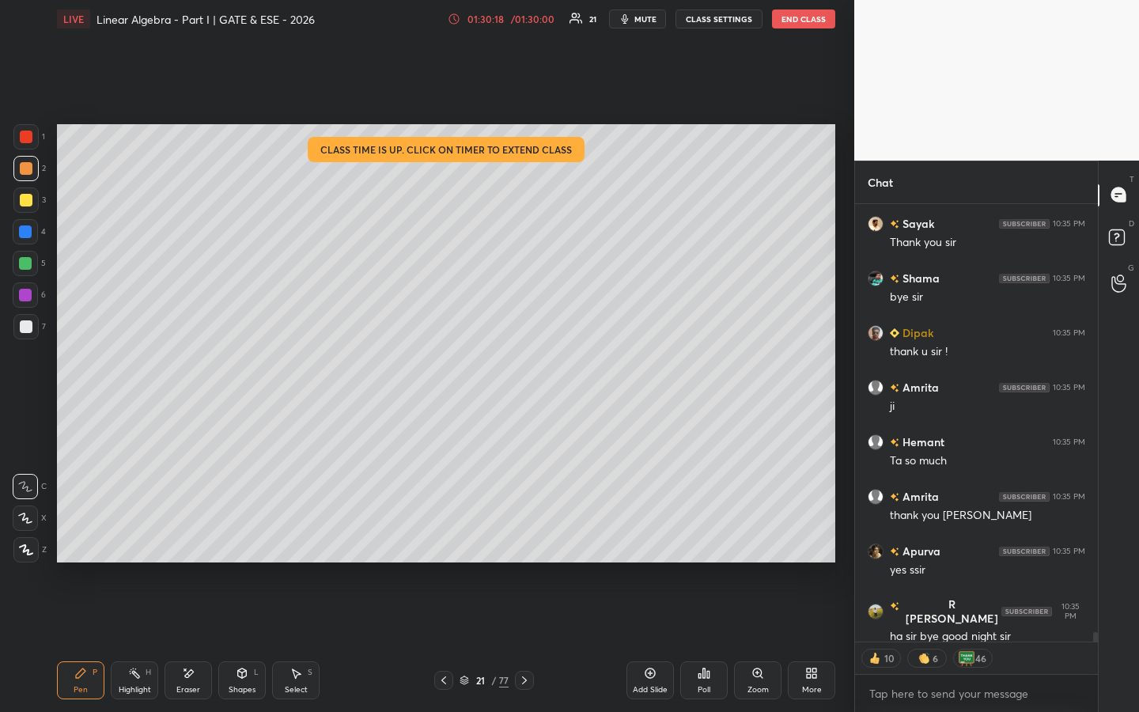
click at [799, 24] on button "End Class" at bounding box center [803, 18] width 63 height 19
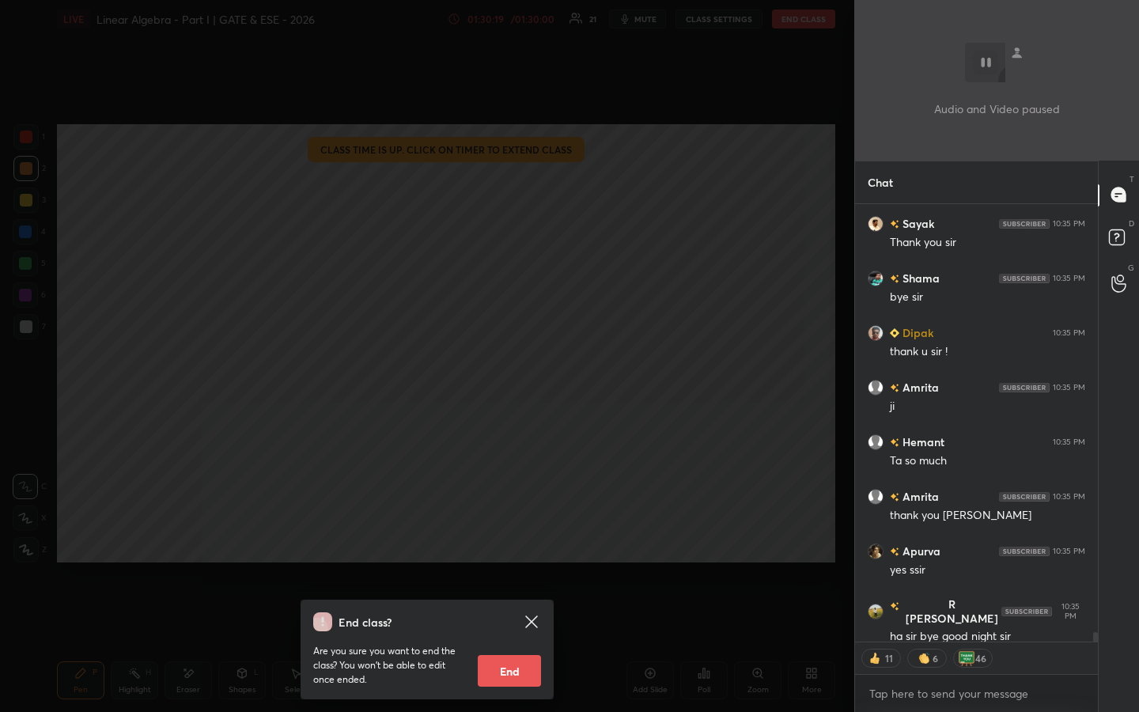
scroll to position [20638, 0]
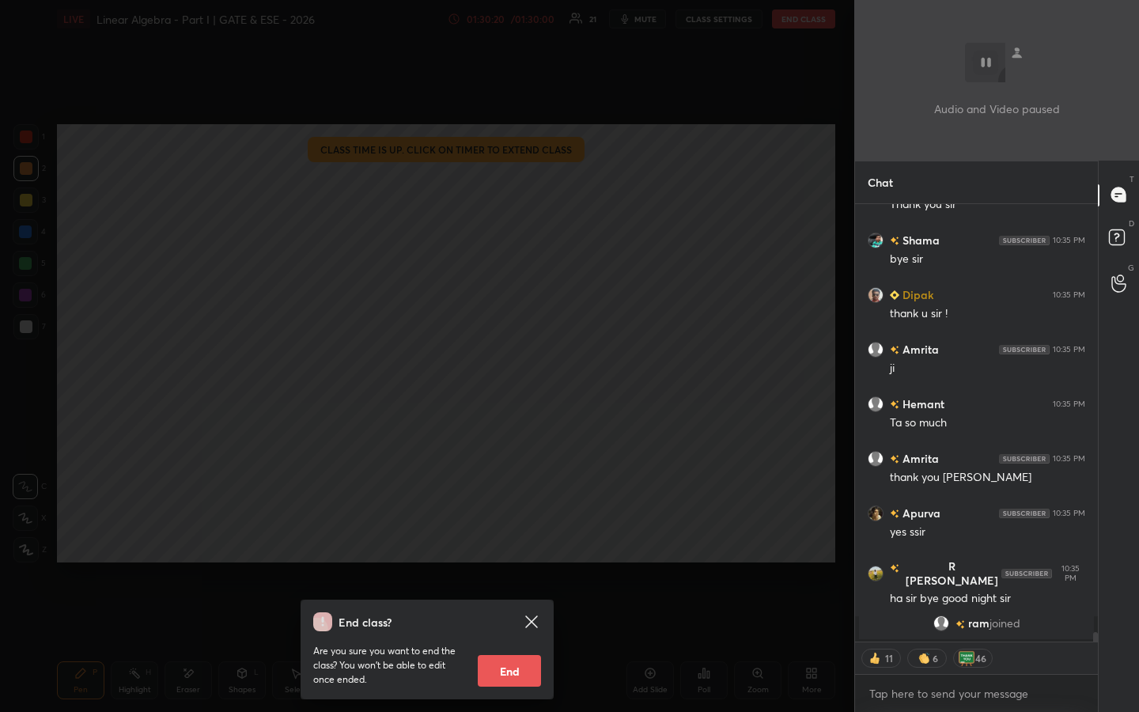
click at [516, 543] on button "End" at bounding box center [509, 671] width 63 height 32
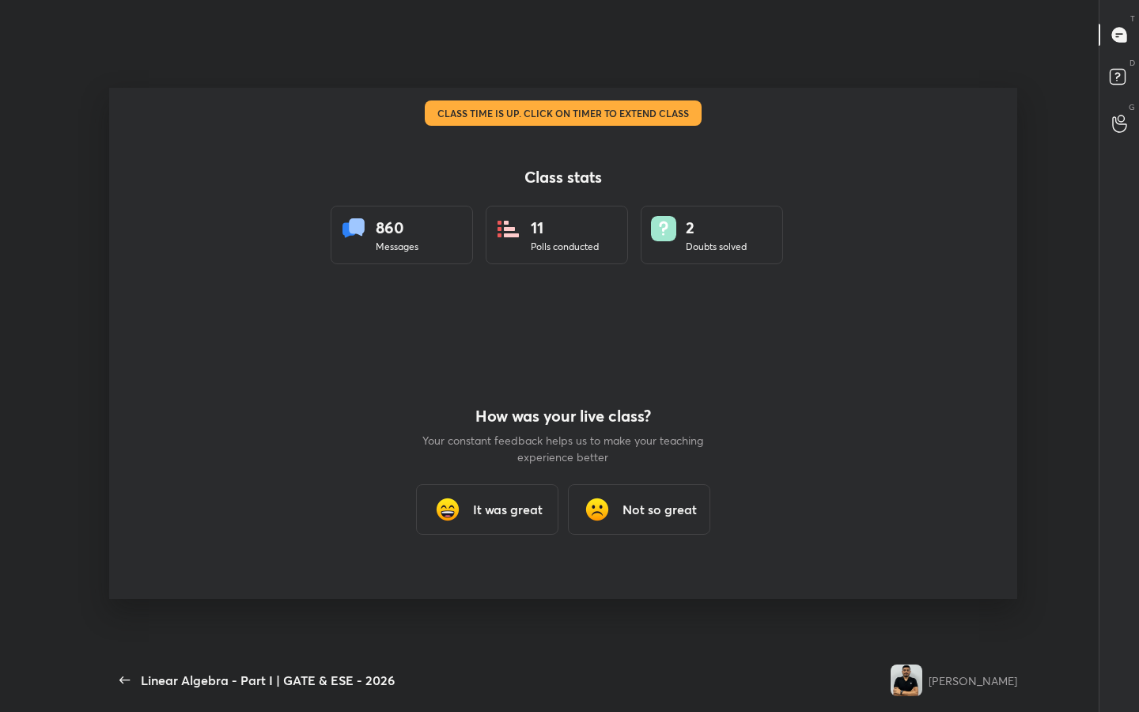
scroll to position [78455, 77950]
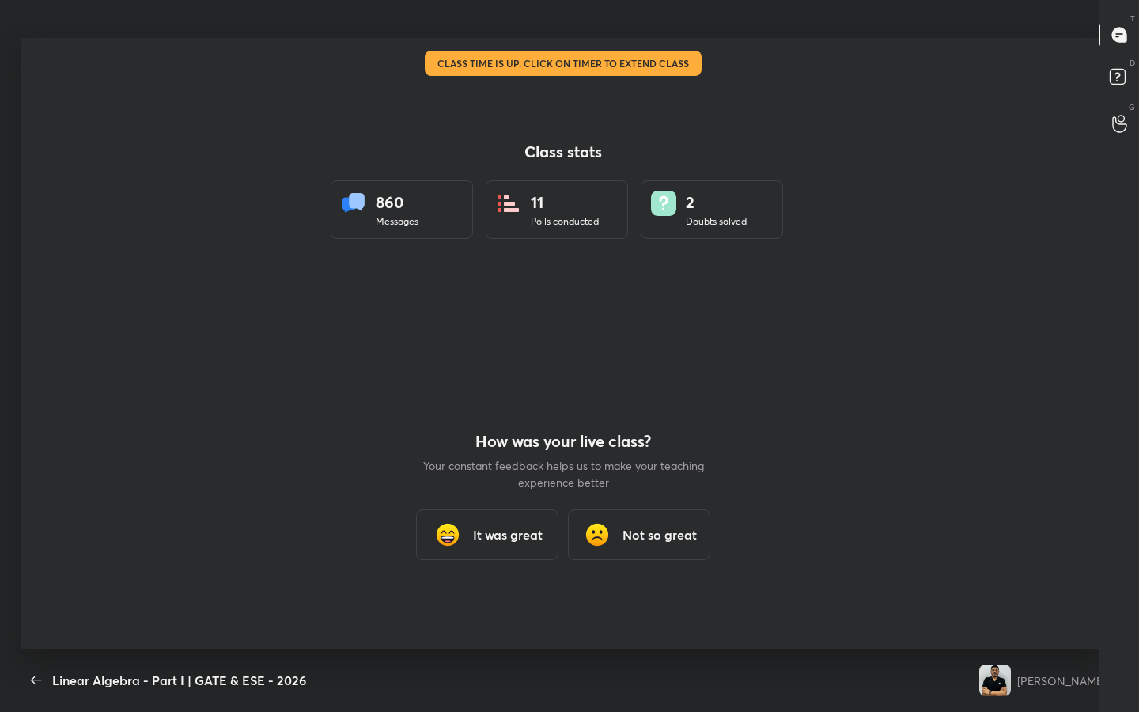
click at [525, 527] on h3 "It was great" at bounding box center [508, 534] width 70 height 19
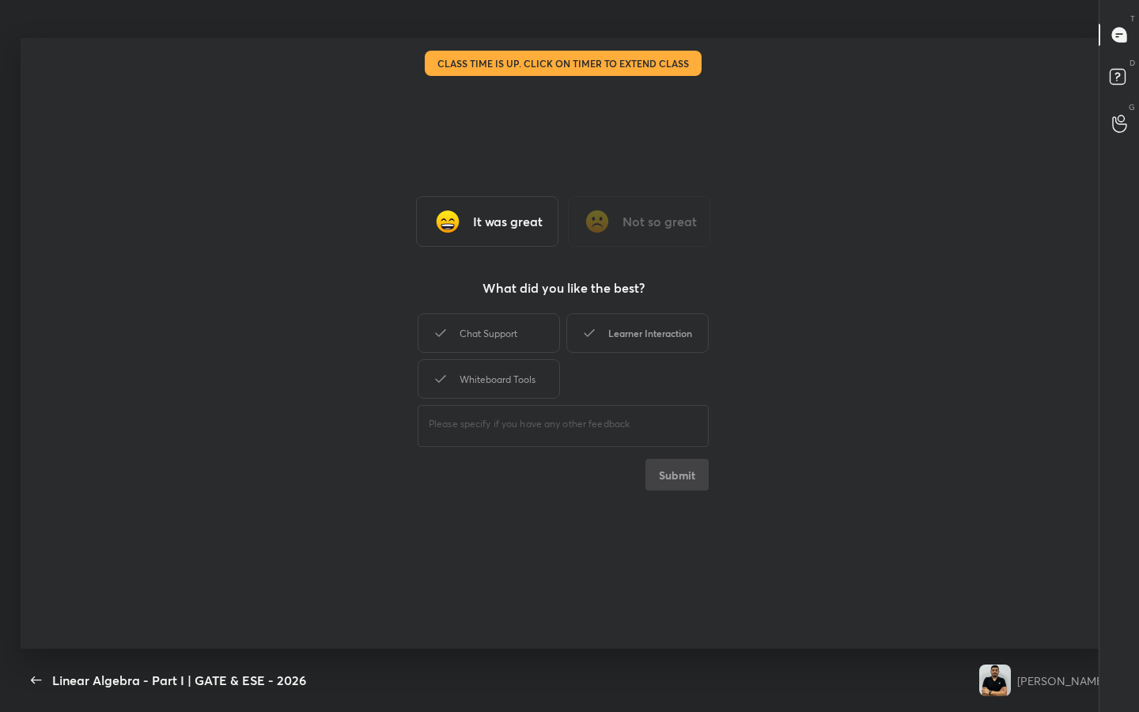
click at [656, 336] on div "Learner Interaction" at bounding box center [637, 333] width 142 height 40
click at [683, 470] on button "Submit" at bounding box center [676, 475] width 63 height 32
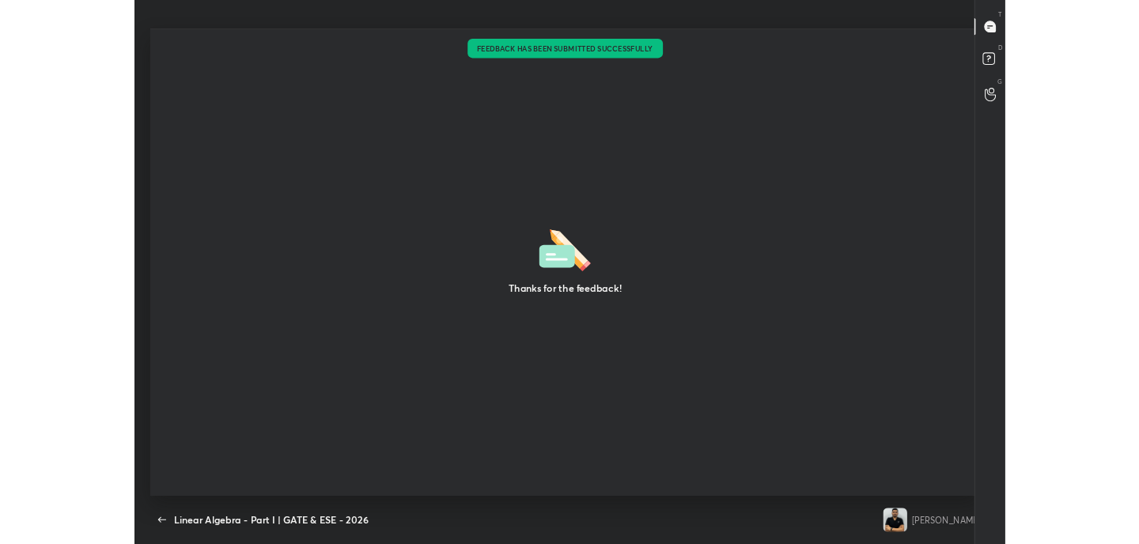
scroll to position [78623, 77940]
